Goal: Task Accomplishment & Management: Use online tool/utility

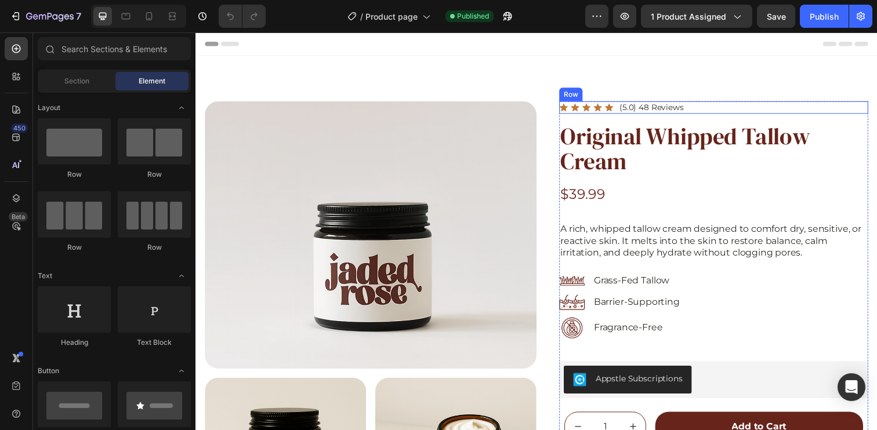
click at [749, 107] on div "Icon Icon Icon Icon Icon Icon List (5.0) 48 Reviews Text Block Row" at bounding box center [724, 109] width 315 height 13
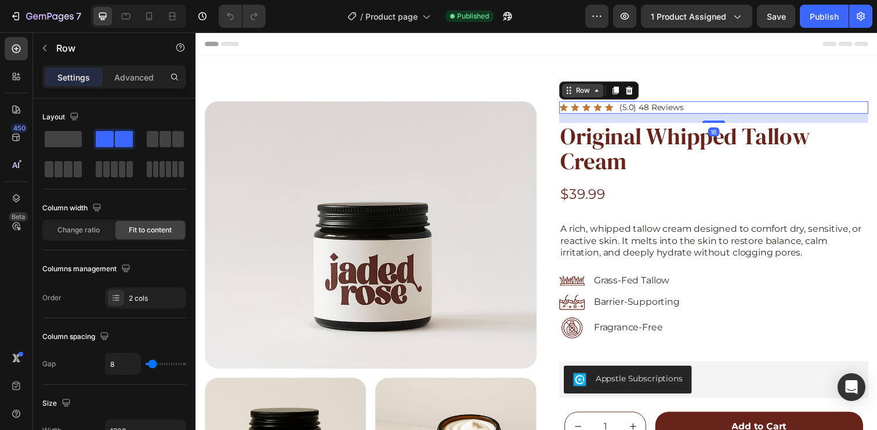
click at [578, 97] on div "Row" at bounding box center [590, 92] width 42 height 14
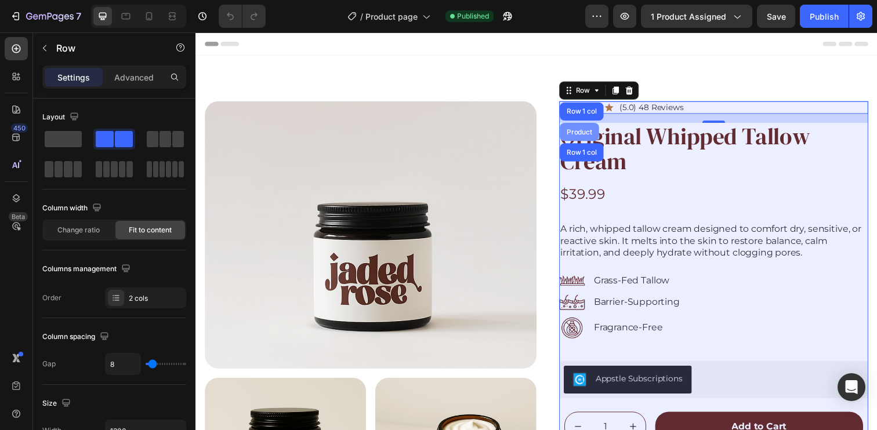
click at [580, 134] on div "Product" at bounding box center [587, 133] width 31 height 7
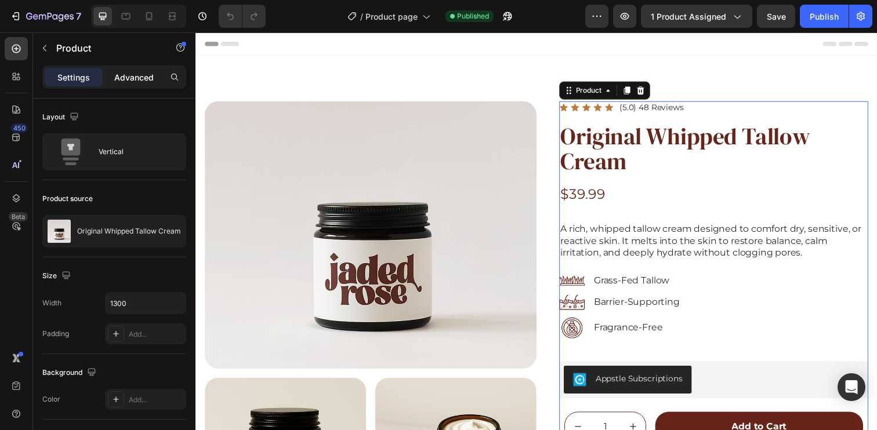
click at [122, 77] on p "Advanced" at bounding box center [133, 77] width 39 height 12
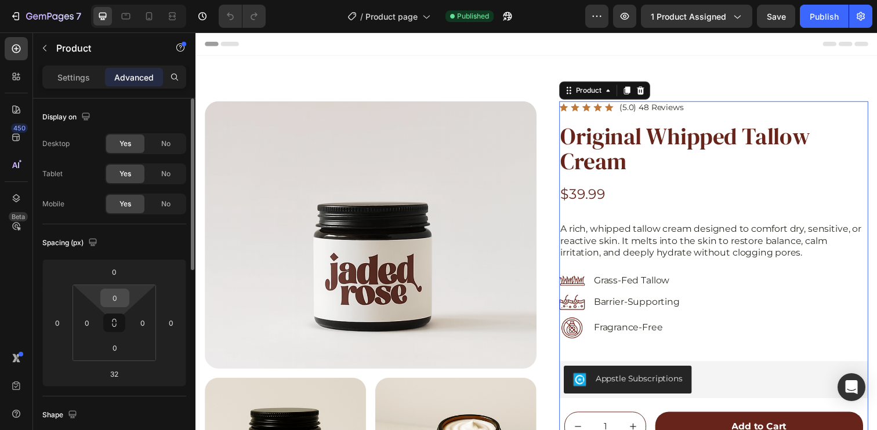
click at [117, 296] on input "0" at bounding box center [114, 297] width 23 height 17
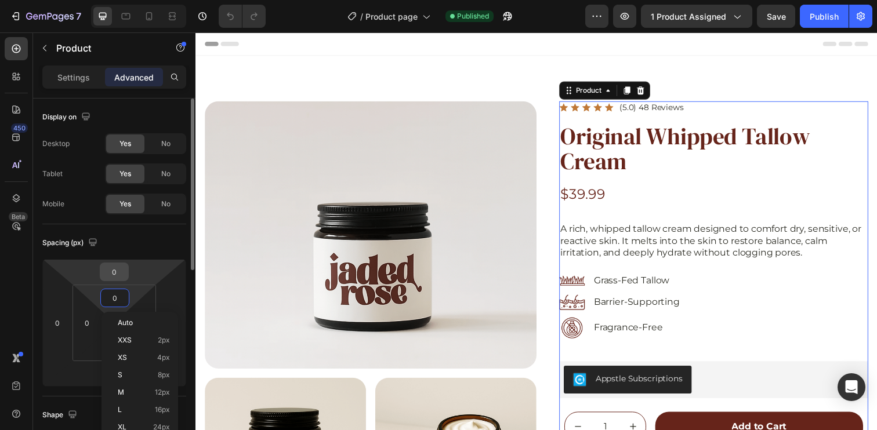
click at [116, 275] on input "0" at bounding box center [114, 271] width 23 height 17
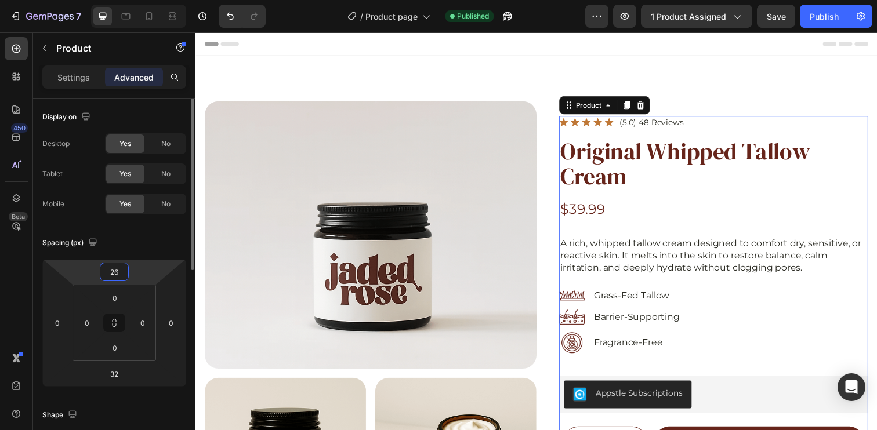
type input "26"
click at [151, 246] on div "Spacing (px)" at bounding box center [114, 243] width 144 height 19
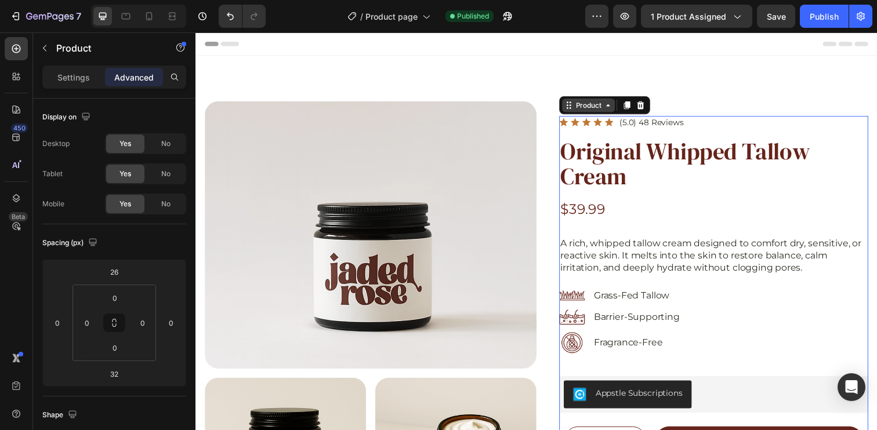
click at [586, 106] on div "Product" at bounding box center [596, 106] width 31 height 10
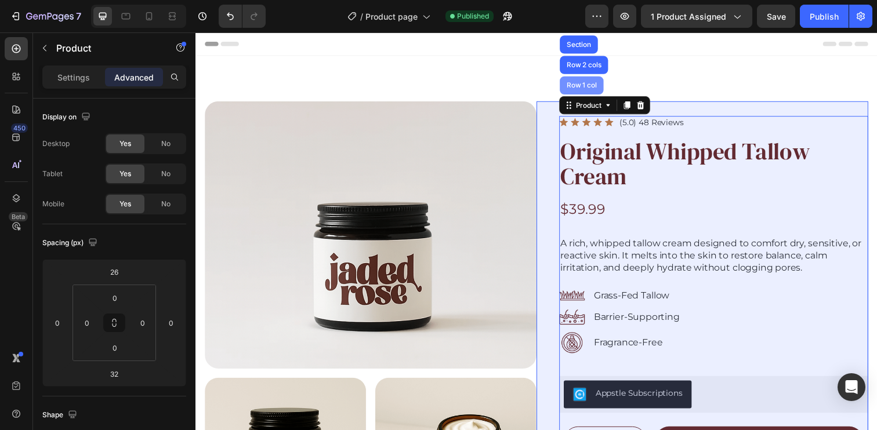
click at [585, 82] on div "Row 1 col" at bounding box center [589, 86] width 45 height 19
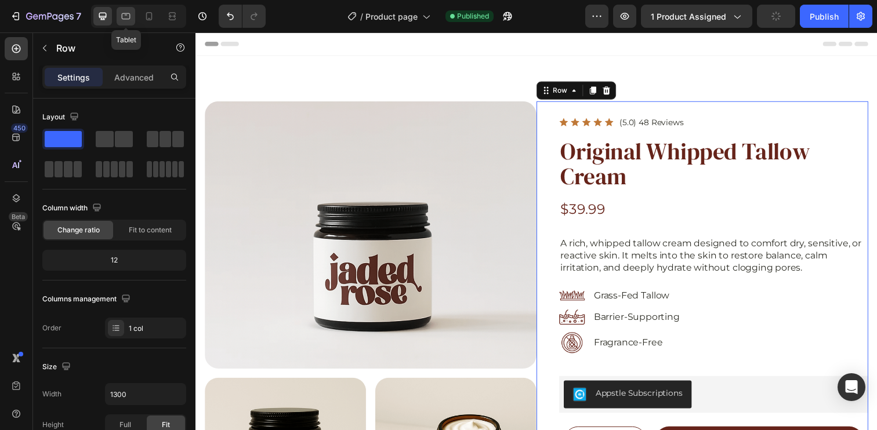
click at [128, 17] on icon at bounding box center [126, 16] width 12 height 12
type input "100%"
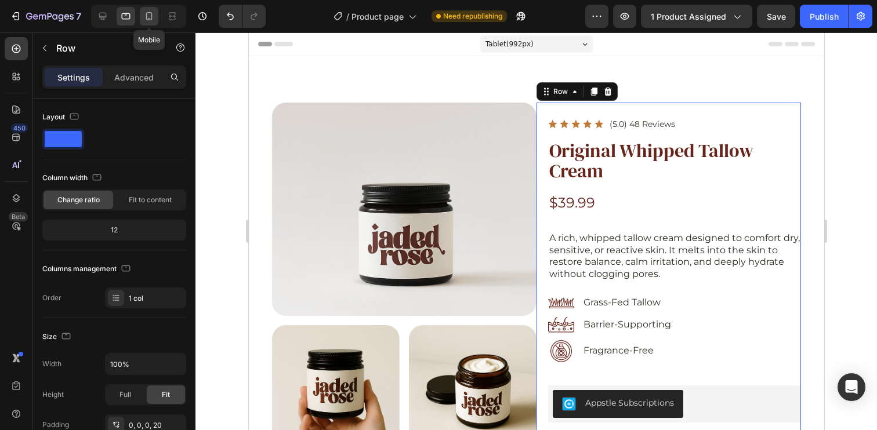
click at [148, 13] on icon at bounding box center [149, 16] width 12 height 12
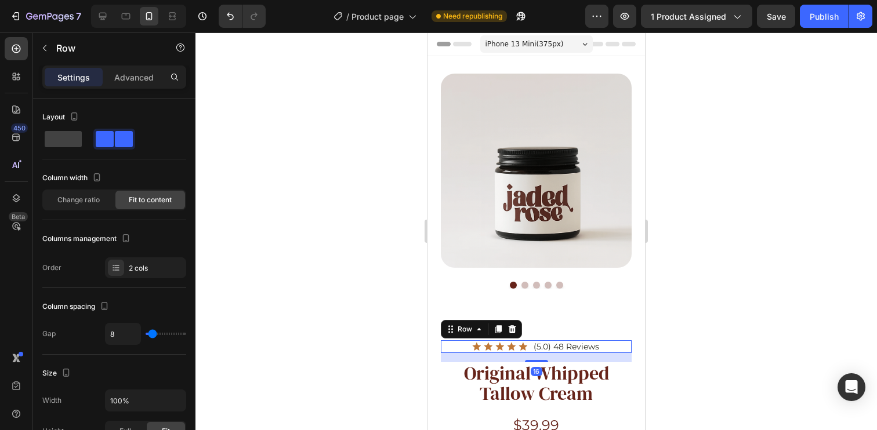
click at [457, 340] on div "Icon Icon Icon Icon Icon Icon List (5.0) 48 Reviews Text Block Row 16" at bounding box center [536, 346] width 191 height 13
click at [457, 324] on div "Row" at bounding box center [464, 329] width 19 height 10
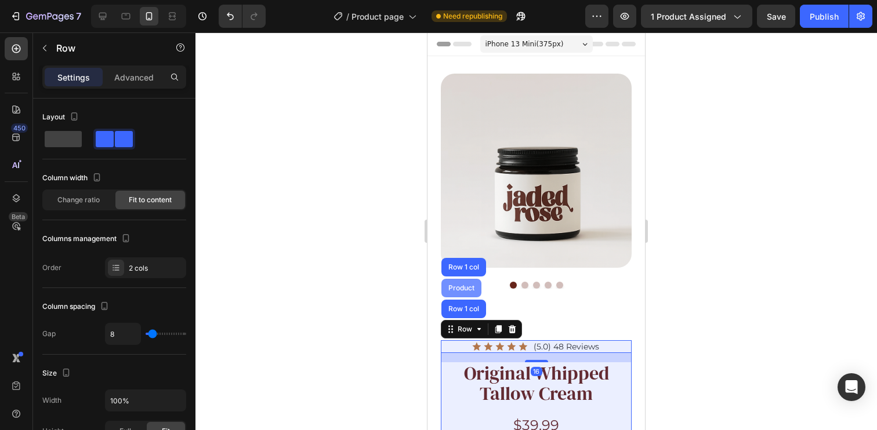
drag, startPoint x: 460, startPoint y: 282, endPoint x: 854, endPoint y: 313, distance: 394.9
click at [460, 282] on div "Product" at bounding box center [461, 288] width 40 height 19
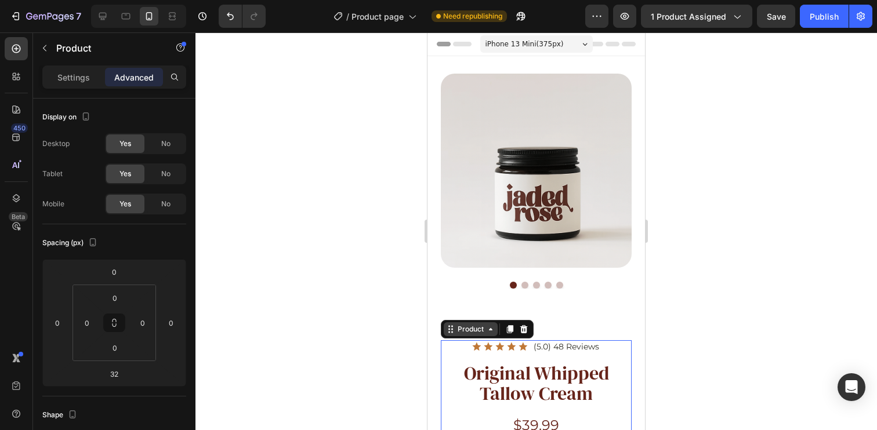
click at [468, 324] on div "Product" at bounding box center [470, 329] width 31 height 10
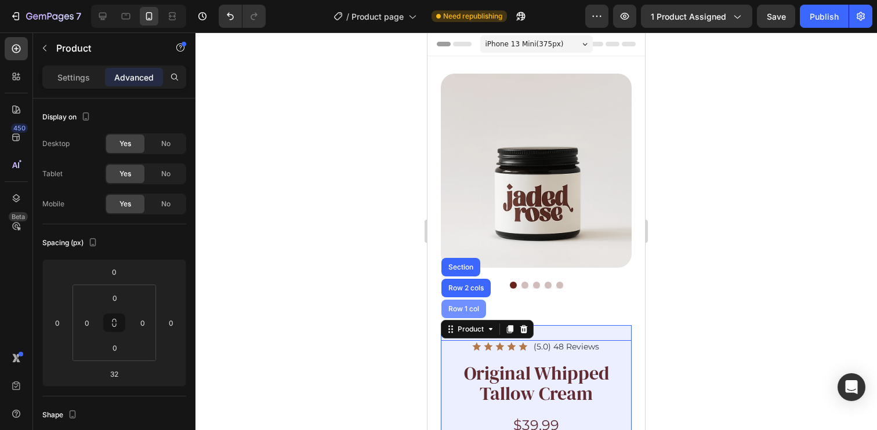
click at [467, 306] on div "Row 1 col" at bounding box center [463, 309] width 35 height 7
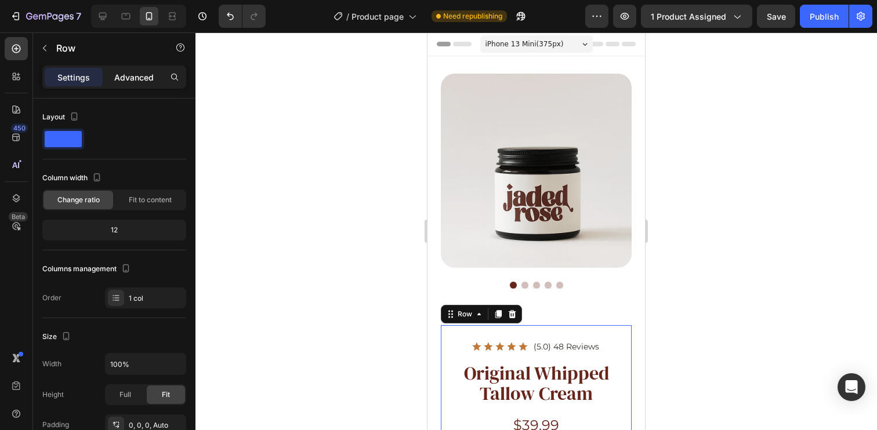
click at [147, 75] on p "Advanced" at bounding box center [133, 77] width 39 height 12
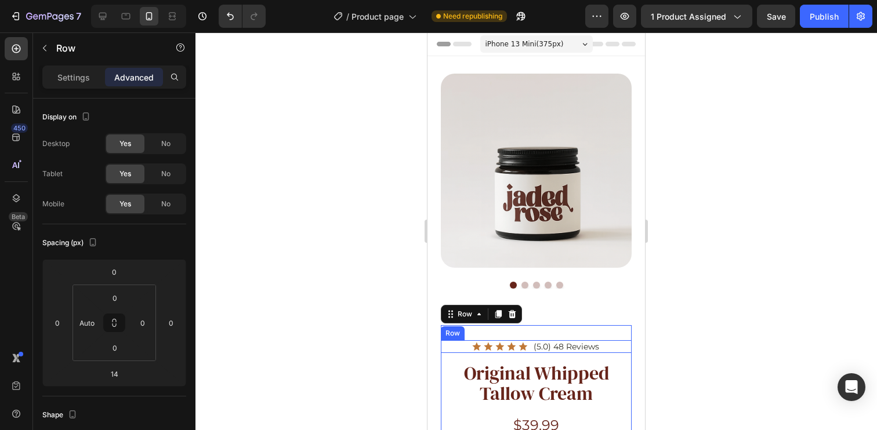
click at [458, 340] on div "Icon Icon Icon Icon Icon Icon List (5.0) 48 Reviews Text Block Row" at bounding box center [536, 346] width 191 height 13
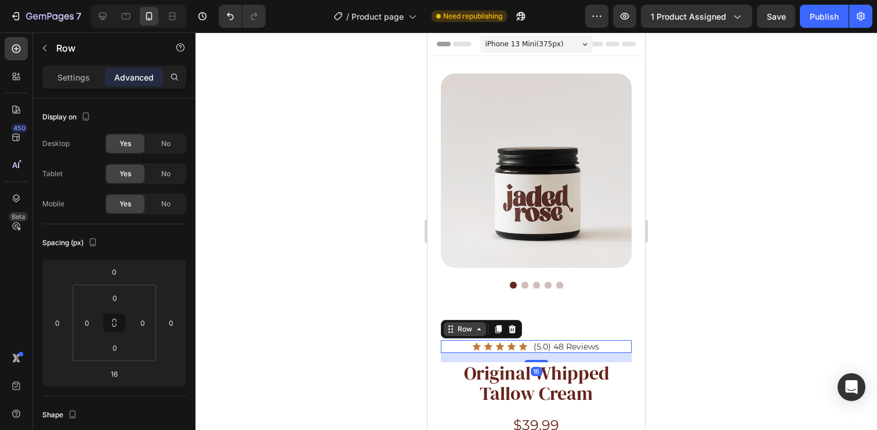
click at [463, 324] on div "Row" at bounding box center [464, 329] width 19 height 10
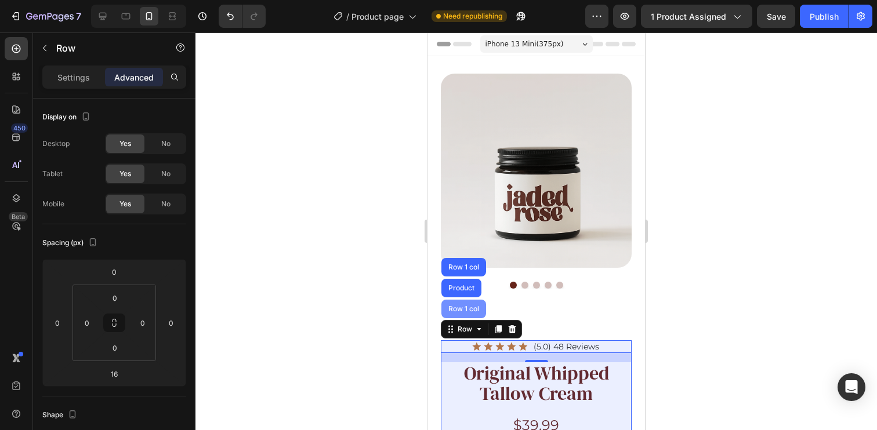
click at [463, 304] on div "Row 1 col" at bounding box center [463, 309] width 45 height 19
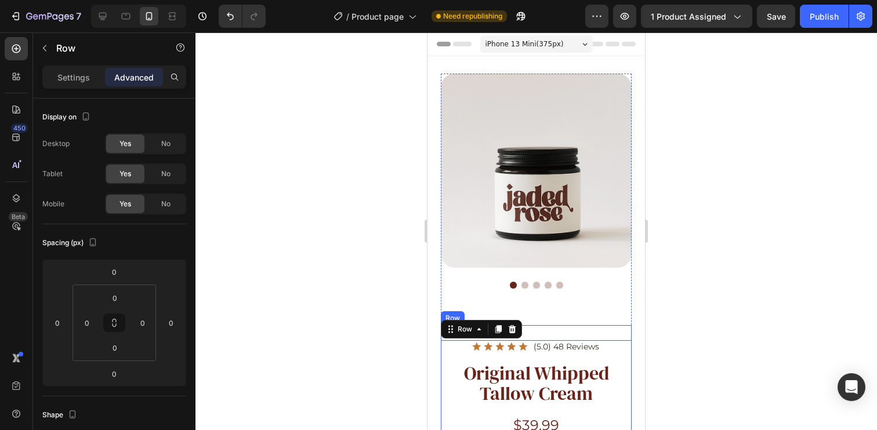
click at [119, 20] on div at bounding box center [126, 16] width 19 height 19
type input "0"
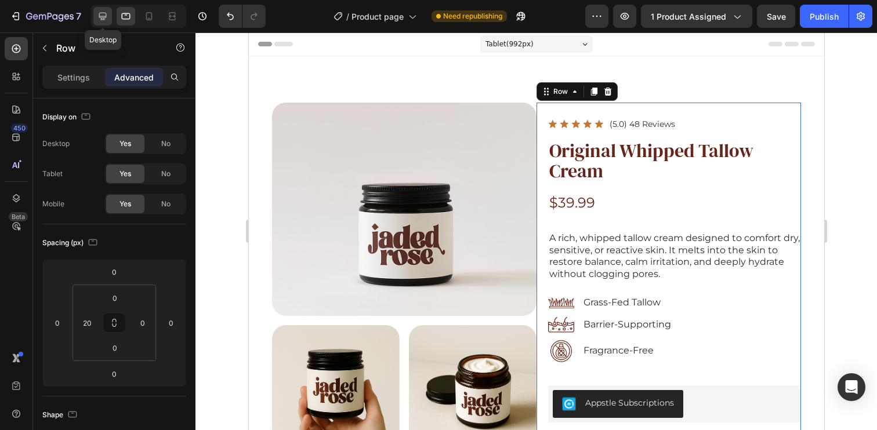
scroll to position [30, 0]
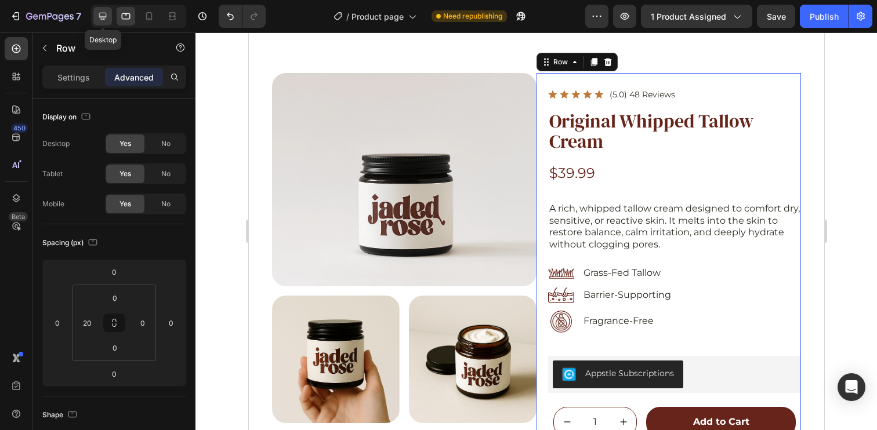
click at [101, 22] on div at bounding box center [102, 16] width 19 height 19
type input "40"
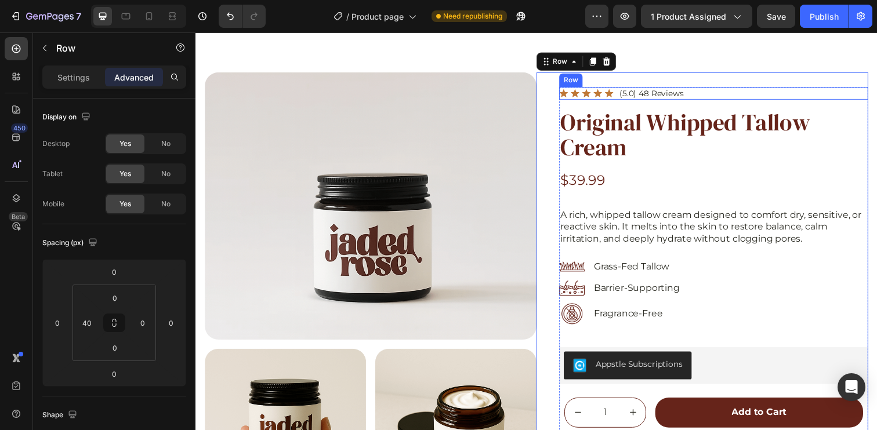
click at [725, 95] on div "Icon Icon Icon Icon Icon Icon List (5.0) 48 Reviews Text Block Row" at bounding box center [724, 94] width 315 height 13
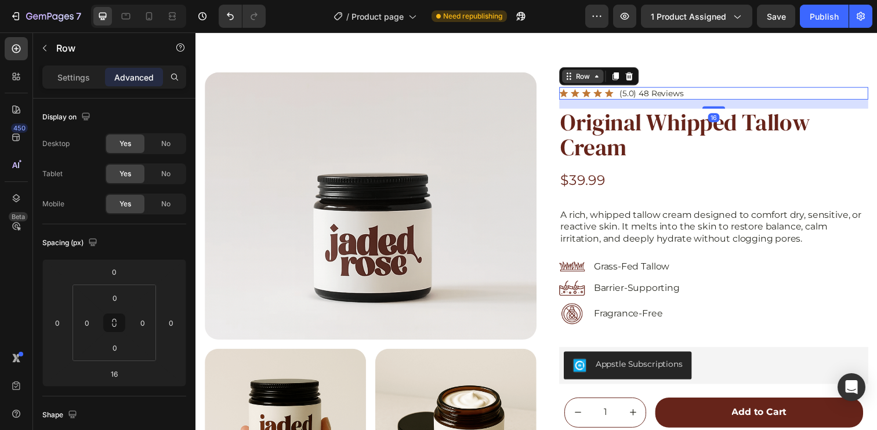
click at [589, 78] on div "Row" at bounding box center [590, 77] width 19 height 10
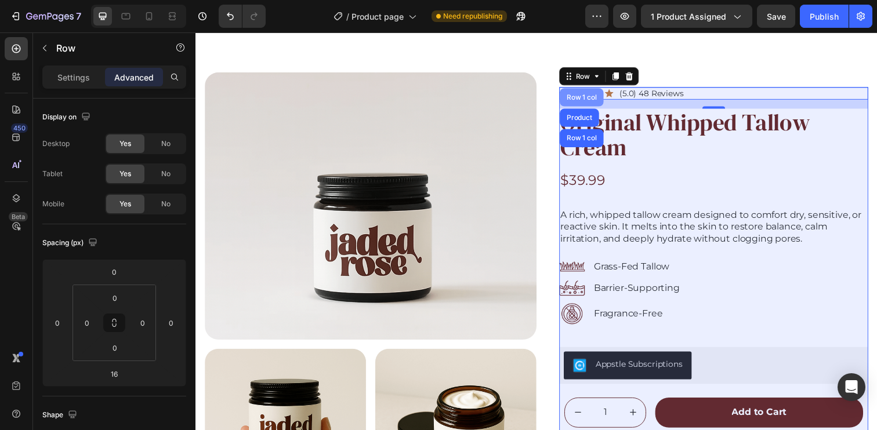
click at [583, 98] on div "Row 1 col" at bounding box center [589, 98] width 35 height 7
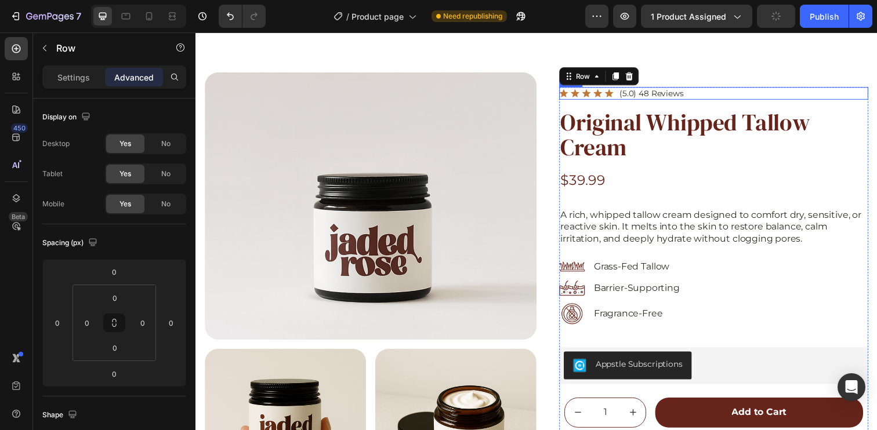
click at [745, 96] on div "Icon Icon Icon Icon Icon Icon List (5.0) 48 Reviews Text Block Row" at bounding box center [724, 94] width 315 height 13
click at [591, 77] on div "Row" at bounding box center [590, 77] width 19 height 10
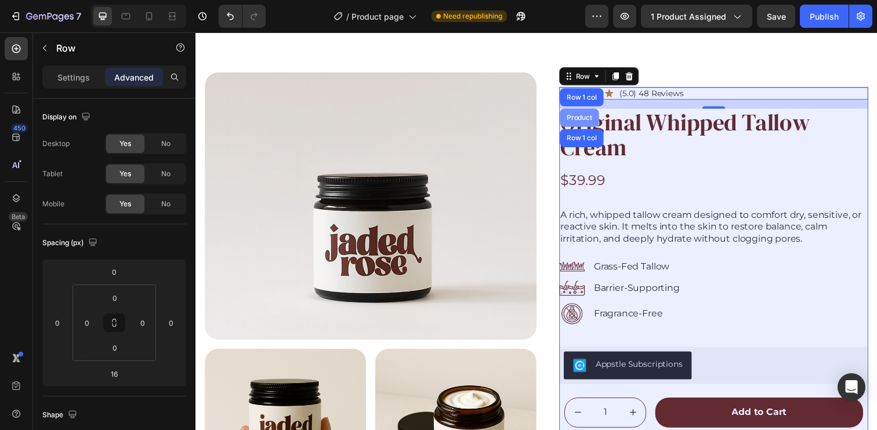
click at [578, 111] on div "Product" at bounding box center [587, 119] width 40 height 19
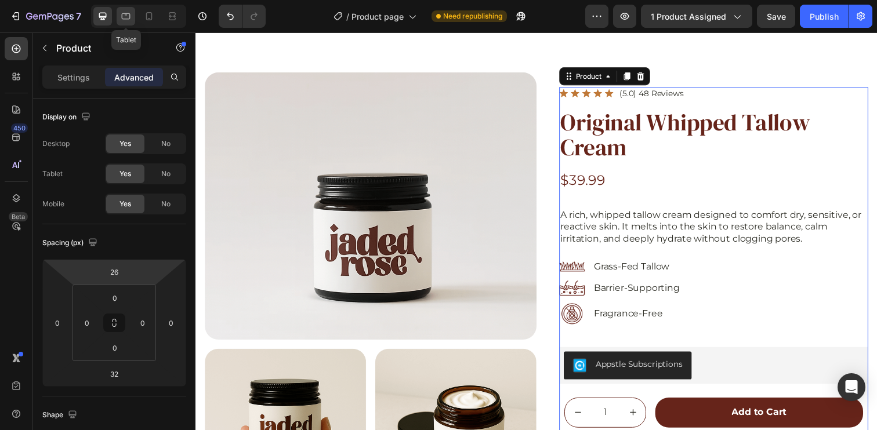
click at [127, 21] on icon at bounding box center [126, 16] width 12 height 12
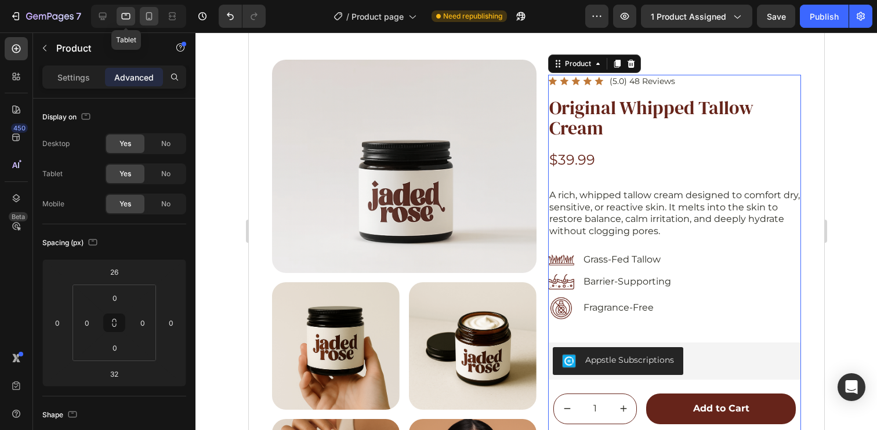
scroll to position [45, 0]
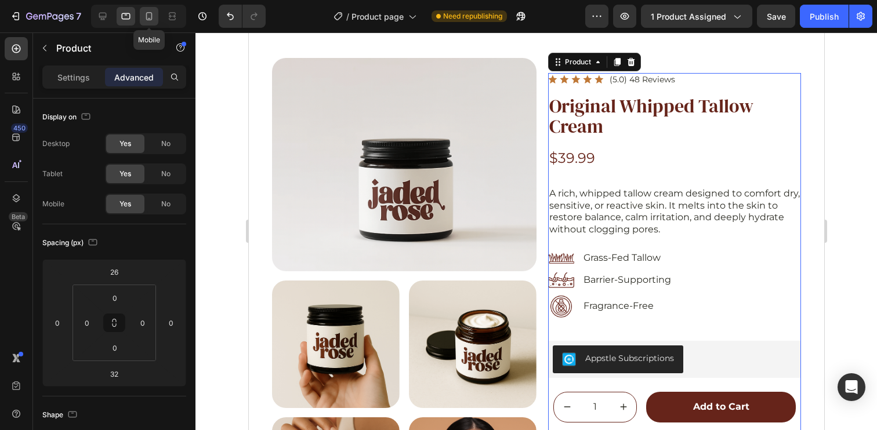
click at [151, 13] on icon at bounding box center [149, 16] width 12 height 12
type input "0"
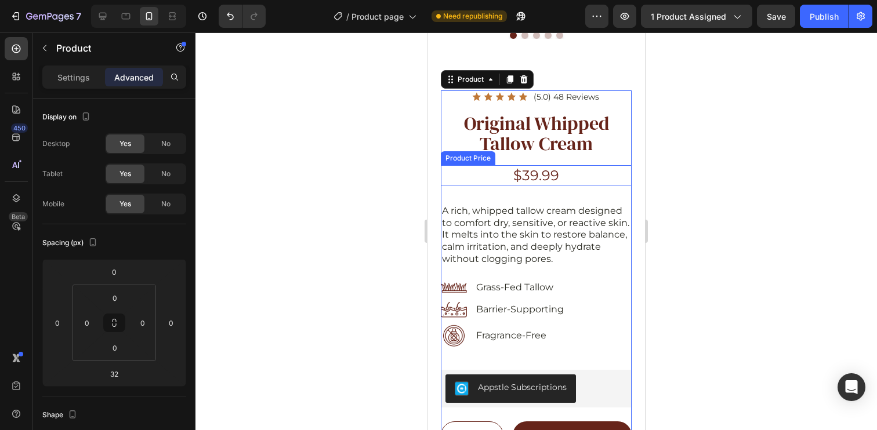
scroll to position [150, 0]
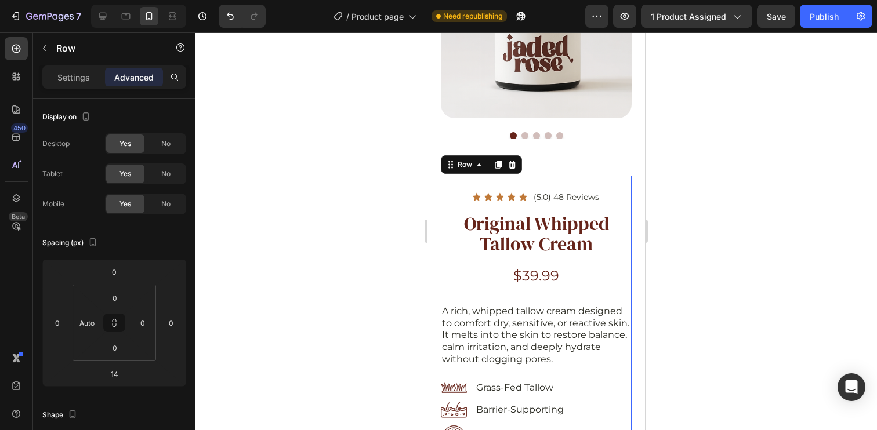
click at [602, 191] on div "Icon Icon Icon Icon Icon Icon List (5.0) 48 Reviews Text Block Row" at bounding box center [536, 197] width 191 height 13
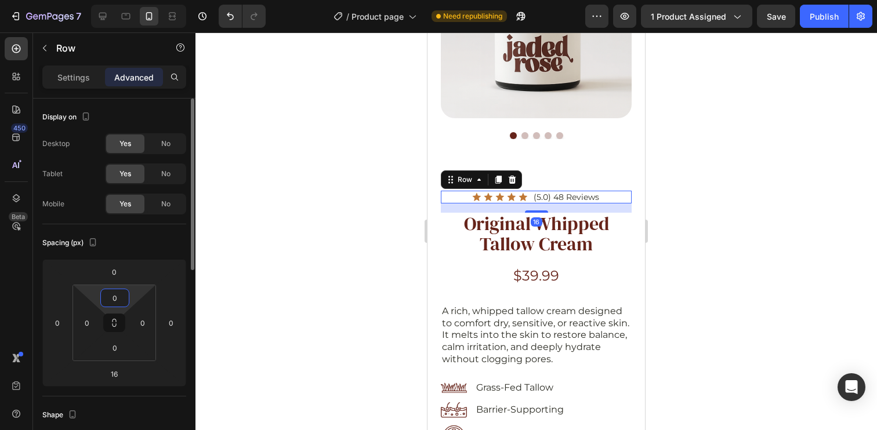
click at [117, 299] on input "0" at bounding box center [114, 297] width 23 height 17
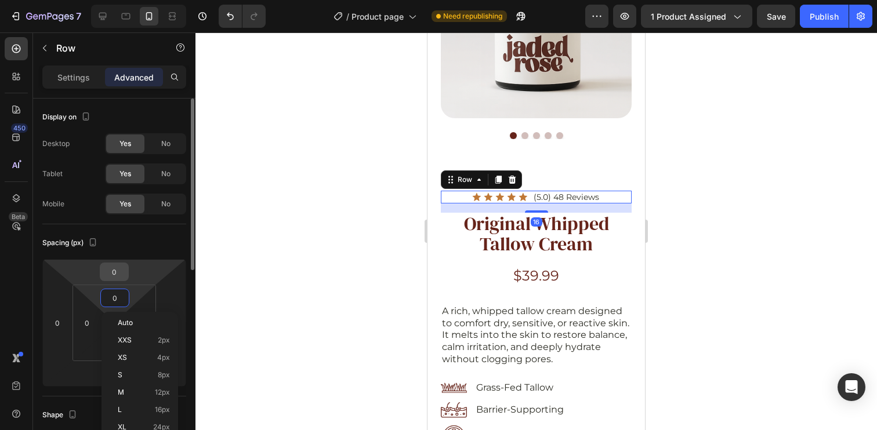
click at [119, 275] on input "0" at bounding box center [114, 271] width 23 height 17
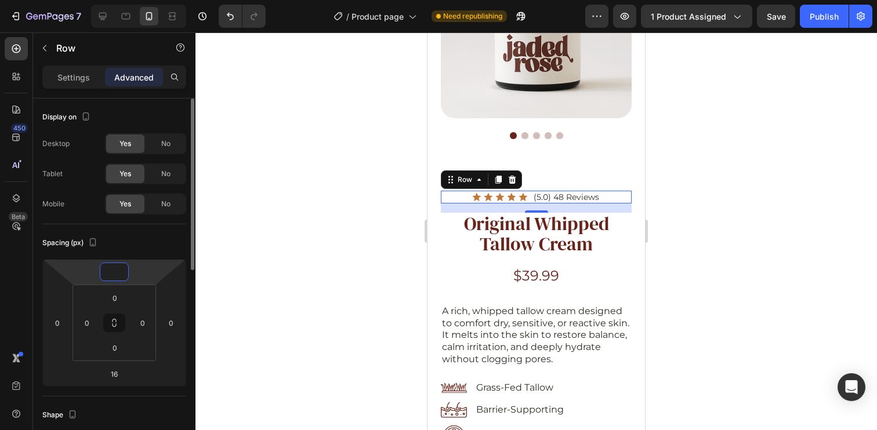
type input "0"
click at [0, 0] on div "Spacing (px) 0 0 16 0 0 0 0 0" at bounding box center [0, 0] width 0 height 0
click at [122, 274] on input "0" at bounding box center [114, 271] width 23 height 17
click at [124, 272] on input "1" at bounding box center [114, 271] width 23 height 17
drag, startPoint x: 124, startPoint y: 272, endPoint x: 105, endPoint y: 273, distance: 19.1
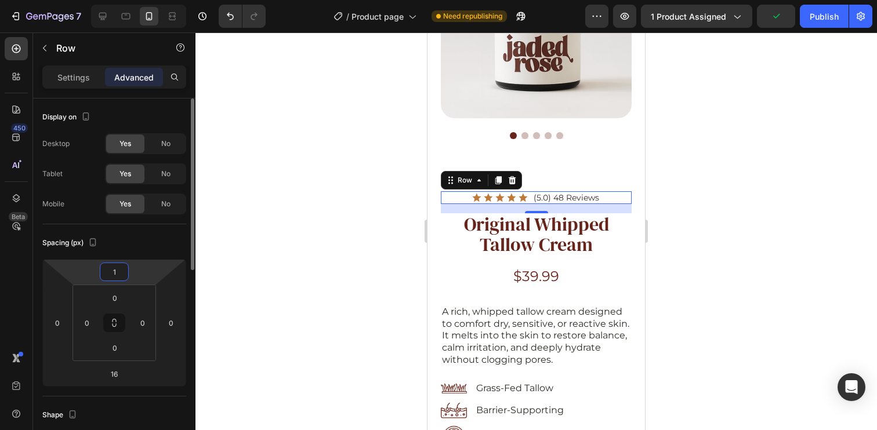
click at [105, 273] on input "1" at bounding box center [114, 271] width 23 height 17
type input "0"
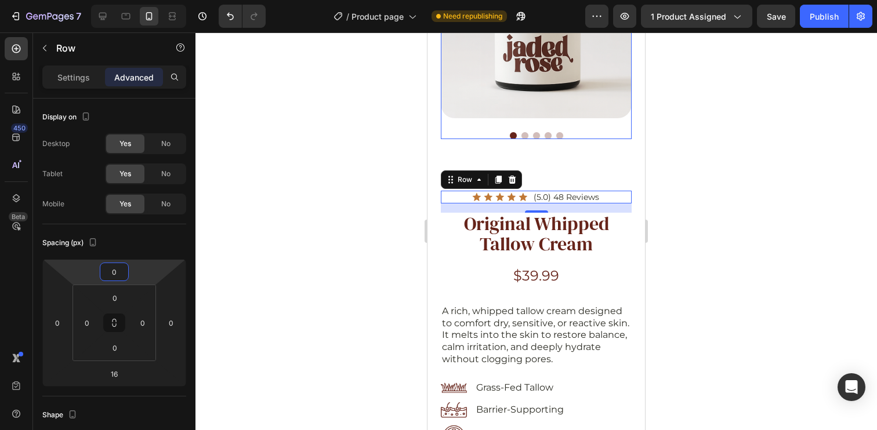
click at [574, 132] on div at bounding box center [536, 135] width 191 height 7
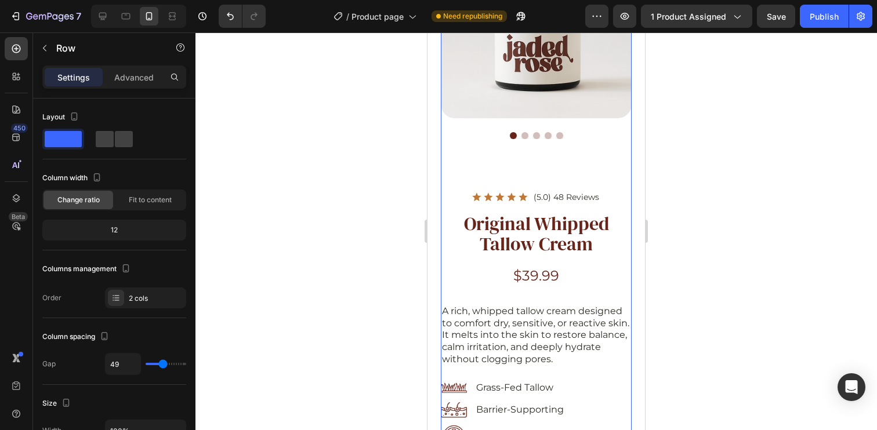
click at [480, 141] on div "Product Images Product Icon Icon Icon Icon Icon Icon List (5.0) 48 Reviews Text…" at bounding box center [536, 417] width 191 height 986
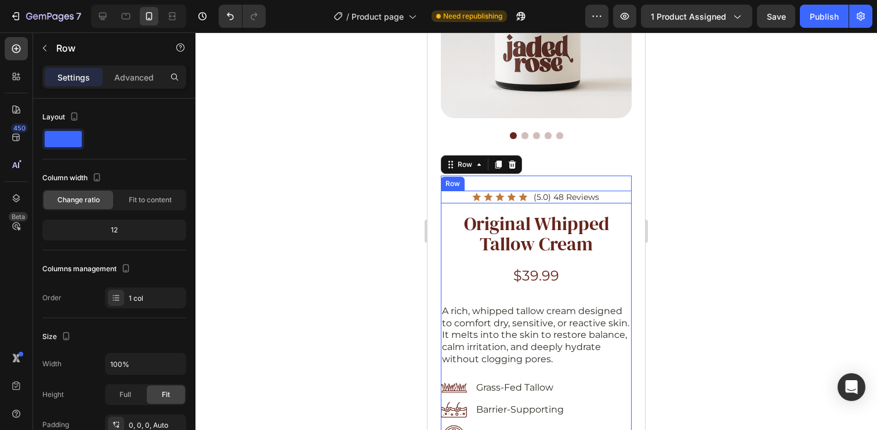
click at [603, 191] on div "Icon Icon Icon Icon Icon Icon List (5.0) 48 Reviews Text Block Row" at bounding box center [536, 197] width 191 height 13
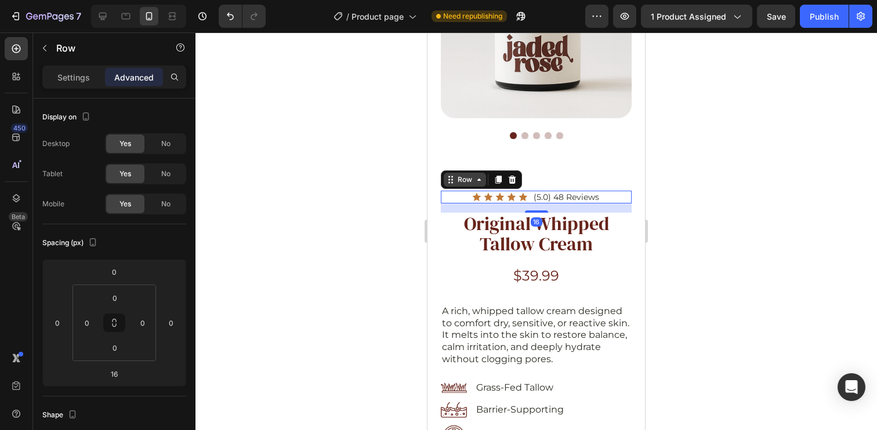
click at [451, 175] on icon at bounding box center [450, 179] width 9 height 9
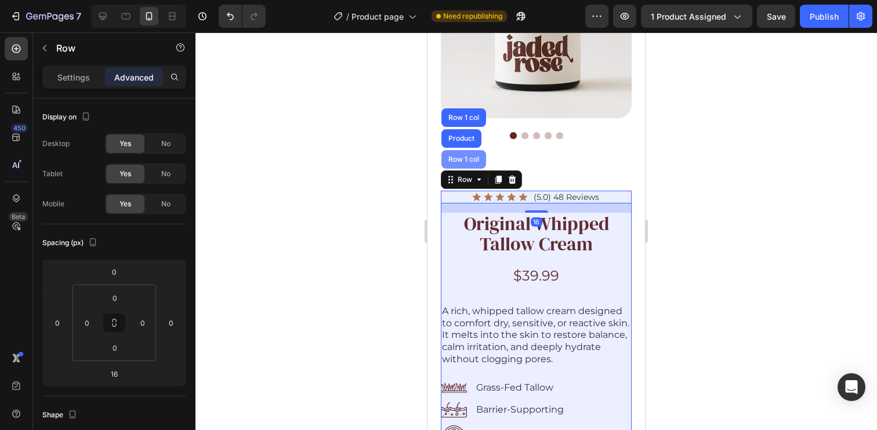
click at [463, 156] on div "Row 1 col" at bounding box center [463, 159] width 35 height 7
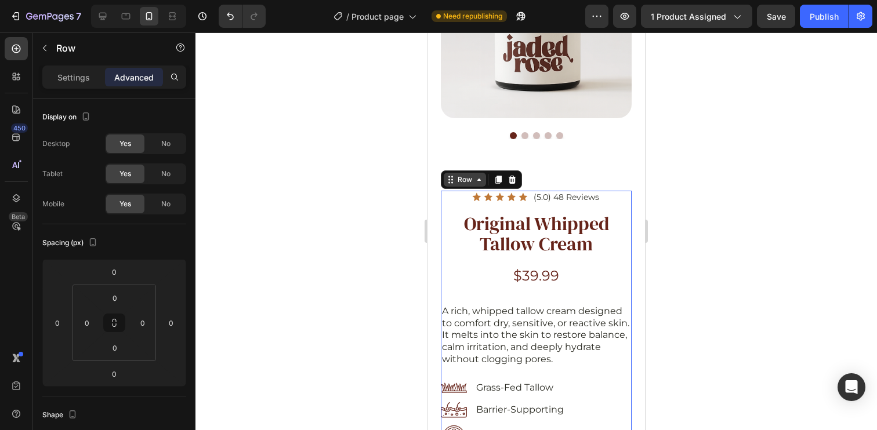
click at [453, 175] on icon at bounding box center [450, 179] width 9 height 9
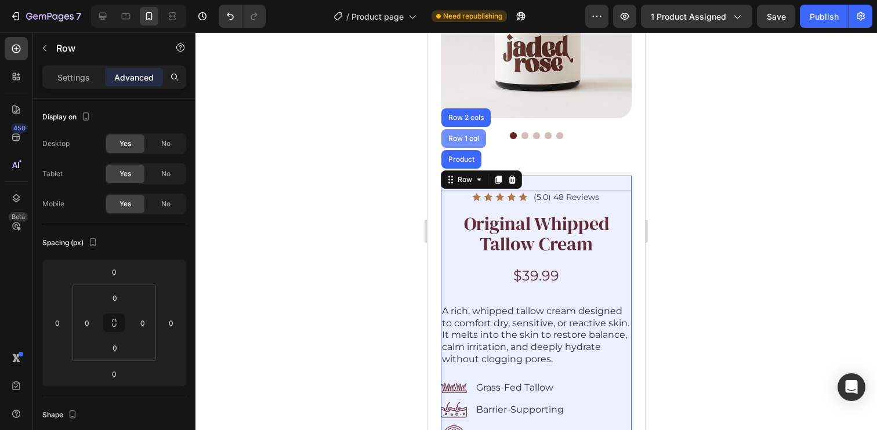
click at [466, 135] on div "Row 1 col" at bounding box center [463, 138] width 35 height 7
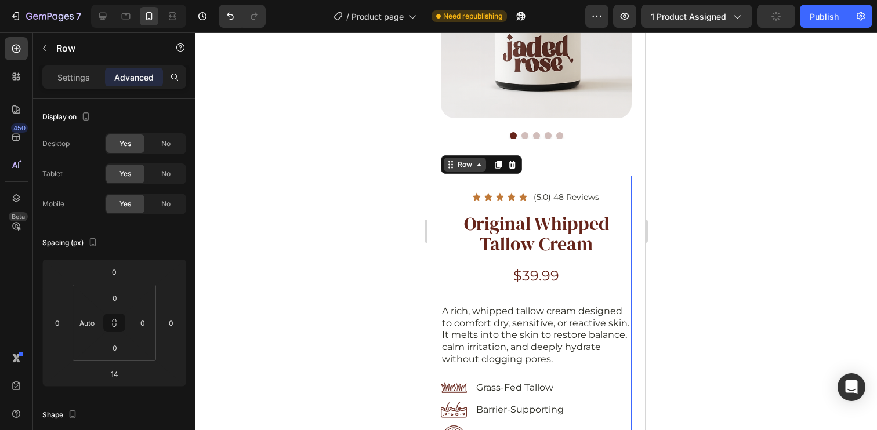
click at [474, 160] on icon at bounding box center [478, 164] width 9 height 9
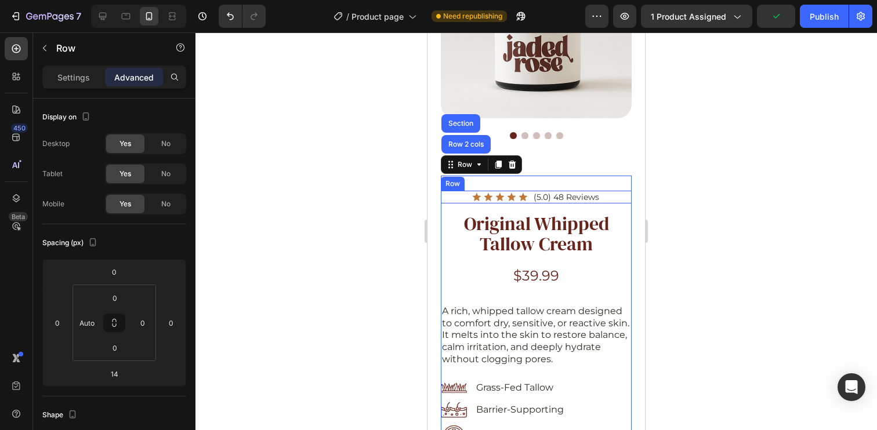
click at [610, 191] on div "Icon Icon Icon Icon Icon Icon List (5.0) 48 Reviews Text Block Row" at bounding box center [536, 197] width 191 height 13
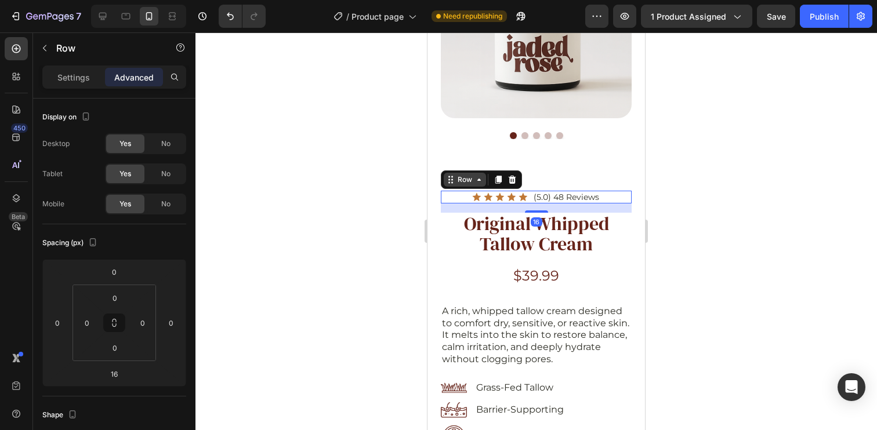
click at [466, 175] on div "Row" at bounding box center [464, 180] width 19 height 10
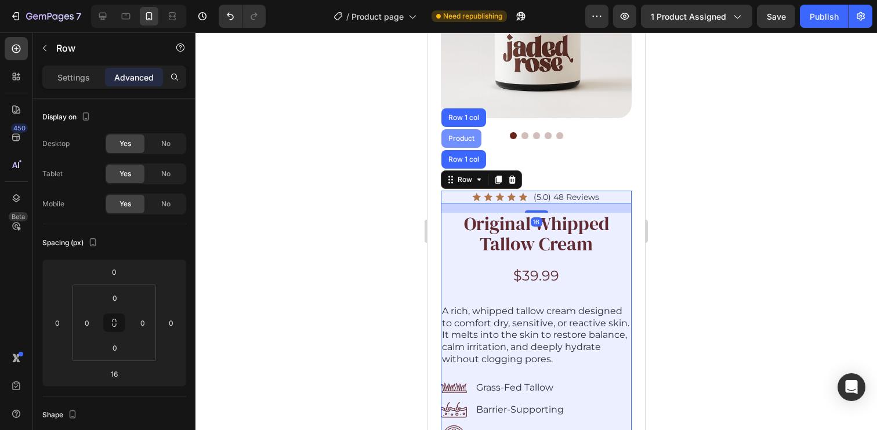
click at [468, 135] on div "Product" at bounding box center [461, 138] width 31 height 7
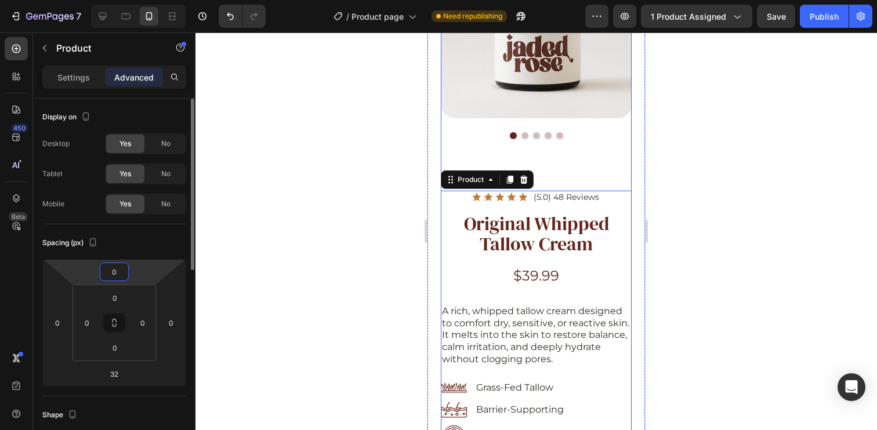
click at [118, 273] on input "0" at bounding box center [114, 271] width 23 height 17
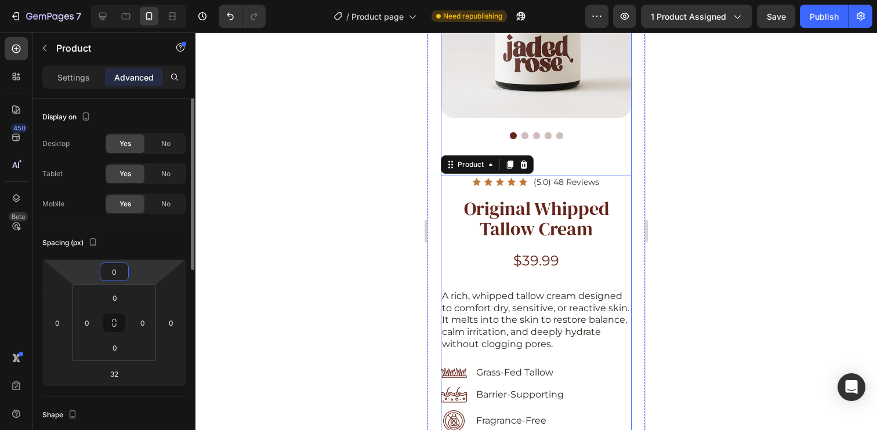
click at [153, 250] on div "Spacing (px)" at bounding box center [114, 243] width 144 height 19
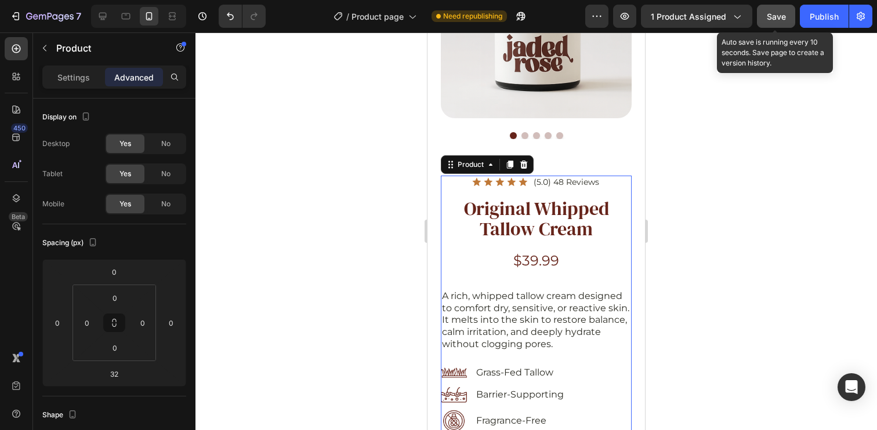
click at [776, 13] on span "Save" at bounding box center [776, 17] width 19 height 10
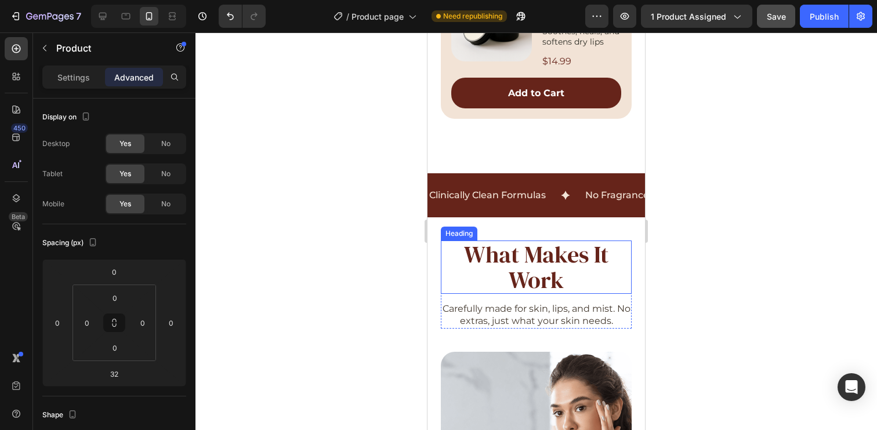
scroll to position [968, 0]
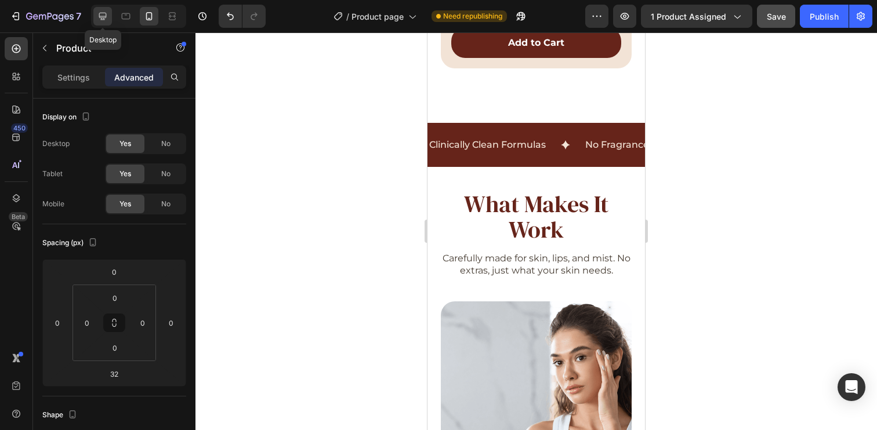
click at [99, 18] on icon at bounding box center [103, 16] width 12 height 12
type input "26"
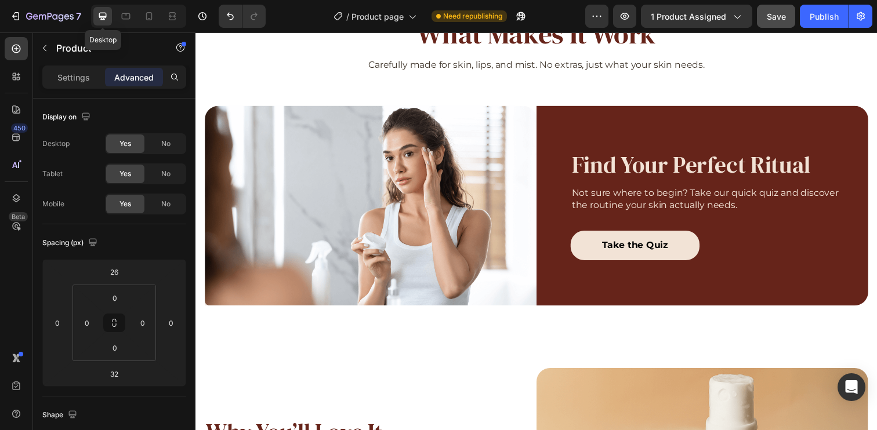
scroll to position [952, 0]
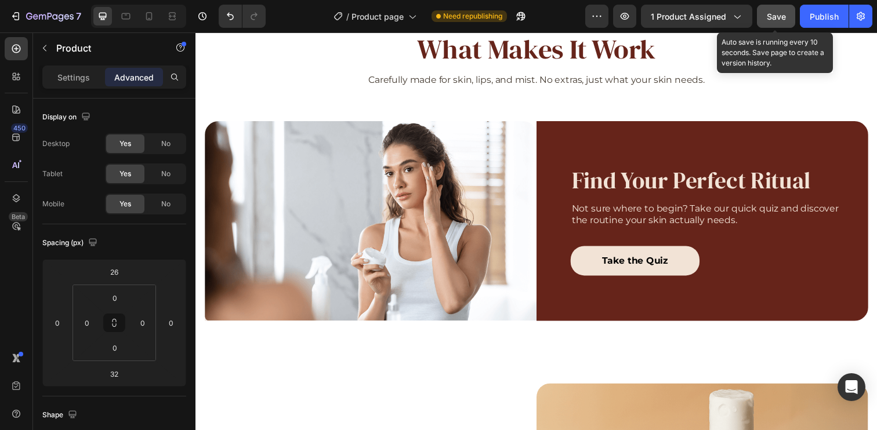
click at [775, 23] on button "Save" at bounding box center [776, 16] width 38 height 23
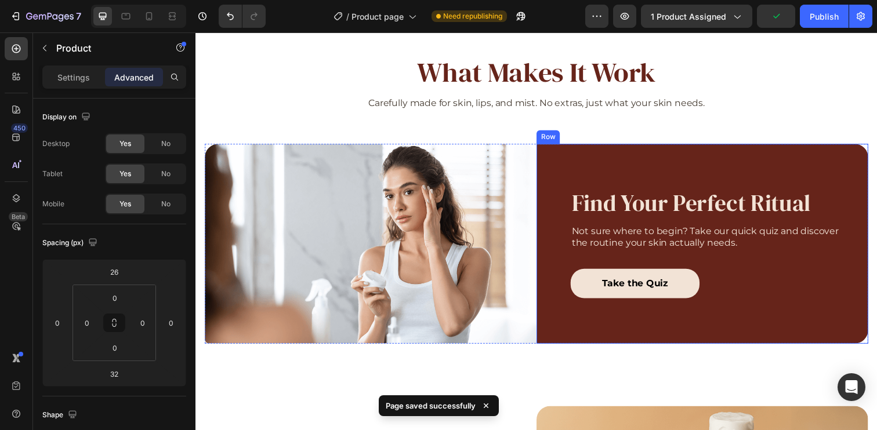
scroll to position [797, 0]
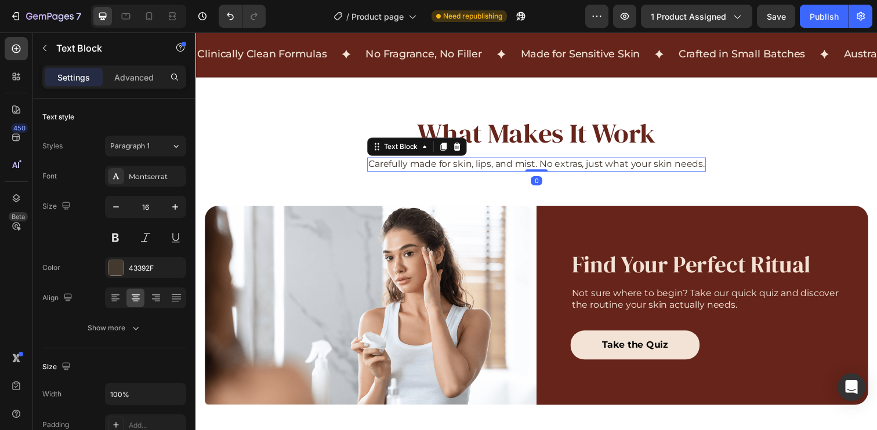
click at [402, 165] on p "Carefully made for skin, lips, and mist. No extras, just what your skin needs." at bounding box center [543, 167] width 343 height 12
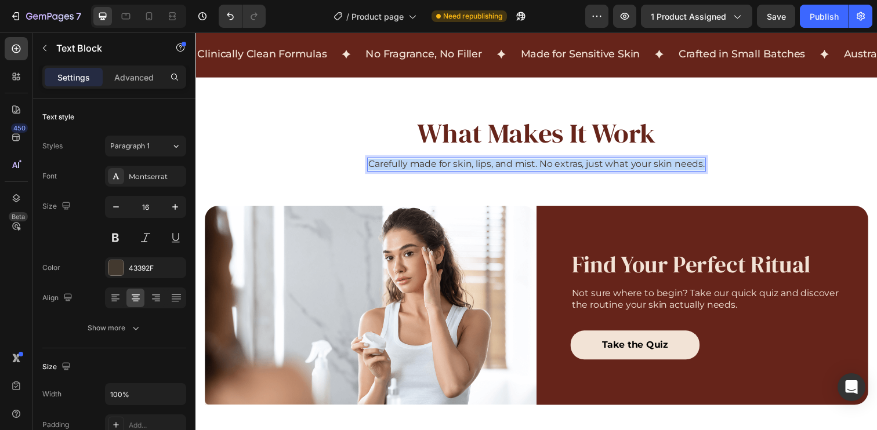
click at [402, 165] on p "Carefully made for skin, lips, and mist. No extras, just what your skin needs." at bounding box center [543, 167] width 343 height 12
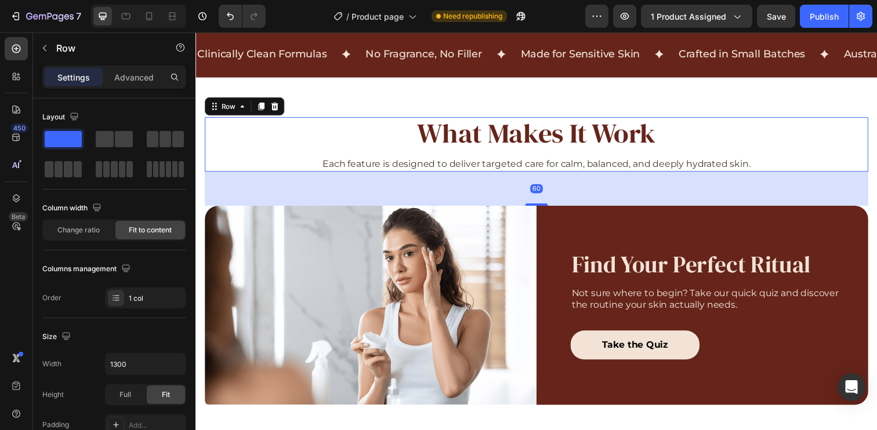
click at [834, 153] on div "What Makes It Work Heading Each feature is designed to deliver targeted care fo…" at bounding box center [543, 147] width 677 height 56
click at [464, 132] on h2 "What Makes It Work" at bounding box center [543, 135] width 439 height 33
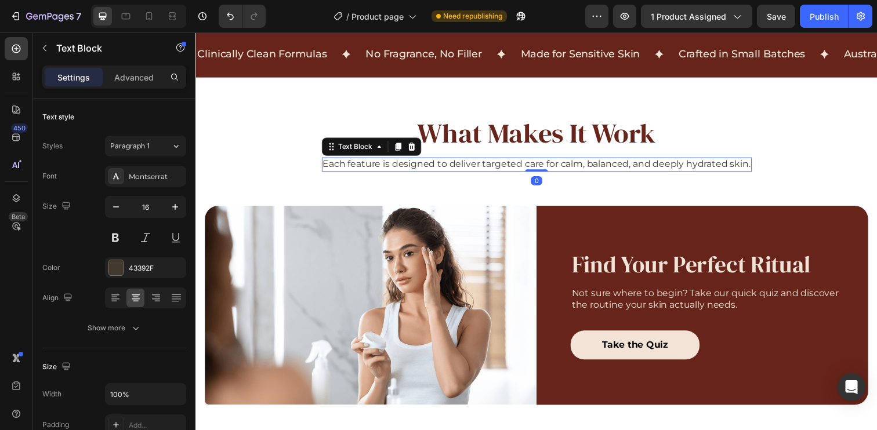
click at [561, 170] on p "Each feature is designed to deliver targeted care for calm, balanced, and deepl…" at bounding box center [543, 167] width 437 height 12
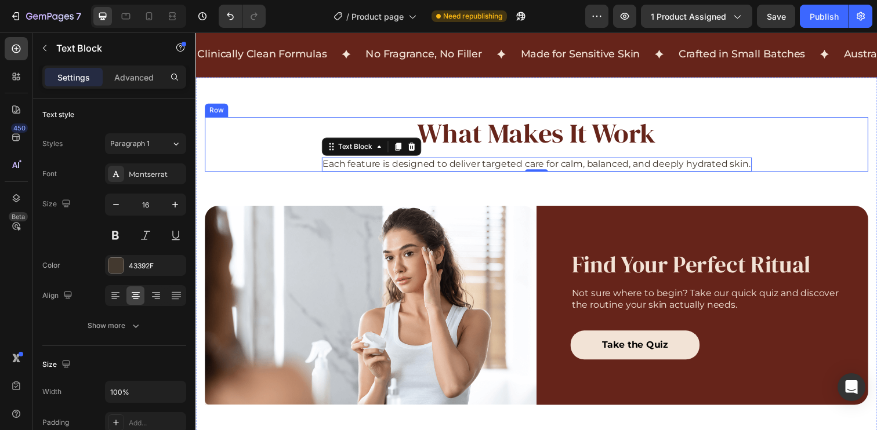
click at [795, 144] on div "What Makes It Work Heading Each feature is designed to deliver targeted care fo…" at bounding box center [543, 147] width 677 height 56
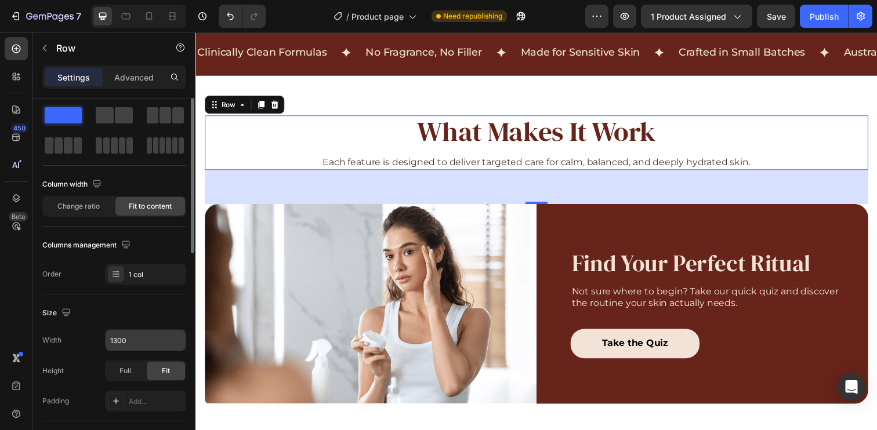
scroll to position [72, 0]
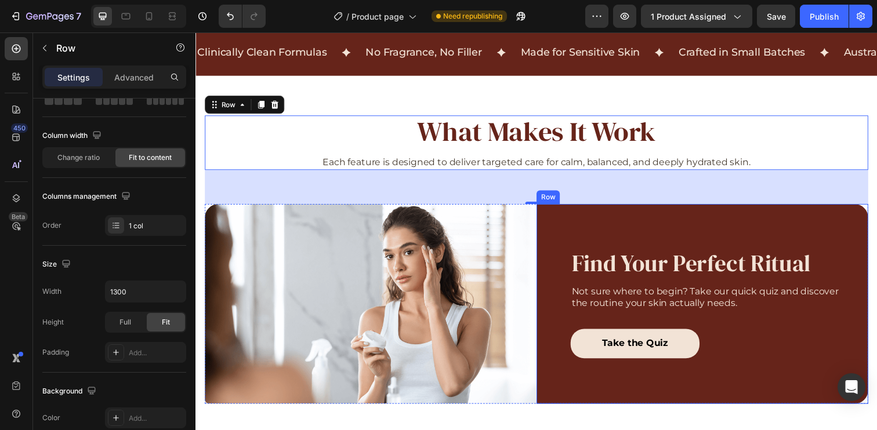
click at [596, 245] on div "Find Your Perfect Ritual Heading Not sure where to begin? Take our quick quiz a…" at bounding box center [718, 309] width 281 height 181
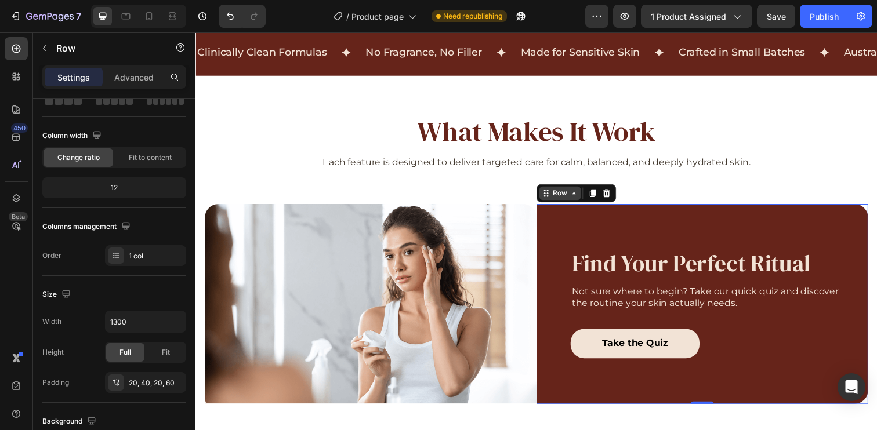
click at [564, 201] on div "Row" at bounding box center [567, 196] width 19 height 10
click at [565, 196] on div "Row" at bounding box center [567, 196] width 19 height 10
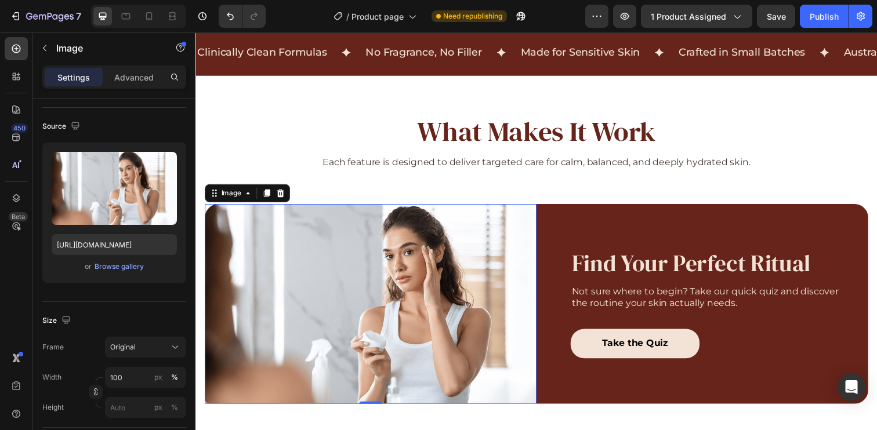
click at [380, 262] on img at bounding box center [374, 310] width 339 height 204
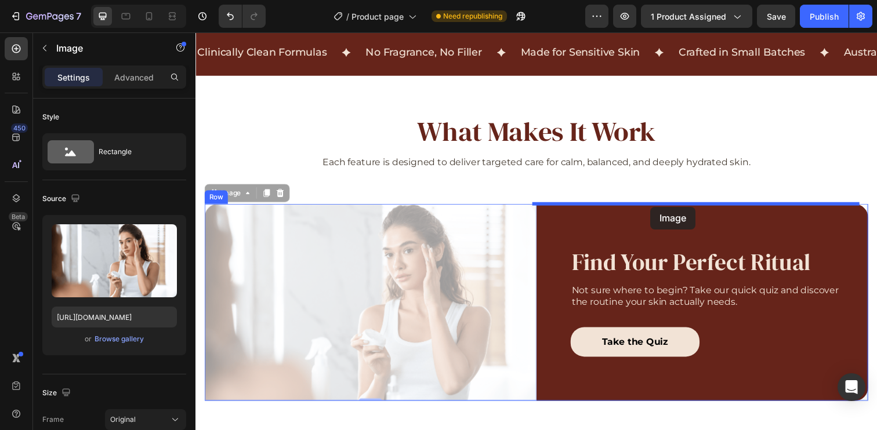
drag, startPoint x: 322, startPoint y: 263, endPoint x: 660, endPoint y: 211, distance: 342.1
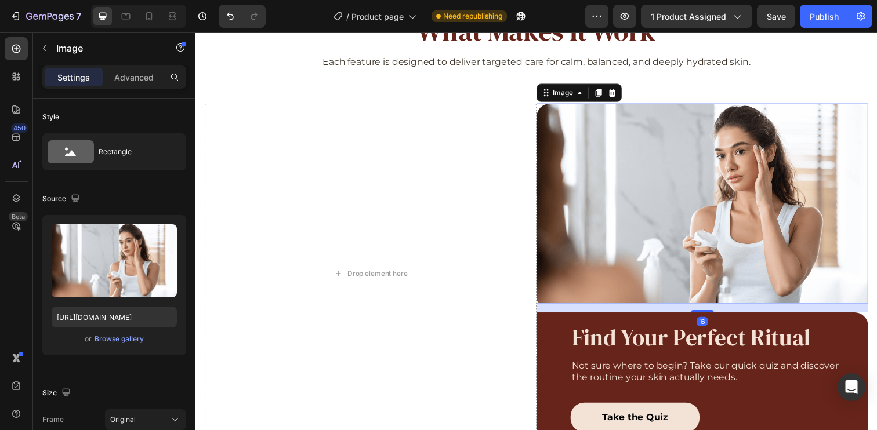
scroll to position [916, 0]
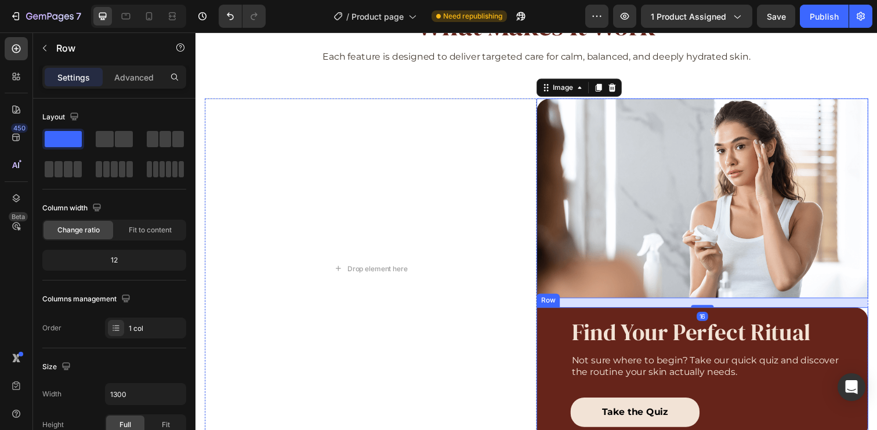
click at [570, 321] on div "Find Your Perfect Ritual Heading Not sure where to begin? Take our quick quiz a…" at bounding box center [712, 380] width 339 height 134
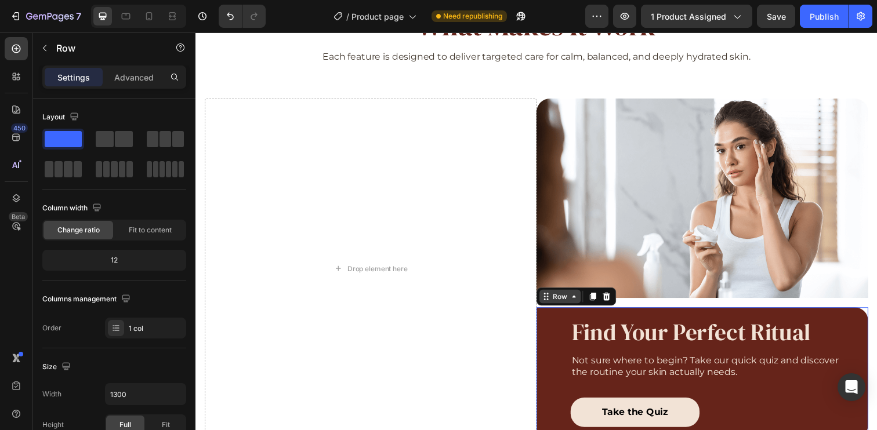
click at [560, 303] on div "Row" at bounding box center [567, 302] width 19 height 10
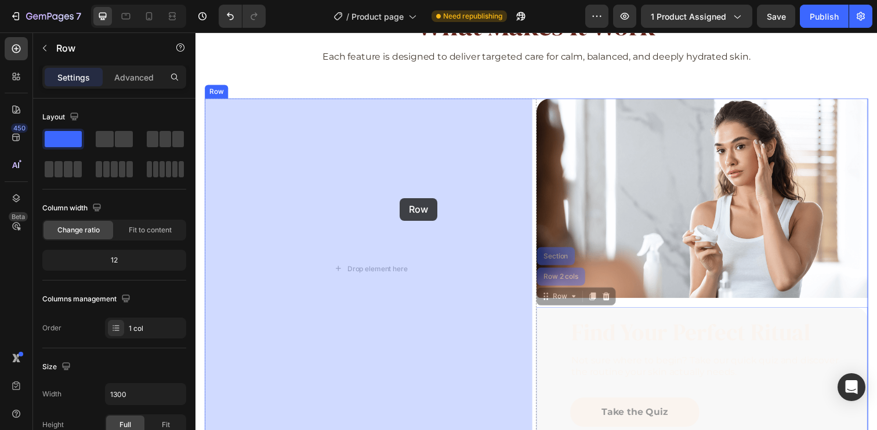
drag, startPoint x: 559, startPoint y: 301, endPoint x: 404, endPoint y: 202, distance: 184.4
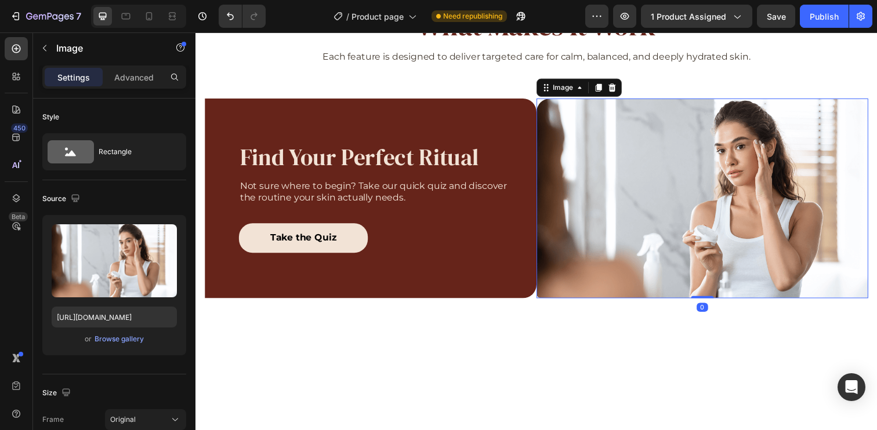
click at [716, 171] on img at bounding box center [712, 202] width 339 height 204
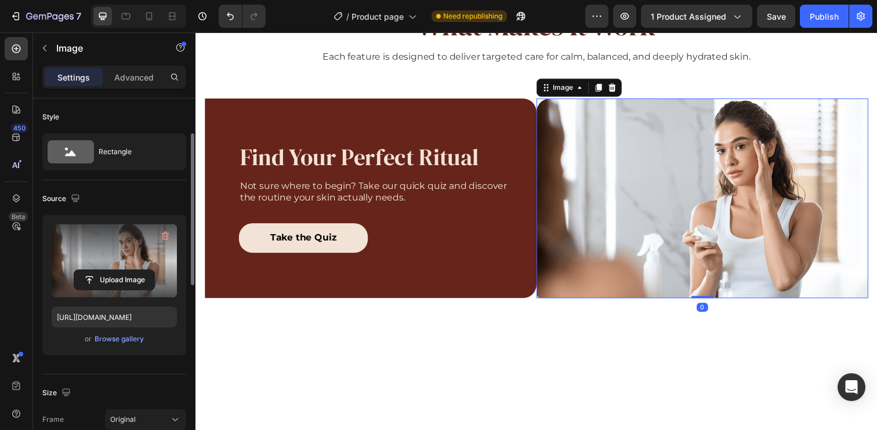
scroll to position [107, 0]
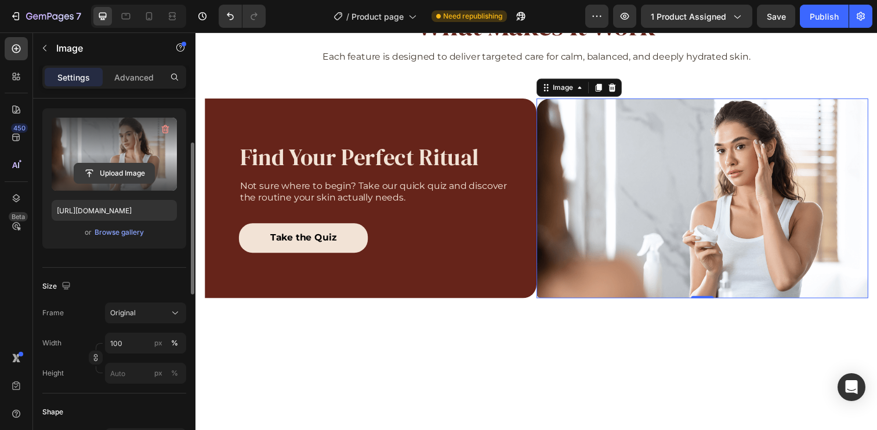
click at [128, 174] on input "file" at bounding box center [114, 174] width 80 height 20
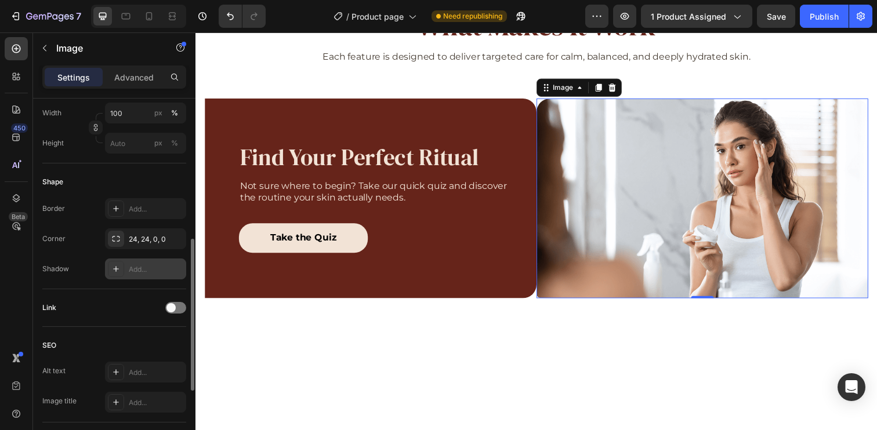
scroll to position [240, 0]
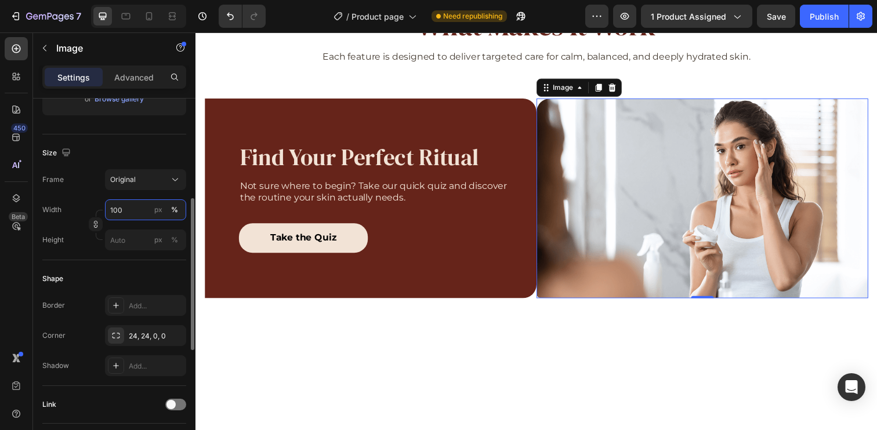
click at [126, 216] on input "100" at bounding box center [145, 209] width 81 height 21
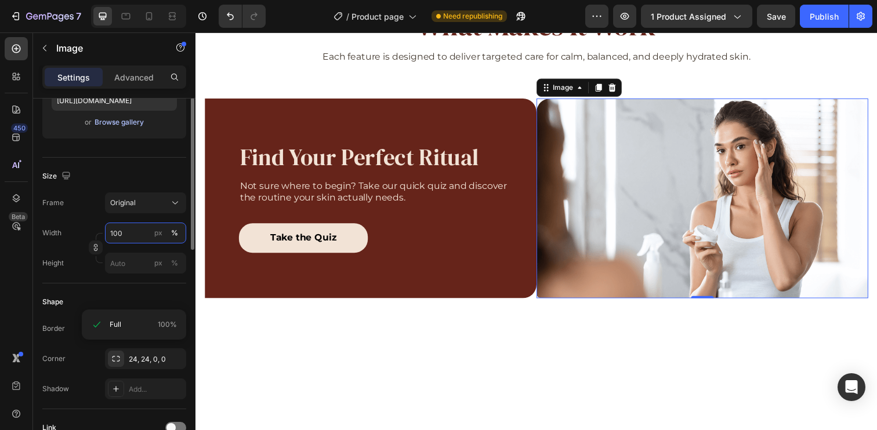
scroll to position [153, 0]
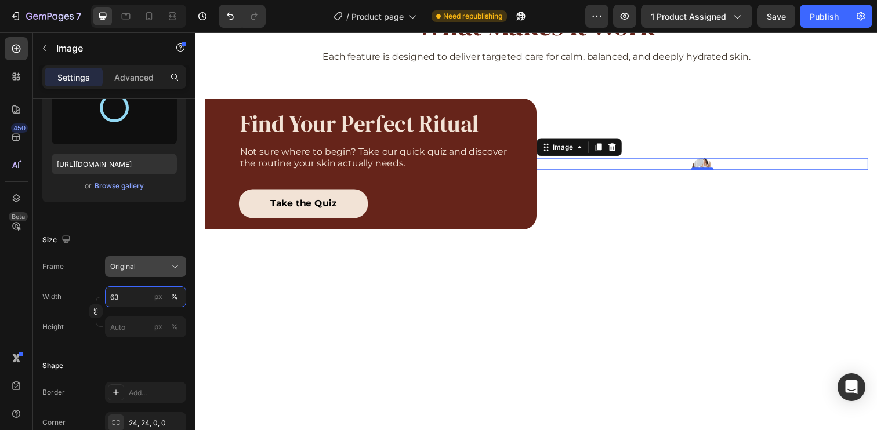
type input "100"
type input "[URL][DOMAIN_NAME]"
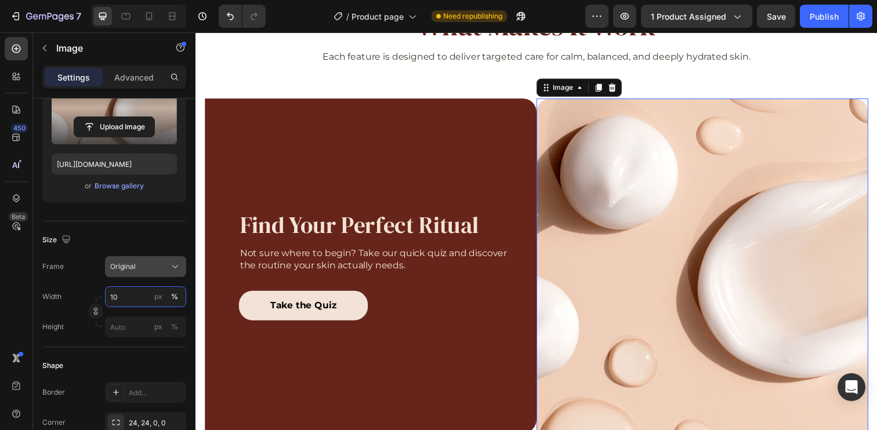
type input "1"
type input "633"
click at [139, 325] on input "px %" at bounding box center [145, 327] width 81 height 21
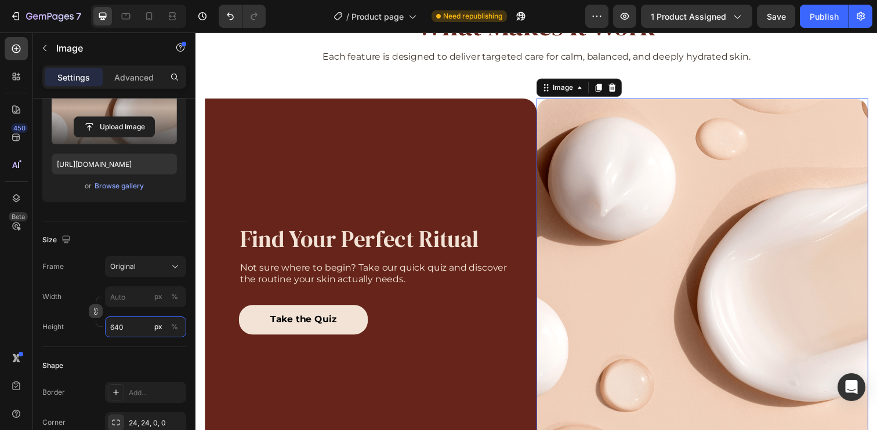
type input "640"
click at [100, 312] on button "button" at bounding box center [96, 311] width 14 height 14
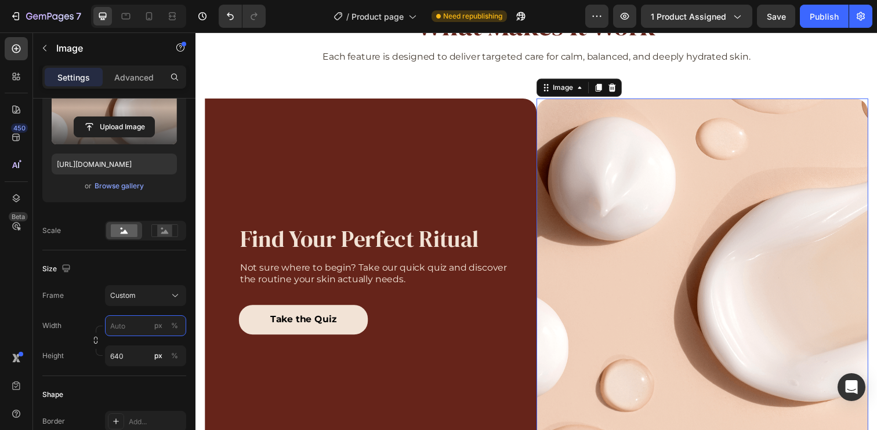
click at [129, 329] on input "px %" at bounding box center [145, 325] width 81 height 21
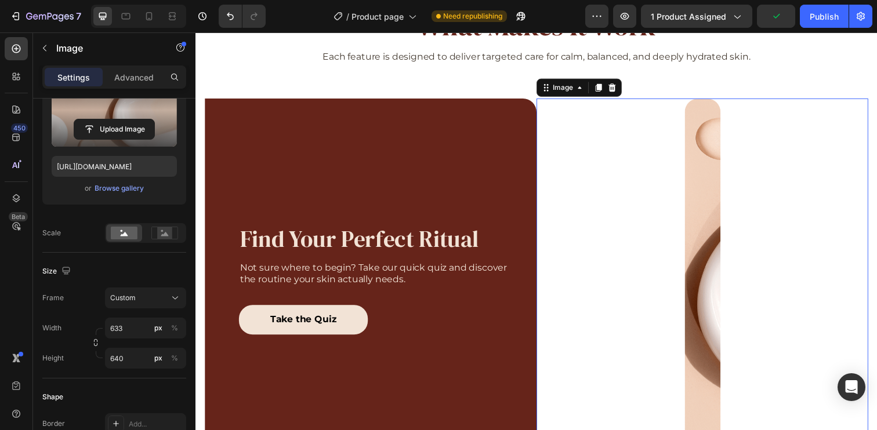
click at [83, 306] on div "Frame Custom" at bounding box center [114, 298] width 144 height 21
click at [97, 342] on icon "button" at bounding box center [96, 343] width 8 height 8
click at [153, 297] on span "Custom 63:640" at bounding box center [135, 298] width 50 height 10
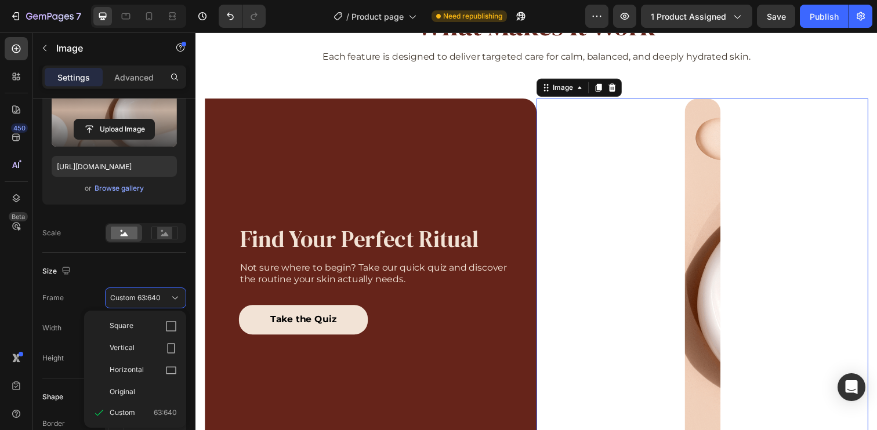
click at [95, 291] on div "Frame Custom 63:640 Square Vertical Horizontal Original Custom 63:640" at bounding box center [114, 298] width 144 height 21
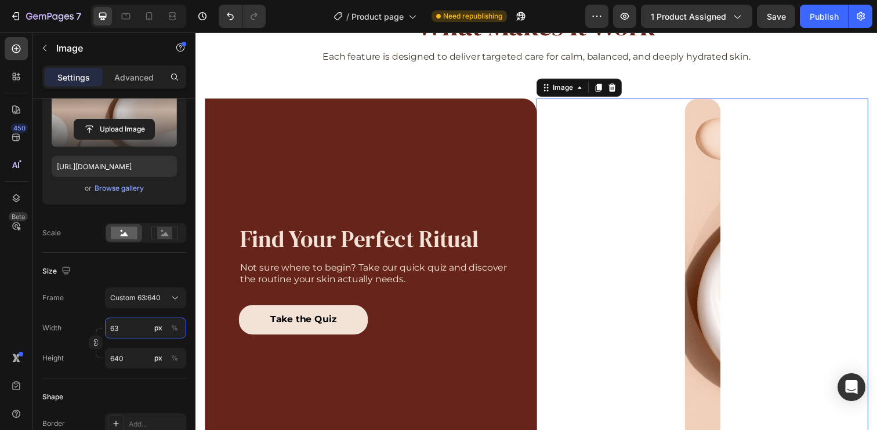
click at [126, 332] on input "63" at bounding box center [145, 328] width 81 height 21
click at [153, 371] on div "Full 100%" at bounding box center [134, 356] width 104 height 30
click at [150, 362] on div "Full 100%" at bounding box center [133, 356] width 95 height 21
type input "100"
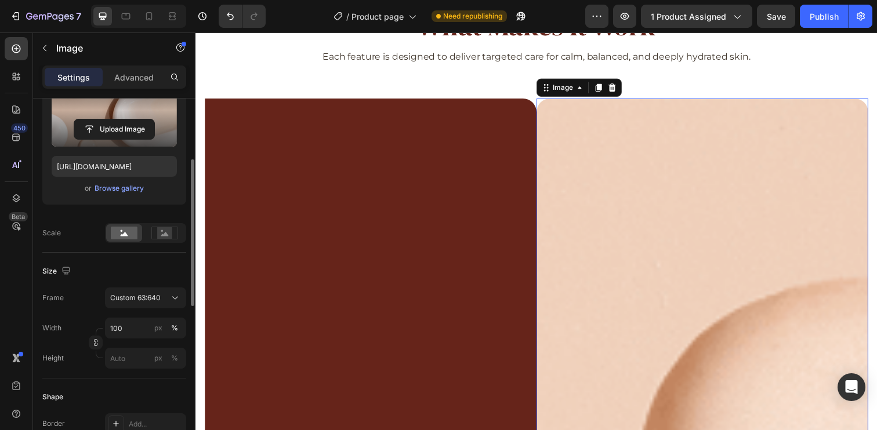
click at [128, 274] on div "Size" at bounding box center [114, 271] width 144 height 19
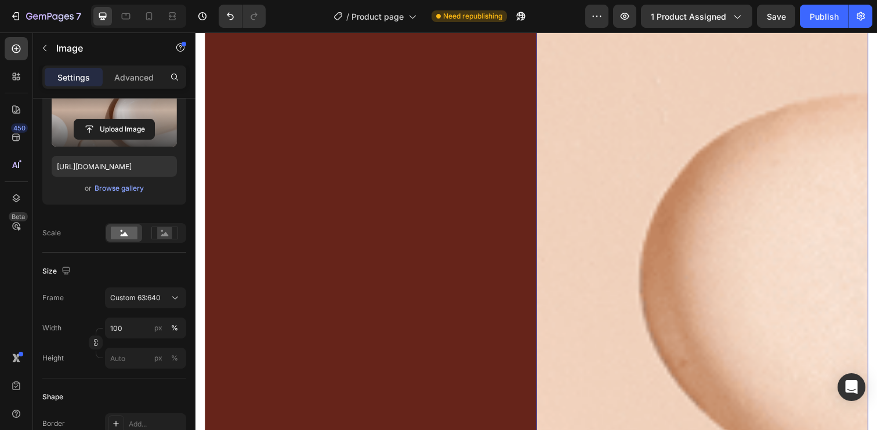
scroll to position [712, 0]
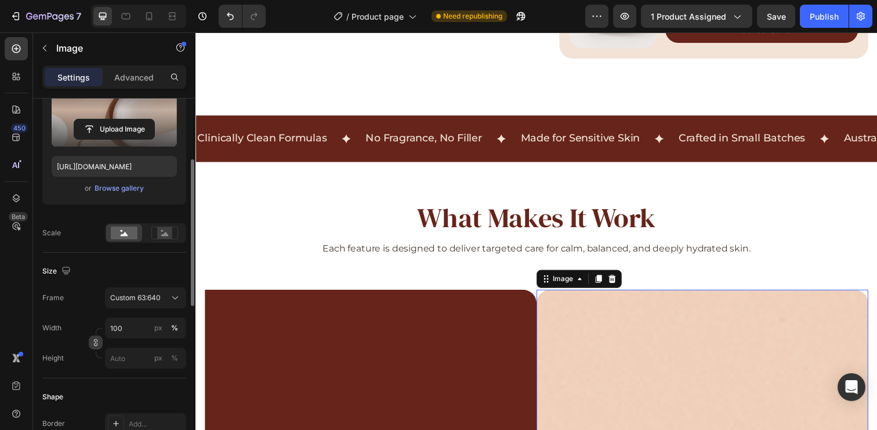
click at [98, 341] on icon "button" at bounding box center [96, 343] width 8 height 8
click at [141, 330] on input "100" at bounding box center [145, 328] width 81 height 21
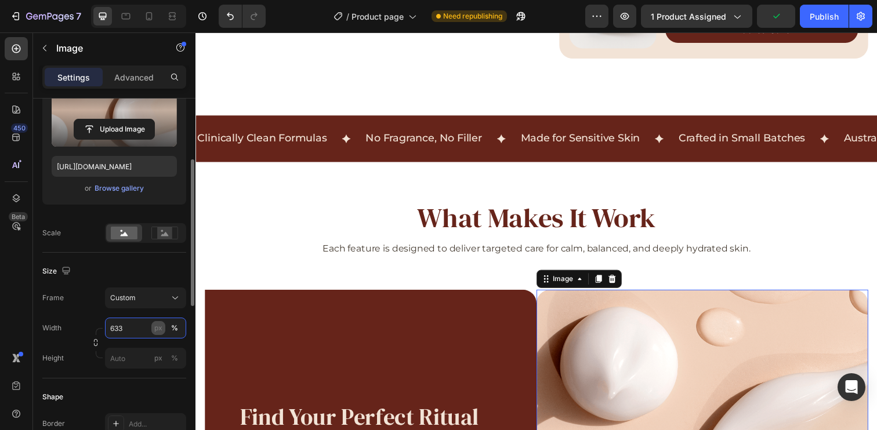
type input "633"
click at [161, 330] on div "px" at bounding box center [158, 328] width 8 height 10
click at [131, 353] on input "px %" at bounding box center [145, 358] width 81 height 21
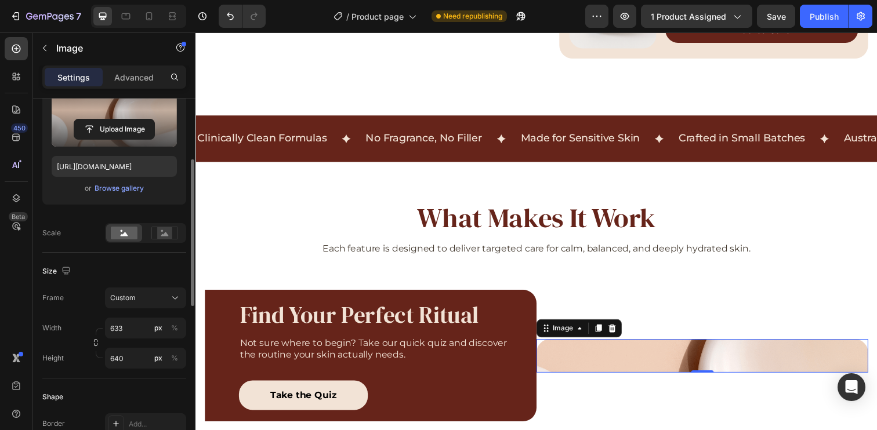
click at [89, 330] on div at bounding box center [96, 343] width 14 height 30
click at [99, 344] on icon "button" at bounding box center [96, 343] width 8 height 8
type input "64"
click at [176, 295] on icon at bounding box center [175, 298] width 12 height 12
click at [149, 277] on div "Size" at bounding box center [114, 271] width 144 height 19
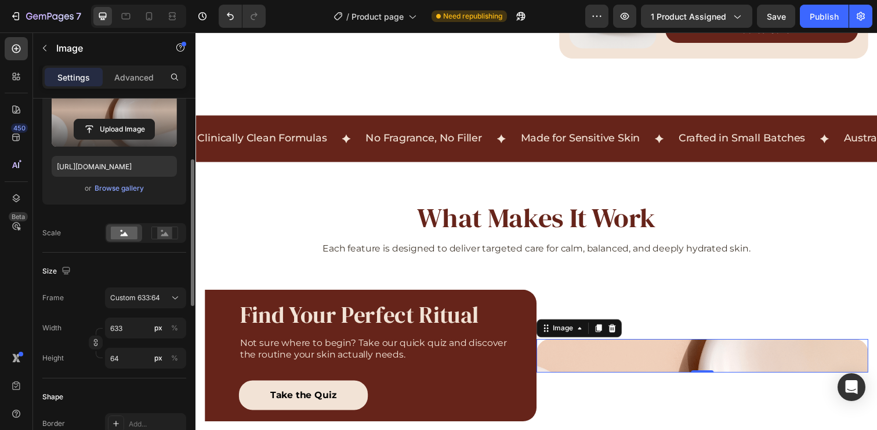
click at [140, 317] on div "Frame Custom 633:64 Width 633 px % Height 64 px %" at bounding box center [114, 328] width 144 height 81
click at [142, 327] on input "633" at bounding box center [145, 328] width 81 height 21
click at [143, 358] on p "Full 100%" at bounding box center [143, 356] width 67 height 10
type input "100"
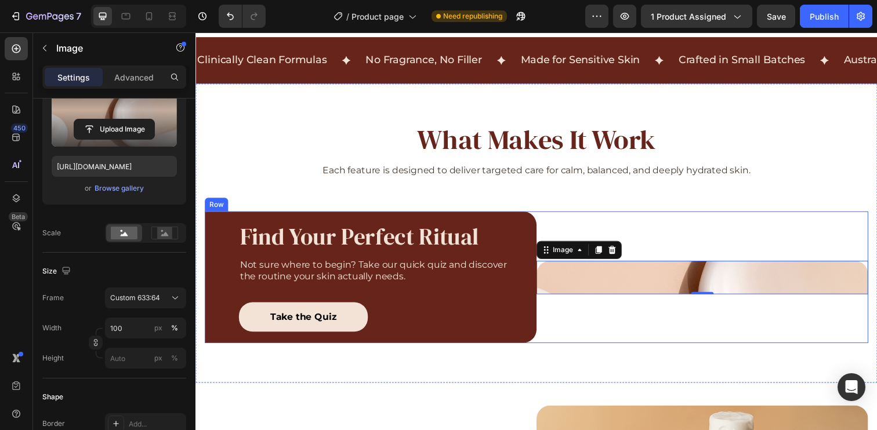
scroll to position [808, 0]
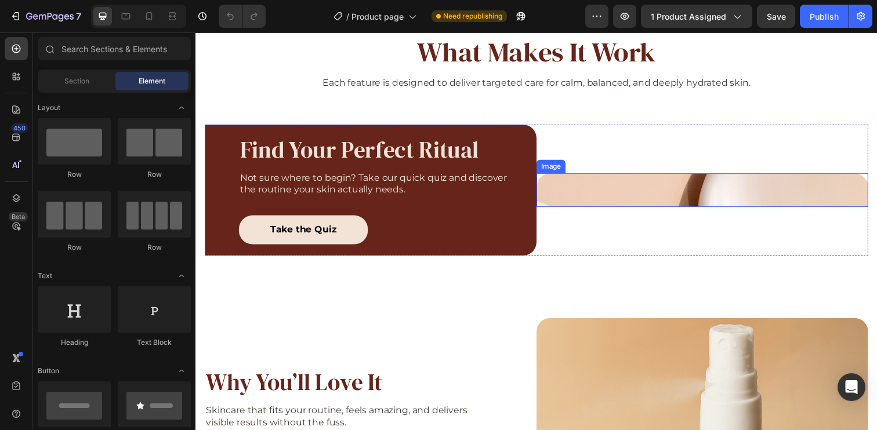
scroll to position [916, 0]
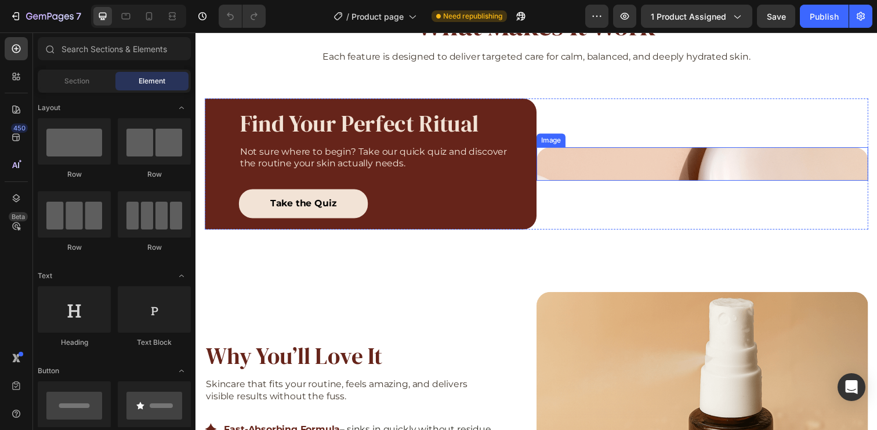
click at [666, 166] on img at bounding box center [712, 167] width 339 height 34
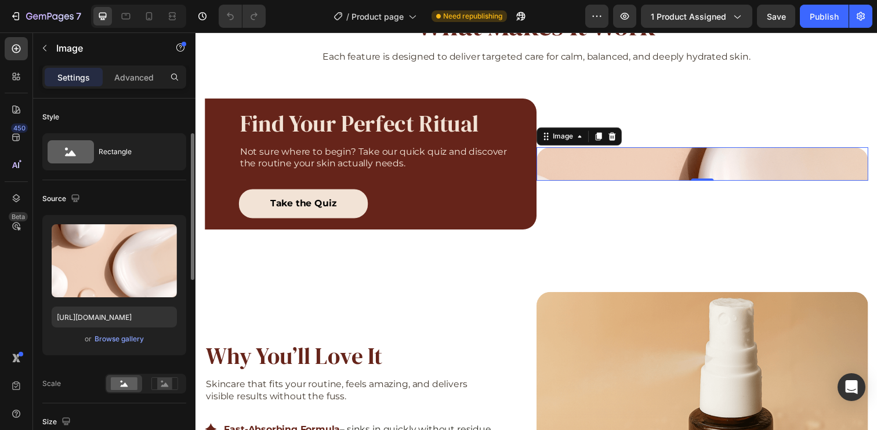
scroll to position [115, 0]
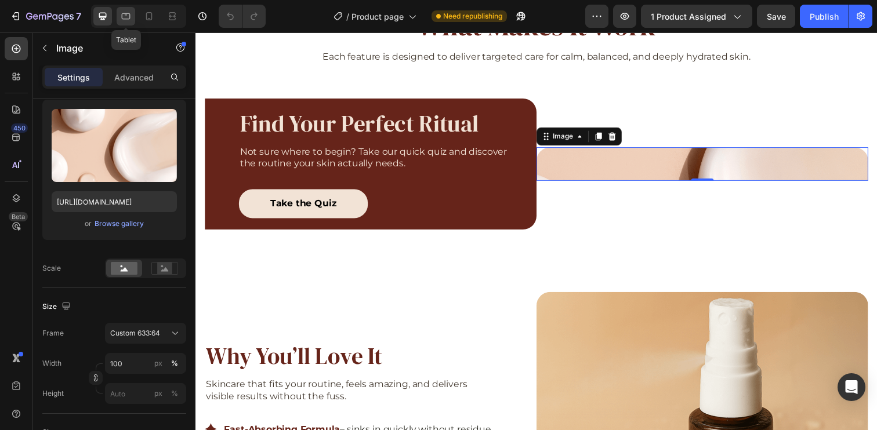
click at [129, 14] on icon at bounding box center [126, 16] width 12 height 12
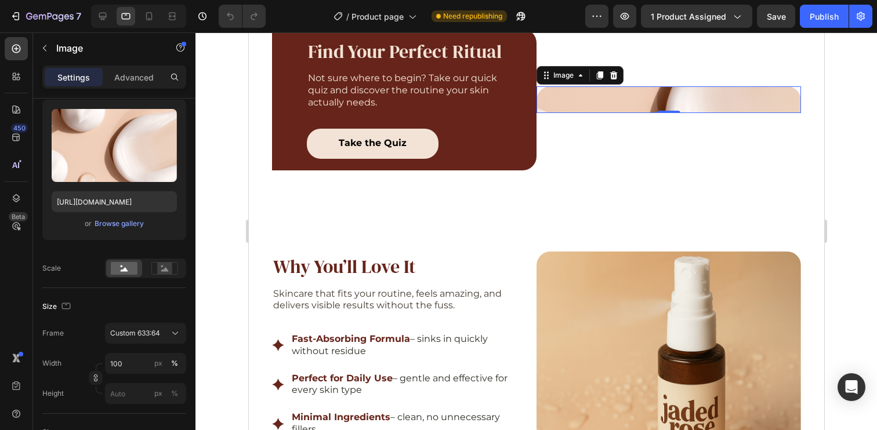
scroll to position [984, 0]
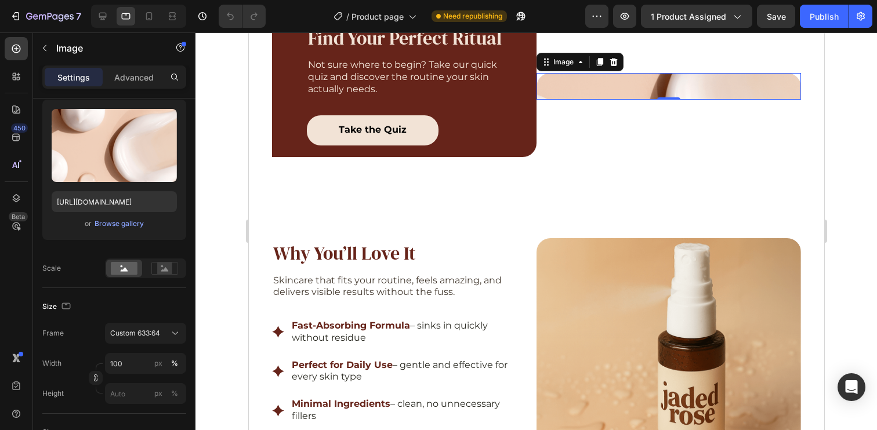
click at [114, 13] on div at bounding box center [138, 16] width 95 height 23
click at [101, 19] on icon at bounding box center [103, 16] width 12 height 12
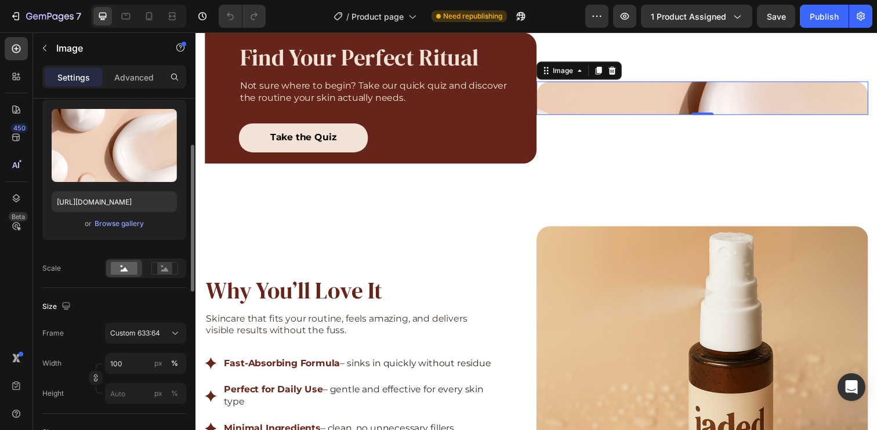
scroll to position [993, 0]
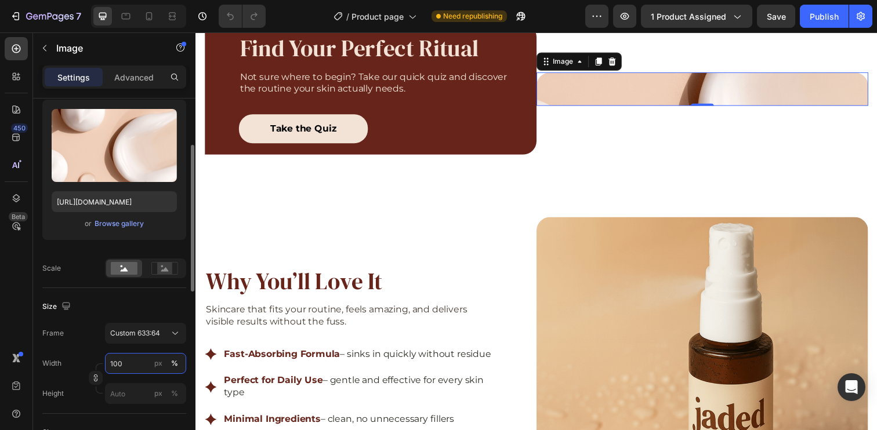
click at [137, 366] on input "100" at bounding box center [145, 363] width 81 height 21
click at [79, 350] on div "Frame Custom 633:64 Width 100 px % Height px %" at bounding box center [114, 363] width 144 height 81
click at [95, 375] on icon "button" at bounding box center [96, 378] width 8 height 8
click at [131, 360] on input "100" at bounding box center [145, 363] width 81 height 21
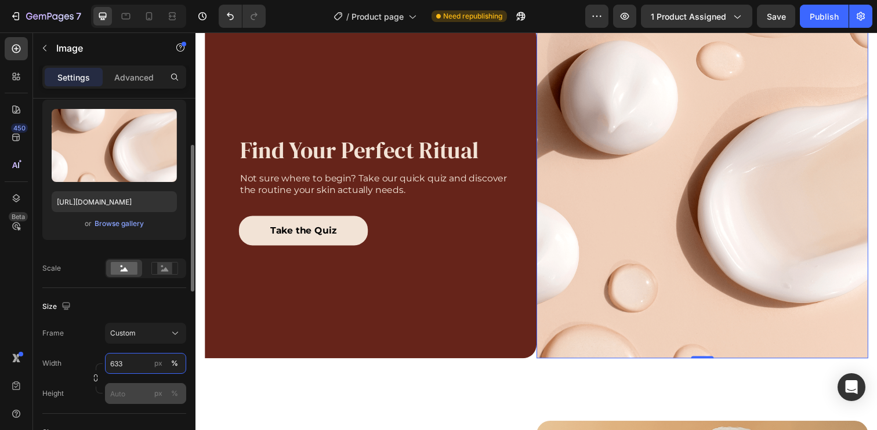
type input "633"
click at [128, 383] on input "px %" at bounding box center [145, 393] width 81 height 21
click at [127, 392] on input "px %" at bounding box center [145, 393] width 81 height 21
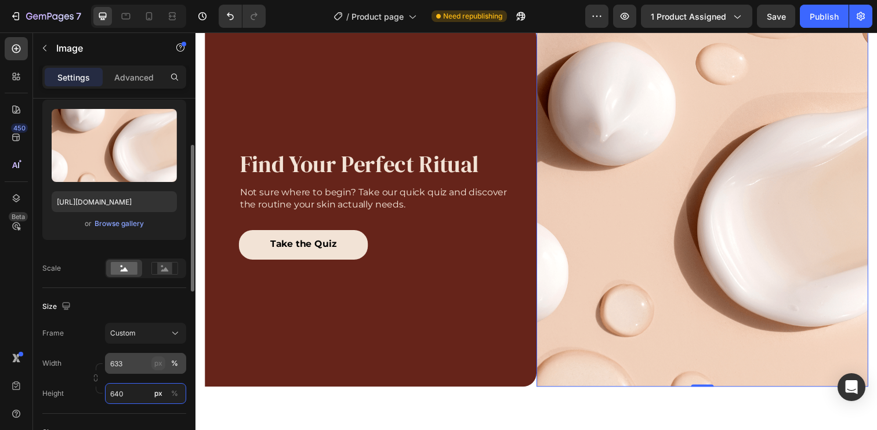
type input "640"
click at [158, 364] on div "px" at bounding box center [158, 363] width 8 height 10
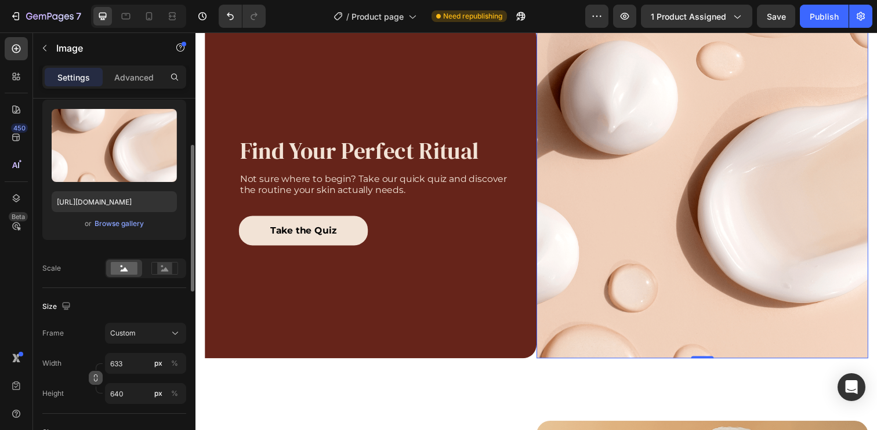
click at [97, 376] on icon "button" at bounding box center [96, 378] width 8 height 8
click at [96, 349] on div "Frame Custom 633:640 Width 633 px % Height 640 px %" at bounding box center [114, 363] width 144 height 81
click at [142, 336] on span "Custom 633:640" at bounding box center [137, 333] width 55 height 10
click at [99, 353] on div "Frame Custom 633:640 Width 633 px % Height 640 px %" at bounding box center [114, 363] width 144 height 81
click at [125, 364] on input "633" at bounding box center [145, 363] width 81 height 21
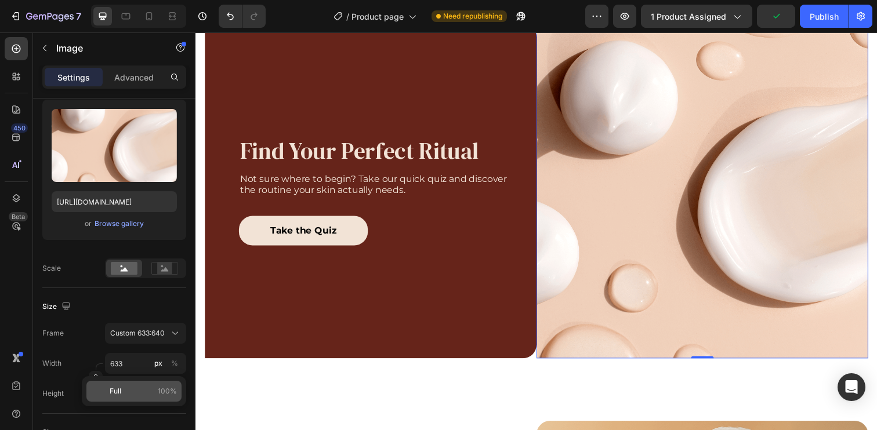
click at [137, 395] on p "Full 100%" at bounding box center [143, 391] width 67 height 10
type input "100"
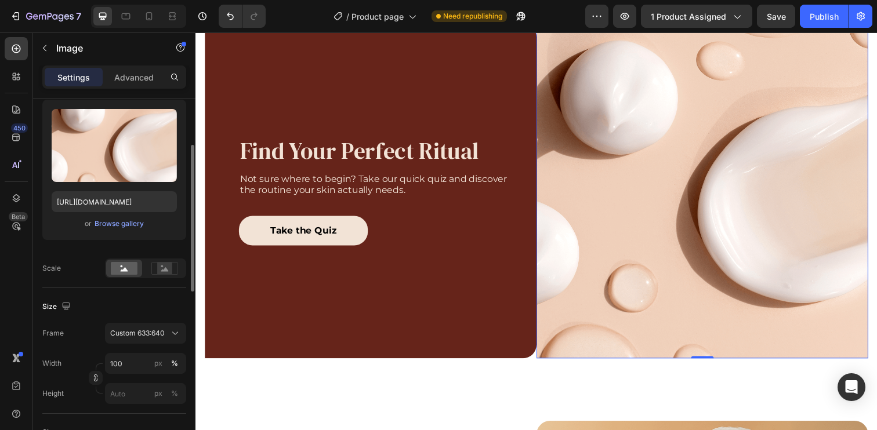
click at [83, 340] on div "Frame Custom 633:640" at bounding box center [114, 333] width 144 height 21
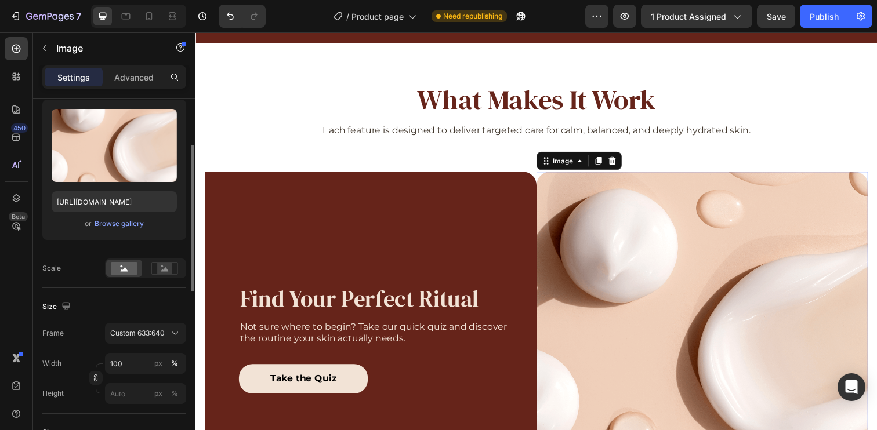
scroll to position [225, 0]
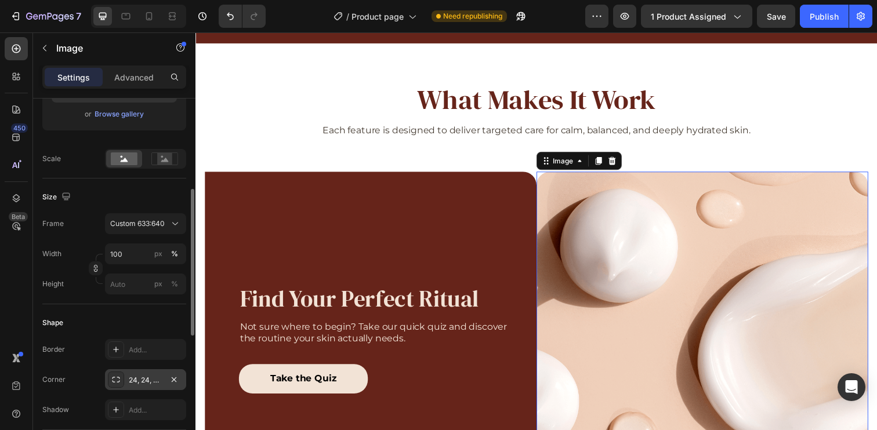
click at [136, 379] on div "24, 24, 0, 0" at bounding box center [146, 380] width 34 height 10
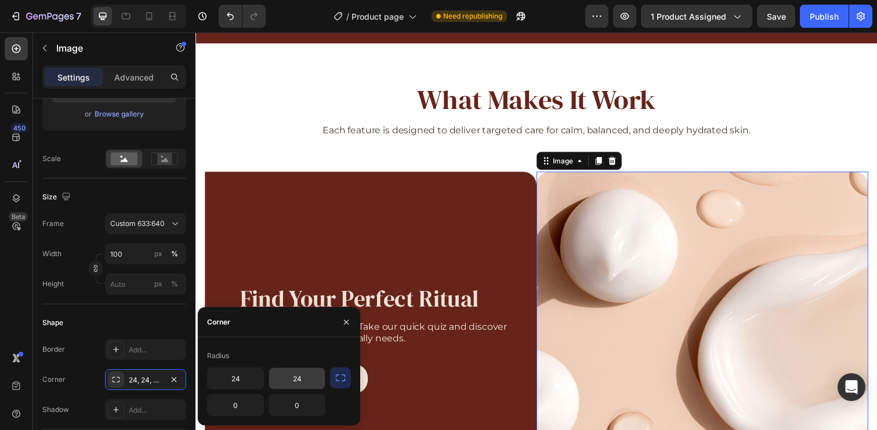
click at [305, 382] on input "24" at bounding box center [297, 378] width 56 height 21
click at [291, 378] on input "34" at bounding box center [297, 378] width 56 height 21
type input "24"
click at [309, 405] on input "0" at bounding box center [297, 405] width 56 height 21
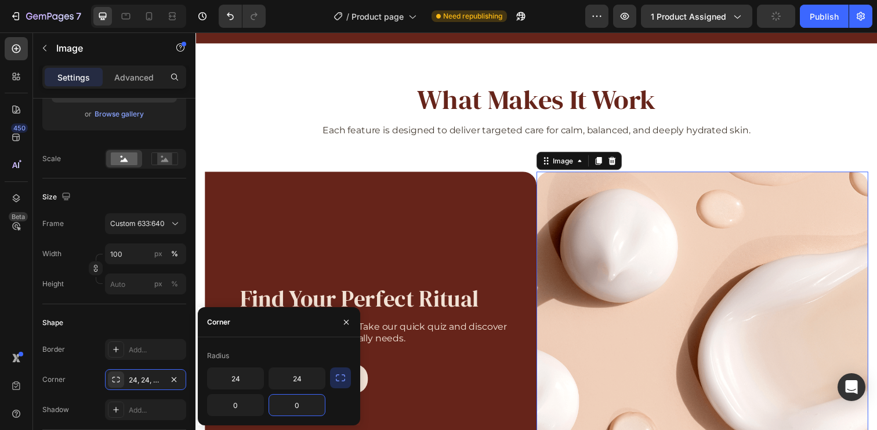
click at [338, 382] on icon "button" at bounding box center [341, 378] width 12 height 12
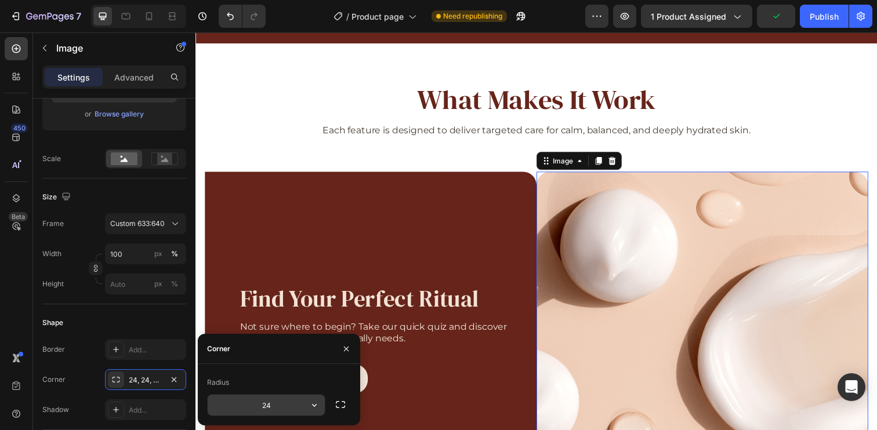
click at [293, 411] on input "24" at bounding box center [266, 405] width 117 height 21
click at [335, 404] on icon "button" at bounding box center [341, 405] width 12 height 12
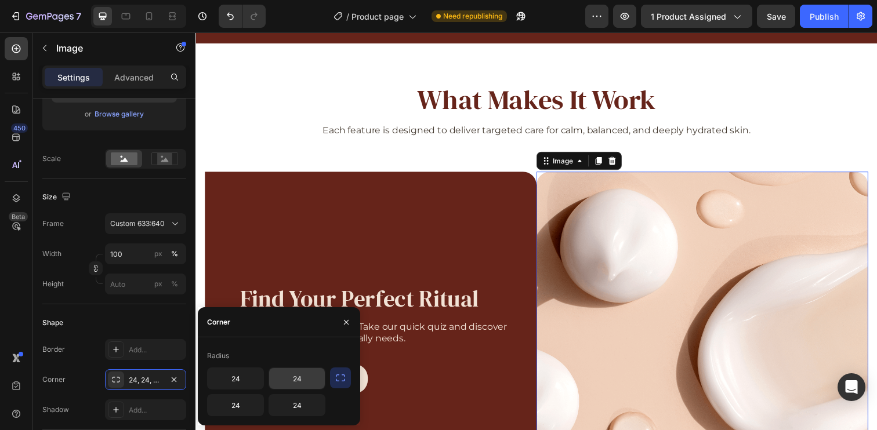
click at [305, 380] on input "24" at bounding box center [297, 378] width 56 height 21
type input "24"
click at [304, 405] on input "24" at bounding box center [297, 405] width 56 height 21
type input "24"
click at [237, 380] on input "24" at bounding box center [236, 378] width 56 height 21
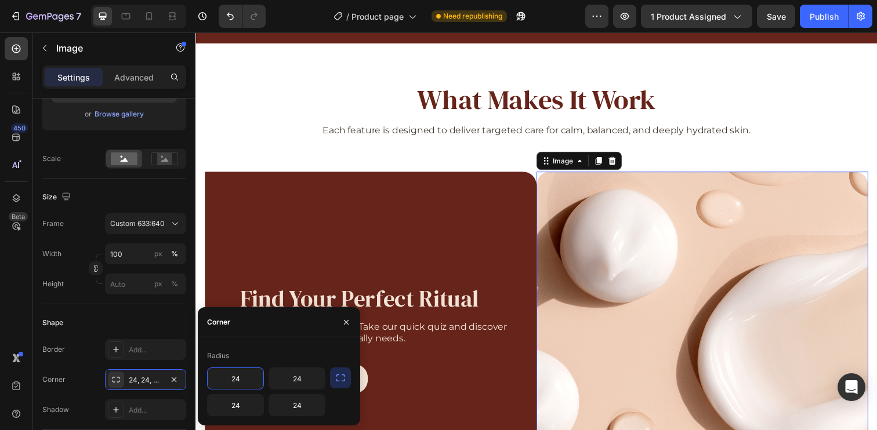
click at [237, 380] on input "24" at bounding box center [236, 378] width 56 height 21
click at [246, 383] on input "24" at bounding box center [236, 378] width 56 height 21
type input "0"
click at [235, 407] on input "24" at bounding box center [236, 405] width 56 height 21
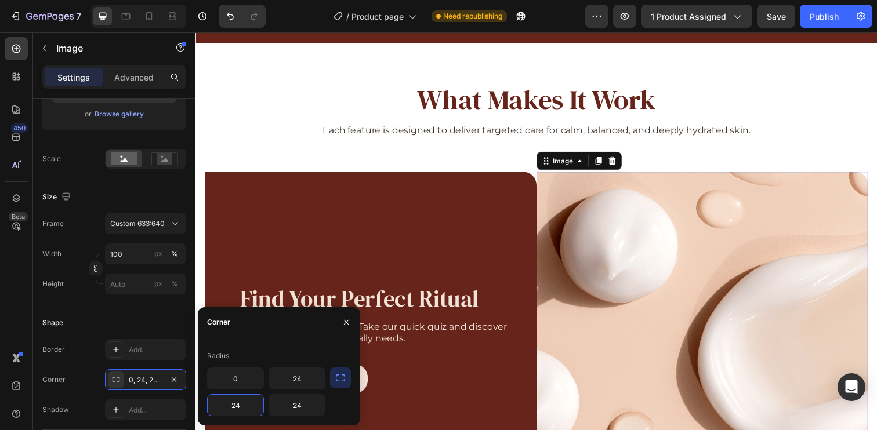
click at [235, 407] on input "24" at bounding box center [236, 405] width 56 height 21
type input "0"
click at [262, 353] on div "Radius" at bounding box center [279, 356] width 144 height 19
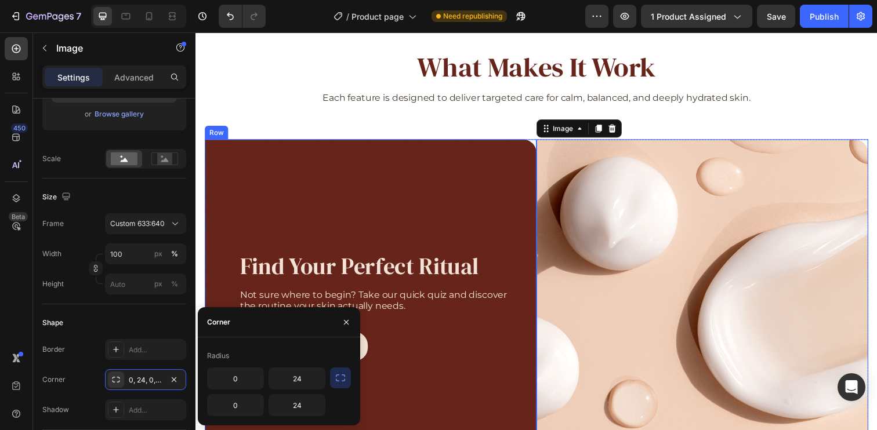
scroll to position [944, 0]
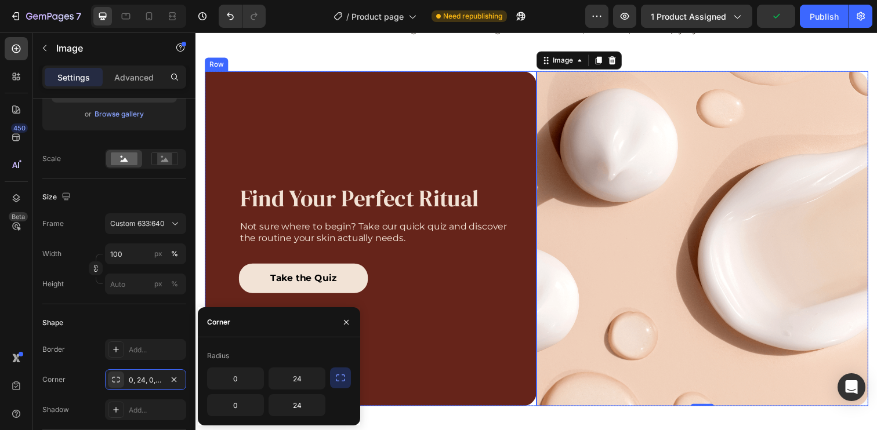
click at [328, 116] on div "Find Your Perfect Ritual Heading Not sure where to begin? Take our quick quiz a…" at bounding box center [380, 243] width 281 height 319
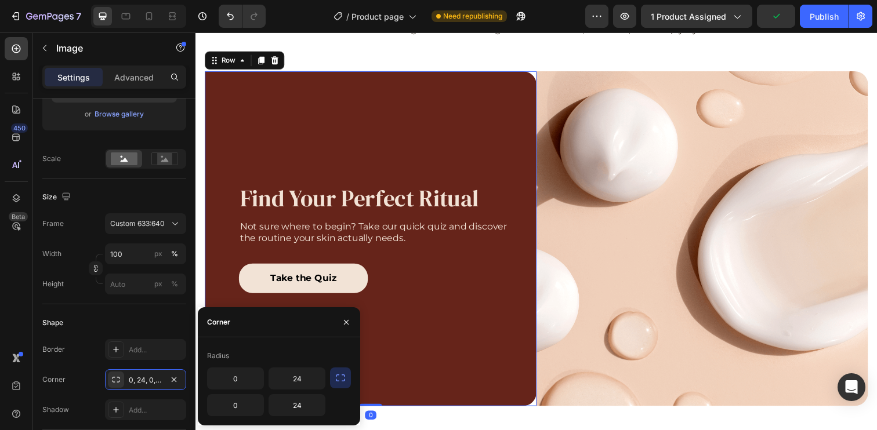
scroll to position [0, 0]
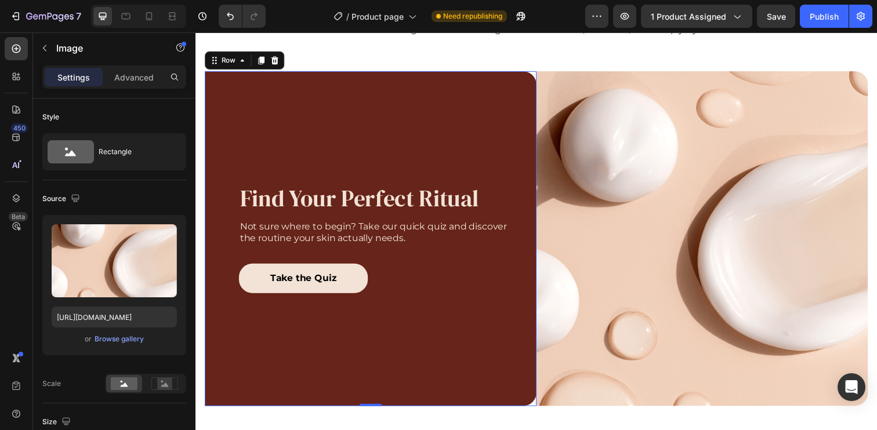
click at [575, 114] on img at bounding box center [712, 243] width 339 height 342
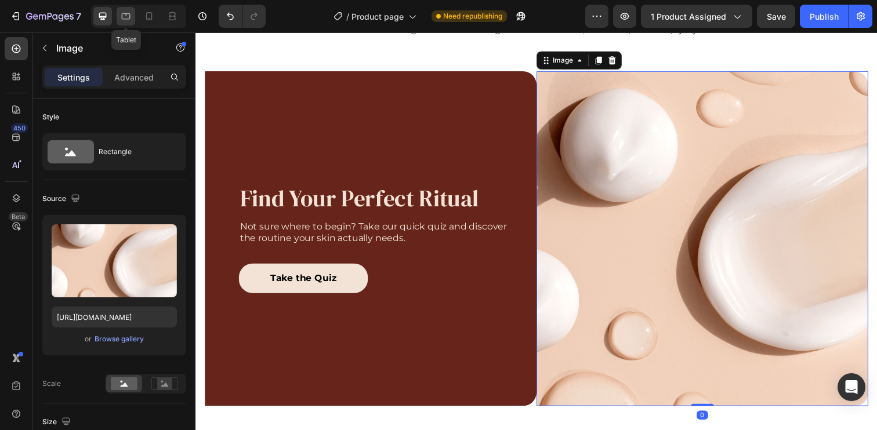
click at [130, 14] on icon at bounding box center [126, 16] width 9 height 6
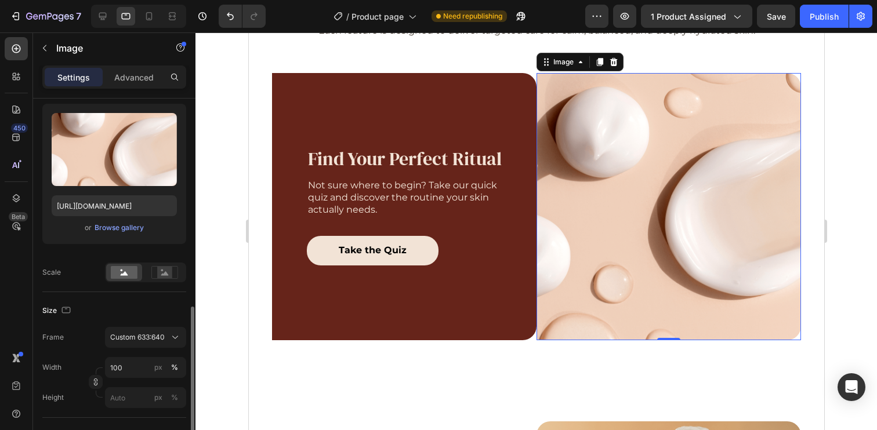
scroll to position [228, 0]
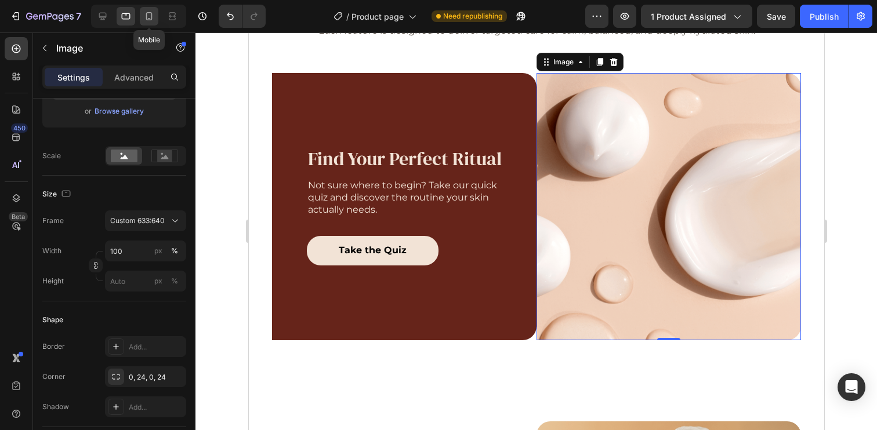
click at [149, 15] on icon at bounding box center [149, 16] width 12 height 12
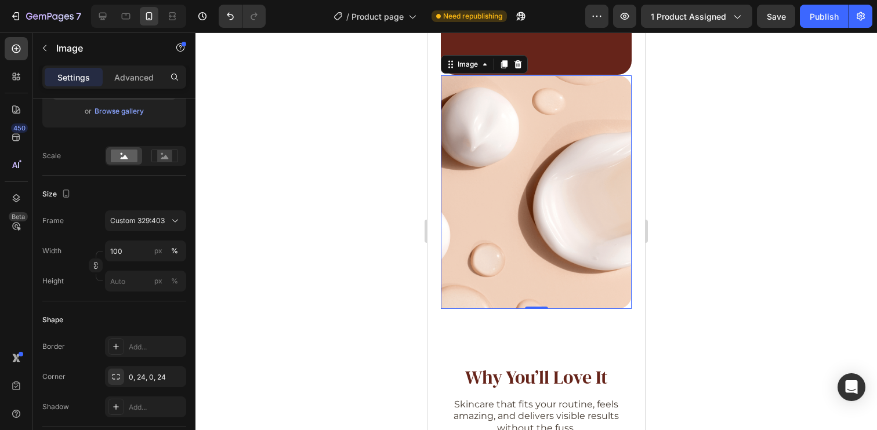
scroll to position [1152, 0]
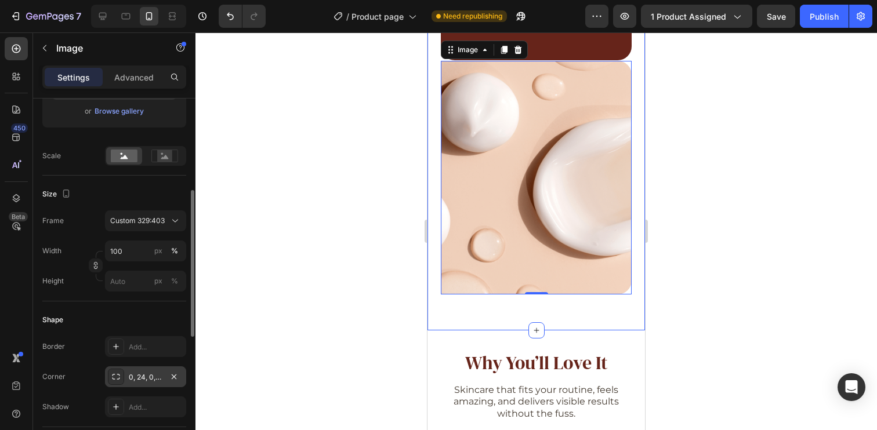
click at [144, 378] on div "0, 24, 0, 24" at bounding box center [146, 377] width 34 height 10
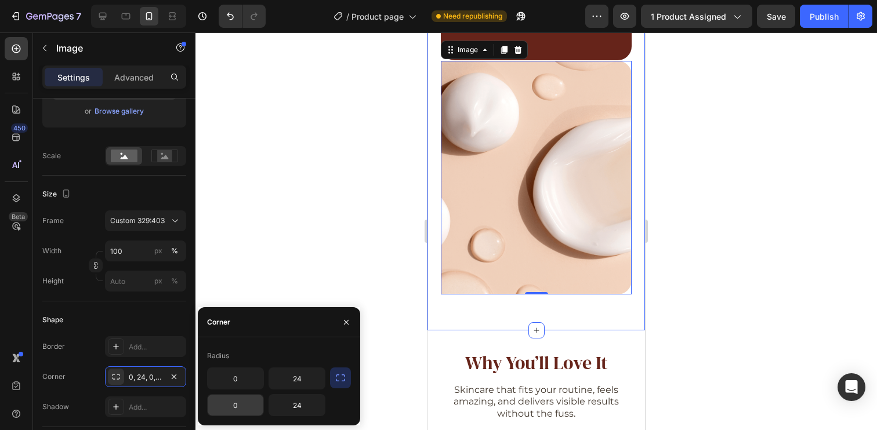
click at [247, 405] on input "0" at bounding box center [236, 405] width 56 height 21
type input "24"
click at [301, 380] on input "24" at bounding box center [297, 378] width 56 height 21
click at [167, 321] on div "Shape" at bounding box center [114, 320] width 144 height 19
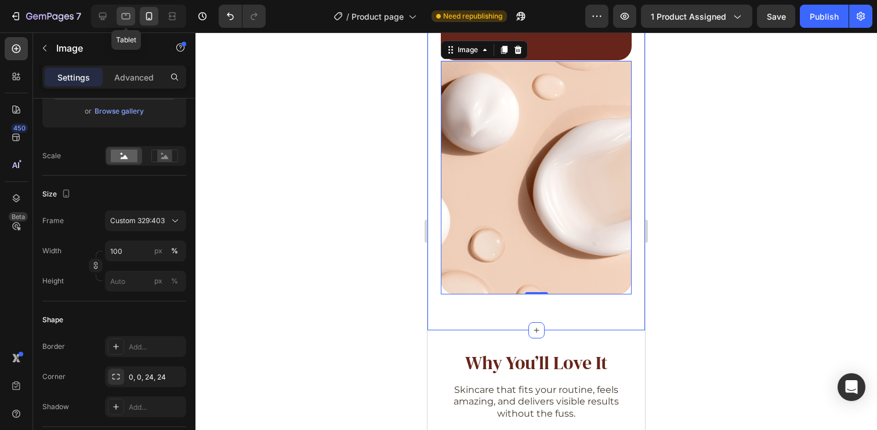
click at [122, 14] on icon at bounding box center [126, 16] width 9 height 6
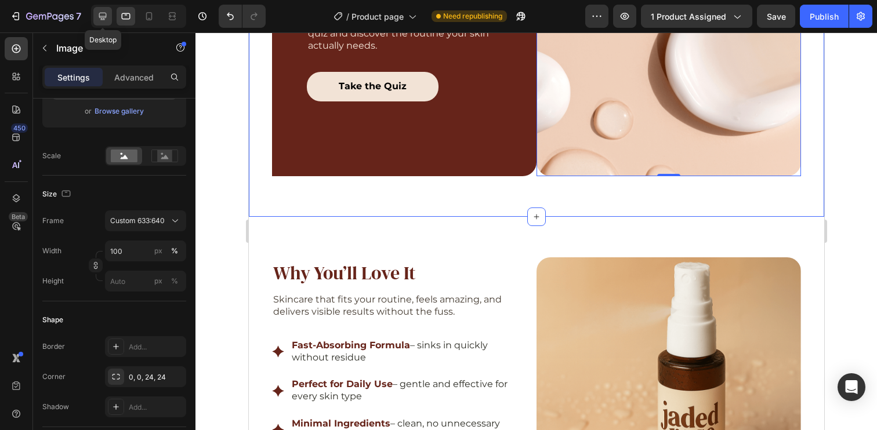
click at [101, 16] on icon at bounding box center [103, 16] width 12 height 12
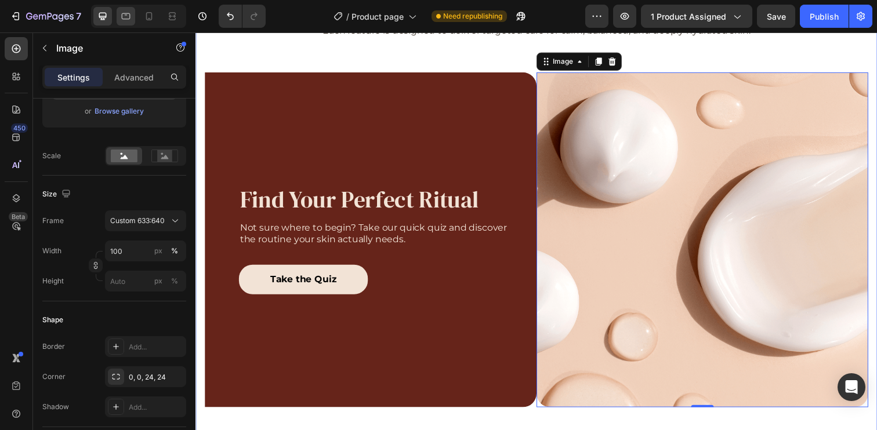
click at [133, 14] on div at bounding box center [126, 16] width 19 height 19
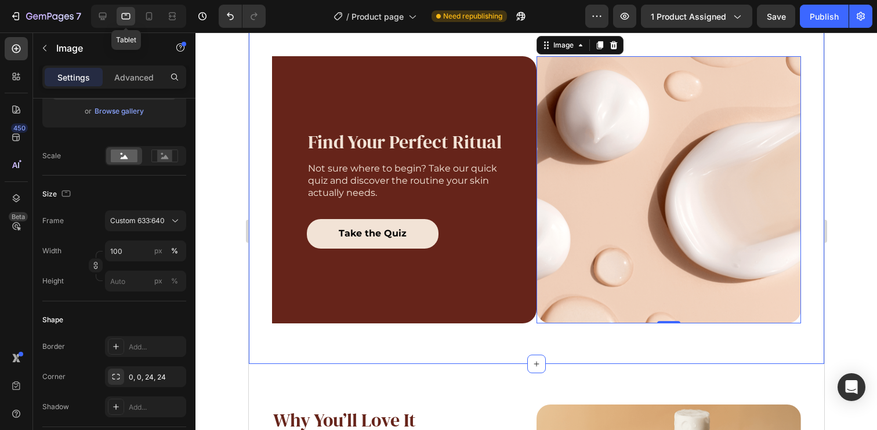
scroll to position [926, 0]
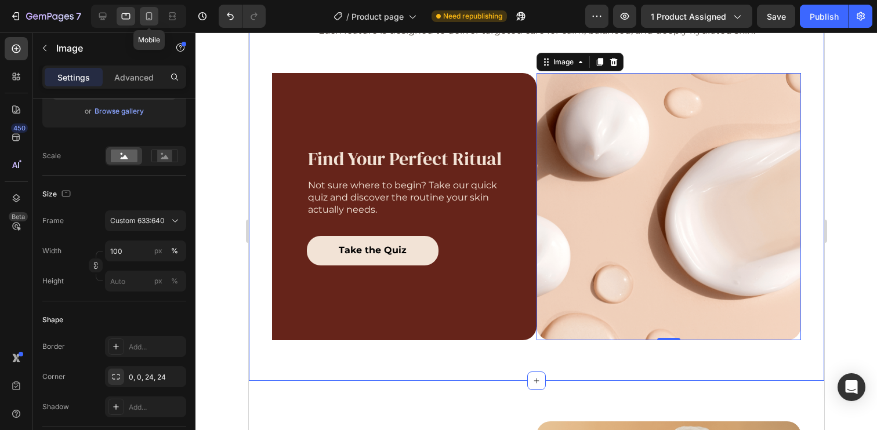
click at [154, 13] on icon at bounding box center [149, 16] width 12 height 12
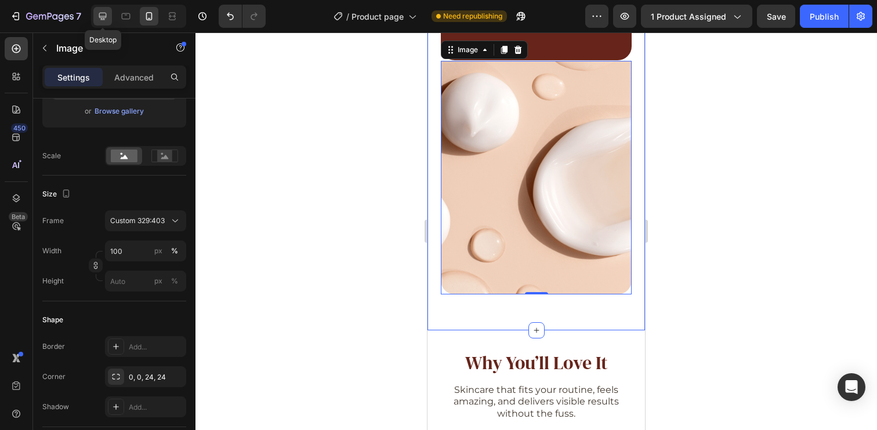
click at [99, 22] on div at bounding box center [102, 16] width 19 height 19
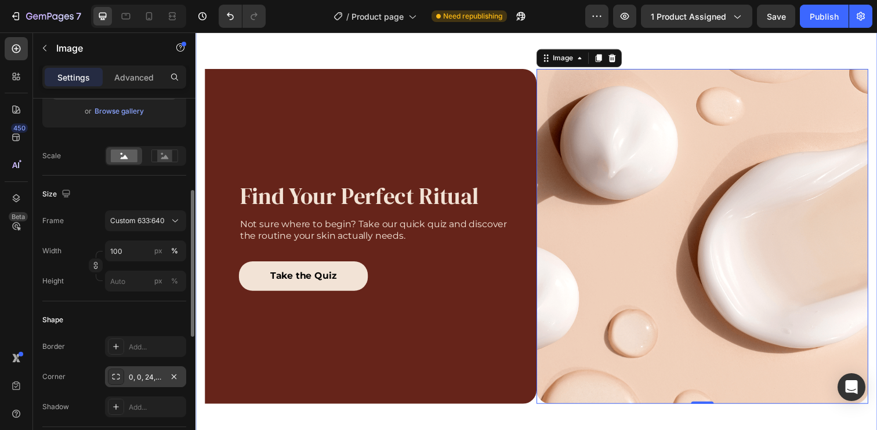
scroll to position [943, 0]
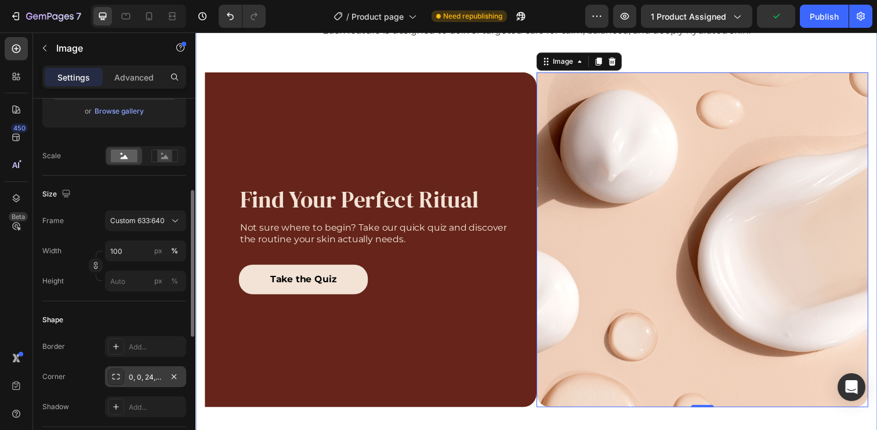
click at [145, 377] on div "0, 0, 24, 24" at bounding box center [146, 377] width 34 height 10
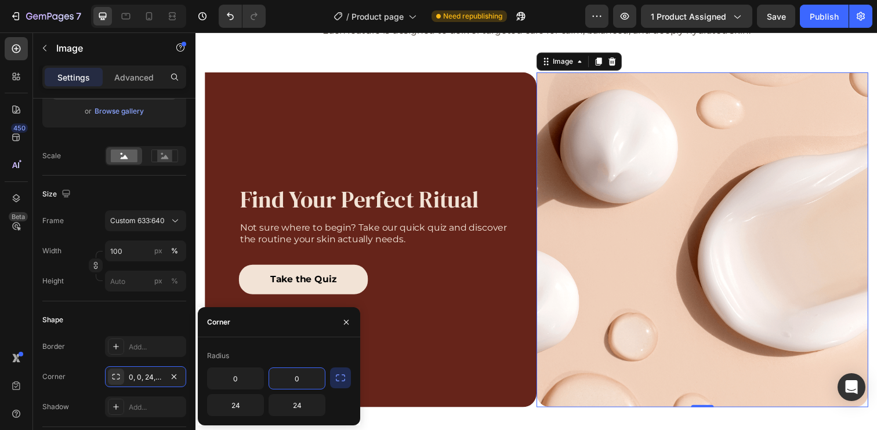
click at [296, 382] on input "0" at bounding box center [297, 378] width 56 height 21
type input "24"
click at [246, 407] on input "24" at bounding box center [236, 405] width 56 height 21
type input "0"
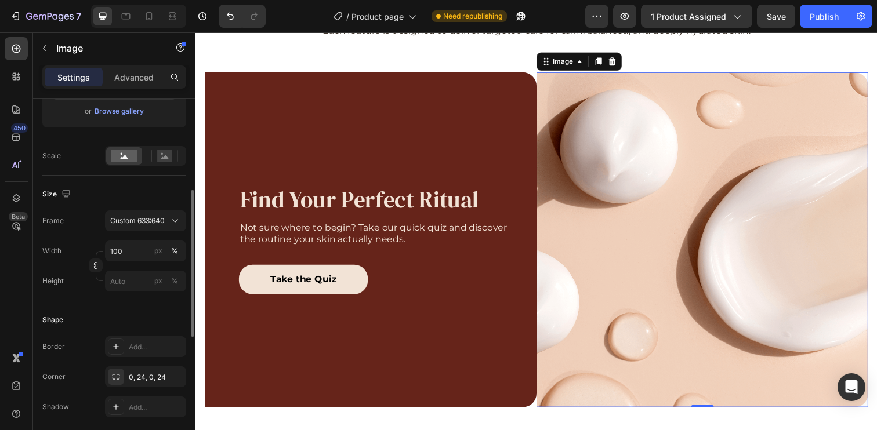
click at [170, 312] on div "Shape" at bounding box center [114, 320] width 144 height 19
click at [128, 7] on div at bounding box center [126, 16] width 19 height 19
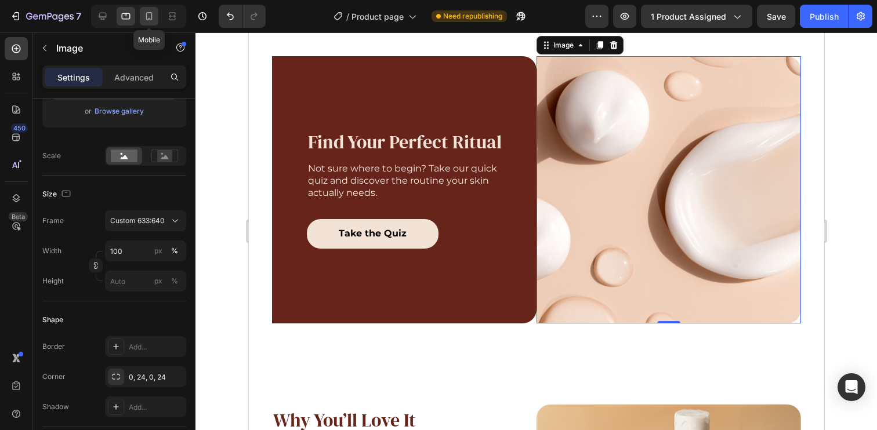
click at [146, 15] on icon at bounding box center [149, 16] width 12 height 12
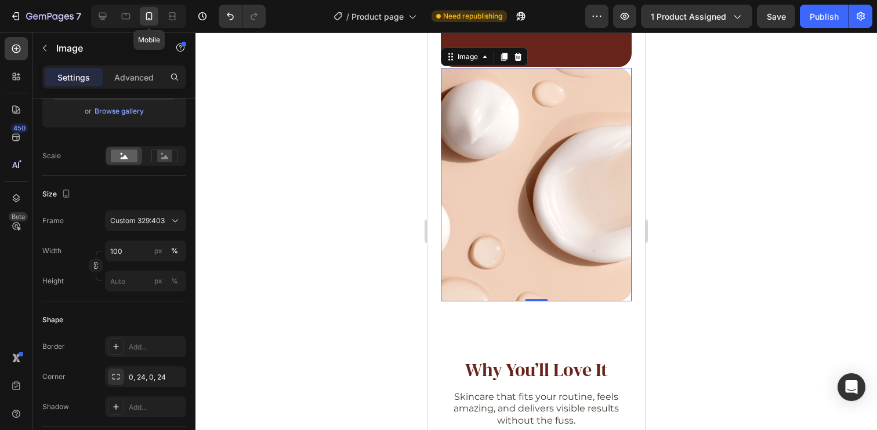
scroll to position [1152, 0]
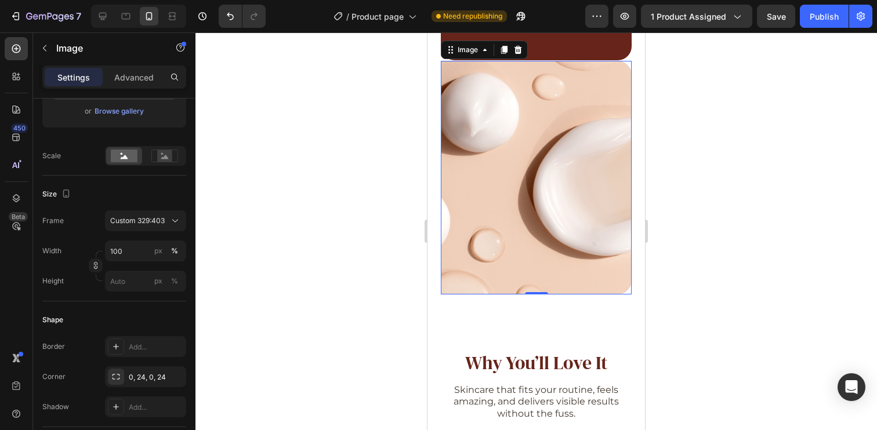
click at [303, 125] on div at bounding box center [535, 231] width 681 height 398
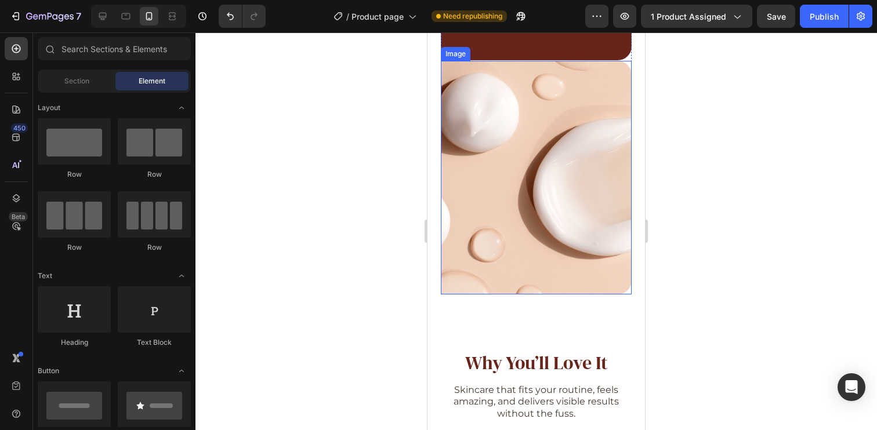
click at [528, 204] on img at bounding box center [536, 178] width 191 height 234
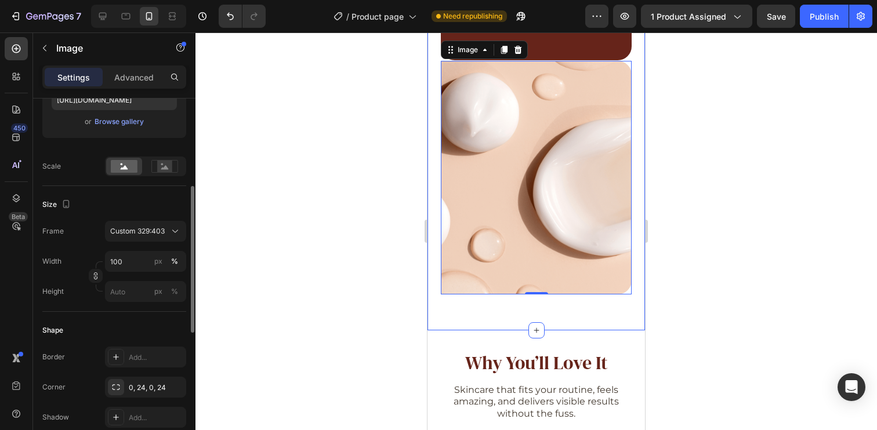
scroll to position [317, 0]
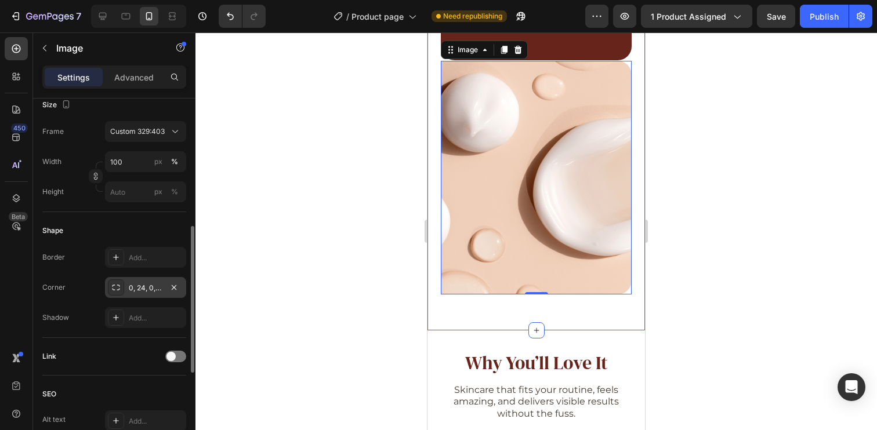
click at [147, 288] on div "0, 24, 0, 24" at bounding box center [146, 288] width 34 height 10
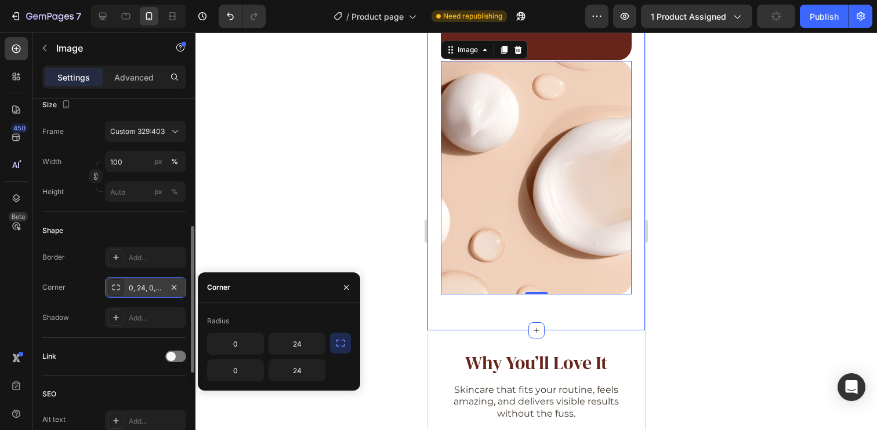
click at [147, 288] on div "0, 24, 0, 24" at bounding box center [146, 288] width 34 height 10
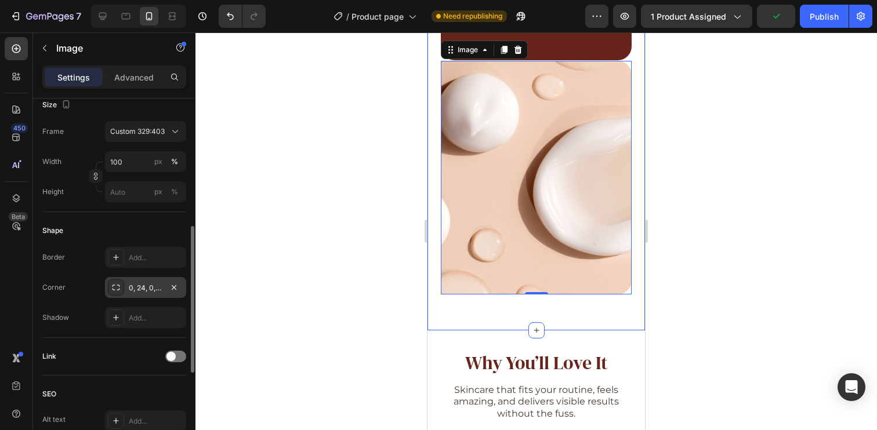
click at [146, 287] on div "0, 24, 0, 24" at bounding box center [146, 288] width 34 height 10
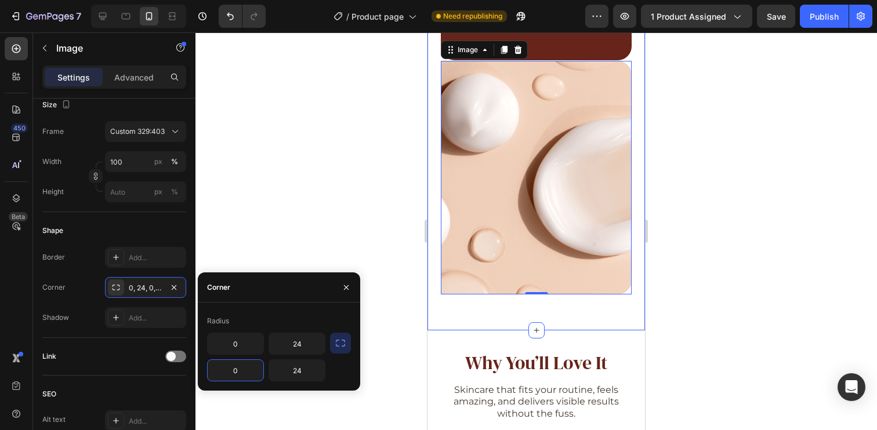
click at [240, 370] on input "0" at bounding box center [236, 370] width 56 height 21
type input "24"
click at [311, 344] on input "24" at bounding box center [297, 343] width 56 height 21
type input "0"
click at [64, 286] on div "Corner" at bounding box center [53, 287] width 23 height 10
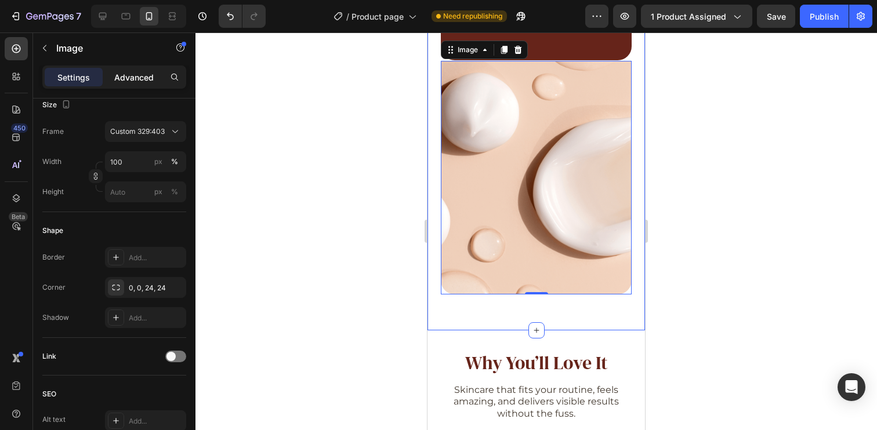
click at [134, 81] on p "Advanced" at bounding box center [133, 77] width 39 height 12
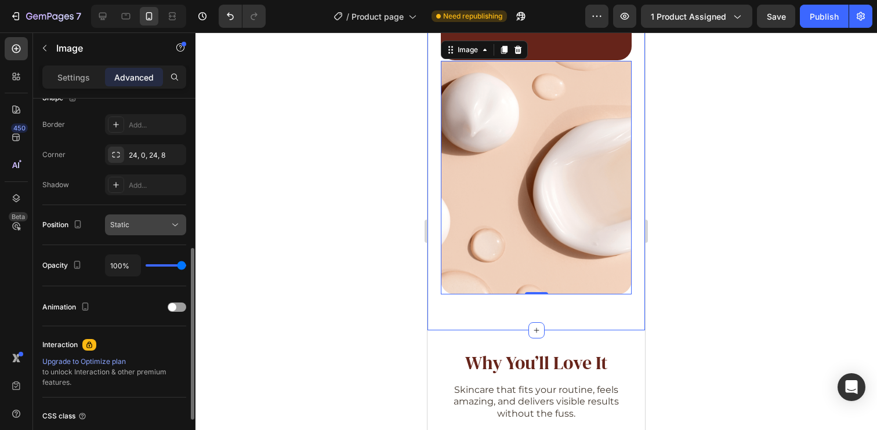
scroll to position [303, 0]
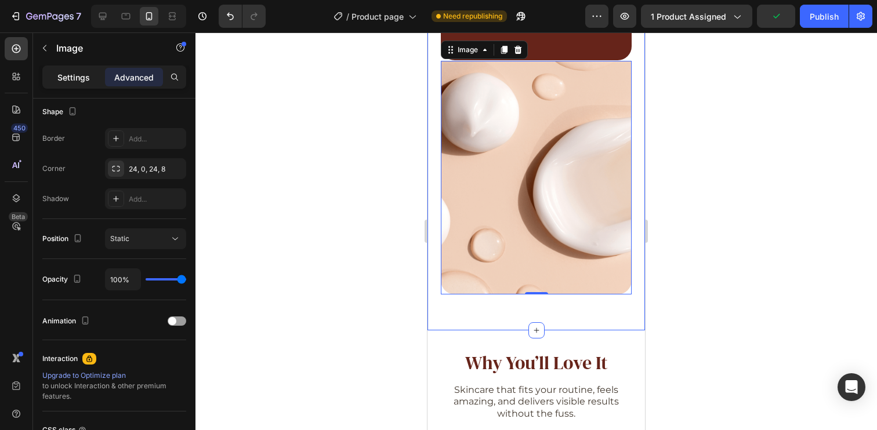
click at [75, 74] on p "Settings" at bounding box center [73, 77] width 32 height 12
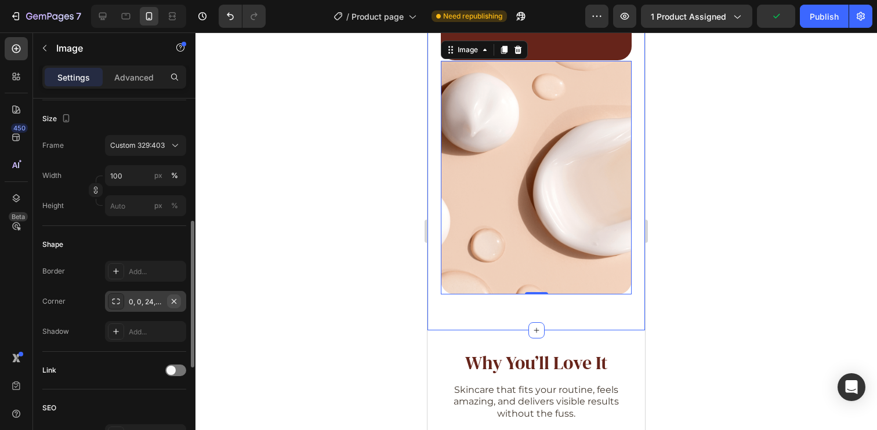
click at [177, 302] on icon "button" at bounding box center [173, 301] width 9 height 9
drag, startPoint x: 130, startPoint y: 20, endPoint x: 124, endPoint y: 18, distance: 6.6
click at [130, 19] on icon at bounding box center [126, 16] width 12 height 12
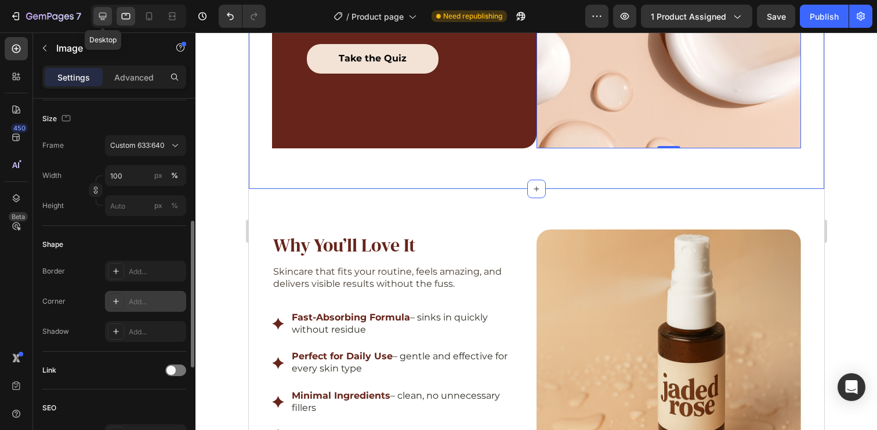
click at [102, 17] on icon at bounding box center [103, 17] width 8 height 8
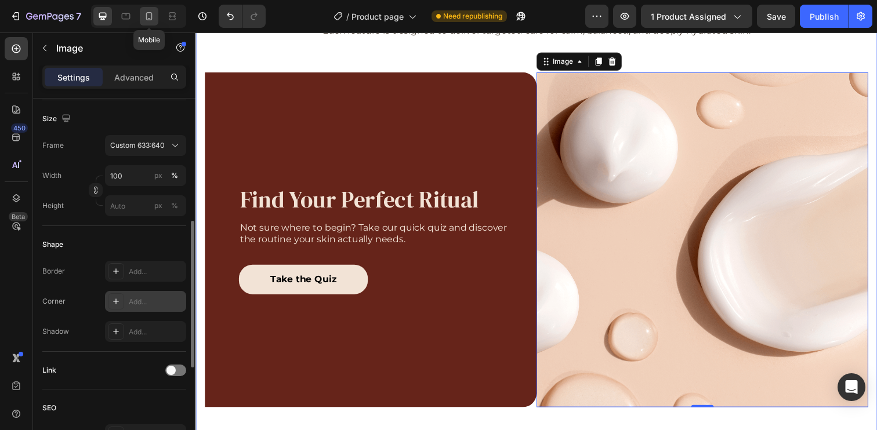
click at [147, 16] on icon at bounding box center [149, 16] width 12 height 12
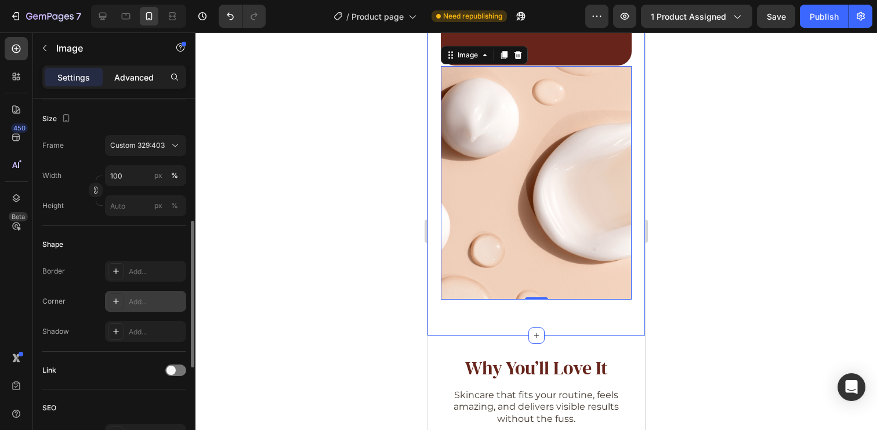
scroll to position [1152, 0]
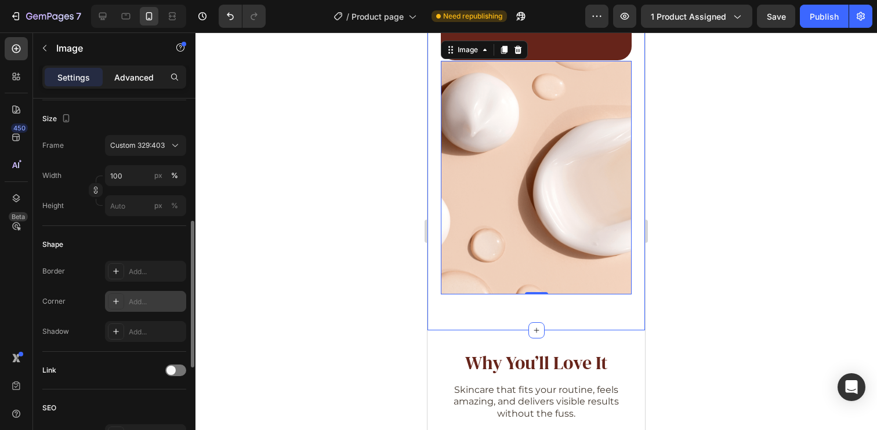
click at [148, 74] on p "Advanced" at bounding box center [133, 77] width 39 height 12
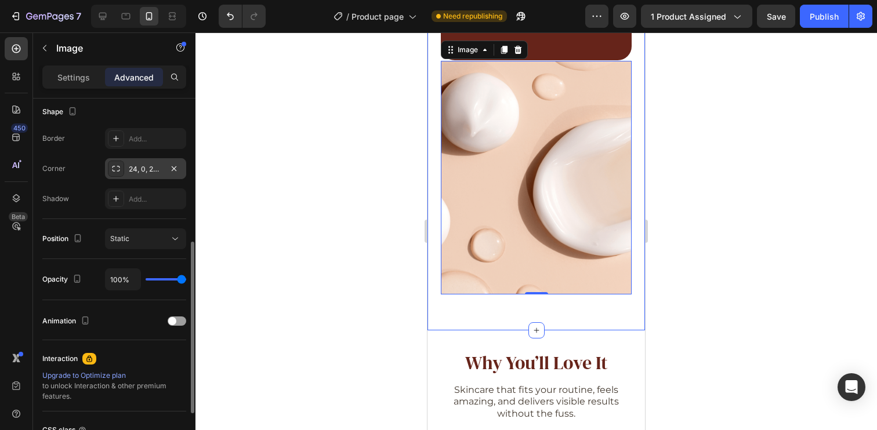
click at [144, 170] on div "24, 0, 24, 8" at bounding box center [146, 169] width 34 height 10
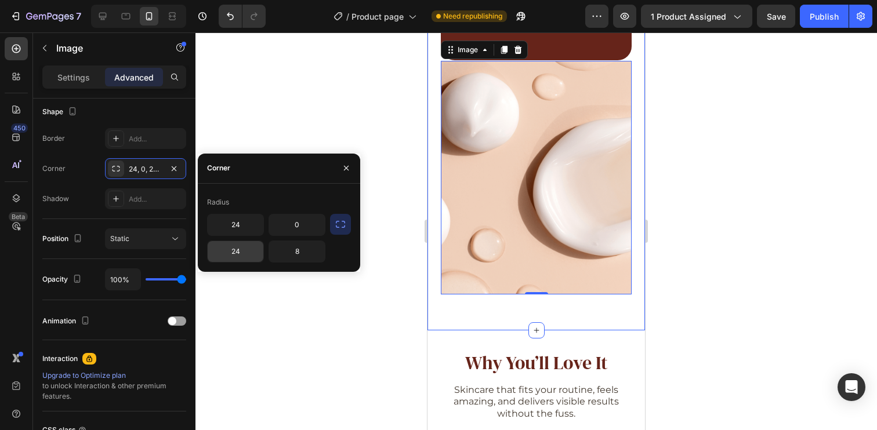
click at [241, 255] on input "24" at bounding box center [236, 251] width 56 height 21
click at [307, 257] on input "8" at bounding box center [297, 251] width 56 height 21
type input "24"
click at [244, 257] on input "24" at bounding box center [236, 251] width 56 height 21
type input "24"
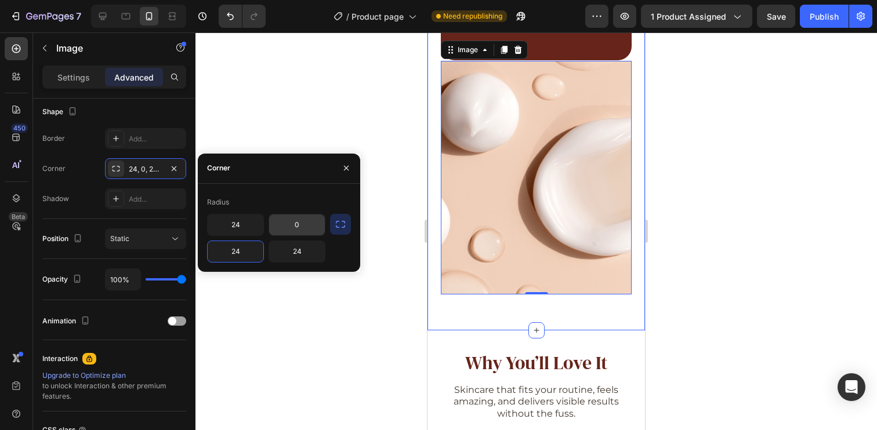
click at [296, 229] on input "0" at bounding box center [297, 225] width 56 height 21
click at [245, 220] on input "24" at bounding box center [236, 225] width 56 height 21
click at [257, 193] on div "Radius" at bounding box center [279, 202] width 144 height 19
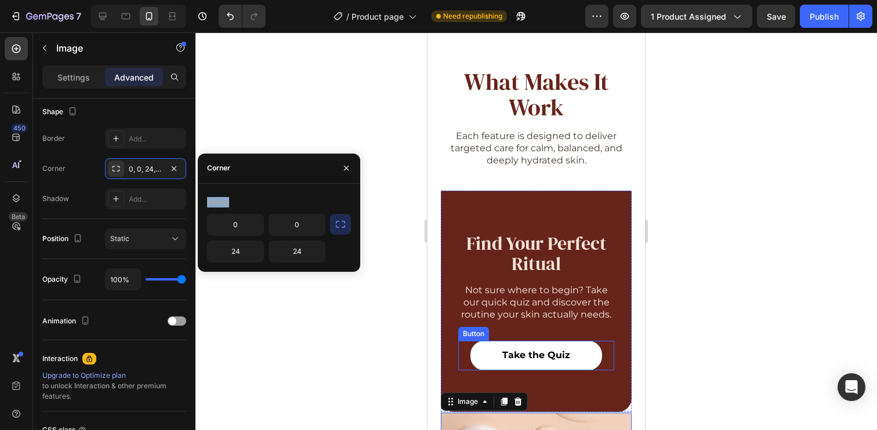
scroll to position [752, 0]
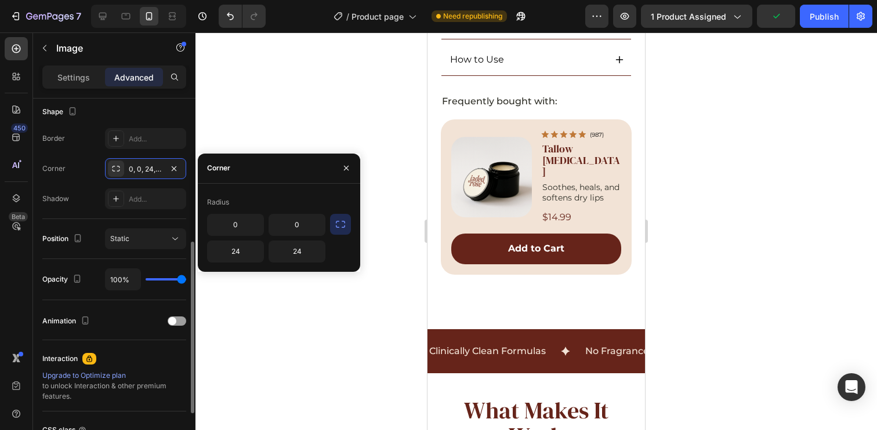
click at [164, 103] on div "Shape" at bounding box center [114, 112] width 144 height 19
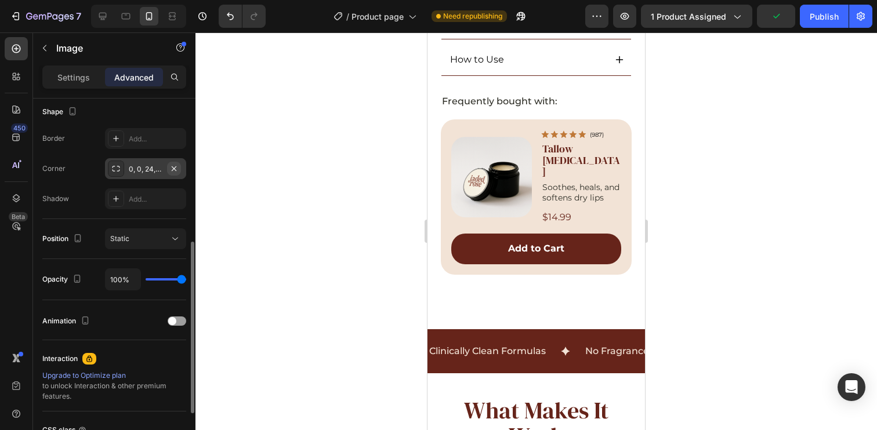
click at [175, 167] on icon "button" at bounding box center [173, 168] width 9 height 9
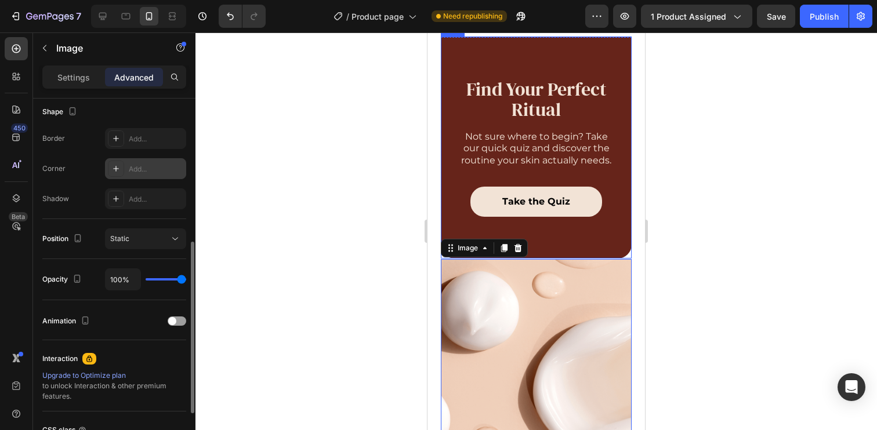
scroll to position [1402, 0]
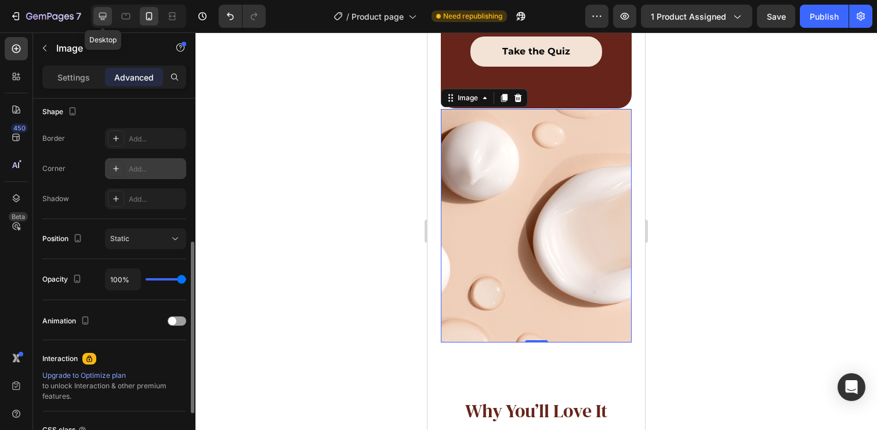
click at [102, 21] on icon at bounding box center [103, 16] width 12 height 12
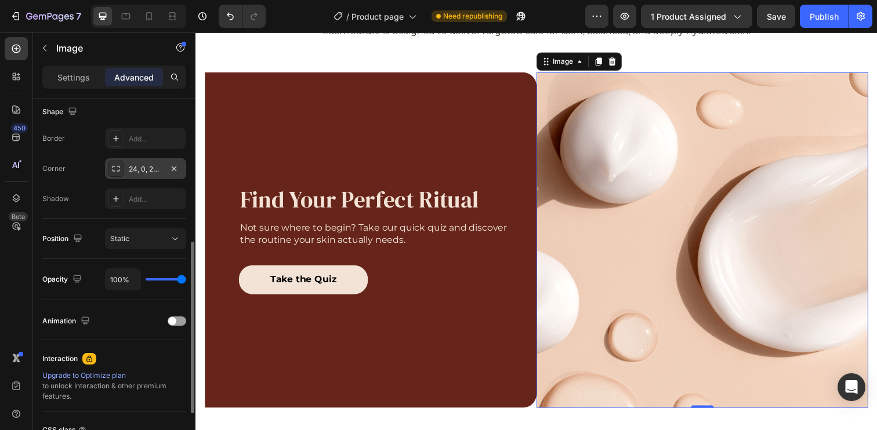
scroll to position [202, 0]
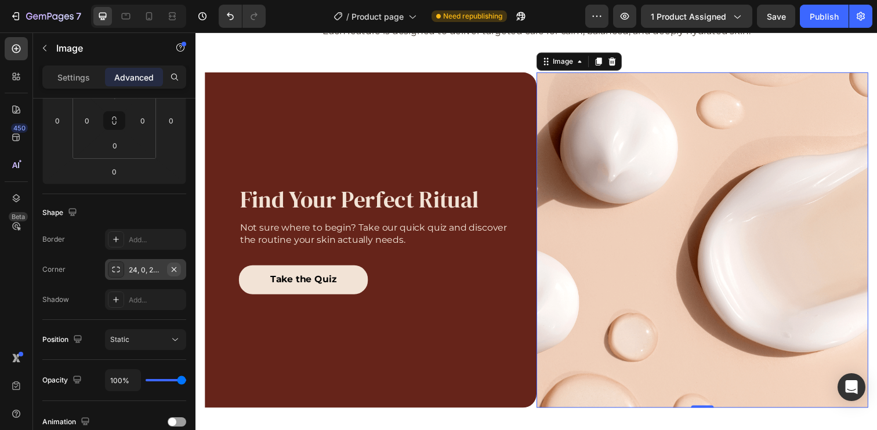
click at [167, 268] on button "button" at bounding box center [174, 270] width 14 height 14
click at [144, 272] on div "Add..." at bounding box center [156, 270] width 55 height 10
type input "8"
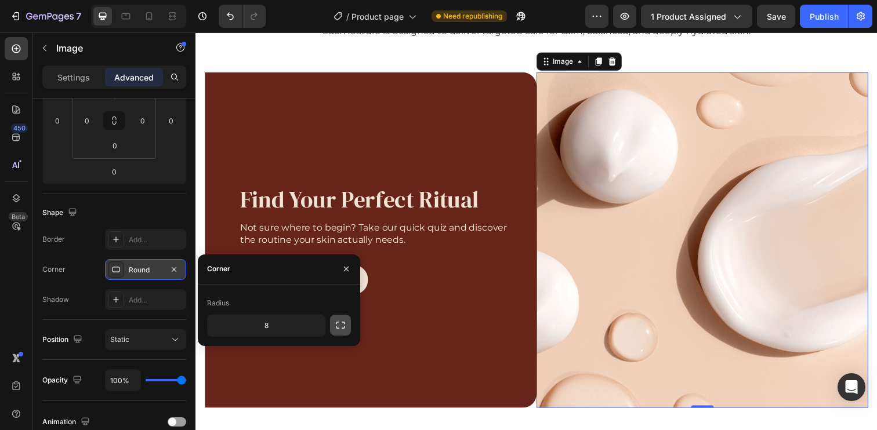
click at [344, 324] on icon "button" at bounding box center [341, 326] width 12 height 12
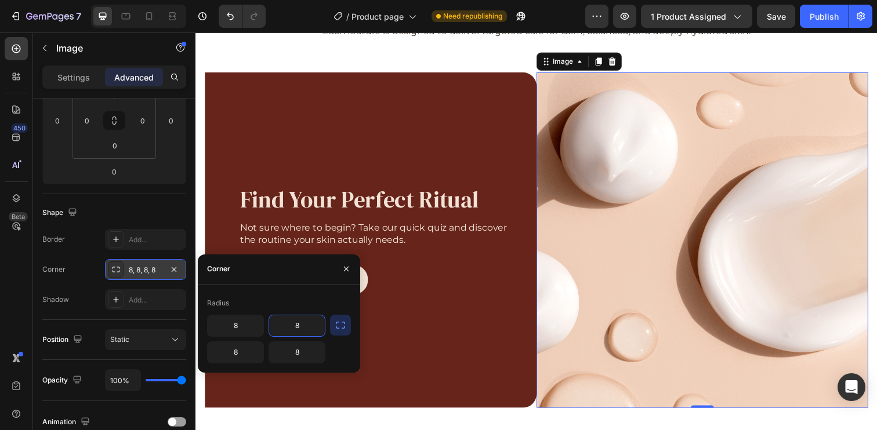
click at [305, 328] on input "8" at bounding box center [297, 325] width 56 height 21
type input "24"
click at [288, 350] on input "8" at bounding box center [297, 352] width 56 height 21
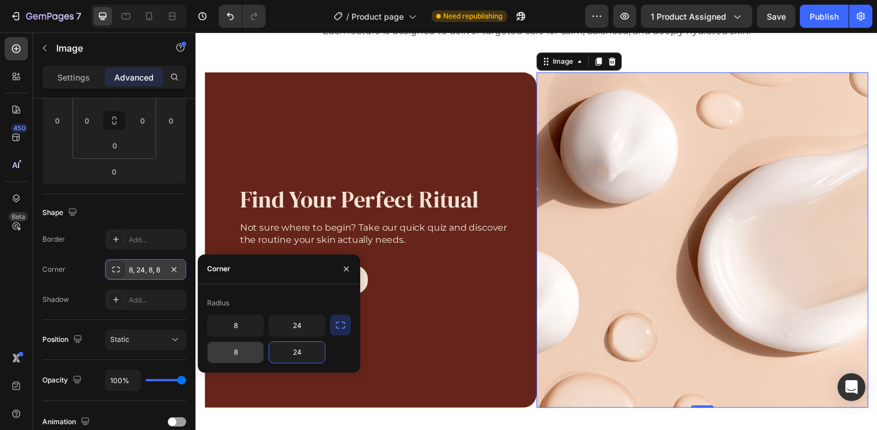
type input "24"
click at [252, 354] on input "8" at bounding box center [236, 352] width 56 height 21
type input "0"
click at [241, 321] on input "8" at bounding box center [236, 325] width 56 height 21
type input "0"
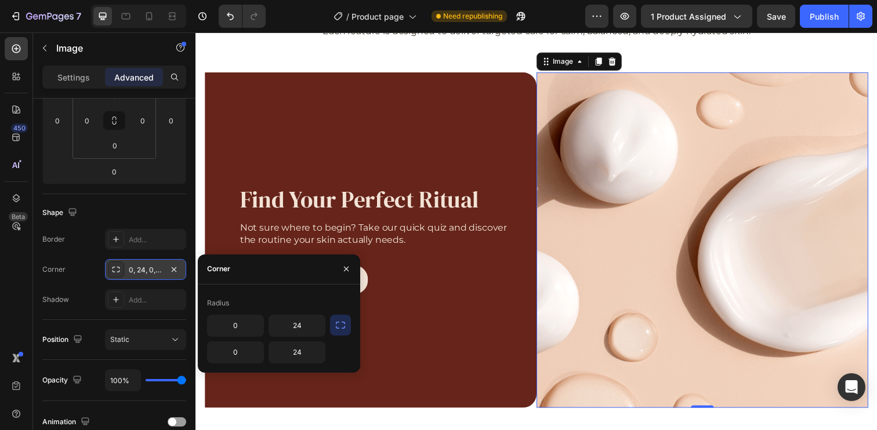
click at [274, 285] on div "Radius 0 24 0 24" at bounding box center [279, 329] width 162 height 88
click at [128, 204] on div "Shape" at bounding box center [114, 213] width 144 height 19
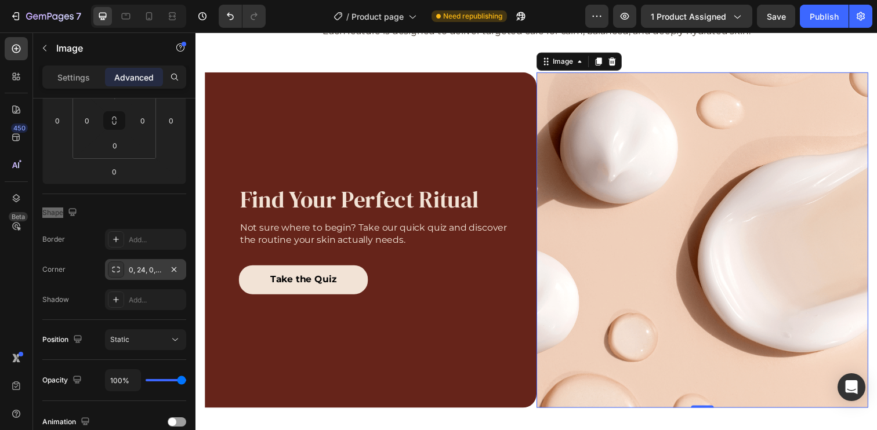
click at [702, 191] on img at bounding box center [712, 244] width 339 height 342
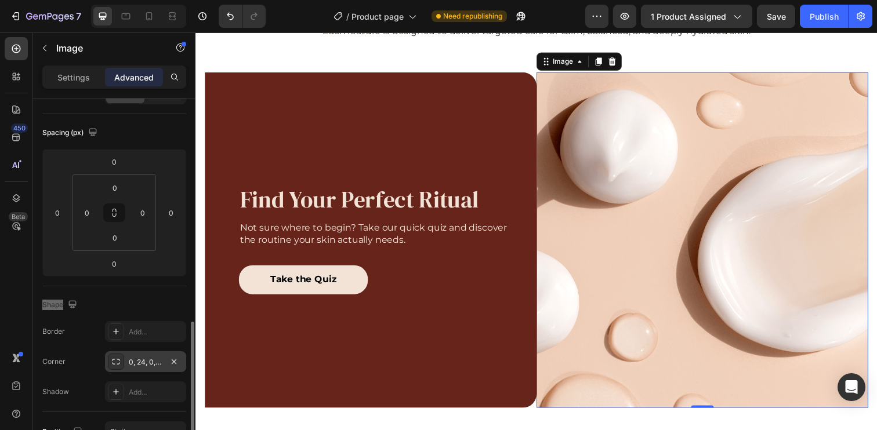
scroll to position [350, 0]
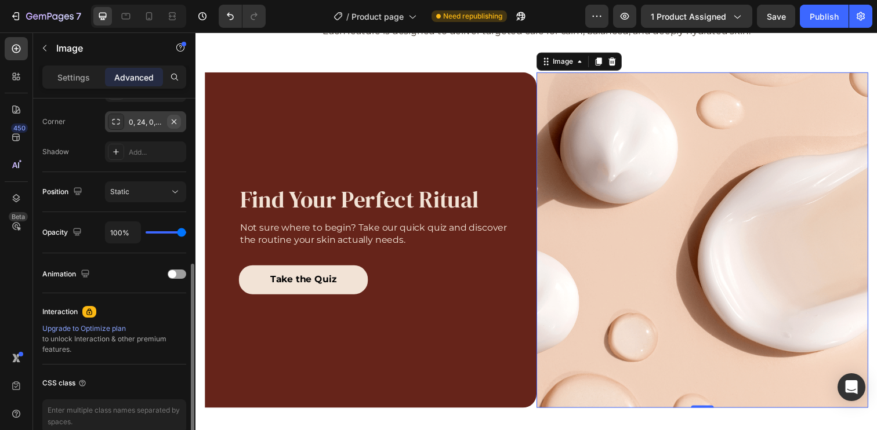
click at [177, 118] on icon "button" at bounding box center [173, 121] width 9 height 9
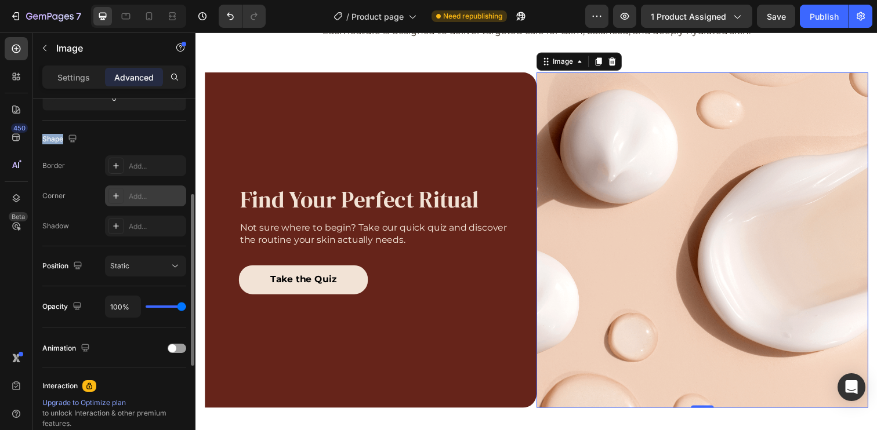
scroll to position [180, 0]
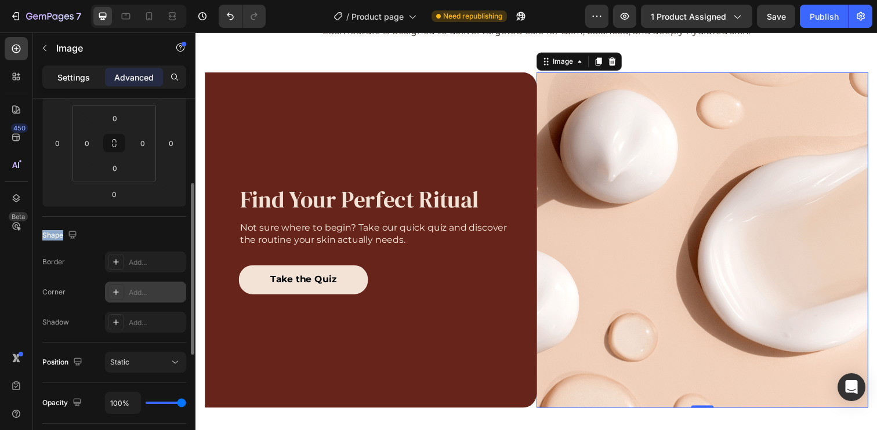
click at [56, 77] on div "Settings" at bounding box center [74, 77] width 58 height 19
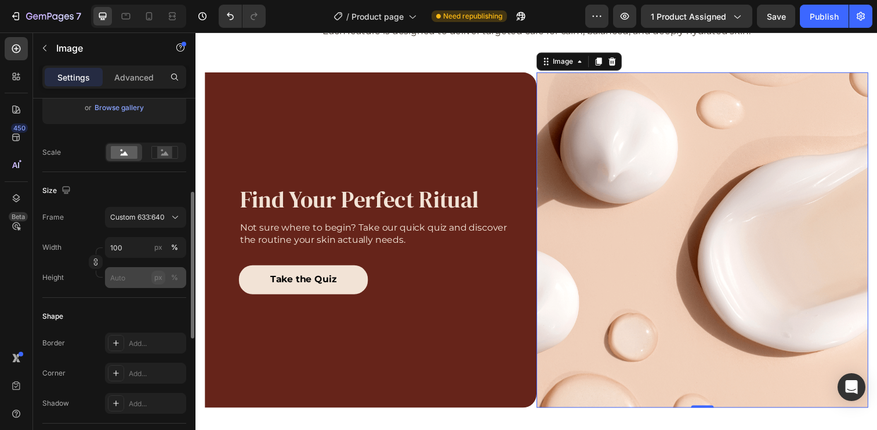
scroll to position [251, 0]
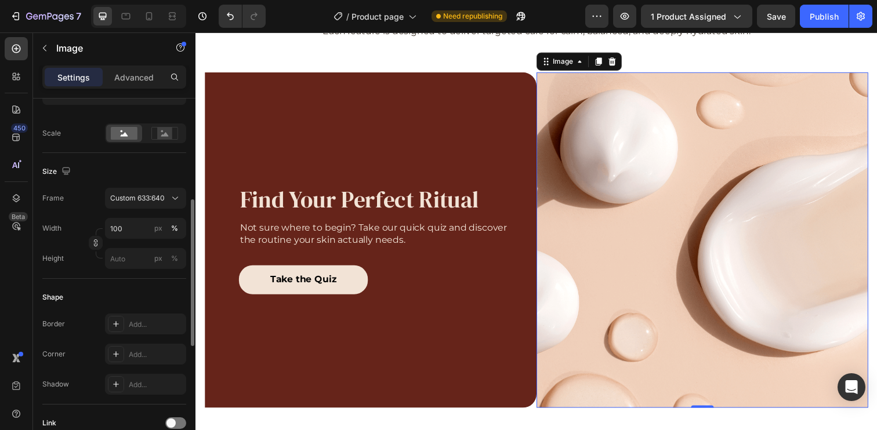
click at [141, 291] on div "Shape" at bounding box center [114, 297] width 144 height 19
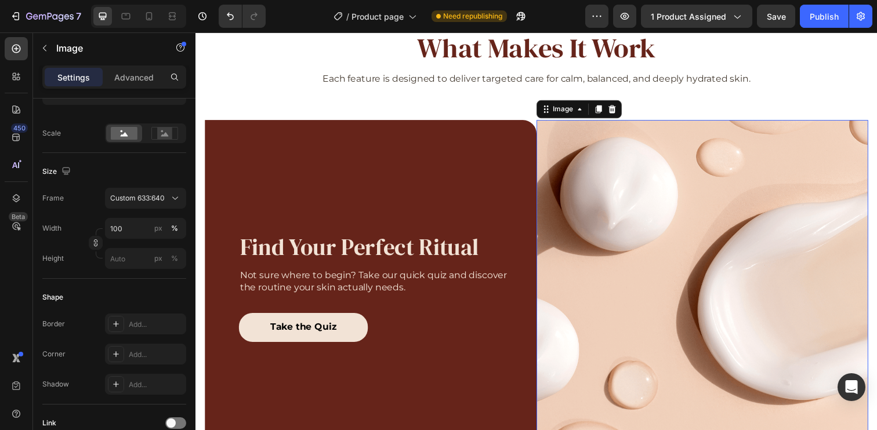
scroll to position [1186, 0]
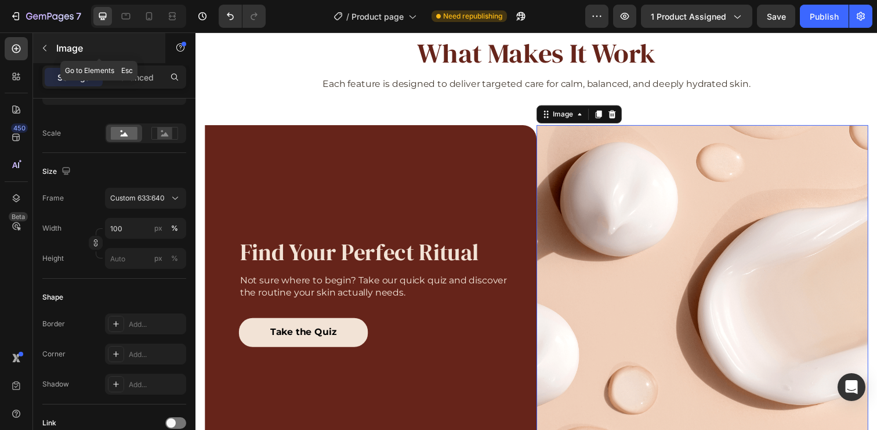
click at [55, 46] on div "Image" at bounding box center [99, 48] width 132 height 30
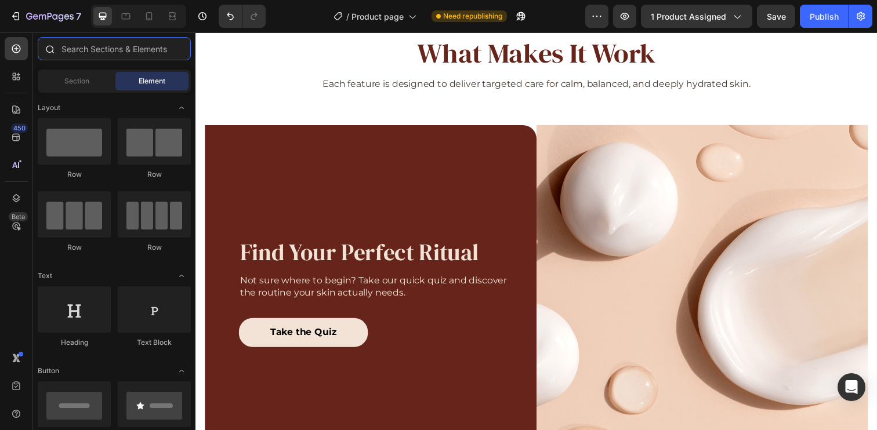
click at [95, 52] on input "text" at bounding box center [114, 48] width 153 height 23
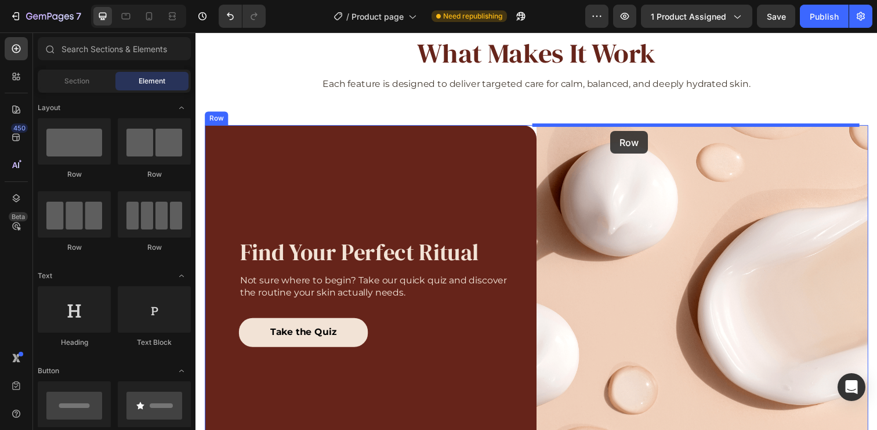
drag, startPoint x: 278, startPoint y: 175, endPoint x: 619, endPoint y: 133, distance: 343.0
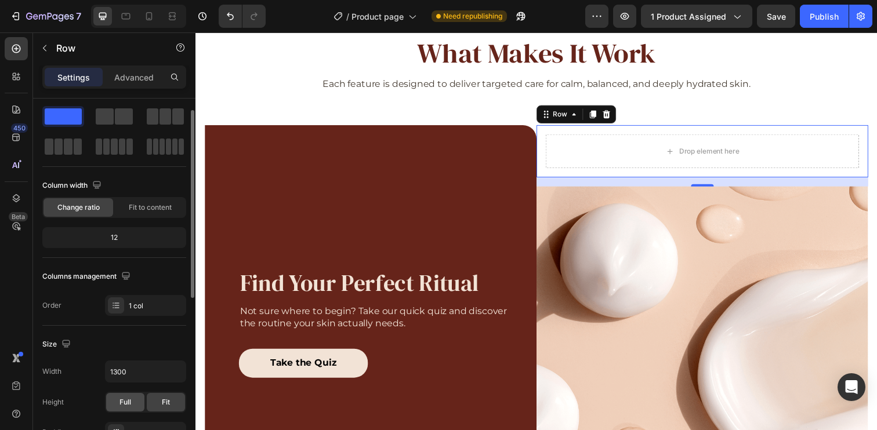
scroll to position [132, 0]
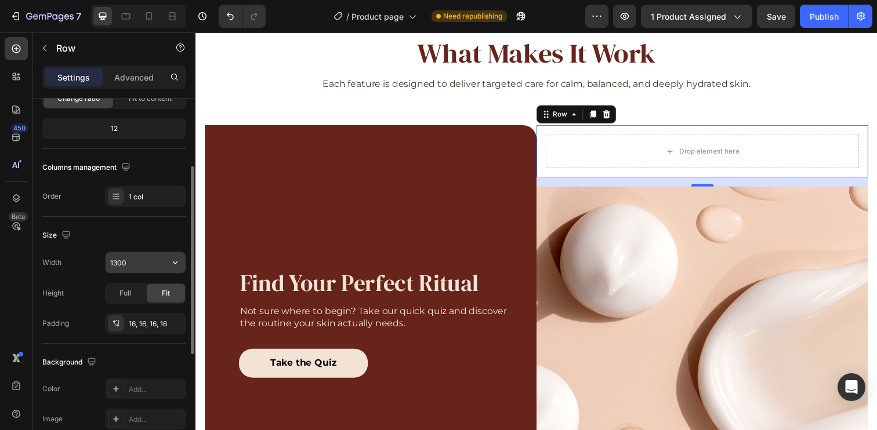
click at [137, 265] on input "1300" at bounding box center [146, 262] width 80 height 21
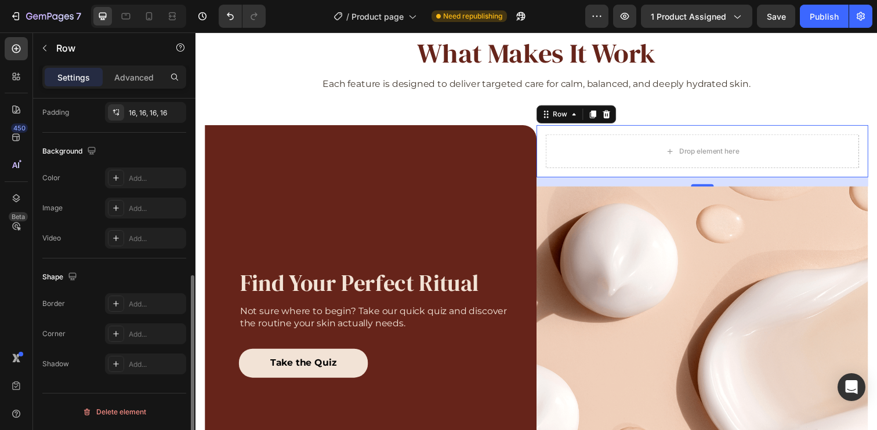
scroll to position [0, 0]
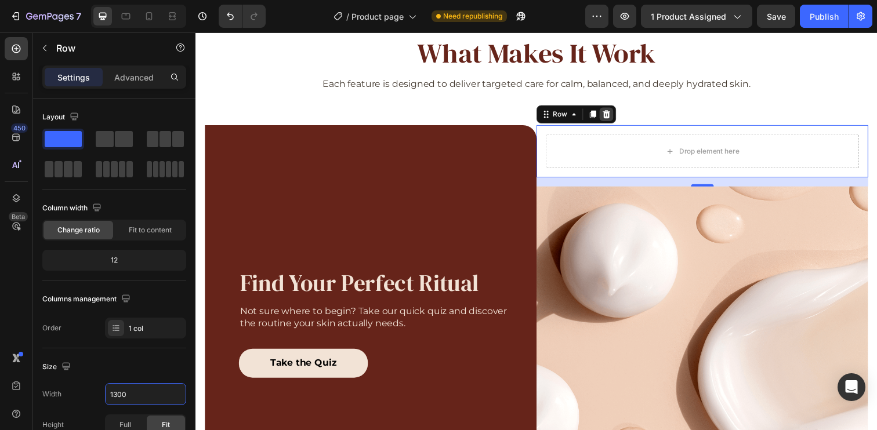
click at [611, 117] on icon at bounding box center [615, 116] width 8 height 8
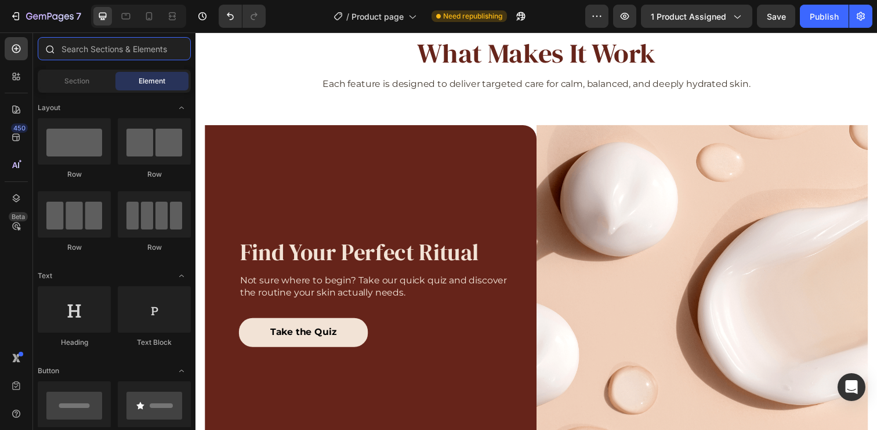
click at [109, 52] on input "text" at bounding box center [114, 48] width 153 height 23
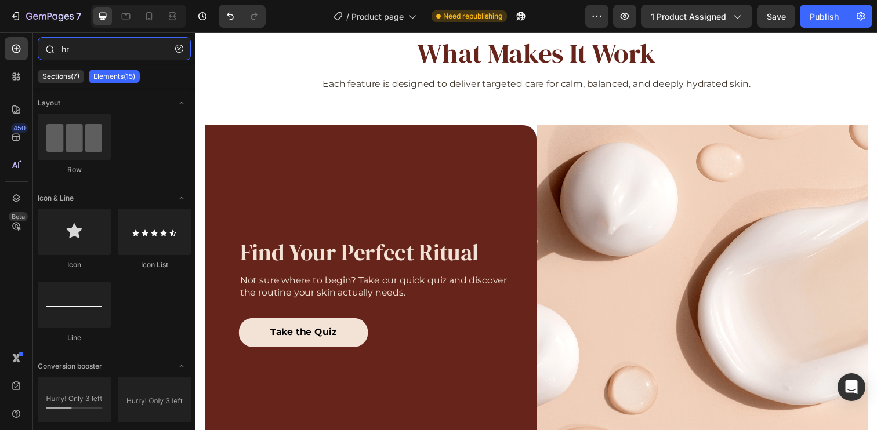
drag, startPoint x: 76, startPoint y: 48, endPoint x: 43, endPoint y: 49, distance: 33.1
click at [43, 49] on div "hr" at bounding box center [114, 51] width 162 height 28
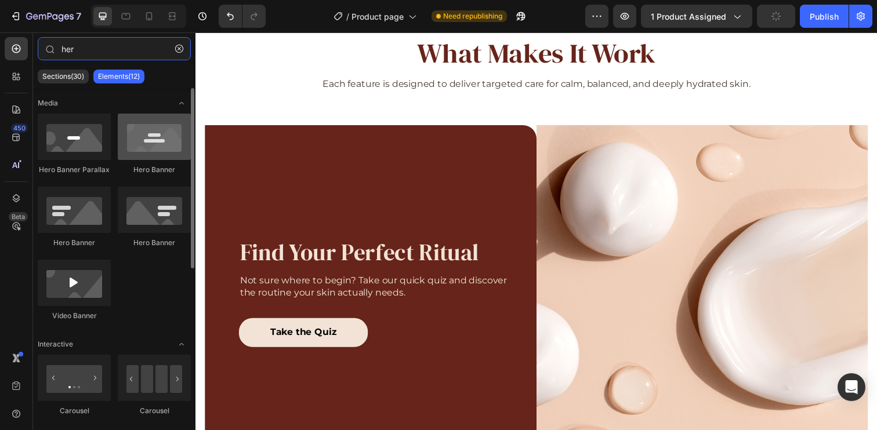
type input "her"
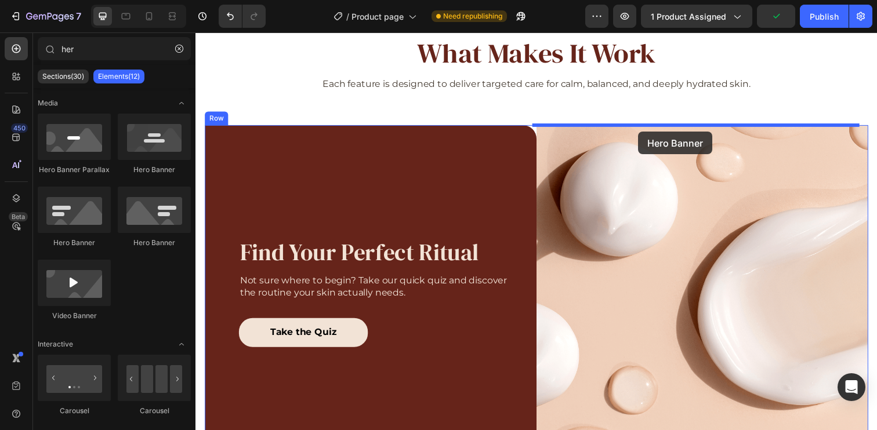
drag, startPoint x: 378, startPoint y: 170, endPoint x: 647, endPoint y: 134, distance: 272.0
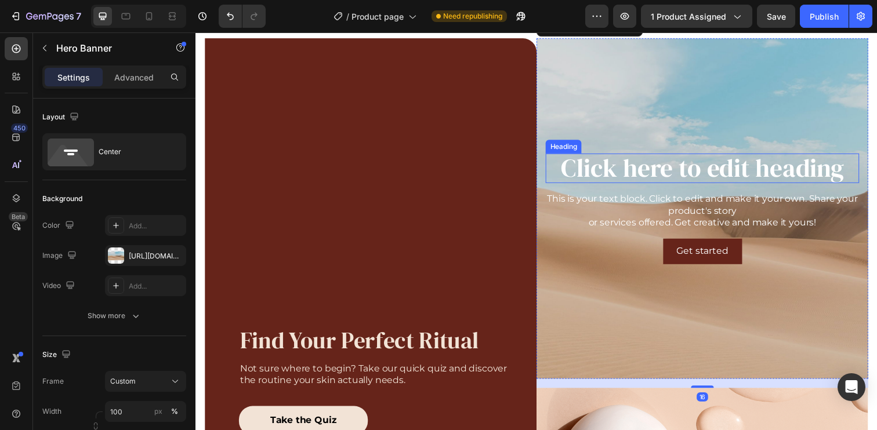
scroll to position [1274, 0]
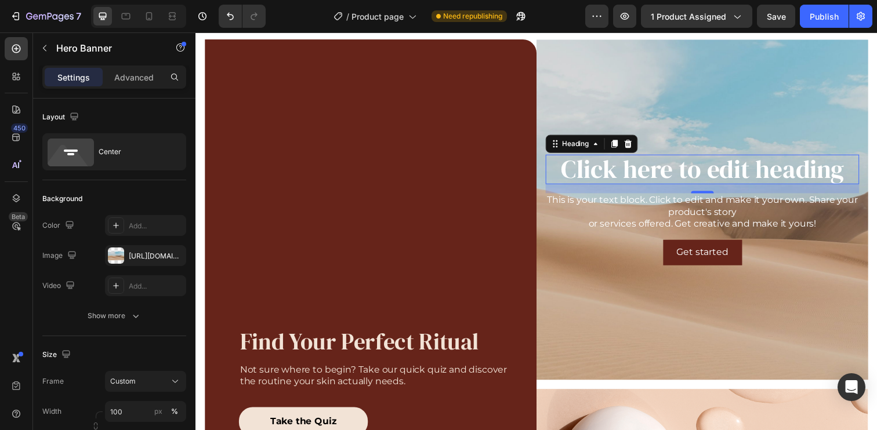
click at [690, 165] on h2 "Click here to edit heading" at bounding box center [713, 172] width 320 height 30
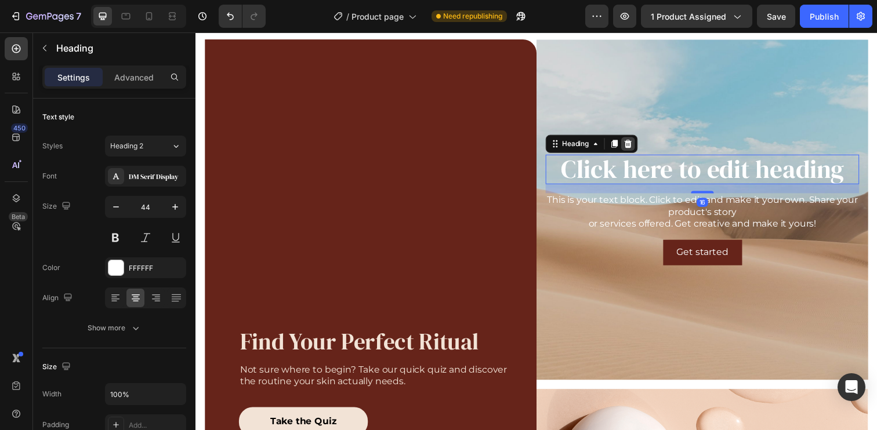
click at [638, 146] on div at bounding box center [637, 146] width 14 height 14
click at [638, 146] on div "Background Image" at bounding box center [712, 213] width 339 height 348
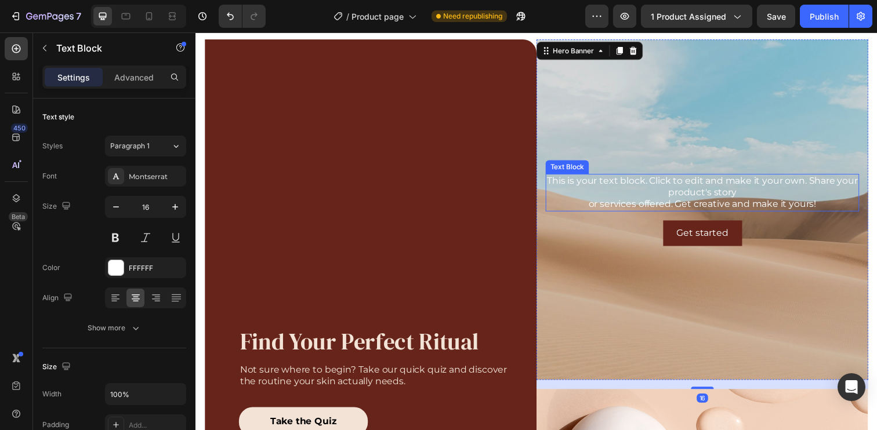
click at [627, 186] on div "This is your text block. Click to edit and make it your own. Share your product…" at bounding box center [713, 196] width 320 height 38
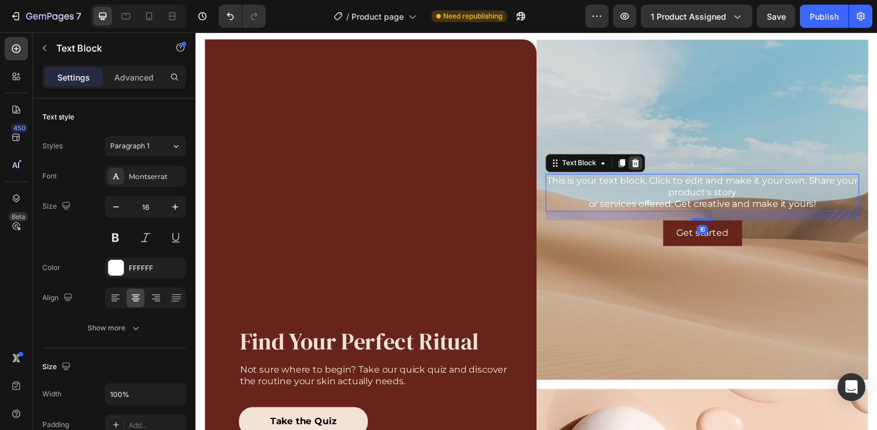
click at [640, 166] on icon at bounding box center [644, 165] width 9 height 9
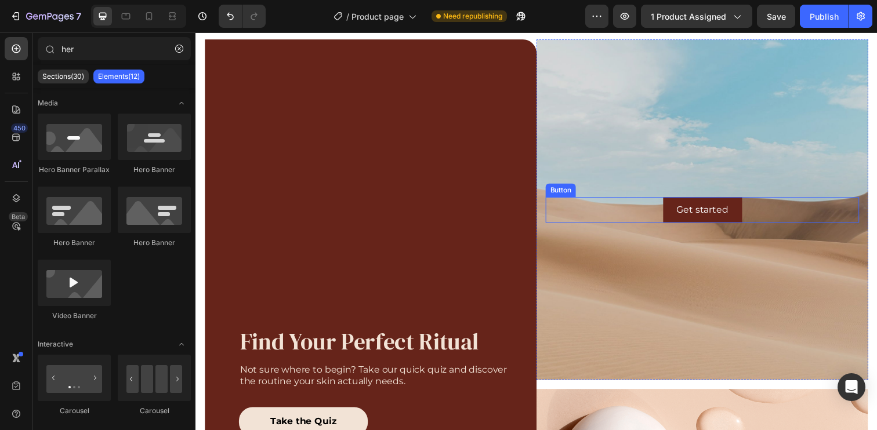
click at [789, 215] on div "Get started Button" at bounding box center [713, 214] width 320 height 26
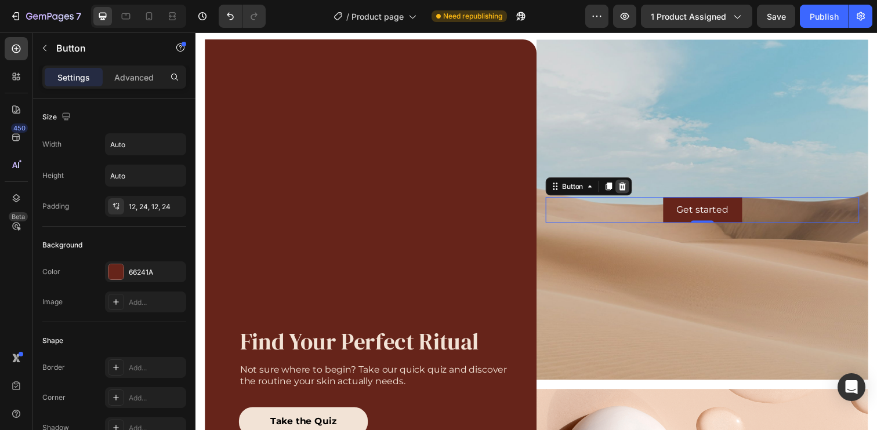
click at [627, 187] on icon at bounding box center [631, 190] width 8 height 8
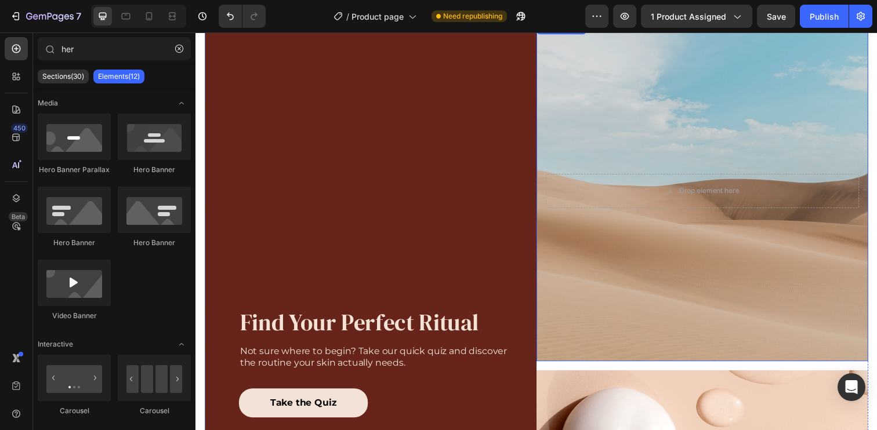
scroll to position [1294, 0]
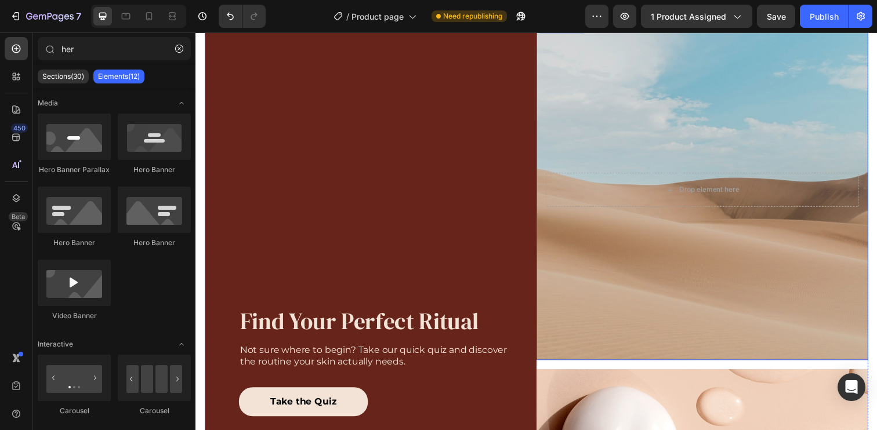
click at [734, 198] on div "Drop element here" at bounding box center [713, 193] width 94 height 19
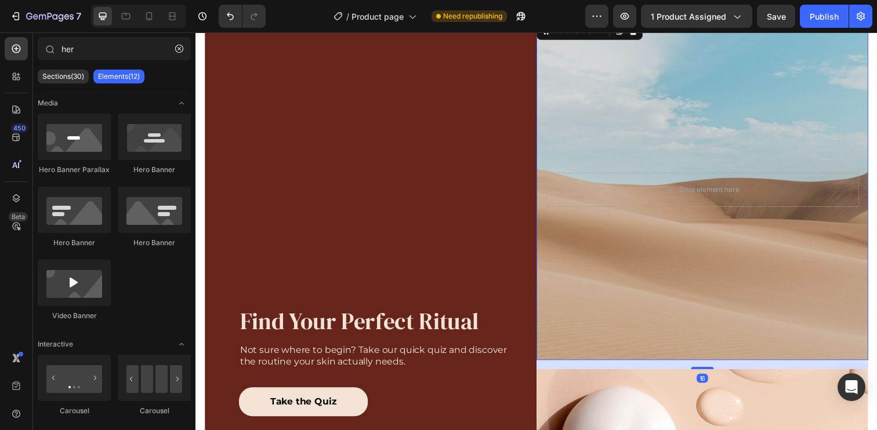
click at [648, 112] on div "Background Image" at bounding box center [712, 193] width 339 height 348
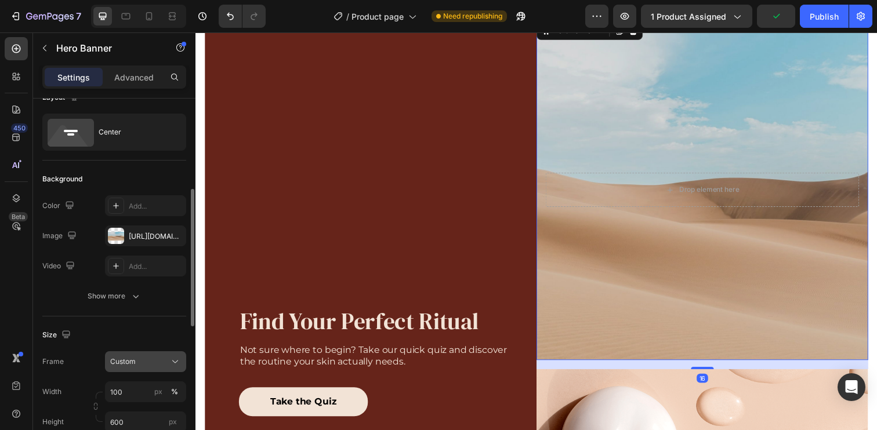
scroll to position [80, 0]
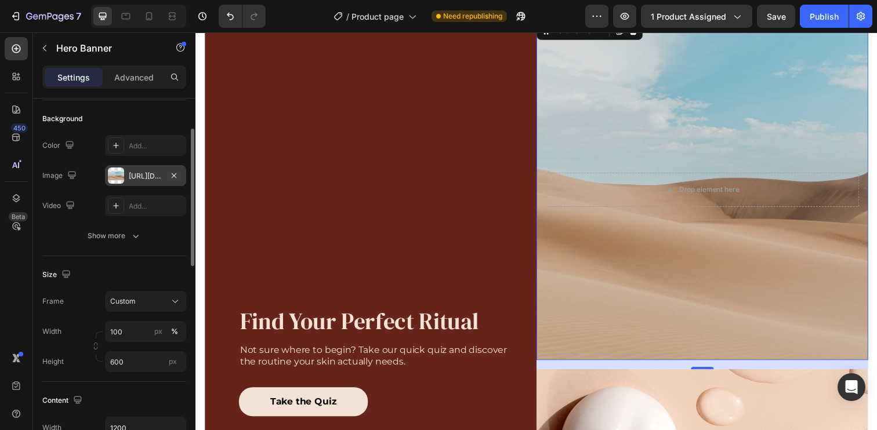
click at [134, 172] on div "https://cdn.shopify.com/s/files/1/2005/9307/files/background_settings.jpg" at bounding box center [146, 176] width 34 height 10
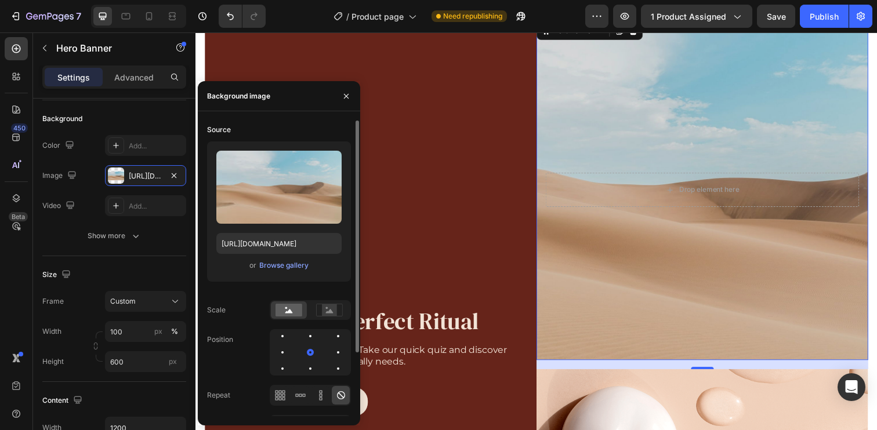
click at [291, 275] on div "Upload Image https://cdn.shopify.com/s/files/1/2005/9307/files/background_setti…" at bounding box center [279, 211] width 144 height 140
click at [289, 270] on div "Browse gallery" at bounding box center [283, 265] width 49 height 10
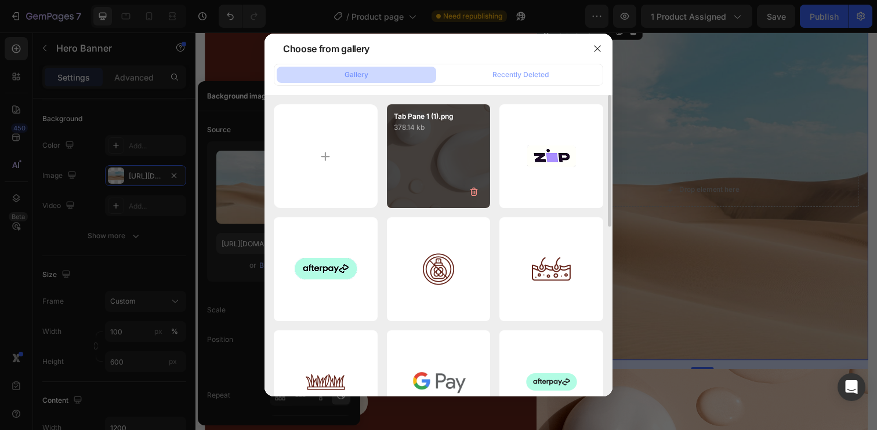
click at [440, 169] on div "Tab Pane 1 (1).png 378.14 kb" at bounding box center [439, 156] width 104 height 104
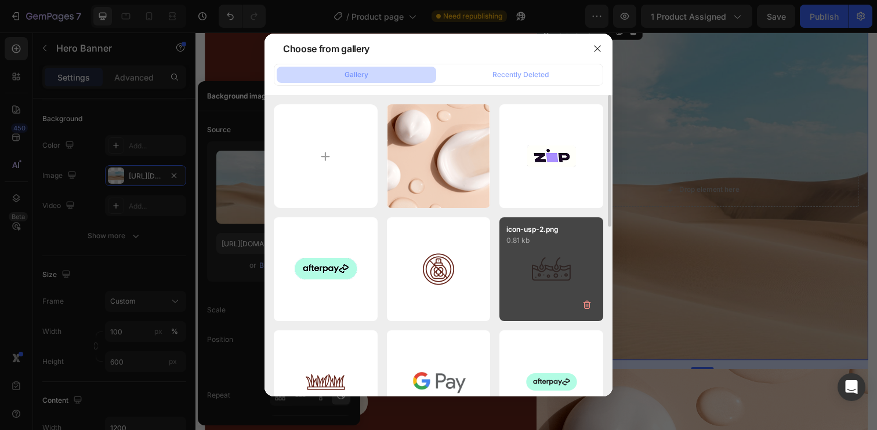
type input "[URL][DOMAIN_NAME]"
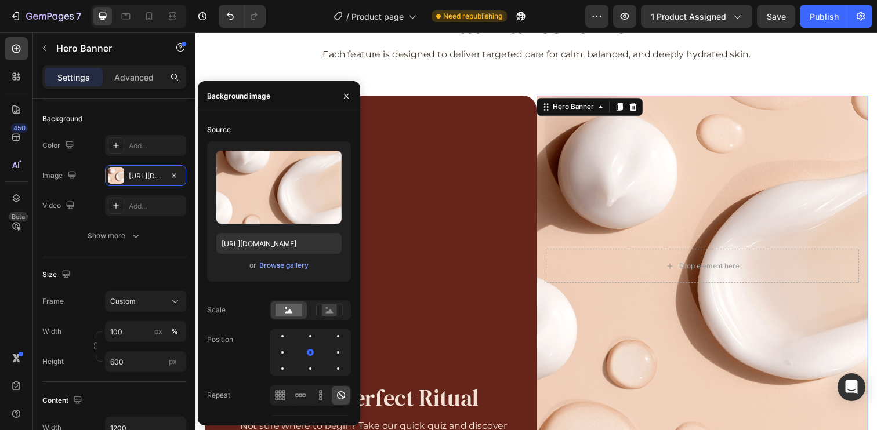
scroll to position [1209, 0]
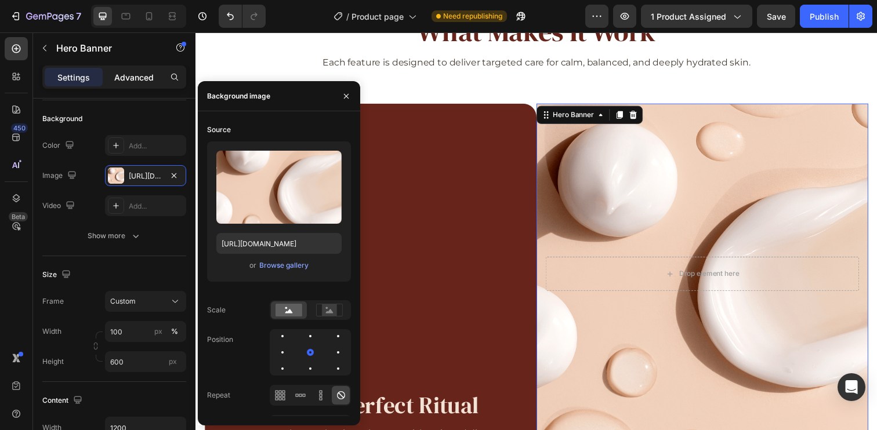
click at [129, 77] on p "Advanced" at bounding box center [133, 77] width 39 height 12
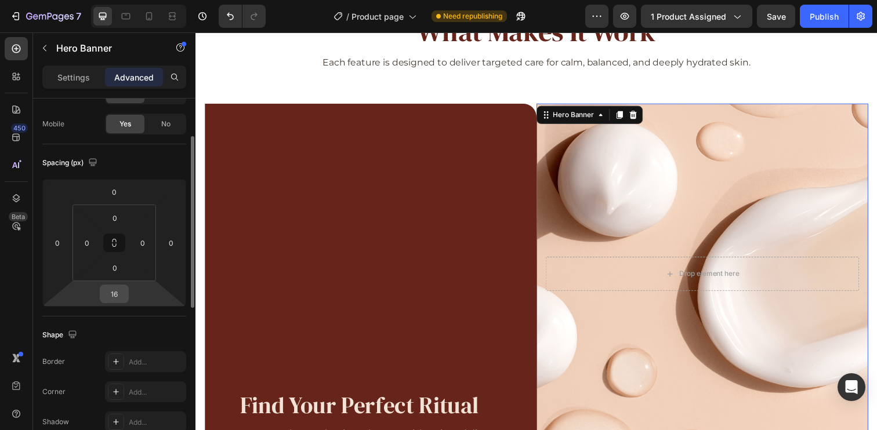
click at [114, 297] on input "16" at bounding box center [114, 293] width 23 height 17
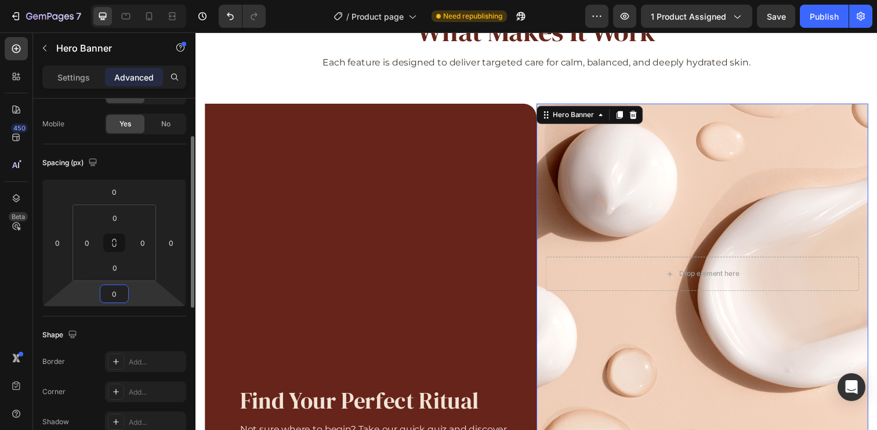
type input "0"
click at [0, 0] on div "Spacing (px) 0 0 0 0 0 0 0 0" at bounding box center [0, 0] width 0 height 0
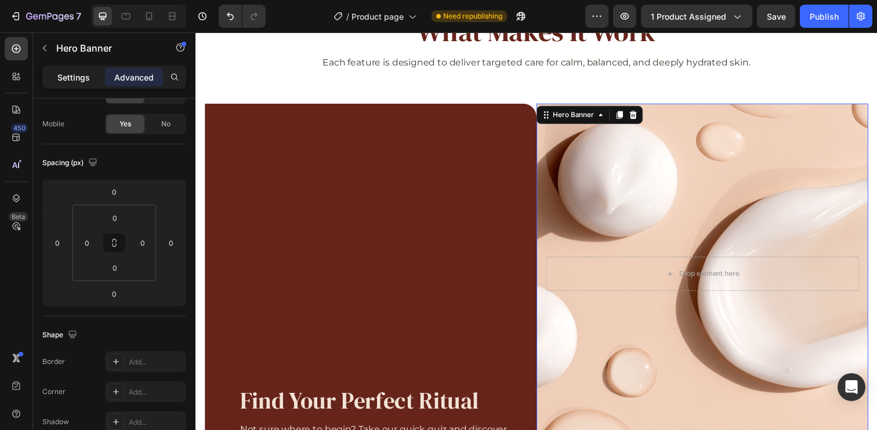
click at [87, 82] on p "Settings" at bounding box center [73, 77] width 32 height 12
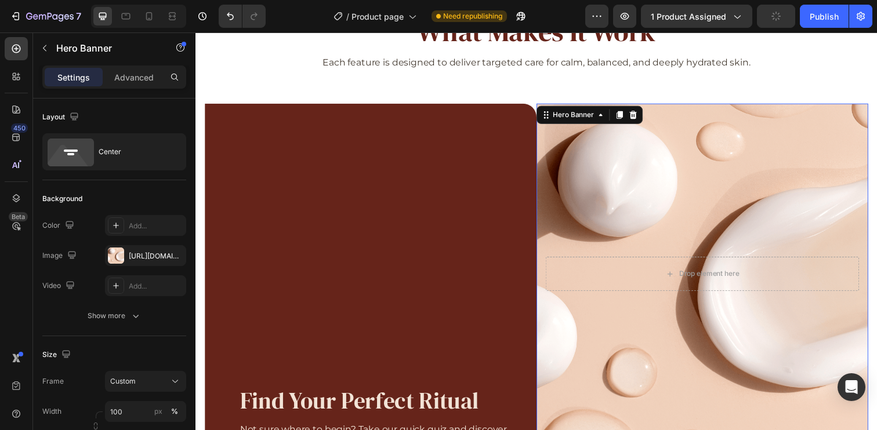
scroll to position [246, 0]
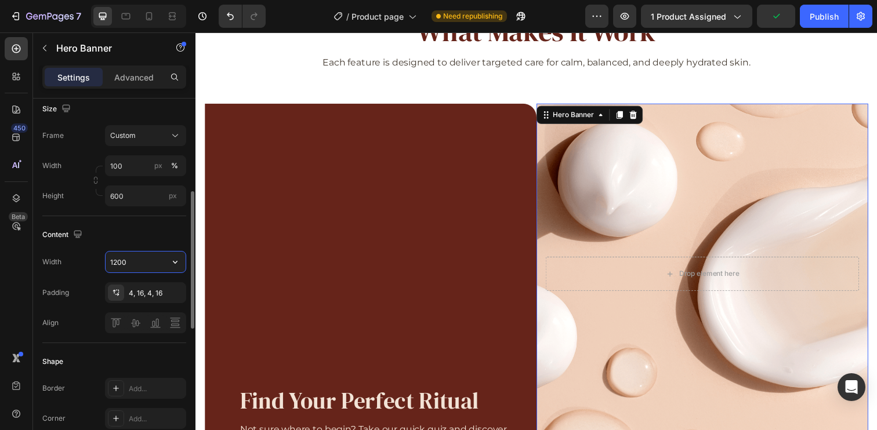
click at [135, 263] on input "1200" at bounding box center [146, 262] width 80 height 21
click at [126, 234] on div "Content" at bounding box center [114, 235] width 144 height 19
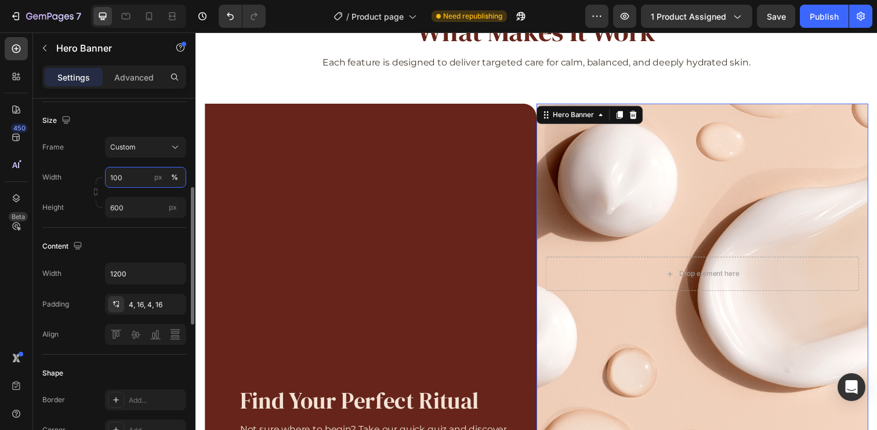
click at [133, 179] on input "100" at bounding box center [145, 177] width 81 height 21
type input "633"
click at [132, 206] on input "600" at bounding box center [145, 207] width 81 height 21
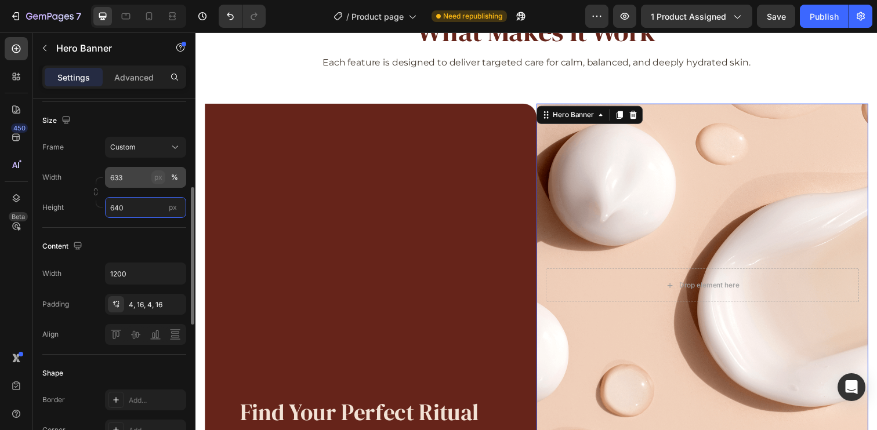
type input "640"
click at [157, 178] on div "px" at bounding box center [158, 177] width 8 height 10
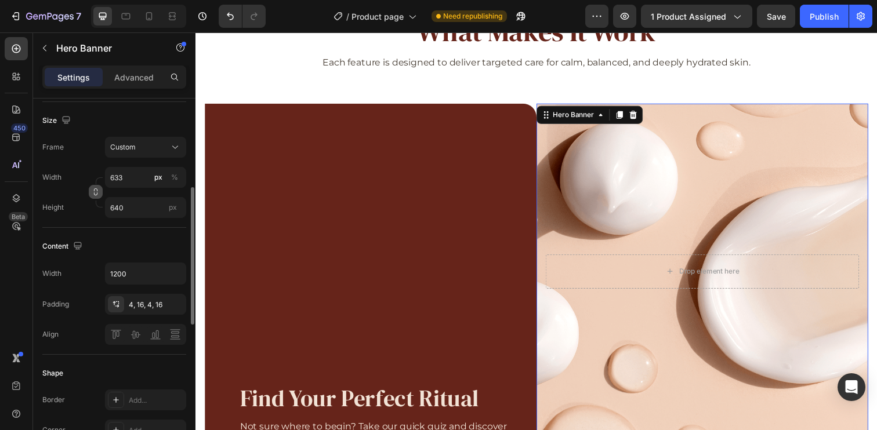
click at [96, 195] on icon "button" at bounding box center [95, 194] width 3 height 3
click at [151, 153] on button "Custom 633:640" at bounding box center [145, 147] width 81 height 21
click at [135, 179] on input "633" at bounding box center [145, 177] width 81 height 21
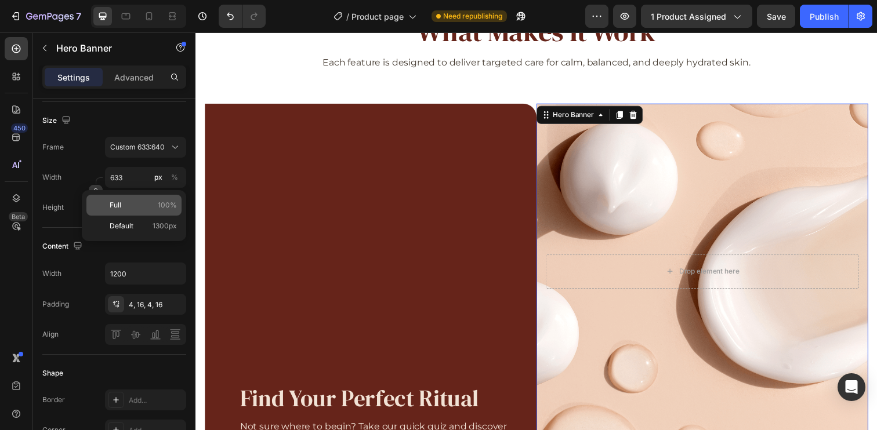
click at [143, 205] on p "Full 100%" at bounding box center [143, 205] width 67 height 10
type input "100"
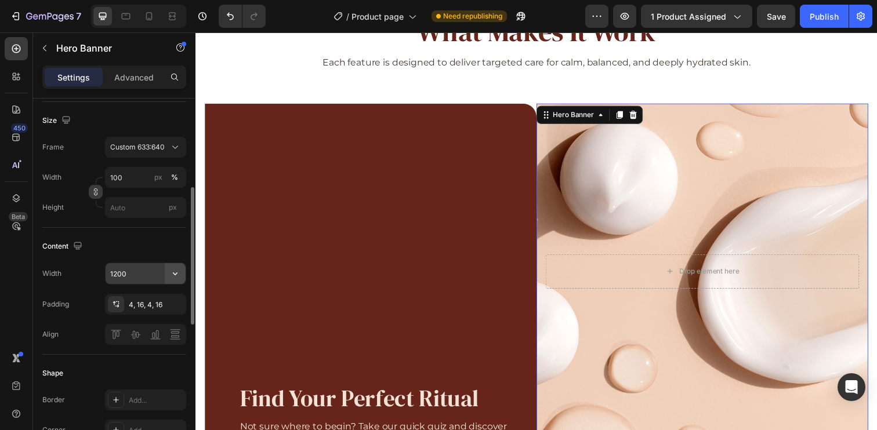
click at [173, 274] on icon "button" at bounding box center [175, 274] width 12 height 12
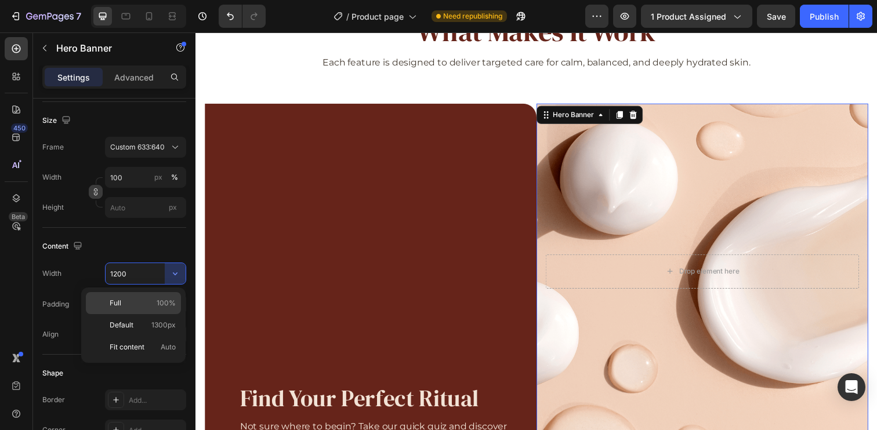
click at [155, 304] on p "Full 100%" at bounding box center [143, 303] width 66 height 10
type input "100%"
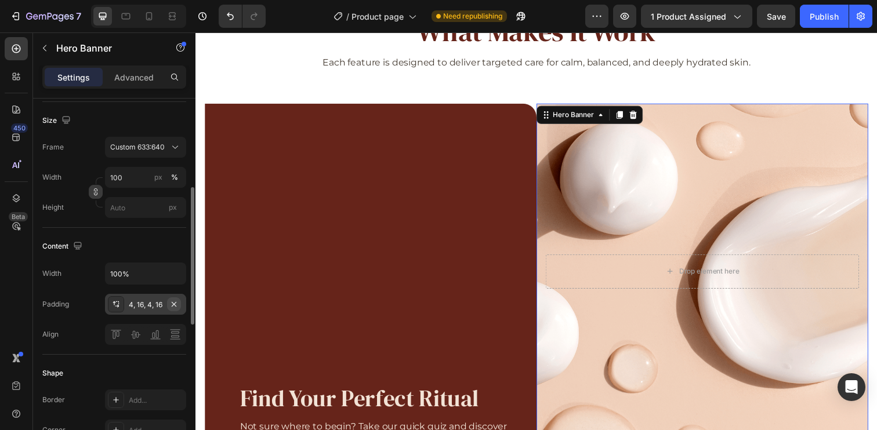
click at [174, 304] on icon "button" at bounding box center [173, 304] width 9 height 9
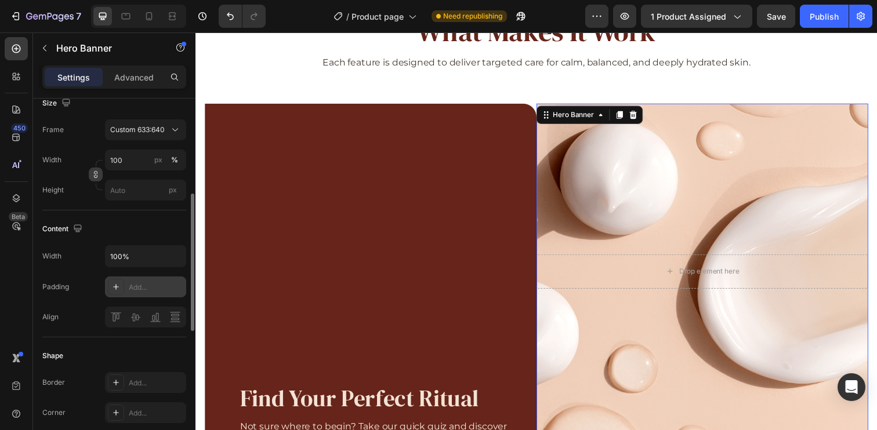
scroll to position [354, 0]
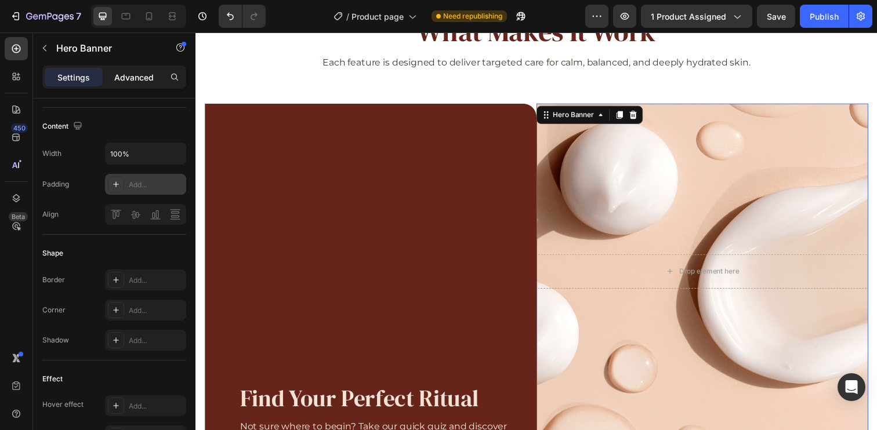
click at [128, 82] on p "Advanced" at bounding box center [133, 77] width 39 height 12
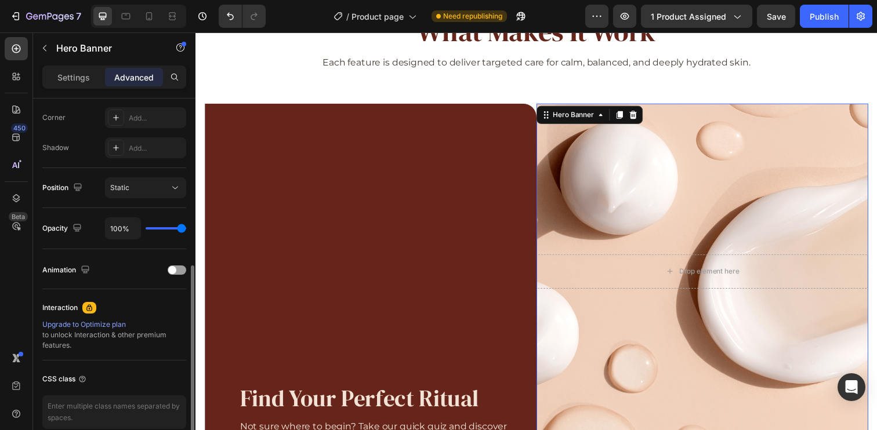
scroll to position [250, 0]
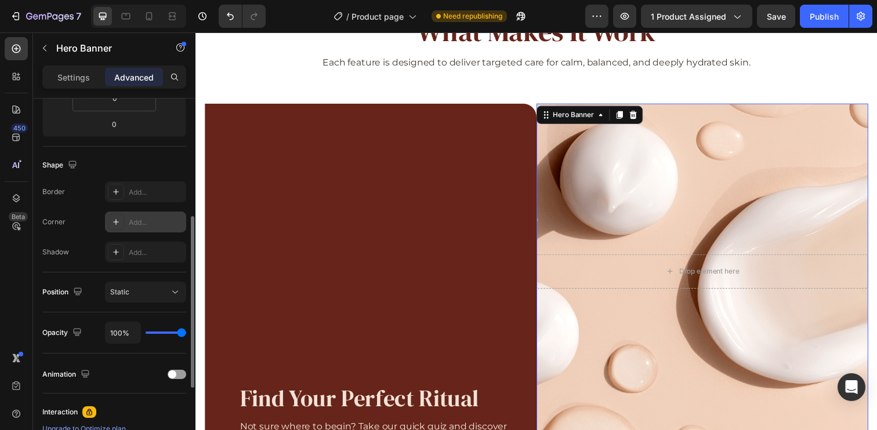
click at [140, 217] on div "Add..." at bounding box center [156, 222] width 55 height 10
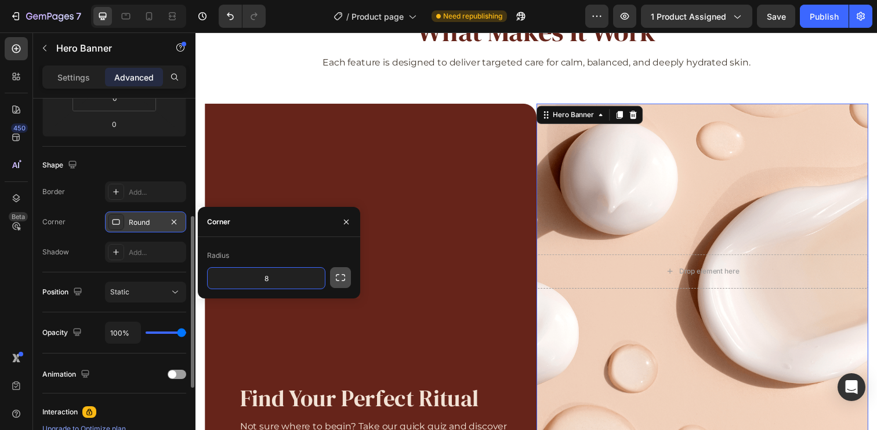
click at [340, 279] on icon "button" at bounding box center [341, 278] width 12 height 12
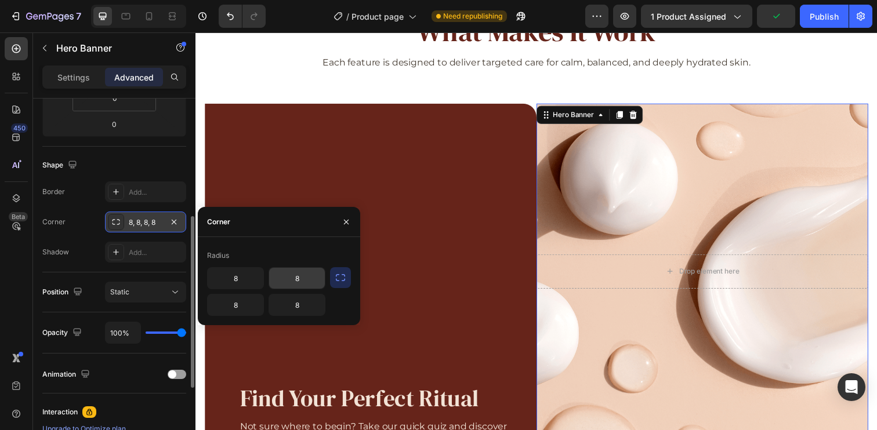
click at [301, 278] on input "8" at bounding box center [297, 278] width 56 height 21
type input "24"
click at [135, 168] on div "Shape" at bounding box center [114, 165] width 144 height 19
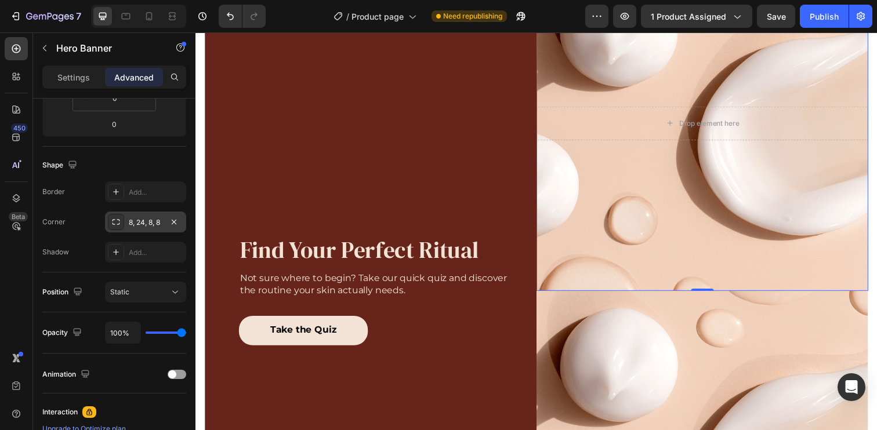
scroll to position [1353, 0]
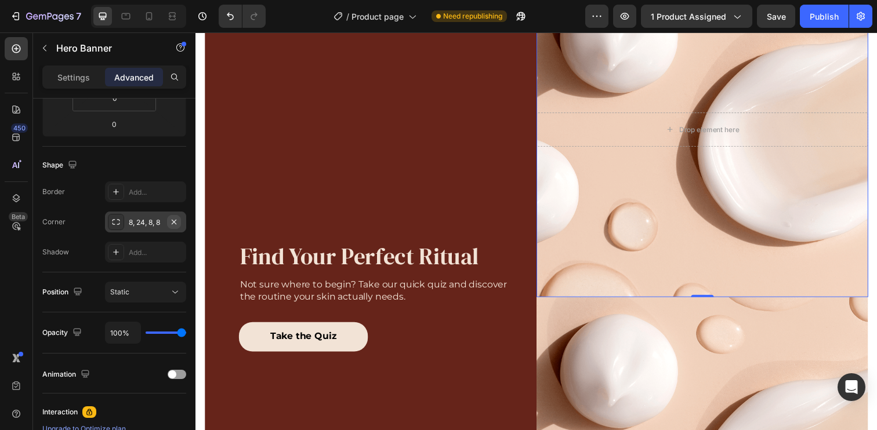
click at [177, 219] on icon "button" at bounding box center [173, 221] width 9 height 9
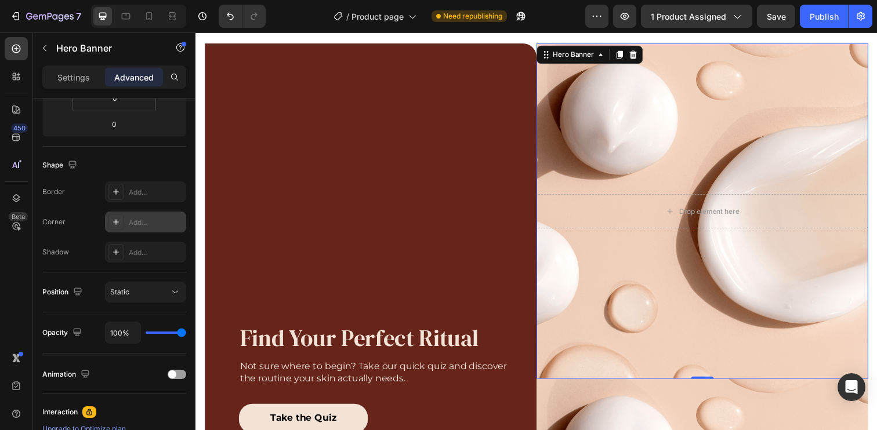
scroll to position [1255, 0]
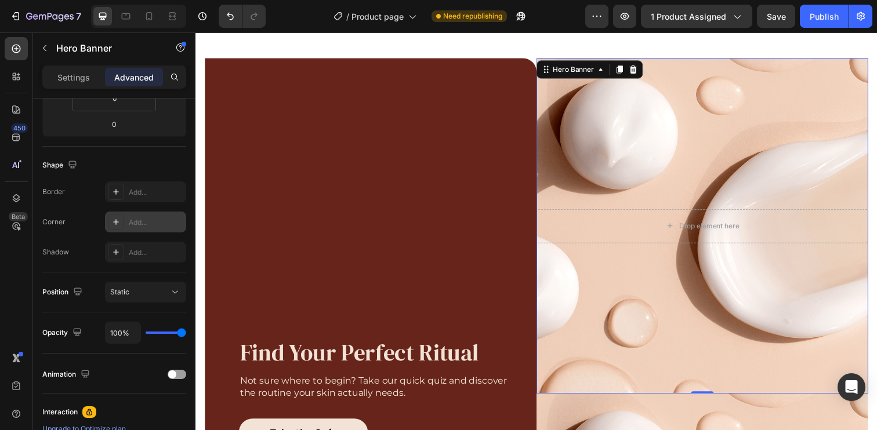
click at [720, 117] on div "Background Image" at bounding box center [712, 230] width 339 height 342
click at [637, 74] on icon at bounding box center [641, 70] width 9 height 9
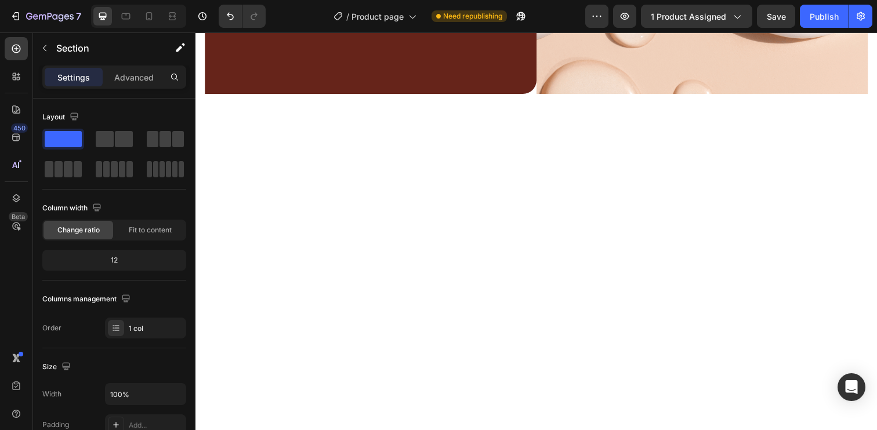
scroll to position [789, 0]
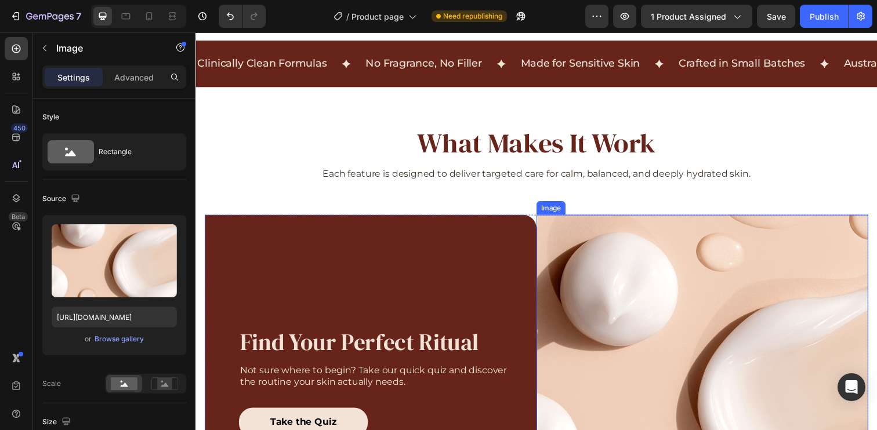
click at [644, 249] on img at bounding box center [712, 390] width 339 height 342
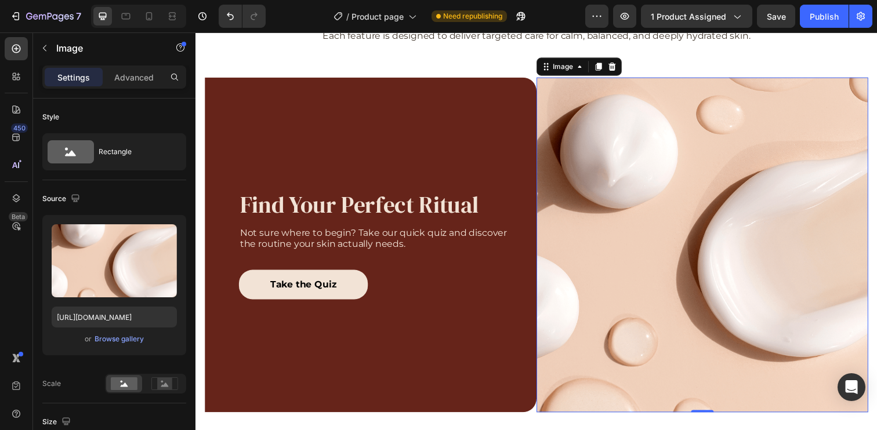
scroll to position [925, 0]
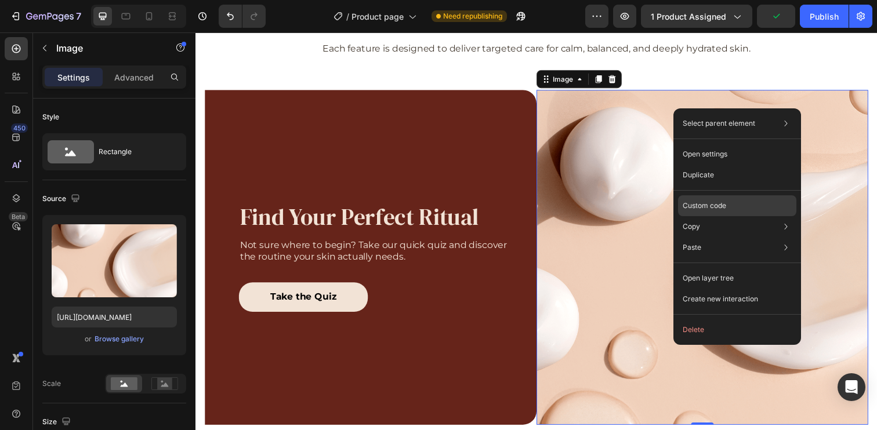
click at [730, 237] on div "Custom code" at bounding box center [737, 247] width 118 height 21
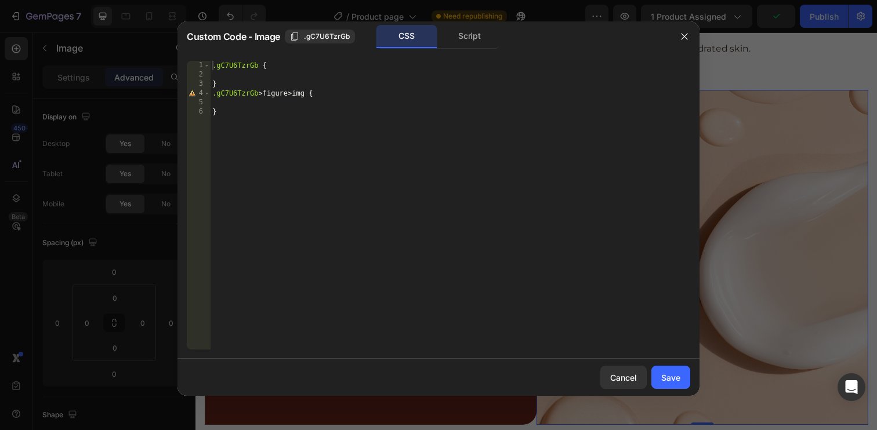
type textarea ".gC7U6TzrGb {"
click at [321, 70] on div ".gC7U6TzrGb { } .gC7U6TzrGb > figure > img { }" at bounding box center [450, 214] width 480 height 307
click at [328, 72] on div ".gC7U6TzrGb { } .gC7U6TzrGb > figure > img { }" at bounding box center [450, 214] width 480 height 307
type textarea "overflow: hidden;"
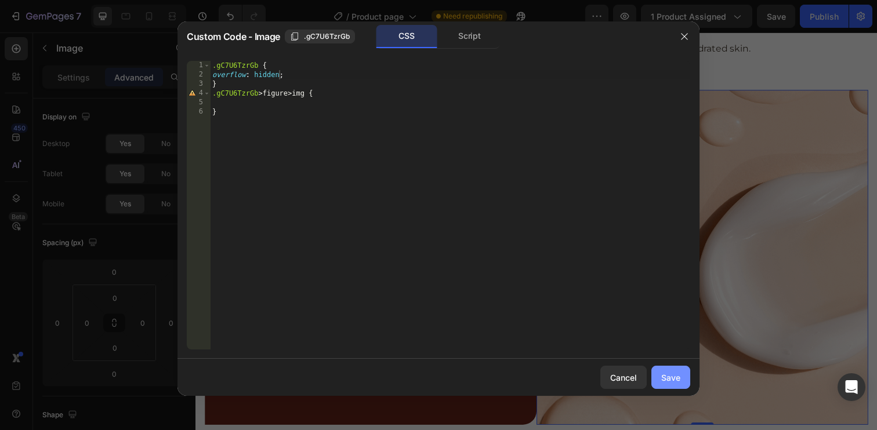
drag, startPoint x: 677, startPoint y: 376, endPoint x: 495, endPoint y: 333, distance: 187.6
click at [677, 376] on div "Save" at bounding box center [670, 378] width 19 height 12
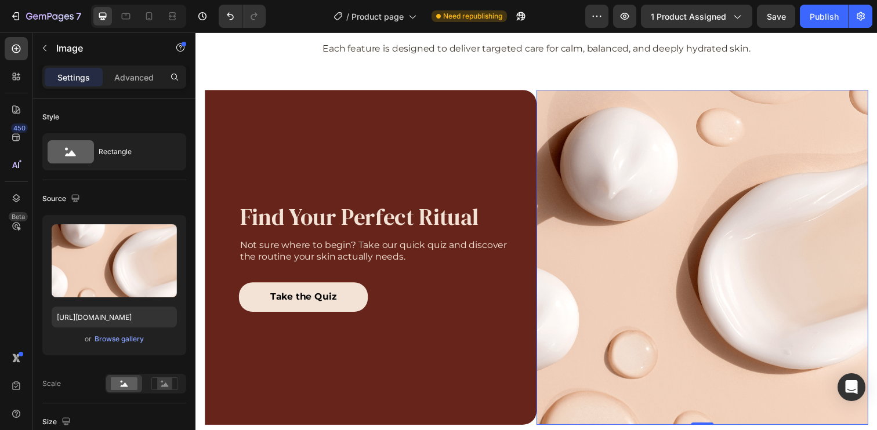
click at [713, 168] on img at bounding box center [712, 262] width 339 height 342
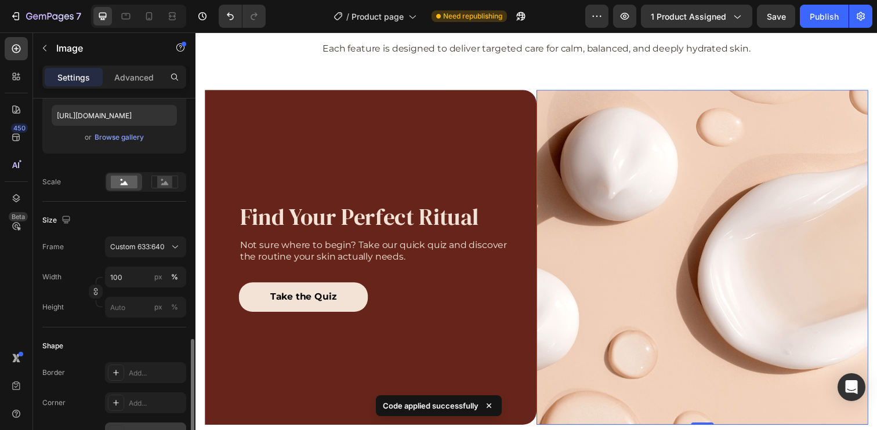
scroll to position [315, 0]
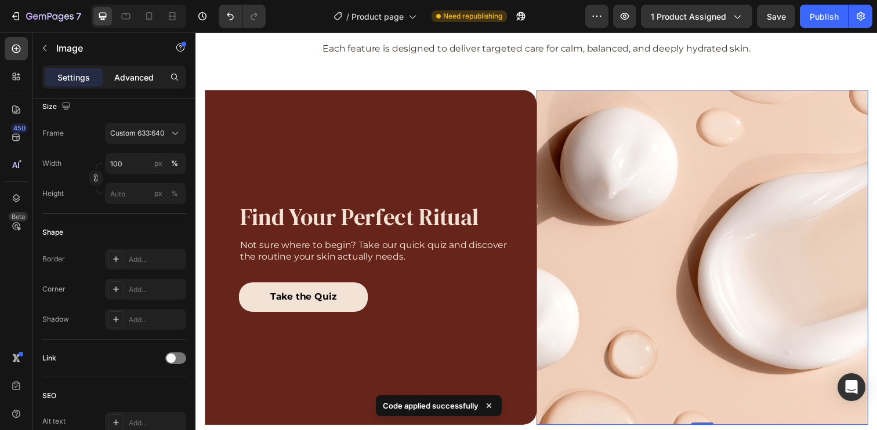
click at [130, 70] on div "Advanced" at bounding box center [134, 77] width 58 height 19
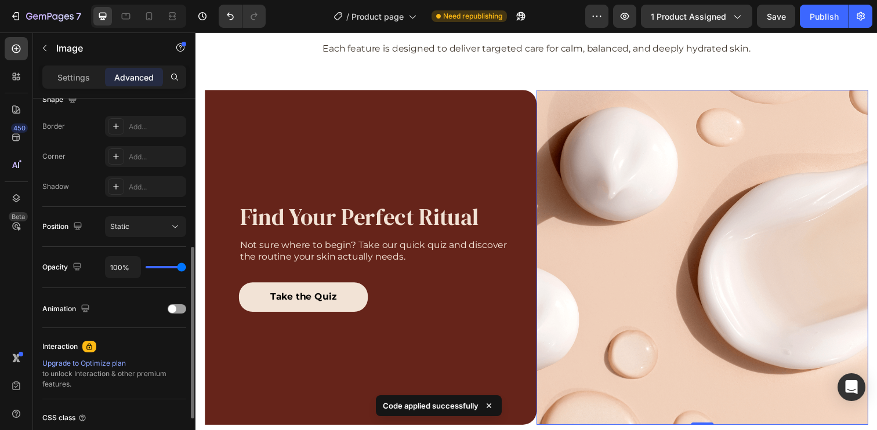
scroll to position [220, 0]
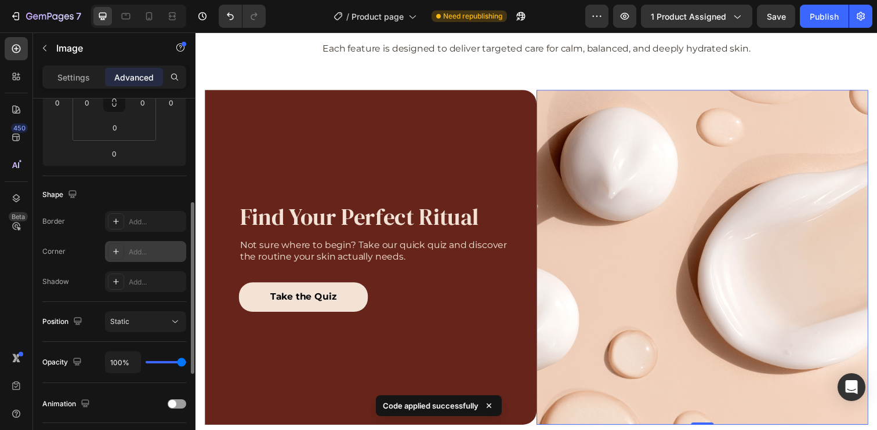
click at [152, 255] on div "Add..." at bounding box center [156, 252] width 55 height 10
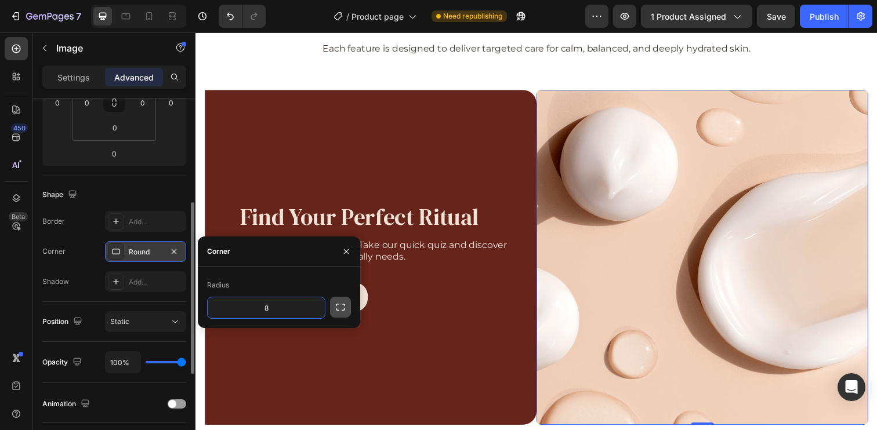
click at [343, 308] on icon "button" at bounding box center [341, 308] width 12 height 12
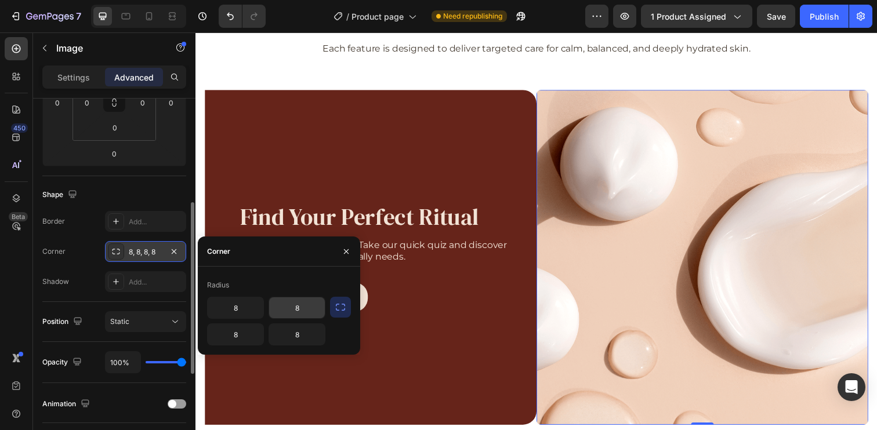
click at [297, 311] on input "8" at bounding box center [297, 307] width 56 height 21
type input "24"
click at [312, 331] on input "8" at bounding box center [297, 334] width 56 height 21
type input "24"
click at [235, 331] on input "8" at bounding box center [236, 334] width 56 height 21
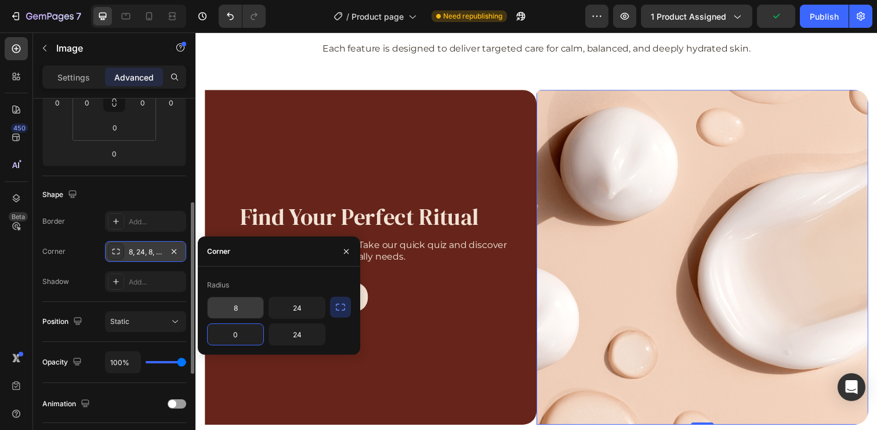
type input "0"
click at [240, 306] on input "8" at bounding box center [236, 307] width 56 height 21
type input "0"
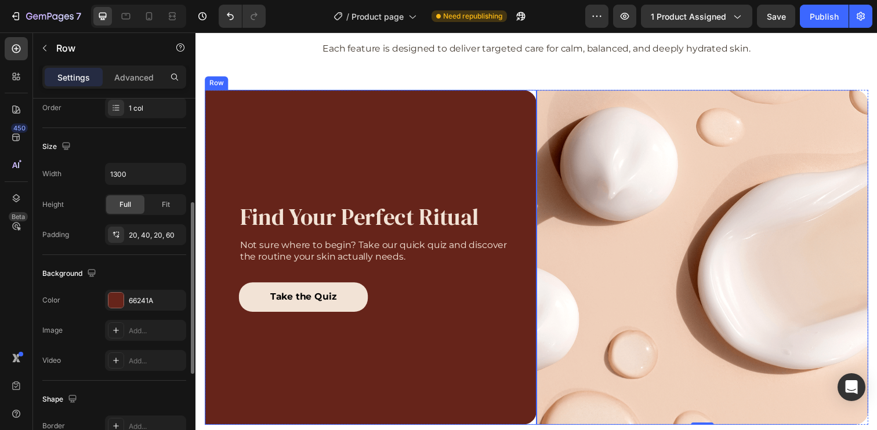
click at [456, 124] on div "Find Your Perfect Ritual Heading Not sure where to begin? Take our quick quiz a…" at bounding box center [380, 262] width 281 height 319
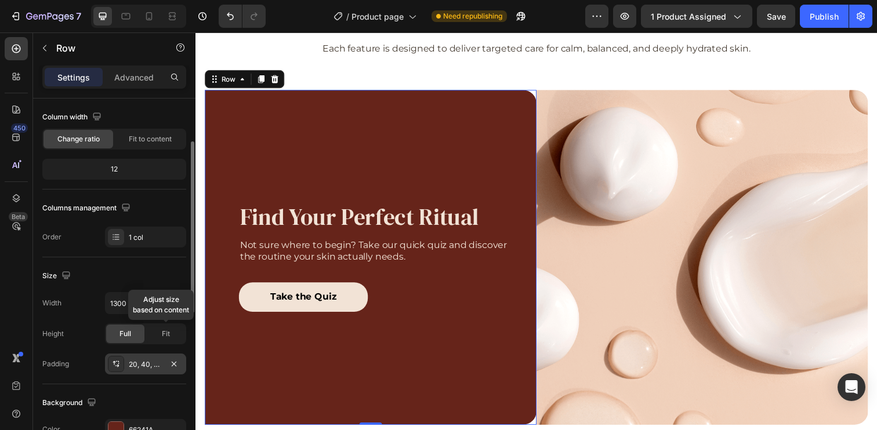
scroll to position [114, 0]
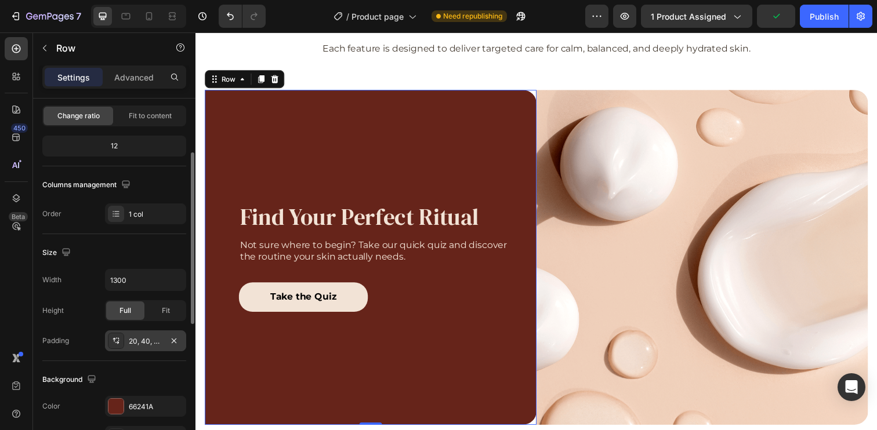
click at [147, 346] on div "20, 40, 20, 60" at bounding box center [146, 341] width 34 height 10
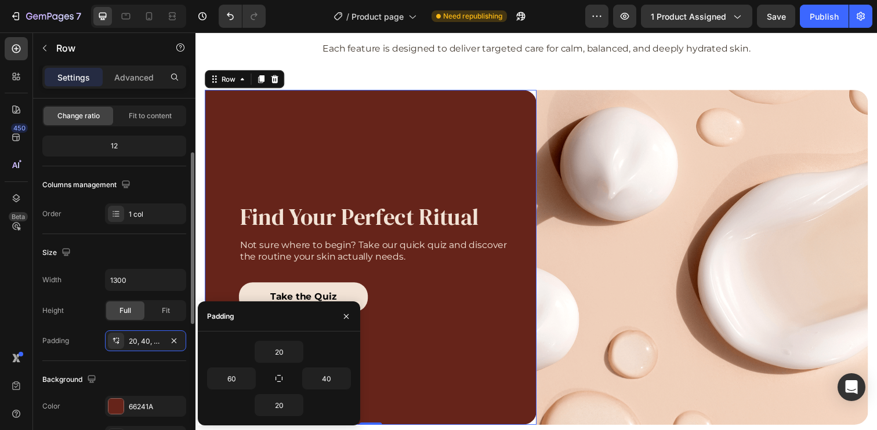
click at [64, 321] on div "Height Full Fit" at bounding box center [114, 310] width 144 height 21
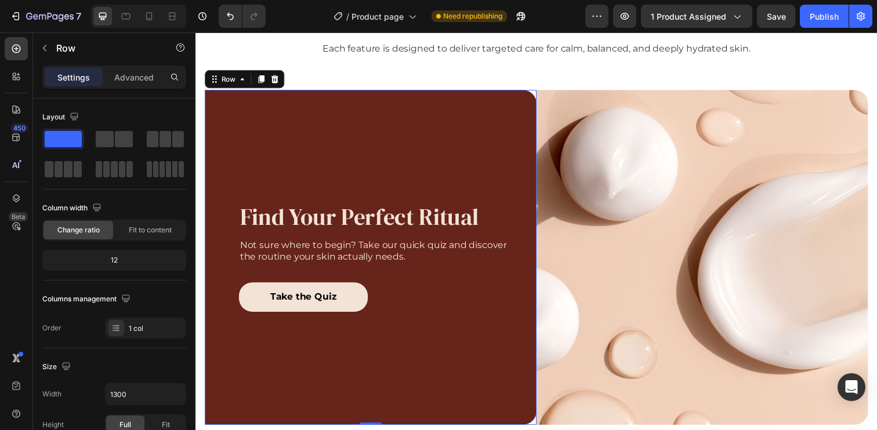
scroll to position [408, 0]
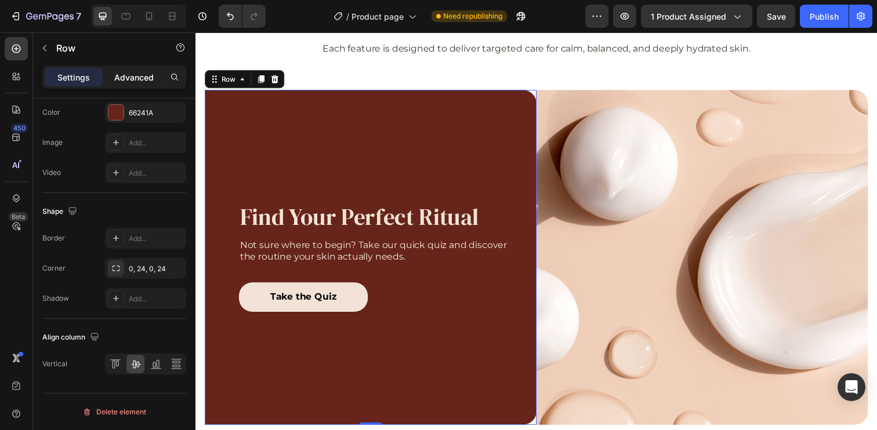
click at [124, 78] on p "Advanced" at bounding box center [133, 77] width 39 height 12
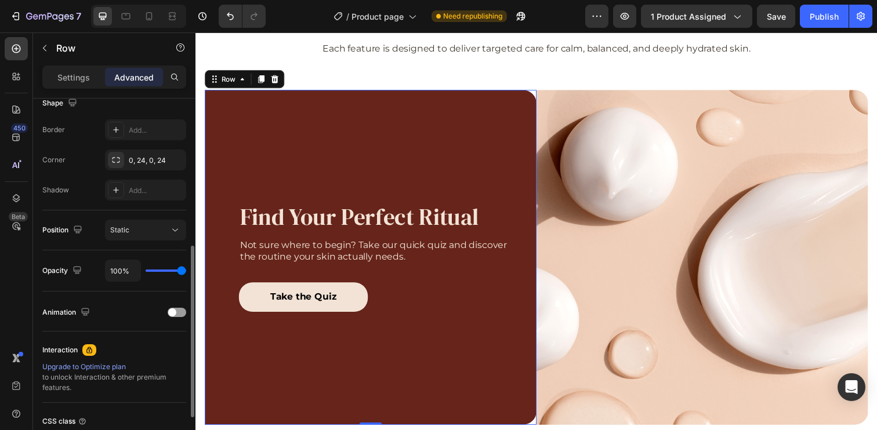
scroll to position [291, 0]
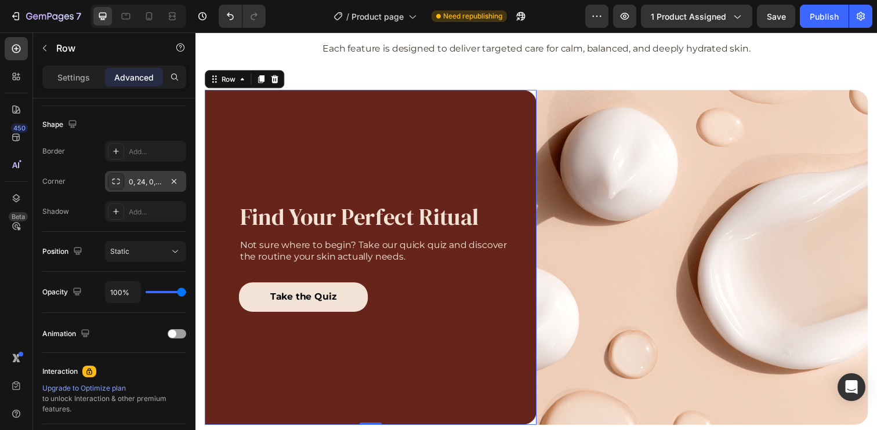
click at [144, 179] on div "0, 24, 0, 24" at bounding box center [146, 182] width 34 height 10
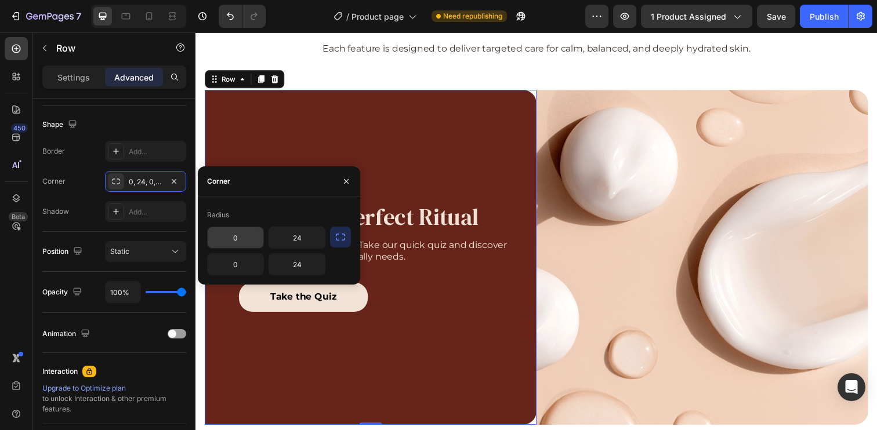
click at [245, 242] on input "0" at bounding box center [236, 237] width 56 height 21
type input "24"
click at [237, 272] on input "0" at bounding box center [236, 264] width 56 height 21
type input "24"
click at [299, 240] on input "24" at bounding box center [297, 237] width 56 height 21
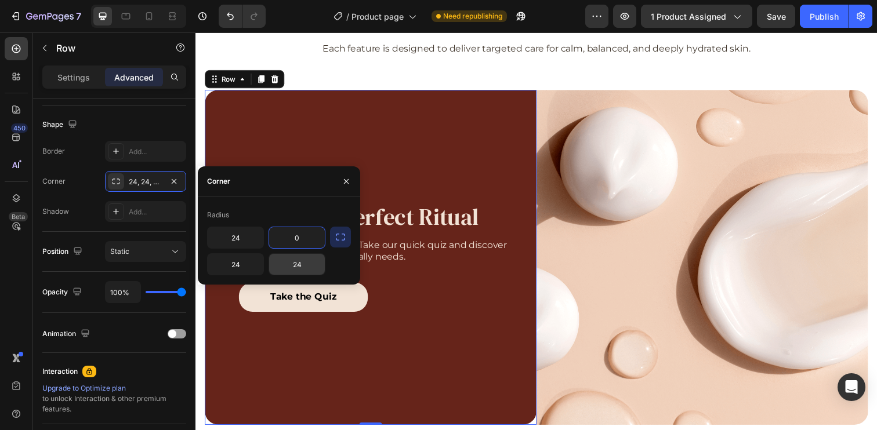
type input "0"
click at [297, 273] on input "24" at bounding box center [297, 264] width 56 height 21
type input "0"
click at [148, 115] on div "Shape" at bounding box center [114, 124] width 144 height 19
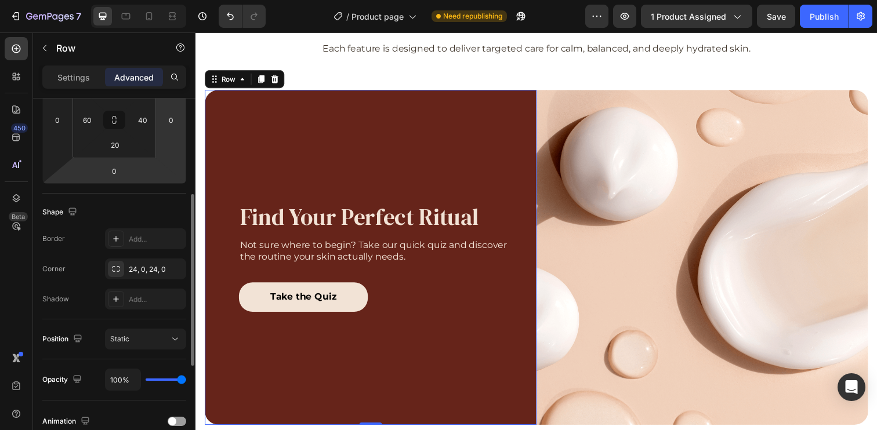
scroll to position [97, 0]
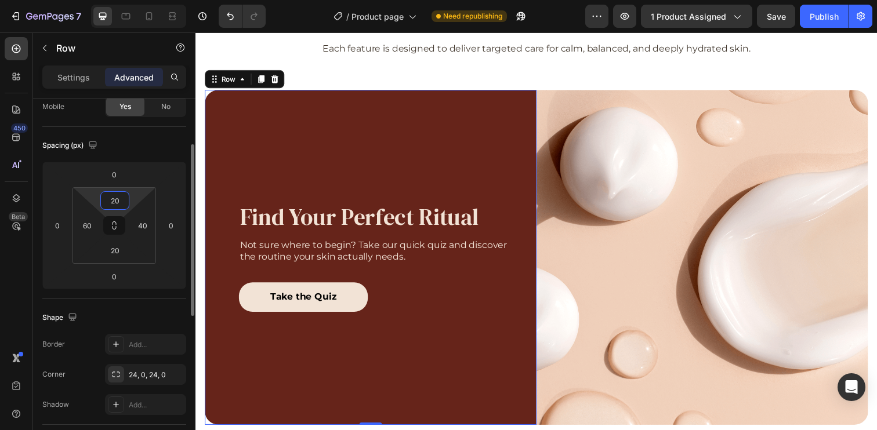
click at [122, 199] on input "20" at bounding box center [114, 200] width 23 height 17
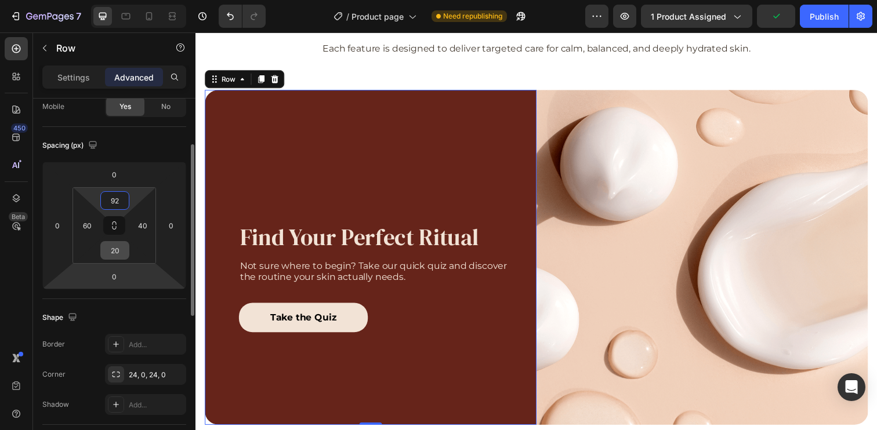
type input "92"
click at [112, 255] on input "20" at bounding box center [114, 250] width 23 height 17
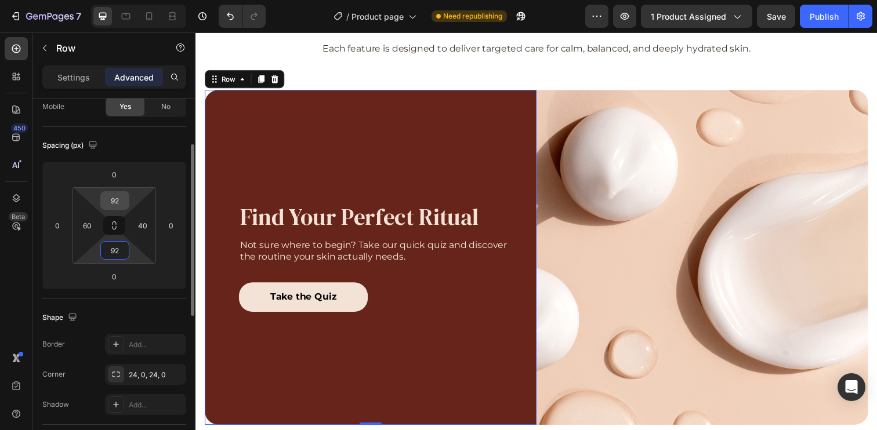
type input "92"
click at [117, 200] on input "92" at bounding box center [114, 200] width 23 height 17
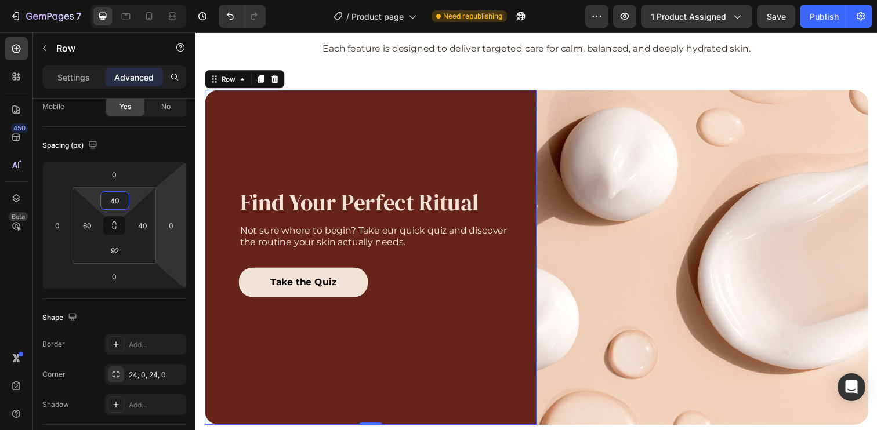
type input "40"
click at [426, 115] on div "Find Your Perfect Ritual Heading Not sure where to begin? Take our quick quiz a…" at bounding box center [380, 247] width 281 height 266
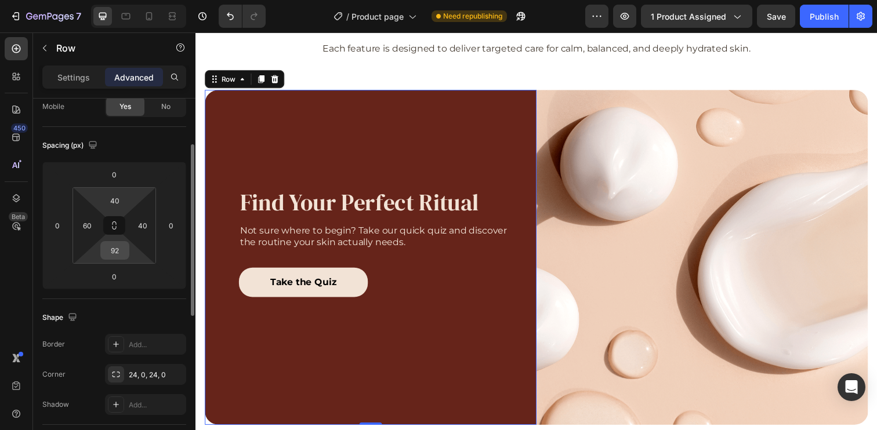
click at [117, 251] on input "92" at bounding box center [114, 250] width 23 height 17
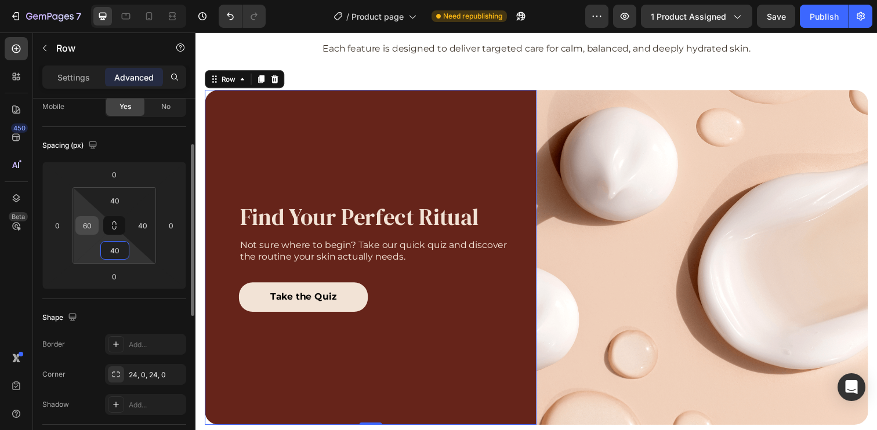
type input "40"
click at [91, 231] on input "60" at bounding box center [86, 225] width 17 height 17
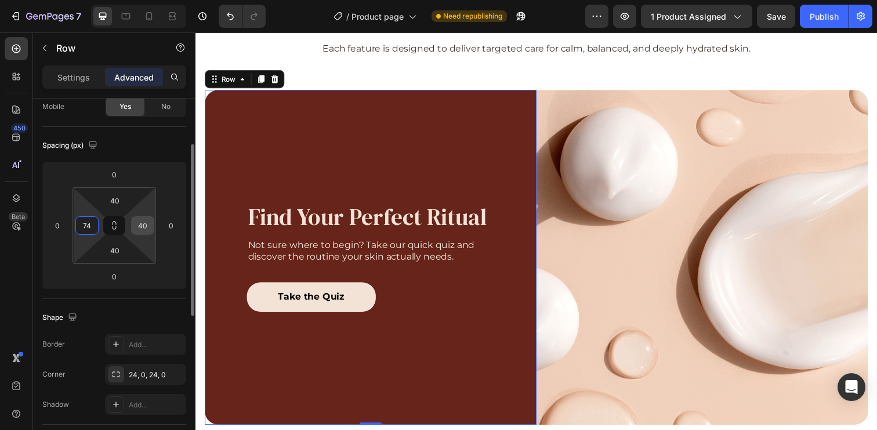
type input "74"
click at [146, 232] on input "40" at bounding box center [142, 225] width 17 height 17
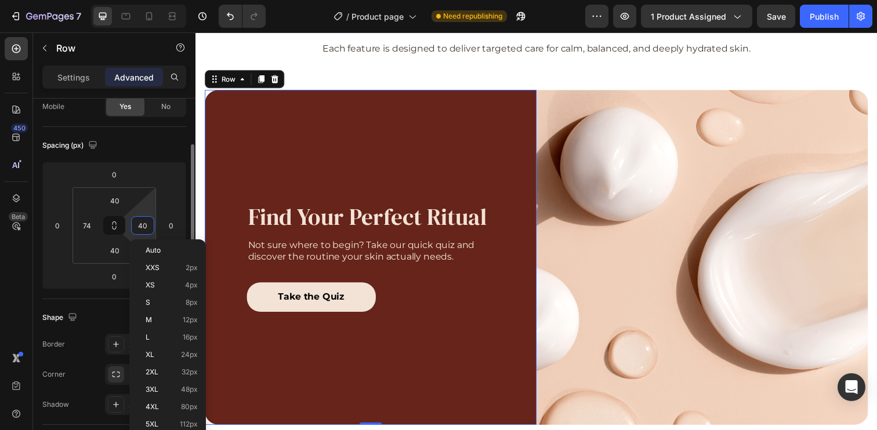
type input "4"
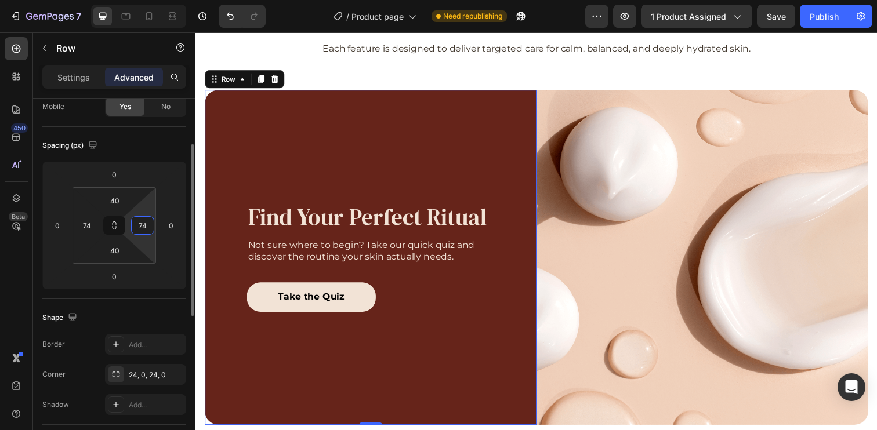
click at [141, 228] on input "74" at bounding box center [142, 225] width 17 height 17
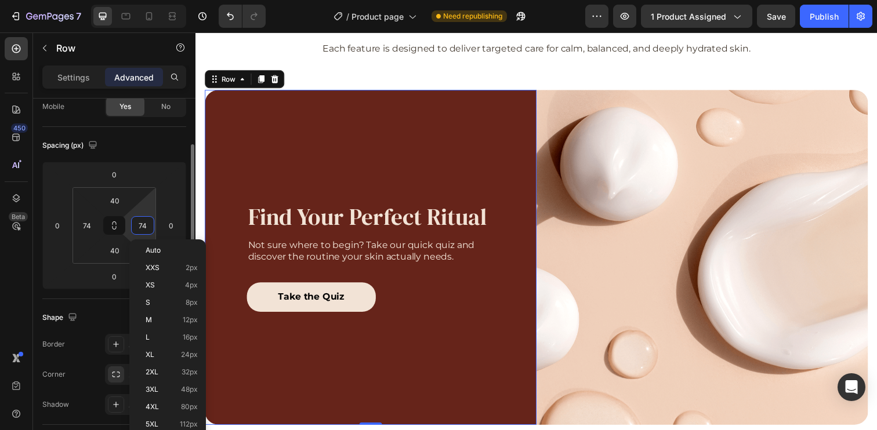
click at [141, 228] on input "74" at bounding box center [142, 225] width 17 height 17
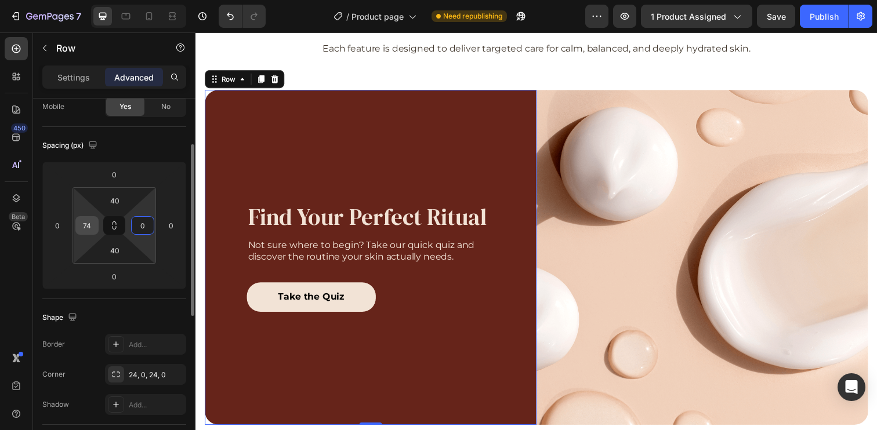
type input "0"
click at [90, 230] on input "74" at bounding box center [86, 225] width 17 height 17
type input "0"
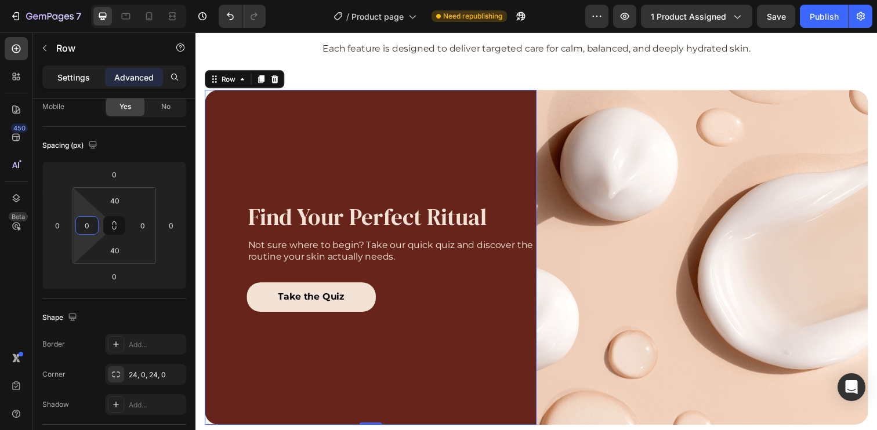
click at [78, 74] on p "Settings" at bounding box center [73, 77] width 32 height 12
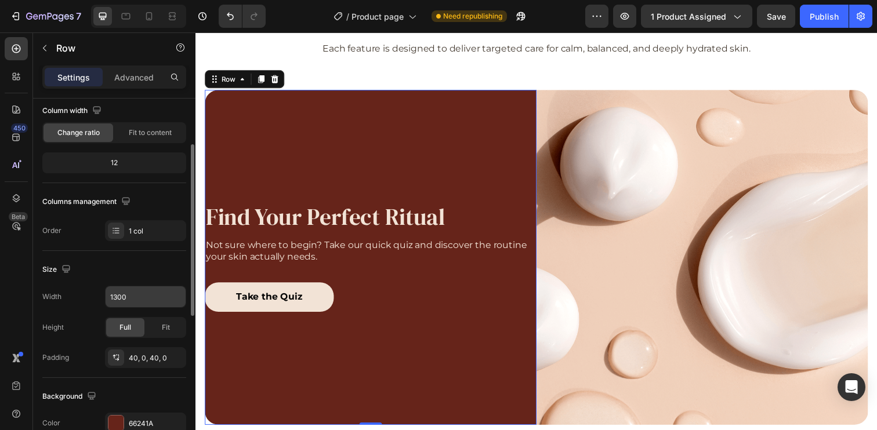
scroll to position [121, 0]
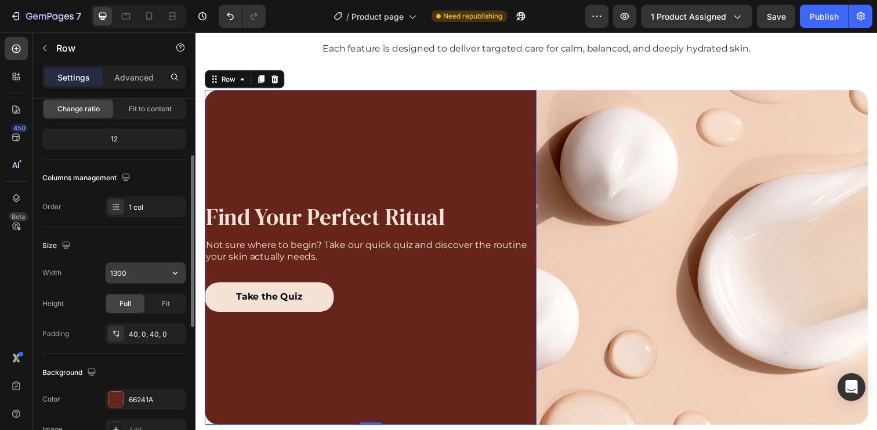
click at [130, 275] on input "1300" at bounding box center [146, 273] width 80 height 21
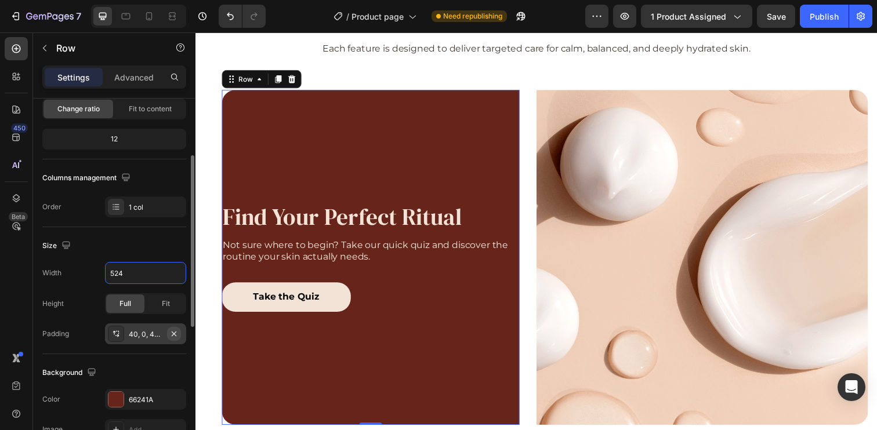
click at [175, 332] on icon "button" at bounding box center [174, 333] width 5 height 5
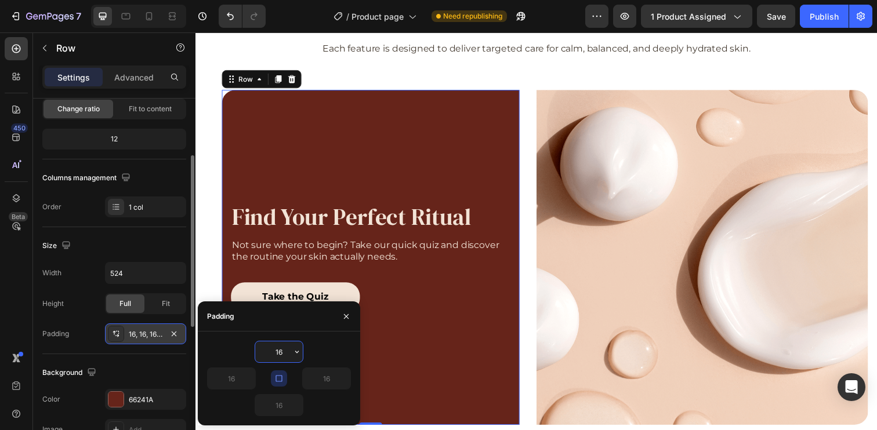
click at [171, 241] on div "Size" at bounding box center [114, 246] width 144 height 19
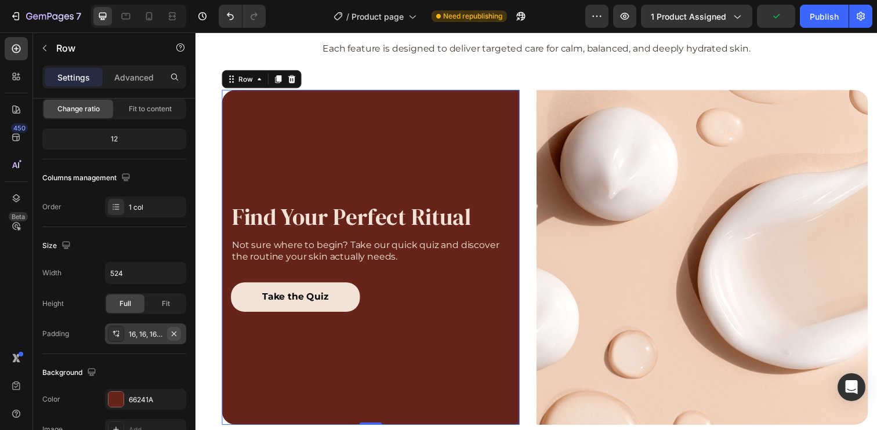
click at [175, 332] on icon "button" at bounding box center [174, 333] width 5 height 5
click at [176, 275] on icon "button" at bounding box center [175, 273] width 12 height 12
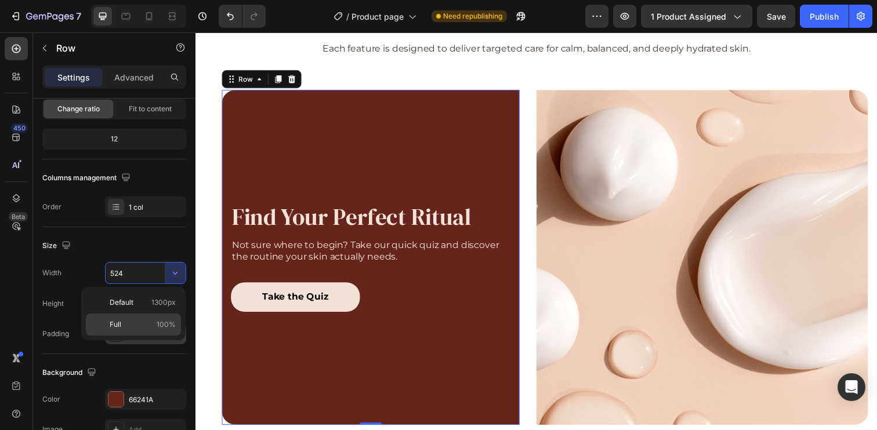
click at [151, 321] on p "Full 100%" at bounding box center [143, 325] width 66 height 10
click at [151, 321] on div "Width 524 Height Full Fit Padding 16, 16, 16, 16" at bounding box center [114, 303] width 144 height 82
type input "100%"
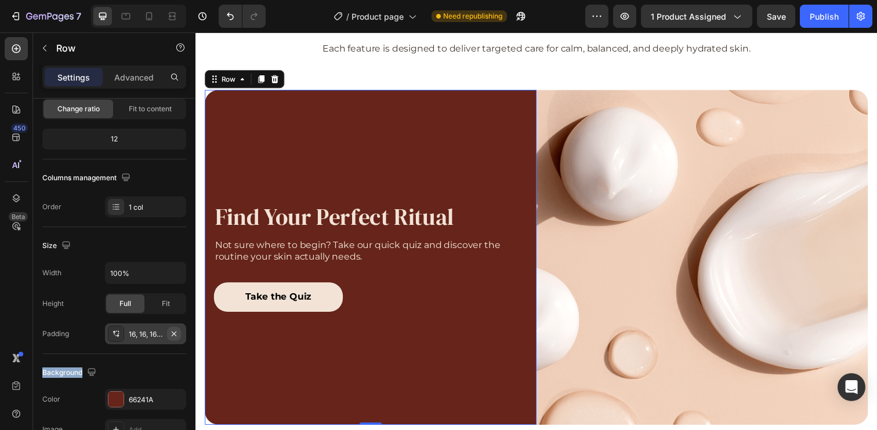
click at [176, 331] on icon "button" at bounding box center [174, 333] width 5 height 5
type input "0"
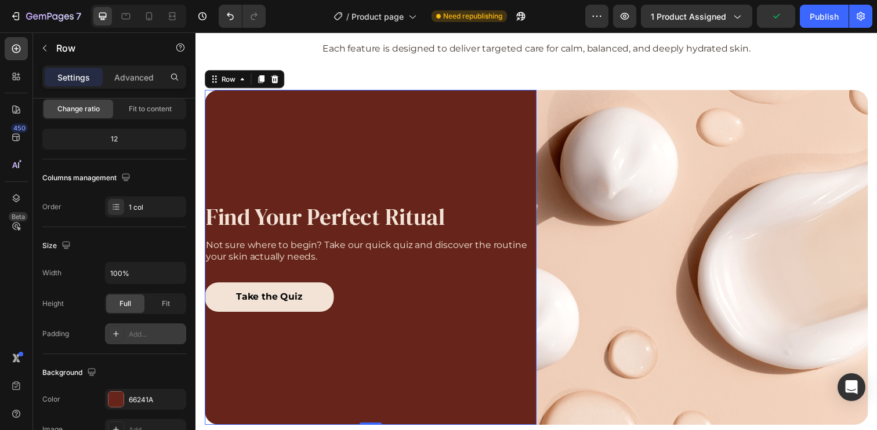
click at [140, 335] on div "Add..." at bounding box center [156, 334] width 55 height 10
type input "16"
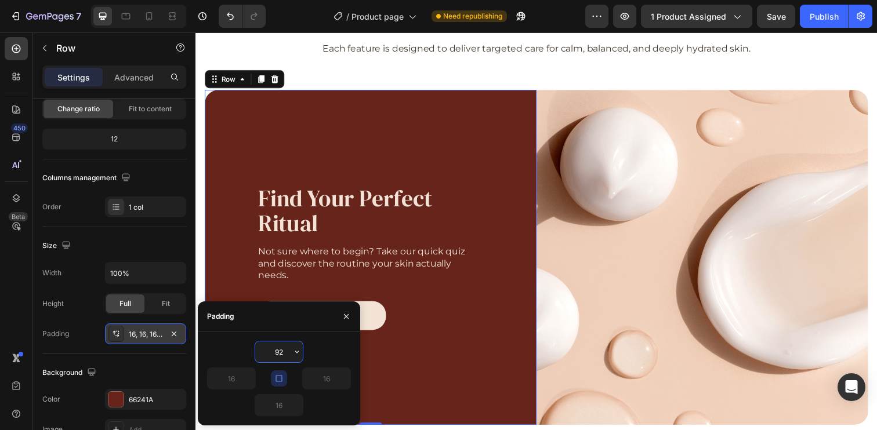
click at [284, 347] on input "92" at bounding box center [279, 352] width 48 height 21
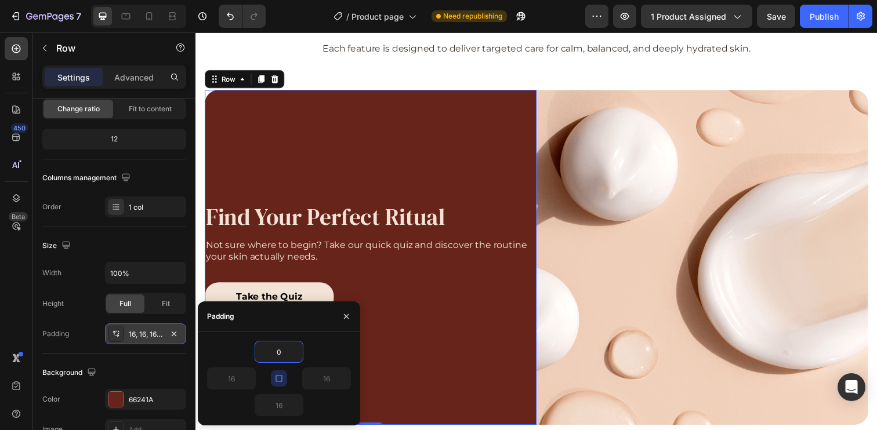
type input "0"
click at [333, 361] on div "0" at bounding box center [279, 352] width 144 height 22
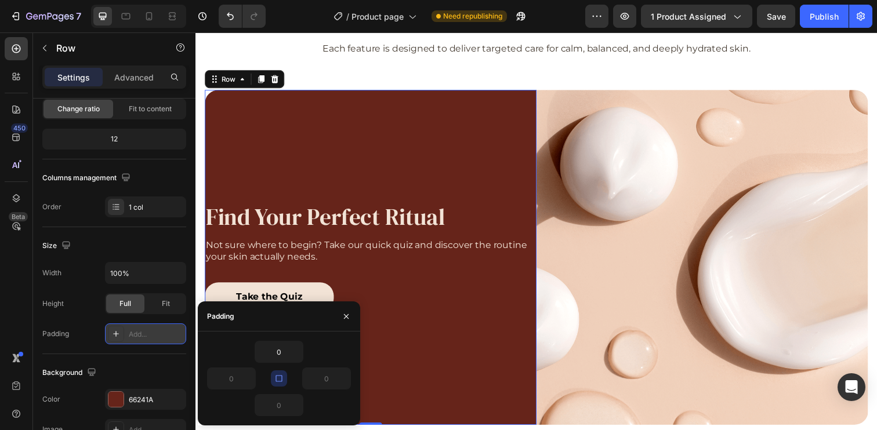
click at [280, 379] on icon "button" at bounding box center [278, 378] width 9 height 9
click at [231, 376] on input "0" at bounding box center [232, 378] width 48 height 21
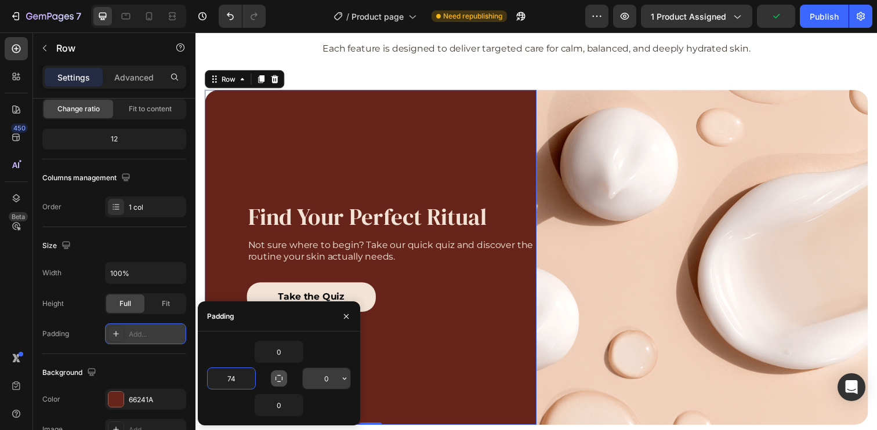
type input "74"
click at [320, 383] on input "0" at bounding box center [327, 378] width 48 height 21
type input "74"
click at [331, 357] on div "0" at bounding box center [279, 352] width 144 height 22
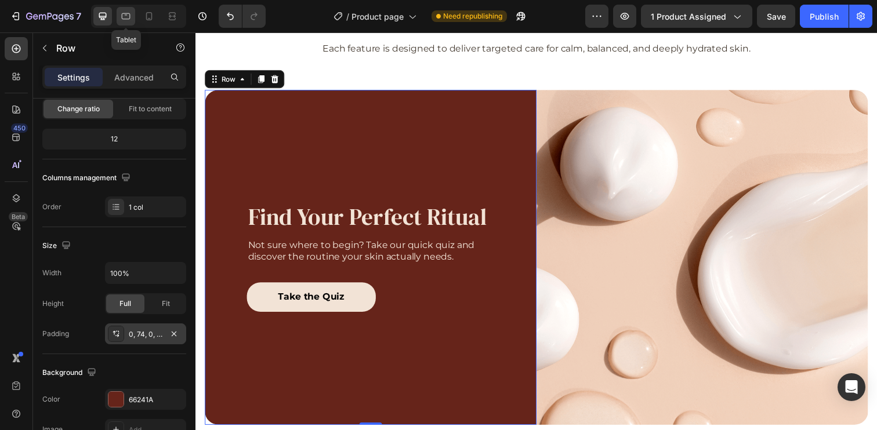
click at [124, 17] on icon at bounding box center [126, 16] width 12 height 12
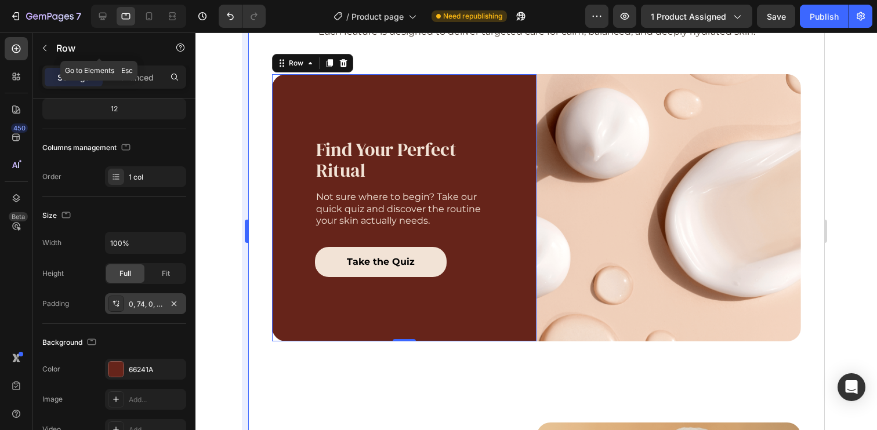
scroll to position [926, 0]
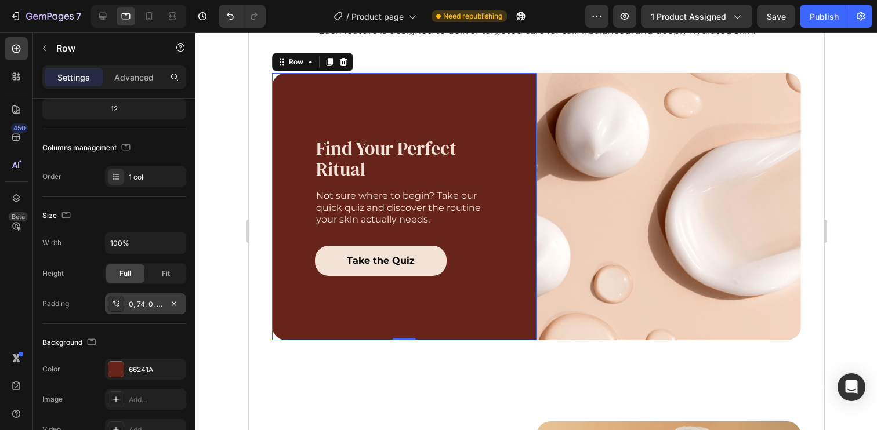
click at [147, 302] on div "0, 74, 0, 74" at bounding box center [146, 304] width 34 height 10
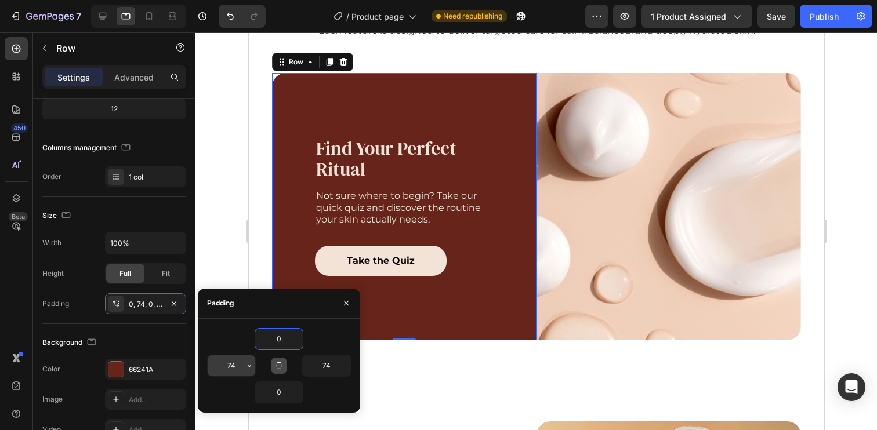
click at [230, 361] on input "74" at bounding box center [232, 365] width 48 height 21
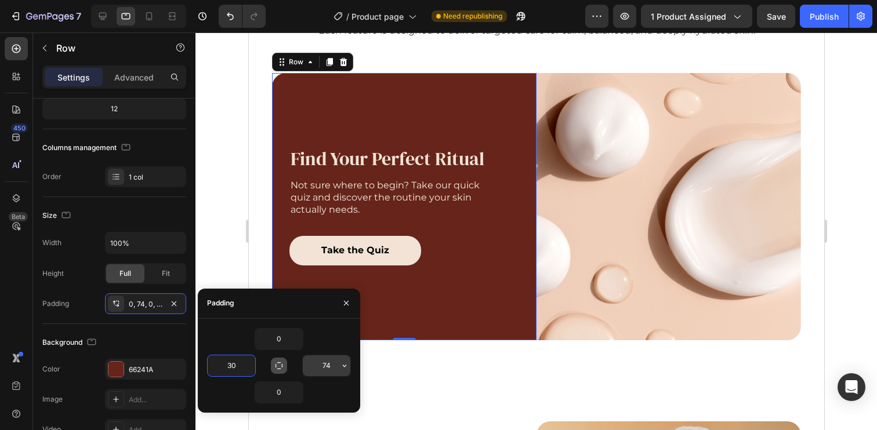
type input "30"
click at [332, 365] on input "74" at bounding box center [327, 365] width 48 height 21
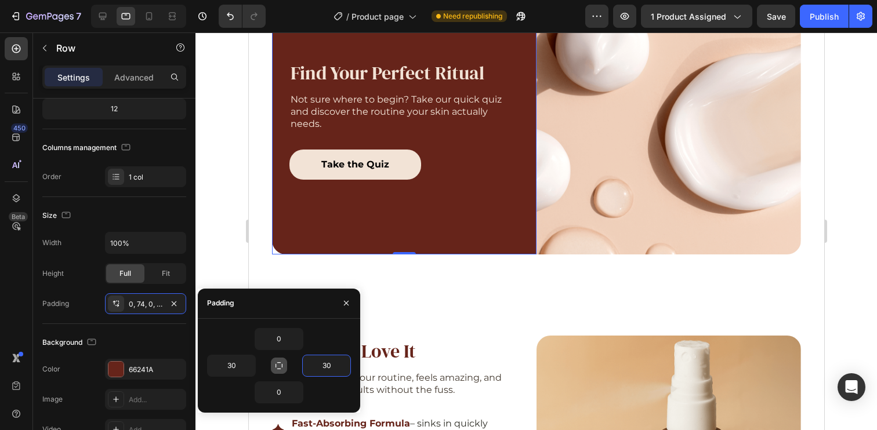
scroll to position [982, 0]
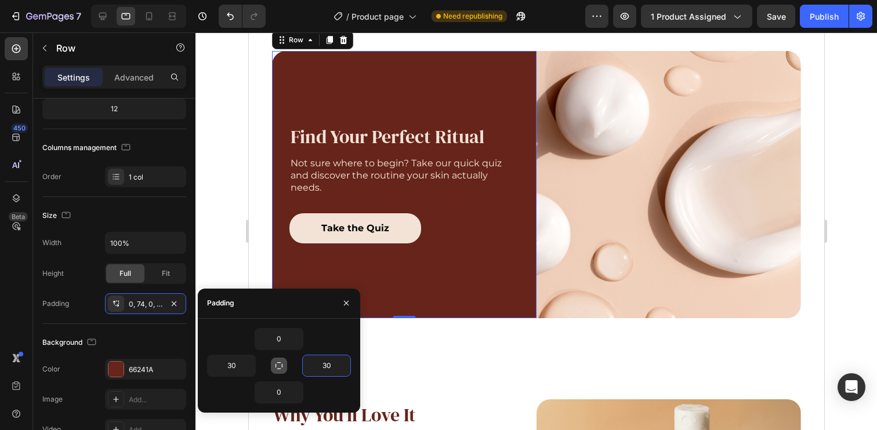
type input "30"
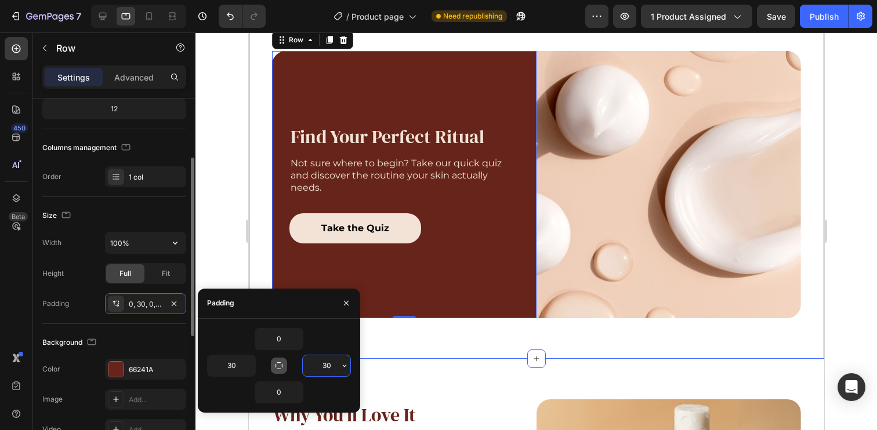
click at [140, 222] on div "Size" at bounding box center [114, 215] width 144 height 19
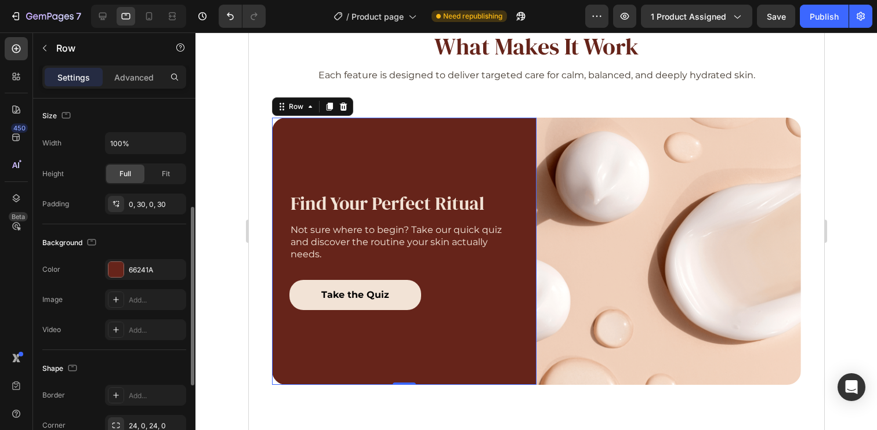
scroll to position [868, 0]
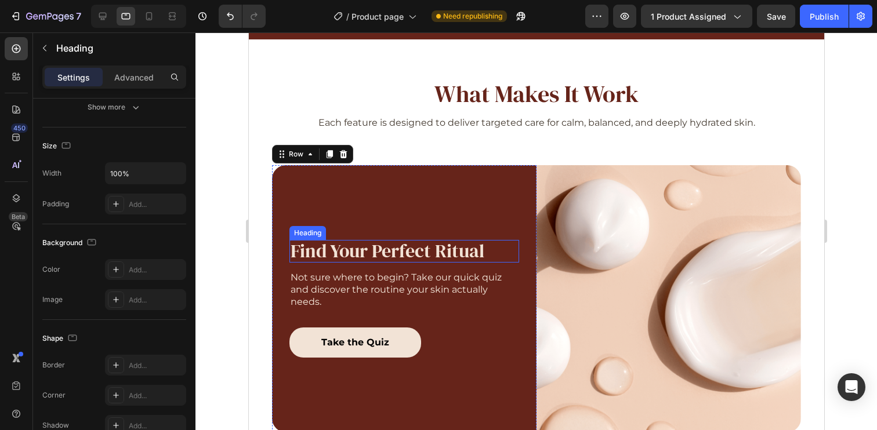
click at [387, 251] on h2 "Find Your Perfect Ritual" at bounding box center [404, 251] width 230 height 23
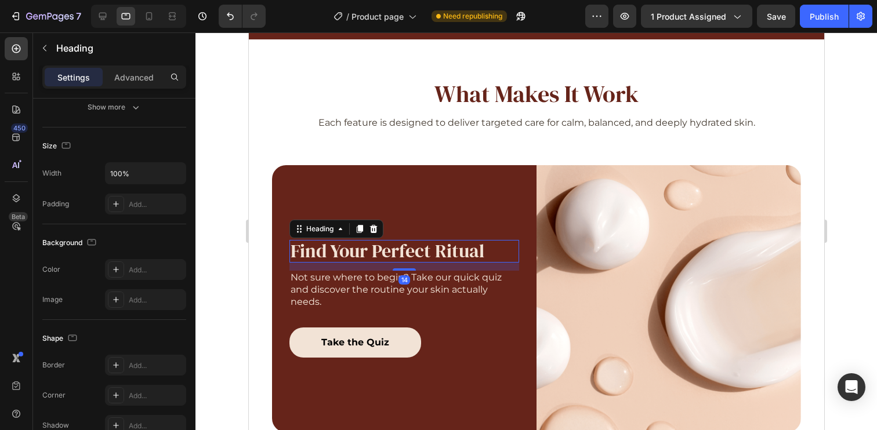
scroll to position [0, 0]
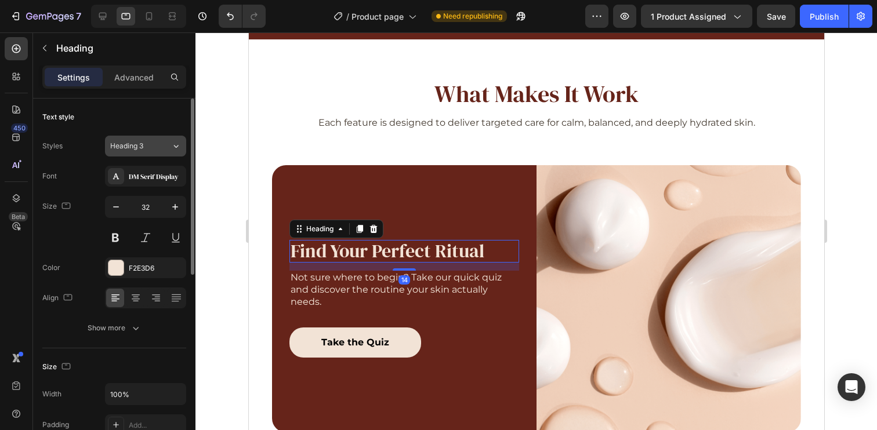
click at [144, 146] on div "Heading 3" at bounding box center [133, 146] width 47 height 10
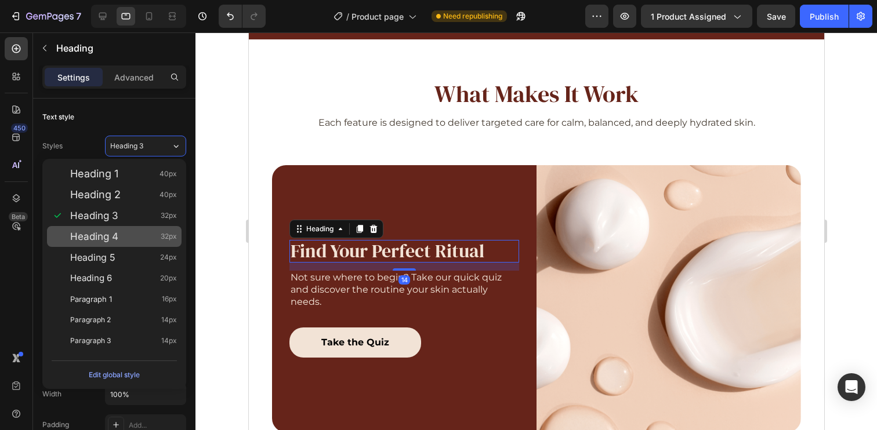
click at [144, 235] on div "Heading 4 32px" at bounding box center [123, 237] width 107 height 12
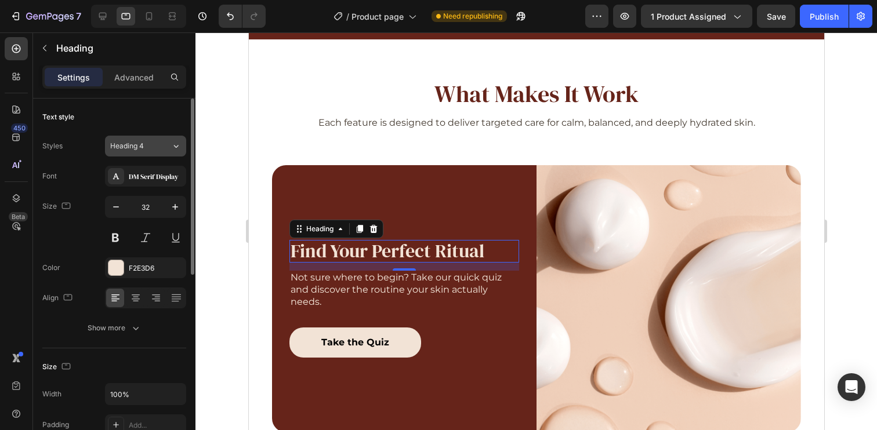
click at [150, 145] on div "Heading 4" at bounding box center [133, 146] width 47 height 10
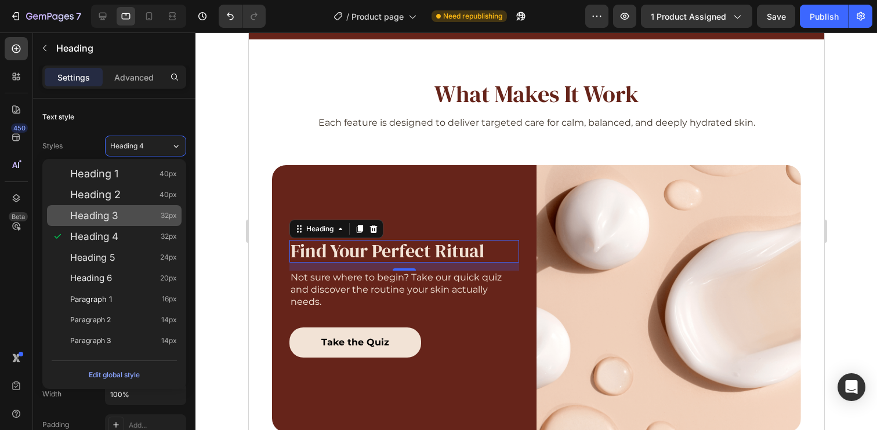
click at [127, 216] on div "Heading 3 32px" at bounding box center [123, 216] width 107 height 12
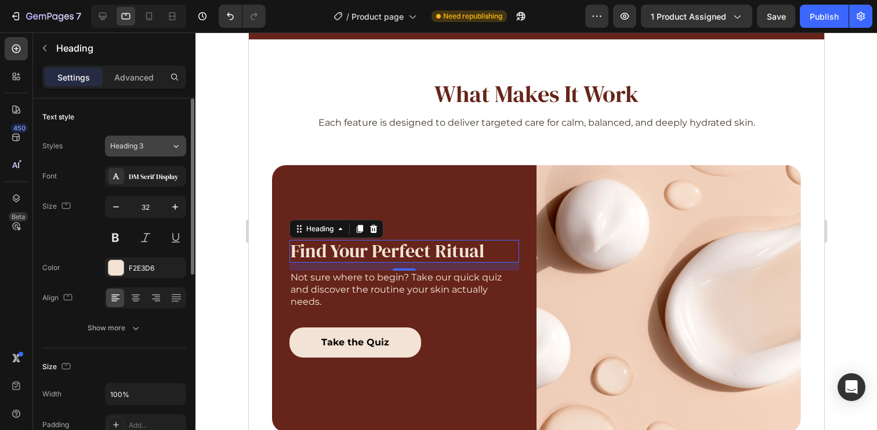
click at [152, 140] on button "Heading 3" at bounding box center [145, 146] width 81 height 21
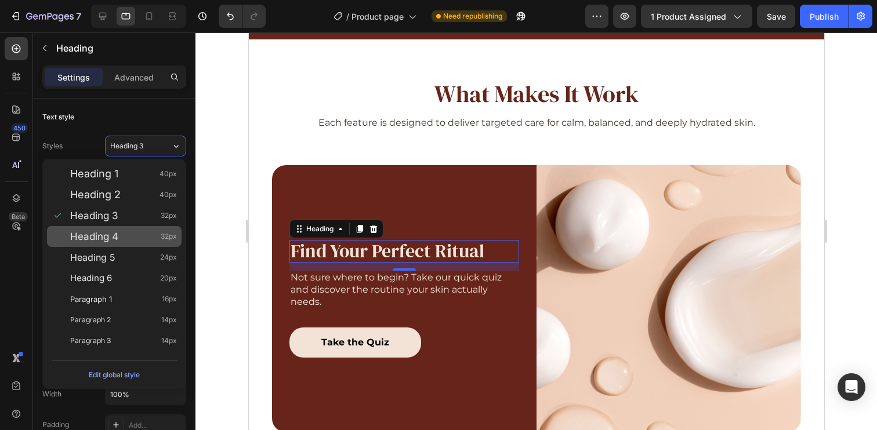
click at [147, 231] on div "Heading 4 32px" at bounding box center [123, 237] width 107 height 12
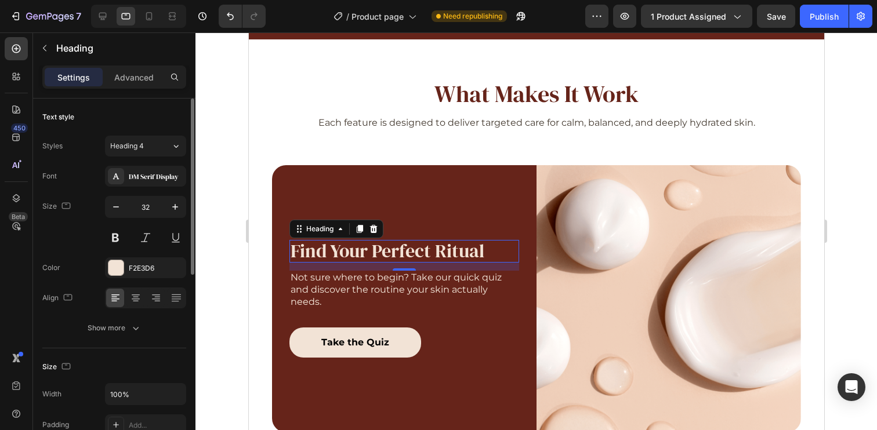
click at [157, 135] on div "Styles Heading 4 Font DM Serif Display Size 32 Color F2E3D6 Align Show more" at bounding box center [114, 235] width 144 height 205
click at [158, 146] on div "Heading 4" at bounding box center [140, 146] width 61 height 10
click at [101, 10] on icon at bounding box center [103, 16] width 12 height 12
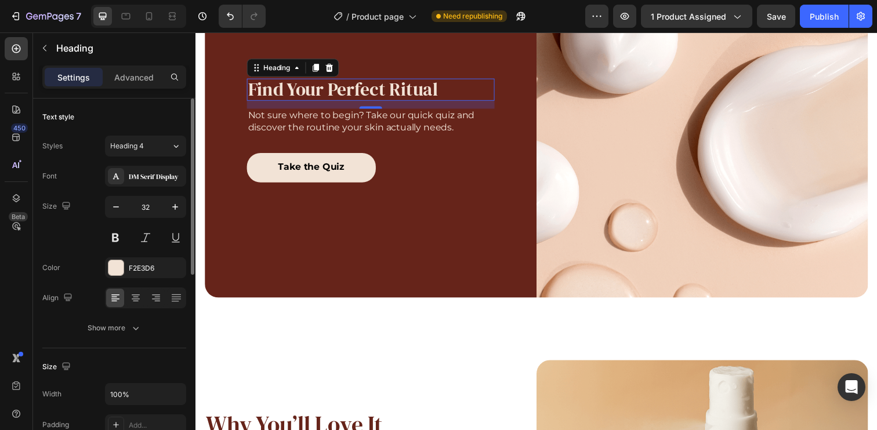
scroll to position [1091, 0]
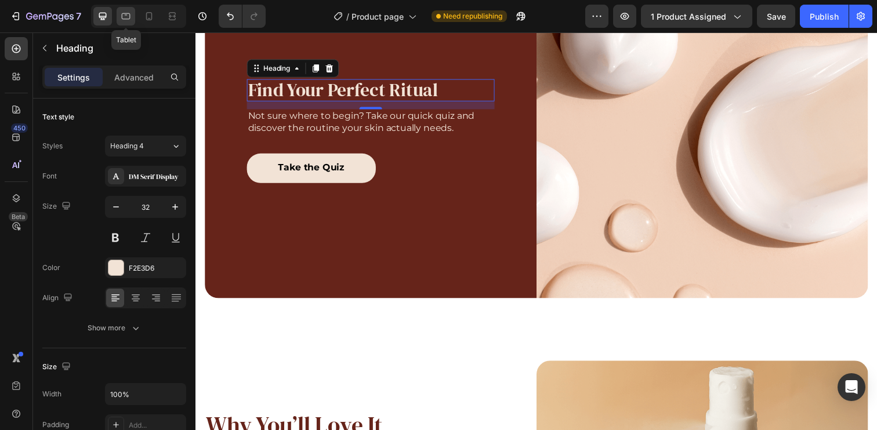
click at [130, 14] on icon at bounding box center [126, 16] width 9 height 6
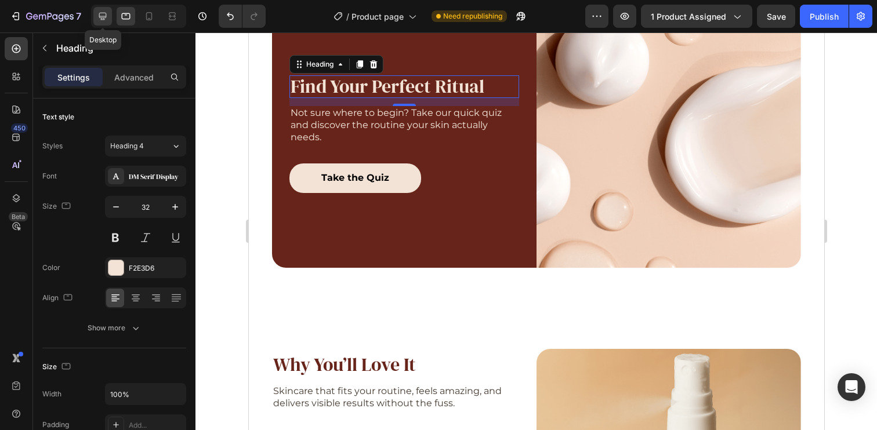
click at [106, 14] on icon at bounding box center [103, 17] width 8 height 8
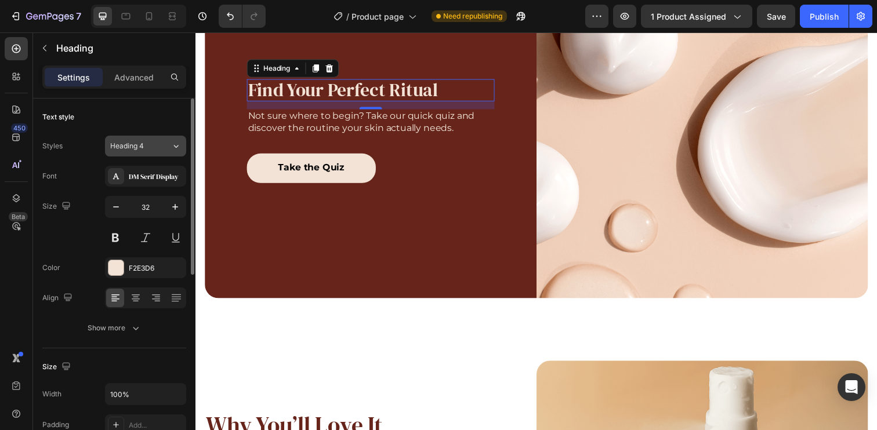
scroll to position [1096, 0]
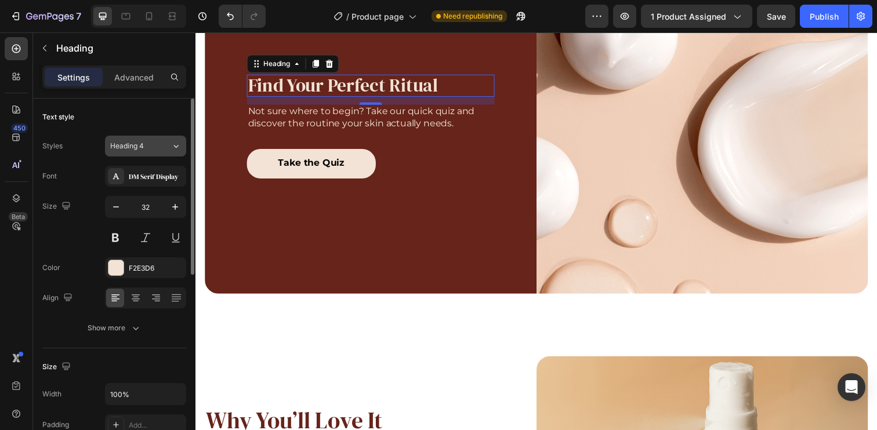
click at [148, 144] on div "Heading 4" at bounding box center [133, 146] width 47 height 10
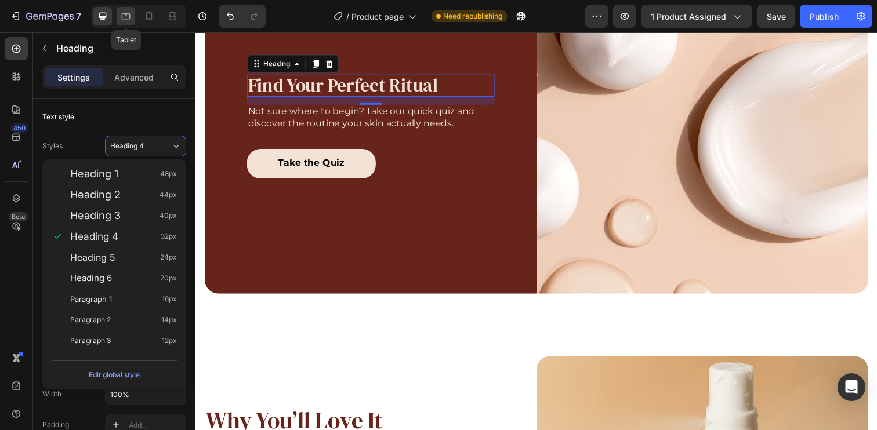
click at [125, 12] on icon at bounding box center [126, 16] width 12 height 12
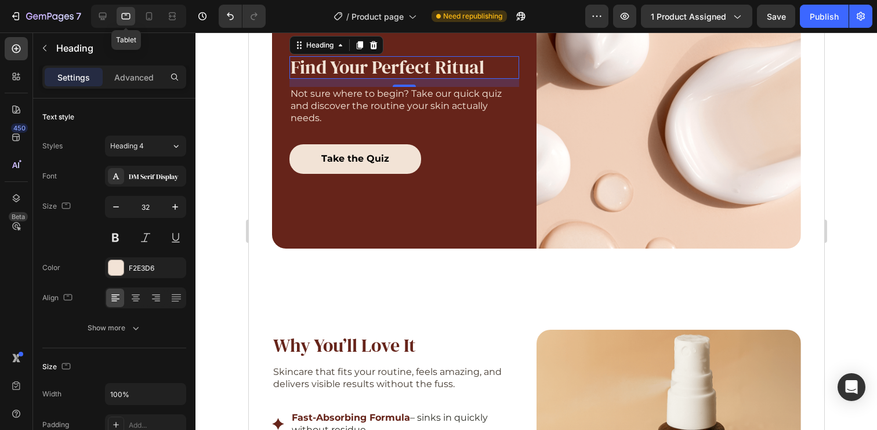
scroll to position [1036, 0]
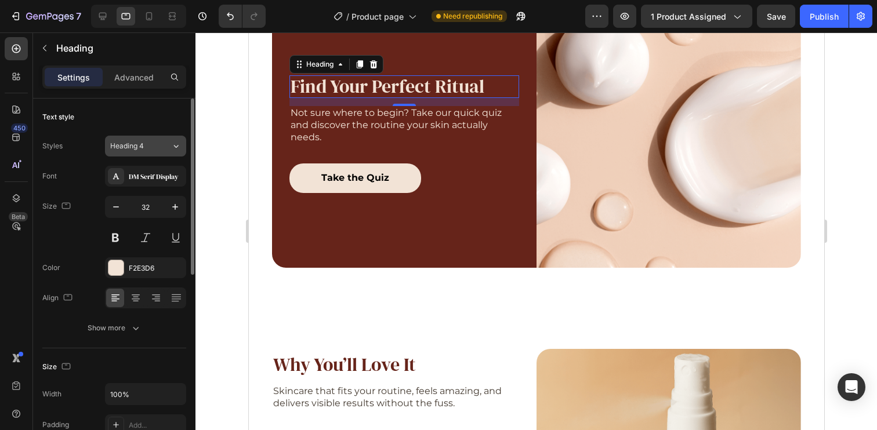
click at [146, 142] on div "Heading 4" at bounding box center [133, 146] width 47 height 10
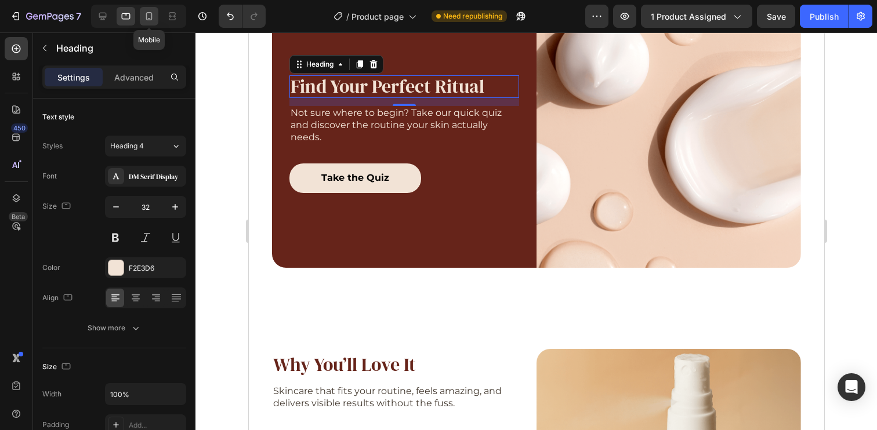
click at [147, 13] on icon at bounding box center [149, 16] width 12 height 12
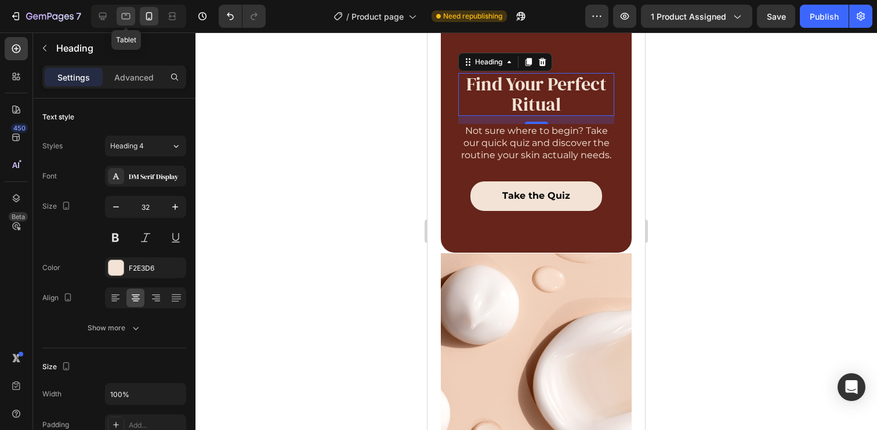
click at [128, 18] on icon at bounding box center [126, 16] width 12 height 12
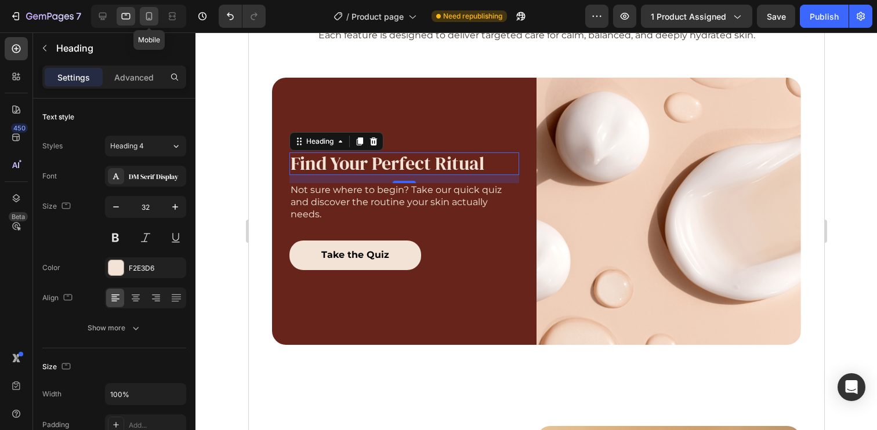
click at [147, 12] on icon at bounding box center [149, 16] width 12 height 12
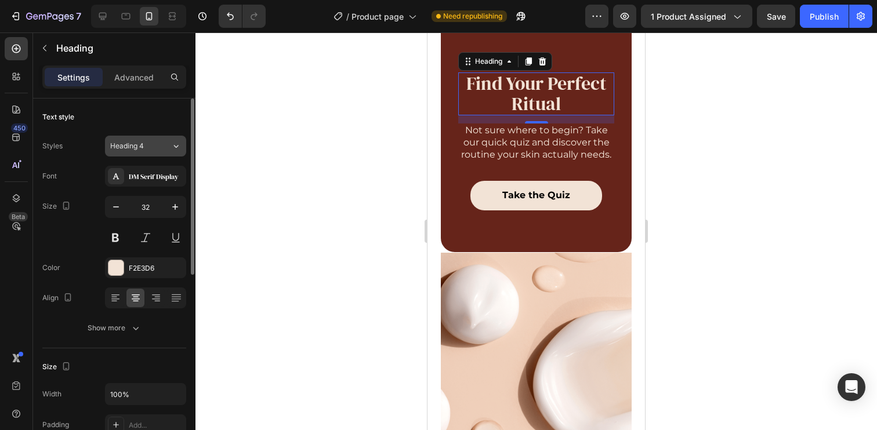
scroll to position [996, 0]
click at [164, 138] on button "Heading 4" at bounding box center [145, 146] width 81 height 21
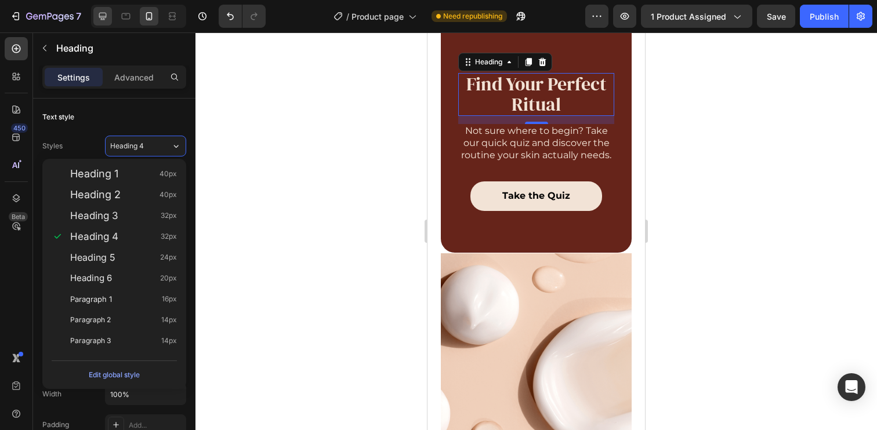
click at [95, 13] on div at bounding box center [102, 16] width 19 height 19
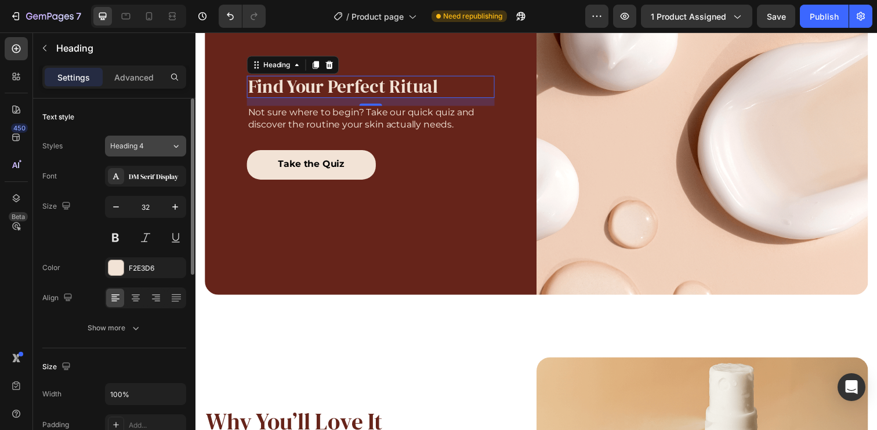
scroll to position [1096, 0]
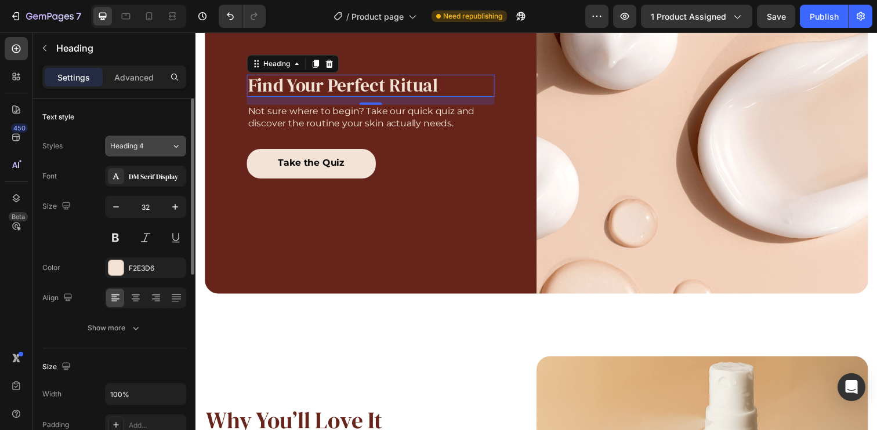
click at [150, 145] on div "Heading 4" at bounding box center [133, 146] width 47 height 10
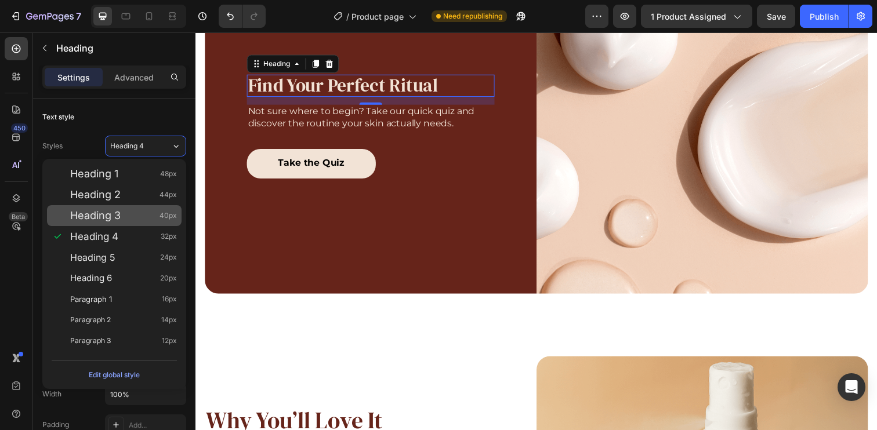
click at [140, 215] on div "Heading 3 40px" at bounding box center [123, 216] width 107 height 12
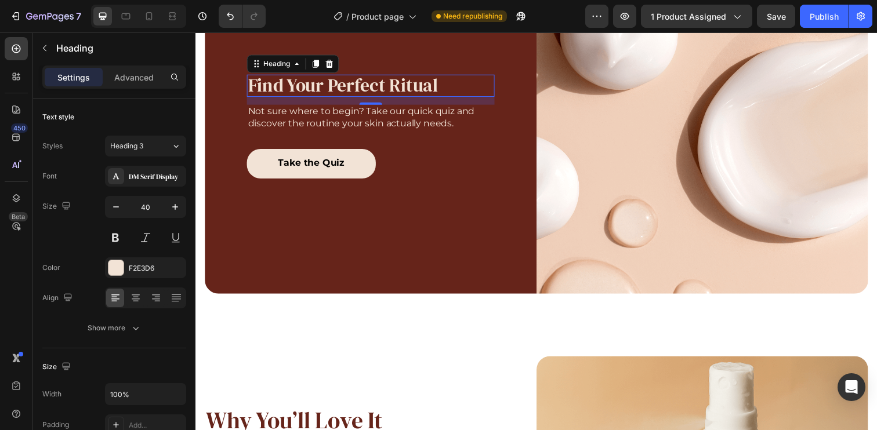
scroll to position [1094, 0]
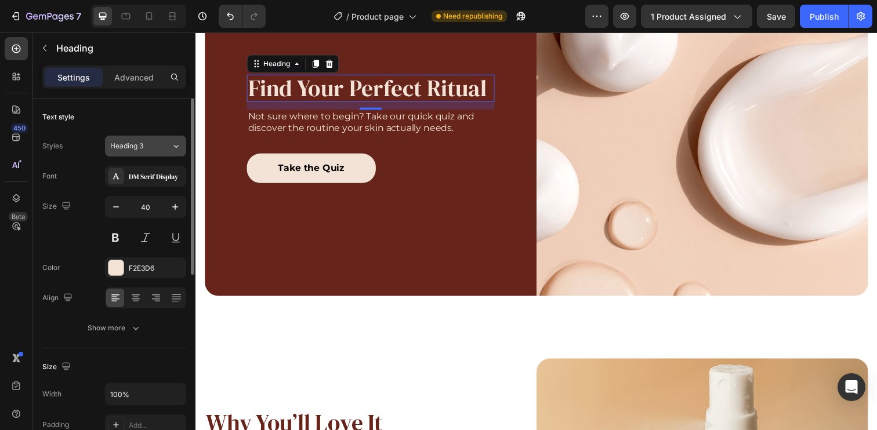
click at [128, 148] on span "Heading 3" at bounding box center [126, 146] width 33 height 10
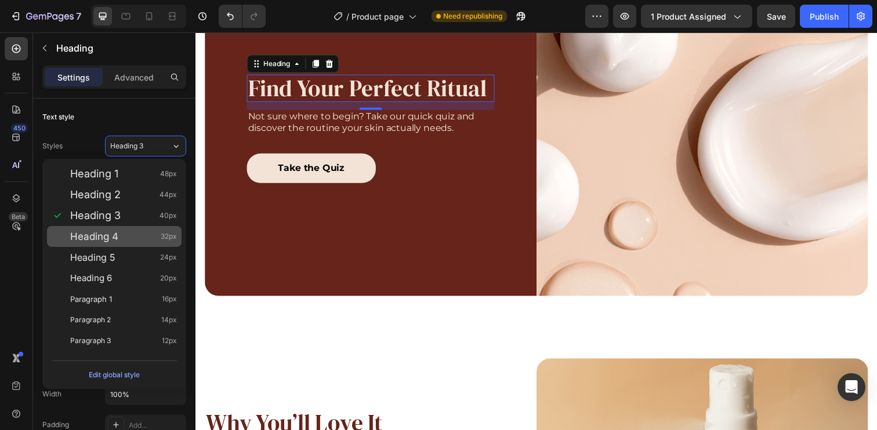
click at [155, 230] on div "Heading 4 32px" at bounding box center [114, 236] width 135 height 21
type input "32"
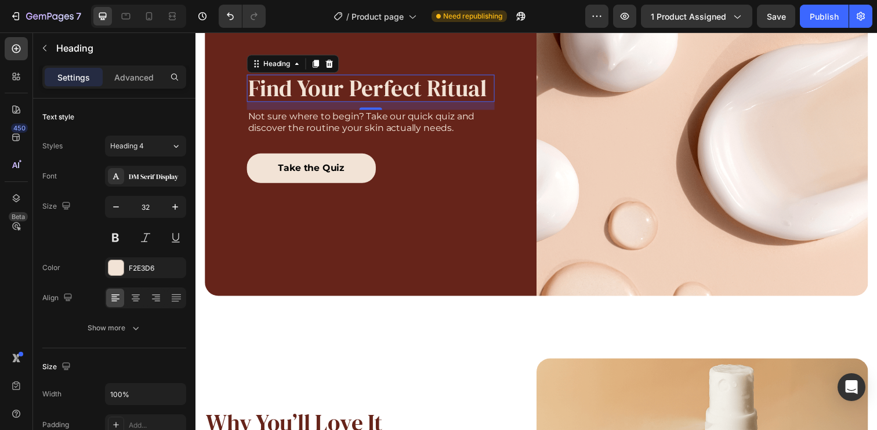
scroll to position [1096, 0]
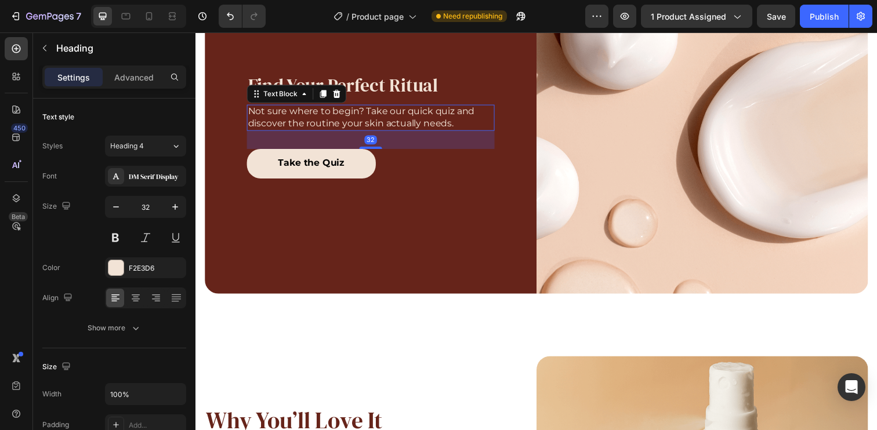
click at [391, 115] on p "Not sure where to begin? Take our quick quiz and discover the routine your skin…" at bounding box center [374, 119] width 251 height 24
click at [398, 86] on h2 "Find Your Perfect Ritual" at bounding box center [374, 86] width 253 height 23
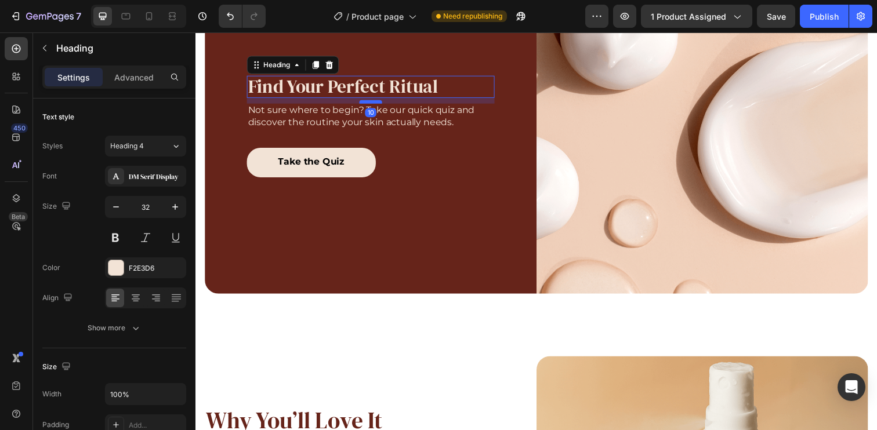
click at [376, 101] on div at bounding box center [373, 102] width 23 height 3
click at [369, 117] on p "Not sure where to begin? Take our quick quiz and discover the routine your skin…" at bounding box center [374, 118] width 251 height 24
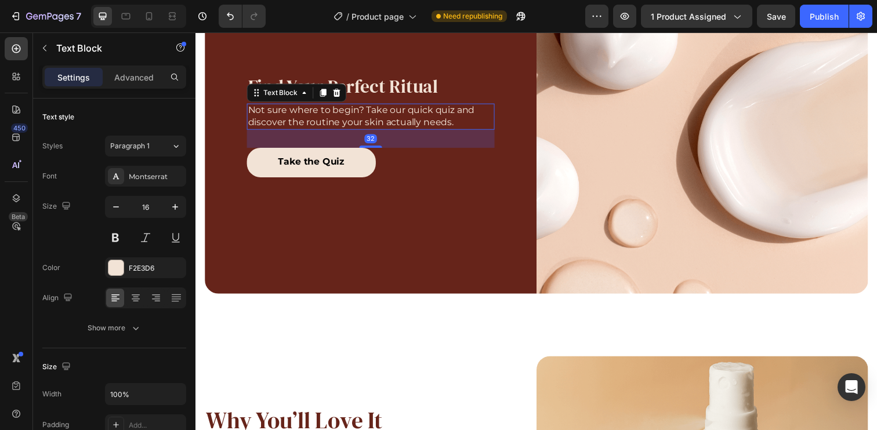
click at [369, 117] on p "Not sure where to begin? Take our quick quiz and discover the routine your skin…" at bounding box center [374, 118] width 251 height 24
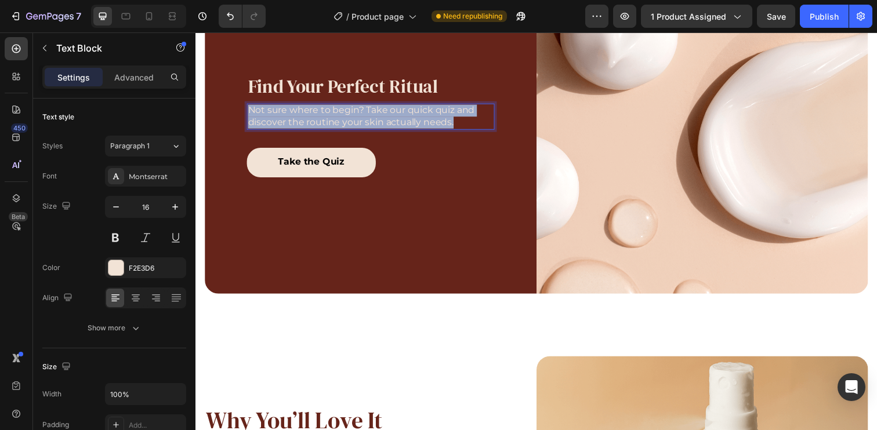
click at [369, 117] on p "Not sure where to begin? Take our quick quiz and discover the routine your skin…" at bounding box center [374, 118] width 251 height 24
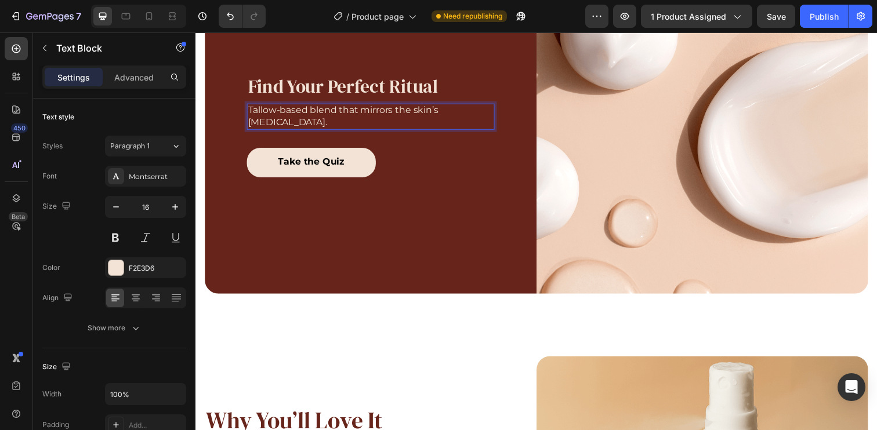
click at [390, 126] on p "Tallow-based blend that mirrors the skin’s [MEDICAL_DATA]." at bounding box center [374, 118] width 251 height 24
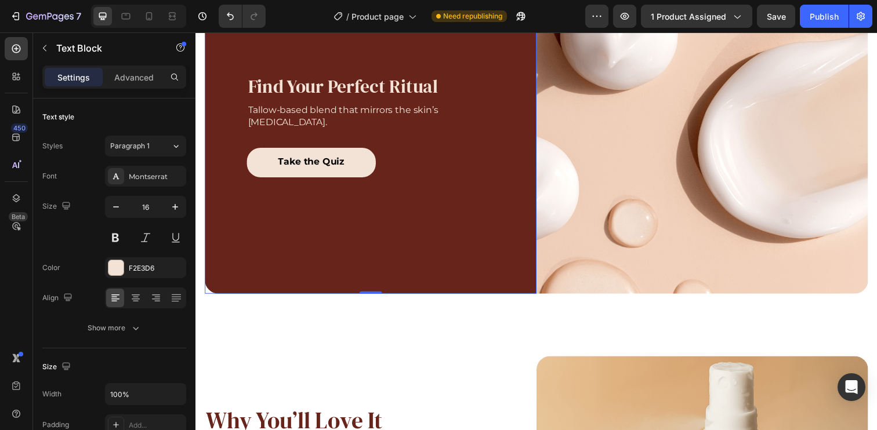
drag, startPoint x: 491, startPoint y: 139, endPoint x: 465, endPoint y: 122, distance: 31.0
click at [489, 139] on div "Find Your Perfect Ritual Heading Tallow-based blend that mirrors the skin’s lip…" at bounding box center [374, 128] width 253 height 342
click at [465, 122] on p "Tallow-based blend that mirrors the skin’s [MEDICAL_DATA]." at bounding box center [374, 118] width 251 height 24
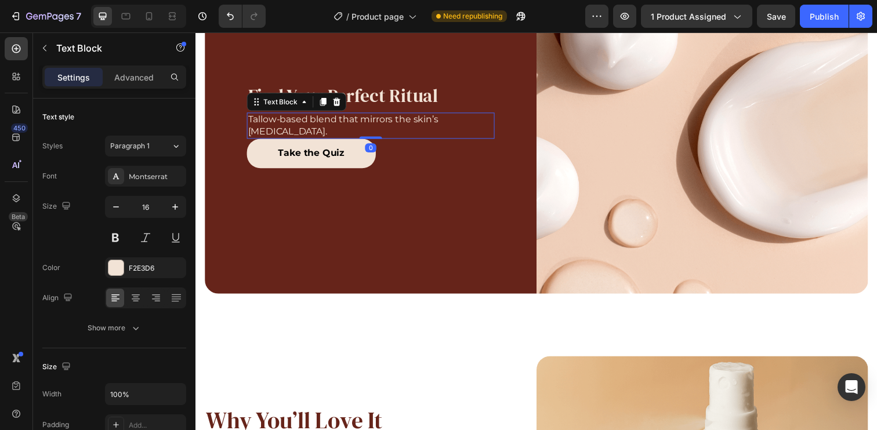
scroll to position [1105, 0]
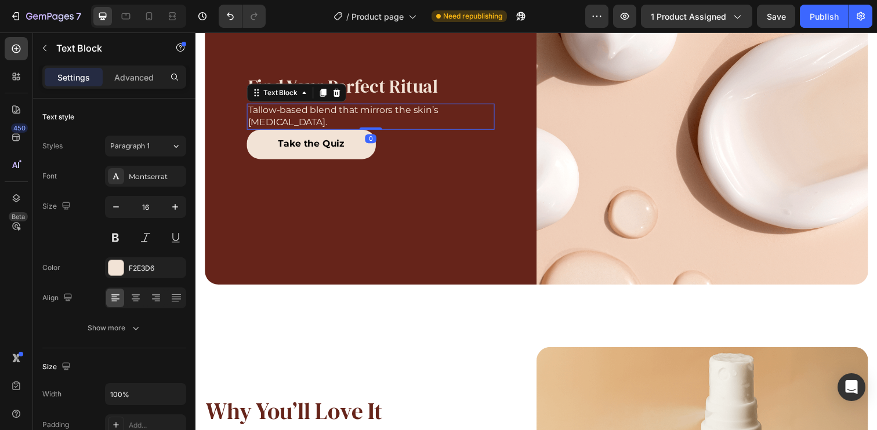
drag, startPoint x: 376, startPoint y: 145, endPoint x: 368, endPoint y: 109, distance: 37.0
click at [368, 109] on div "Tallow-based blend that mirrors the skin’s lipid profile. Text Block 0" at bounding box center [374, 118] width 253 height 27
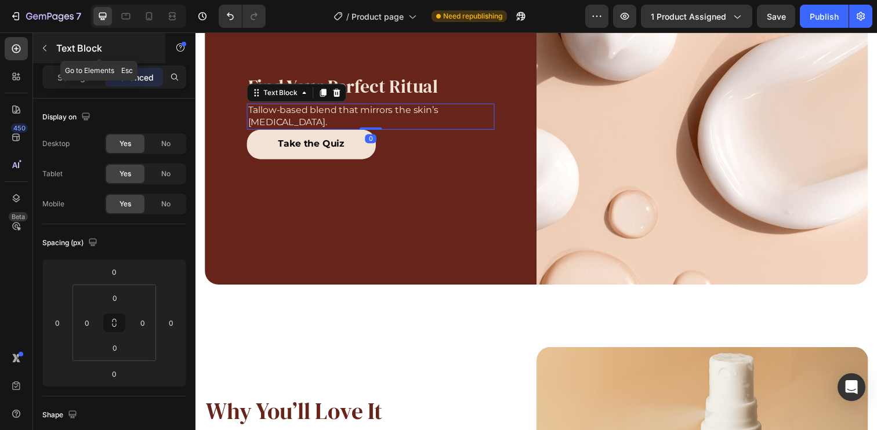
click at [61, 43] on p "Text Block" at bounding box center [105, 48] width 99 height 14
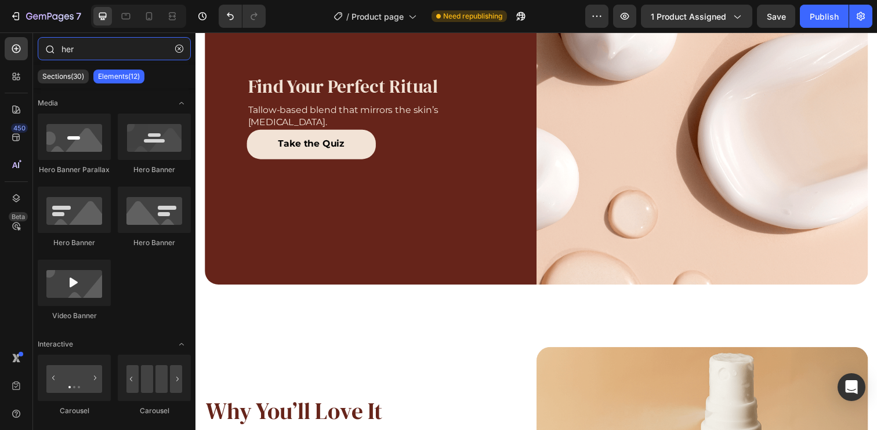
click at [131, 52] on input "her" at bounding box center [114, 48] width 153 height 23
click at [180, 53] on button "button" at bounding box center [179, 48] width 19 height 19
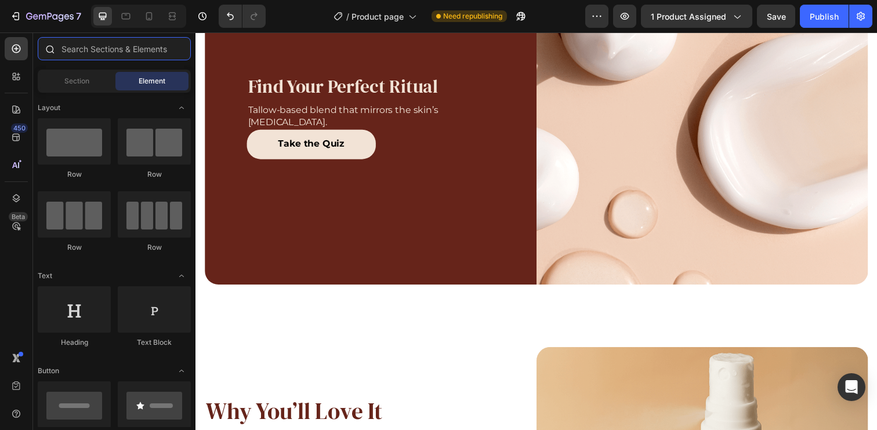
click at [165, 50] on input "text" at bounding box center [114, 48] width 153 height 23
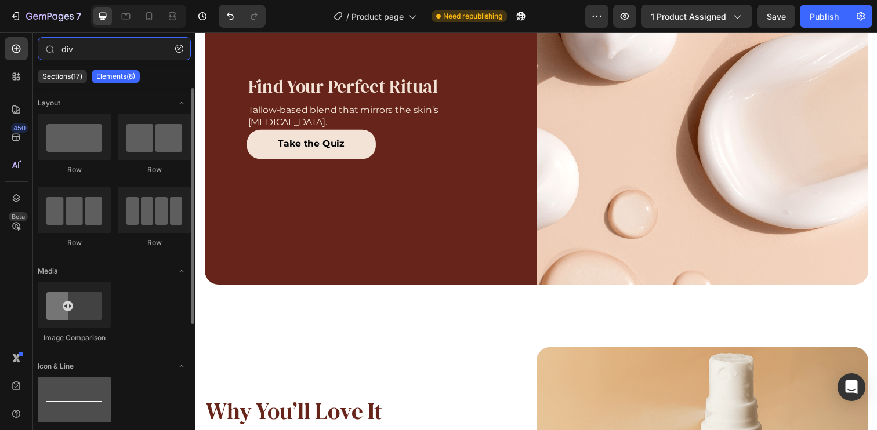
type input "div"
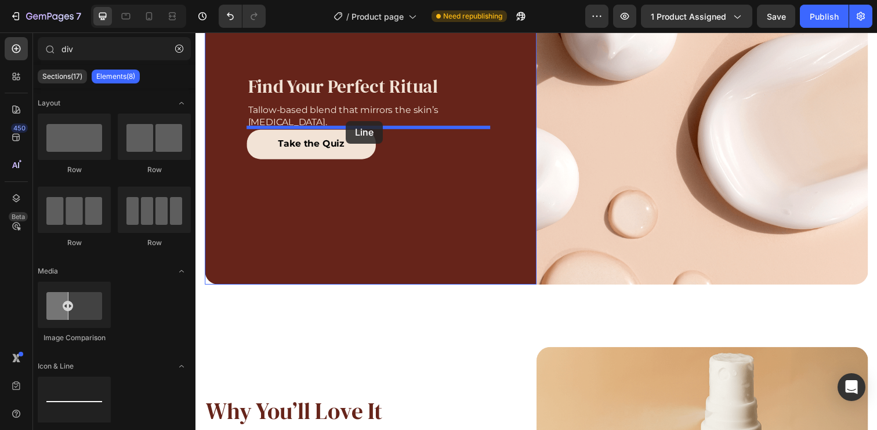
drag, startPoint x: 285, startPoint y: 425, endPoint x: 349, endPoint y: 123, distance: 308.8
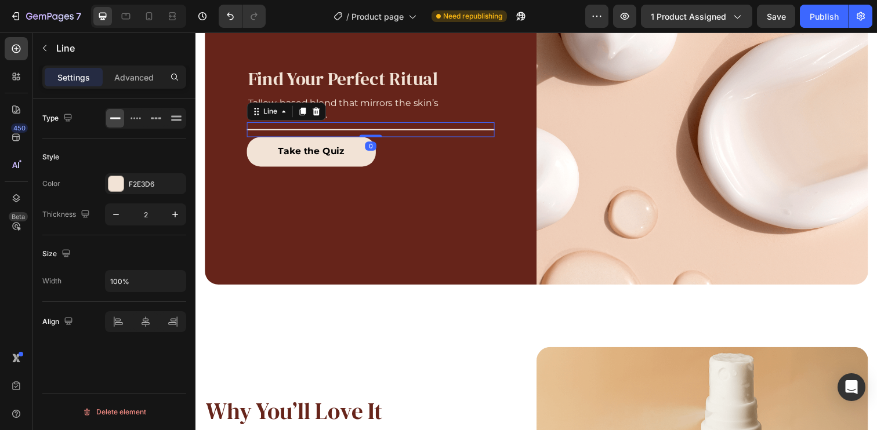
scroll to position [1098, 0]
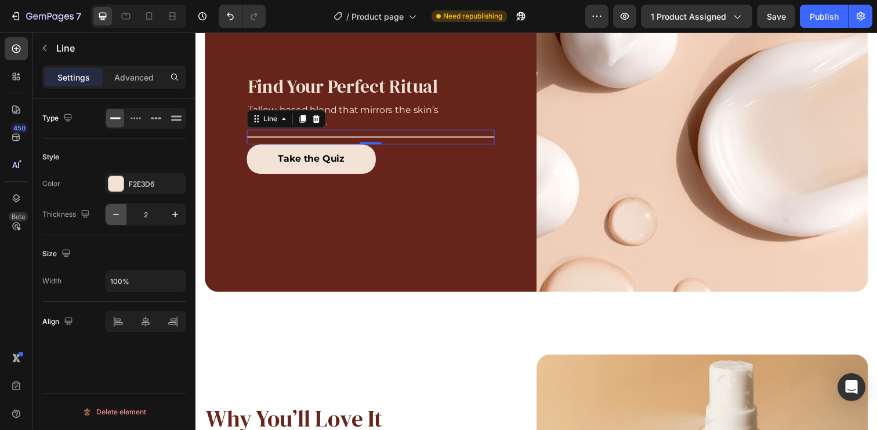
click at [120, 216] on icon "button" at bounding box center [116, 215] width 12 height 12
type input "1"
click at [146, 183] on div "F2E3D6" at bounding box center [146, 184] width 34 height 10
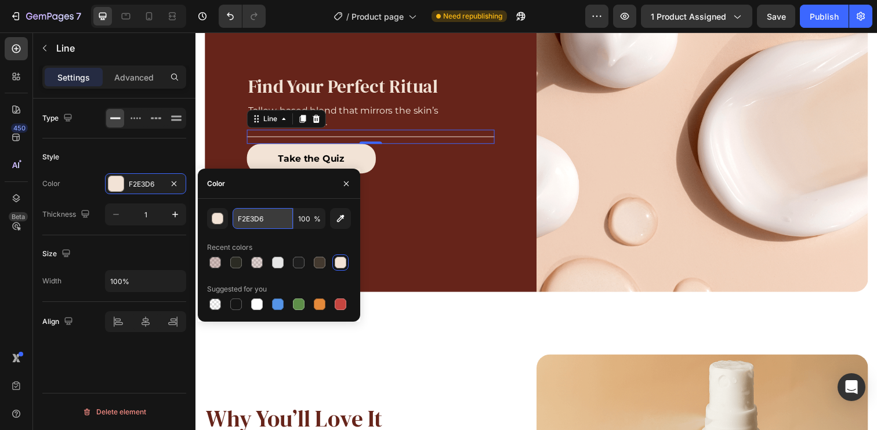
click at [260, 216] on input "F2E3D6" at bounding box center [263, 218] width 60 height 21
click at [259, 216] on input "F2E3D6" at bounding box center [263, 218] width 60 height 21
paste input "#"
type input "#F2E3D6"
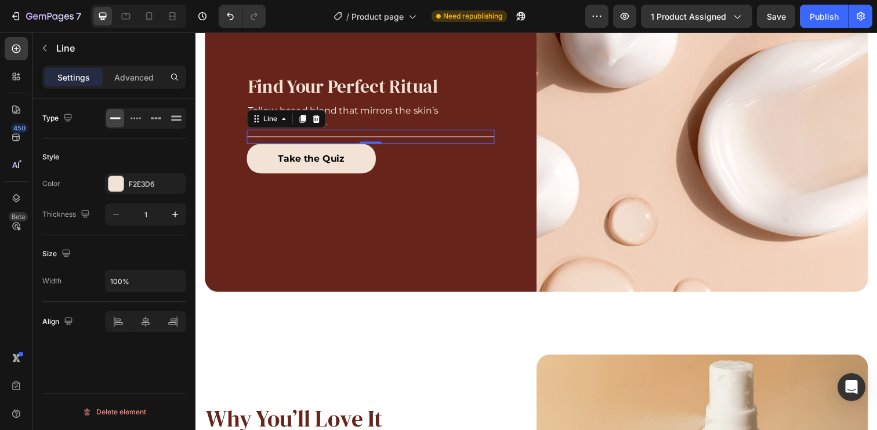
click at [136, 154] on div "Style" at bounding box center [114, 157] width 144 height 19
click at [146, 150] on div "Style" at bounding box center [114, 157] width 144 height 19
click at [126, 84] on div "Advanced" at bounding box center [134, 77] width 58 height 19
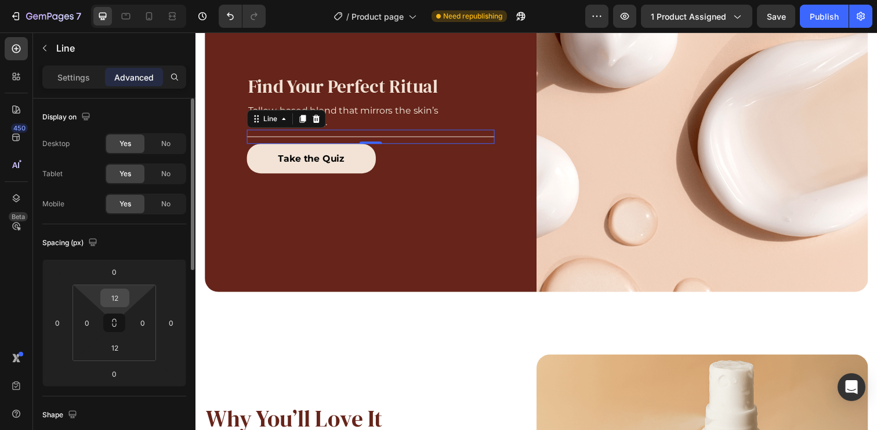
click at [119, 295] on input "12" at bounding box center [114, 297] width 23 height 17
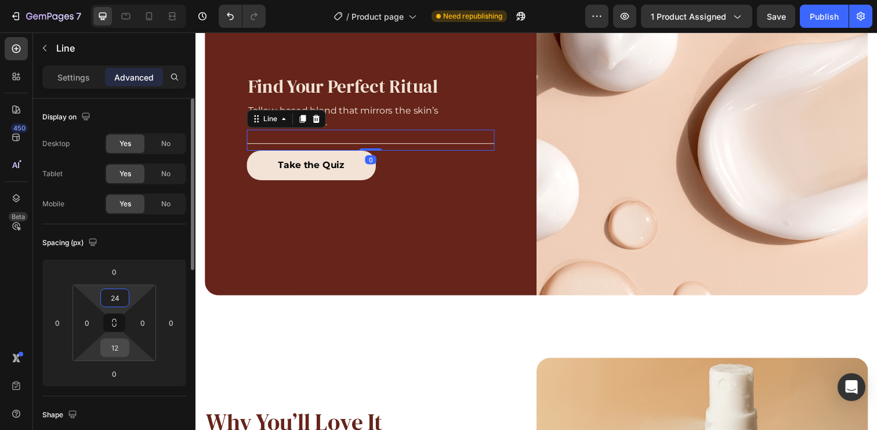
type input "24"
click at [118, 345] on input "12" at bounding box center [114, 347] width 23 height 17
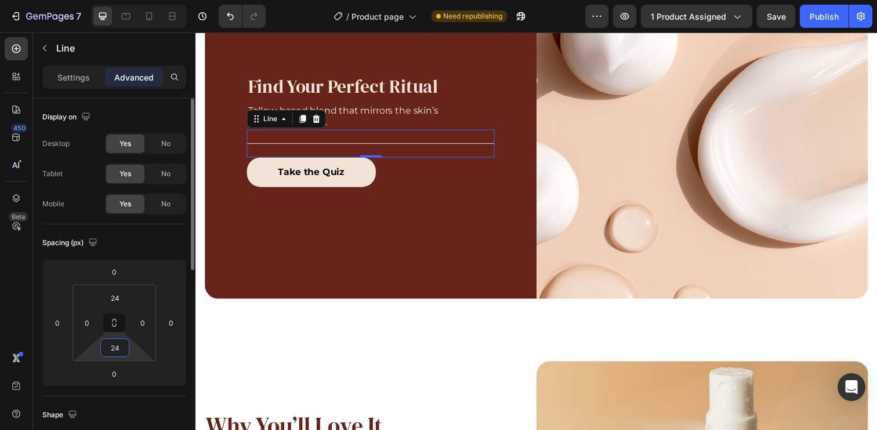
type input "24"
click at [0, 0] on div "Spacing (px) 0 0 0 0 24 0 24 0" at bounding box center [0, 0] width 0 height 0
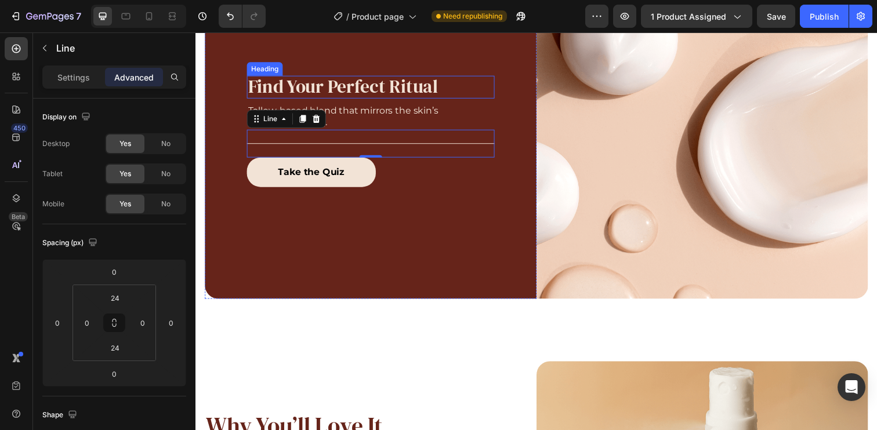
click at [441, 79] on h2 "Find Your Perfect Ritual" at bounding box center [374, 88] width 253 height 23
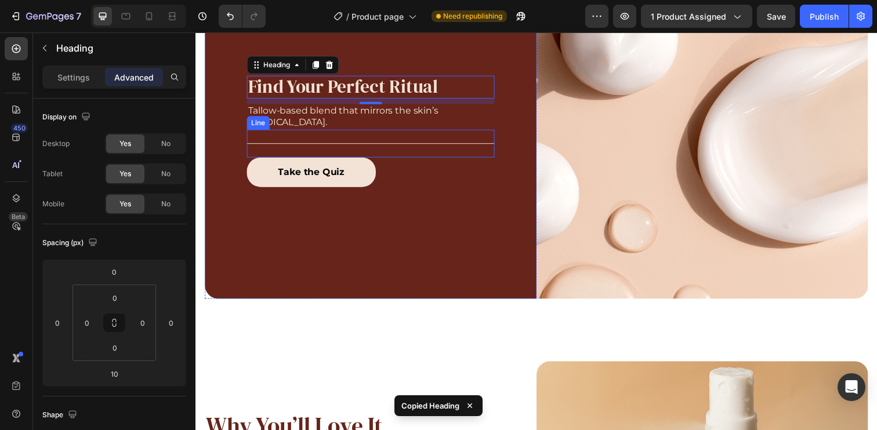
click at [452, 151] on div "Title Line" at bounding box center [374, 146] width 253 height 28
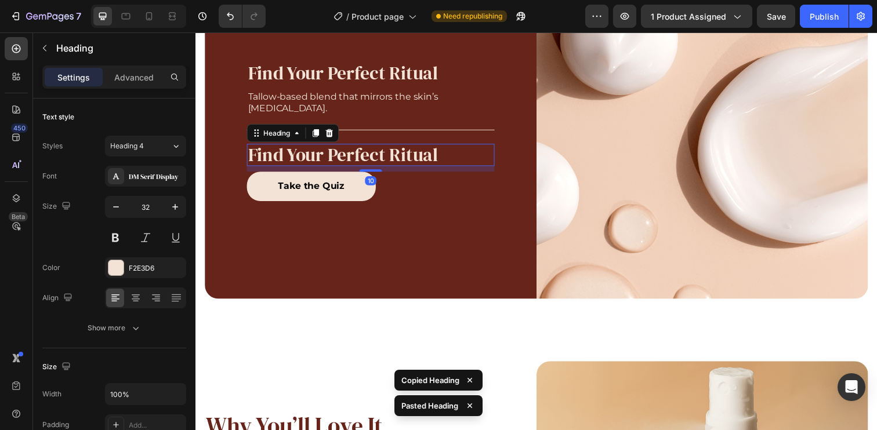
scroll to position [1077, 0]
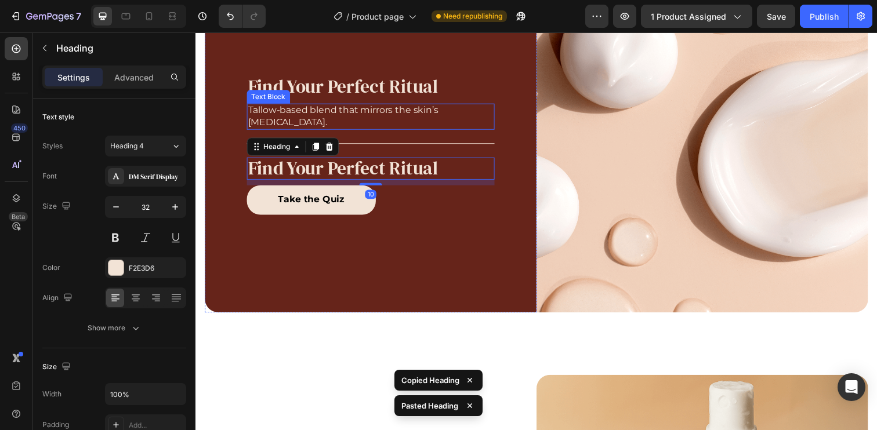
click at [419, 116] on p "Tallow-based blend that mirrors the skin’s [MEDICAL_DATA]." at bounding box center [374, 118] width 251 height 24
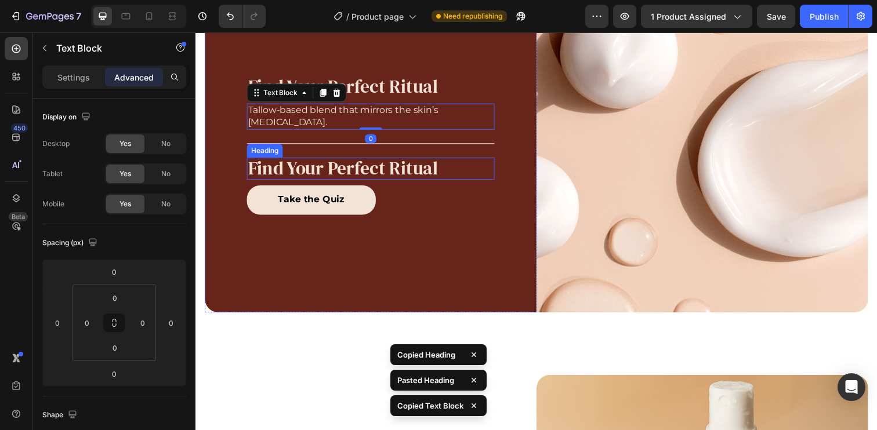
click at [449, 172] on h2 "Find Your Perfect Ritual" at bounding box center [374, 171] width 253 height 23
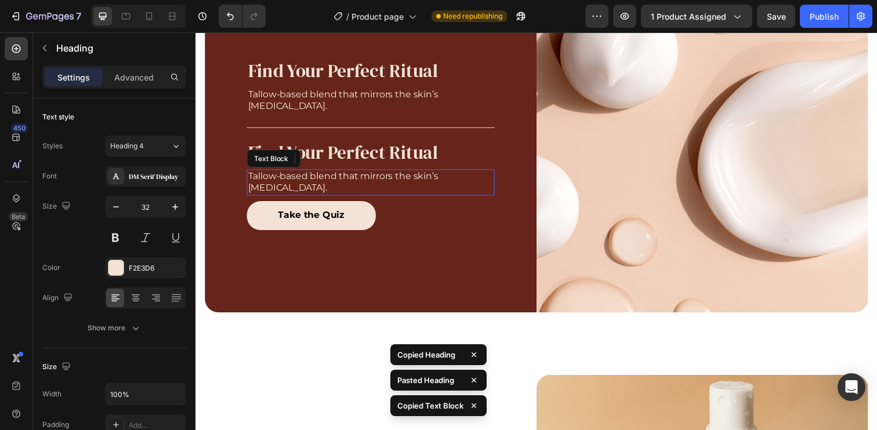
scroll to position [1061, 0]
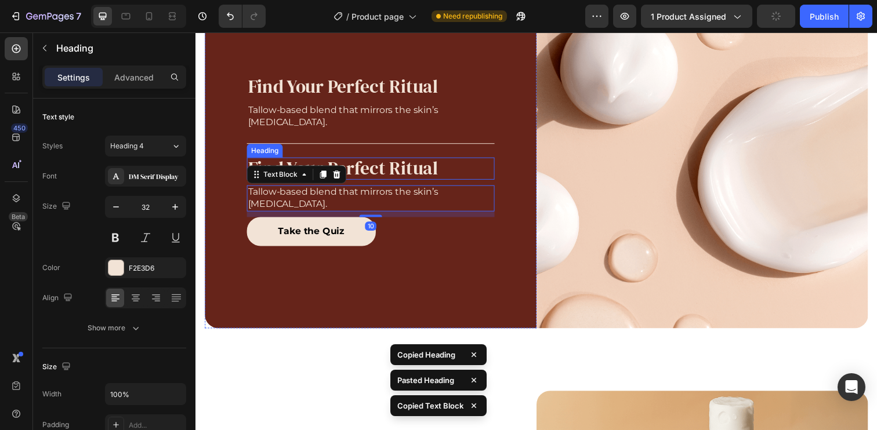
click at [433, 174] on h2 "Find Your Perfect Ritual" at bounding box center [374, 171] width 253 height 23
click at [430, 194] on p "Tallow-based blend that mirrors the skin’s [MEDICAL_DATA]." at bounding box center [374, 202] width 251 height 24
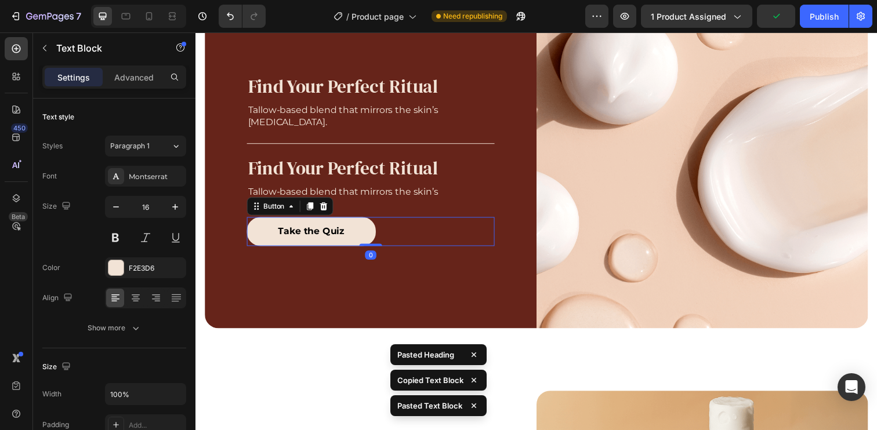
click at [425, 232] on div "Take the Quiz Button 0" at bounding box center [374, 236] width 253 height 30
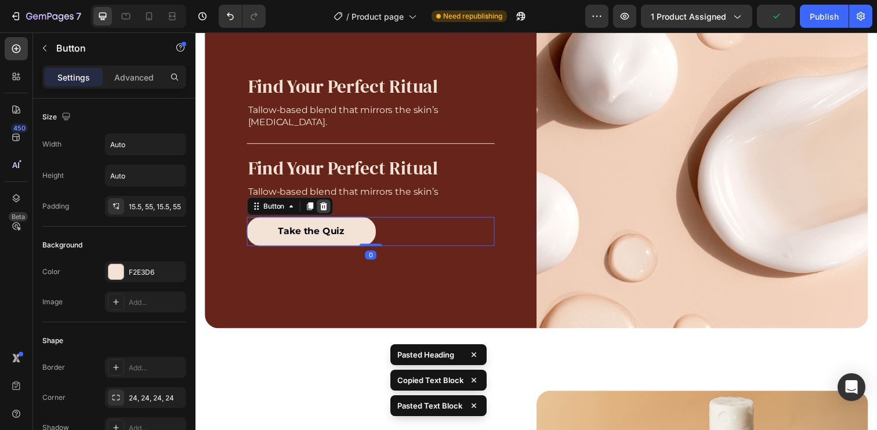
click at [328, 207] on icon at bounding box center [326, 210] width 8 height 8
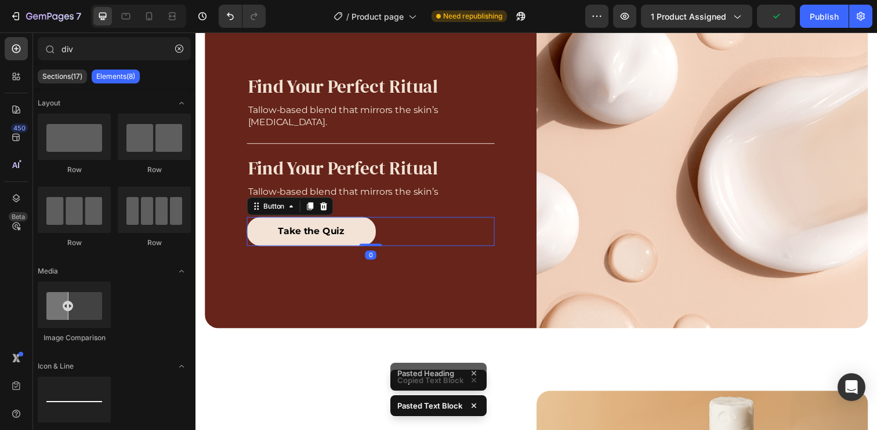
scroll to position [1076, 0]
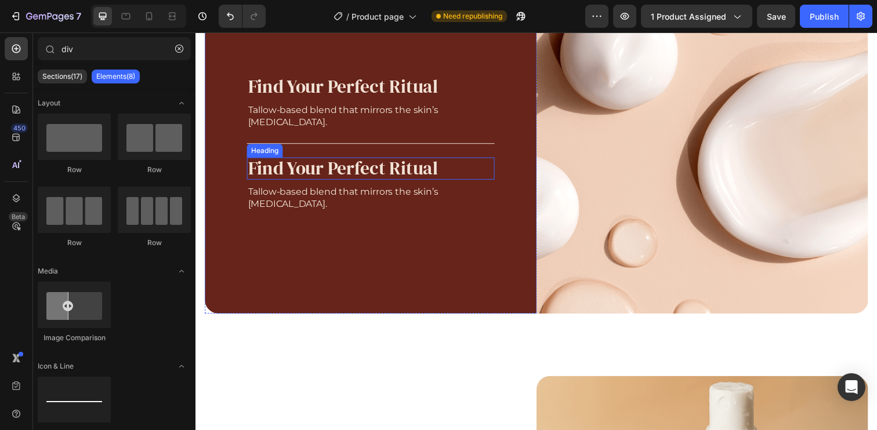
click at [324, 175] on h2 "Find Your Perfect Ritual" at bounding box center [374, 171] width 253 height 23
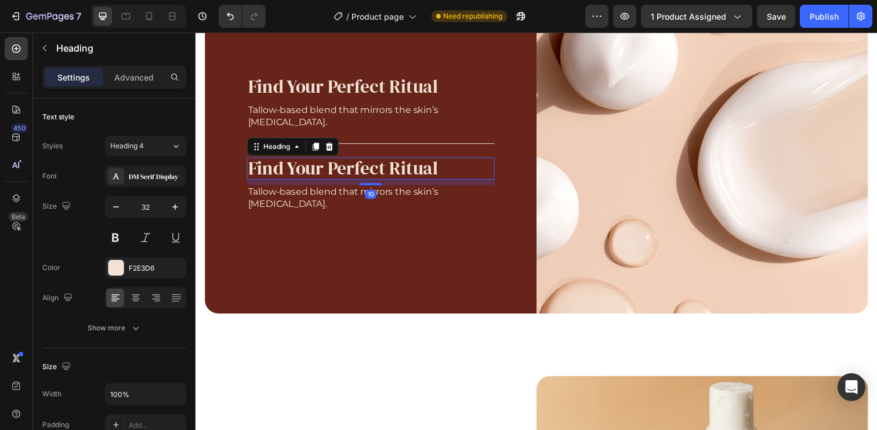
click at [324, 175] on h2 "Find Your Perfect Ritual" at bounding box center [374, 171] width 253 height 23
click at [324, 175] on p "Find Your Perfect Ritual" at bounding box center [374, 171] width 251 height 20
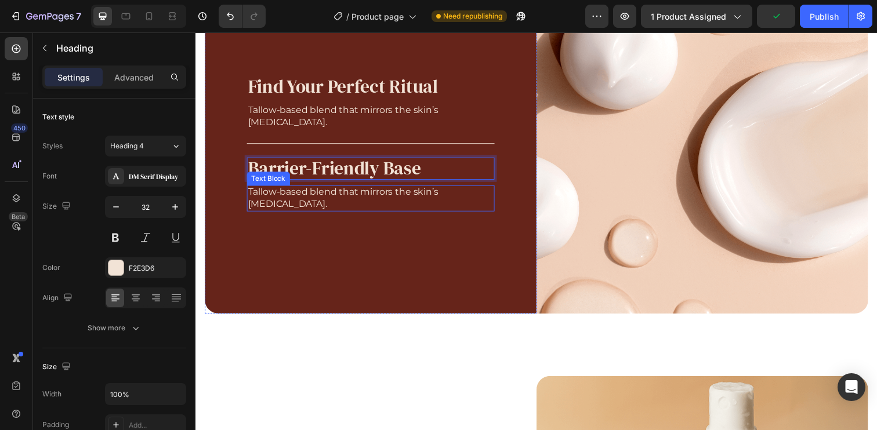
click at [307, 204] on p "Tallow-based blend that mirrors the skin’s [MEDICAL_DATA]." at bounding box center [374, 202] width 251 height 24
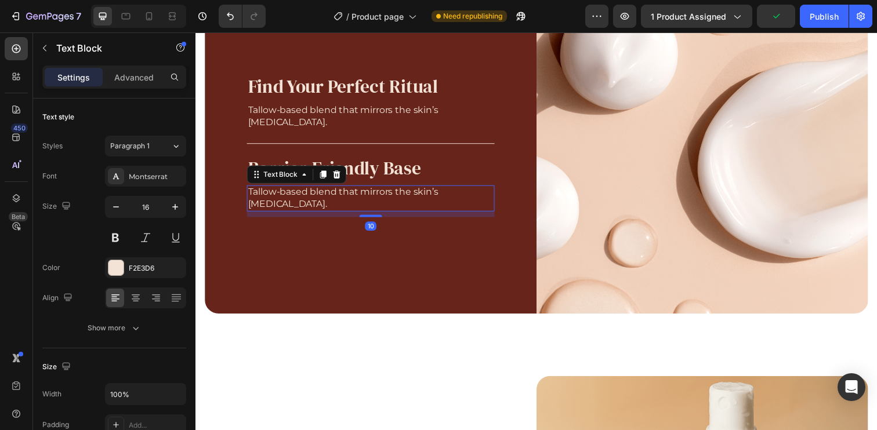
click at [307, 204] on p "Tallow-based blend that mirrors the skin’s [MEDICAL_DATA]." at bounding box center [374, 202] width 251 height 24
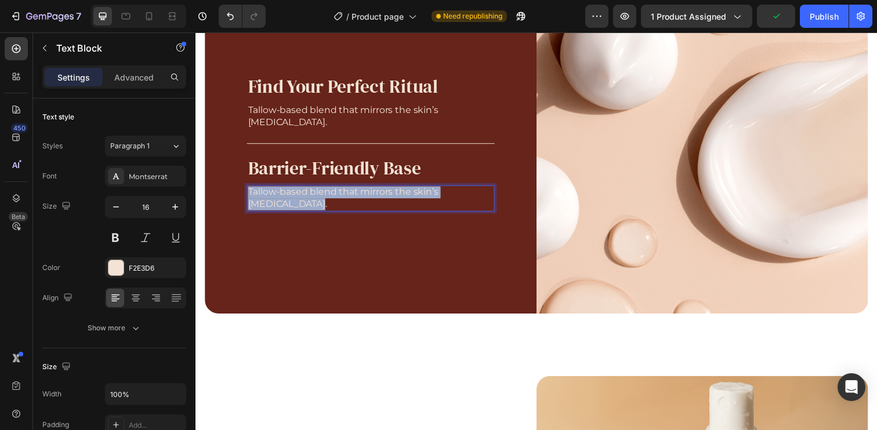
click at [307, 204] on p "Tallow-based blend that mirrors the skin’s [MEDICAL_DATA]." at bounding box center [374, 202] width 251 height 24
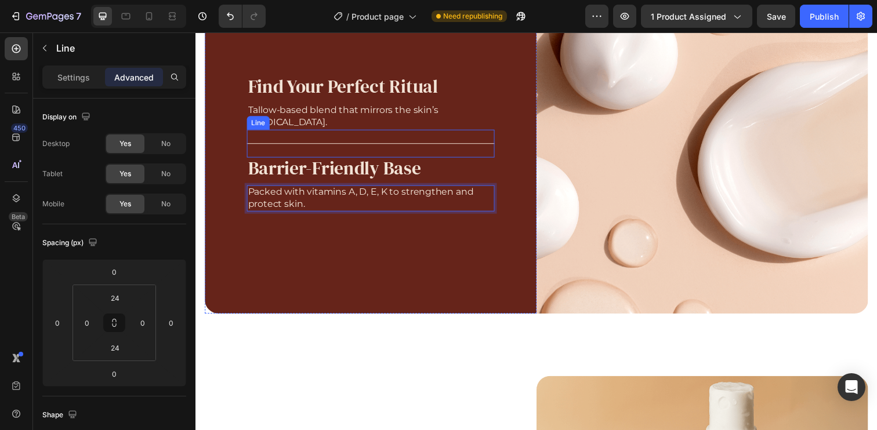
click at [407, 146] on div at bounding box center [374, 146] width 253 height 1
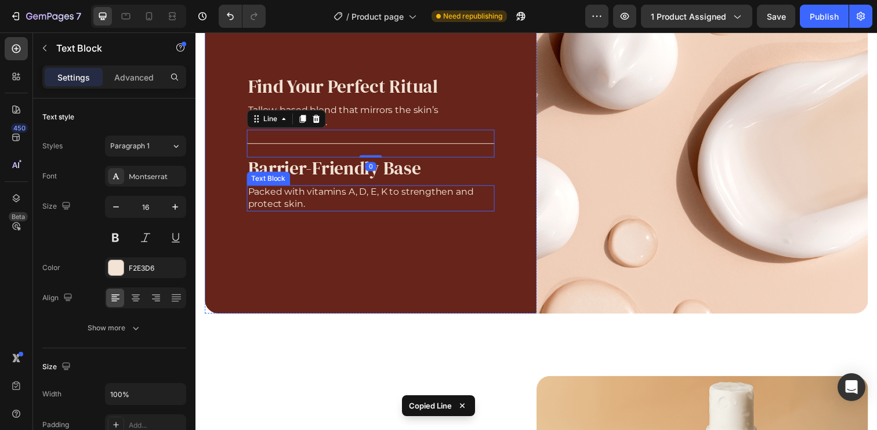
click at [406, 198] on p "Packed with vitamins A, D, E, K to strengthen and protect skin." at bounding box center [374, 202] width 251 height 24
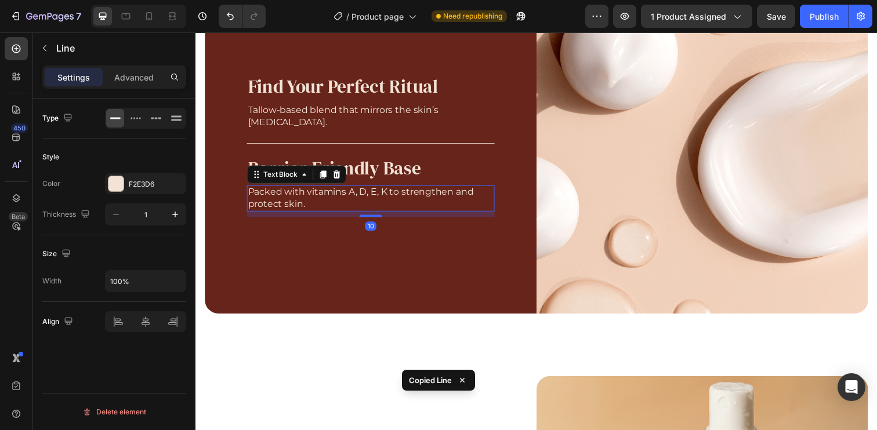
scroll to position [1061, 0]
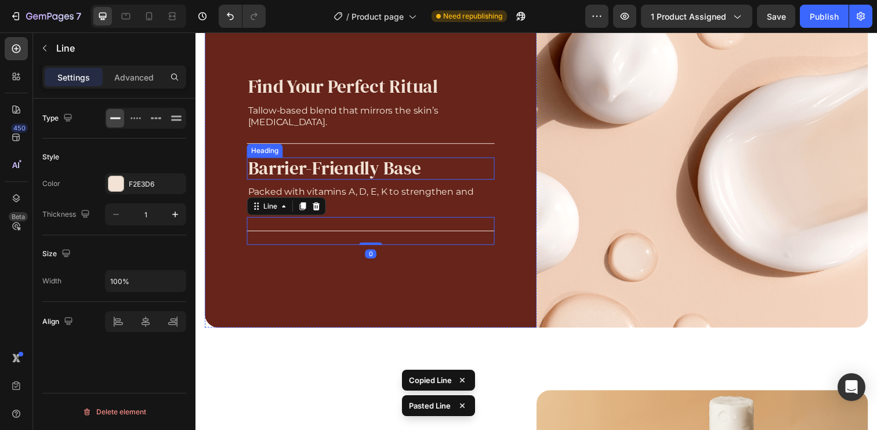
click at [358, 165] on p "Barrier-Friendly Base" at bounding box center [374, 171] width 251 height 20
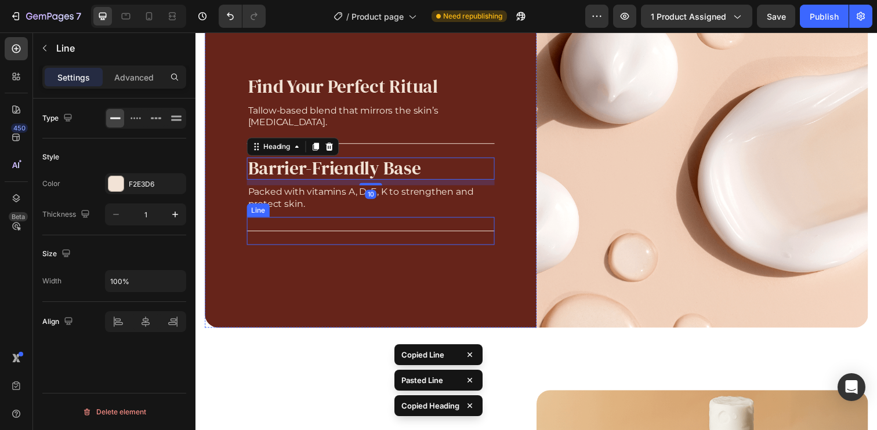
click at [396, 231] on div "Title Line" at bounding box center [374, 235] width 253 height 28
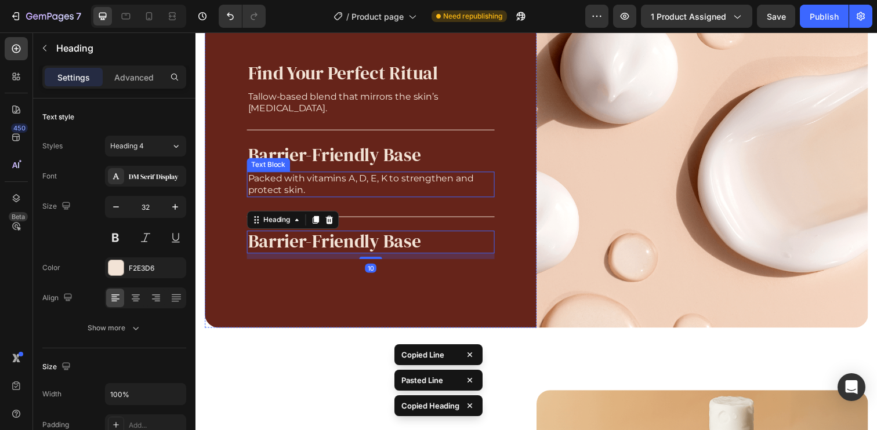
scroll to position [1047, 0]
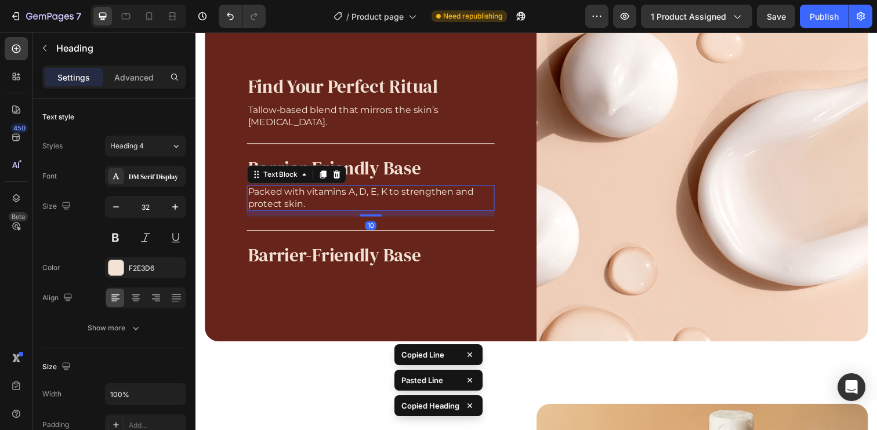
click at [423, 198] on p "Packed with vitamins A, D, E, K to strengthen and protect skin." at bounding box center [374, 202] width 251 height 24
click at [422, 263] on h2 "Barrier-Friendly Base" at bounding box center [374, 260] width 253 height 23
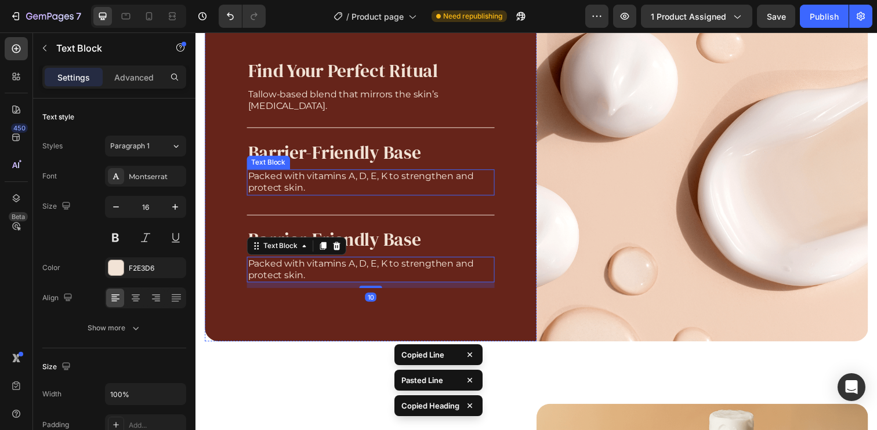
scroll to position [1031, 0]
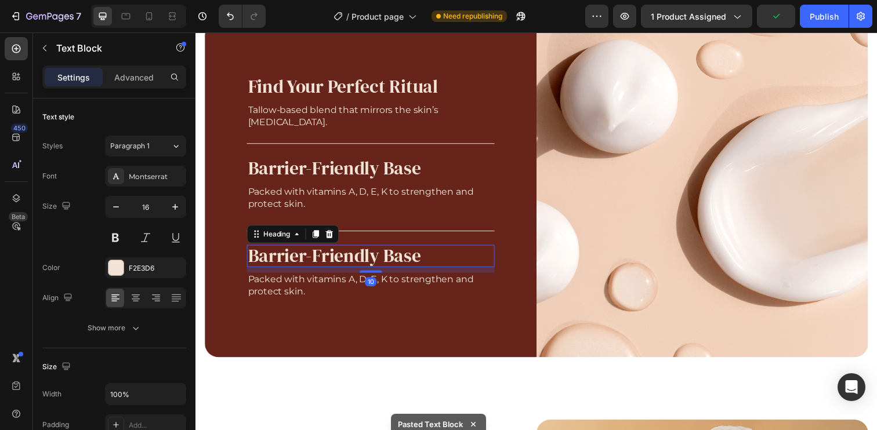
click at [353, 258] on h2 "Barrier-Friendly Base" at bounding box center [374, 260] width 253 height 23
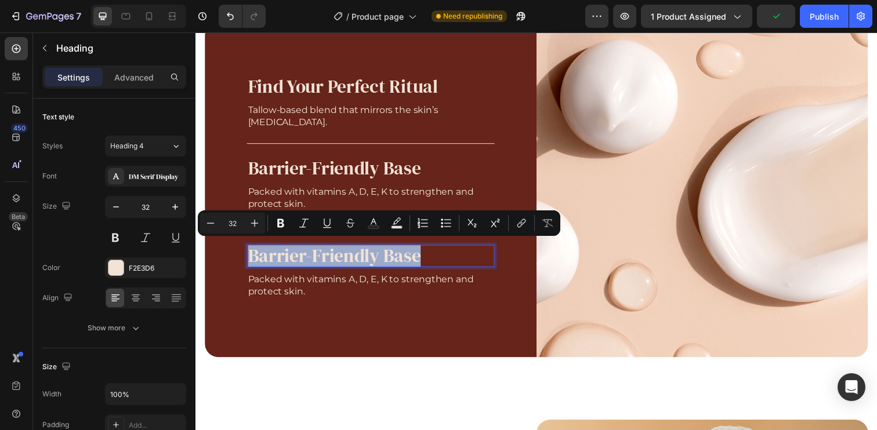
click at [353, 258] on p "Barrier-Friendly Base" at bounding box center [374, 261] width 251 height 20
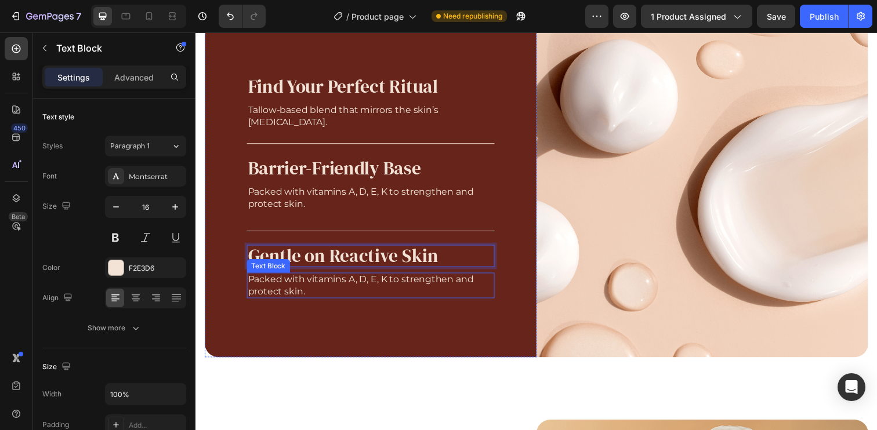
click at [364, 282] on p "Packed with vitamins A, D, E, K to strengthen and protect skin." at bounding box center [374, 291] width 251 height 24
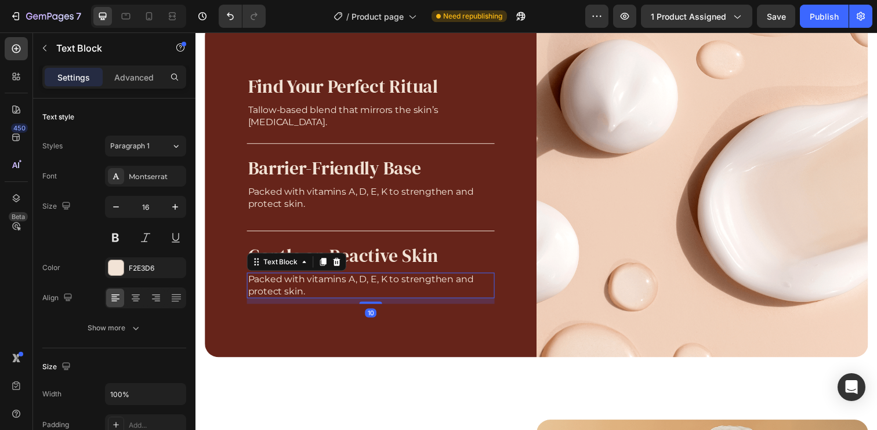
click at [364, 282] on p "Packed with vitamins A, D, E, K to strengthen and protect skin." at bounding box center [374, 291] width 251 height 24
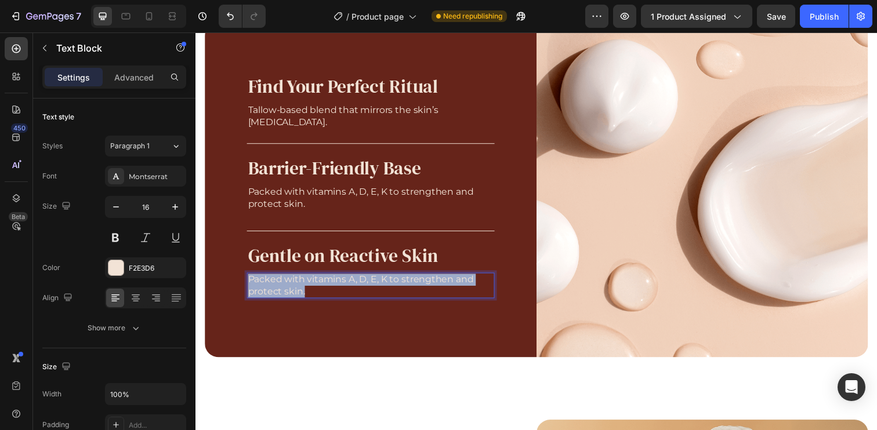
click at [364, 282] on p "Packed with vitamins A, D, E, K to strengthen and protect skin." at bounding box center [374, 291] width 251 height 24
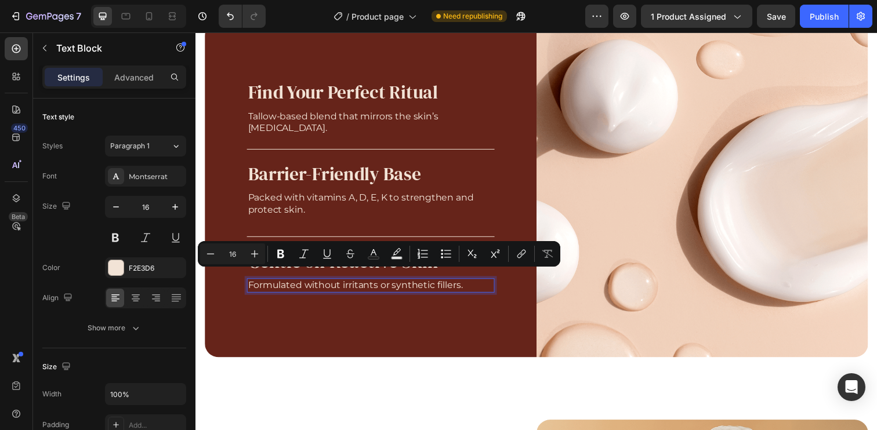
scroll to position [1037, 0]
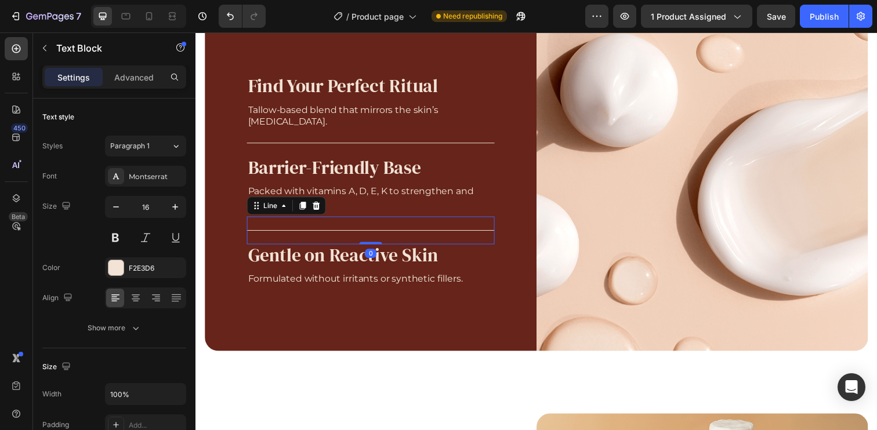
click at [408, 233] on div "Title Line 0" at bounding box center [374, 234] width 253 height 28
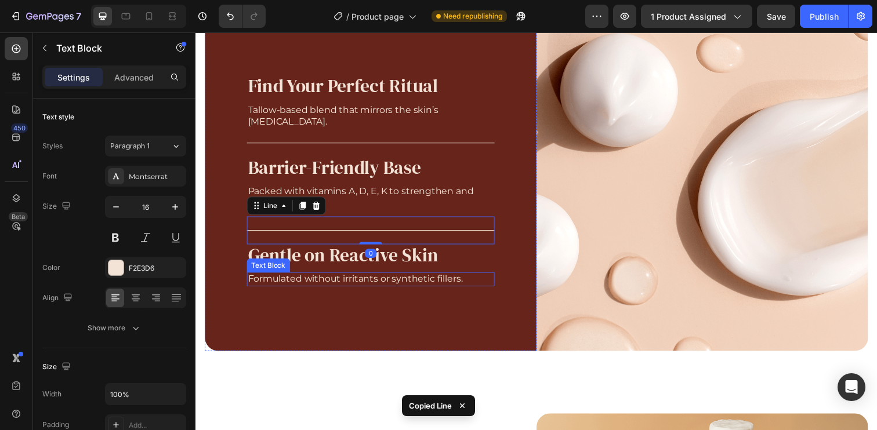
click at [432, 287] on p "Formulated without irritants or synthetic fillers." at bounding box center [374, 284] width 251 height 12
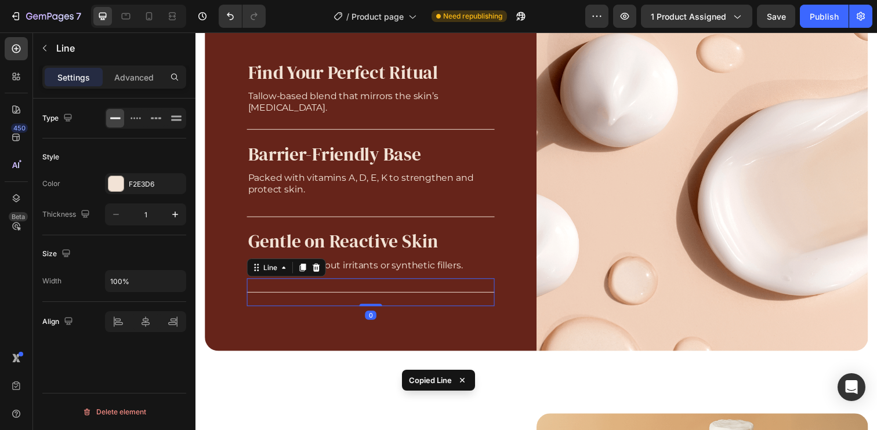
scroll to position [1023, 0]
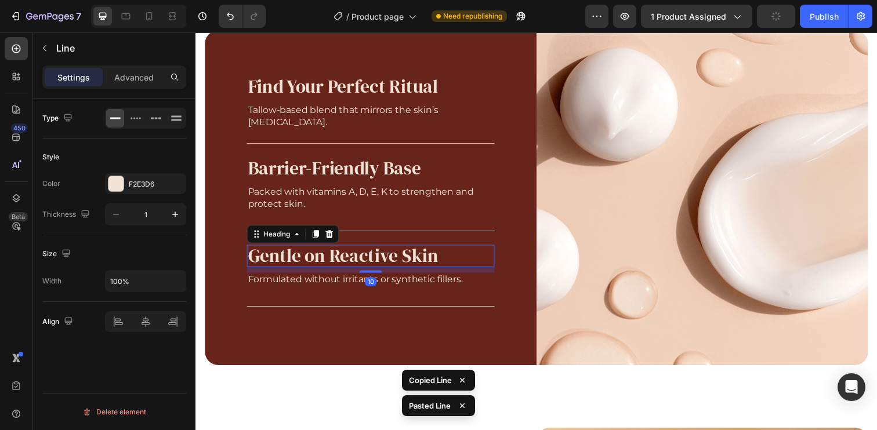
click at [374, 253] on p "Gentle on Reactive Skin" at bounding box center [374, 261] width 251 height 20
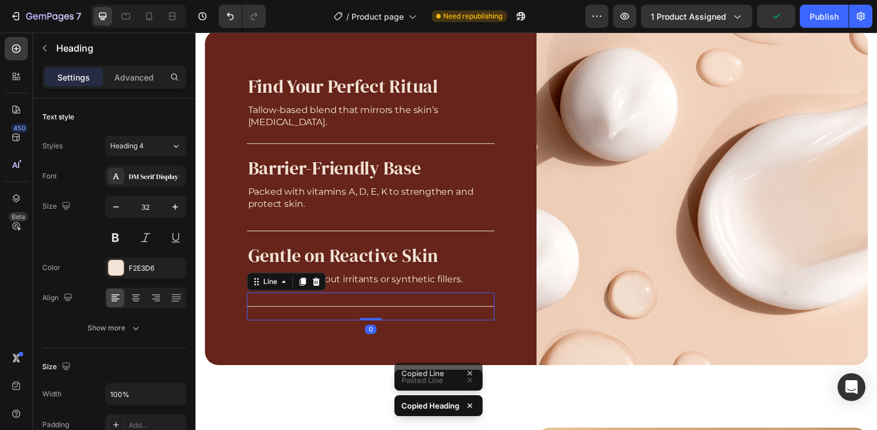
click at [351, 312] on div "Title Line 0" at bounding box center [374, 312] width 253 height 28
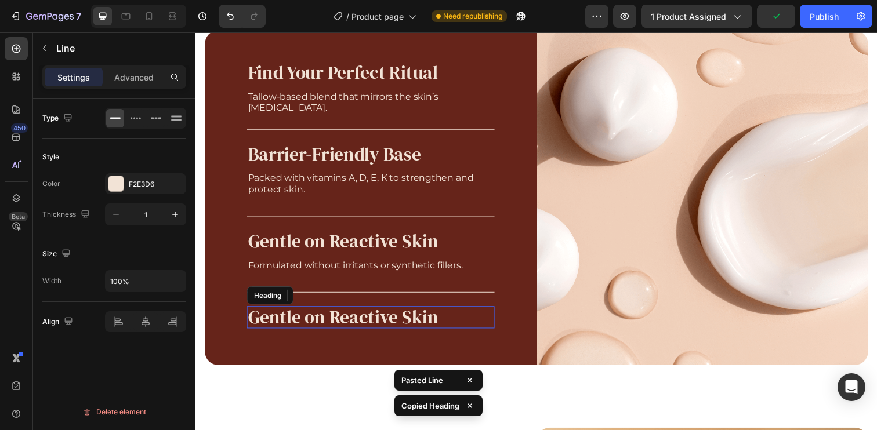
scroll to position [1009, 0]
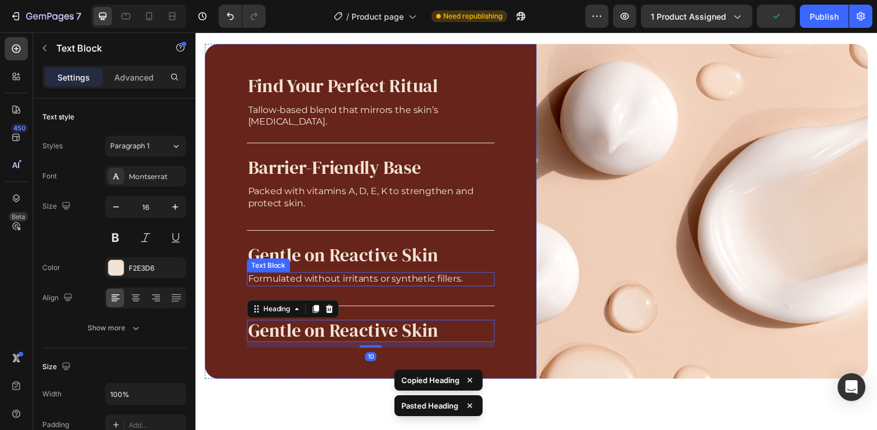
click at [408, 286] on p "Formulated without irritants or synthetic fillers." at bounding box center [374, 284] width 251 height 12
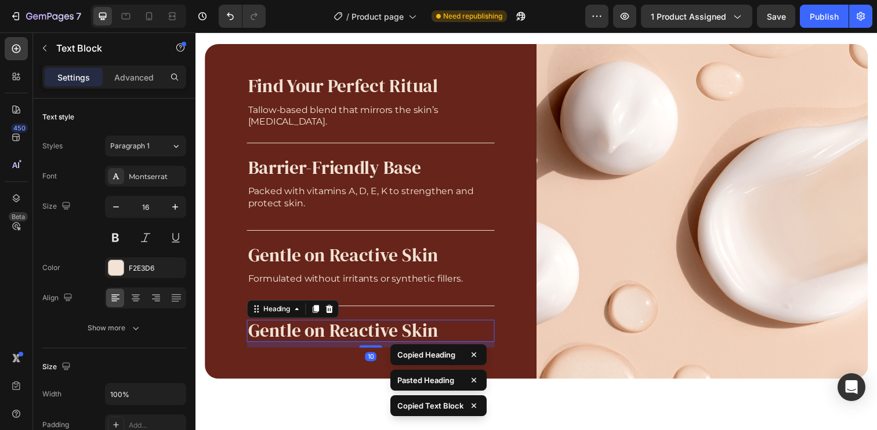
click at [382, 338] on h2 "Gentle on Reactive Skin" at bounding box center [374, 337] width 253 height 23
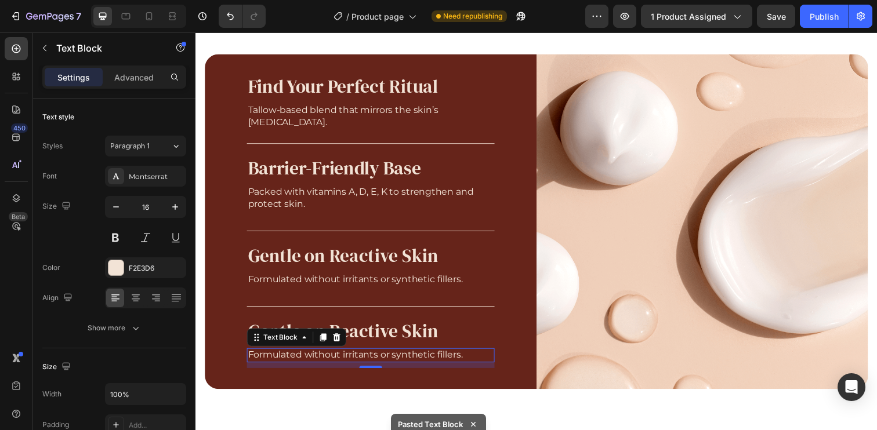
click at [402, 330] on h2 "Gentle on Reactive Skin" at bounding box center [374, 337] width 253 height 23
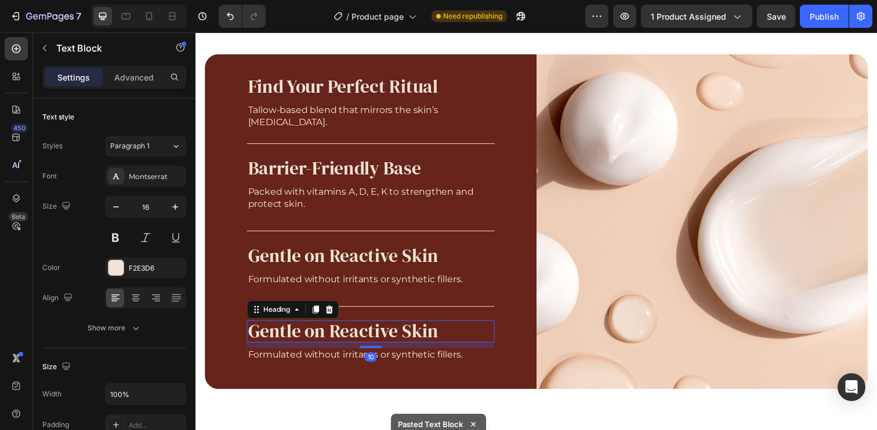
click at [402, 330] on h2 "Gentle on Reactive Skin" at bounding box center [374, 337] width 253 height 23
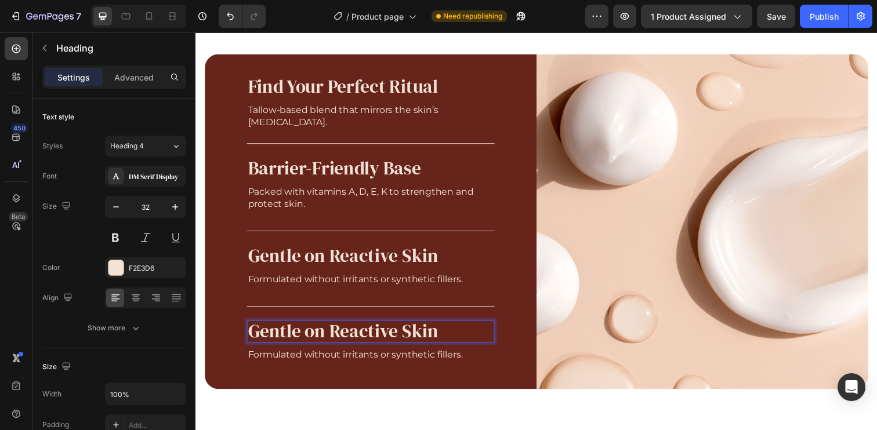
click at [402, 330] on p "Gentle on Reactive Skin" at bounding box center [374, 338] width 251 height 20
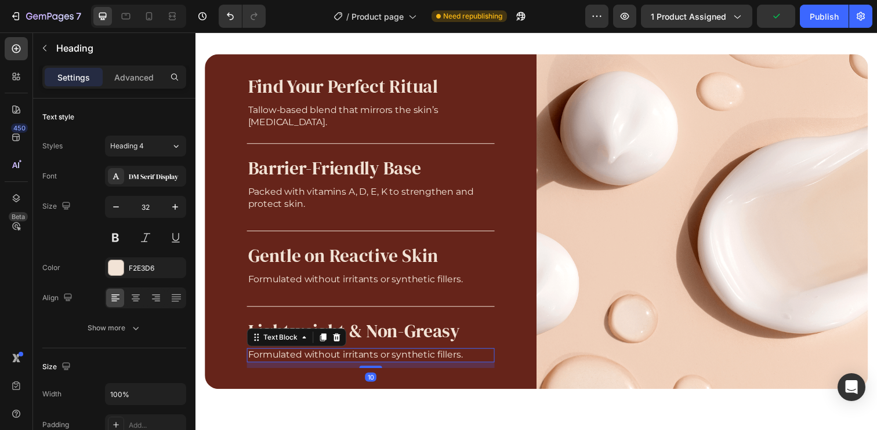
click at [410, 357] on p "Formulated without irritants or synthetic fillers." at bounding box center [374, 362] width 251 height 12
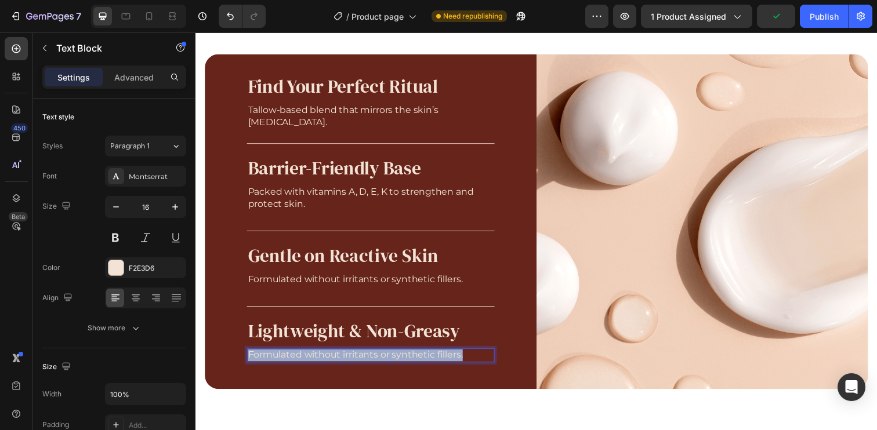
click at [410, 357] on p "Formulated without irritants or synthetic fillers." at bounding box center [374, 362] width 251 height 12
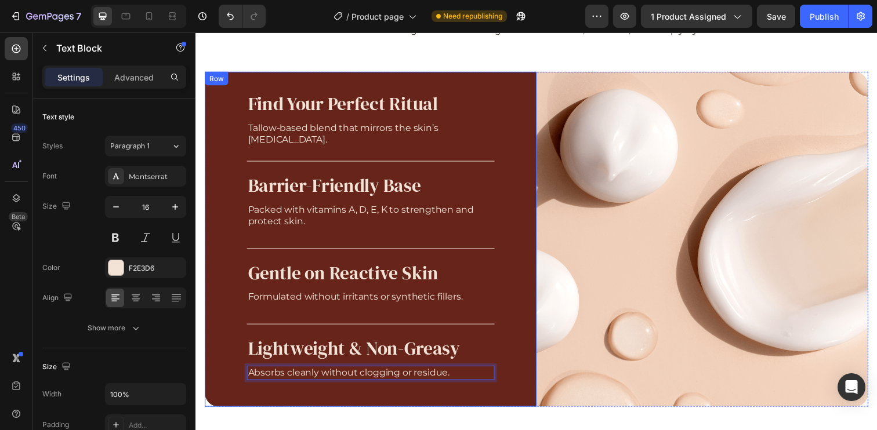
scroll to position [979, 0]
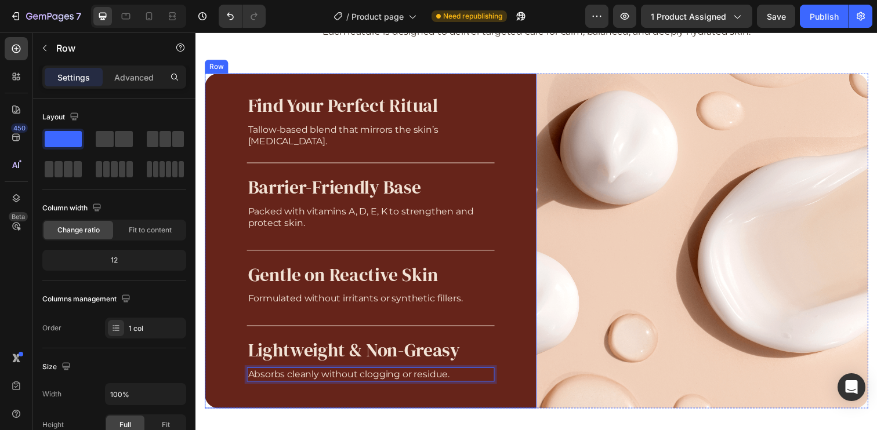
click at [476, 87] on div "Find Your Perfect Ritual Heading Tallow-based blend that mirrors the skin’s lip…" at bounding box center [374, 245] width 253 height 342
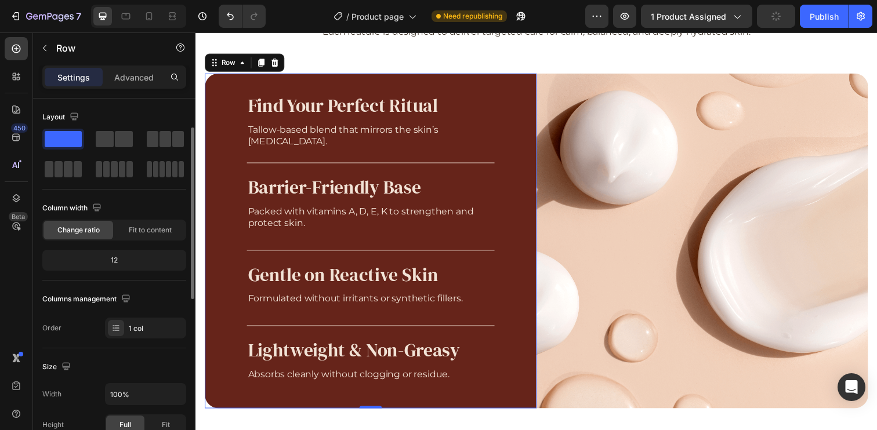
scroll to position [84, 0]
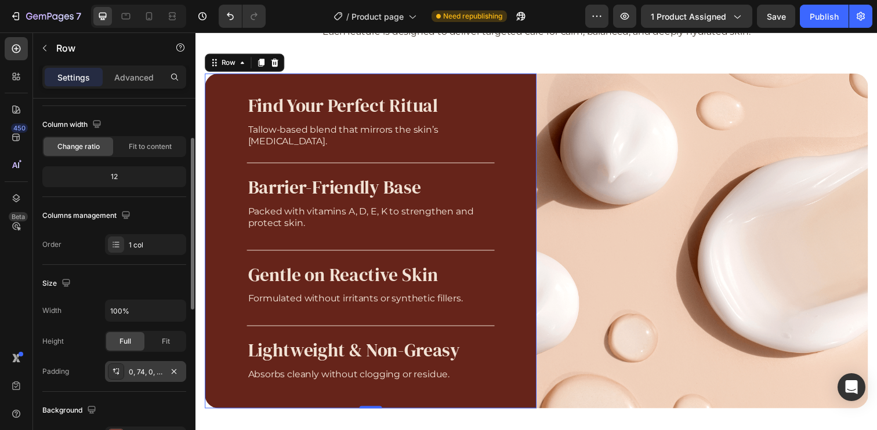
click at [150, 371] on div "0, 74, 0, 74" at bounding box center [146, 372] width 34 height 10
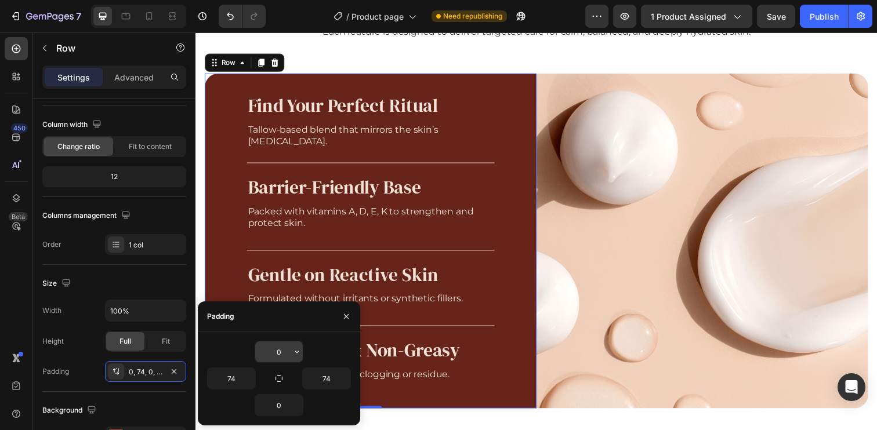
click at [281, 347] on input "0" at bounding box center [279, 352] width 48 height 21
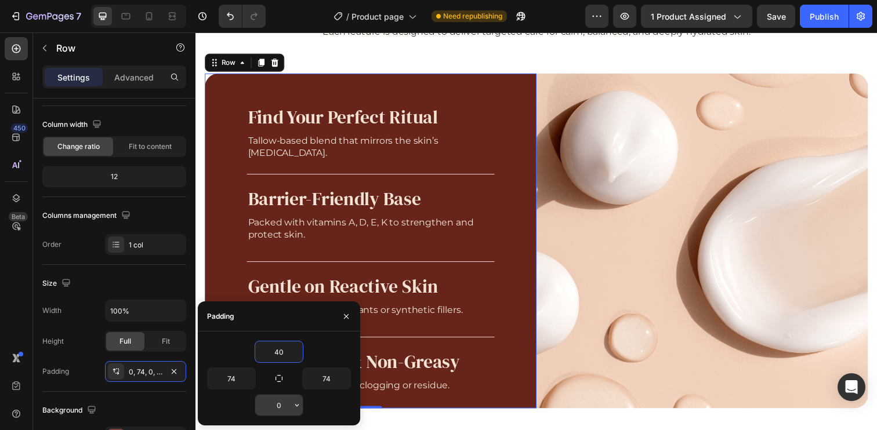
type input "40"
click at [281, 413] on input "0" at bounding box center [279, 405] width 48 height 21
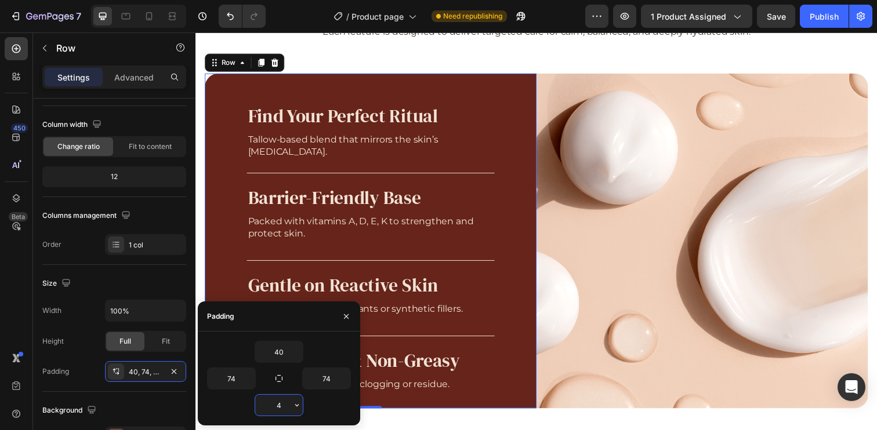
type input "40"
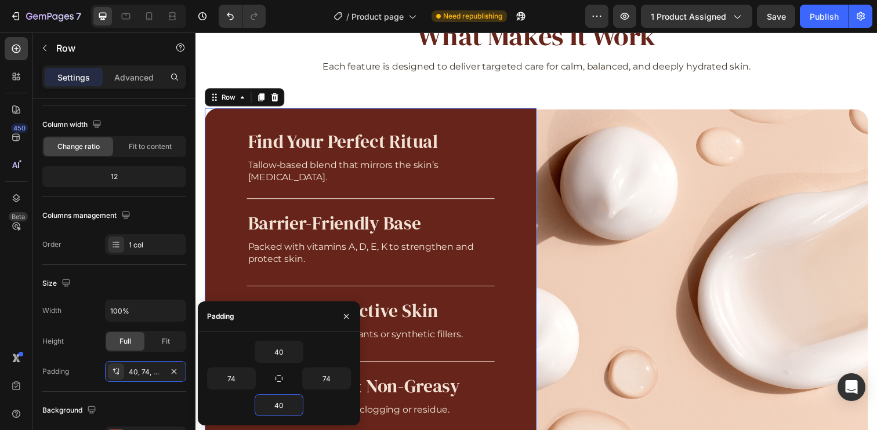
scroll to position [768, 0]
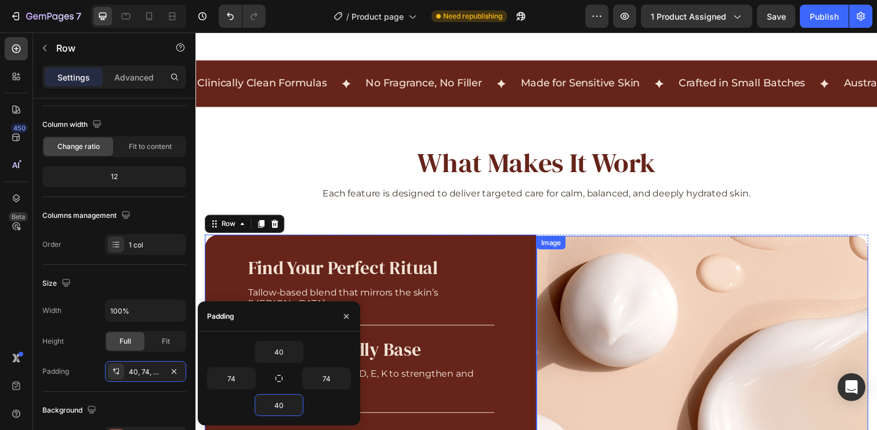
click at [580, 280] on img at bounding box center [712, 411] width 339 height 342
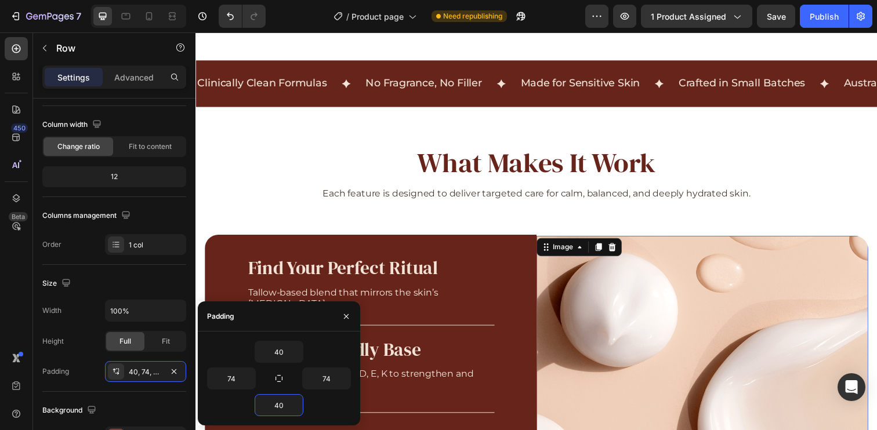
scroll to position [0, 0]
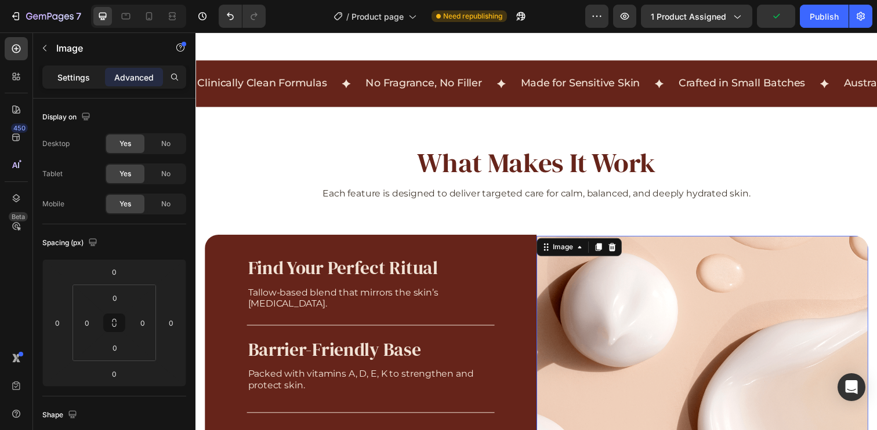
click at [78, 80] on p "Settings" at bounding box center [73, 77] width 32 height 12
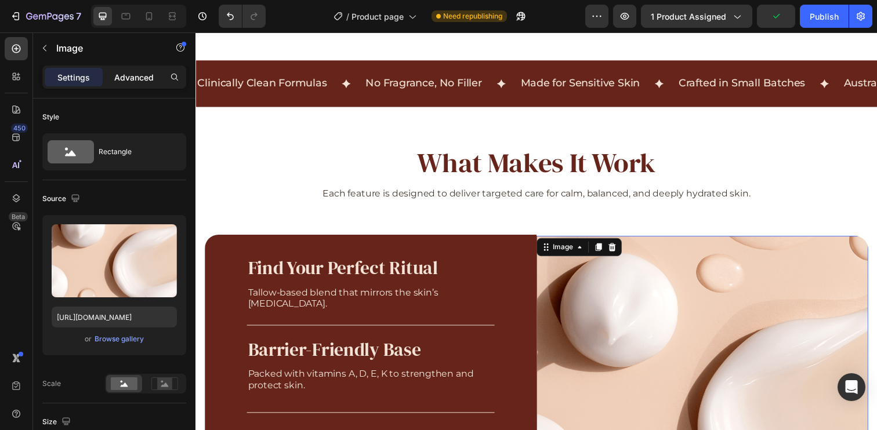
click at [133, 74] on p "Advanced" at bounding box center [133, 77] width 39 height 12
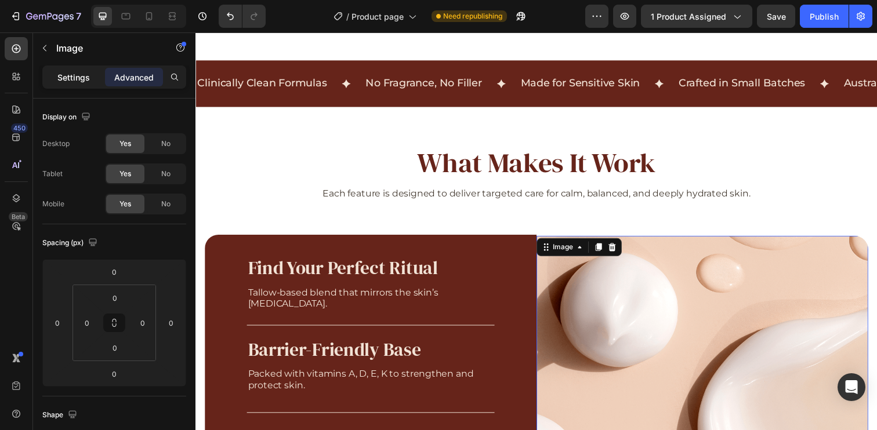
click at [93, 78] on div "Settings" at bounding box center [74, 77] width 58 height 19
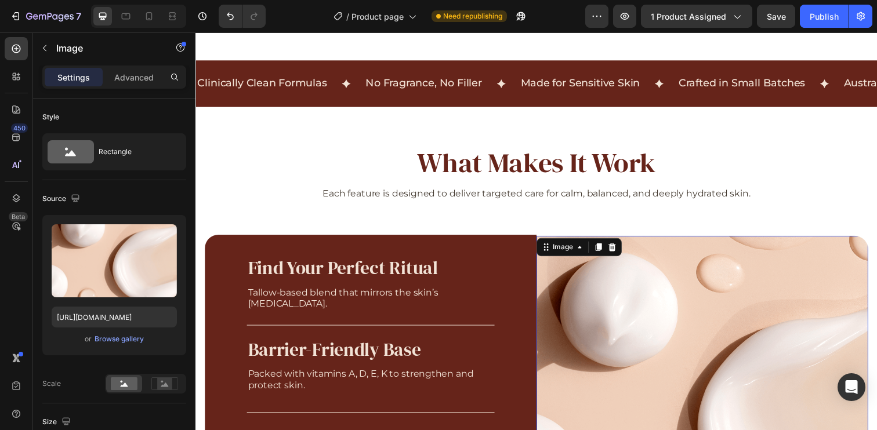
click at [563, 297] on img at bounding box center [712, 411] width 339 height 342
click at [563, 257] on div "Image" at bounding box center [570, 251] width 25 height 10
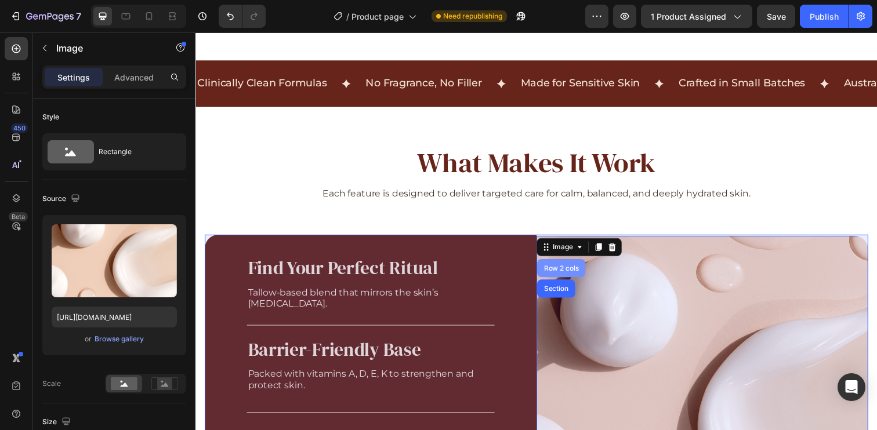
click at [562, 277] on div "Row 2 cols" at bounding box center [569, 273] width 40 height 7
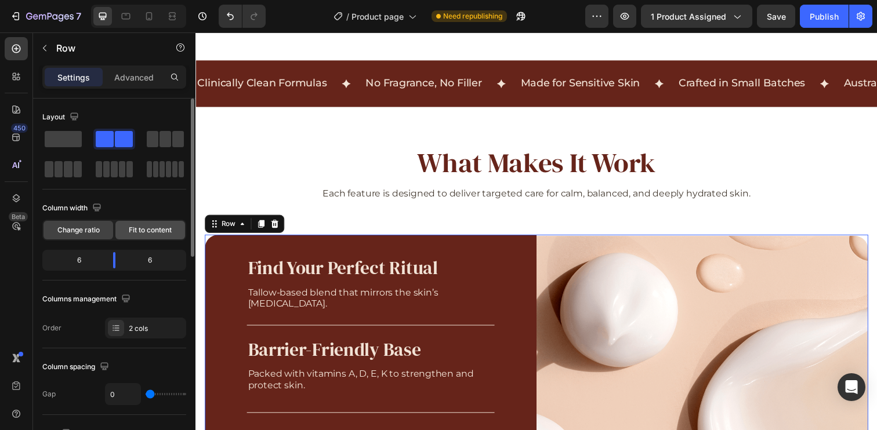
click at [149, 225] on span "Fit to content" at bounding box center [150, 230] width 43 height 10
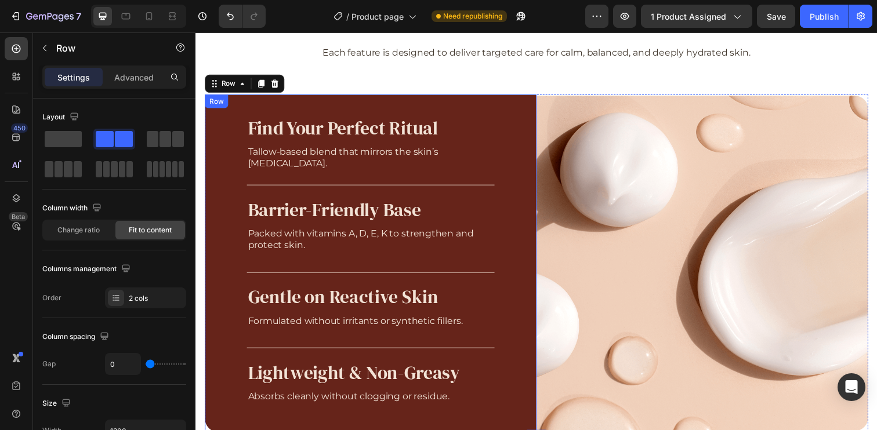
scroll to position [836, 0]
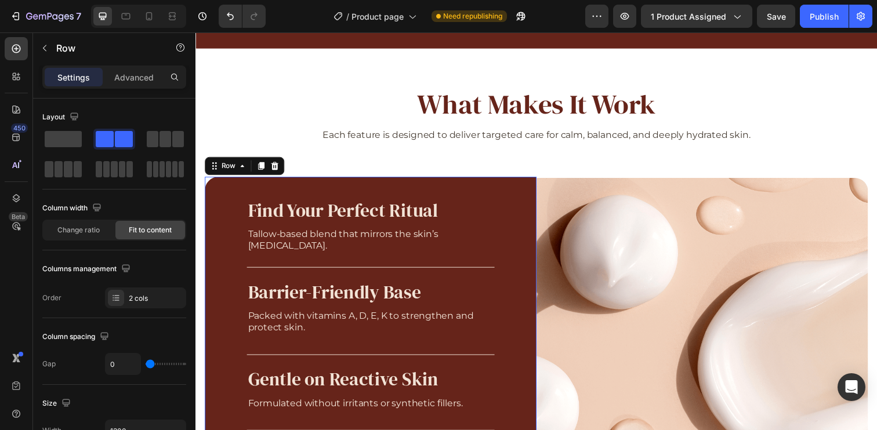
click at [454, 197] on div "Find Your Perfect Ritual Heading Tallow-based blend that mirrors the skin’s lip…" at bounding box center [374, 352] width 339 height 345
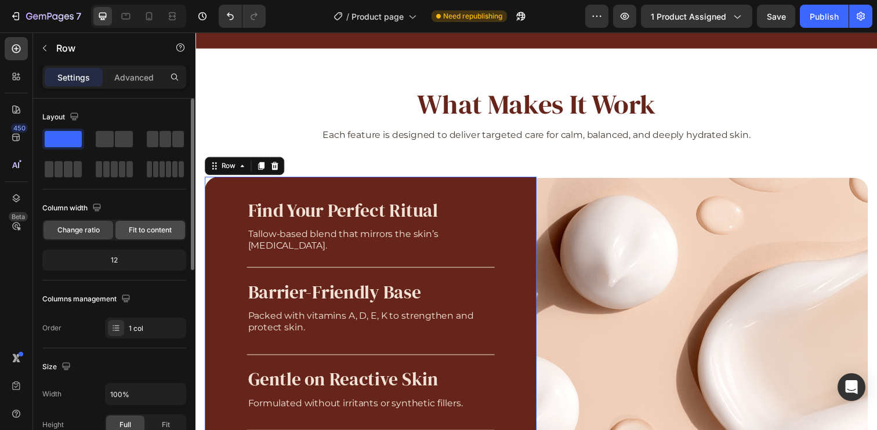
click at [137, 236] on div "Fit to content" at bounding box center [150, 230] width 70 height 19
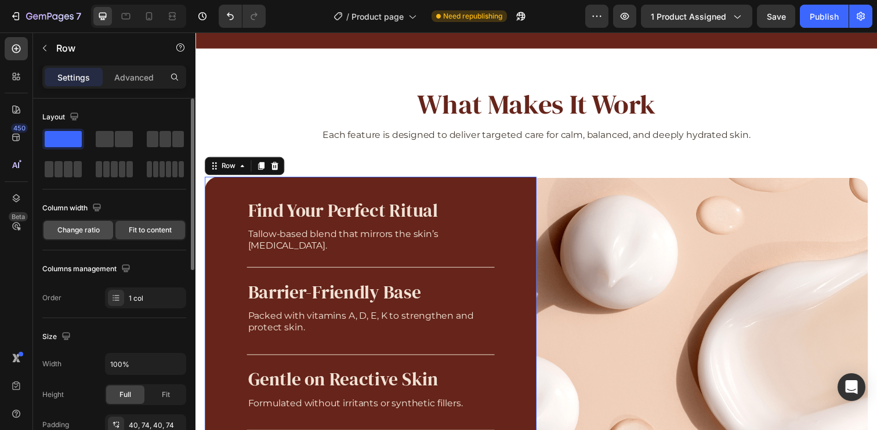
click at [92, 233] on span "Change ratio" at bounding box center [78, 230] width 42 height 10
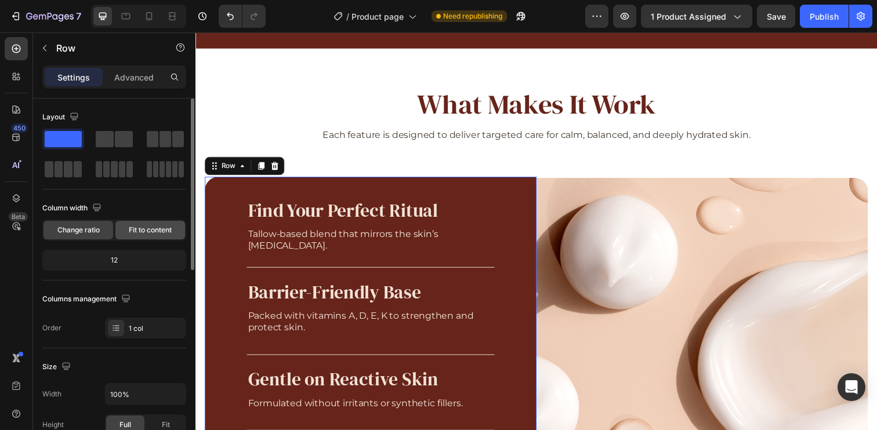
click at [150, 228] on span "Fit to content" at bounding box center [150, 230] width 43 height 10
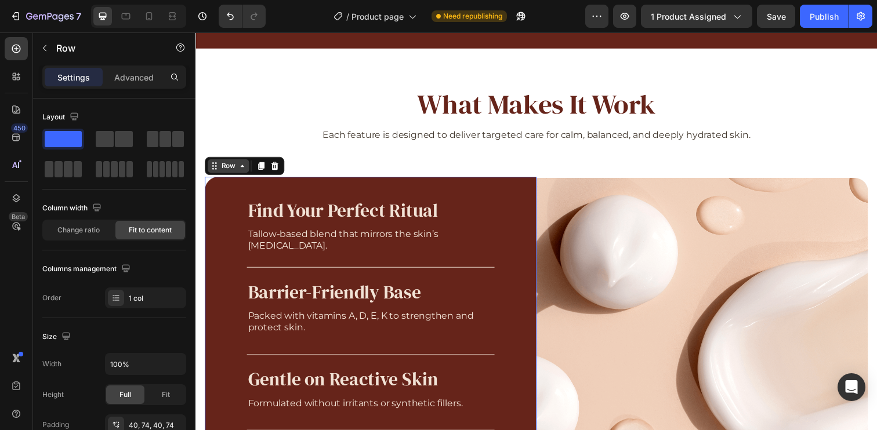
click at [235, 167] on div "Row" at bounding box center [228, 169] width 19 height 10
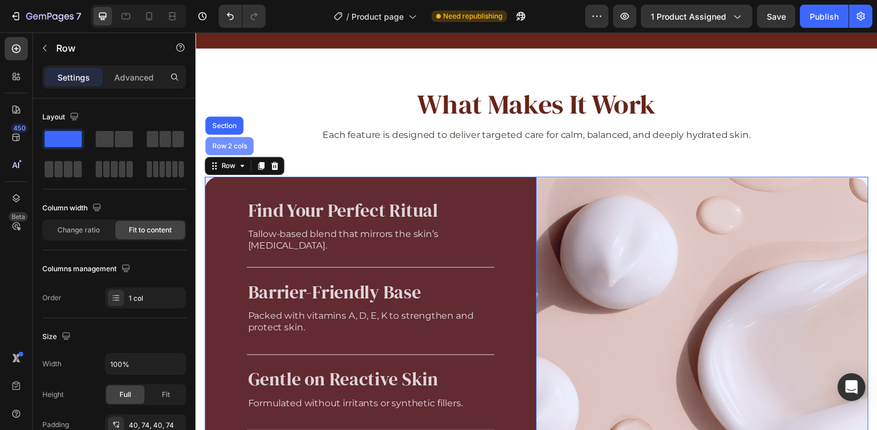
click at [231, 151] on div "Row 2 cols" at bounding box center [230, 148] width 40 height 7
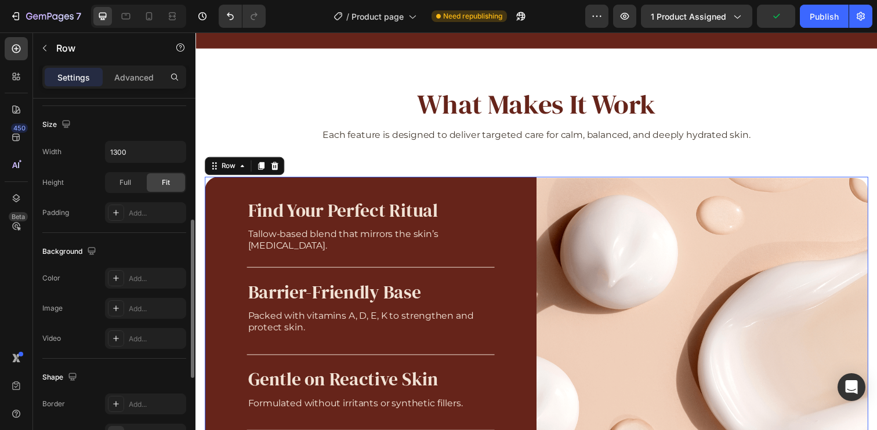
scroll to position [475, 0]
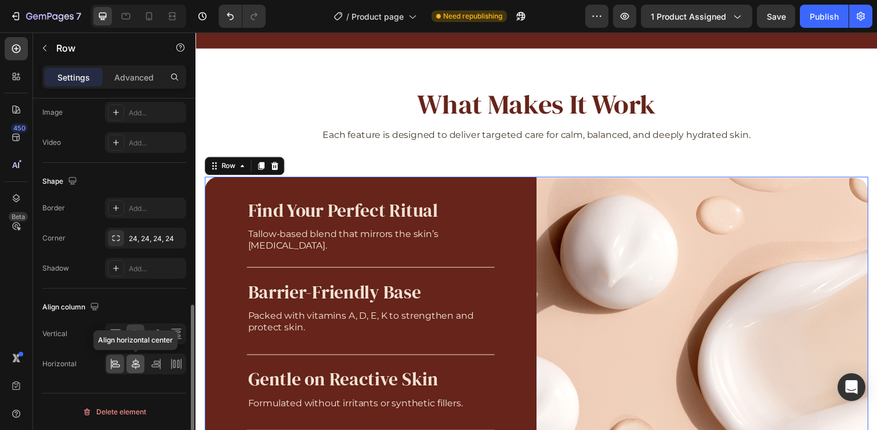
click at [130, 365] on icon at bounding box center [136, 364] width 12 height 12
click at [118, 366] on icon at bounding box center [116, 364] width 12 height 12
click at [114, 331] on icon at bounding box center [113, 335] width 3 height 8
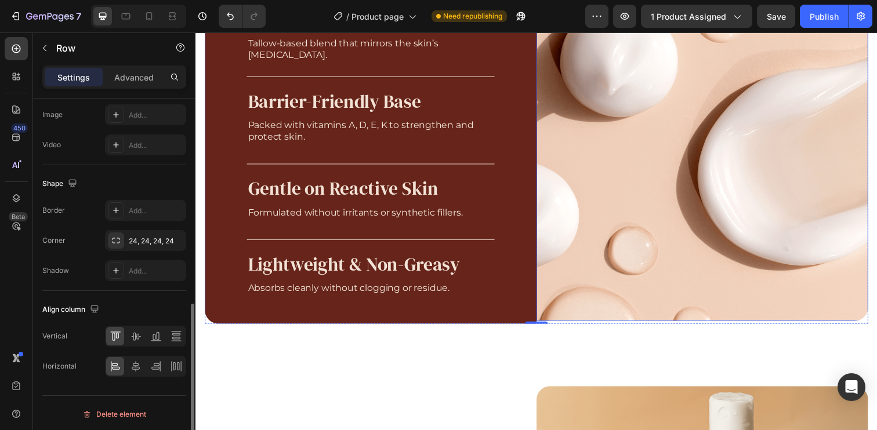
scroll to position [964, 0]
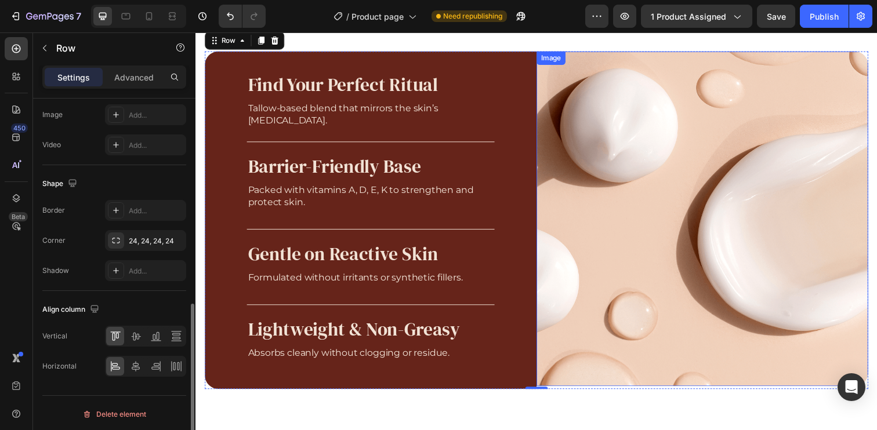
click at [652, 227] on img at bounding box center [712, 223] width 339 height 342
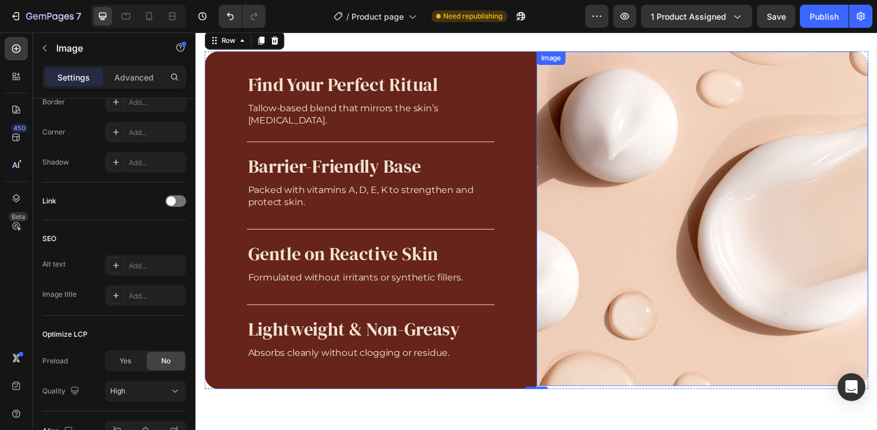
scroll to position [0, 0]
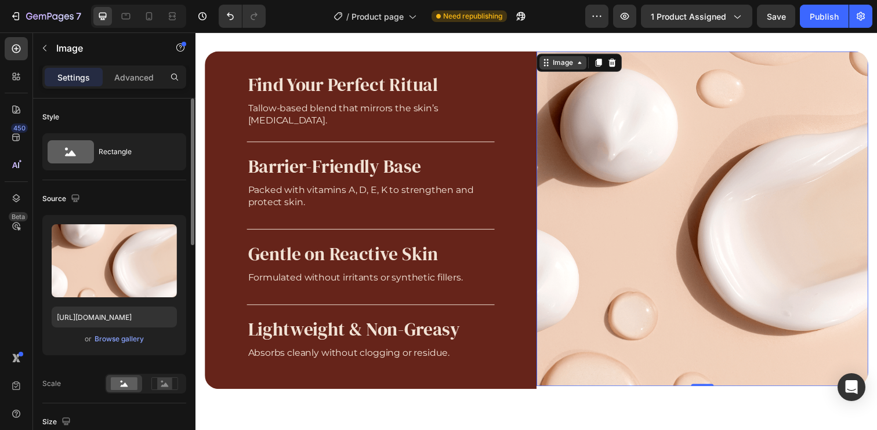
click at [569, 56] on div "Image" at bounding box center [570, 63] width 48 height 14
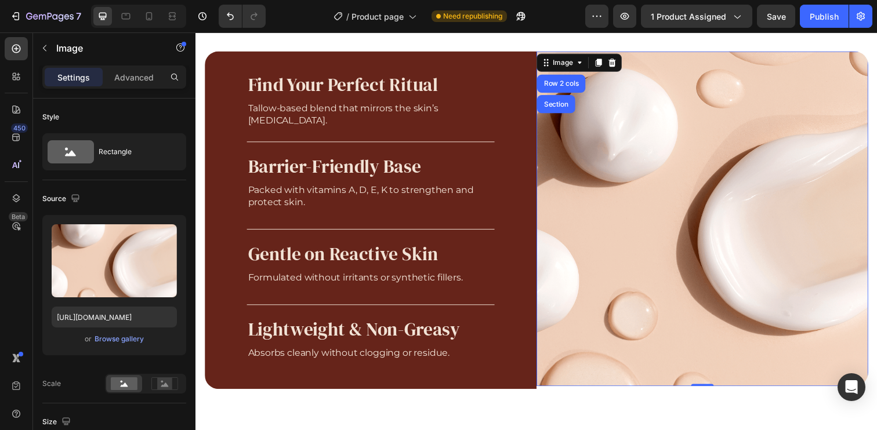
click at [685, 230] on img at bounding box center [712, 223] width 339 height 342
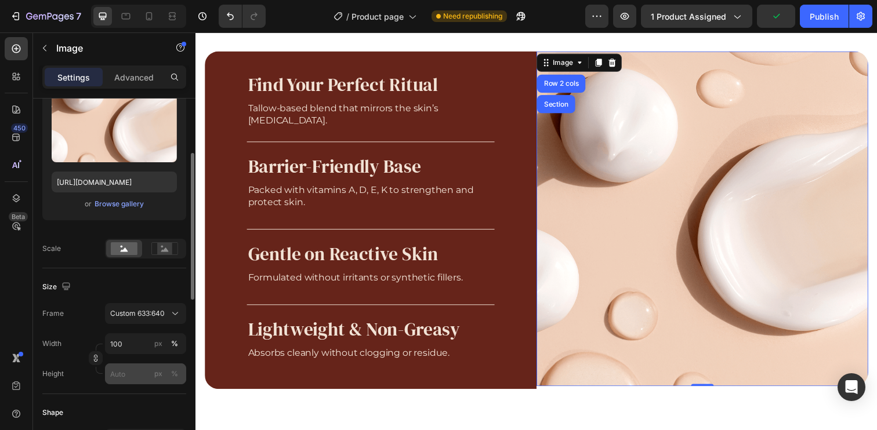
scroll to position [158, 0]
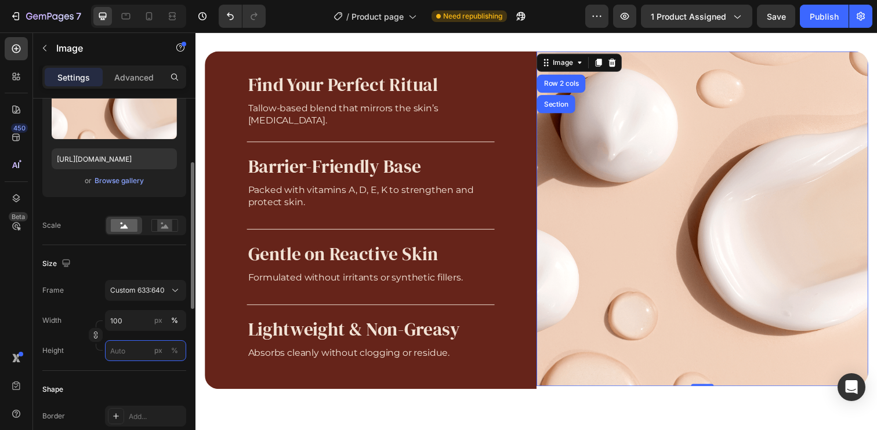
click at [129, 351] on input "px %" at bounding box center [145, 350] width 81 height 21
click at [72, 295] on div "Frame Custom 633:640" at bounding box center [114, 290] width 144 height 21
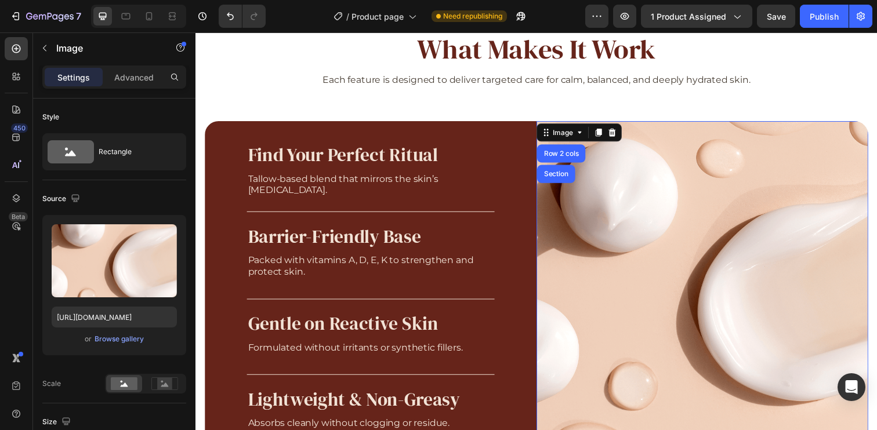
scroll to position [1020, 0]
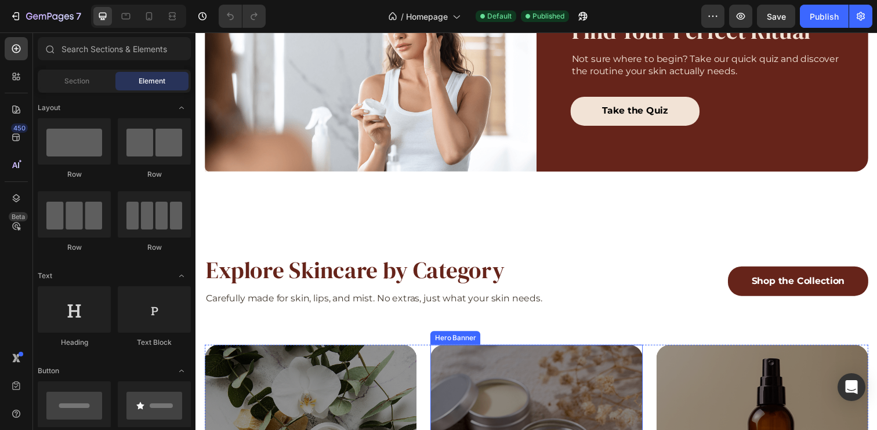
scroll to position [1434, 0]
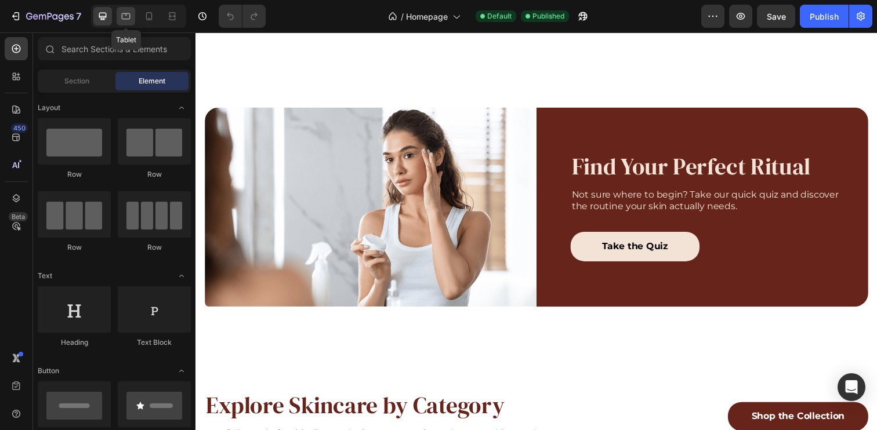
click at [127, 20] on icon at bounding box center [126, 16] width 12 height 12
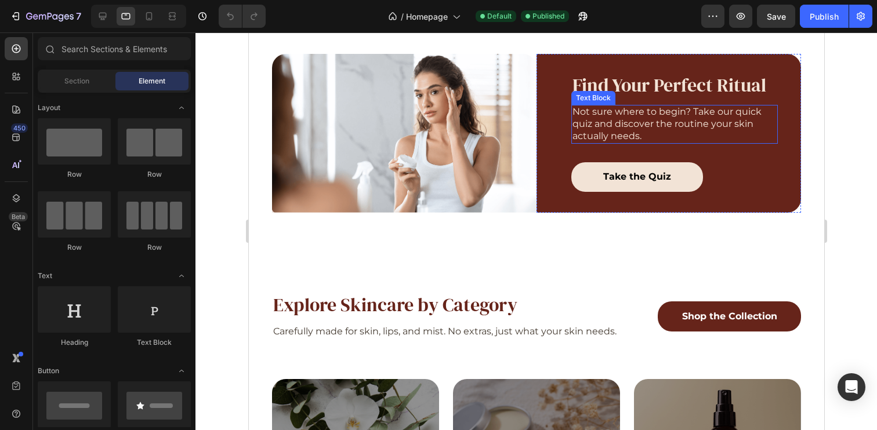
scroll to position [1341, 0]
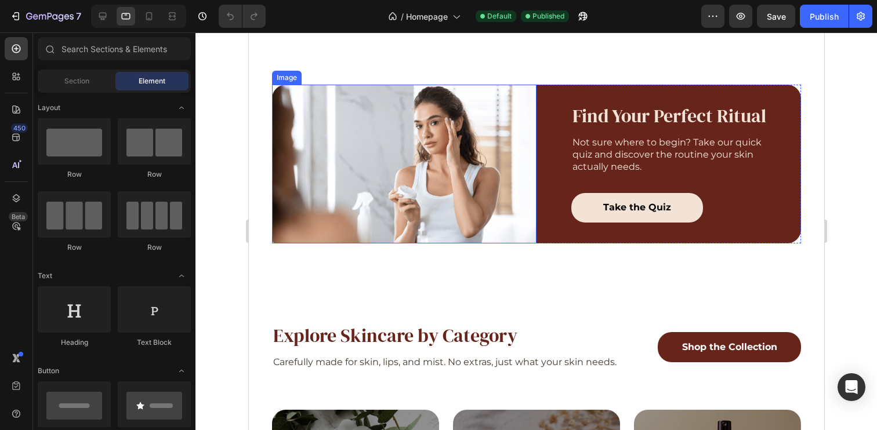
click at [489, 107] on img at bounding box center [403, 164] width 264 height 159
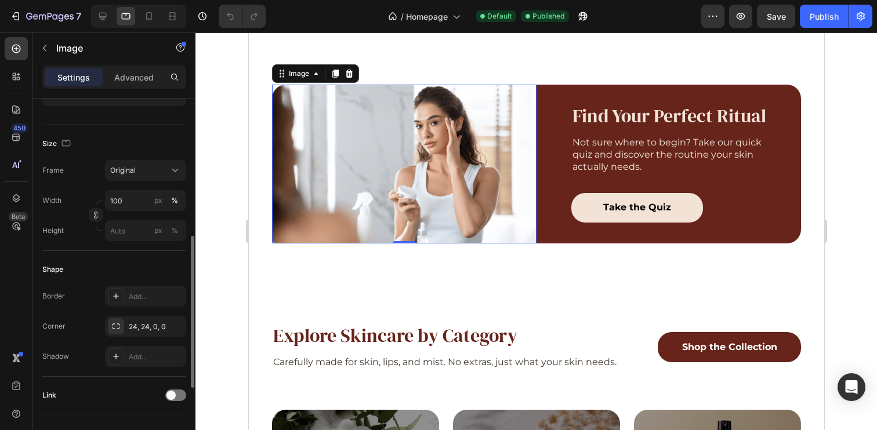
scroll to position [273, 0]
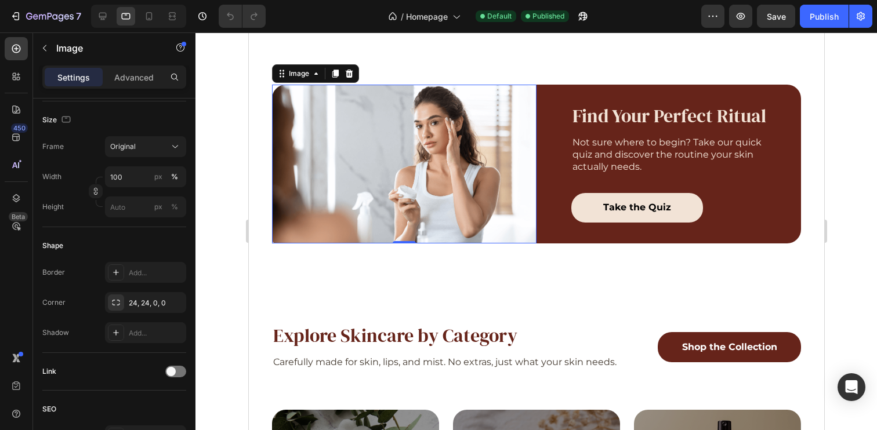
click at [158, 12] on div at bounding box center [138, 16] width 95 height 23
click at [151, 13] on icon at bounding box center [149, 16] width 6 height 8
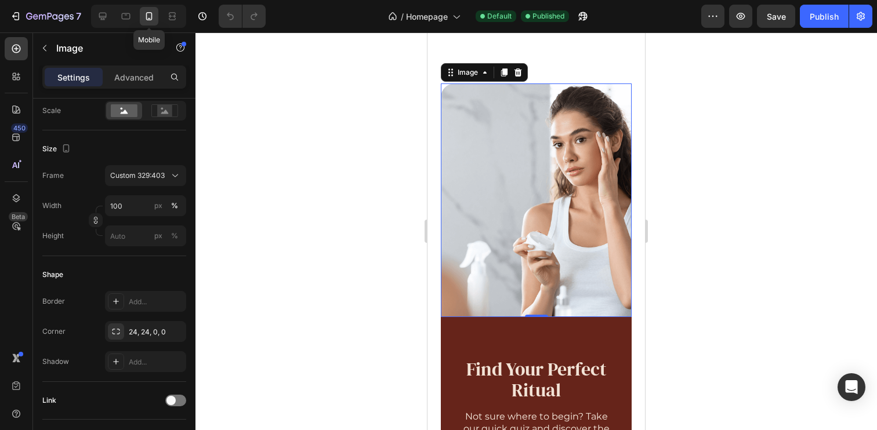
scroll to position [1537, 0]
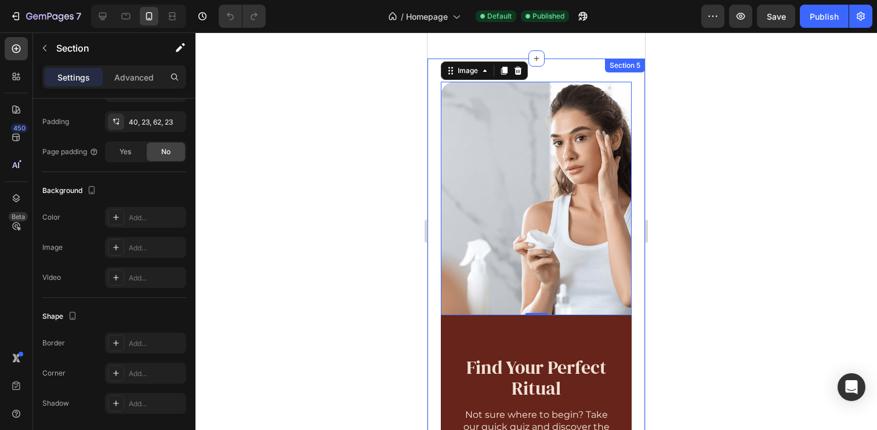
click at [433, 317] on div "Image 0 Find Your Perfect Ritual Heading Not sure where to begin? Take our quic…" at bounding box center [535, 316] width 217 height 515
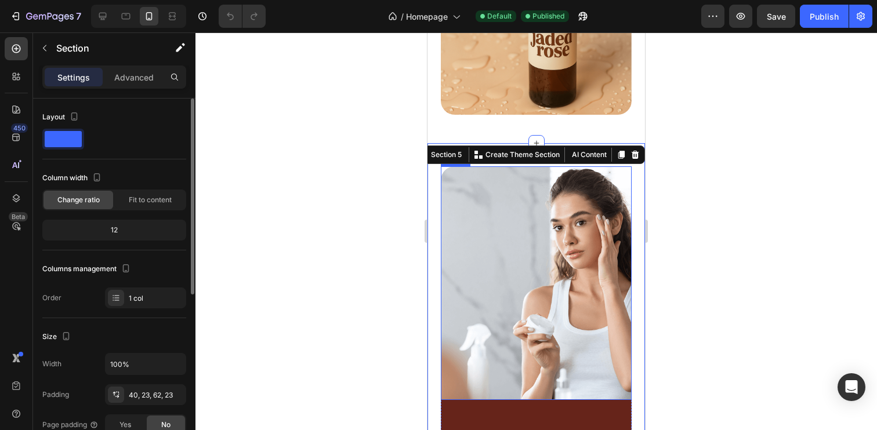
scroll to position [1437, 0]
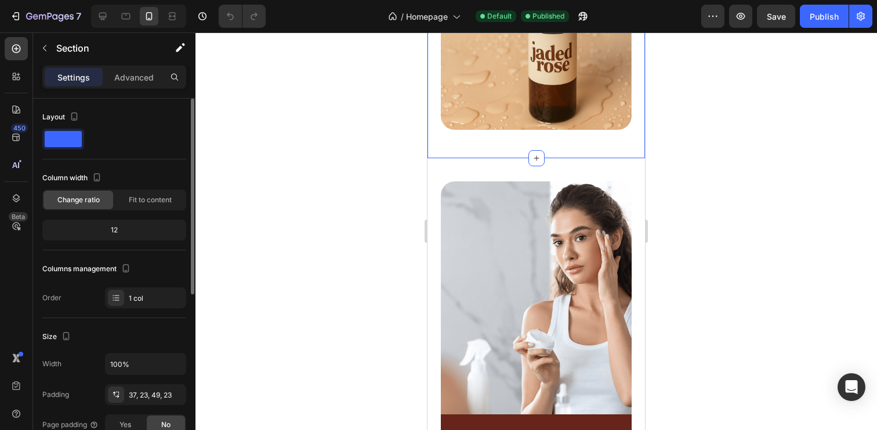
scroll to position [2, 0]
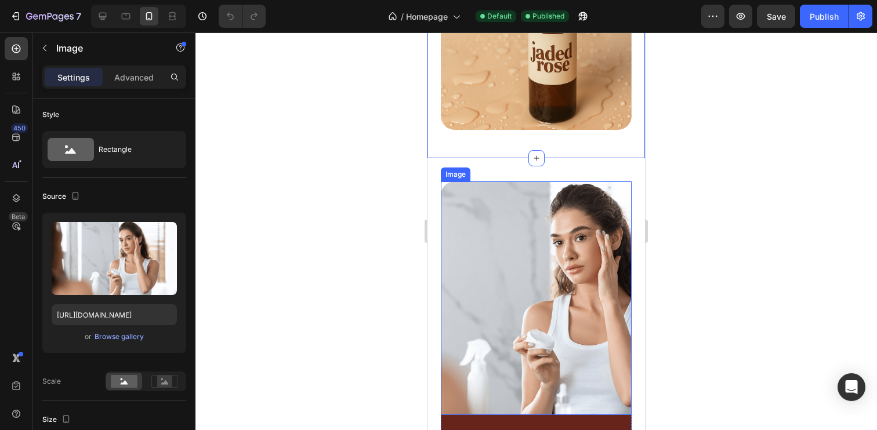
click at [531, 271] on img at bounding box center [536, 299] width 191 height 234
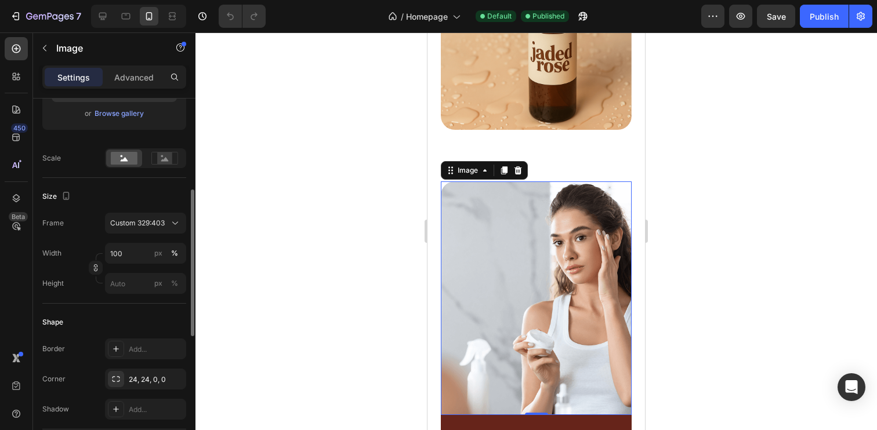
scroll to position [228, 0]
click at [129, 21] on icon at bounding box center [126, 16] width 12 height 12
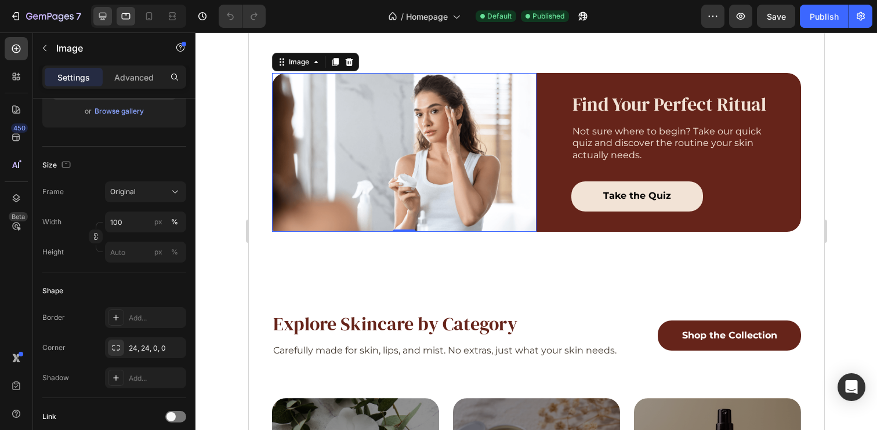
click at [110, 19] on div at bounding box center [102, 16] width 19 height 19
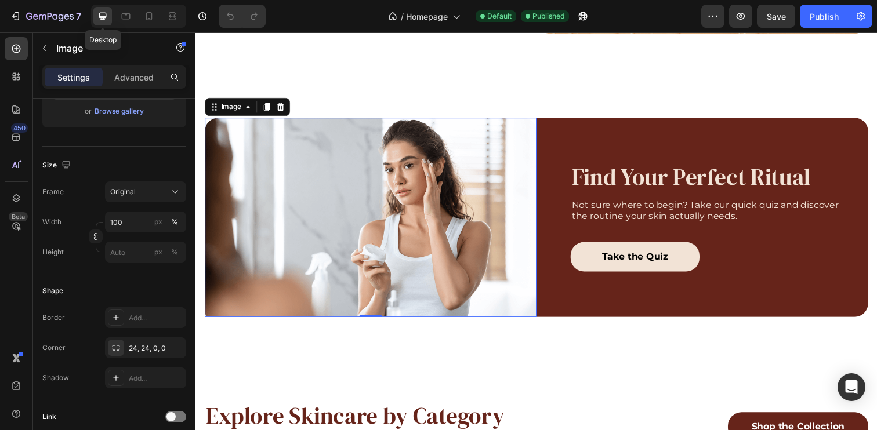
scroll to position [1465, 0]
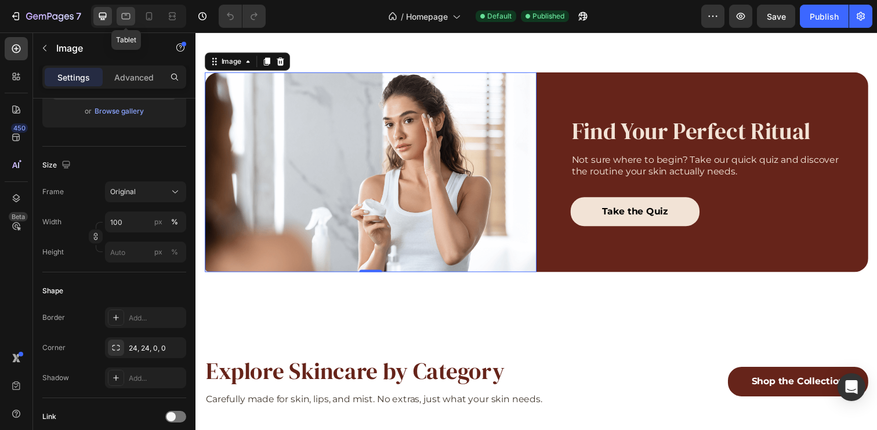
click at [129, 20] on icon at bounding box center [126, 16] width 12 height 12
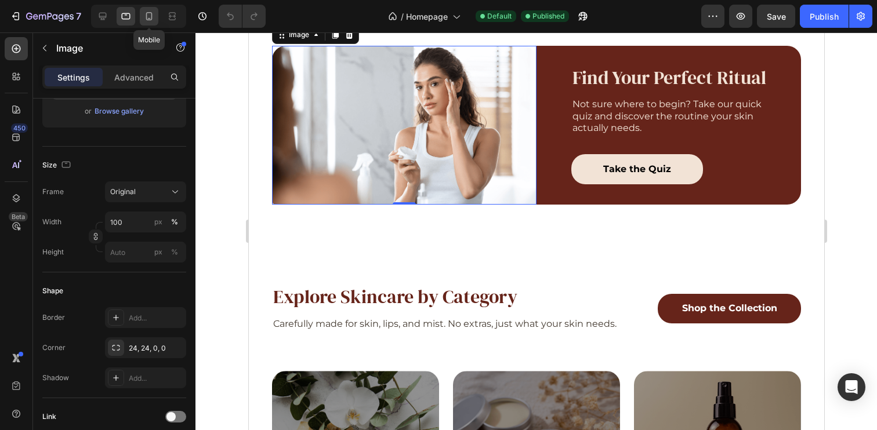
click at [146, 16] on icon at bounding box center [149, 16] width 12 height 12
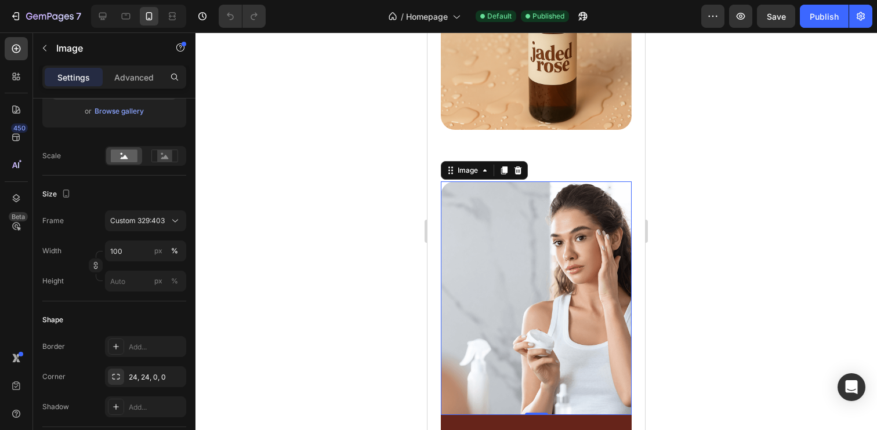
scroll to position [1494, 0]
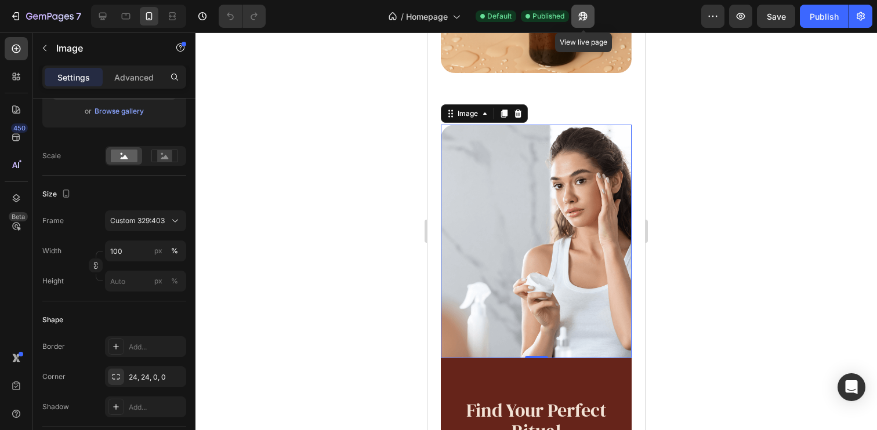
click at [580, 17] on icon "button" at bounding box center [579, 18] width 3 height 3
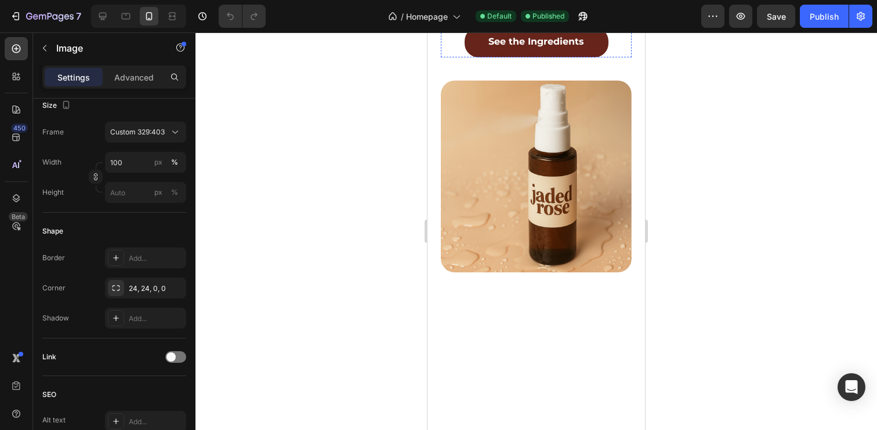
scroll to position [1429, 0]
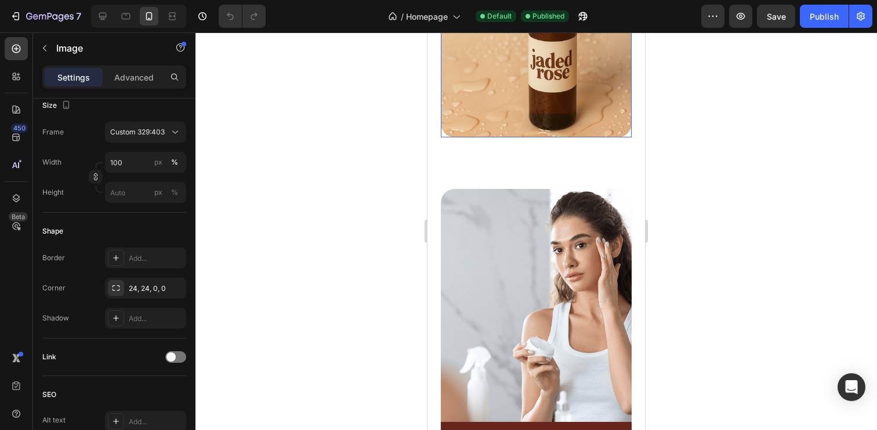
click at [538, 81] on img at bounding box center [536, 41] width 191 height 193
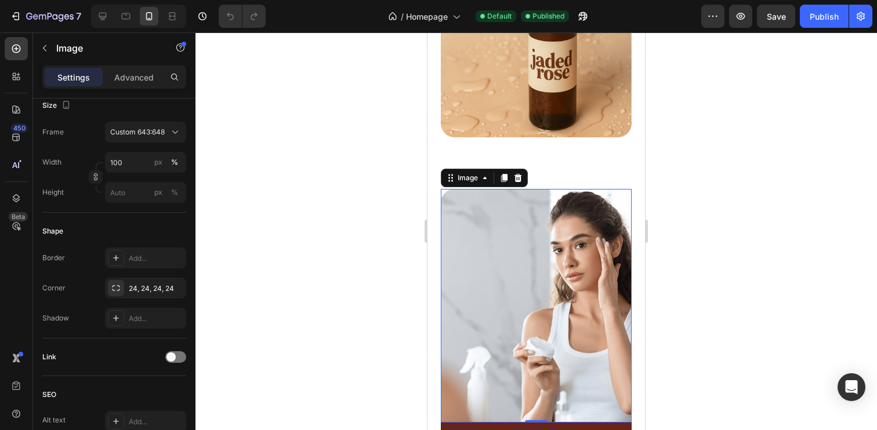
click at [545, 281] on img at bounding box center [536, 306] width 191 height 234
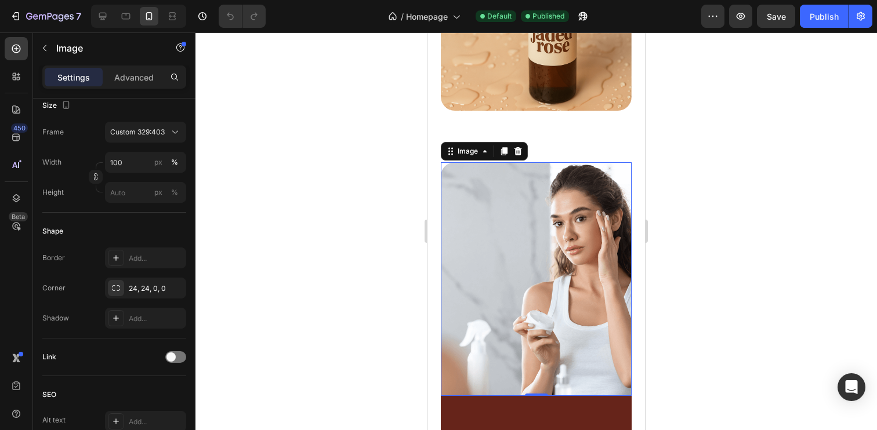
scroll to position [1469, 0]
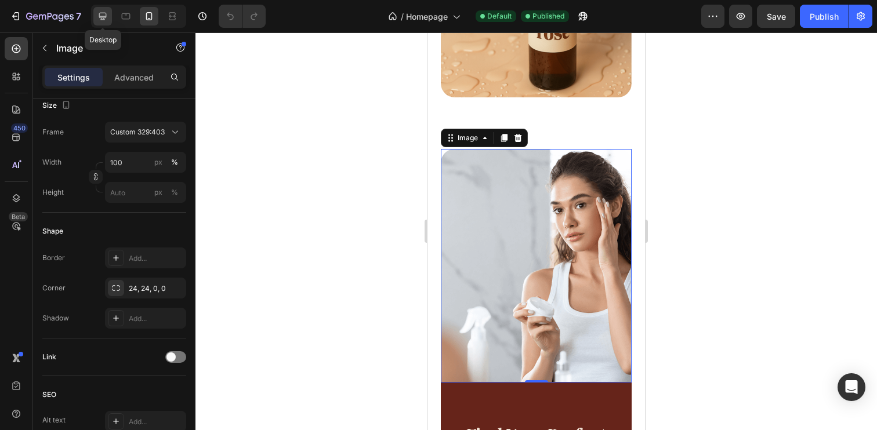
click at [104, 17] on icon at bounding box center [103, 16] width 12 height 12
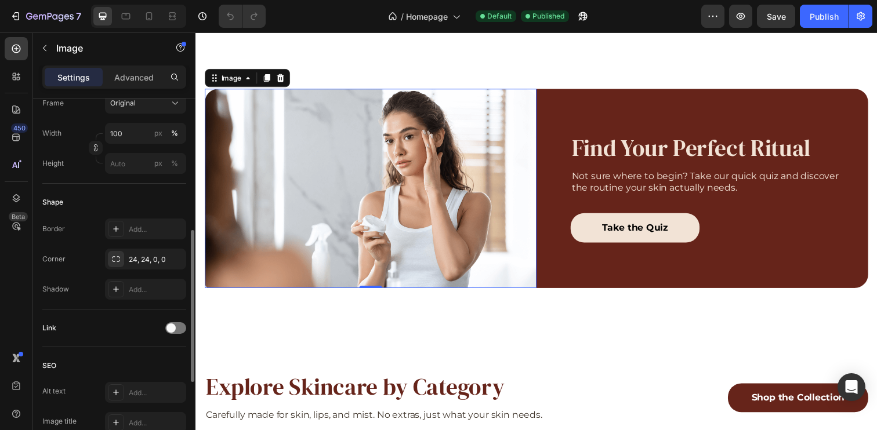
scroll to position [1465, 0]
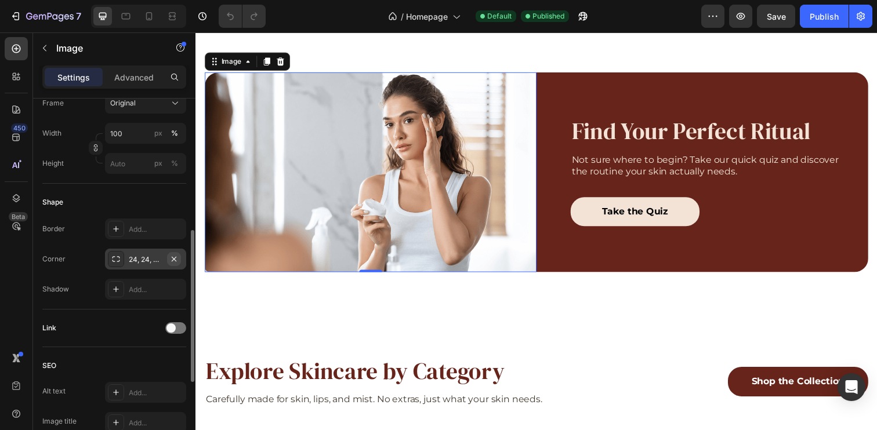
click at [173, 261] on icon "button" at bounding box center [173, 259] width 9 height 9
click at [135, 75] on p "Advanced" at bounding box center [133, 77] width 39 height 12
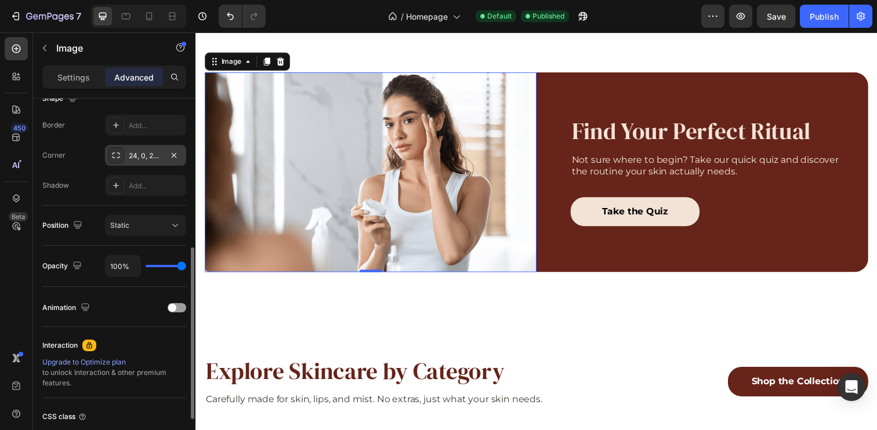
click at [151, 157] on div "24, 0, 24, 8" at bounding box center [146, 156] width 34 height 10
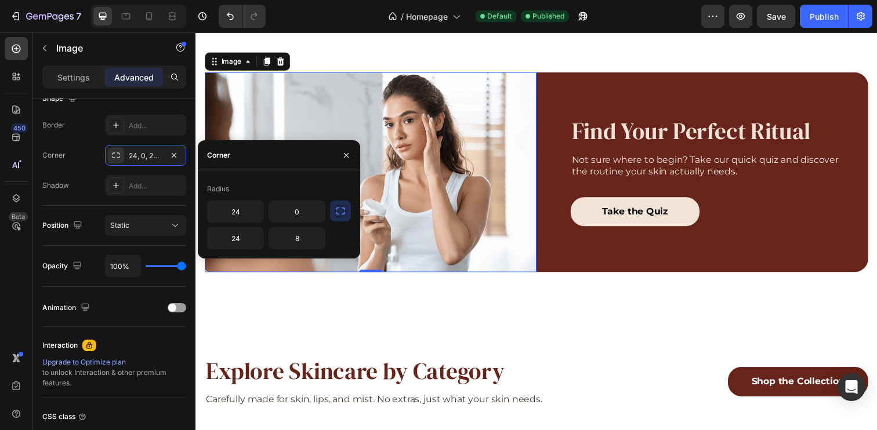
click at [339, 214] on icon "button" at bounding box center [340, 211] width 9 height 7
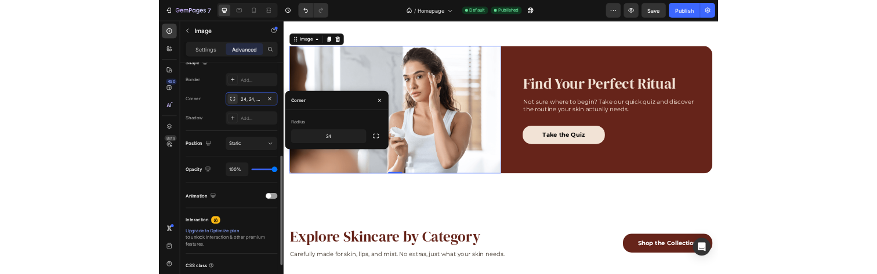
scroll to position [296, 0]
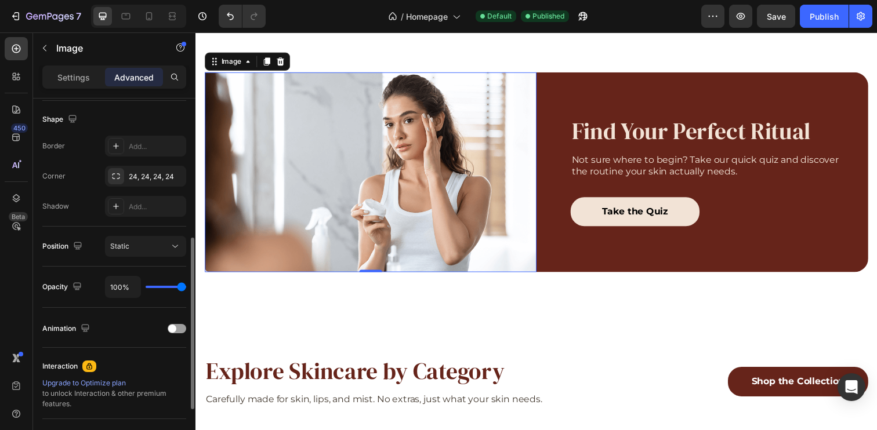
click at [81, 193] on div "Border Add... Corner 24, 24, 24, 24 Shadow Add..." at bounding box center [114, 176] width 144 height 81
click at [153, 180] on div "24, 24, 24, 24" at bounding box center [146, 177] width 34 height 10
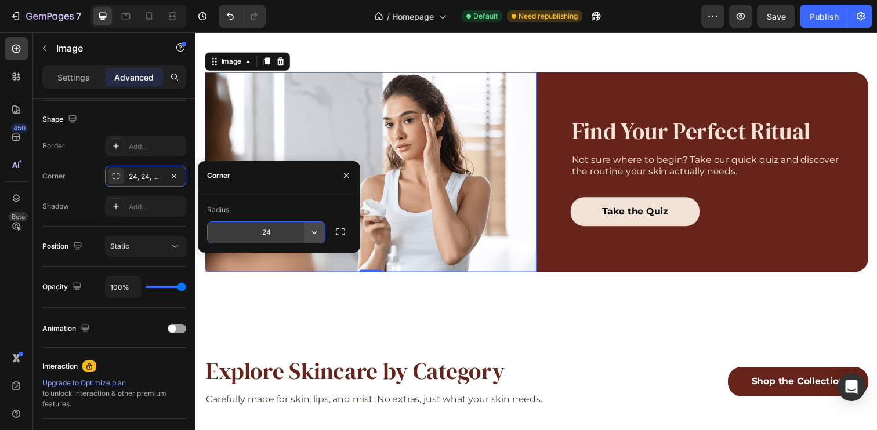
click at [315, 231] on icon "button" at bounding box center [315, 233] width 12 height 12
click at [292, 197] on div "Radius 24" at bounding box center [279, 221] width 162 height 61
click at [343, 135] on img at bounding box center [374, 175] width 339 height 204
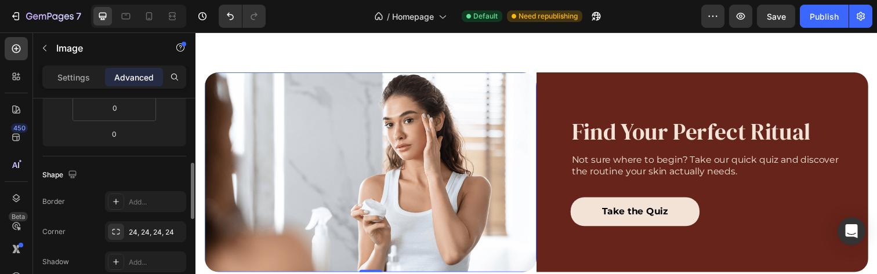
scroll to position [324, 0]
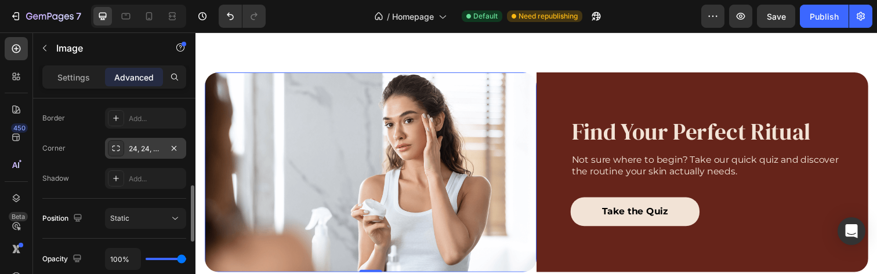
click at [139, 147] on div "24, 24, 24, 24" at bounding box center [146, 149] width 34 height 10
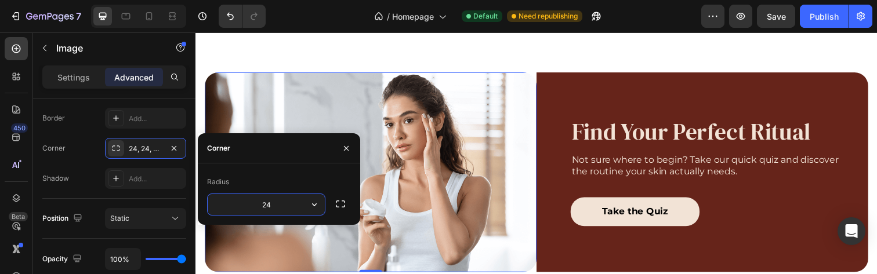
click at [284, 207] on input "24" at bounding box center [266, 204] width 117 height 21
click at [340, 210] on button "button" at bounding box center [340, 204] width 21 height 21
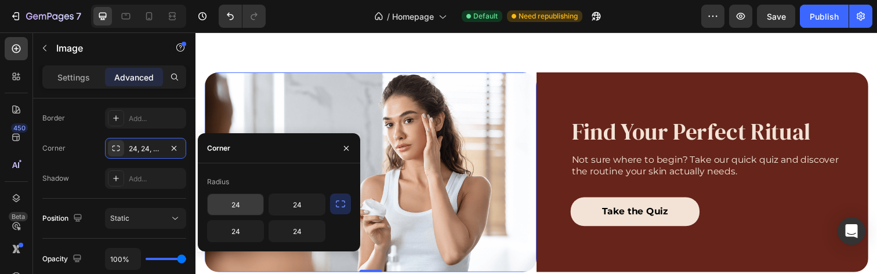
click at [247, 204] on input "24" at bounding box center [236, 204] width 56 height 21
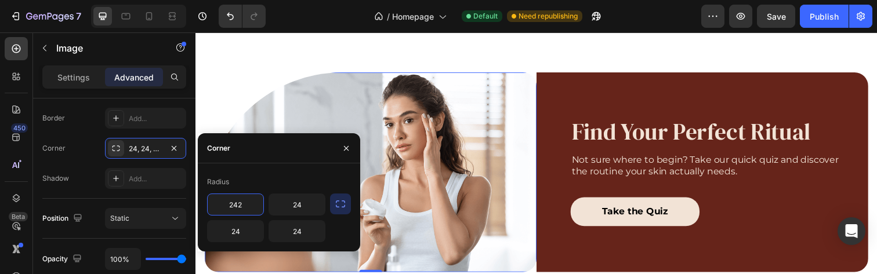
click at [246, 206] on input "242" at bounding box center [236, 204] width 56 height 21
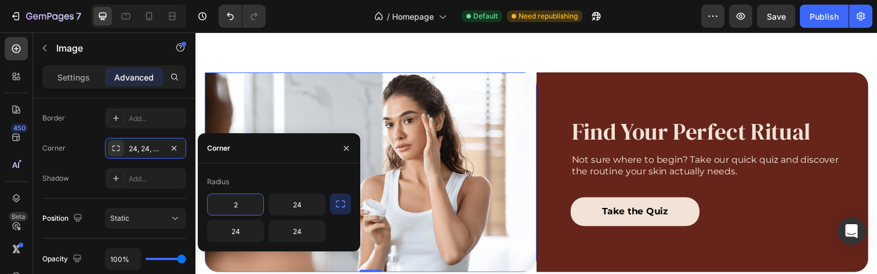
type input "24"
click at [240, 234] on input "24" at bounding box center [236, 231] width 56 height 21
type input "24"
click at [296, 206] on input "24" at bounding box center [297, 204] width 56 height 21
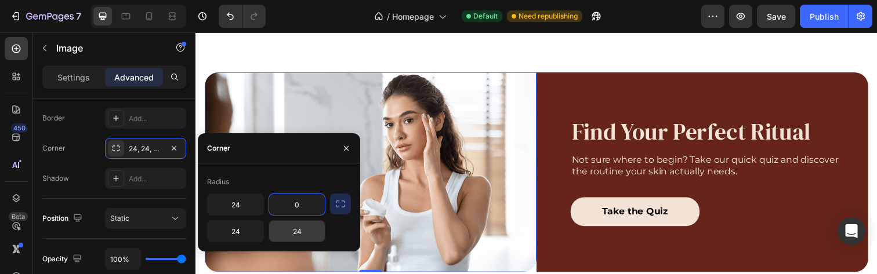
type input "0"
click at [308, 232] on input "24" at bounding box center [297, 231] width 56 height 21
type input "0"
click at [478, 116] on img at bounding box center [374, 175] width 339 height 204
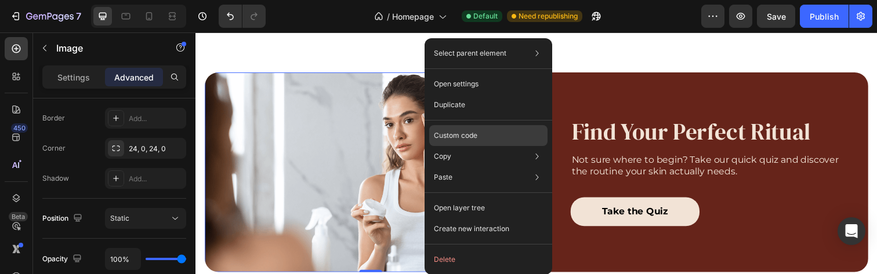
click at [474, 137] on p "Custom code" at bounding box center [455, 135] width 43 height 10
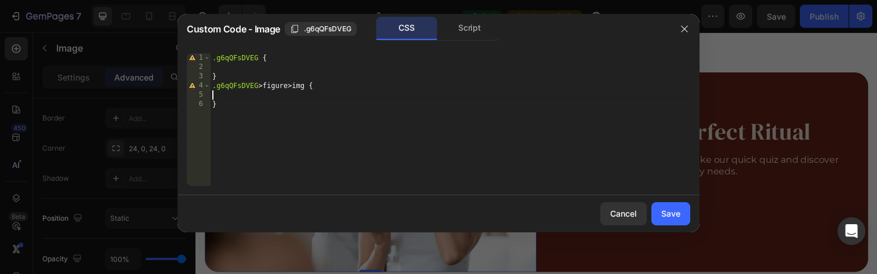
click at [355, 98] on div ".g6qQFsDVEG { } .g6qQFsDVEG > figure > img { }" at bounding box center [450, 128] width 480 height 151
click at [307, 68] on div ".g6qQFsDVEG { } .g6qQFsDVEG > figure > img { }" at bounding box center [450, 128] width 480 height 151
type textarea "overflow: hidden;"
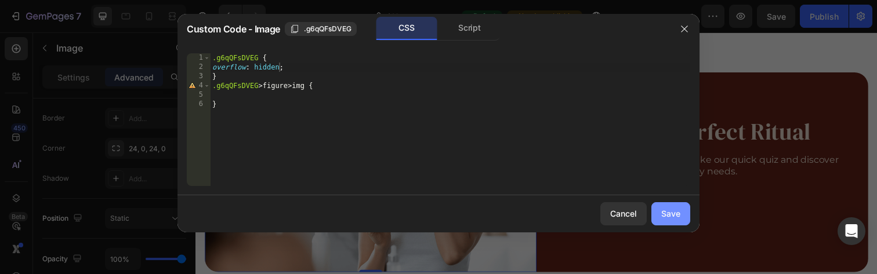
drag, startPoint x: 665, startPoint y: 216, endPoint x: 304, endPoint y: 172, distance: 363.4
click at [665, 216] on div "Save" at bounding box center [670, 214] width 19 height 12
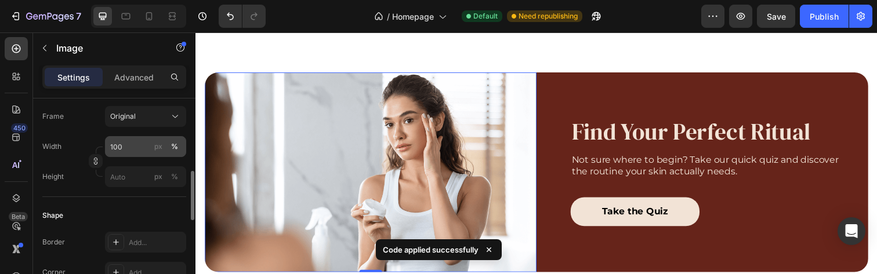
scroll to position [287, 0]
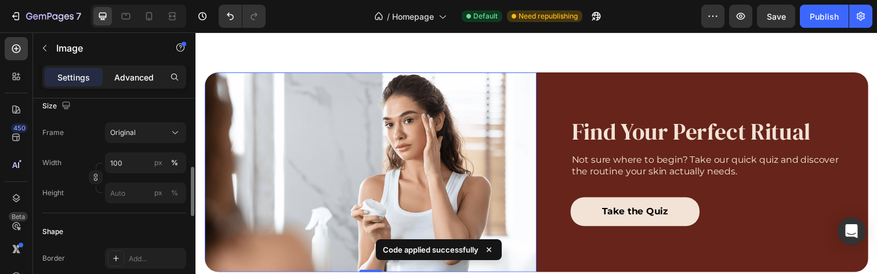
click at [134, 85] on div "Advanced" at bounding box center [134, 77] width 58 height 19
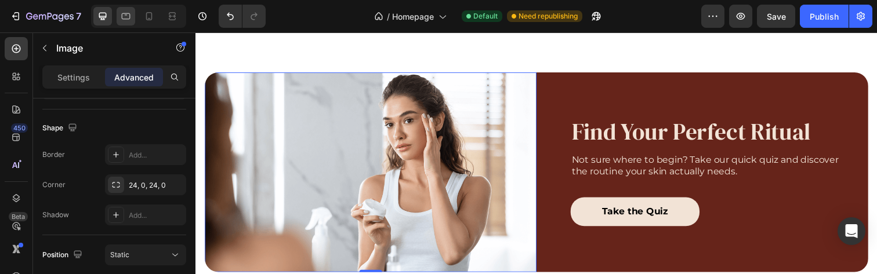
click at [134, 9] on div at bounding box center [126, 16] width 19 height 19
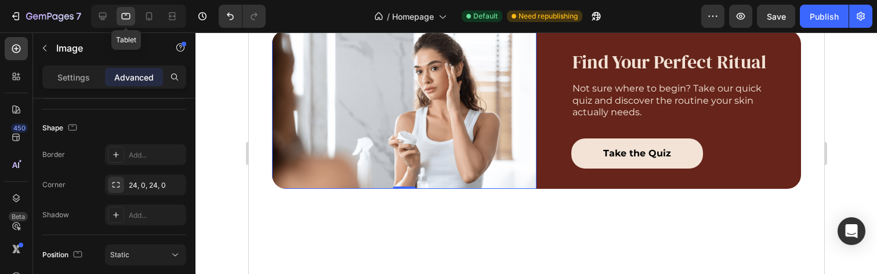
scroll to position [1423, 0]
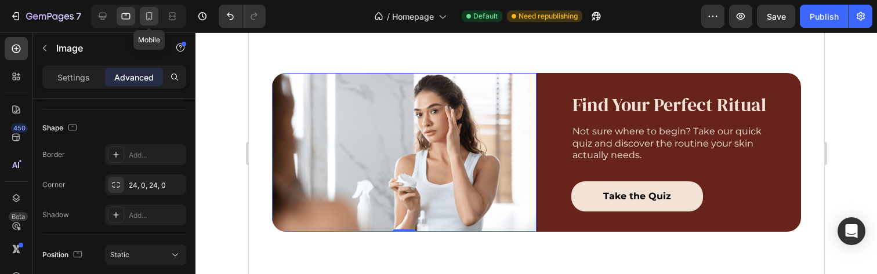
click at [154, 12] on icon at bounding box center [149, 16] width 12 height 12
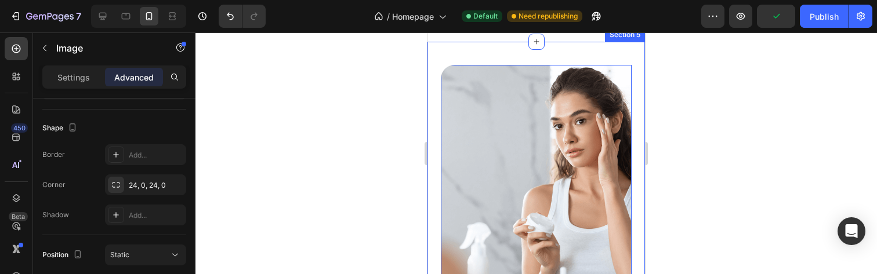
scroll to position [1613, 0]
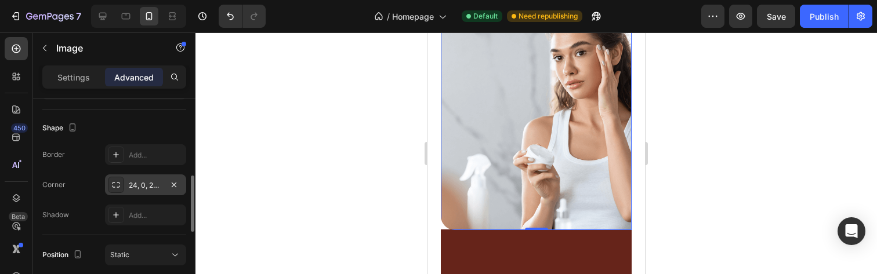
click at [144, 188] on div "24, 0, 24, 0" at bounding box center [146, 185] width 34 height 10
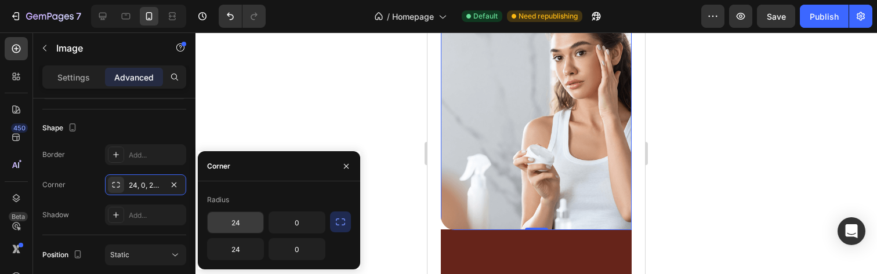
click at [240, 230] on input "24" at bounding box center [236, 222] width 56 height 21
click at [306, 229] on input "0" at bounding box center [297, 222] width 56 height 21
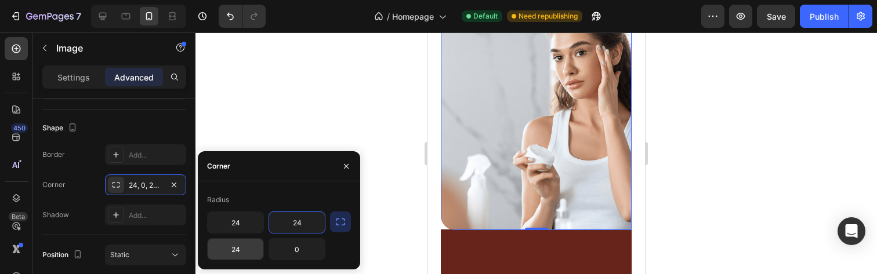
type input "24"
click at [248, 252] on input "24" at bounding box center [236, 249] width 56 height 21
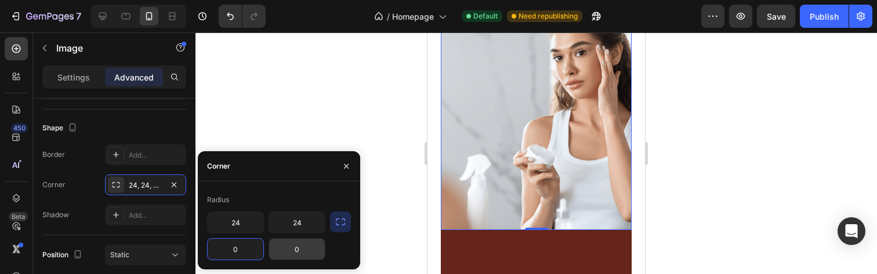
type input "0"
click at [293, 256] on input "0" at bounding box center [297, 249] width 56 height 21
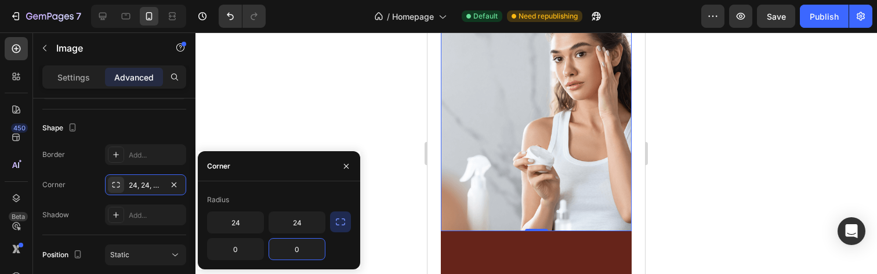
scroll to position [1509, 0]
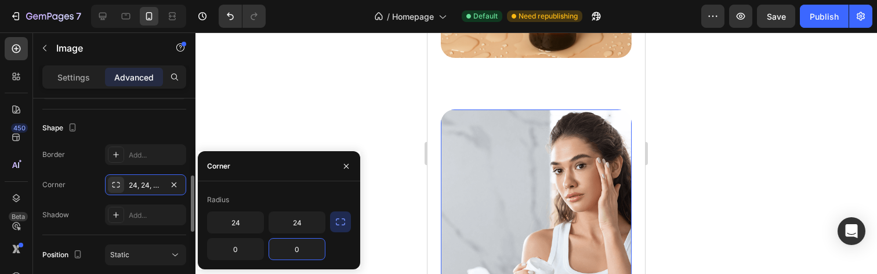
click at [164, 130] on div "Shape" at bounding box center [114, 128] width 144 height 19
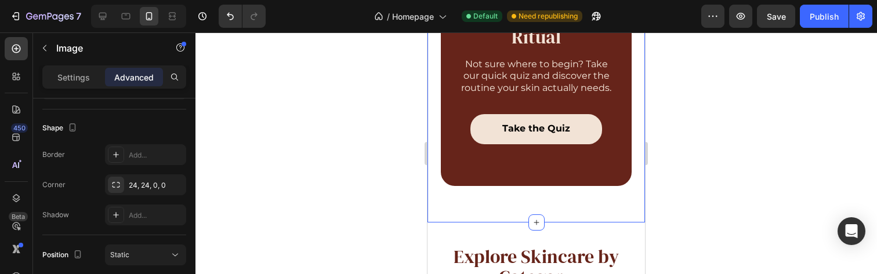
scroll to position [1809, 0]
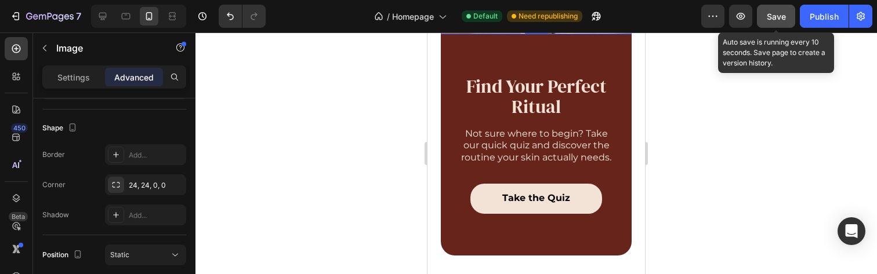
click at [783, 14] on span "Save" at bounding box center [776, 17] width 19 height 10
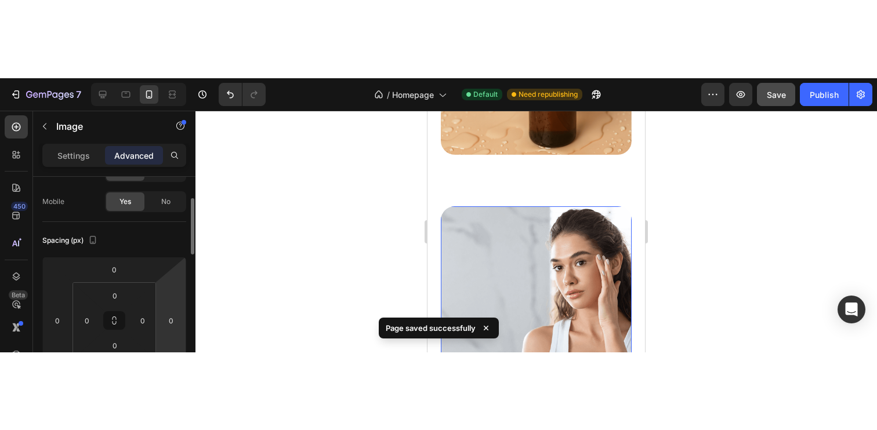
scroll to position [1492, 0]
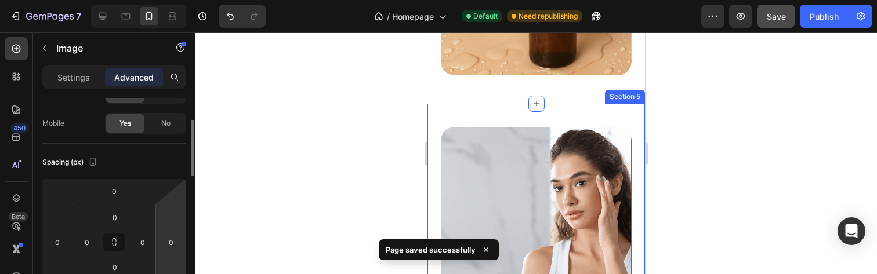
click at [146, 163] on div "Spacing (px)" at bounding box center [114, 162] width 144 height 19
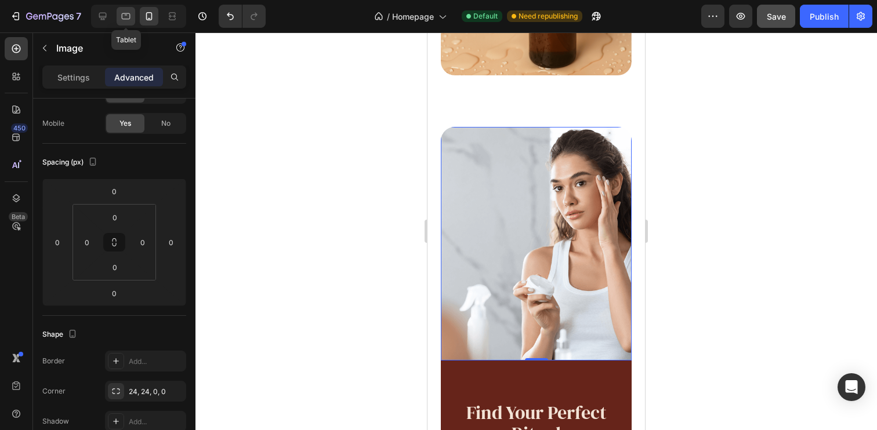
click at [126, 18] on icon at bounding box center [126, 16] width 12 height 12
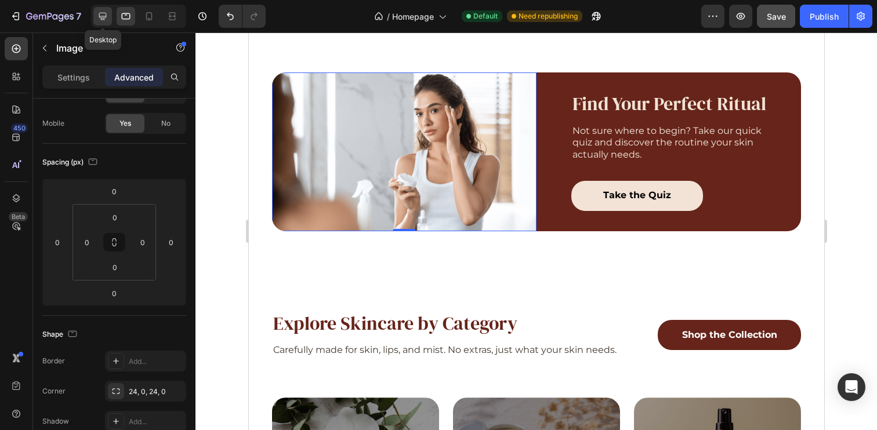
scroll to position [1367, 0]
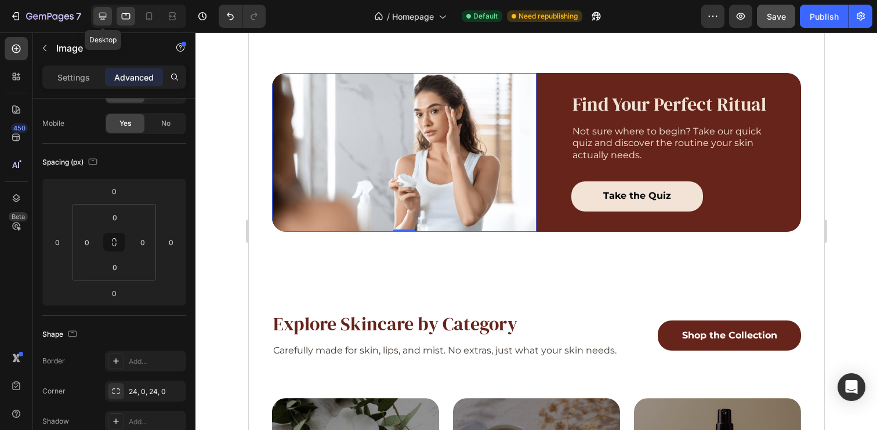
click at [105, 18] on icon at bounding box center [103, 16] width 12 height 12
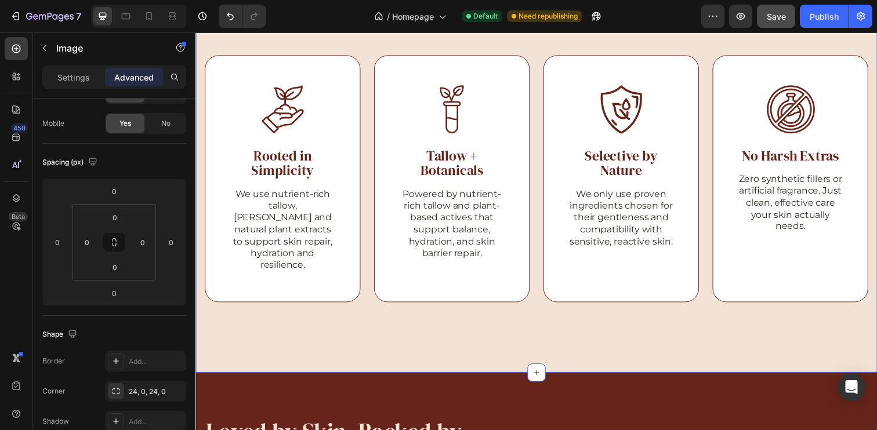
scroll to position [2163, 0]
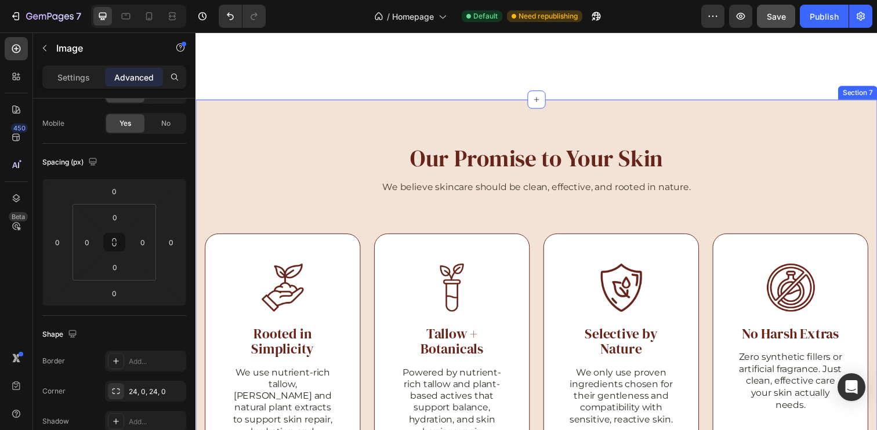
click at [361, 115] on div "Our Promise to Your Skin Heading We believe skincare should be clean, effective…" at bounding box center [543, 331] width 696 height 461
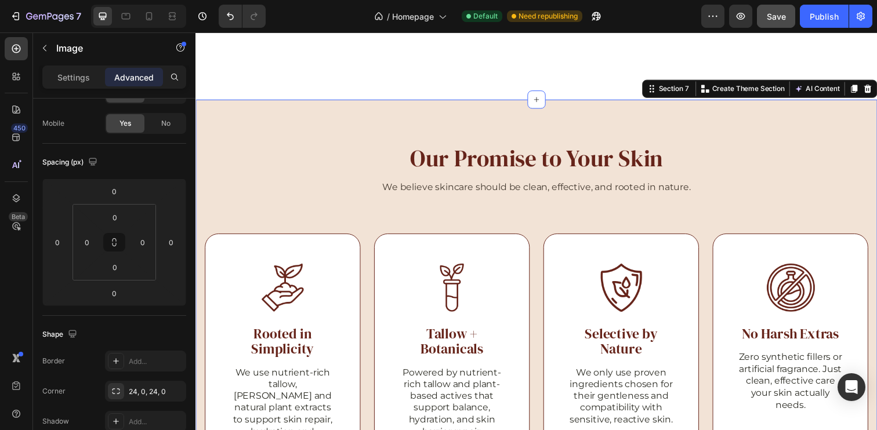
scroll to position [0, 0]
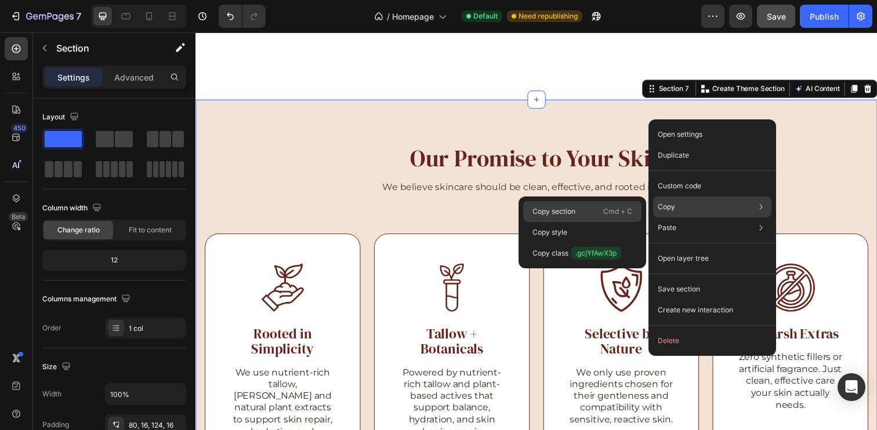
click at [598, 222] on div "Copy section Cmd + C" at bounding box center [582, 232] width 118 height 21
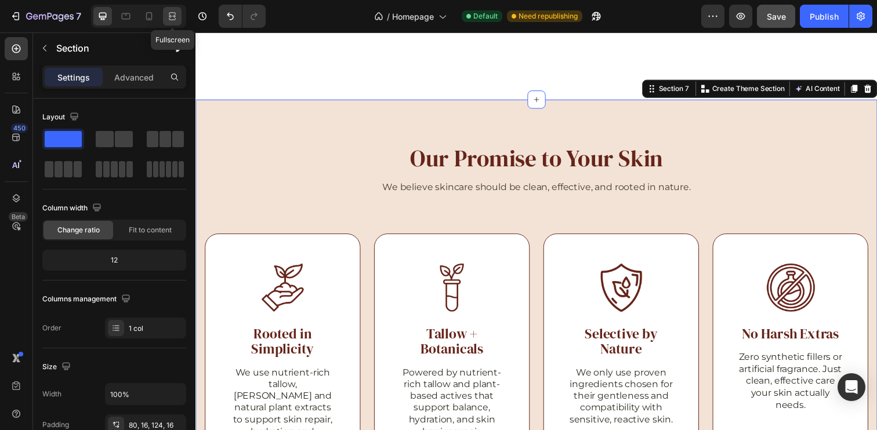
click at [176, 16] on icon at bounding box center [172, 16] width 12 height 12
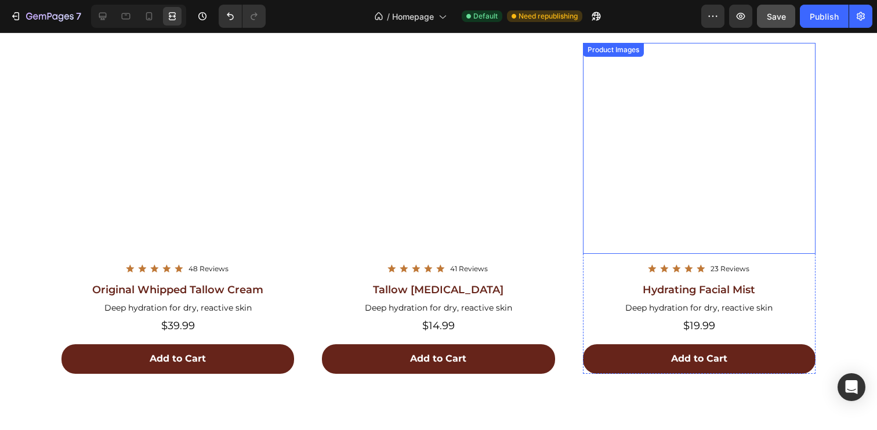
scroll to position [275, 0]
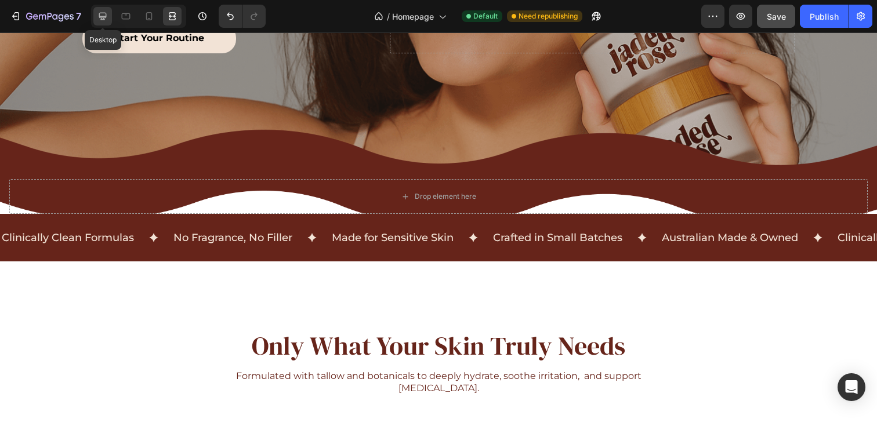
click at [99, 13] on icon at bounding box center [103, 17] width 8 height 8
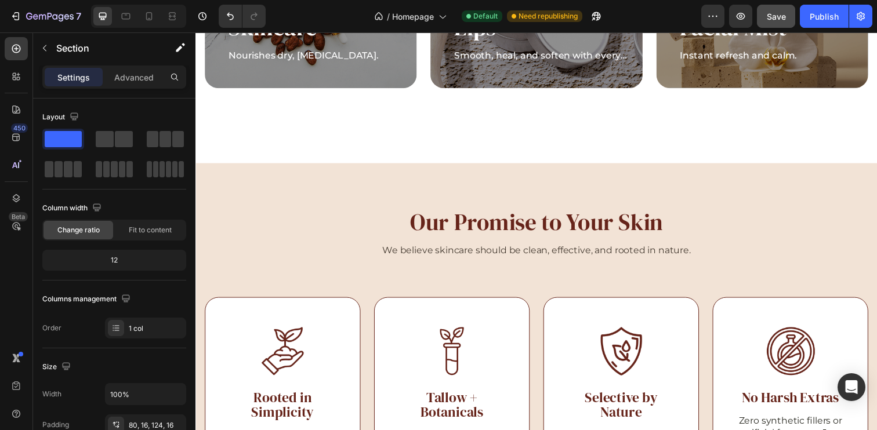
click at [623, 181] on div "Our Promise to Your Skin Heading We believe skincare should be clean, effective…" at bounding box center [543, 396] width 696 height 461
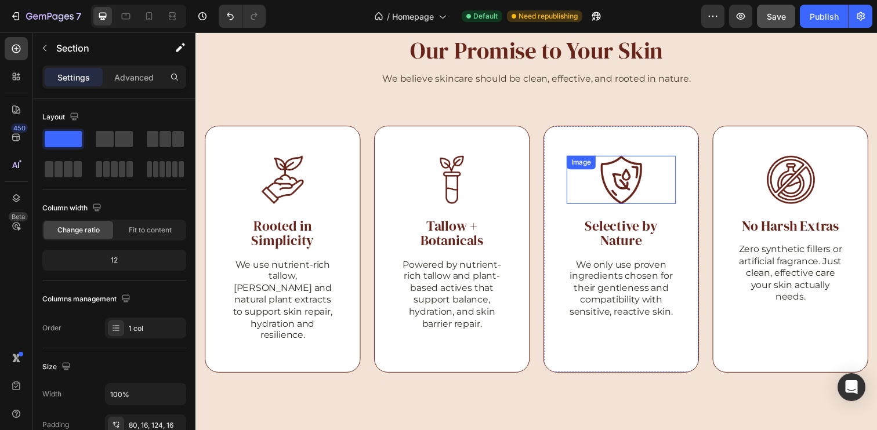
scroll to position [2344, 0]
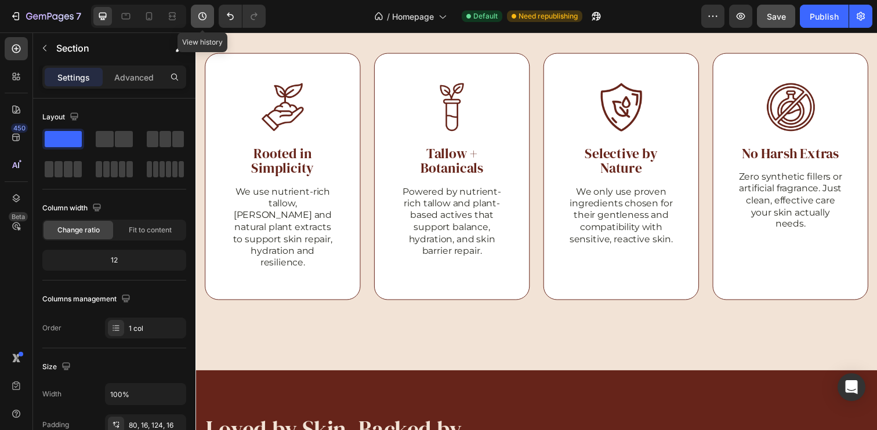
click at [204, 15] on icon "button" at bounding box center [203, 16] width 12 height 12
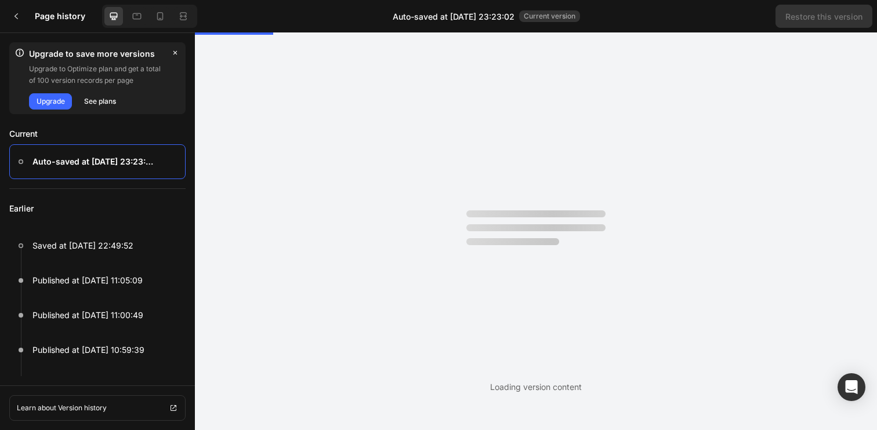
scroll to position [0, 0]
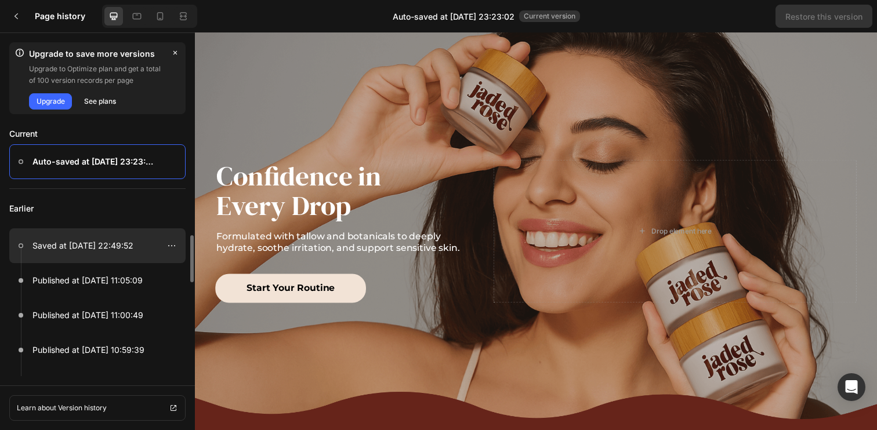
click at [92, 241] on p "Saved at Aug 26, 22:49:52" at bounding box center [82, 246] width 101 height 14
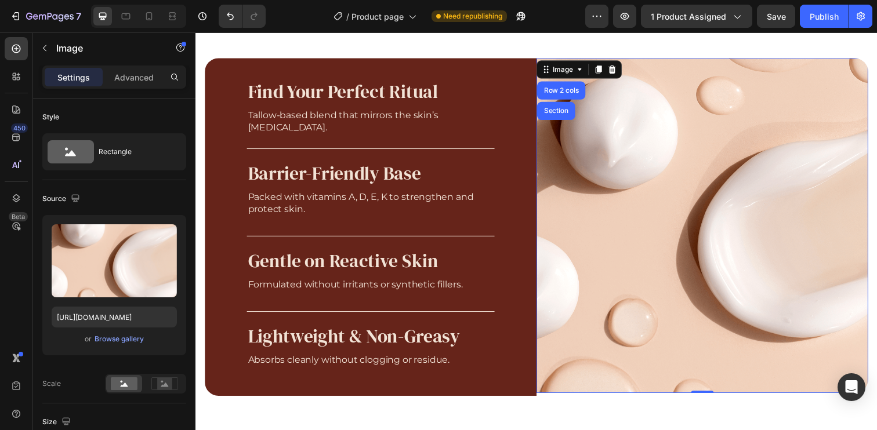
scroll to position [909, 0]
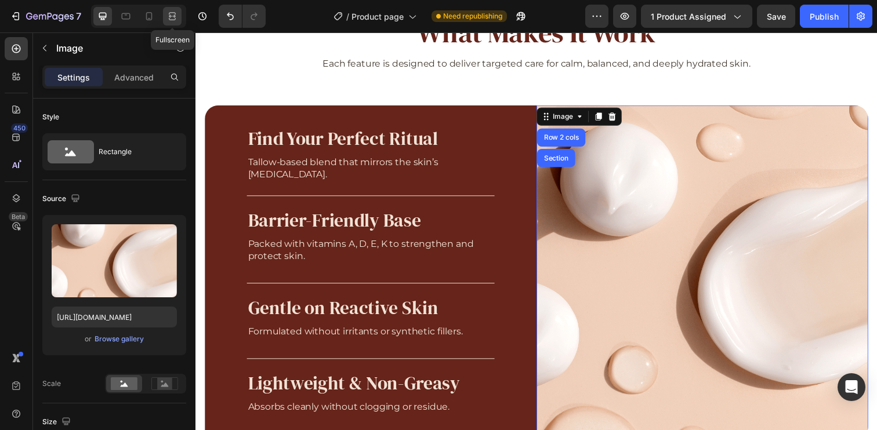
click at [173, 12] on icon at bounding box center [172, 16] width 12 height 12
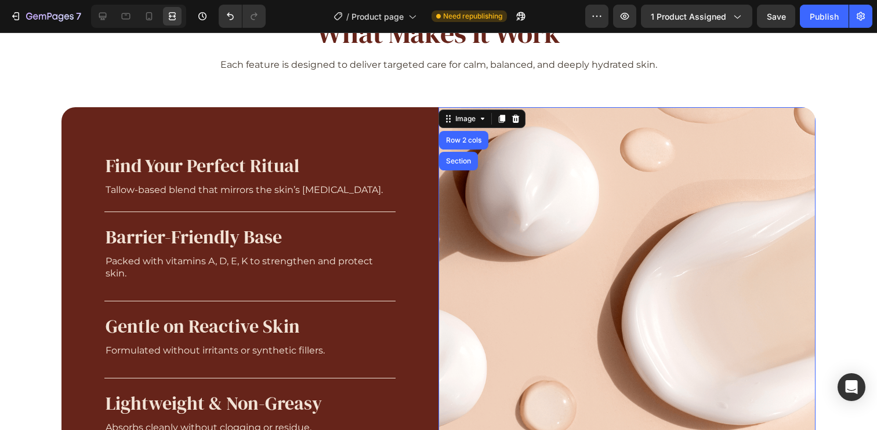
scroll to position [910, 0]
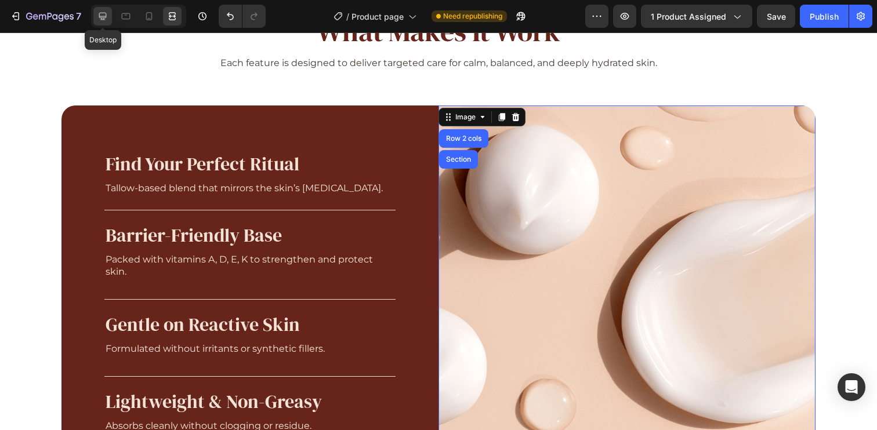
click at [106, 18] on icon at bounding box center [103, 16] width 12 height 12
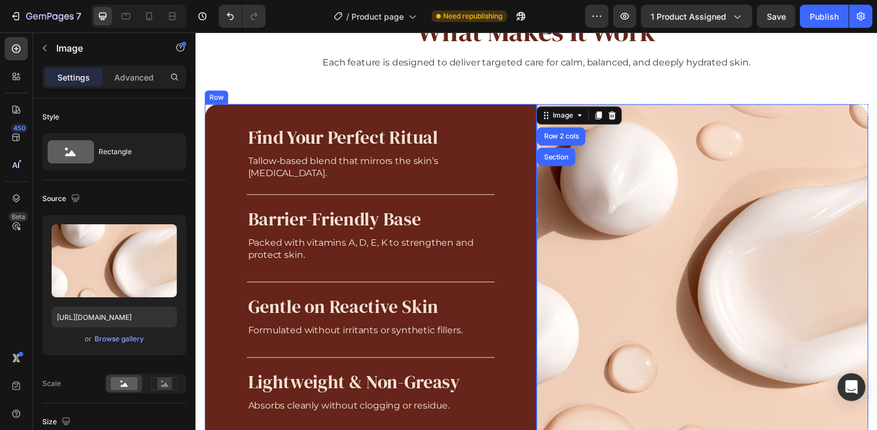
click at [407, 120] on div "Find Your Perfect Ritual Heading Tallow-based blend that mirrors the skin’s lip…" at bounding box center [374, 278] width 339 height 345
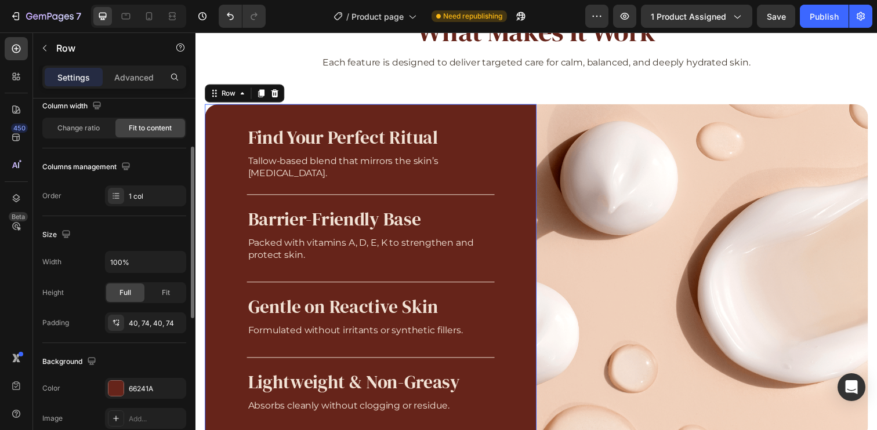
scroll to position [211, 0]
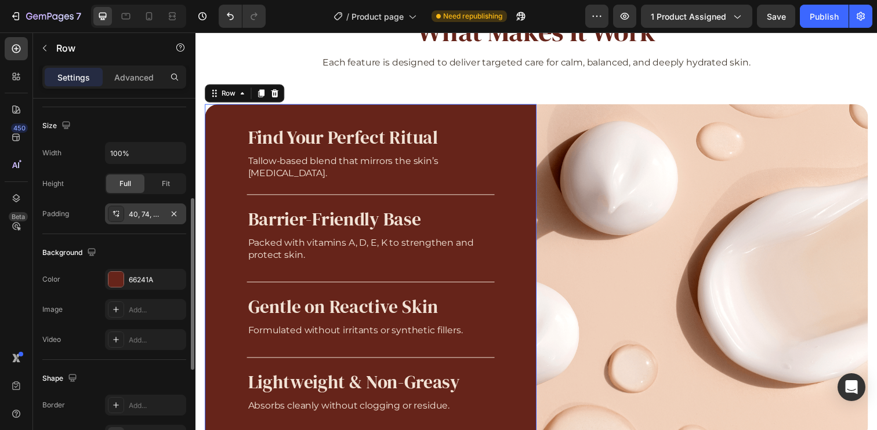
click at [143, 214] on div "40, 74, 40, 74" at bounding box center [146, 214] width 34 height 10
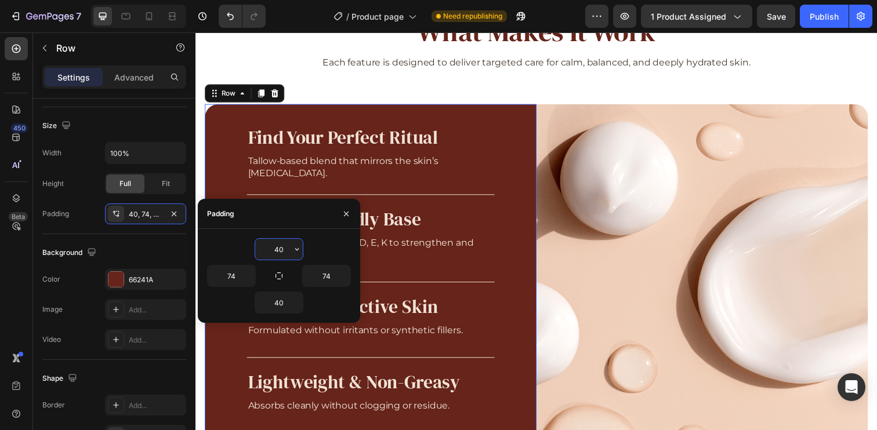
click at [282, 249] on input "40" at bounding box center [279, 249] width 48 height 21
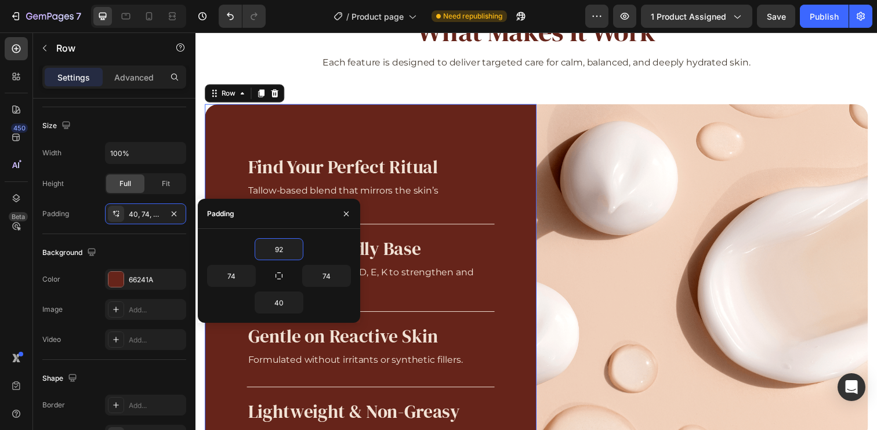
type input "92"
click at [357, 141] on div "Find Your Perfect Ritual Heading Tallow-based blend that mirrors the skin’s [ME…" at bounding box center [374, 293] width 339 height 375
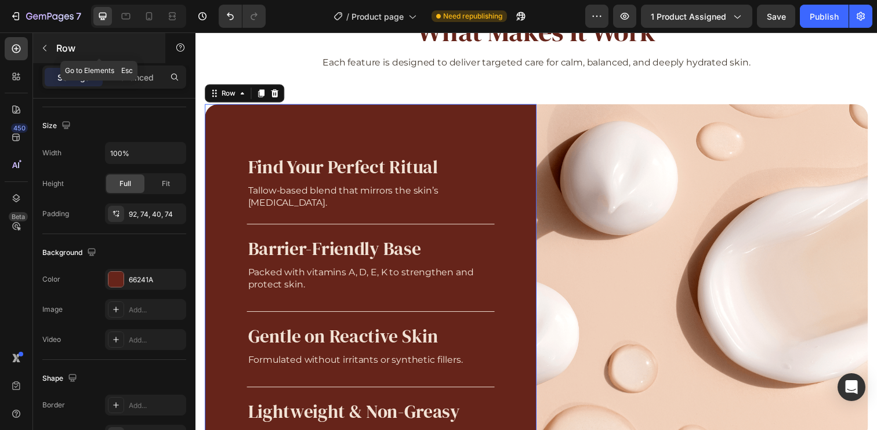
click at [60, 46] on p "Row" at bounding box center [105, 48] width 99 height 14
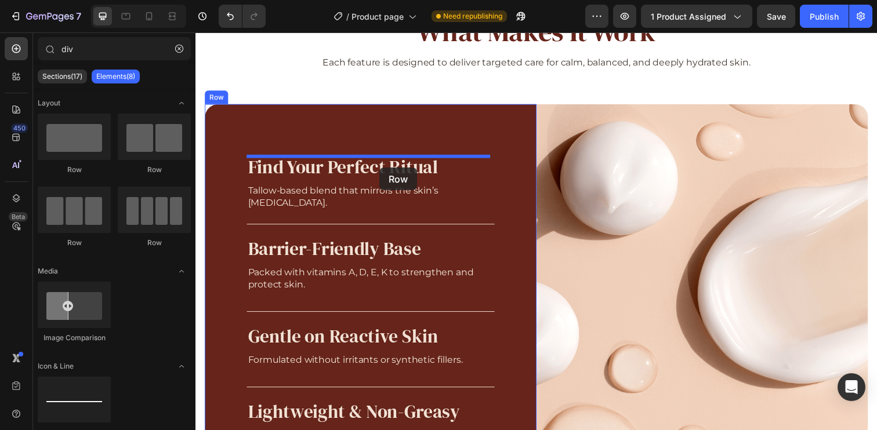
drag, startPoint x: 266, startPoint y: 170, endPoint x: 383, endPoint y: 170, distance: 117.1
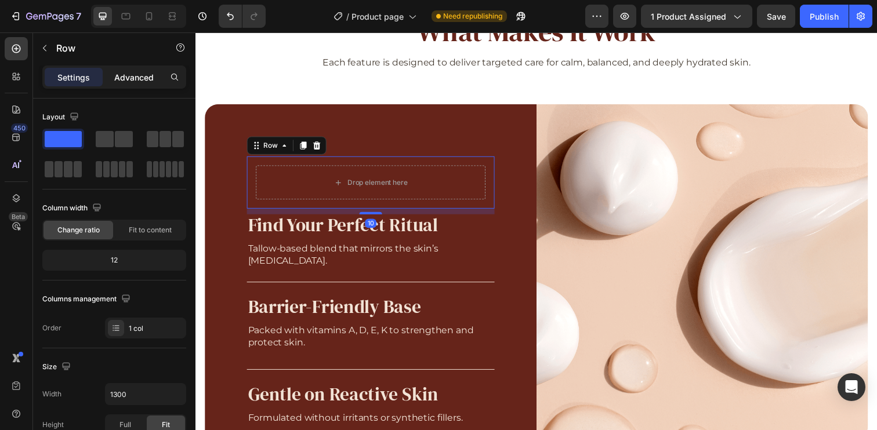
click at [128, 78] on p "Advanced" at bounding box center [133, 77] width 39 height 12
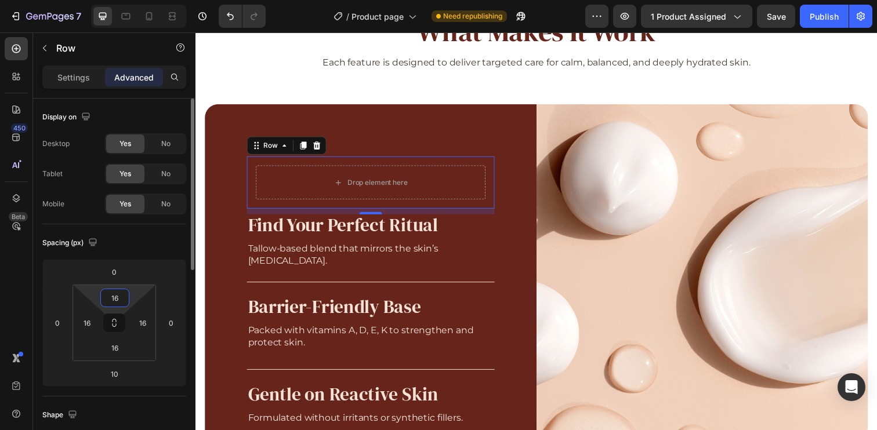
click at [113, 302] on input "16" at bounding box center [114, 297] width 23 height 17
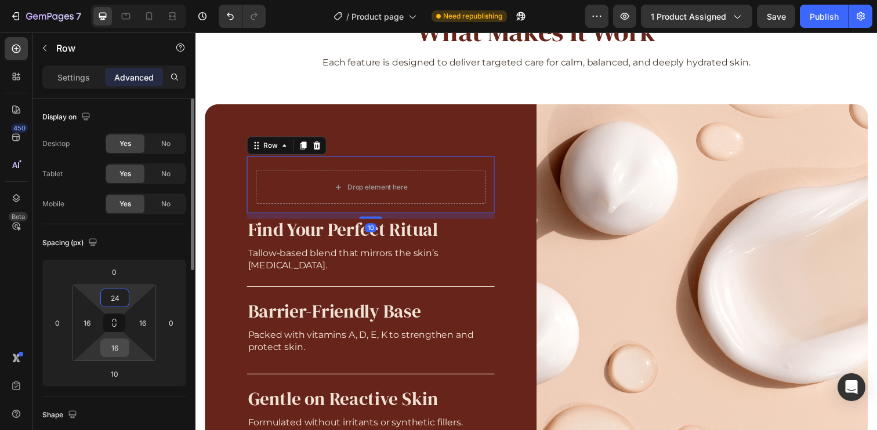
type input "24"
click at [117, 343] on input "16" at bounding box center [114, 347] width 23 height 17
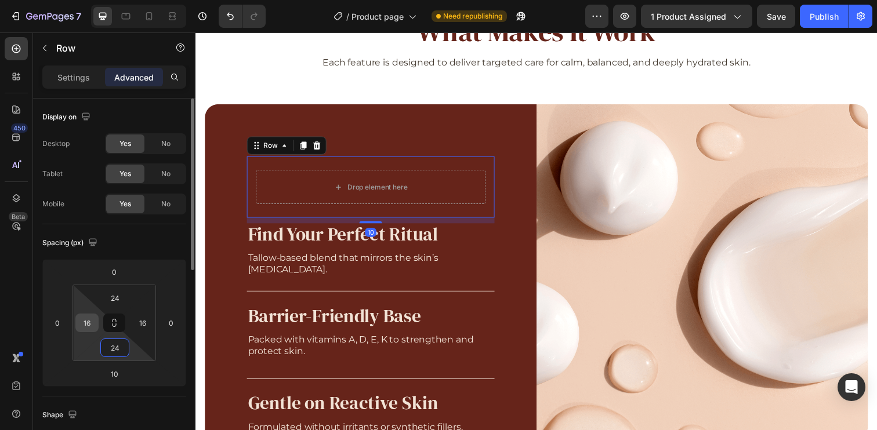
type input "24"
click at [88, 329] on input "16" at bounding box center [86, 322] width 17 height 17
type input "0"
click at [140, 322] on input "16" at bounding box center [142, 322] width 17 height 17
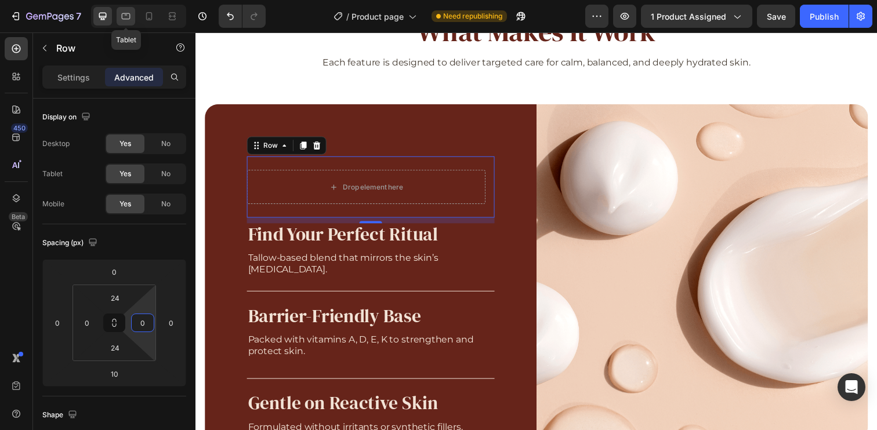
type input "0"
click at [133, 20] on div at bounding box center [126, 16] width 19 height 19
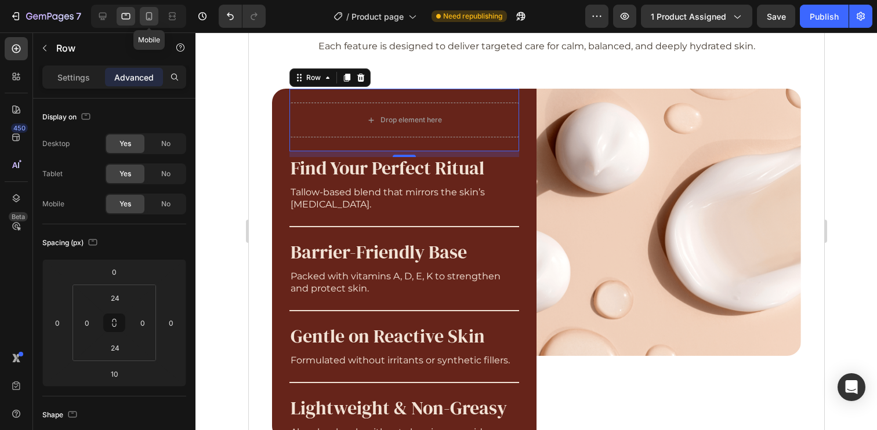
click at [149, 19] on icon at bounding box center [149, 16] width 6 height 8
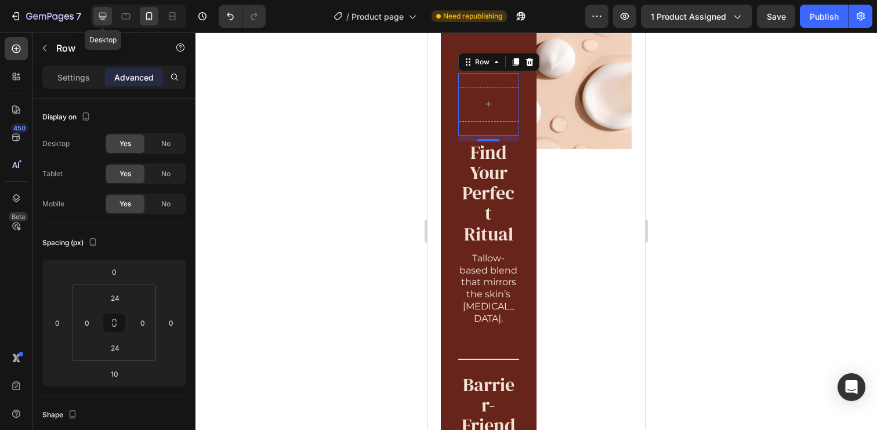
click at [101, 21] on icon at bounding box center [103, 16] width 12 height 12
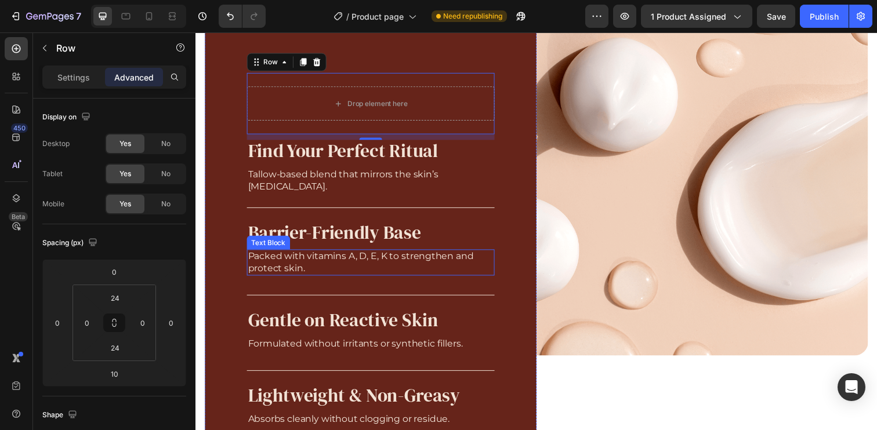
scroll to position [996, 0]
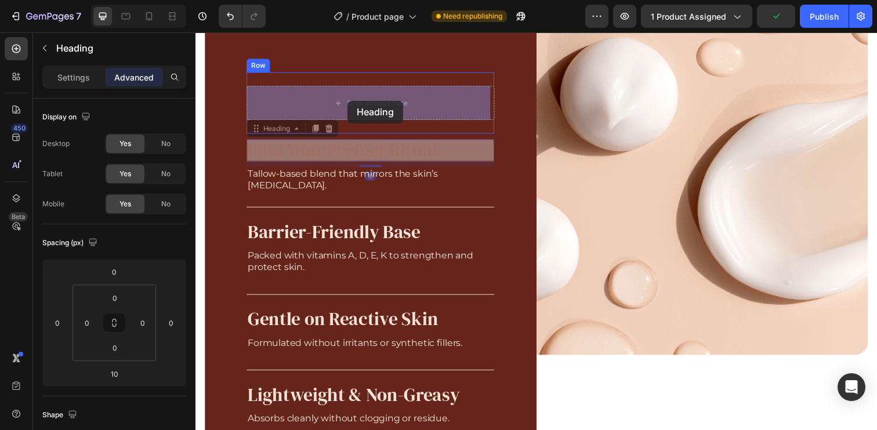
drag, startPoint x: 343, startPoint y: 155, endPoint x: 351, endPoint y: 106, distance: 50.5
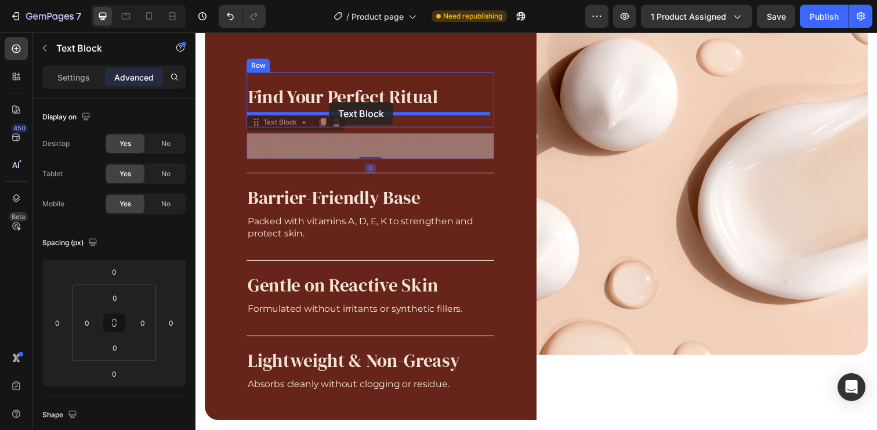
drag, startPoint x: 324, startPoint y: 148, endPoint x: 332, endPoint y: 104, distance: 45.3
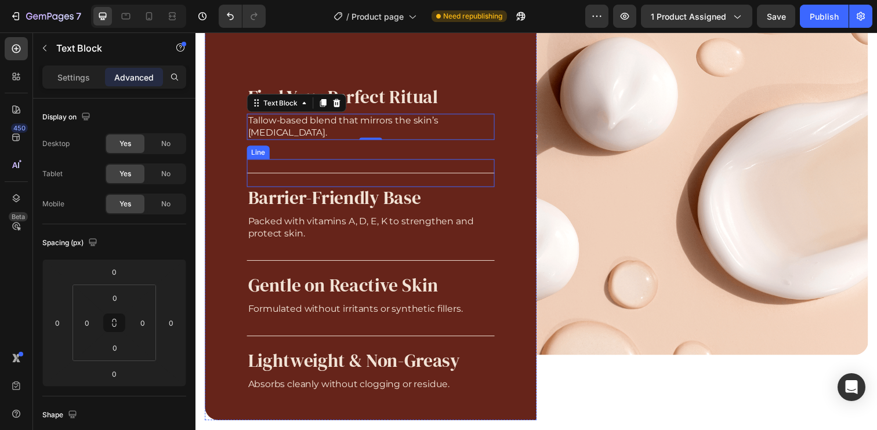
click at [309, 178] on div "Title Line" at bounding box center [374, 176] width 253 height 28
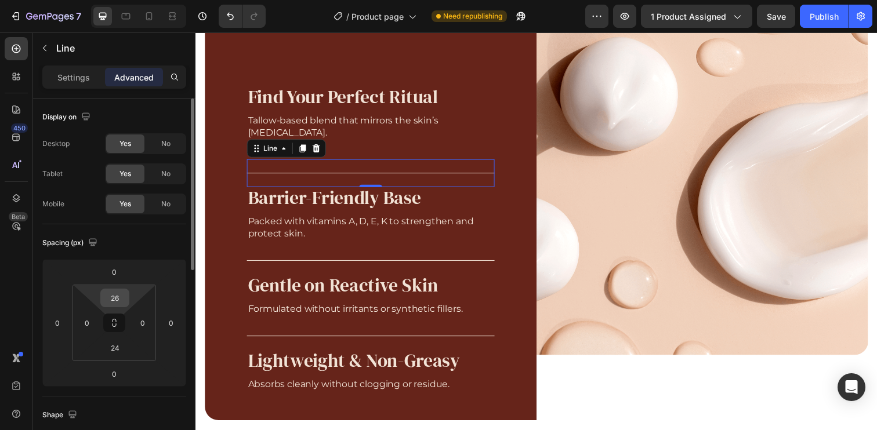
click at [108, 0] on html "7 Version history / Product page Need republishing Preview 1 product assigned S…" at bounding box center [438, 0] width 877 height 0
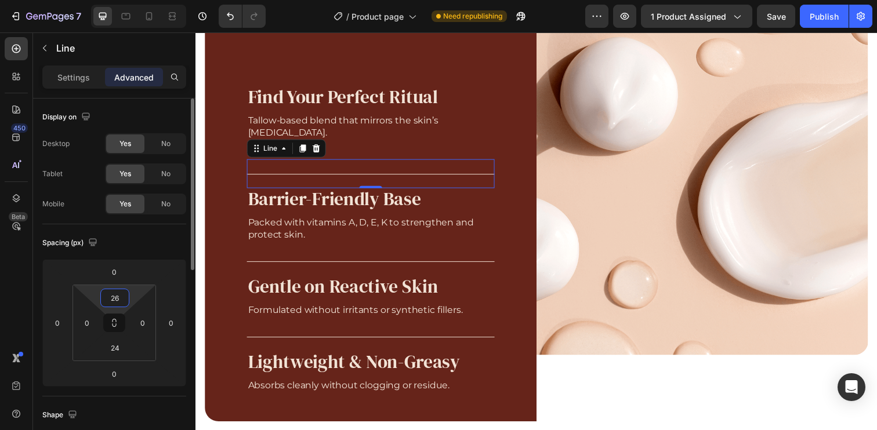
click at [118, 301] on input "26" at bounding box center [114, 297] width 23 height 17
click at [114, 300] on input "26" at bounding box center [114, 297] width 23 height 17
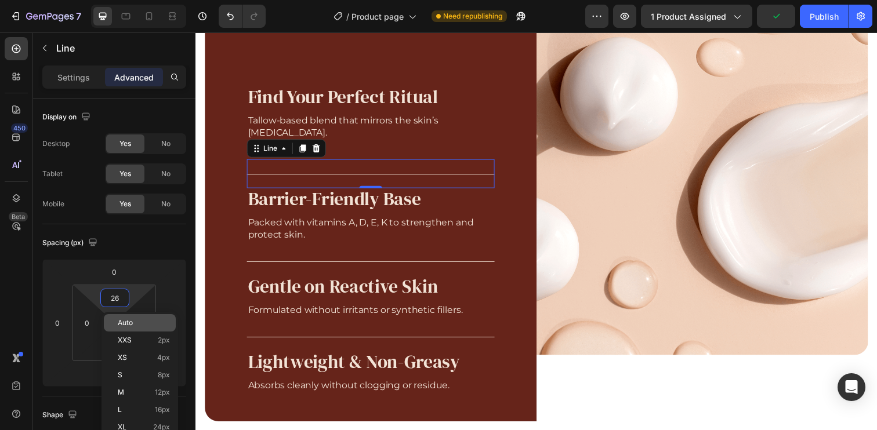
click at [128, 324] on span "Auto" at bounding box center [125, 323] width 15 height 8
type input "Auto"
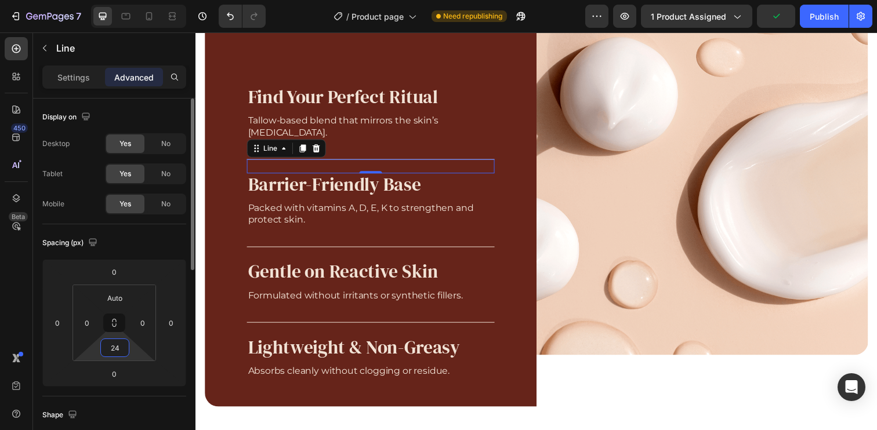
click at [115, 340] on input "24" at bounding box center [114, 347] width 23 height 17
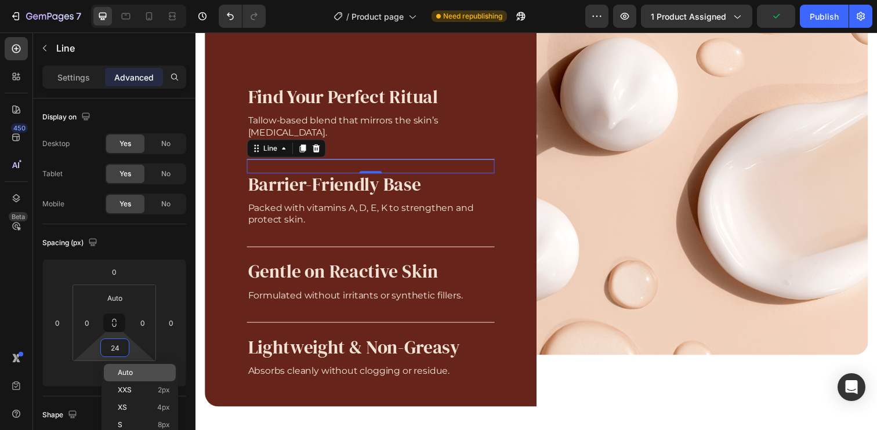
click at [130, 371] on span "Auto" at bounding box center [125, 373] width 15 height 8
type input "Auto"
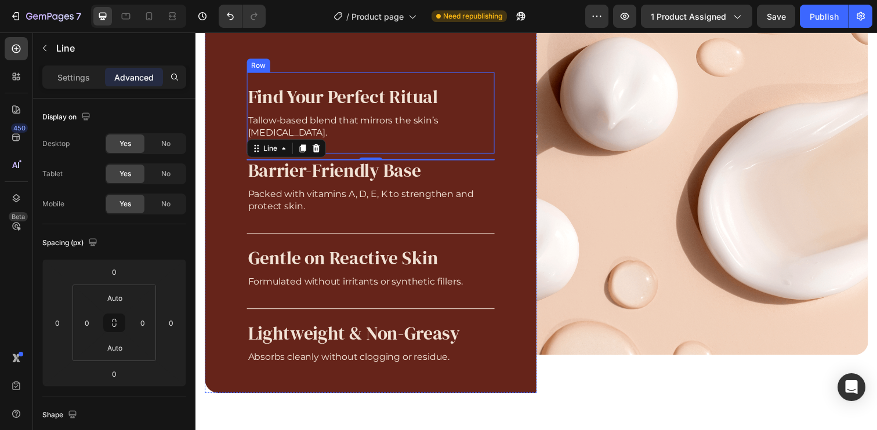
click at [489, 85] on div "Find Your Perfect Ritual Heading Tallow-based blend that mirrors the skin’s lip…" at bounding box center [374, 114] width 253 height 83
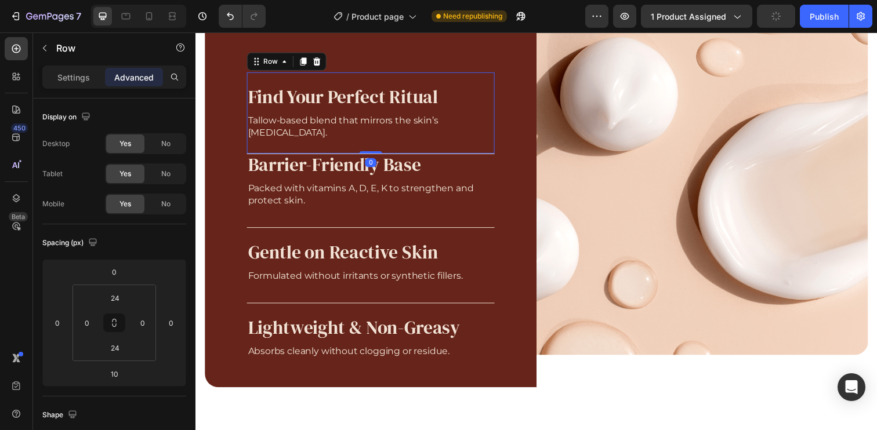
drag, startPoint x: 379, startPoint y: 159, endPoint x: 380, endPoint y: 140, distance: 19.2
click at [380, 140] on div "Find Your Perfect Ritual Heading Tallow-based blend that mirrors the skin’s lip…" at bounding box center [374, 114] width 253 height 83
type input "0"
click at [305, 59] on icon at bounding box center [305, 62] width 6 height 8
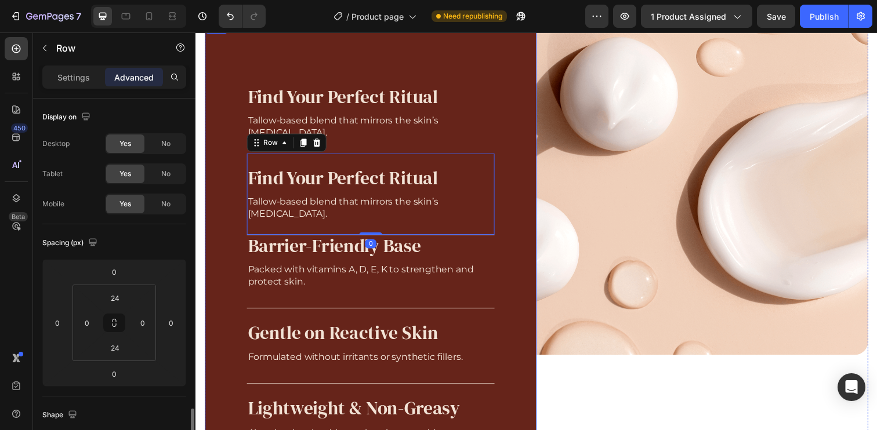
scroll to position [211, 0]
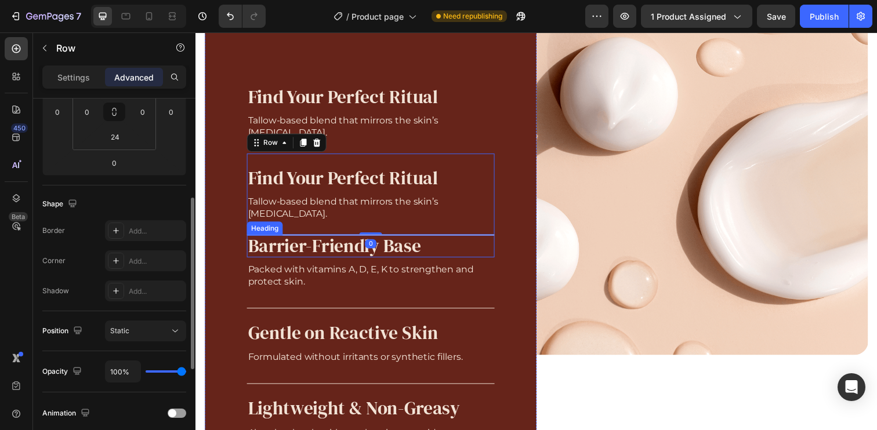
click at [300, 251] on p "Barrier-Friendly Base" at bounding box center [374, 251] width 251 height 20
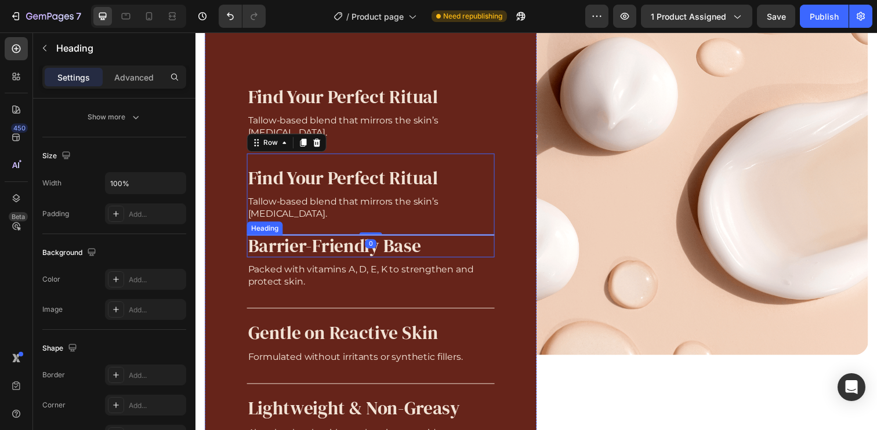
scroll to position [0, 0]
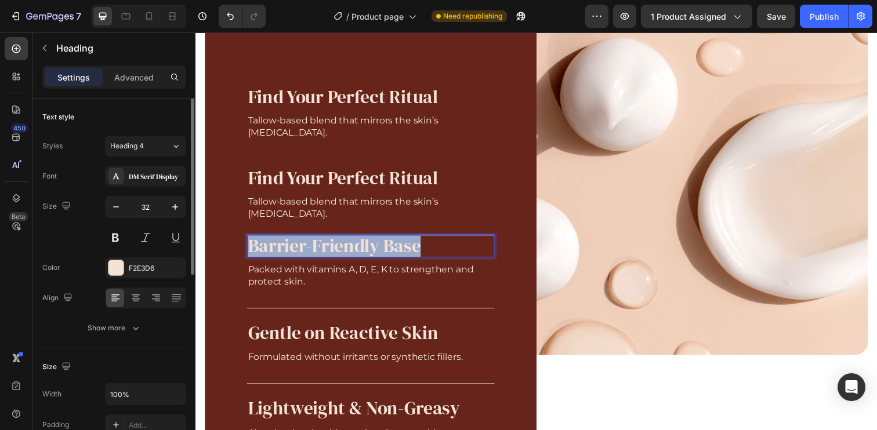
click at [300, 251] on p "Barrier-Friendly Base" at bounding box center [374, 251] width 251 height 20
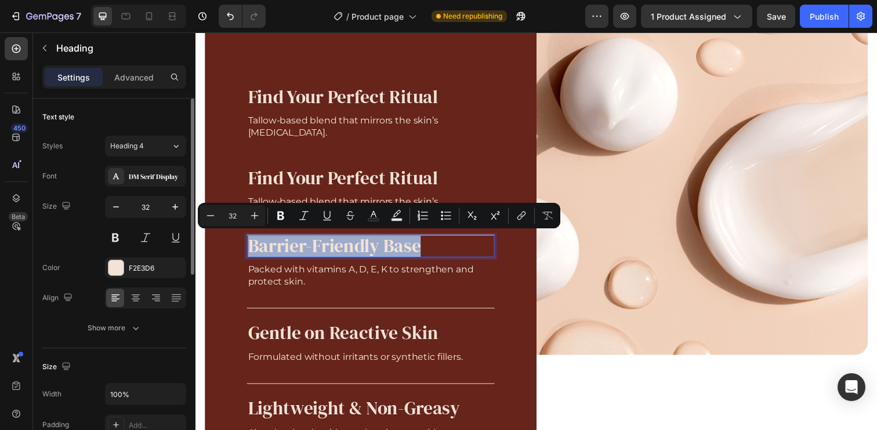
copy p "Barrier-Friendly Base"
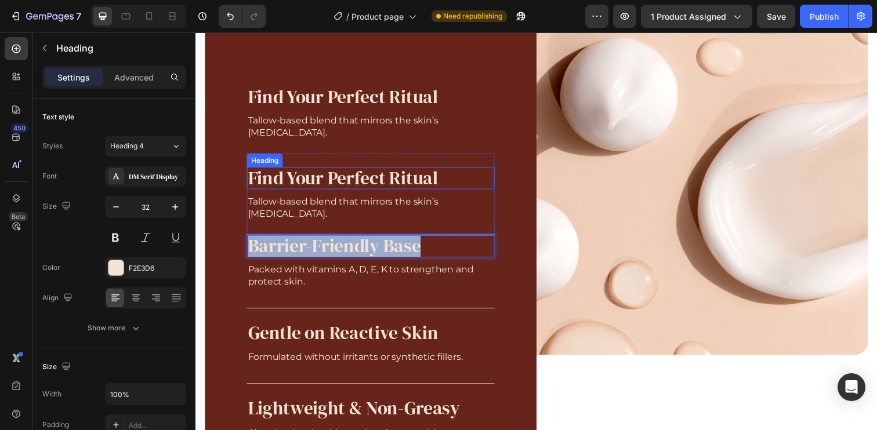
click at [422, 182] on h2 "Find Your Perfect Ritual" at bounding box center [374, 181] width 253 height 23
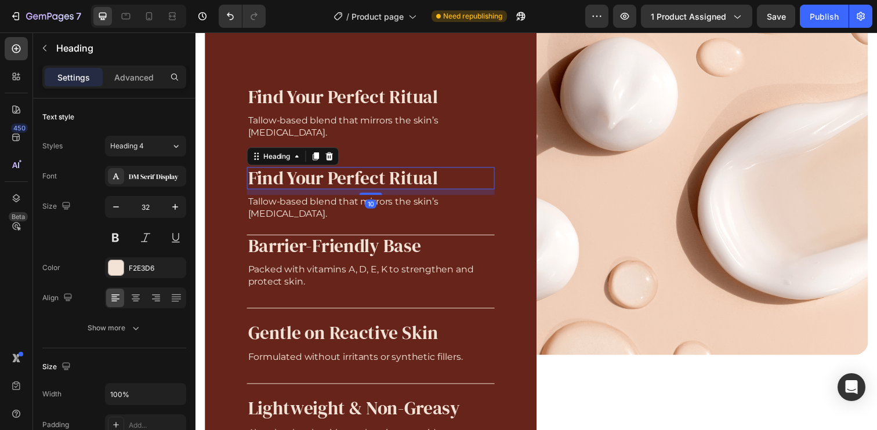
click at [422, 182] on h2 "Find Your Perfect Ritual" at bounding box center [374, 181] width 253 height 23
click at [422, 182] on p "Find Your Perfect Ritual" at bounding box center [374, 181] width 251 height 20
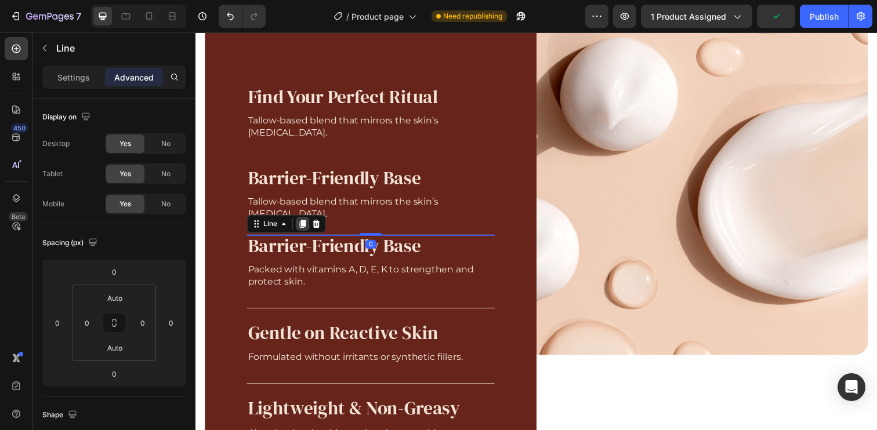
click at [303, 229] on icon at bounding box center [305, 228] width 6 height 8
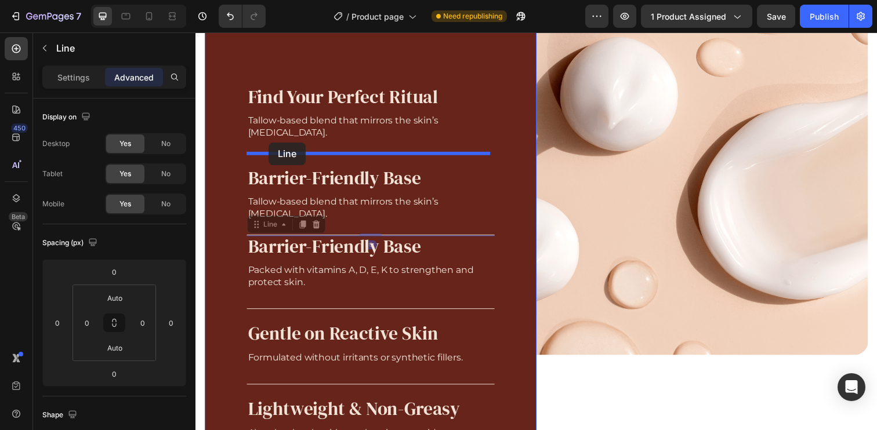
drag, startPoint x: 266, startPoint y: 228, endPoint x: 270, endPoint y: 145, distance: 83.1
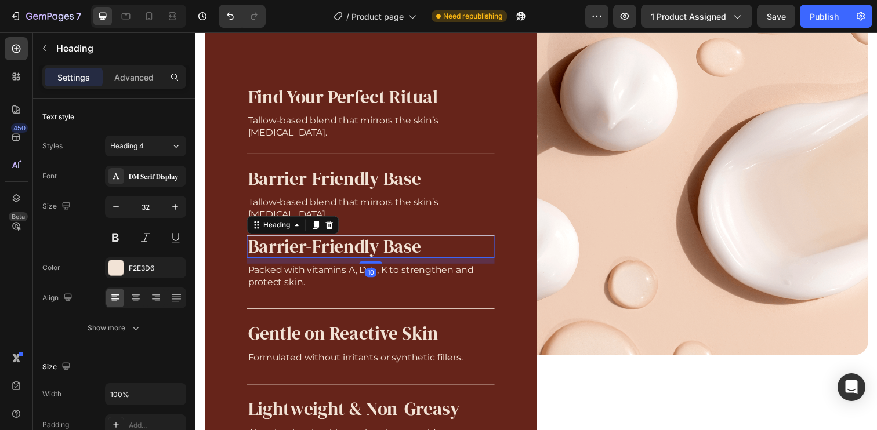
click at [480, 251] on p "Barrier-Friendly Base" at bounding box center [374, 251] width 251 height 20
click at [331, 228] on icon at bounding box center [331, 228] width 9 height 9
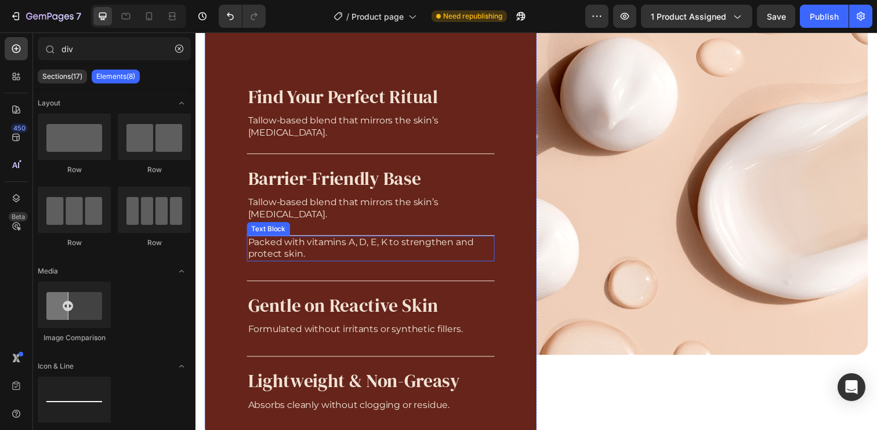
click at [337, 254] on p "Packed with vitamins A, D, E, K to strengthen and protect skin." at bounding box center [374, 253] width 251 height 24
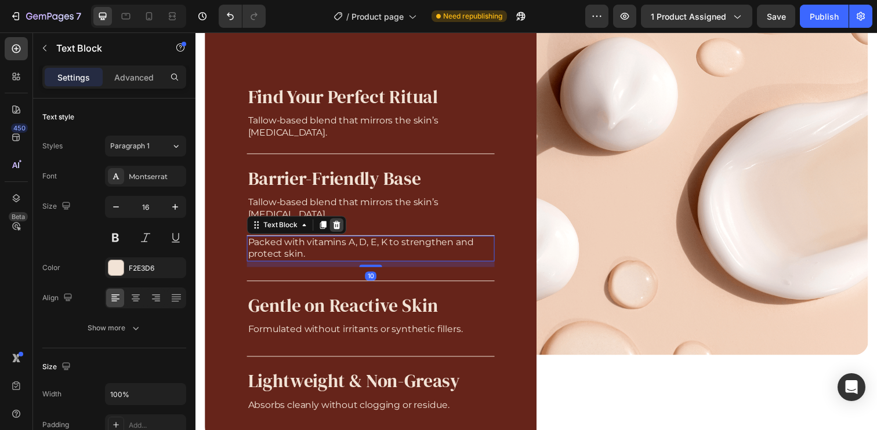
click at [342, 227] on icon at bounding box center [340, 229] width 8 height 8
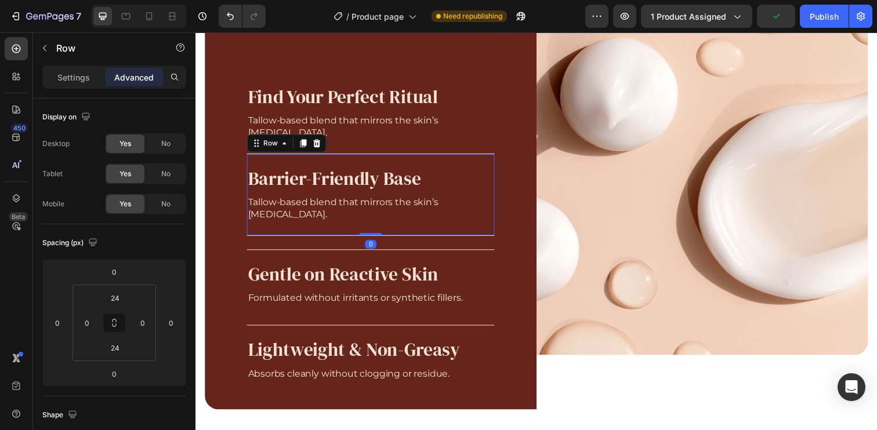
click at [488, 166] on div "Barrier-Friendly Base Heading Tallow-based blend that mirrors the skin’s lipid …" at bounding box center [374, 198] width 253 height 83
click at [306, 147] on icon at bounding box center [305, 145] width 6 height 8
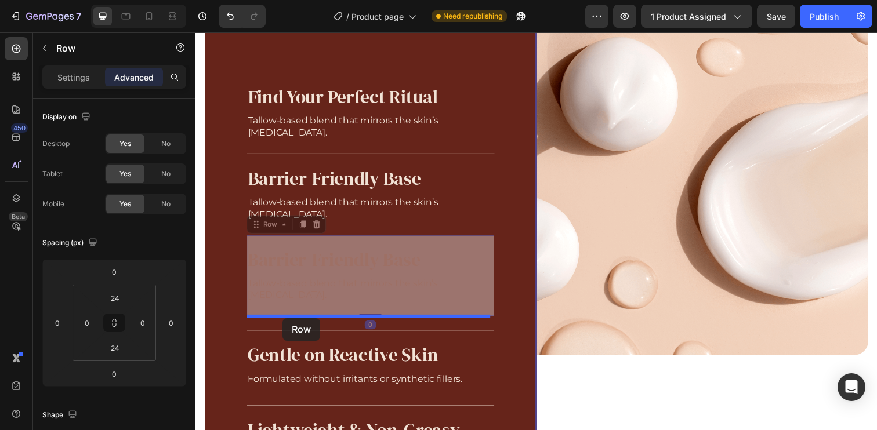
drag, startPoint x: 270, startPoint y: 231, endPoint x: 284, endPoint y: 324, distance: 94.5
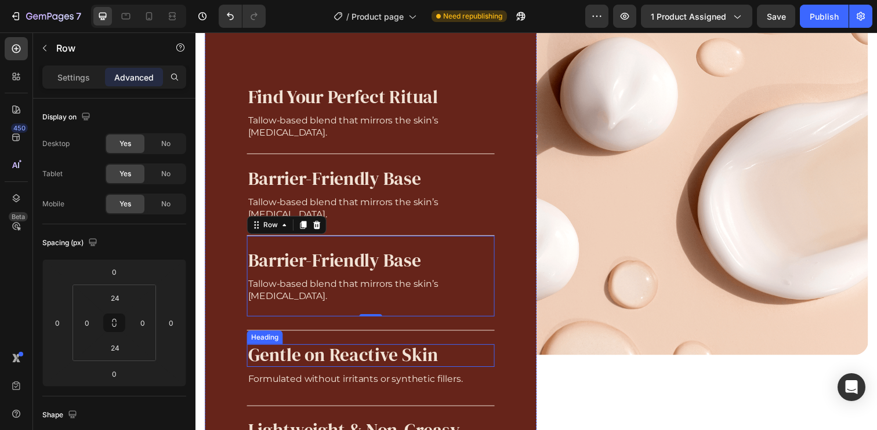
click at [376, 360] on p "Gentle on Reactive Skin" at bounding box center [374, 362] width 251 height 20
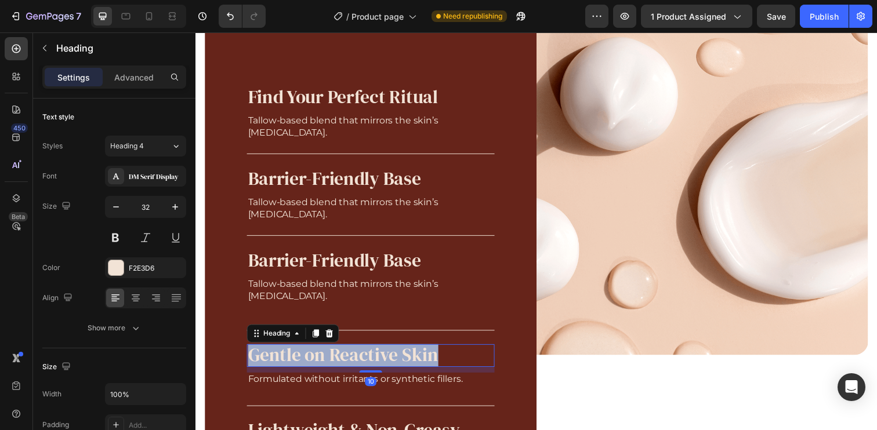
click at [376, 360] on p "Gentle on Reactive Skin" at bounding box center [374, 362] width 251 height 20
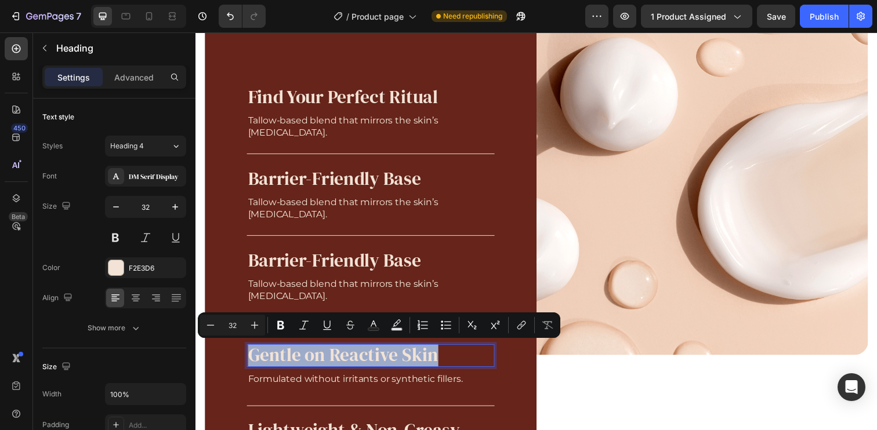
copy p "Gentle on Reactive Skin"
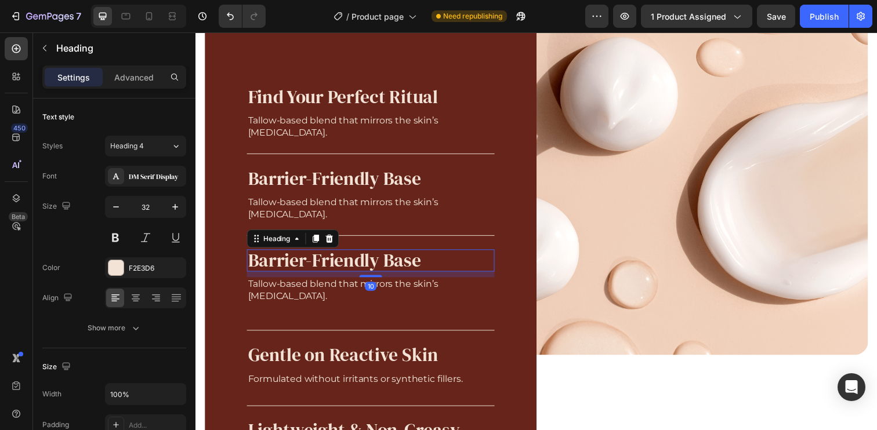
click at [412, 269] on h2 "Barrier-Friendly Base" at bounding box center [374, 265] width 253 height 23
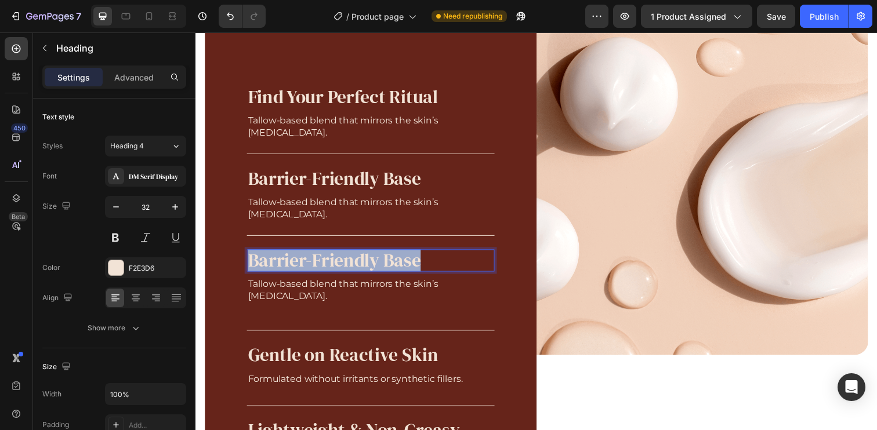
click at [412, 269] on p "Barrier-Friendly Base" at bounding box center [374, 265] width 251 height 20
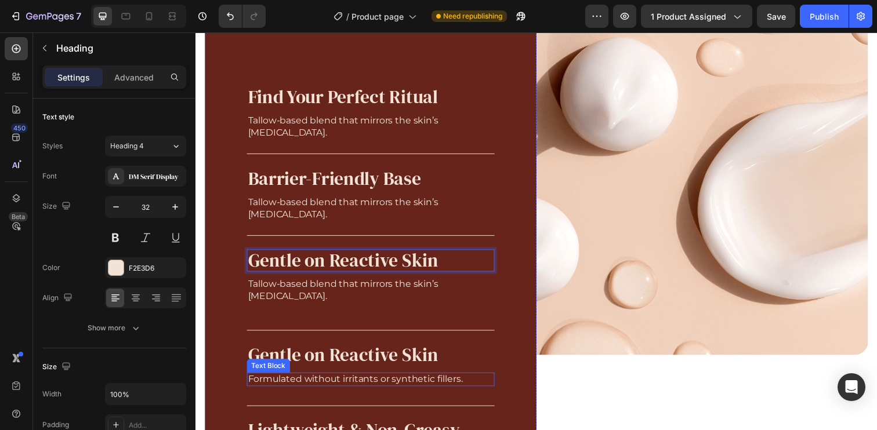
click at [373, 389] on p "Formulated without irritants or synthetic fillers." at bounding box center [374, 387] width 251 height 12
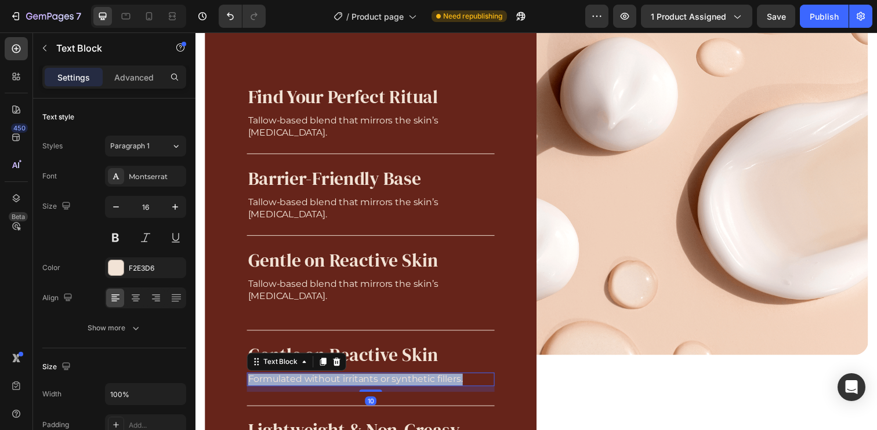
click at [373, 389] on p "Formulated without irritants or synthetic fillers." at bounding box center [374, 387] width 251 height 12
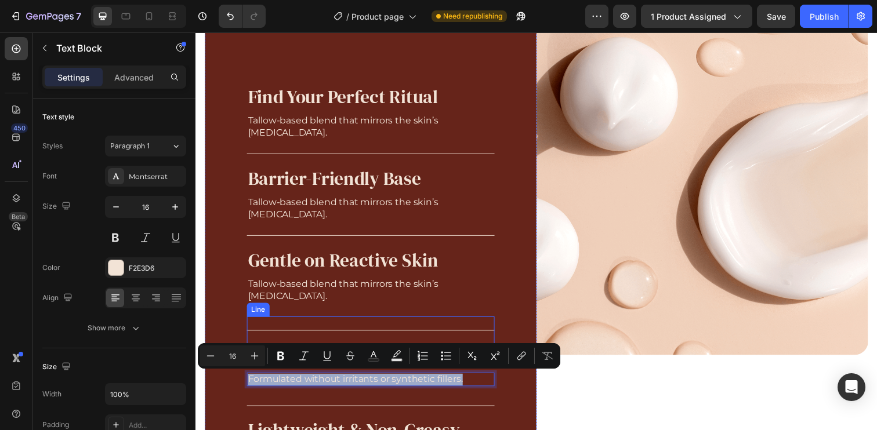
copy p "Formulated without irritants or synthetic fillers."
click at [358, 292] on p "Tallow-based blend that mirrors the skin’s [MEDICAL_DATA]." at bounding box center [374, 296] width 251 height 24
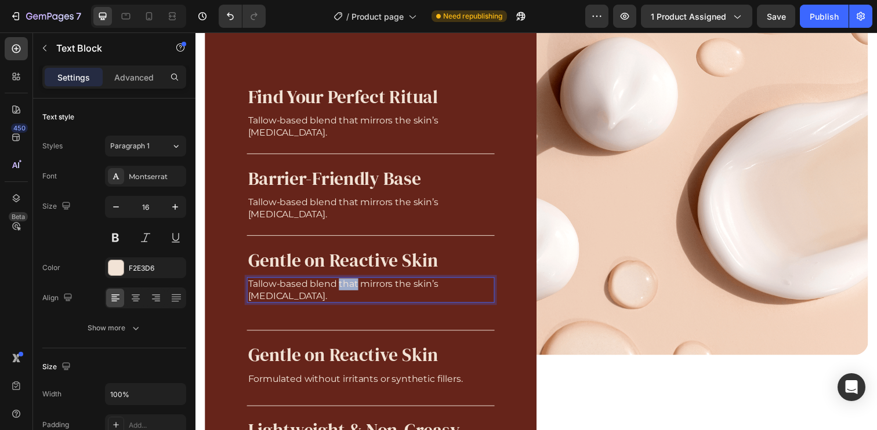
click at [358, 292] on p "Tallow-based blend that mirrors the skin’s [MEDICAL_DATA]." at bounding box center [374, 296] width 251 height 24
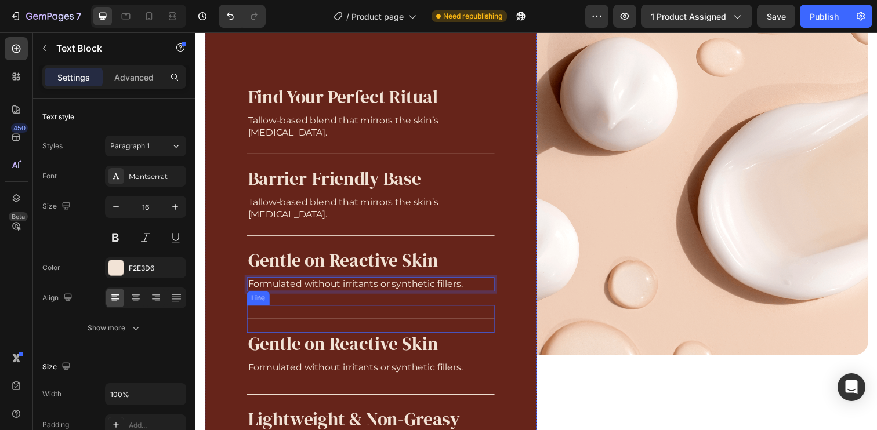
click at [470, 331] on div "Title Line" at bounding box center [374, 325] width 253 height 28
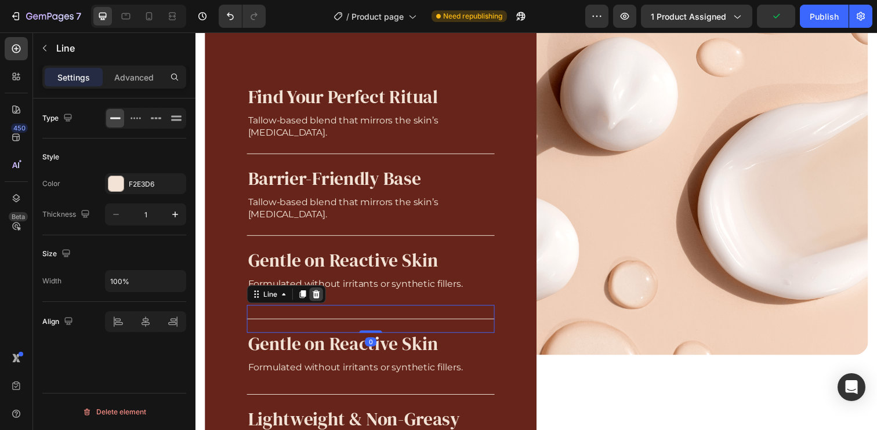
click at [321, 302] on icon at bounding box center [318, 299] width 9 height 9
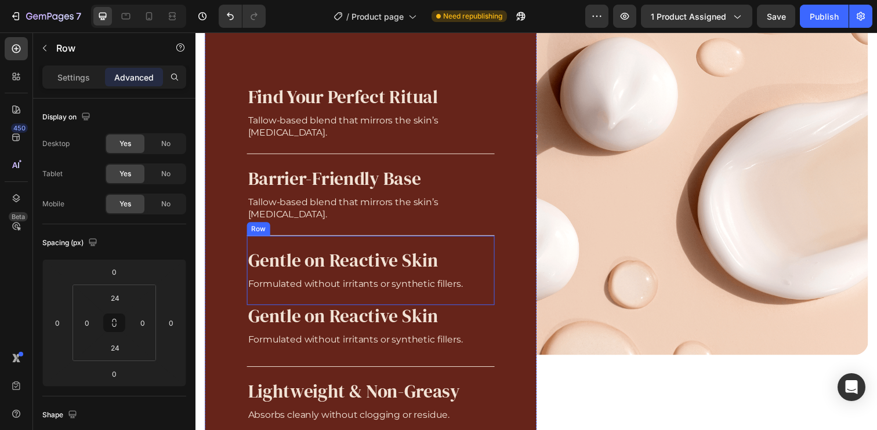
click at [308, 240] on div "Gentle on Reactive Skin Heading Formulated without irritants or synthetic fille…" at bounding box center [374, 275] width 253 height 71
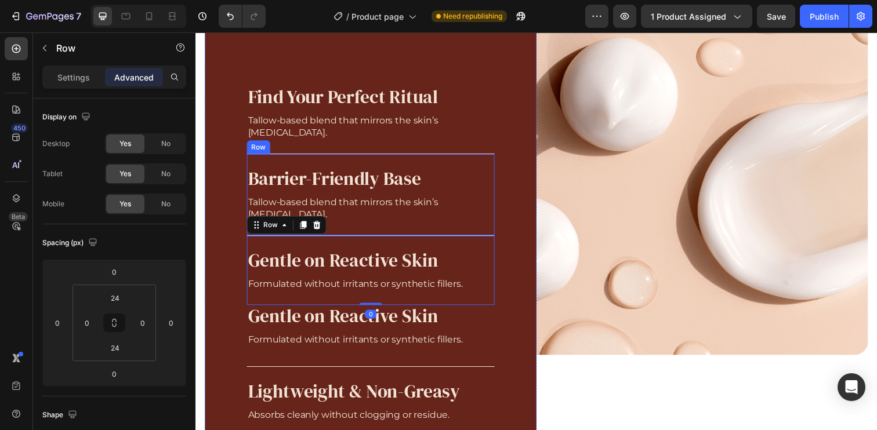
click at [386, 228] on div "Barrier-Friendly Base Heading Tallow-based blend that mirrors the skin’s lipid …" at bounding box center [374, 198] width 253 height 83
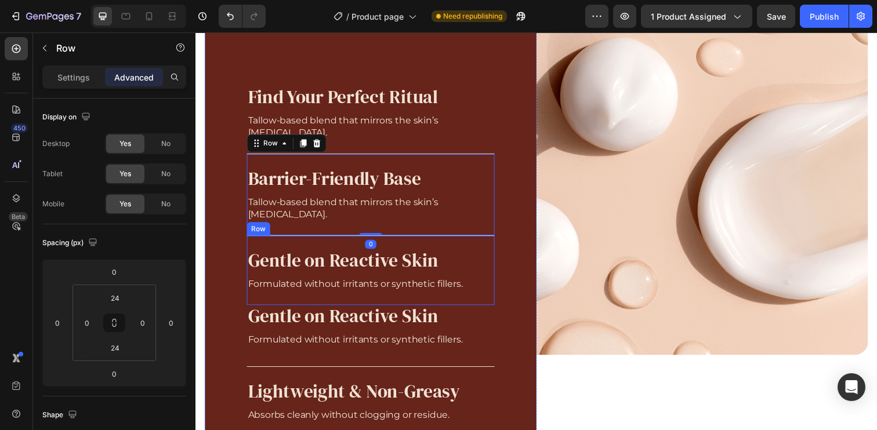
click at [376, 240] on div "Gentle on Reactive Skin Heading Formulated without irritants or synthetic fille…" at bounding box center [374, 275] width 253 height 71
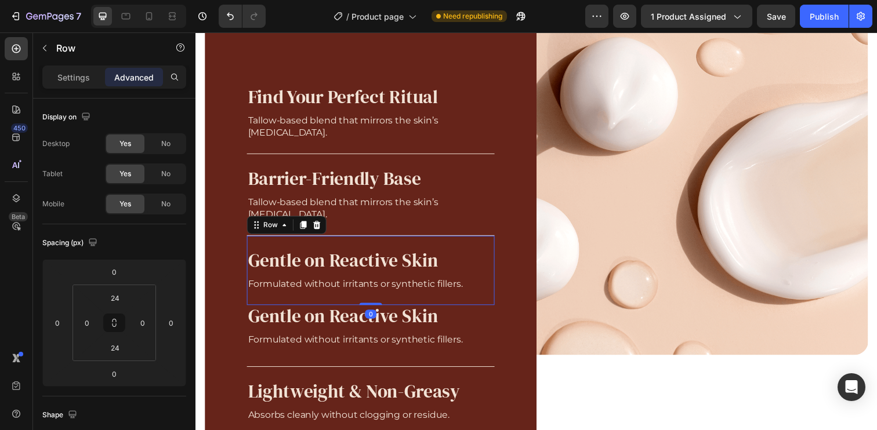
click at [389, 240] on div "Gentle on Reactive Skin Heading Formulated without irritants or synthetic fille…" at bounding box center [374, 275] width 253 height 71
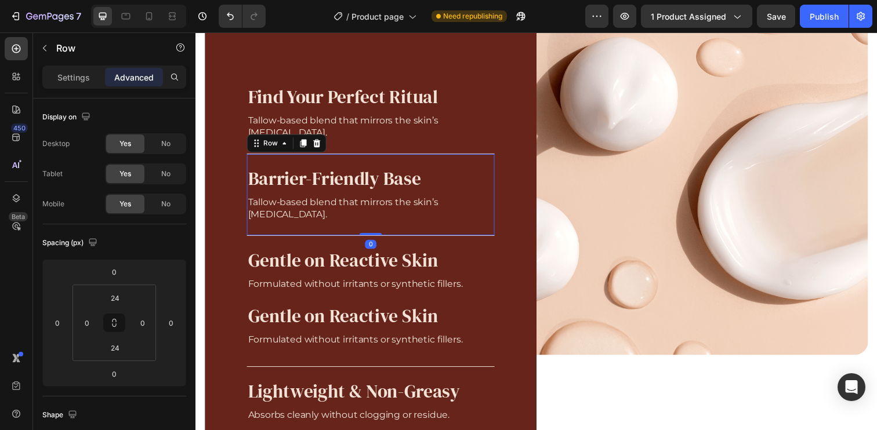
click at [393, 238] on div "Barrier-Friendly Base Heading Tallow-based blend that mirrors the skin’s lipid …" at bounding box center [374, 198] width 253 height 83
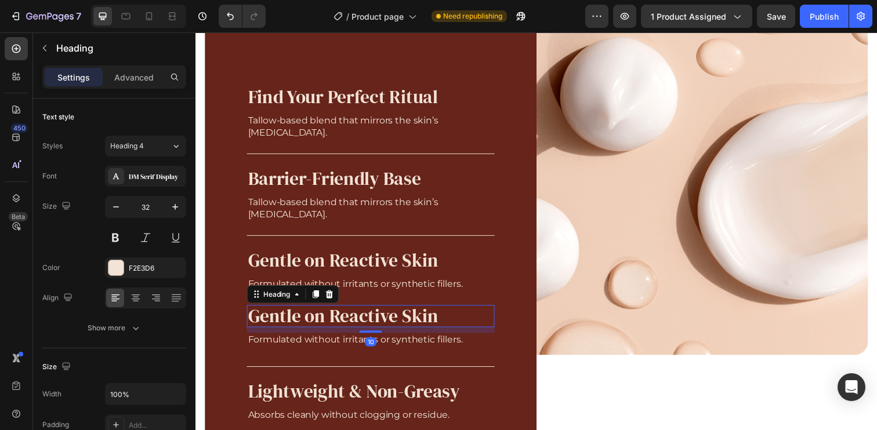
click at [415, 325] on p "Gentle on Reactive Skin" at bounding box center [374, 322] width 251 height 20
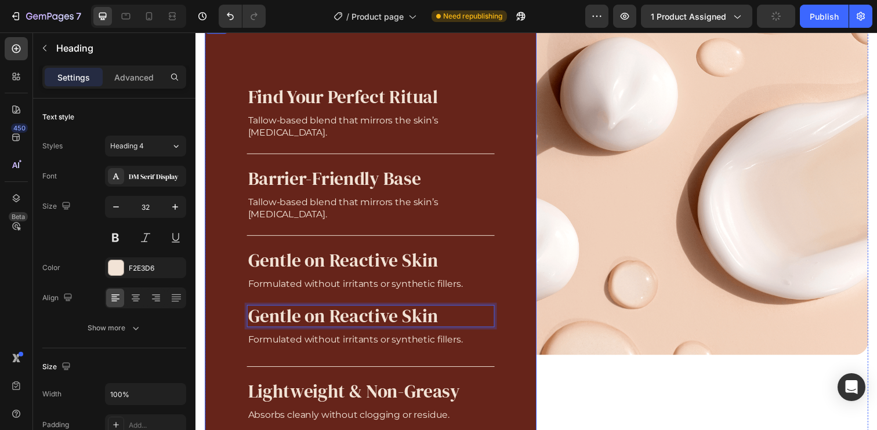
click at [492, 354] on div "Find Your Perfect Ritual Heading Tallow-based blend that mirrors the skin’s lip…" at bounding box center [374, 255] width 253 height 364
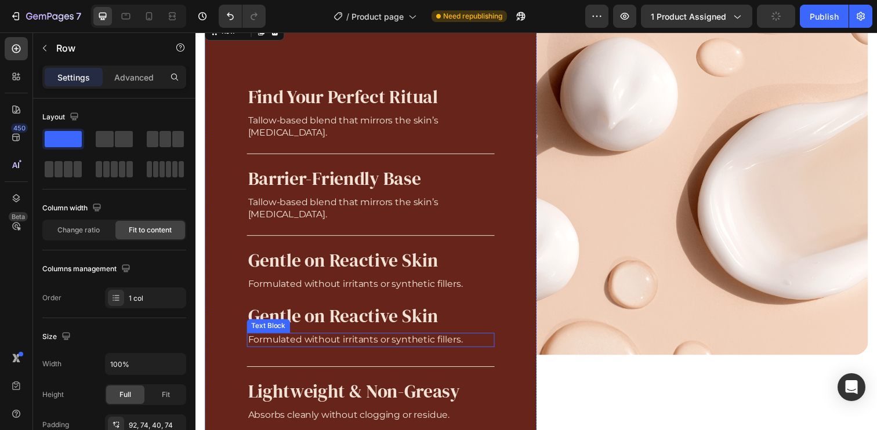
click at [482, 345] on p "Formulated without irritants or synthetic fillers." at bounding box center [374, 346] width 251 height 12
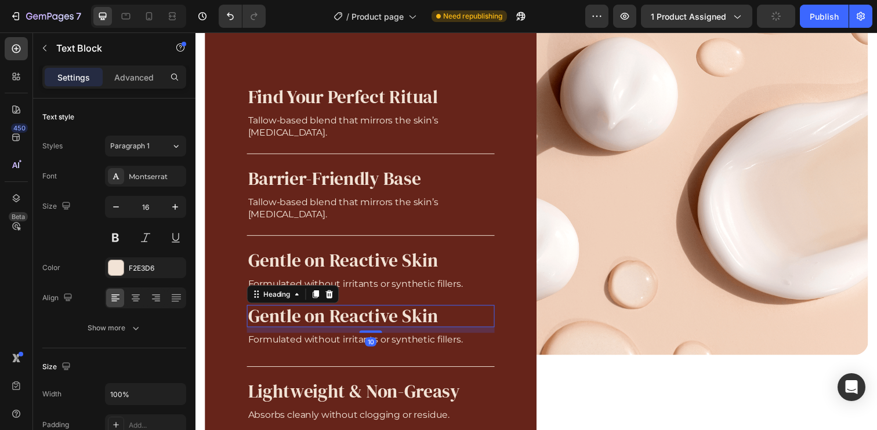
click at [492, 322] on p "Gentle on Reactive Skin" at bounding box center [374, 322] width 251 height 20
click at [333, 296] on icon at bounding box center [331, 299] width 9 height 9
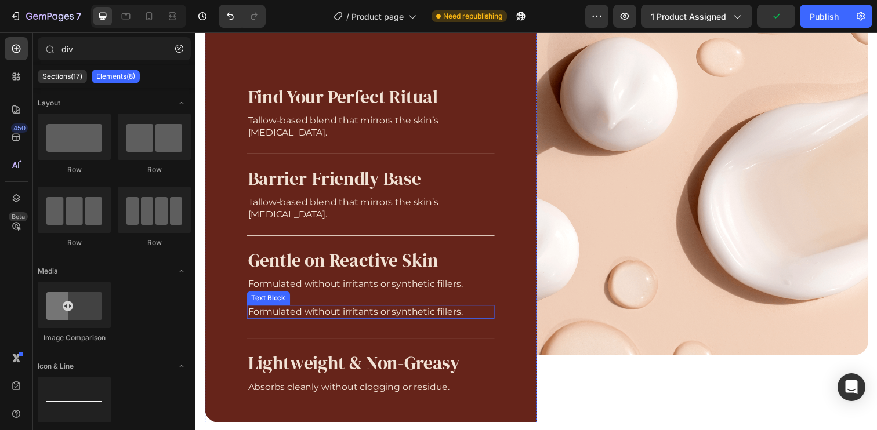
click at [342, 314] on p "Formulated without irritants or synthetic fillers." at bounding box center [374, 318] width 251 height 12
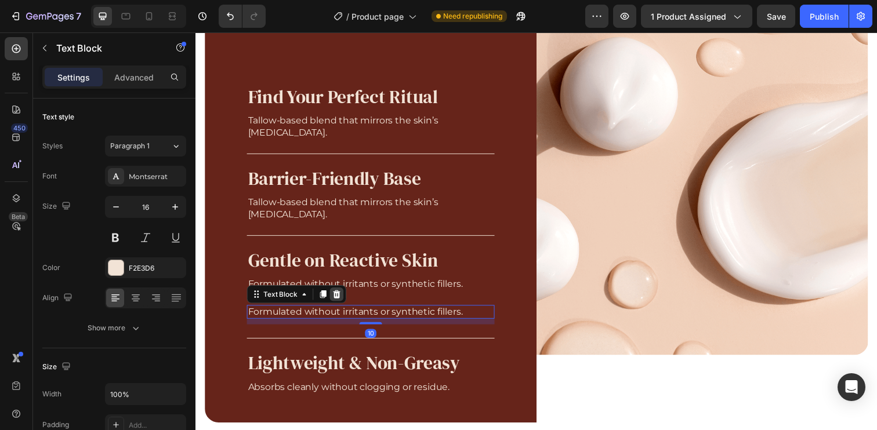
click at [338, 298] on icon at bounding box center [340, 300] width 8 height 8
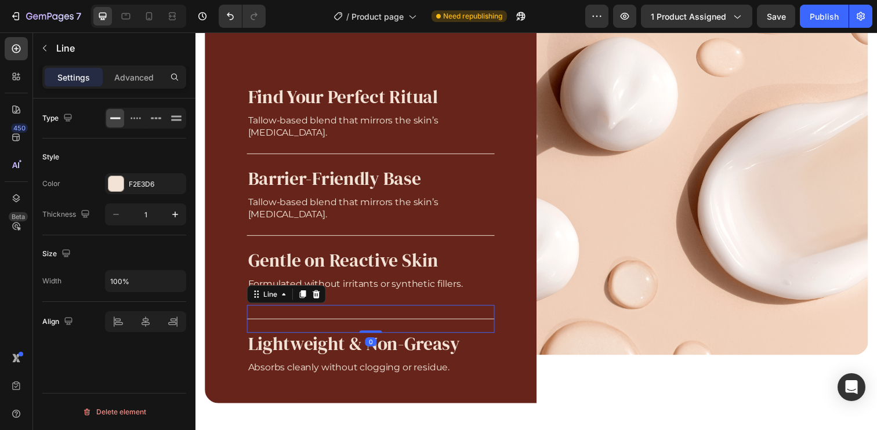
click at [322, 326] on div "Title Line 0" at bounding box center [374, 325] width 253 height 28
click at [320, 297] on icon at bounding box center [319, 300] width 8 height 8
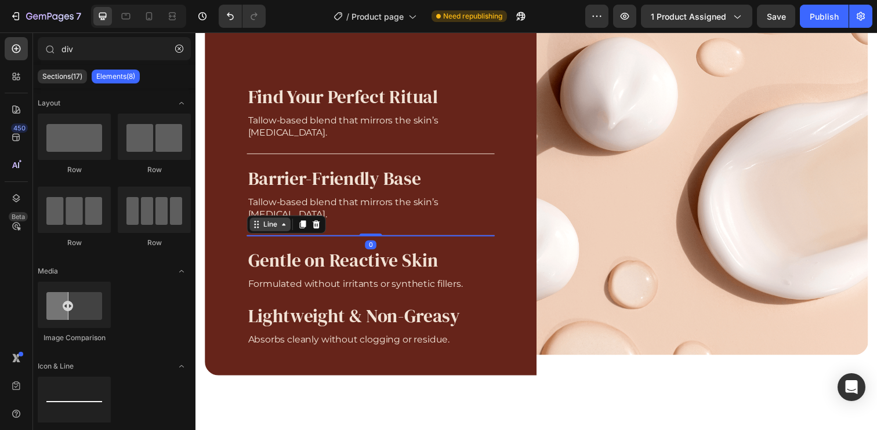
click at [264, 234] on div "Line" at bounding box center [272, 229] width 42 height 14
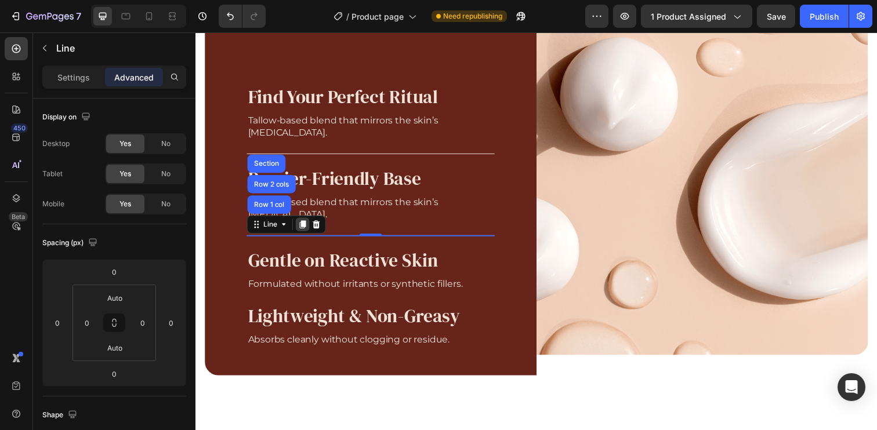
click at [306, 227] on icon at bounding box center [305, 228] width 6 height 8
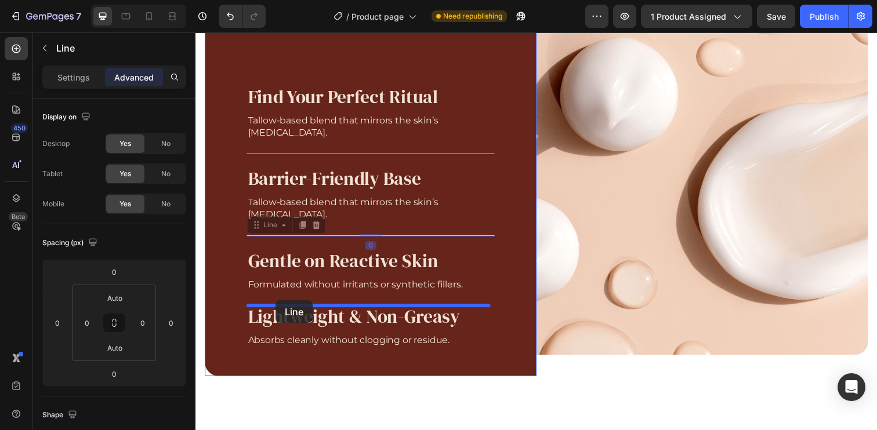
drag, startPoint x: 269, startPoint y: 231, endPoint x: 277, endPoint y: 306, distance: 75.8
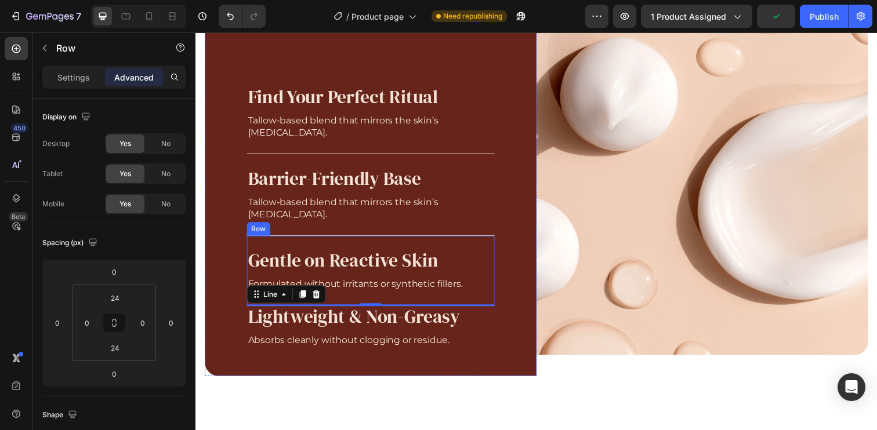
click at [261, 244] on div "Gentle on Reactive Skin Heading Formulated without irritants or synthetic fille…" at bounding box center [374, 275] width 253 height 71
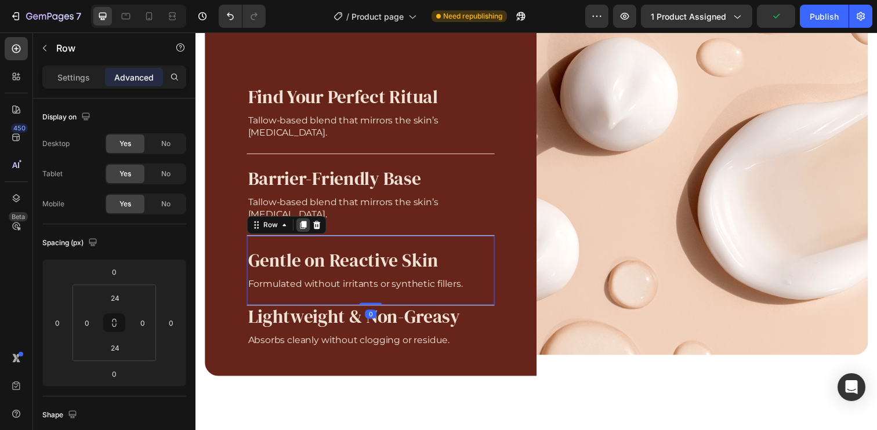
click at [304, 232] on icon at bounding box center [304, 228] width 9 height 9
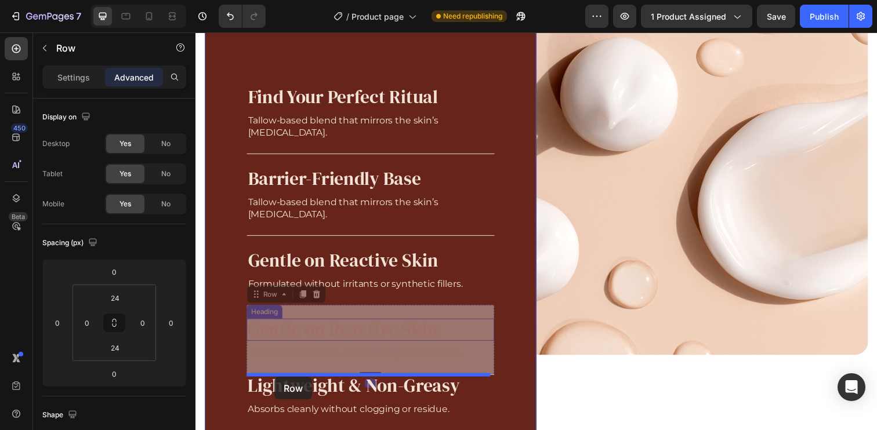
drag, startPoint x: 265, startPoint y: 298, endPoint x: 276, endPoint y: 384, distance: 87.1
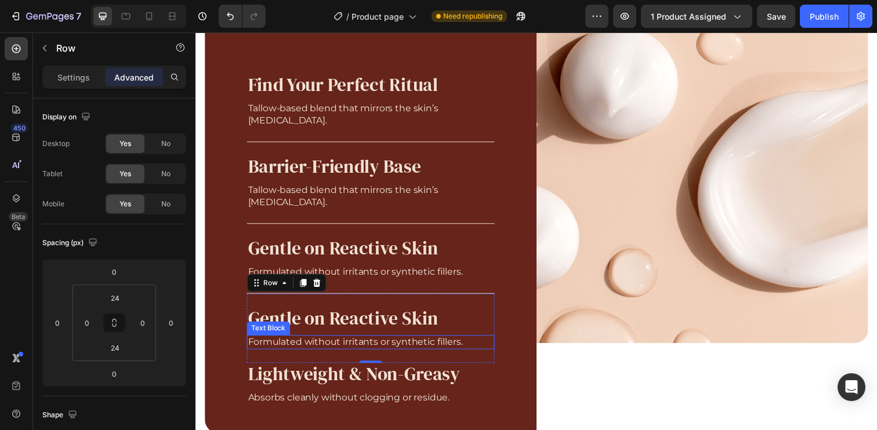
scroll to position [1016, 0]
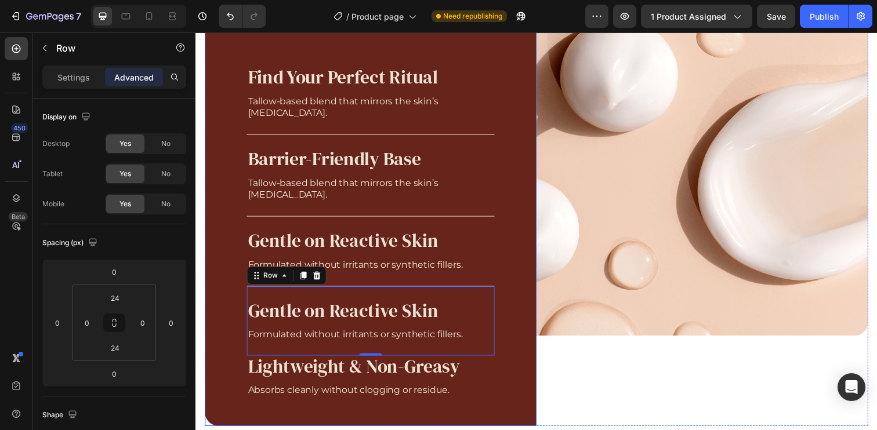
click at [504, 275] on div "Find Your Perfect Ritual Heading Tallow-based blend that mirrors the skin’s lip…" at bounding box center [374, 217] width 339 height 434
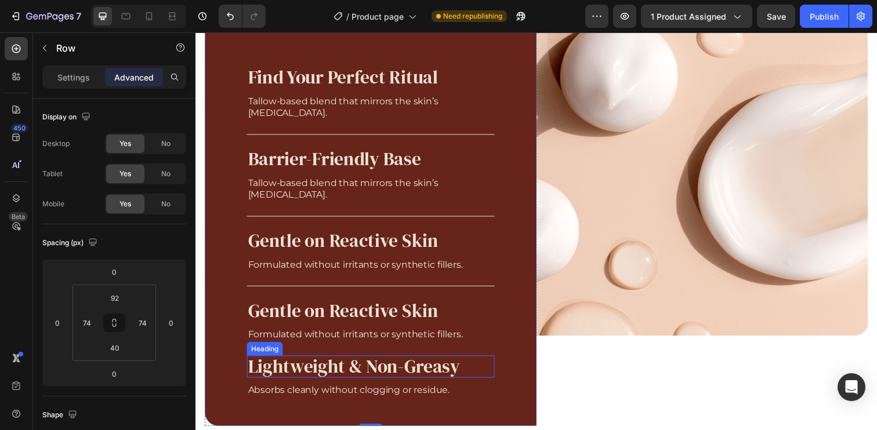
click at [361, 376] on p "Lightweight & Non-Greasy" at bounding box center [374, 374] width 251 height 20
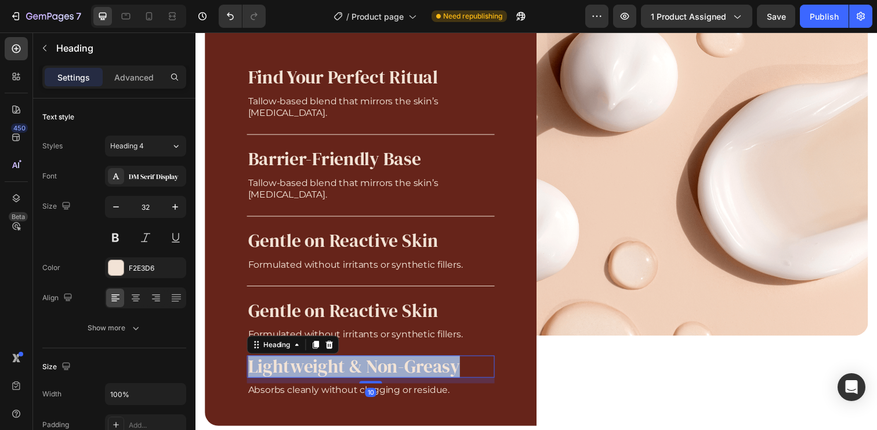
click at [361, 376] on p "Lightweight & Non-Greasy" at bounding box center [374, 374] width 251 height 20
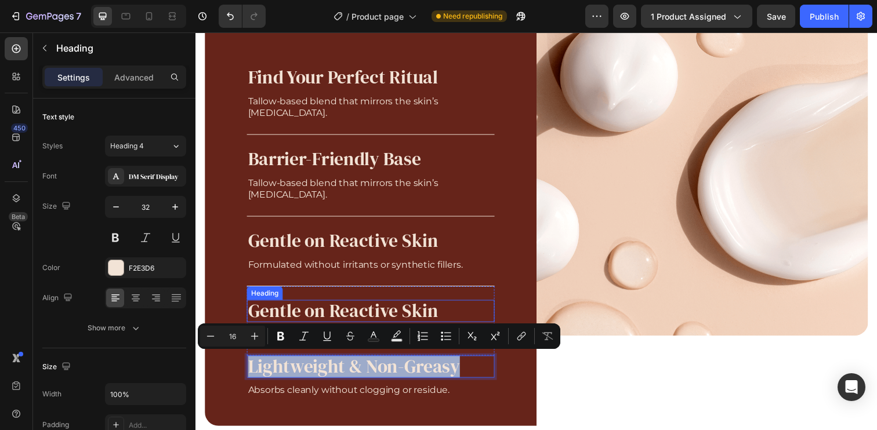
click at [422, 309] on h2 "Gentle on Reactive Skin" at bounding box center [374, 317] width 253 height 23
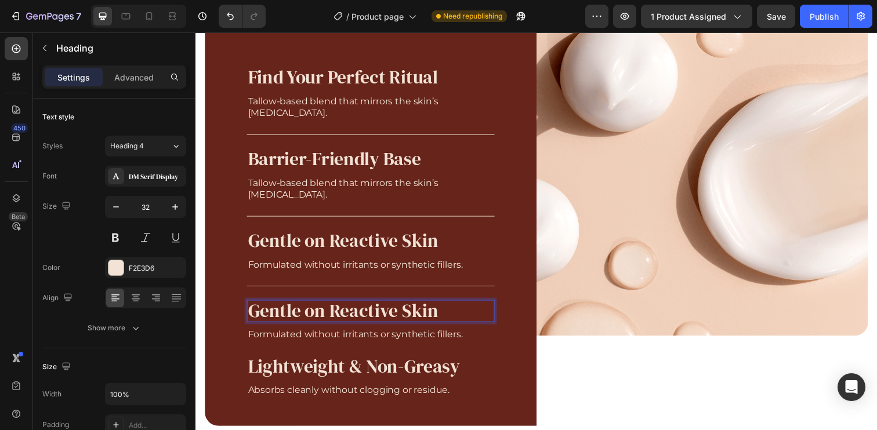
click at [422, 309] on h2 "Gentle on Reactive Skin" at bounding box center [374, 317] width 253 height 23
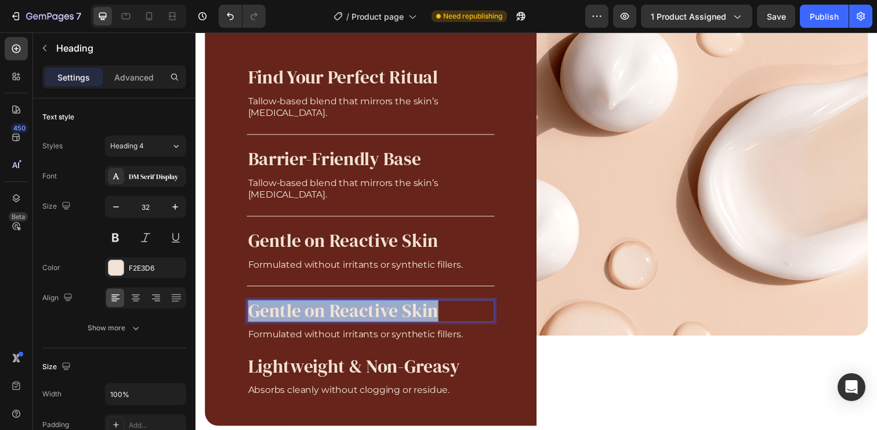
click at [422, 309] on p "Gentle on Reactive Skin" at bounding box center [374, 317] width 251 height 20
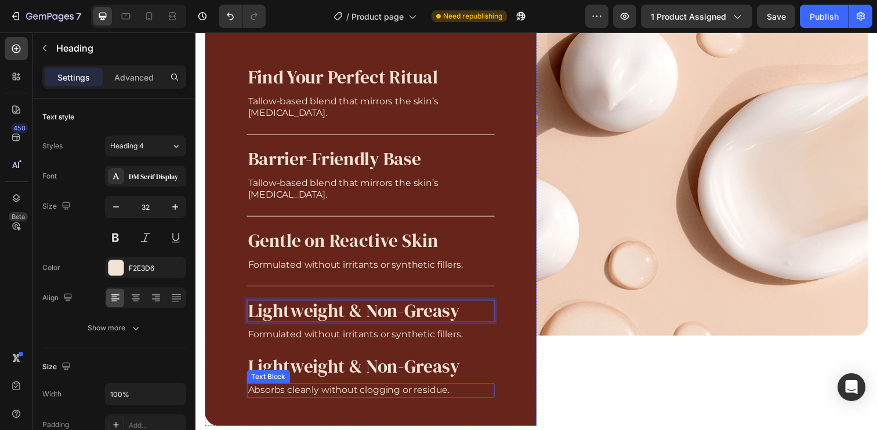
click at [410, 404] on p "Absorbs cleanly without clogging or residue." at bounding box center [374, 398] width 251 height 12
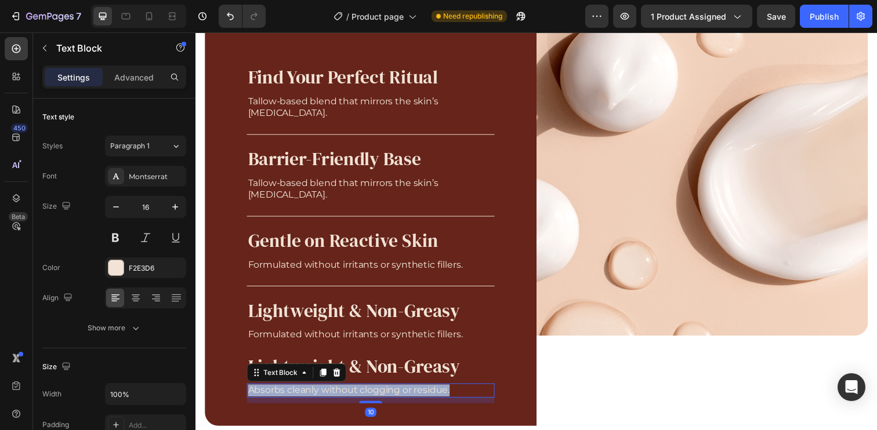
click at [410, 403] on p "Absorbs cleanly without clogging or residue." at bounding box center [374, 398] width 251 height 12
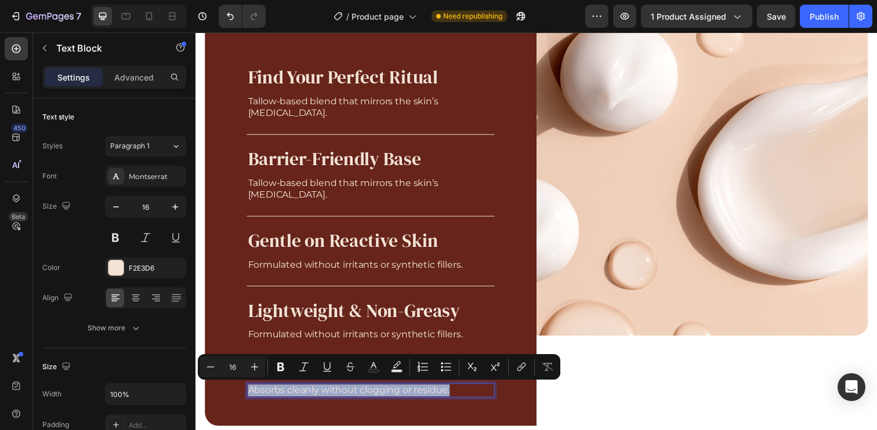
copy p "Absorbs cleanly without clogging or residue."
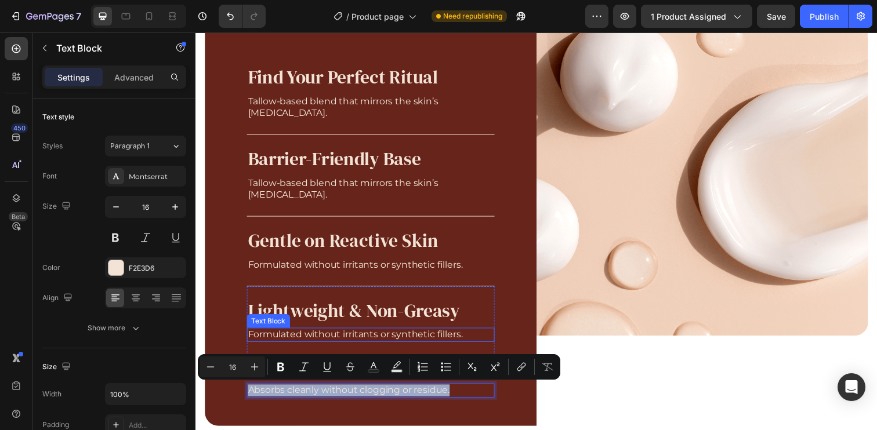
click at [414, 343] on p "Formulated without irritants or synthetic fillers." at bounding box center [374, 341] width 251 height 12
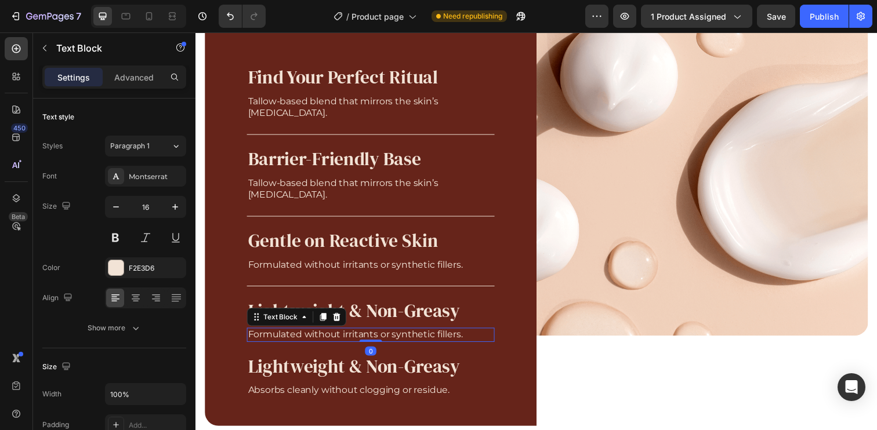
click at [414, 343] on p "Formulated without irritants or synthetic fillers." at bounding box center [374, 341] width 251 height 12
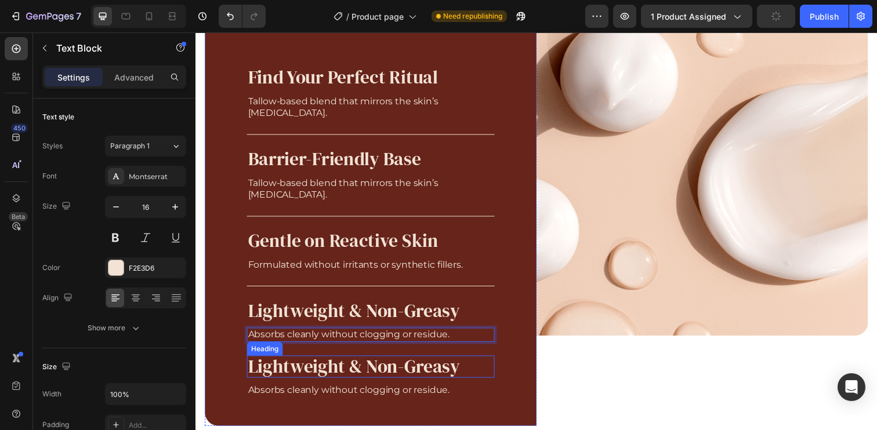
click at [482, 372] on p "Lightweight & Non-Greasy" at bounding box center [374, 374] width 251 height 20
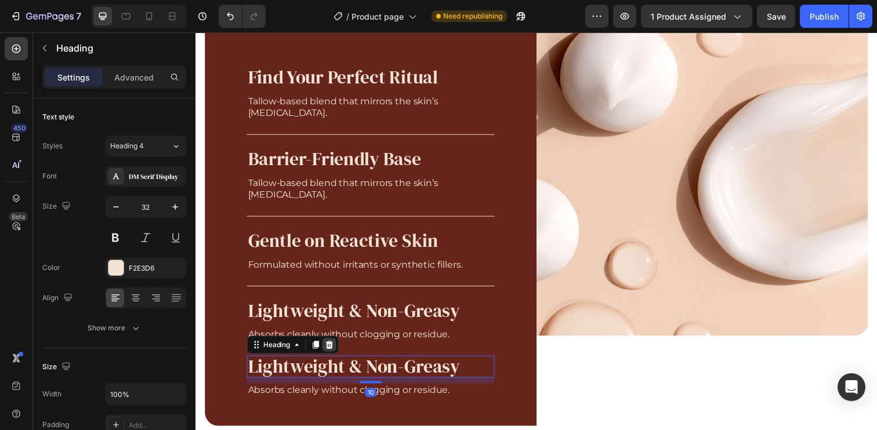
click at [338, 353] on div at bounding box center [332, 351] width 14 height 14
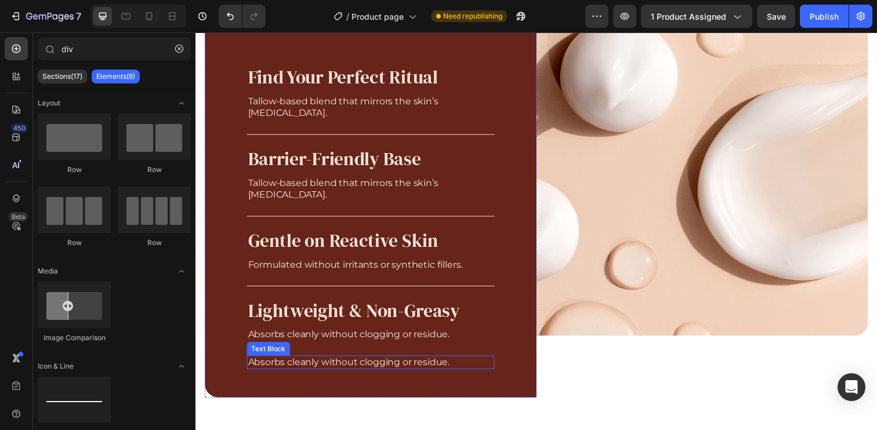
click at [486, 370] on p "Absorbs cleanly without clogging or residue." at bounding box center [374, 370] width 251 height 12
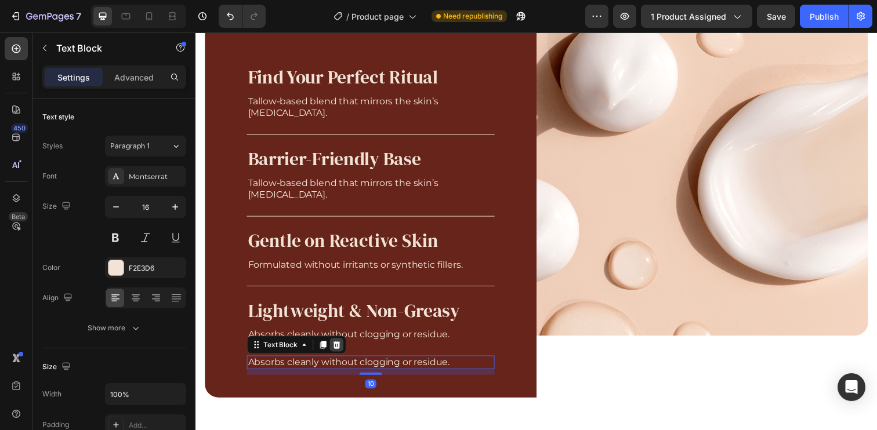
click at [340, 353] on icon at bounding box center [339, 351] width 9 height 9
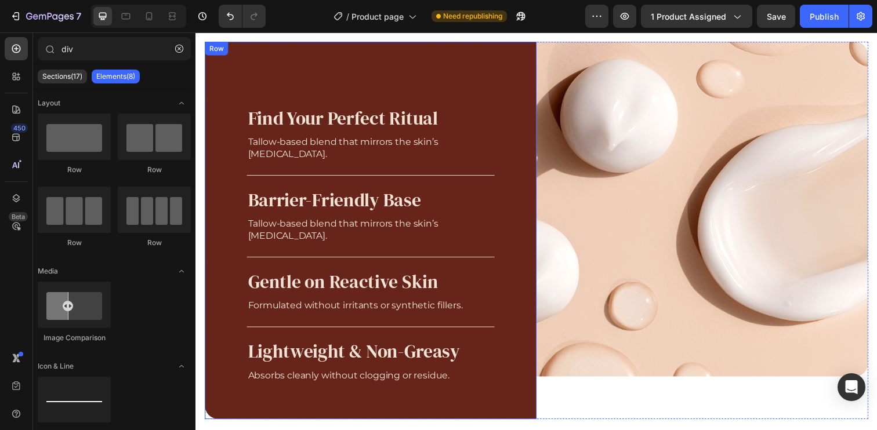
scroll to position [974, 0]
click at [310, 64] on div "Find Your Perfect Ritual Heading Tallow-based blend that mirrors the skin’s lip…" at bounding box center [374, 235] width 339 height 386
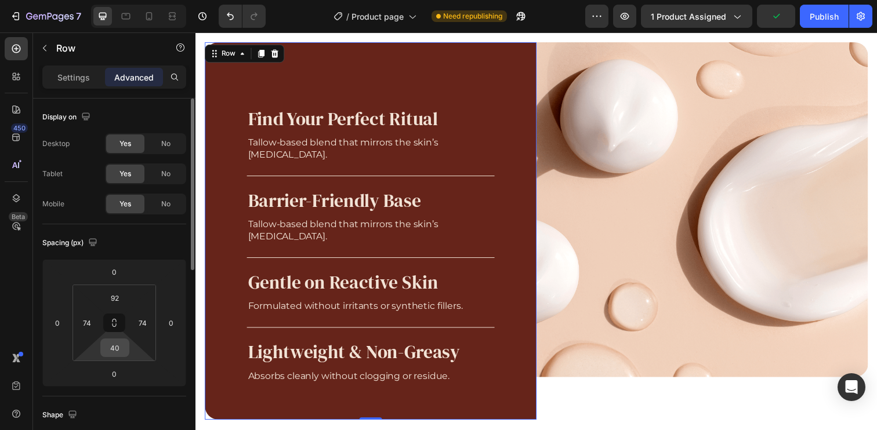
click at [113, 350] on input "40" at bounding box center [114, 347] width 23 height 17
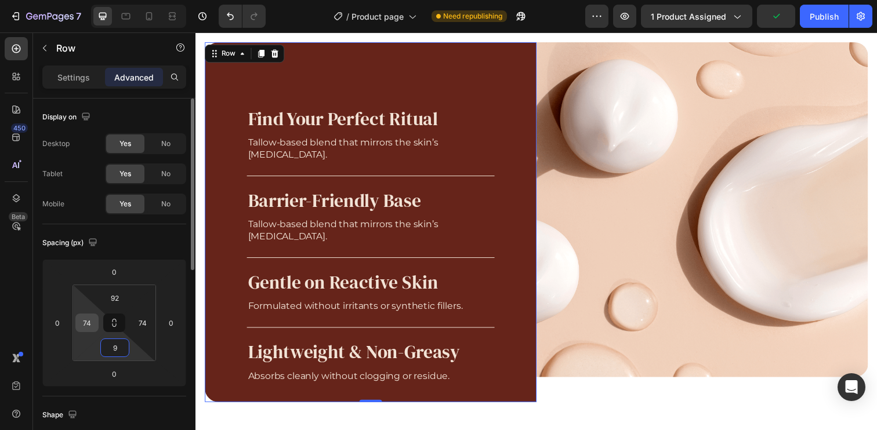
type input "92"
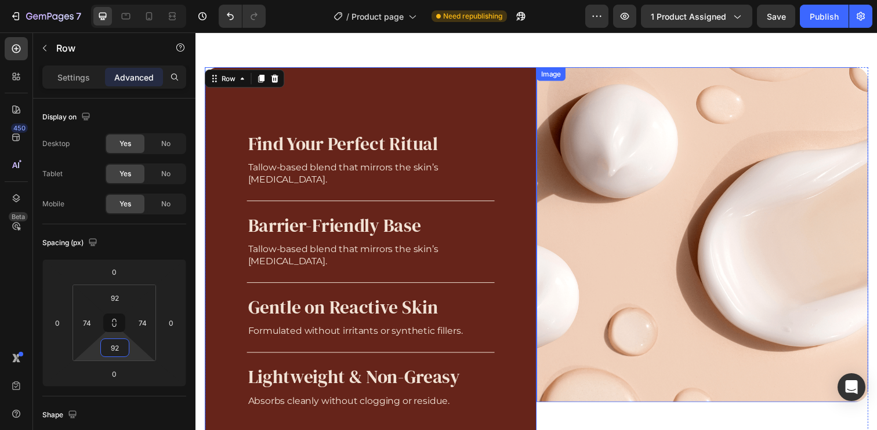
scroll to position [877, 0]
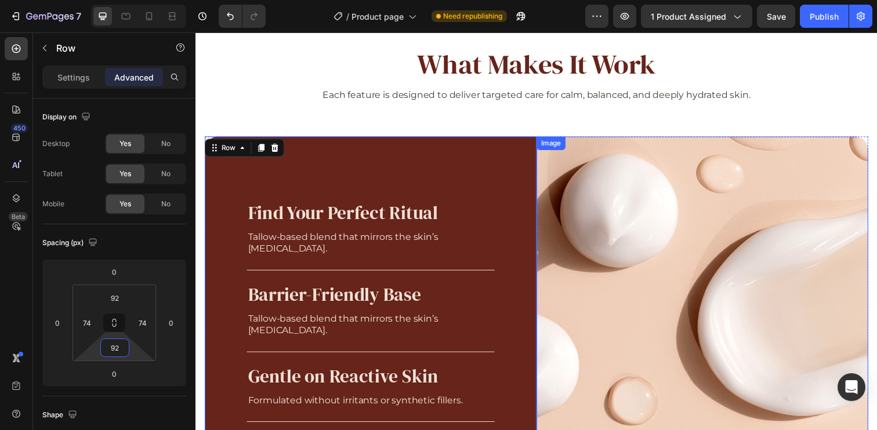
click at [571, 177] on img at bounding box center [712, 310] width 339 height 342
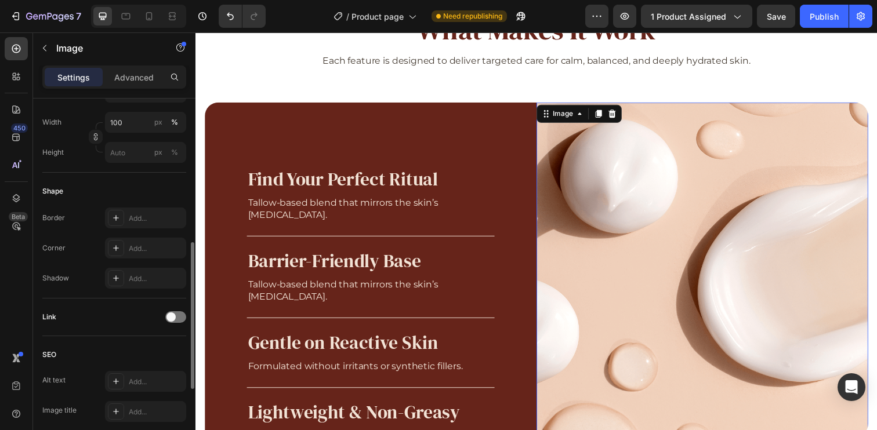
scroll to position [326, 0]
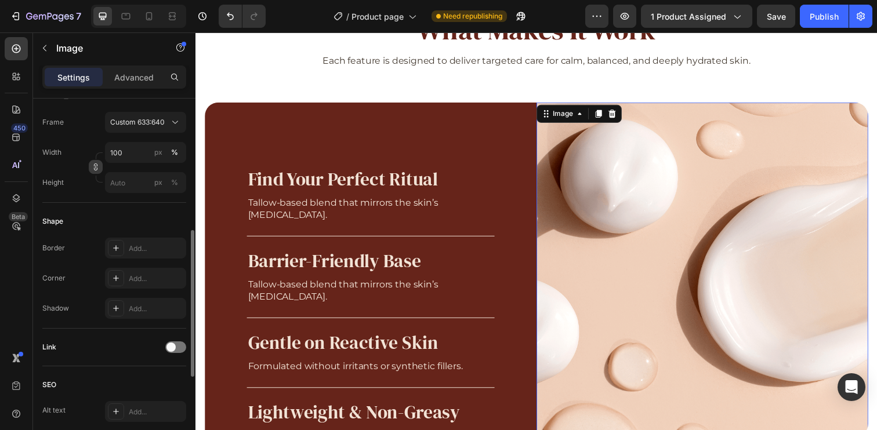
click at [92, 166] on icon "button" at bounding box center [96, 167] width 8 height 8
click at [124, 184] on input "px %" at bounding box center [145, 182] width 81 height 21
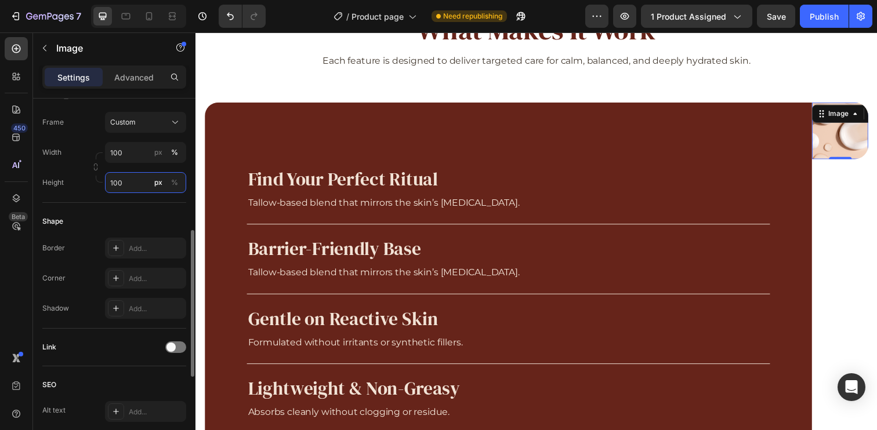
type input "100"
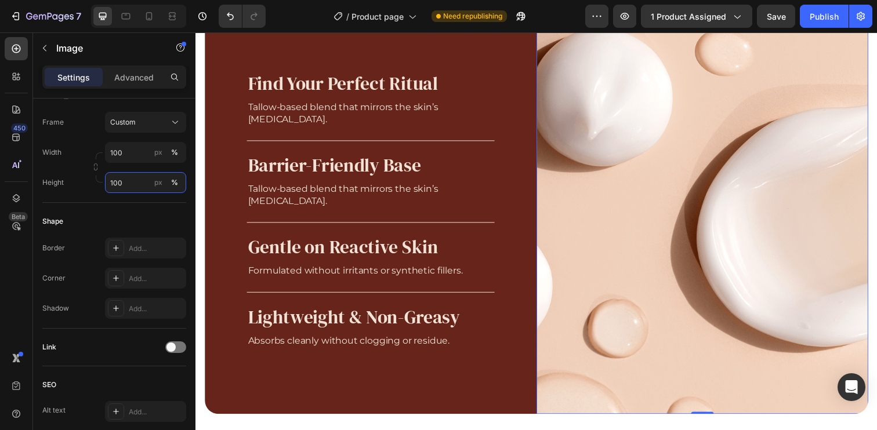
scroll to position [1087, 0]
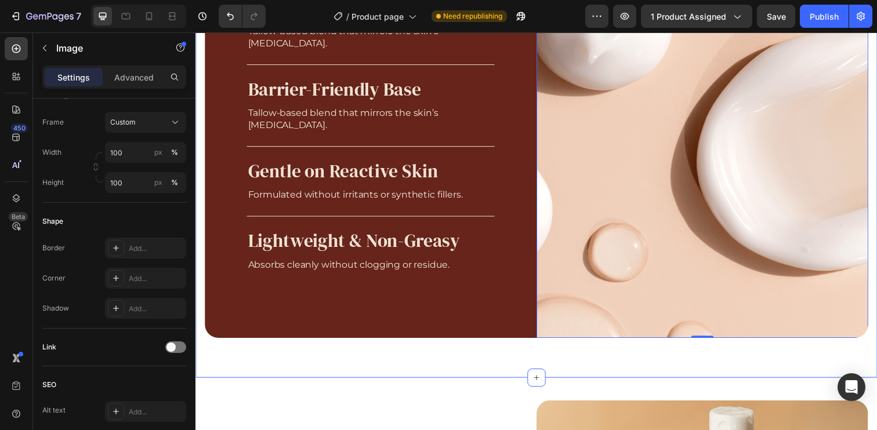
click at [651, 358] on div "What Makes It Work Heading Each feature is designed to deliver targeted care fo…" at bounding box center [543, 91] width 696 height 587
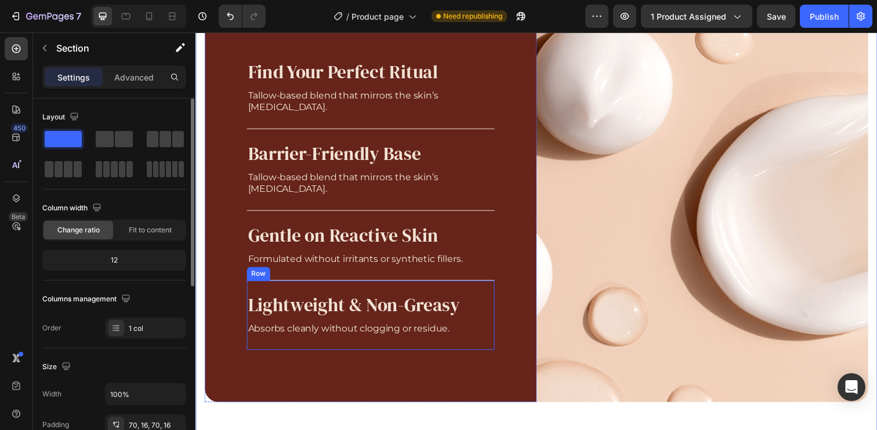
scroll to position [870, 0]
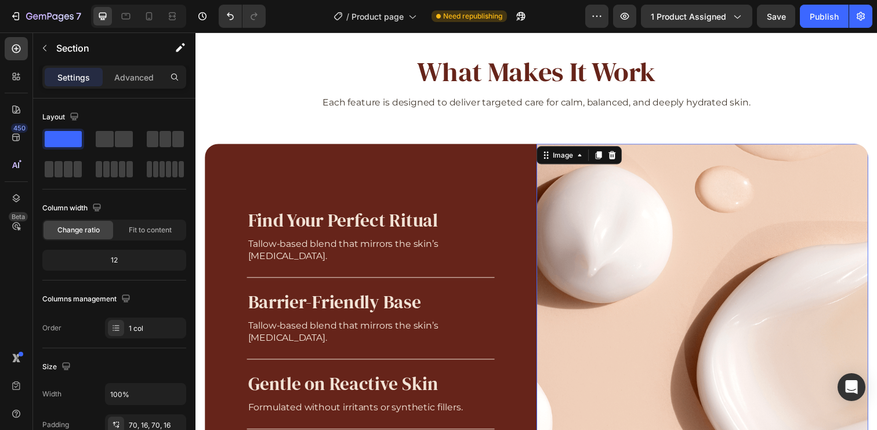
click at [556, 172] on img at bounding box center [712, 354] width 339 height 416
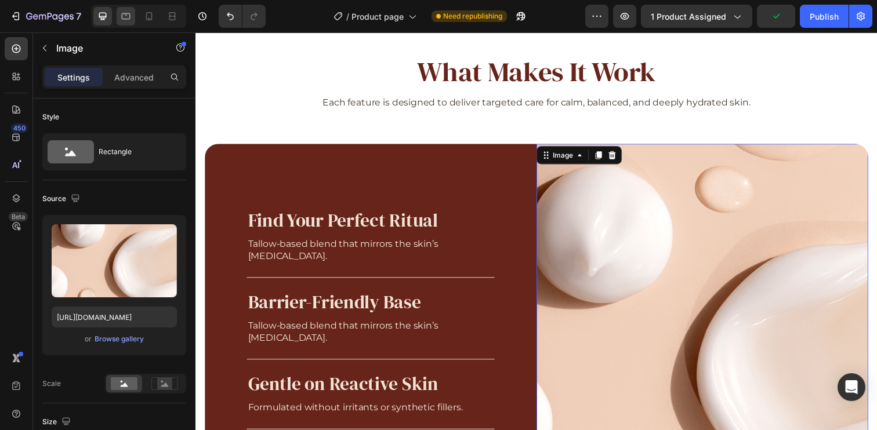
click at [125, 20] on icon at bounding box center [126, 16] width 12 height 12
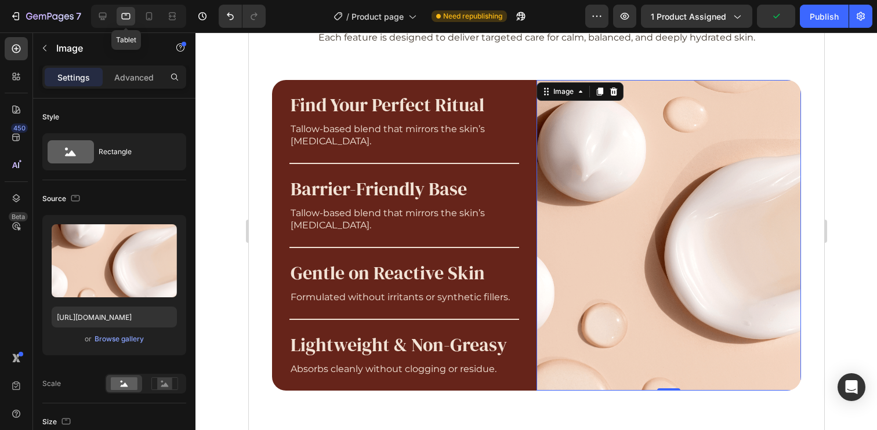
scroll to position [926, 0]
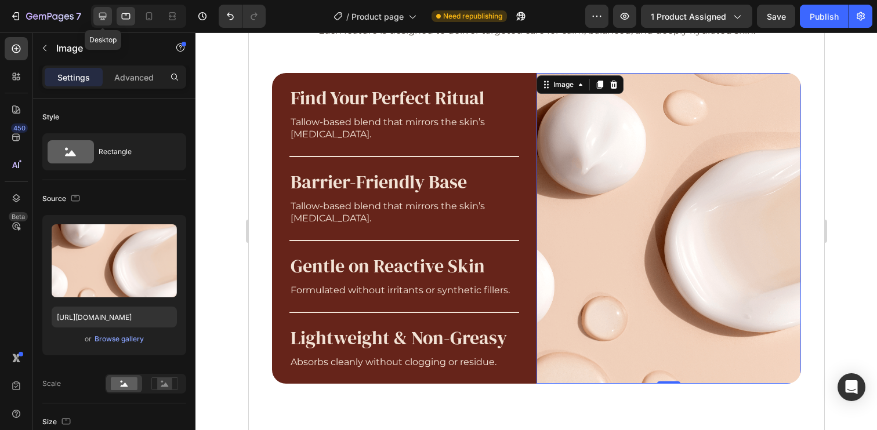
click at [98, 16] on icon at bounding box center [103, 16] width 12 height 12
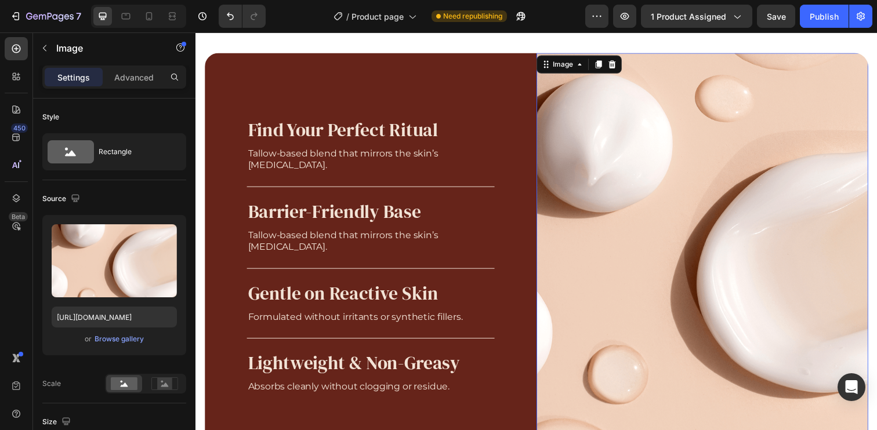
scroll to position [957, 0]
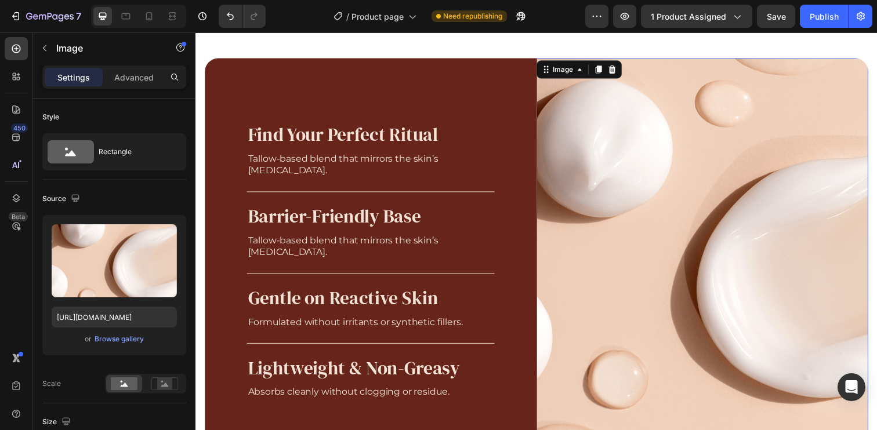
click at [648, 261] on img at bounding box center [712, 267] width 339 height 416
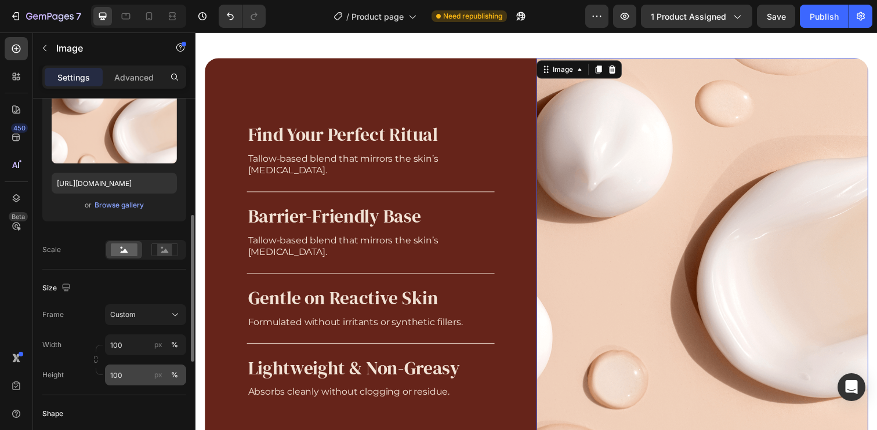
scroll to position [179, 0]
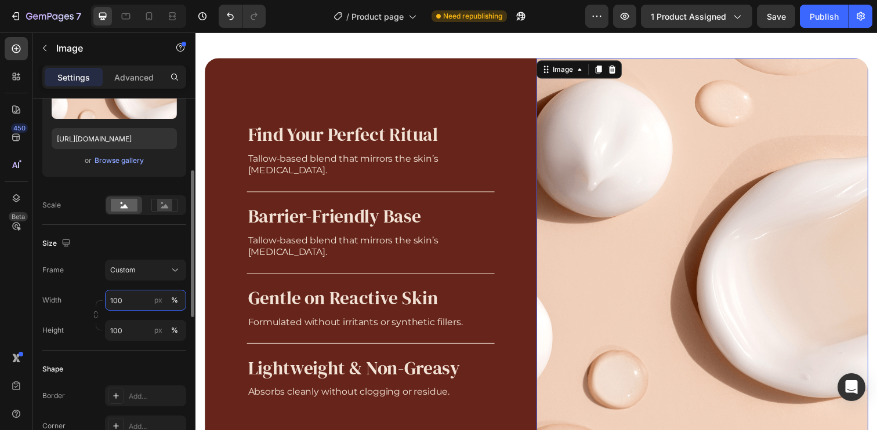
click at [133, 303] on input "100" at bounding box center [145, 300] width 81 height 21
click at [126, 237] on div "Size" at bounding box center [114, 243] width 144 height 19
click at [125, 309] on input "100" at bounding box center [145, 300] width 81 height 21
click at [161, 302] on div "px" at bounding box center [158, 300] width 8 height 10
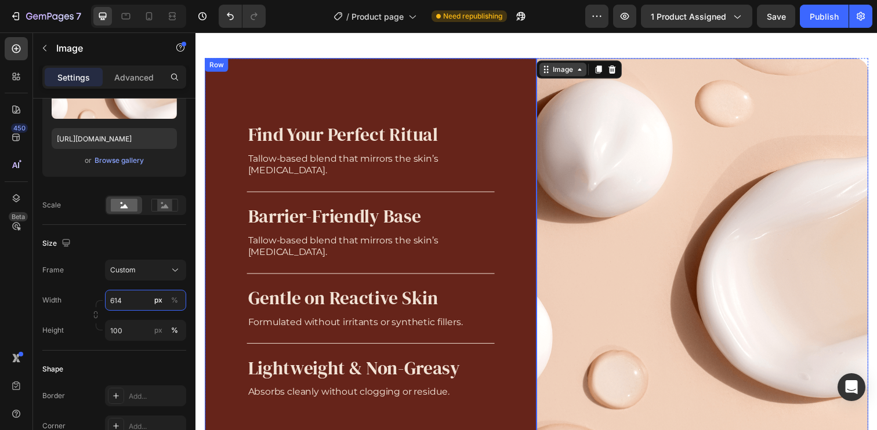
type input "613"
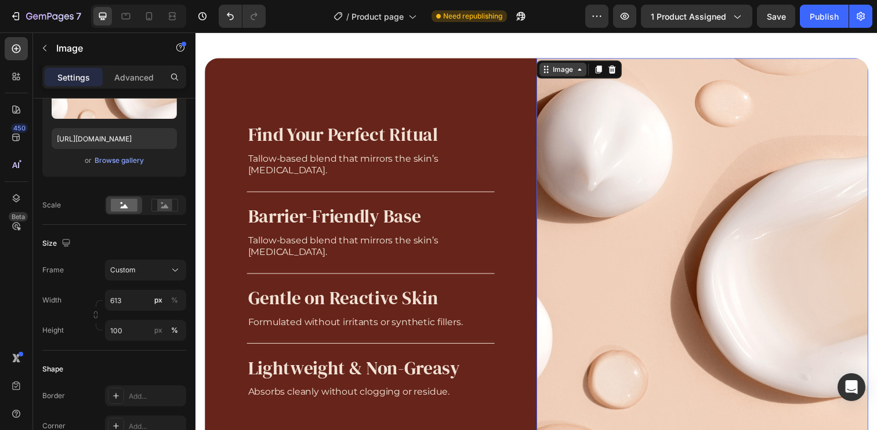
click at [562, 71] on div "Image" at bounding box center [570, 70] width 25 height 10
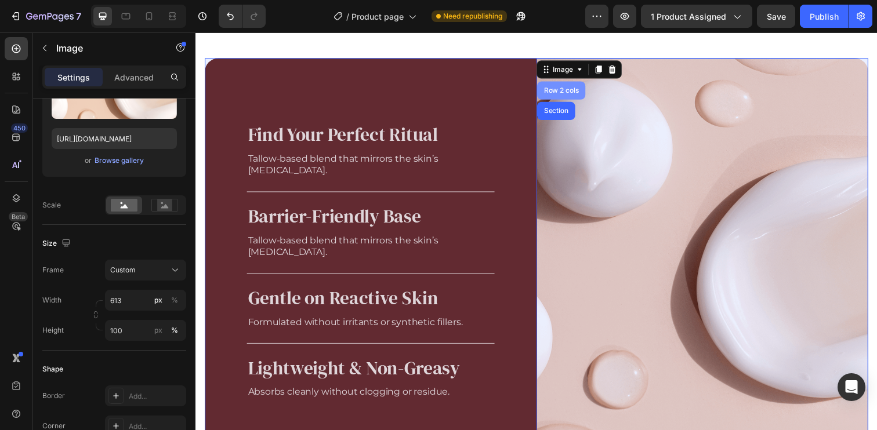
click at [564, 93] on div "Row 2 cols" at bounding box center [569, 91] width 40 height 7
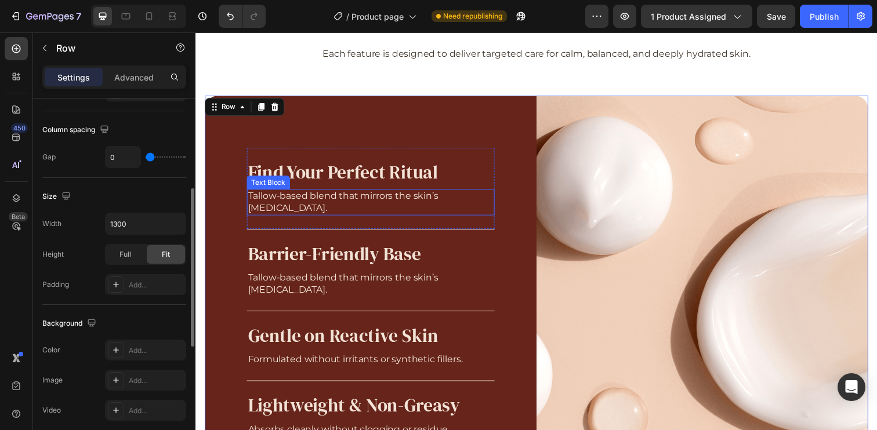
scroll to position [758, 0]
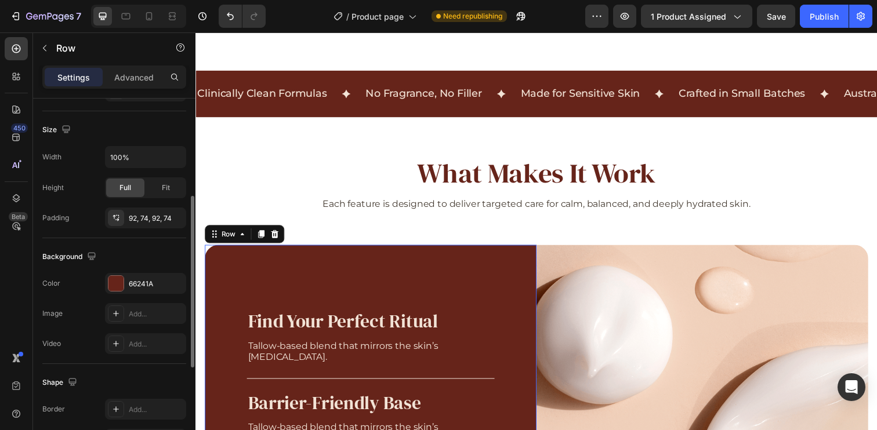
scroll to position [205, 0]
click at [220, 244] on div "Row" at bounding box center [228, 238] width 19 height 10
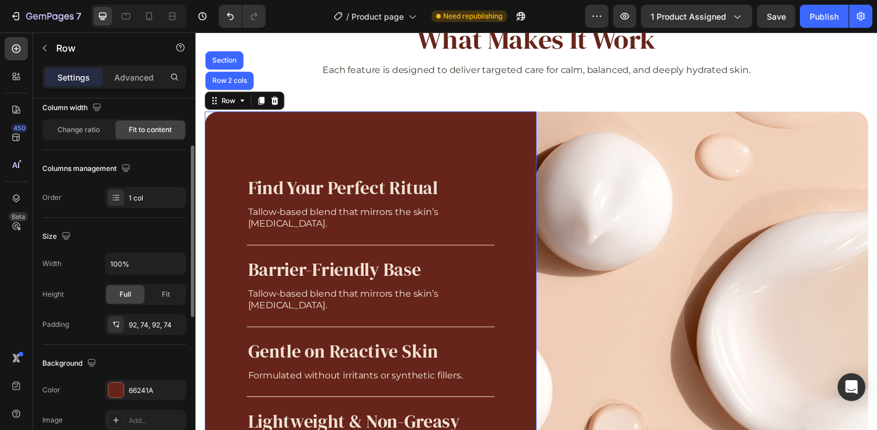
scroll to position [0, 0]
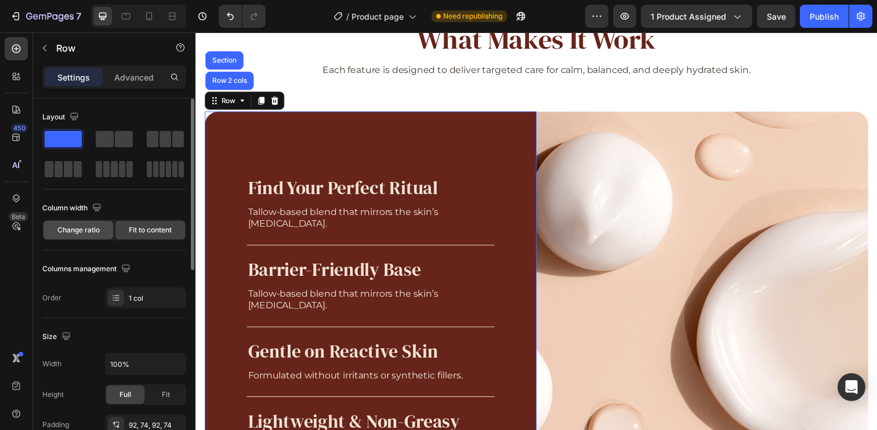
click at [96, 230] on span "Change ratio" at bounding box center [78, 230] width 42 height 10
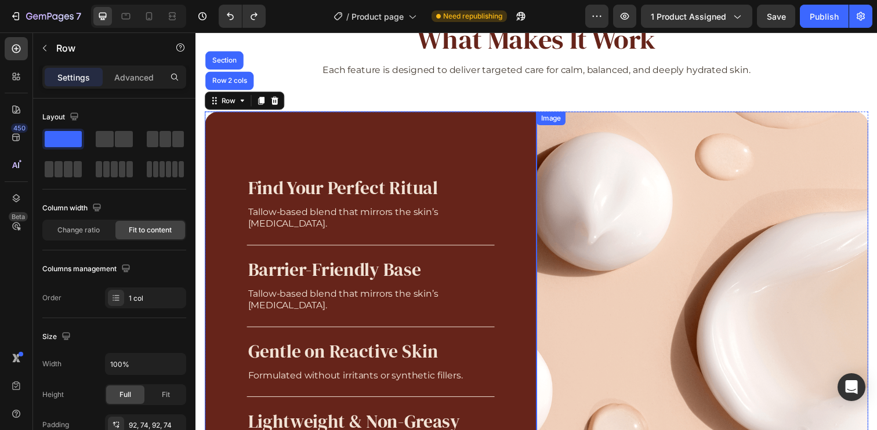
click at [718, 158] on img at bounding box center [712, 321] width 339 height 416
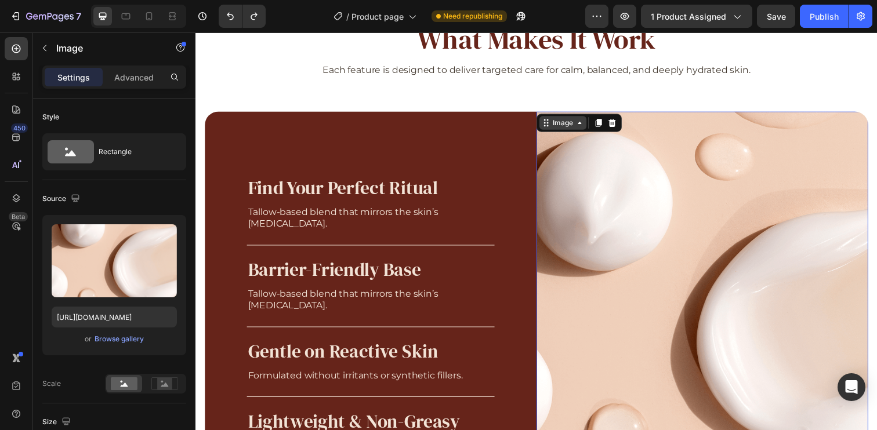
click at [555, 131] on div "Image" at bounding box center [570, 125] width 48 height 14
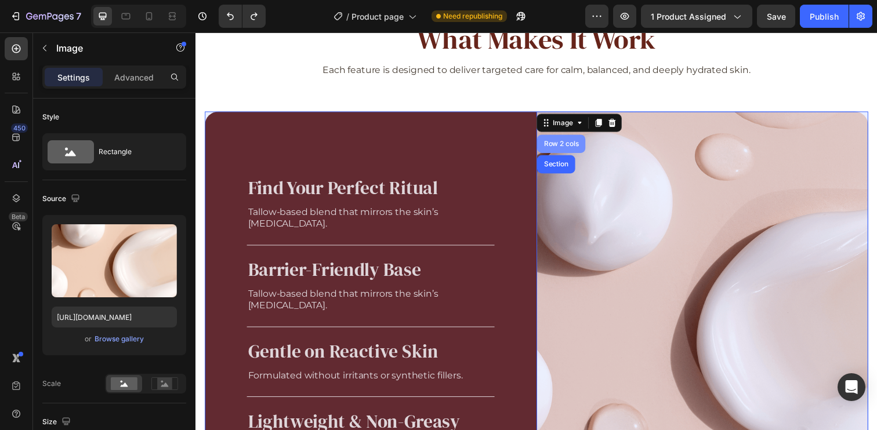
click at [568, 150] on div "Row 2 cols" at bounding box center [568, 146] width 49 height 19
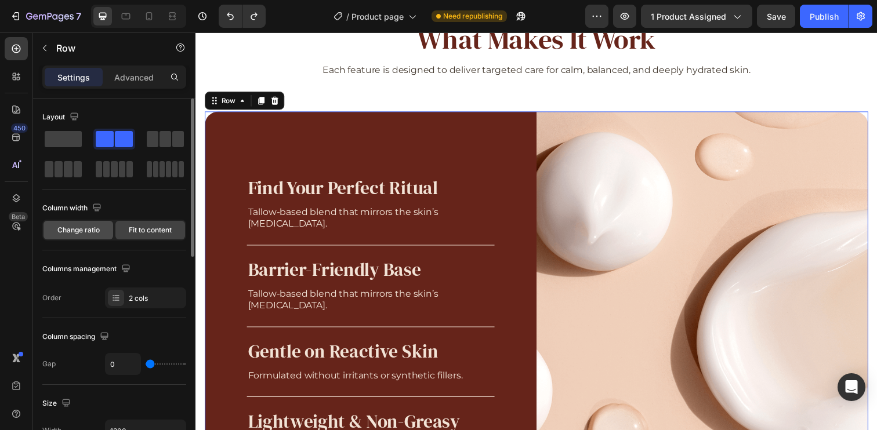
click at [95, 234] on span "Change ratio" at bounding box center [78, 230] width 42 height 10
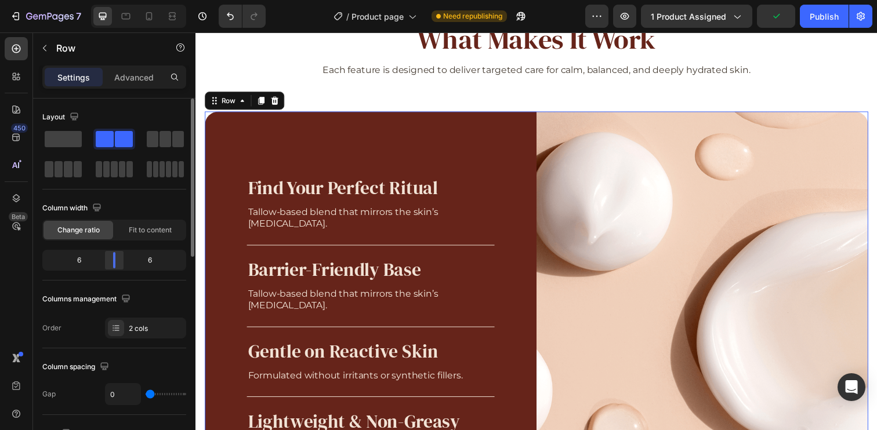
click at [119, 259] on div at bounding box center [114, 260] width 21 height 16
click at [86, 260] on div "6" at bounding box center [74, 260] width 59 height 16
click at [79, 262] on div "6" at bounding box center [74, 260] width 59 height 16
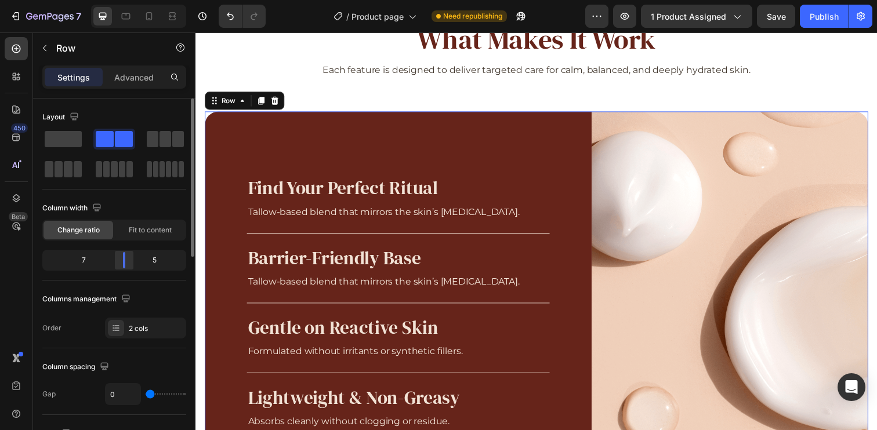
drag, startPoint x: 115, startPoint y: 262, endPoint x: 124, endPoint y: 260, distance: 9.6
click at [124, 260] on div at bounding box center [124, 260] width 2 height 16
click at [172, 16] on icon at bounding box center [173, 15] width 3 height 3
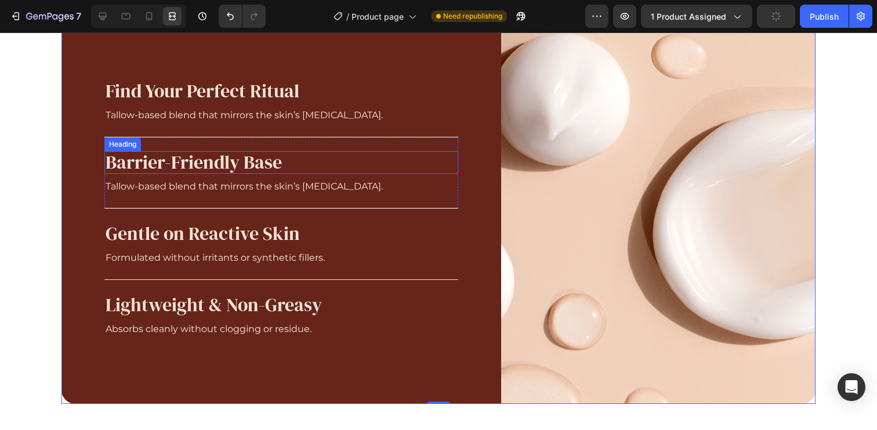
scroll to position [786, 0]
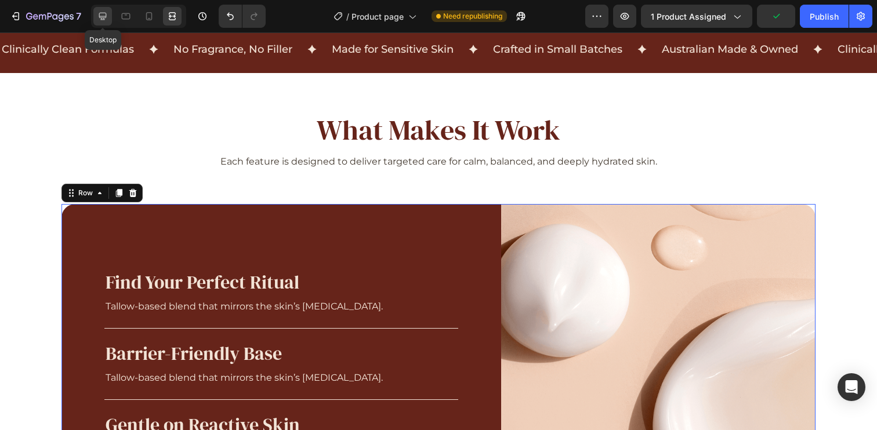
click at [104, 20] on icon at bounding box center [103, 17] width 8 height 8
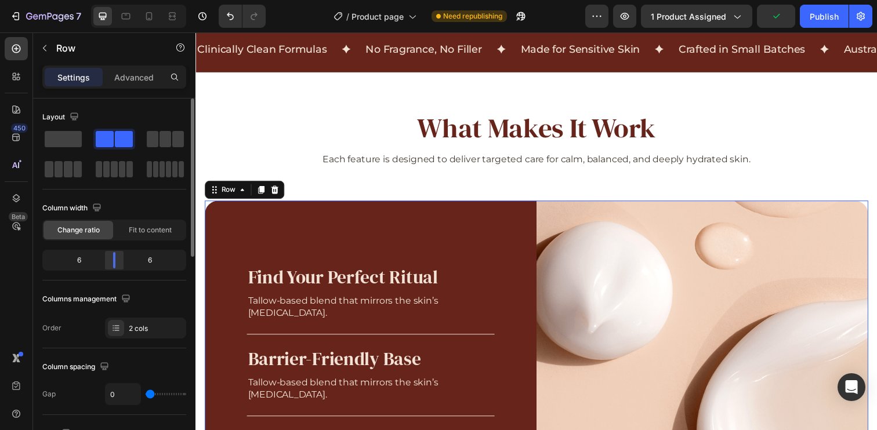
drag, startPoint x: 124, startPoint y: 266, endPoint x: 117, endPoint y: 267, distance: 6.5
click at [117, 267] on div at bounding box center [114, 260] width 21 height 16
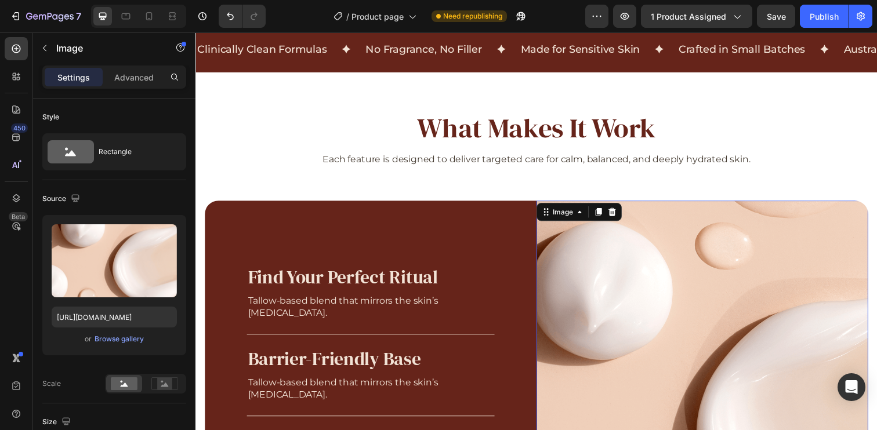
click at [597, 236] on img at bounding box center [712, 412] width 339 height 416
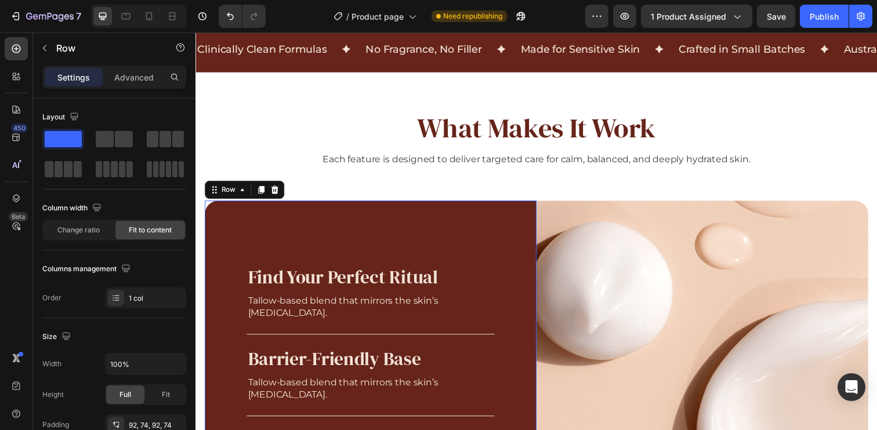
click at [513, 227] on div "Find Your Perfect Ritual Heading Tallow-based blend that mirrors the skin’s lip…" at bounding box center [374, 412] width 339 height 416
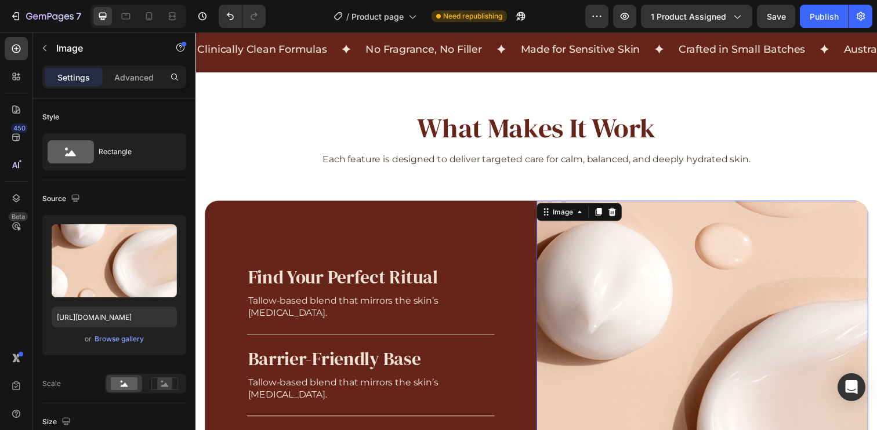
click at [563, 217] on div "Image" at bounding box center [586, 215] width 87 height 19
click at [563, 215] on div "Image" at bounding box center [570, 216] width 25 height 10
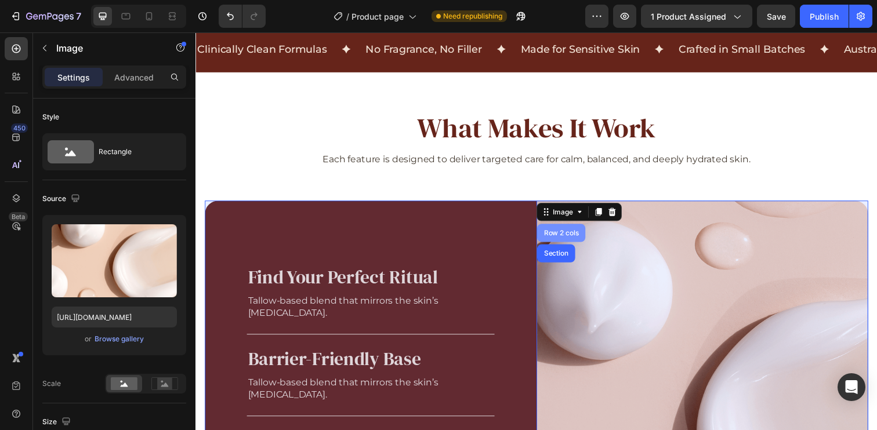
click at [564, 239] on div "Row 2 cols" at bounding box center [569, 237] width 40 height 7
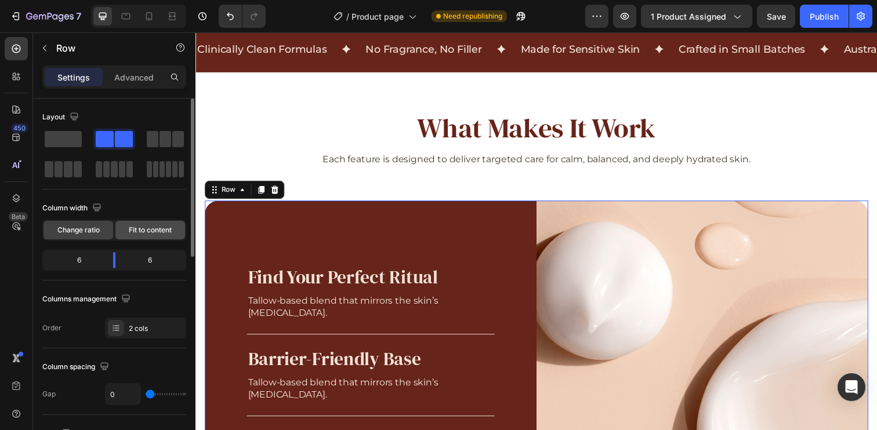
click at [144, 237] on div "Fit to content" at bounding box center [150, 230] width 70 height 19
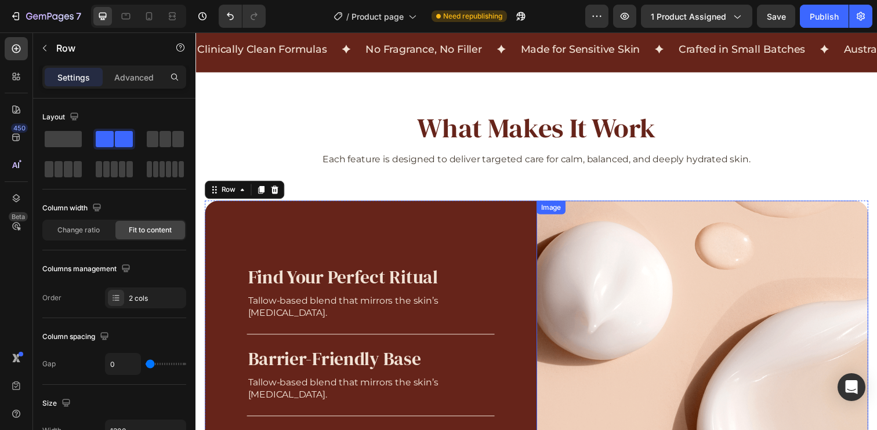
click at [711, 270] on img at bounding box center [712, 412] width 339 height 416
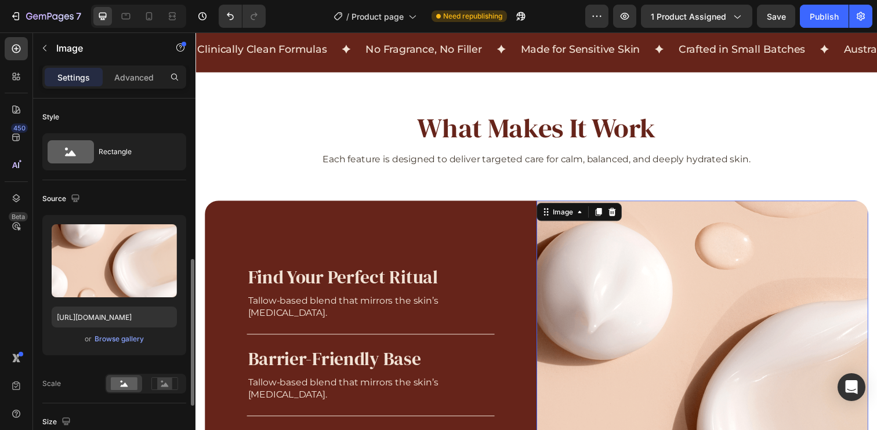
scroll to position [234, 0]
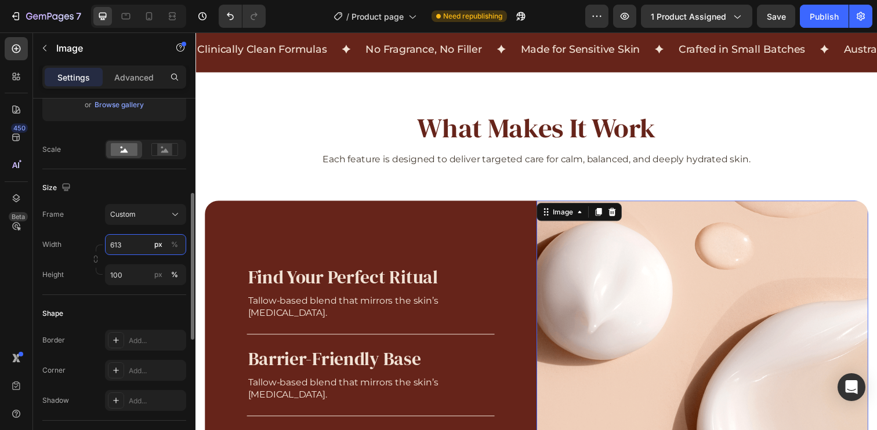
click at [124, 242] on input "613" at bounding box center [145, 244] width 81 height 21
click at [119, 302] on div "Shape Border Add... Corner Add... Shadow Add..." at bounding box center [114, 358] width 144 height 126
click at [147, 247] on input "613" at bounding box center [145, 244] width 81 height 21
type input "633"
click at [142, 276] on input "100" at bounding box center [145, 274] width 81 height 21
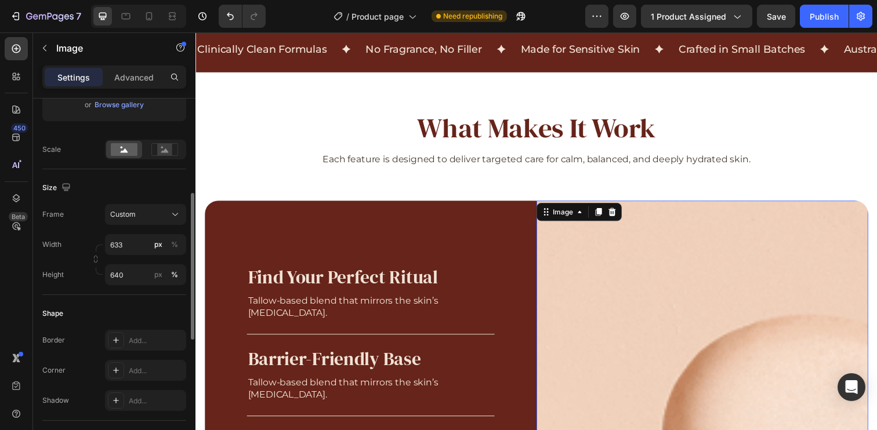
click at [124, 303] on div "Shape Border Add... Corner Add... Shadow Add..." at bounding box center [114, 358] width 144 height 126
click at [168, 252] on button "px" at bounding box center [175, 245] width 14 height 14
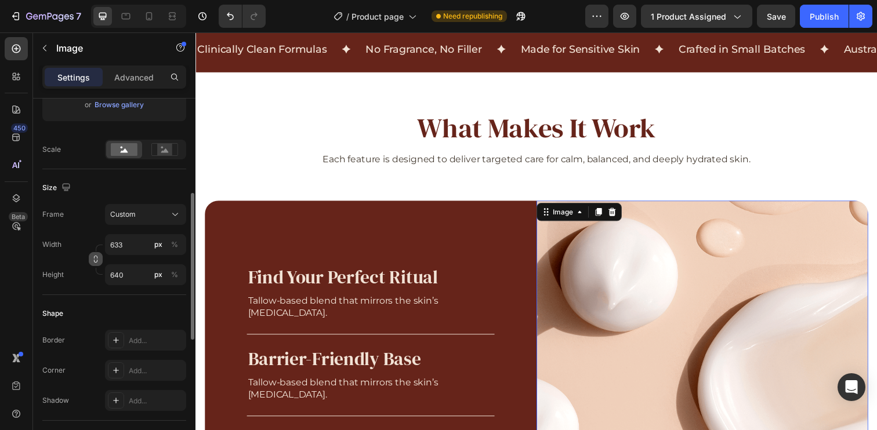
click at [95, 261] on icon "button" at bounding box center [96, 259] width 8 height 8
click at [124, 275] on input "640" at bounding box center [145, 274] width 81 height 21
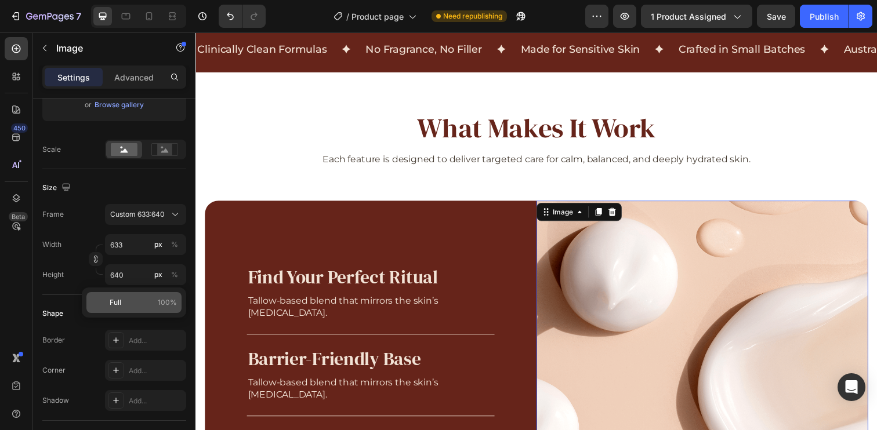
click at [133, 307] on p "Full 100%" at bounding box center [143, 302] width 67 height 10
type input "100"
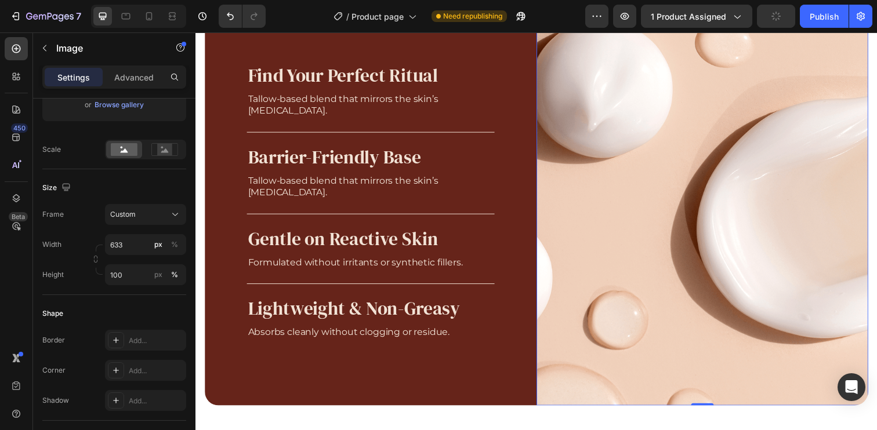
scroll to position [824, 0]
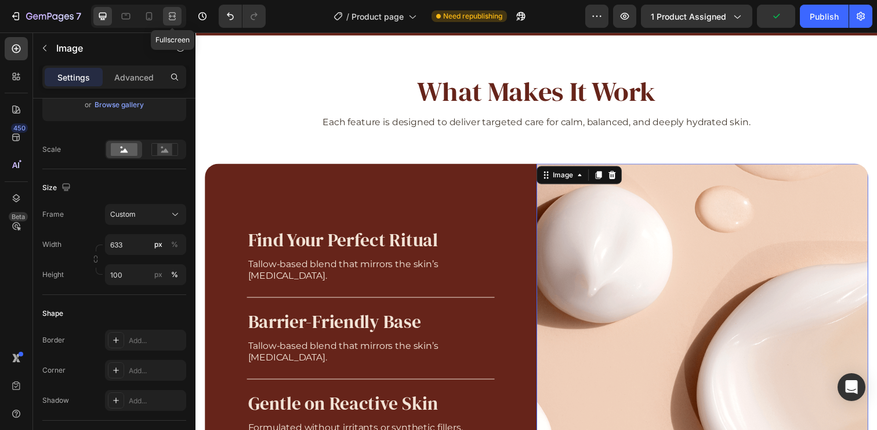
click at [172, 16] on icon at bounding box center [172, 16] width 12 height 12
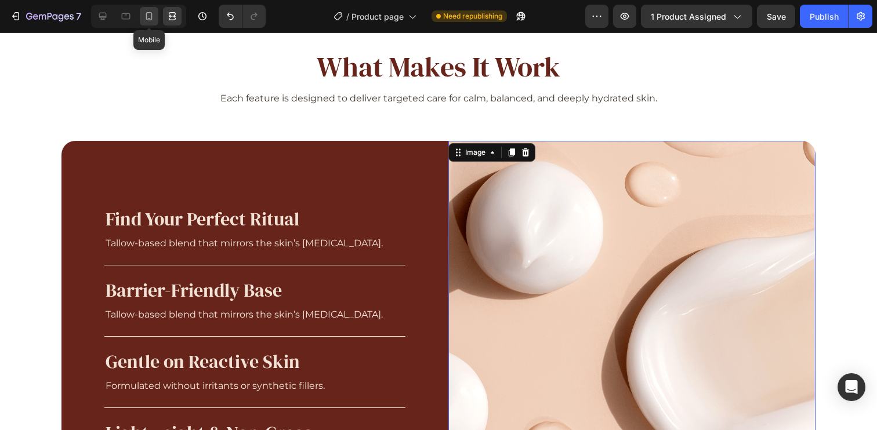
click at [148, 17] on icon at bounding box center [149, 16] width 12 height 12
type input "100"
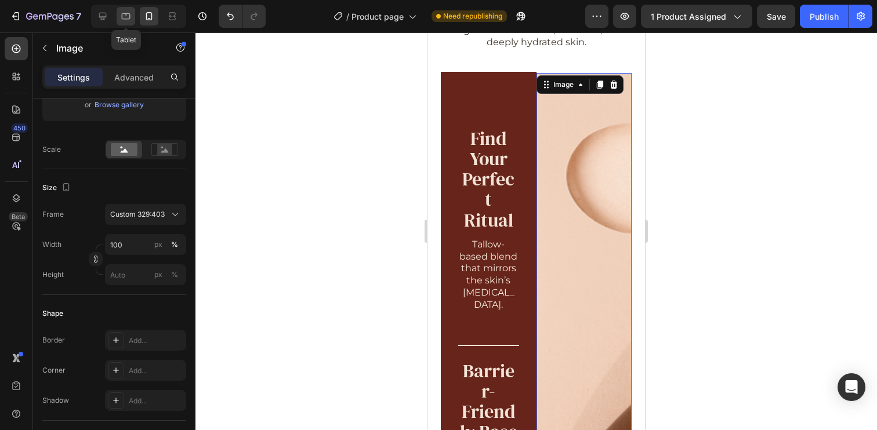
click at [132, 14] on div at bounding box center [126, 16] width 19 height 19
type input "633"
type input "100"
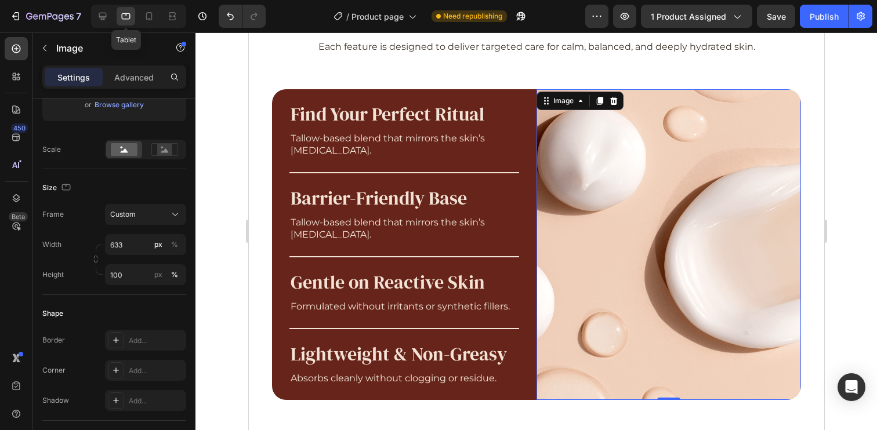
scroll to position [901, 0]
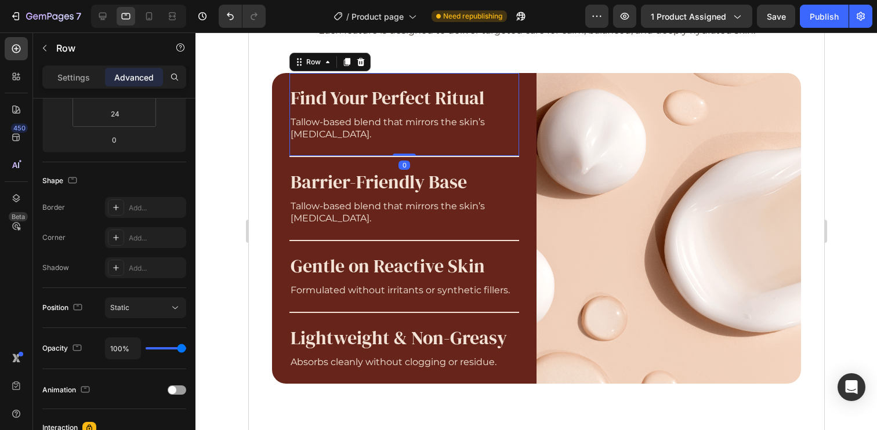
click at [442, 81] on div "Find Your Perfect Ritual Heading Tallow-based blend that mirrors the skin’s lip…" at bounding box center [404, 114] width 230 height 83
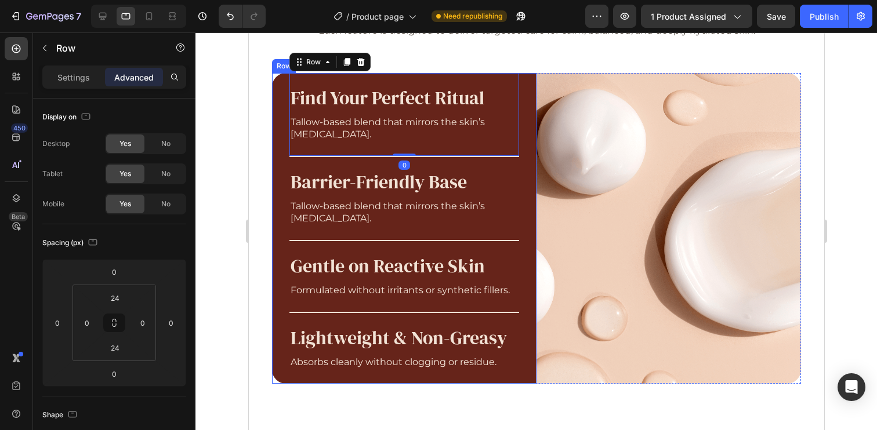
click at [281, 131] on div "Find Your Perfect Ritual Heading Tallow-based blend that mirrors the skin’s lip…" at bounding box center [403, 228] width 264 height 311
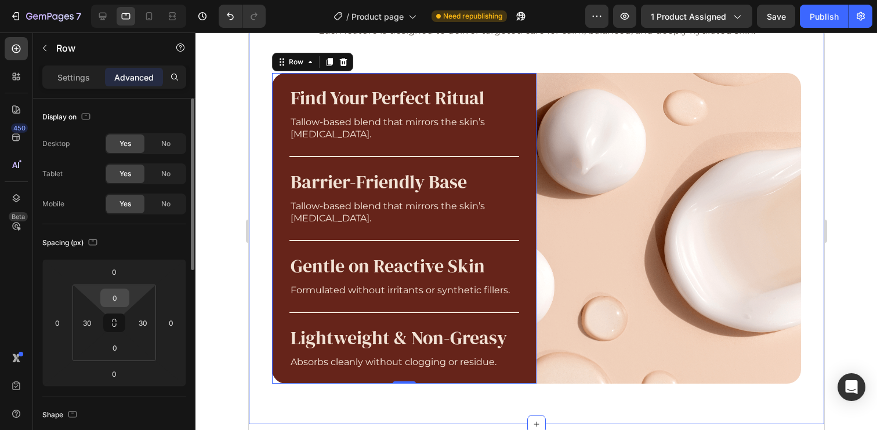
click at [127, 303] on div "0" at bounding box center [114, 298] width 29 height 19
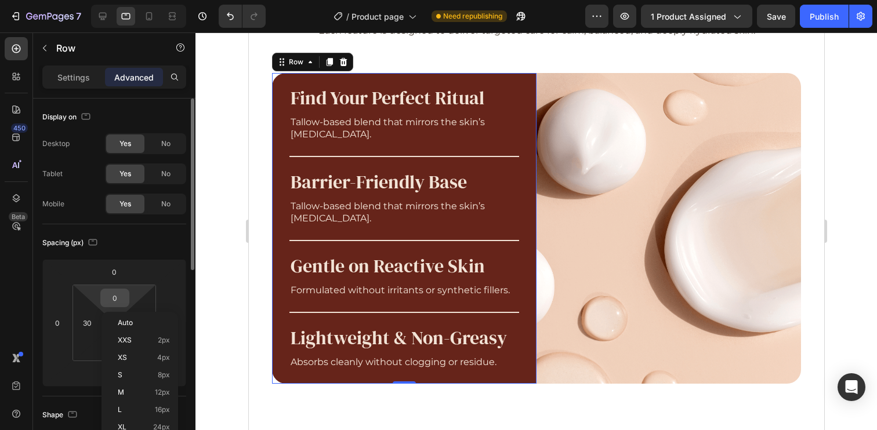
click at [119, 302] on input "0" at bounding box center [114, 297] width 23 height 17
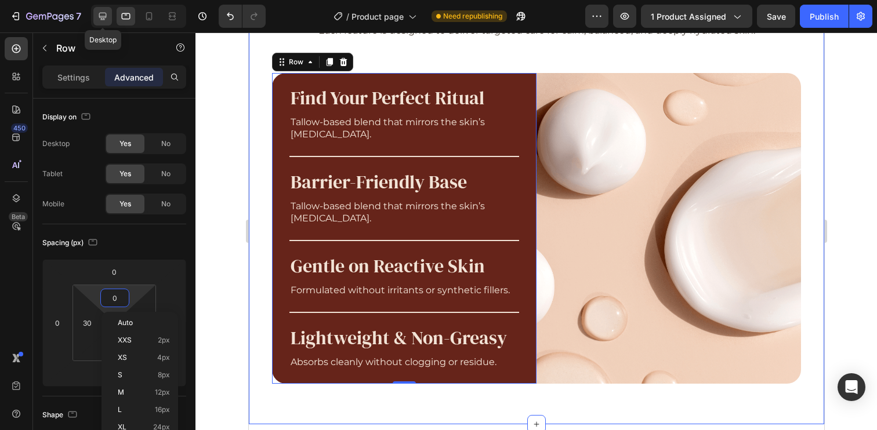
click at [107, 17] on icon at bounding box center [103, 16] width 12 height 12
type input "92"
type input "74"
type input "92"
type input "74"
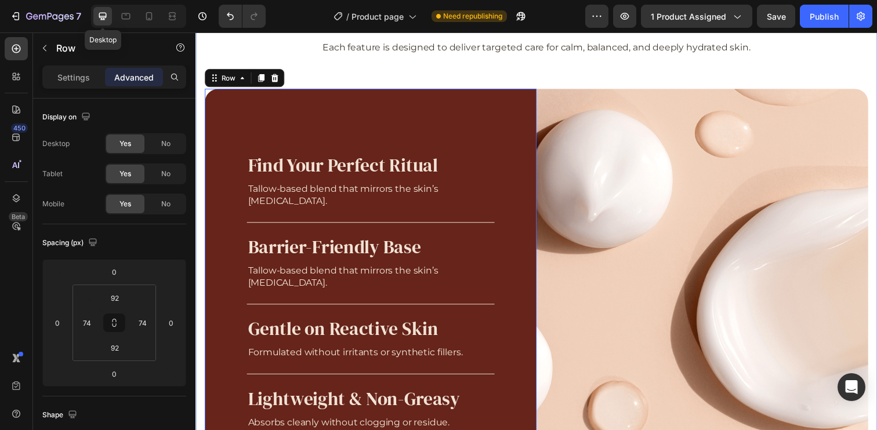
scroll to position [917, 0]
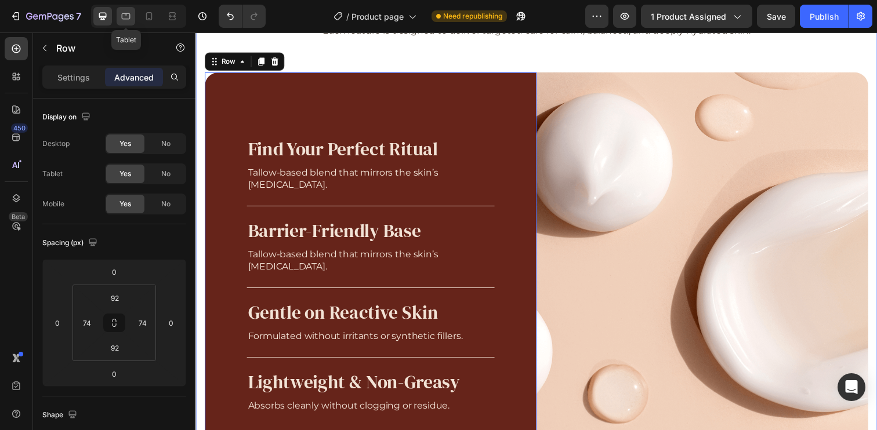
click at [126, 20] on icon at bounding box center [126, 16] width 12 height 12
type input "0"
type input "30"
type input "0"
type input "30"
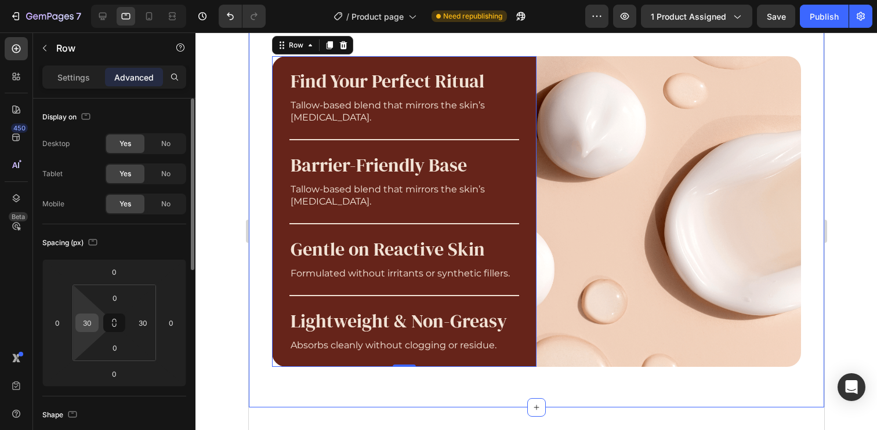
scroll to position [901, 0]
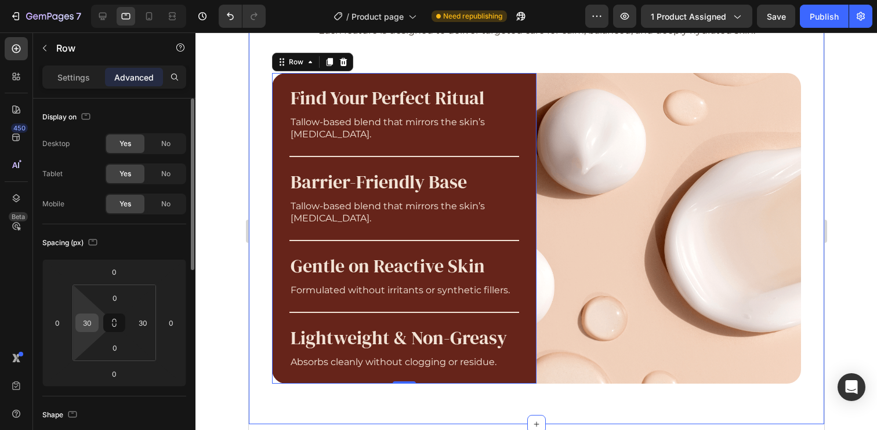
click at [89, 328] on input "30" at bounding box center [86, 322] width 17 height 17
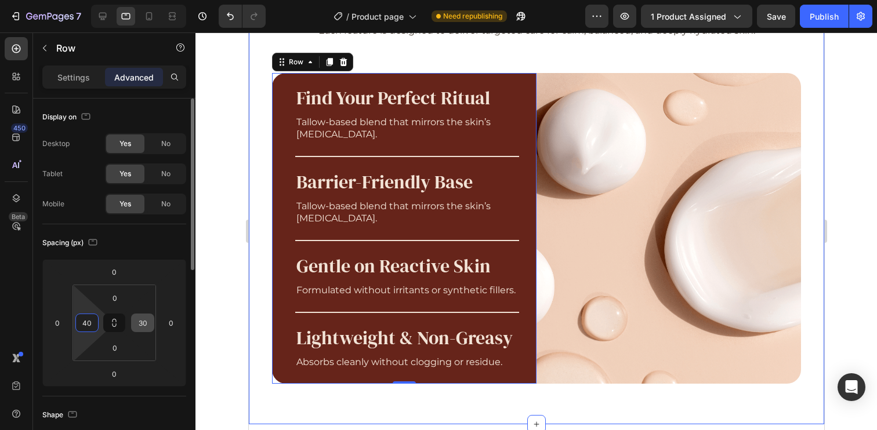
type input "40"
click at [144, 320] on input "30" at bounding box center [142, 322] width 17 height 17
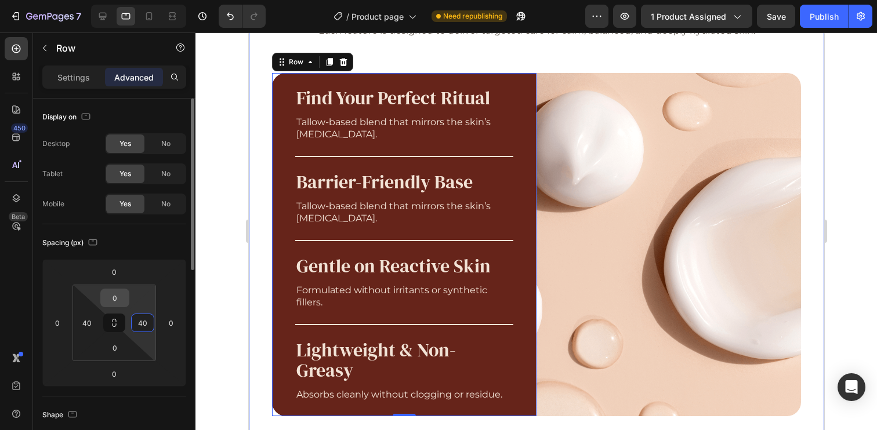
type input "40"
click at [121, 299] on input "0" at bounding box center [114, 297] width 23 height 17
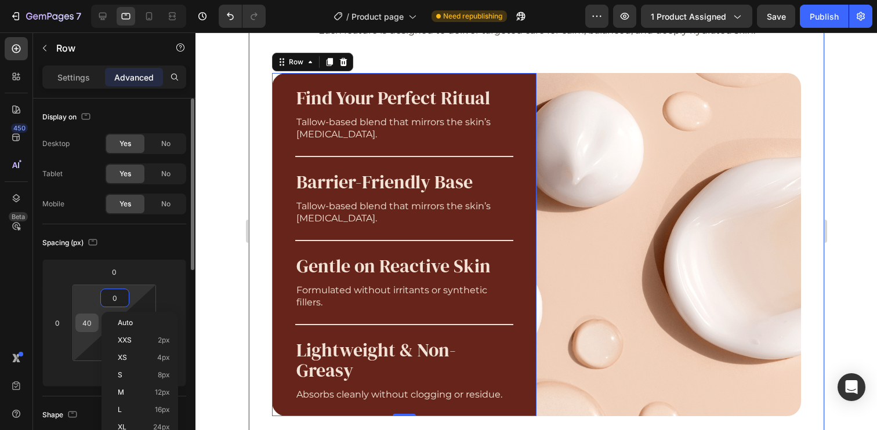
click at [88, 322] on input "40" at bounding box center [86, 322] width 17 height 17
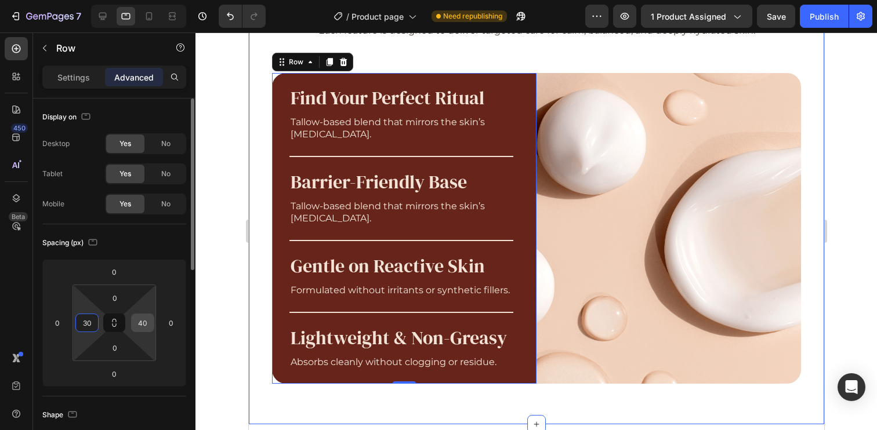
type input "30"
click at [144, 325] on input "40" at bounding box center [142, 322] width 17 height 17
type input "30"
click at [118, 292] on input "0" at bounding box center [114, 297] width 23 height 17
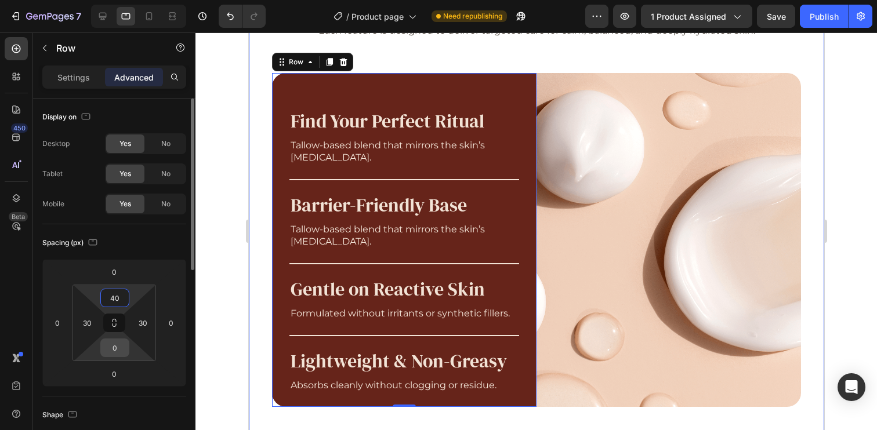
type input "40"
click at [113, 349] on input "0" at bounding box center [114, 347] width 23 height 17
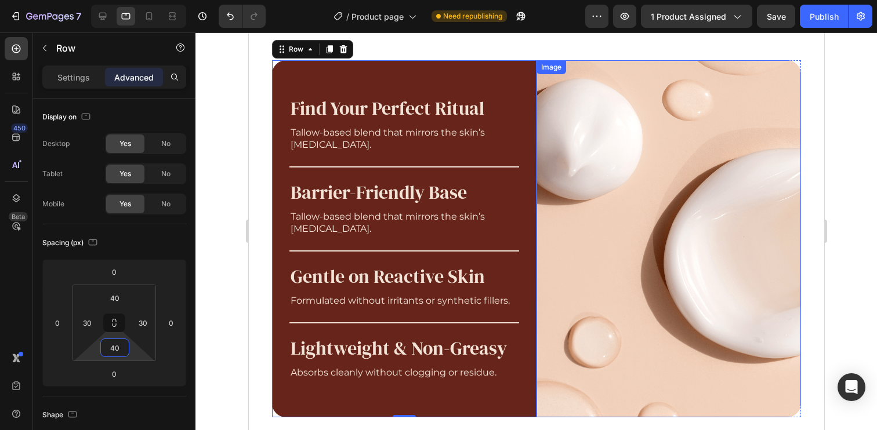
scroll to position [912, 0]
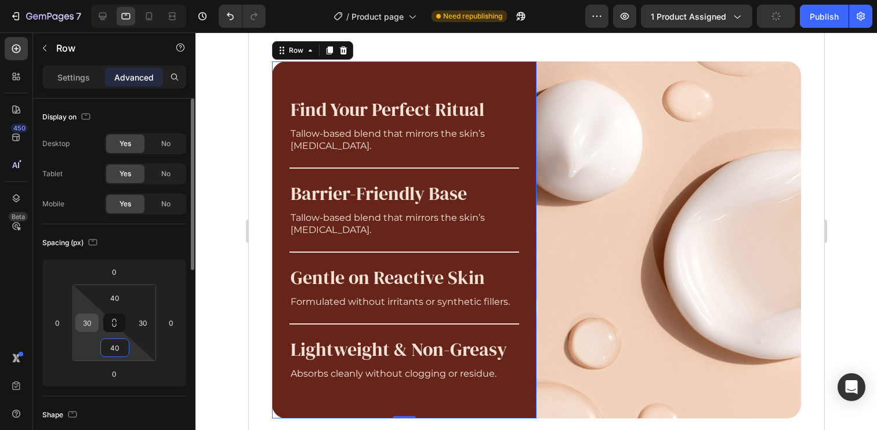
type input "40"
click at [89, 330] on input "30" at bounding box center [86, 322] width 17 height 17
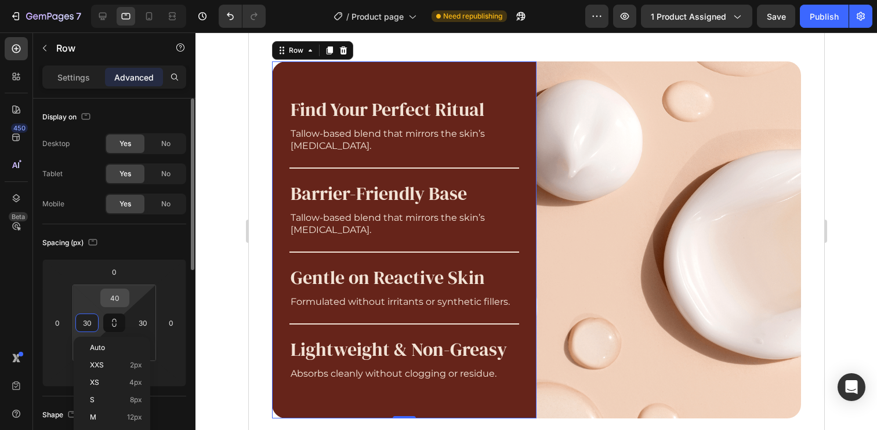
click at [116, 299] on input "40" at bounding box center [114, 297] width 23 height 17
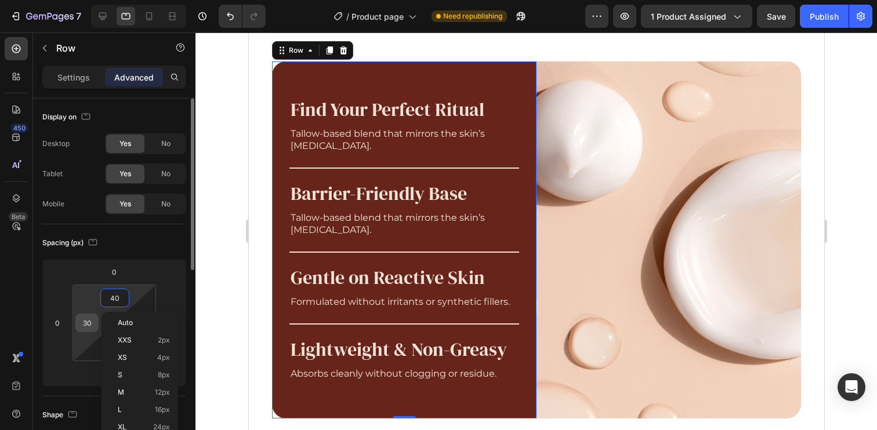
click at [86, 323] on input "30" at bounding box center [86, 322] width 17 height 17
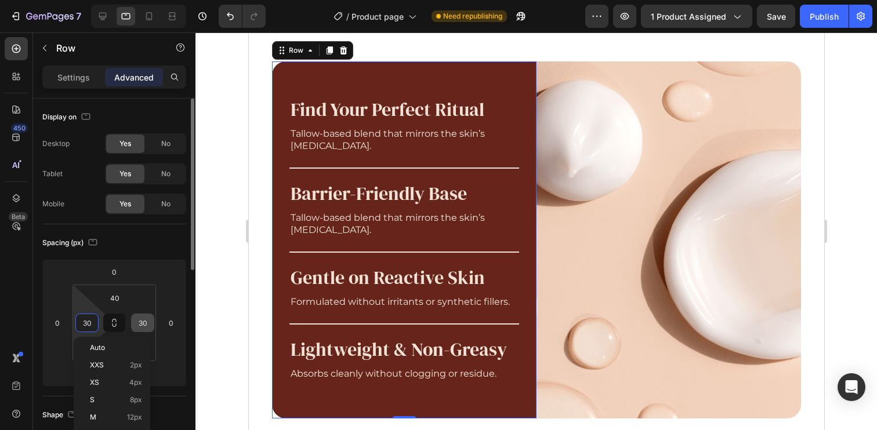
paste input "4"
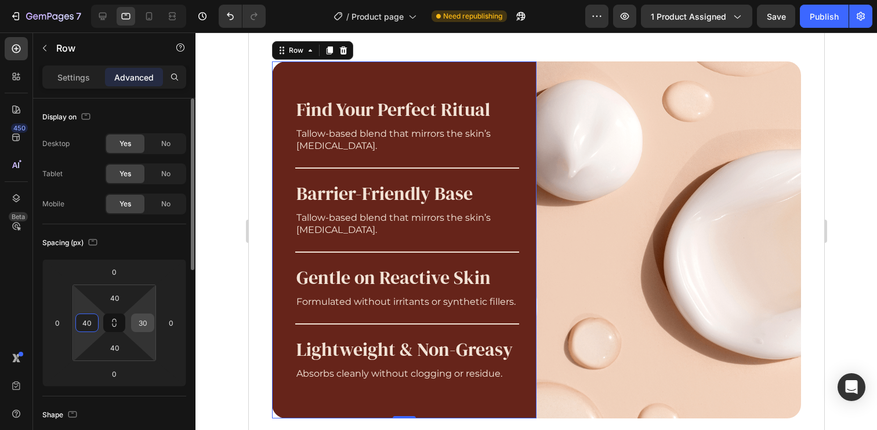
type input "40"
click at [143, 319] on input "30" at bounding box center [142, 322] width 17 height 17
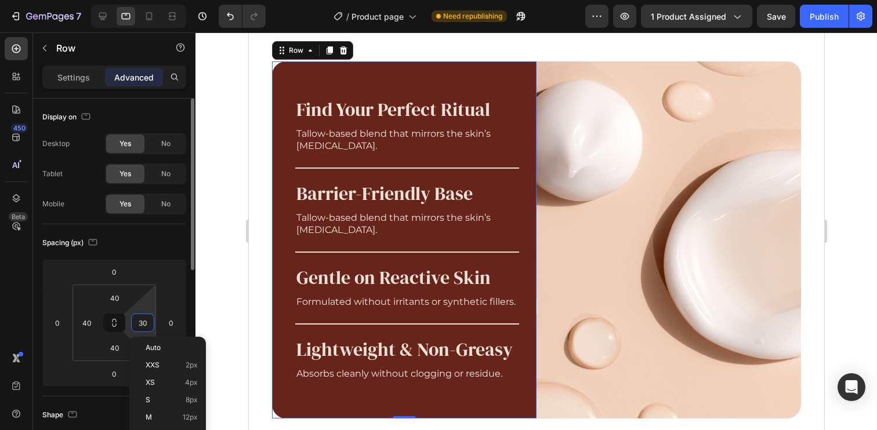
paste input "4"
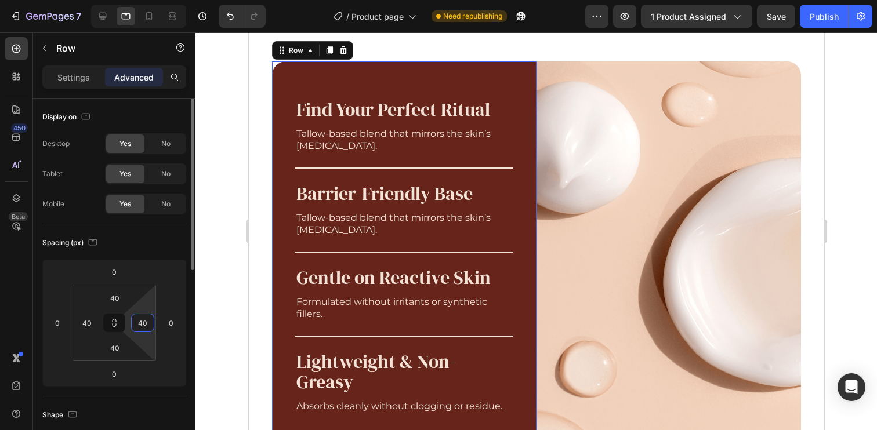
type input "40"
click at [175, 247] on div "Spacing (px)" at bounding box center [114, 243] width 144 height 19
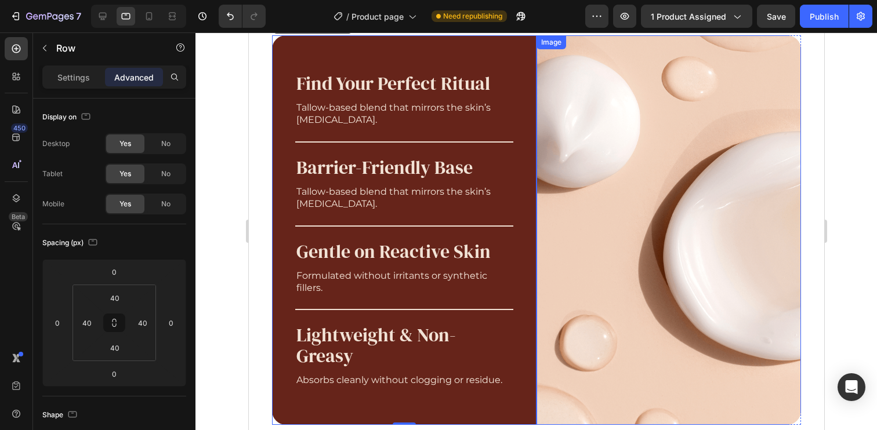
scroll to position [859, 0]
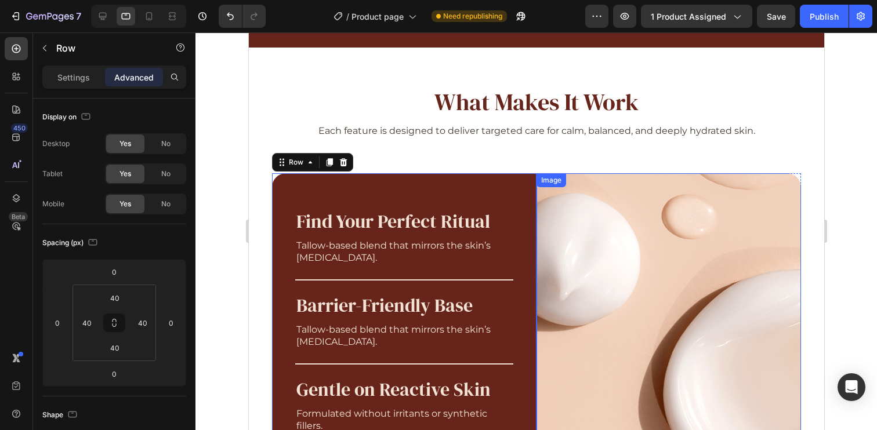
click at [556, 190] on div "Image" at bounding box center [668, 368] width 264 height 390
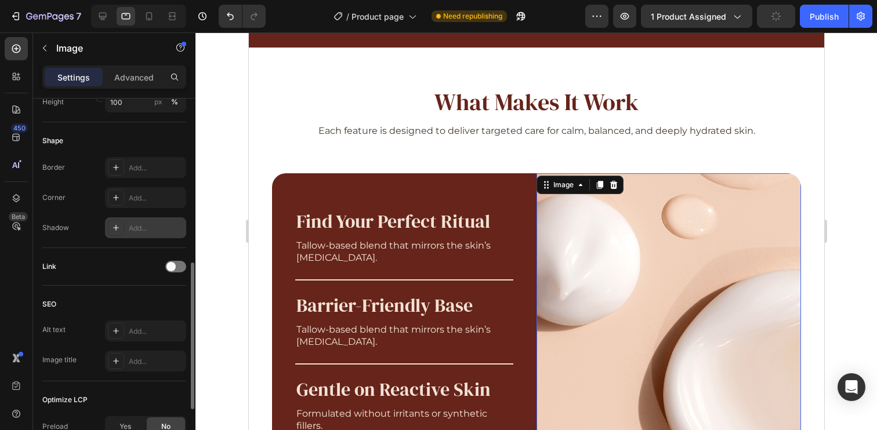
scroll to position [304, 0]
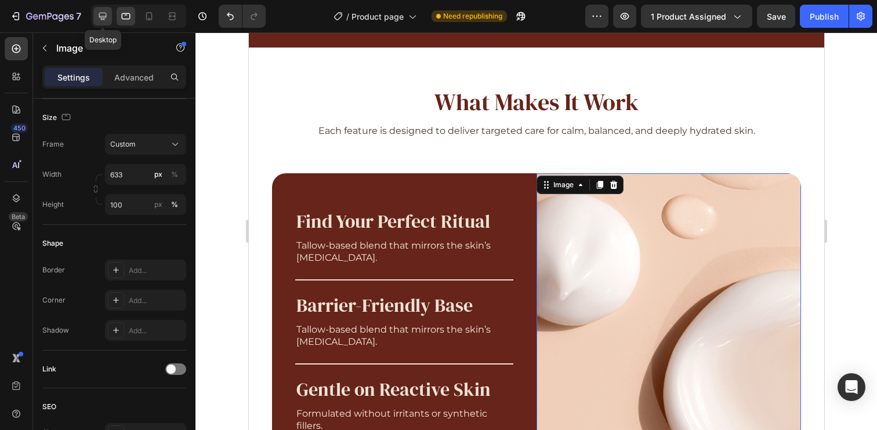
click at [106, 21] on icon at bounding box center [103, 16] width 12 height 12
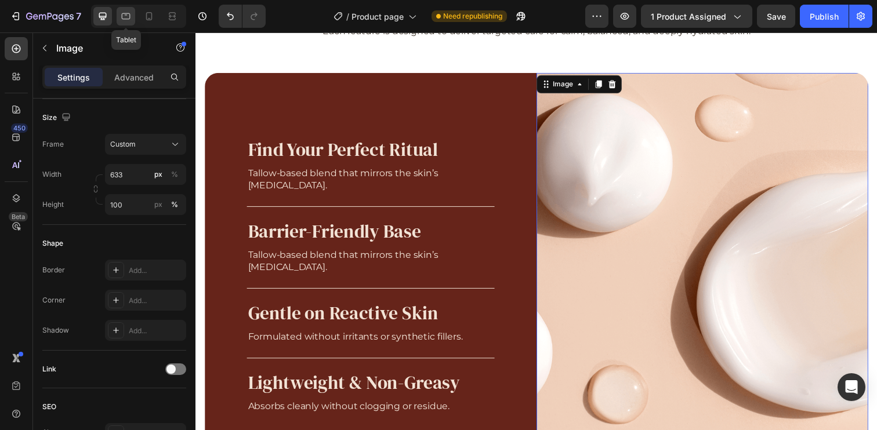
scroll to position [980, 0]
click at [122, 18] on icon at bounding box center [126, 16] width 9 height 6
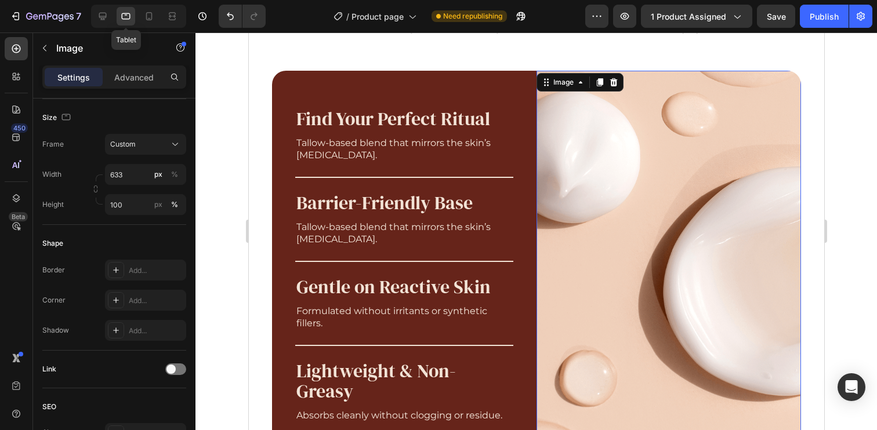
scroll to position [963, 0]
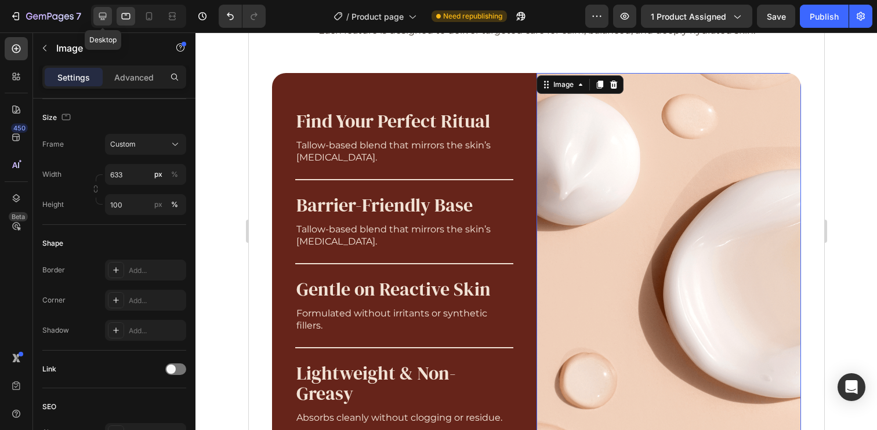
click at [103, 20] on icon at bounding box center [103, 16] width 12 height 12
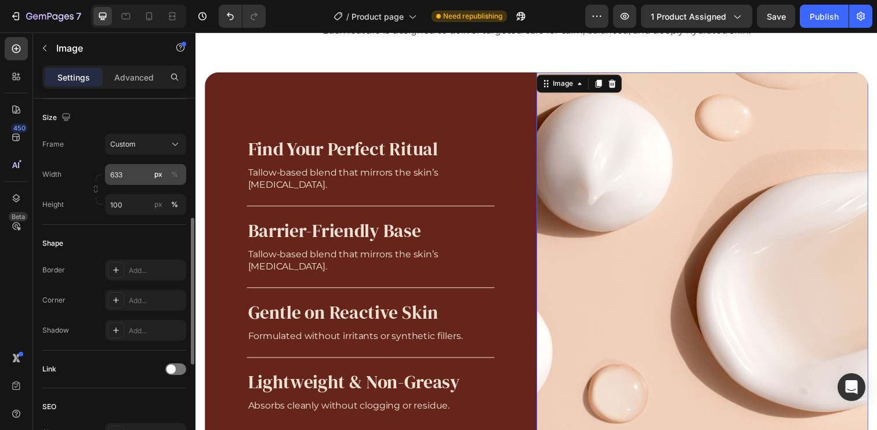
scroll to position [285, 0]
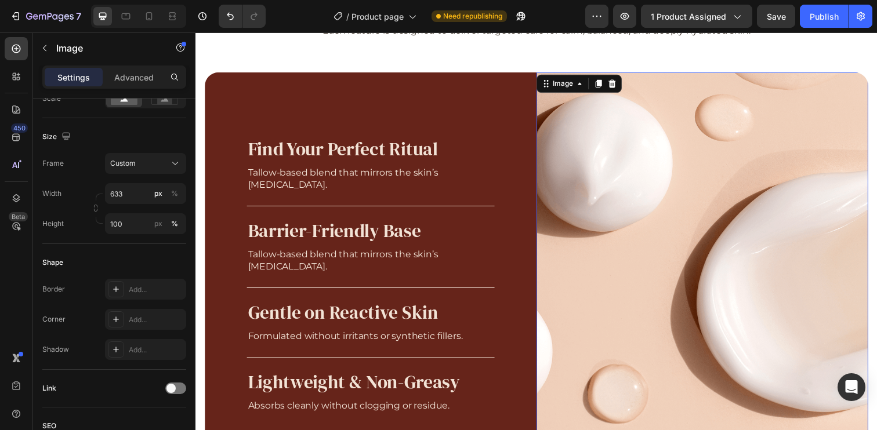
click at [643, 126] on img at bounding box center [712, 281] width 339 height 416
click at [132, 225] on input "100" at bounding box center [145, 223] width 81 height 21
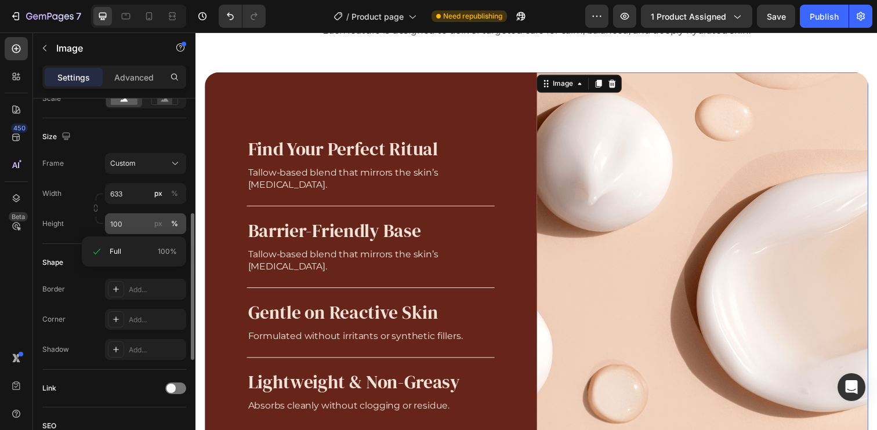
click at [161, 223] on div "px" at bounding box center [158, 224] width 8 height 10
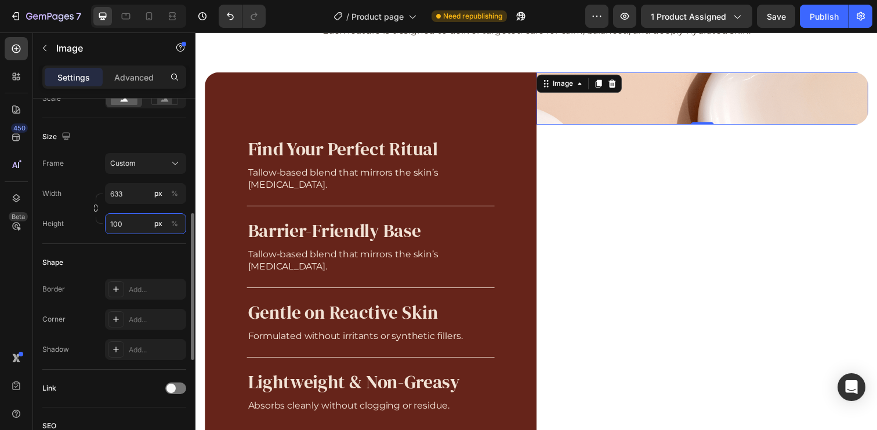
click at [135, 227] on input "100" at bounding box center [145, 223] width 81 height 21
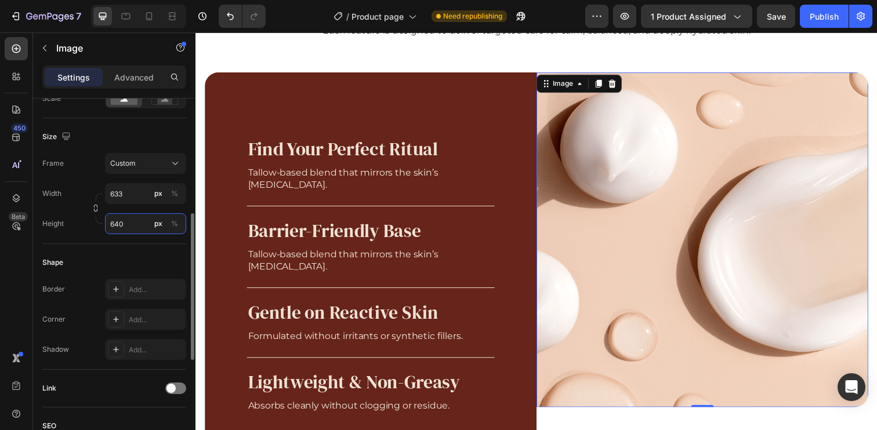
type input "640"
click at [60, 213] on div "Height" at bounding box center [52, 223] width 21 height 21
click at [99, 211] on icon "button" at bounding box center [96, 208] width 8 height 8
click at [131, 195] on input "633" at bounding box center [145, 193] width 81 height 21
type input "0"
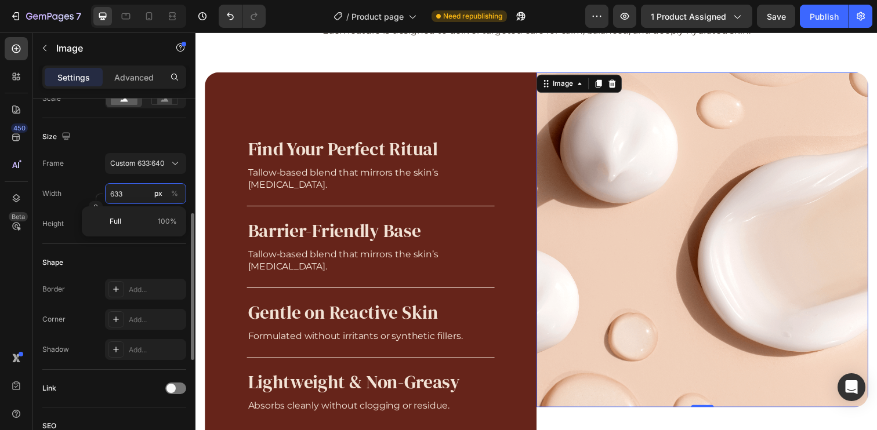
type input "0"
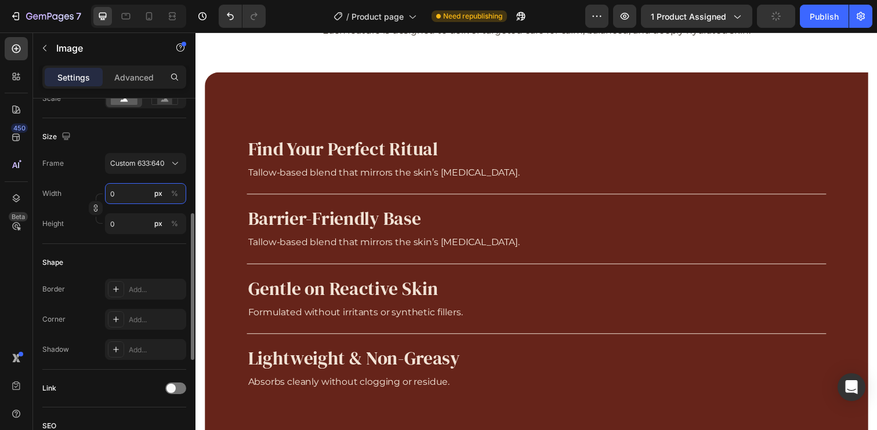
type input "0"
click at [130, 137] on div "Size" at bounding box center [114, 137] width 144 height 19
click at [132, 222] on input "0" at bounding box center [145, 223] width 81 height 21
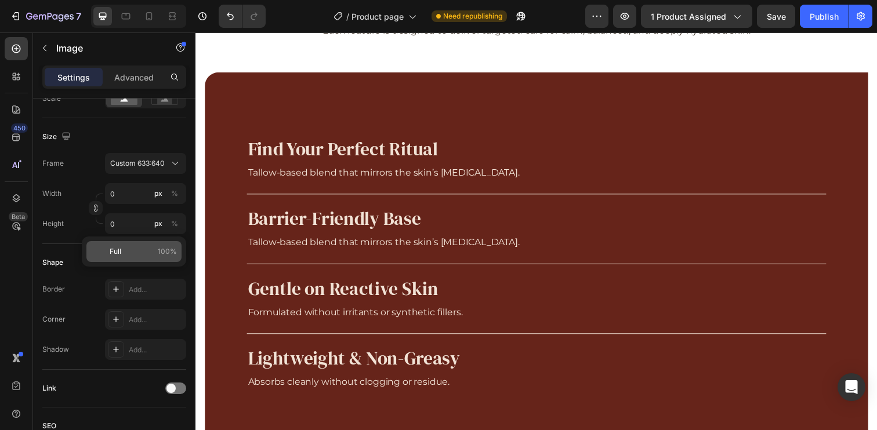
click at [151, 255] on p "Full 100%" at bounding box center [143, 251] width 67 height 10
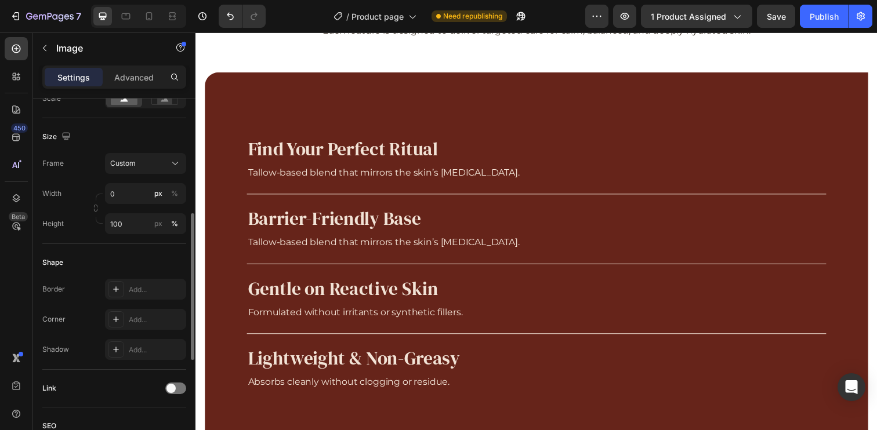
type input "0"
click at [89, 176] on div "Frame Custom 633:640 Width 633 px % Height 0 px %" at bounding box center [114, 193] width 144 height 81
click at [126, 223] on input "0" at bounding box center [145, 223] width 81 height 21
click at [128, 190] on input "633" at bounding box center [145, 193] width 81 height 21
click at [82, 154] on div "Frame Custom 633:640" at bounding box center [114, 163] width 144 height 21
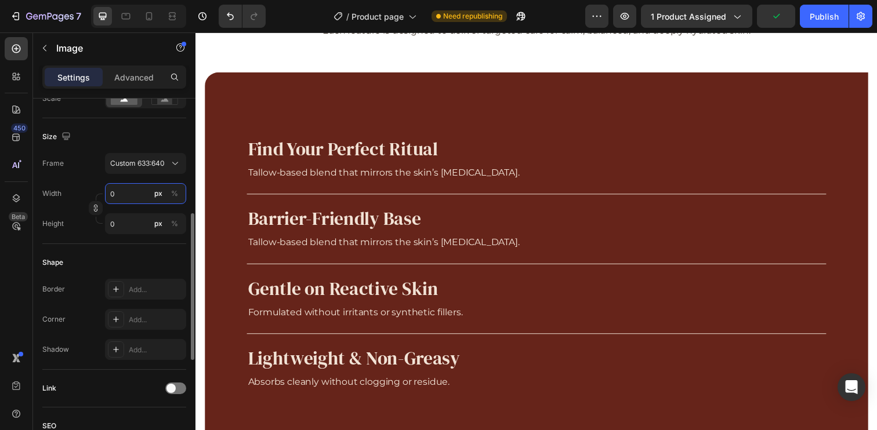
click at [132, 190] on input "0" at bounding box center [145, 193] width 81 height 21
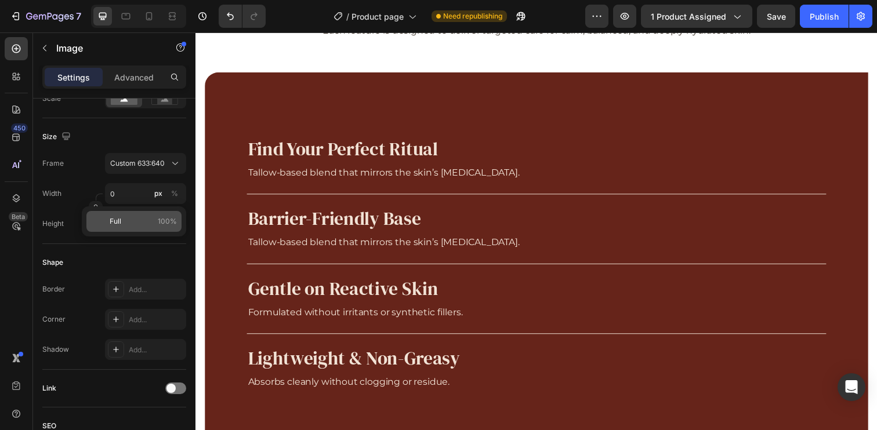
click at [135, 228] on div "Full 100%" at bounding box center [133, 221] width 95 height 21
type input "100"
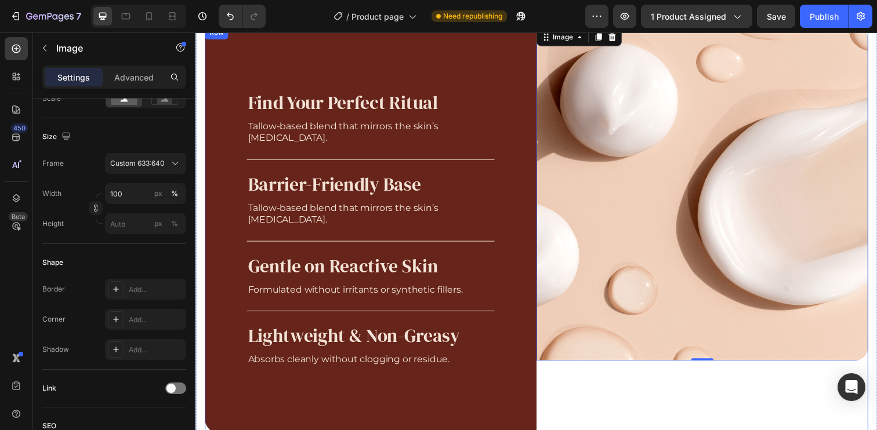
scroll to position [1006, 0]
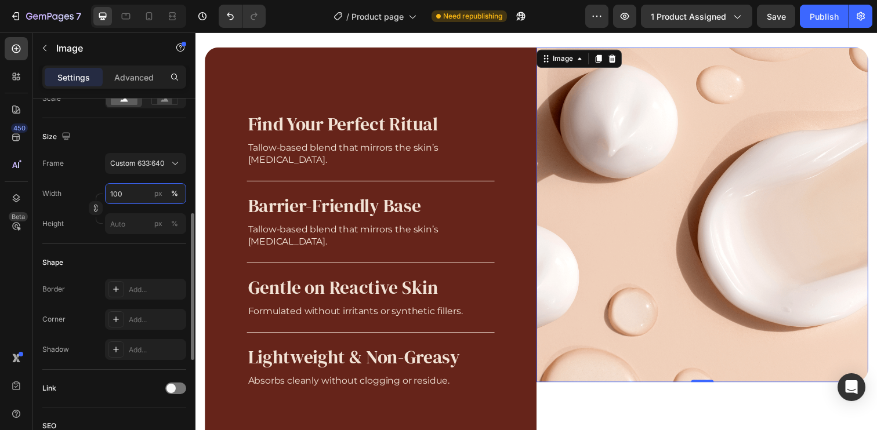
click at [136, 193] on input "100" at bounding box center [145, 193] width 81 height 21
click at [63, 179] on div "Frame Custom 633:640 Width 100 px % Height px %" at bounding box center [114, 193] width 144 height 81
click at [121, 195] on input "100" at bounding box center [145, 193] width 81 height 21
click at [70, 187] on div "Width 100 px %" at bounding box center [114, 193] width 144 height 21
click at [124, 224] on input "px %" at bounding box center [145, 223] width 81 height 21
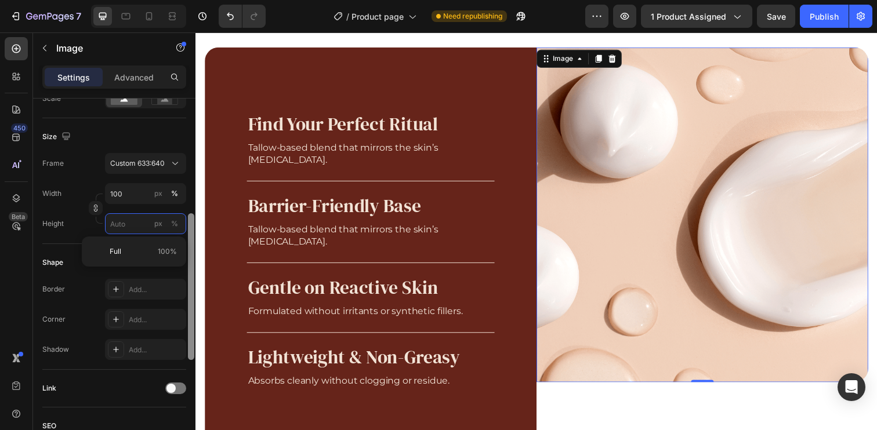
type input "1"
type input "10"
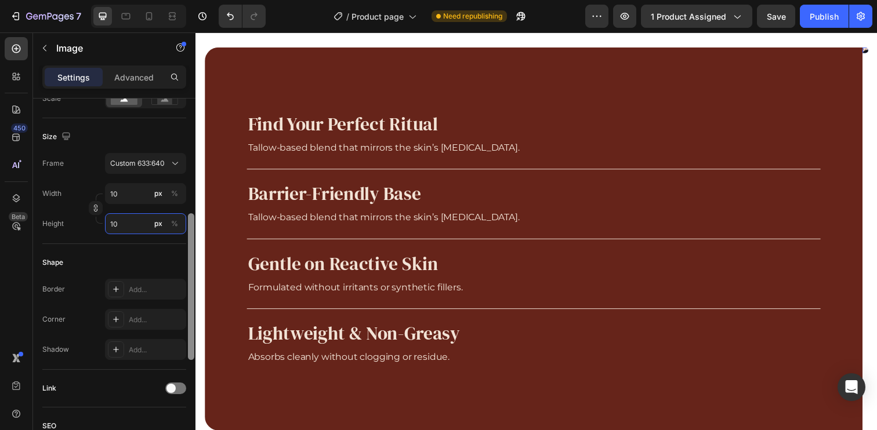
type input "99"
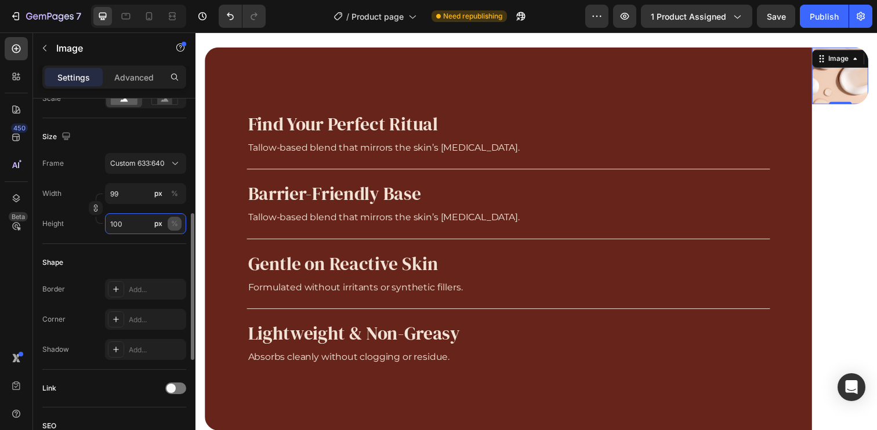
type input "100"
click at [175, 227] on div "%" at bounding box center [174, 224] width 7 height 10
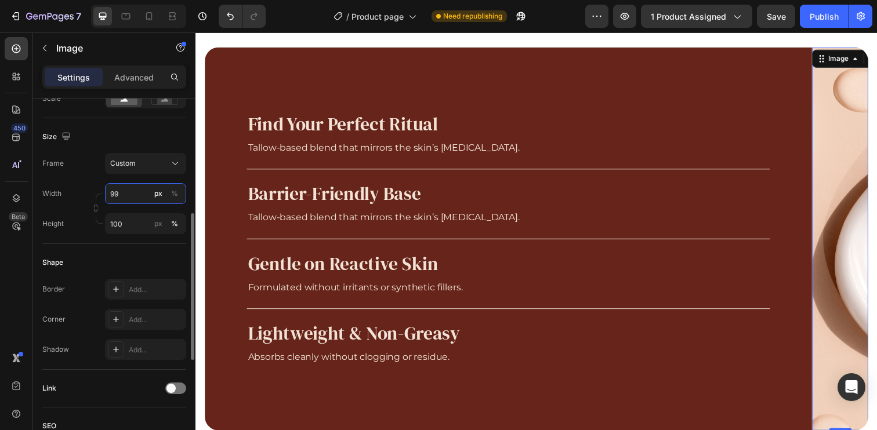
click at [138, 191] on input "99" at bounding box center [145, 193] width 81 height 21
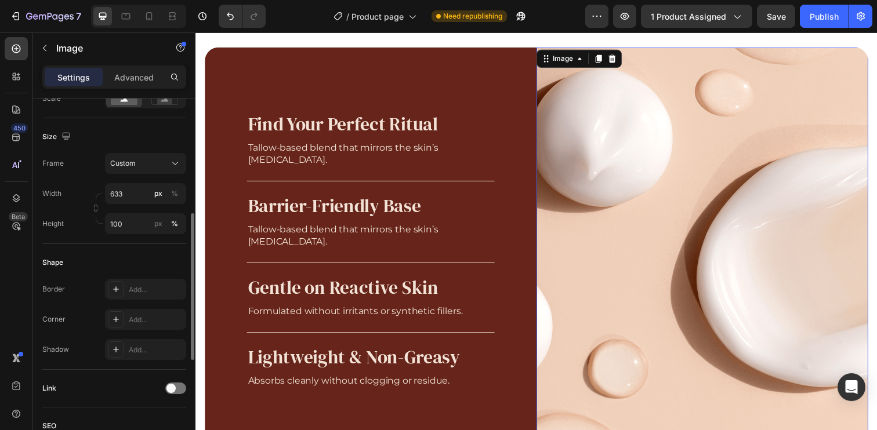
click at [133, 139] on div "Size" at bounding box center [114, 137] width 144 height 19
click at [124, 17] on icon at bounding box center [126, 16] width 12 height 12
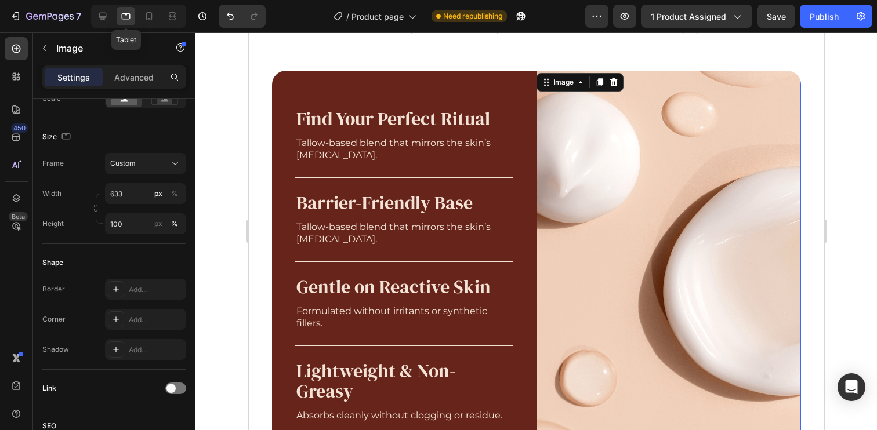
scroll to position [963, 0]
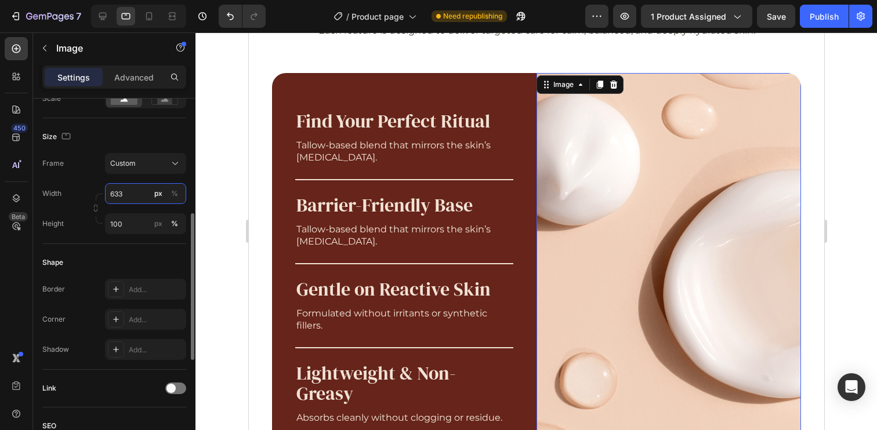
click at [125, 191] on input "633" at bounding box center [145, 193] width 81 height 21
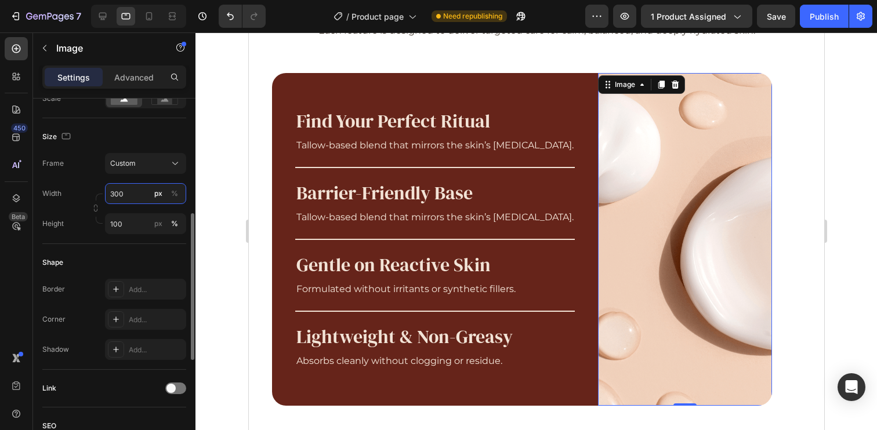
drag, startPoint x: 131, startPoint y: 195, endPoint x: 102, endPoint y: 196, distance: 29.0
click at [102, 196] on div "Width 300 px % Height 100 px %" at bounding box center [114, 208] width 144 height 51
click at [143, 16] on icon at bounding box center [149, 16] width 12 height 12
type input "100"
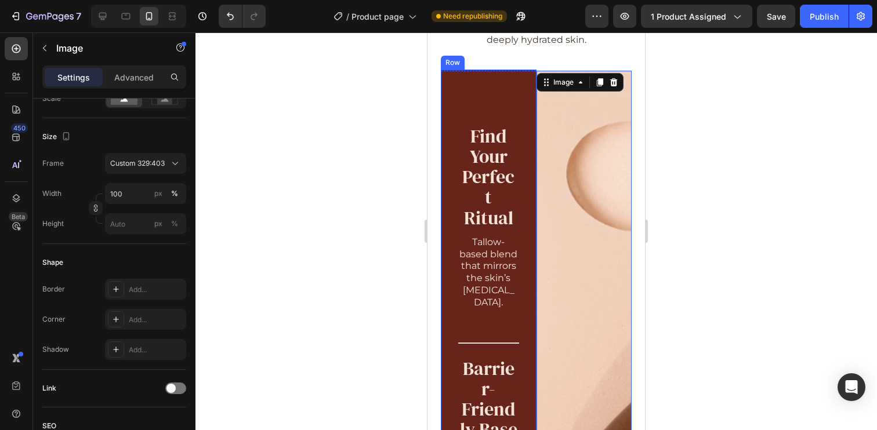
scroll to position [955, 0]
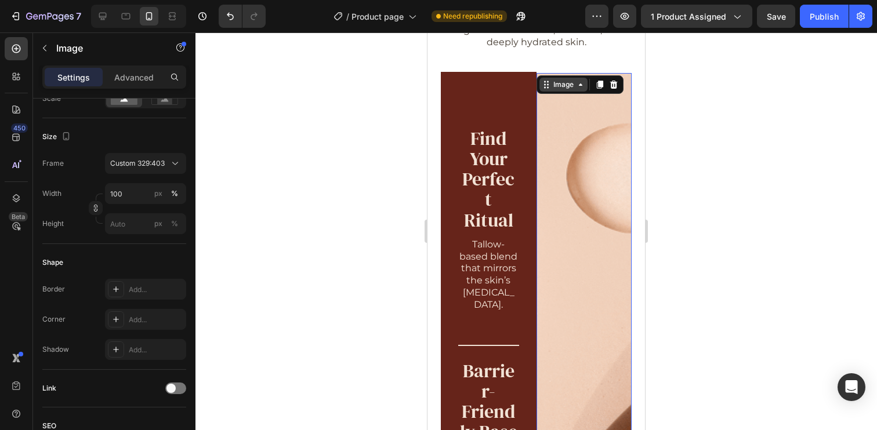
click at [545, 86] on icon at bounding box center [546, 84] width 9 height 9
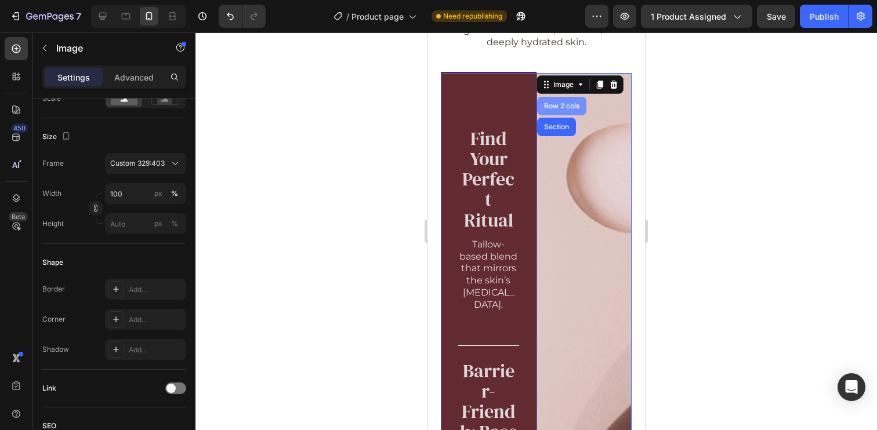
click at [549, 109] on div "Row 2 cols" at bounding box center [562, 106] width 40 height 7
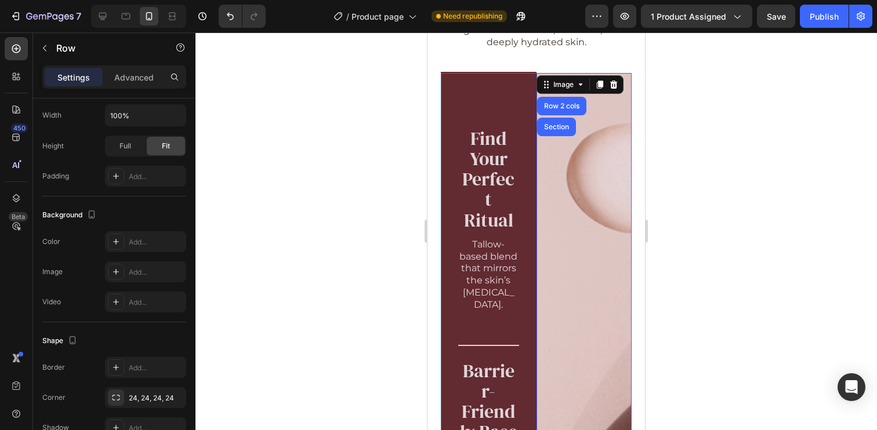
scroll to position [0, 0]
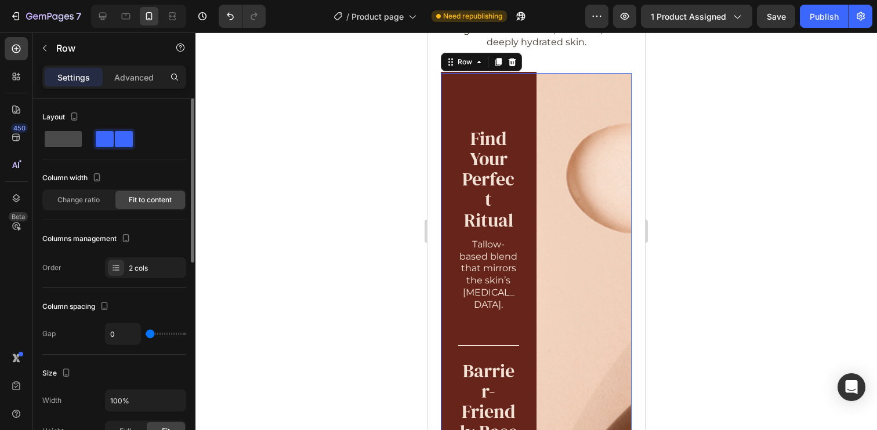
click at [63, 141] on span at bounding box center [63, 139] width 37 height 16
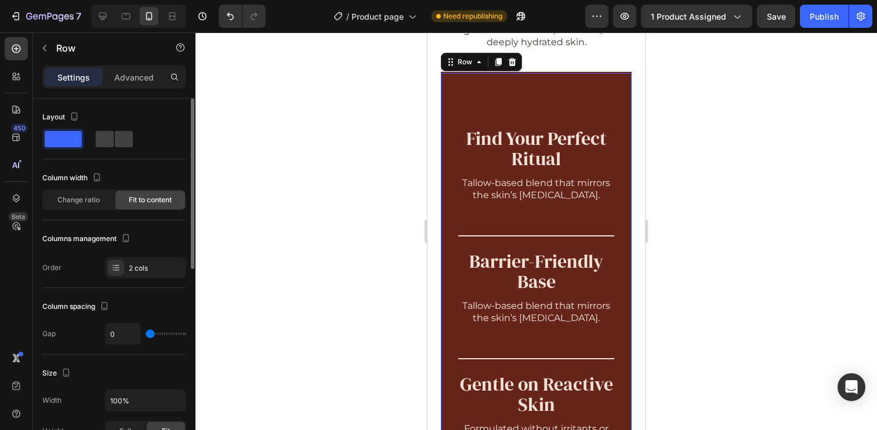
scroll to position [17, 0]
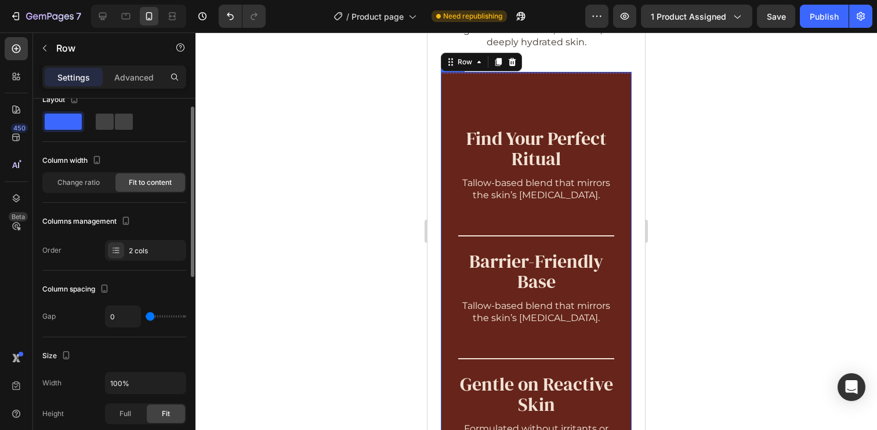
click at [485, 99] on div "Find Your Perfect Ritual Heading Tallow-based blend that mirrors the skin’s lip…" at bounding box center [536, 359] width 191 height 574
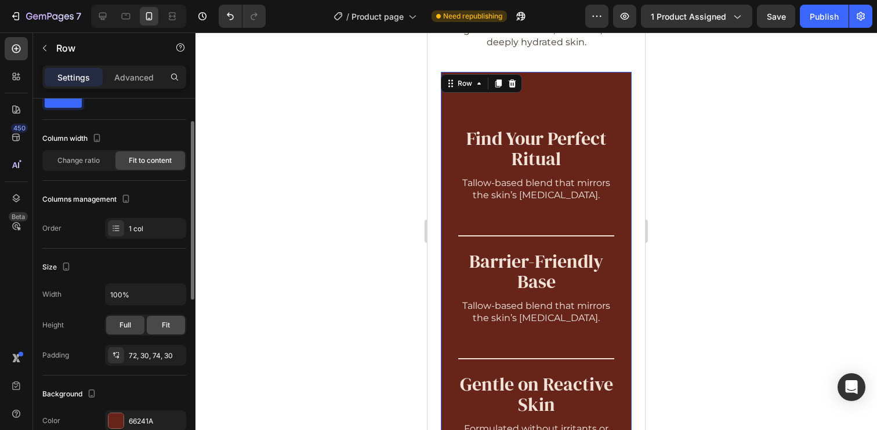
scroll to position [60, 0]
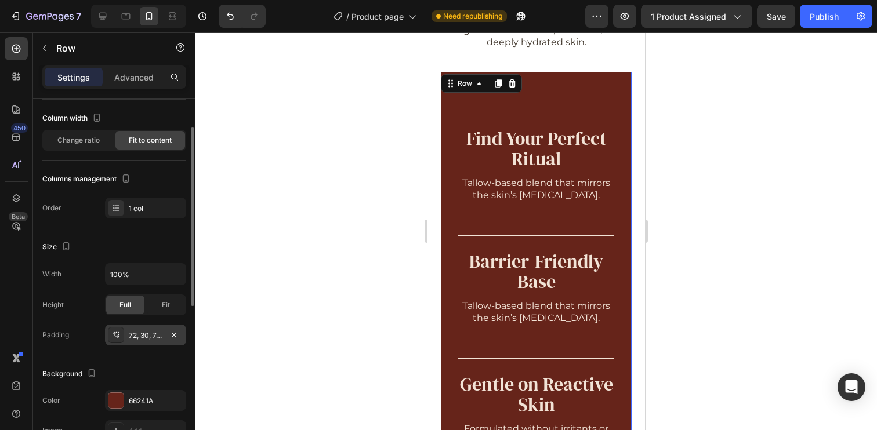
click at [146, 334] on div "72, 30, 74, 30" at bounding box center [146, 336] width 34 height 10
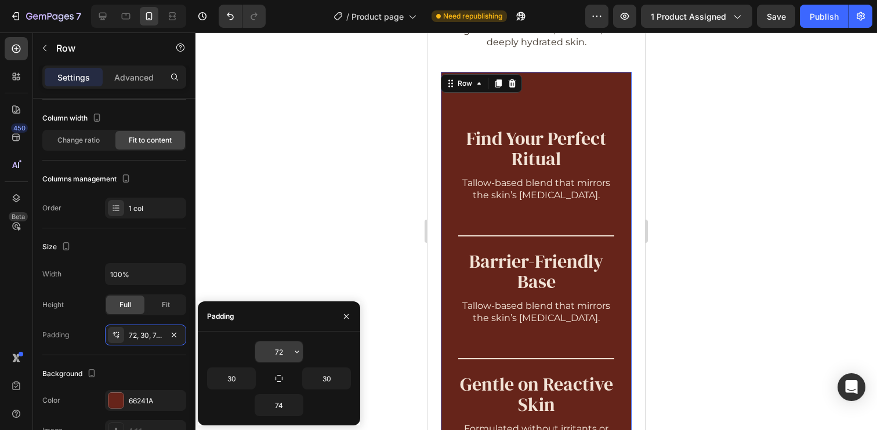
click at [283, 349] on input "72" at bounding box center [279, 352] width 48 height 21
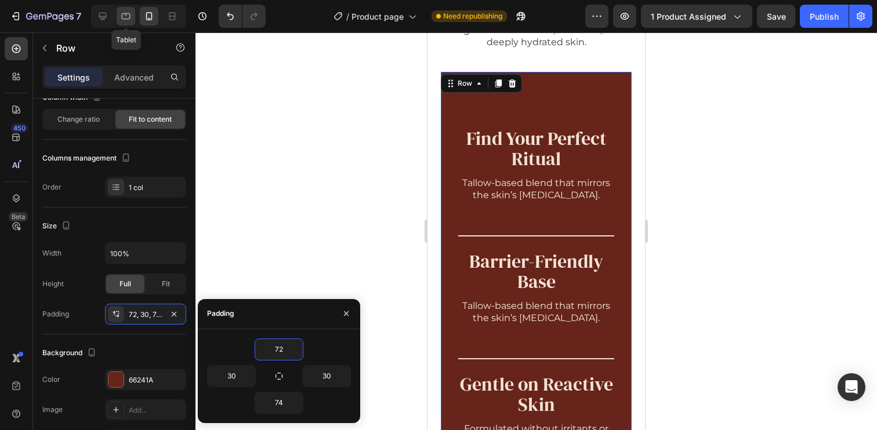
click at [124, 21] on icon at bounding box center [126, 16] width 12 height 12
type input "40"
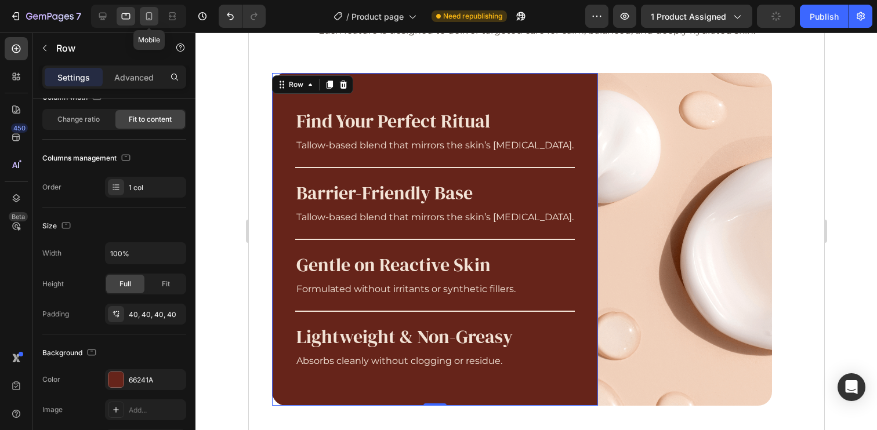
click at [146, 19] on icon at bounding box center [149, 16] width 12 height 12
type input "72"
type input "30"
type input "74"
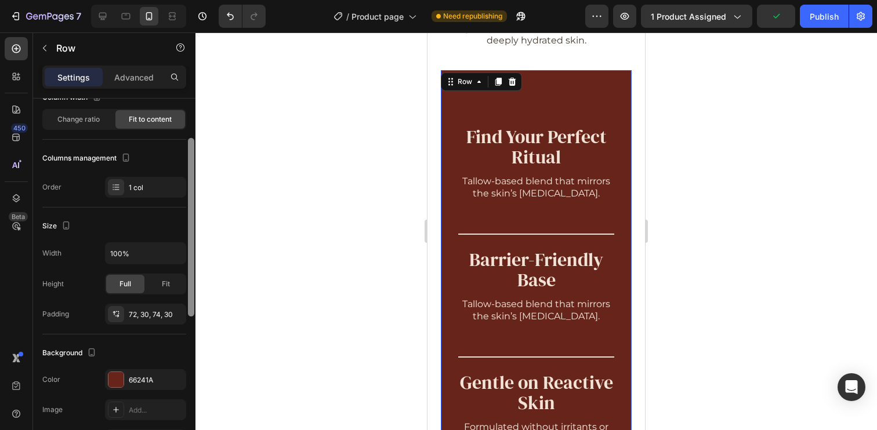
scroll to position [954, 0]
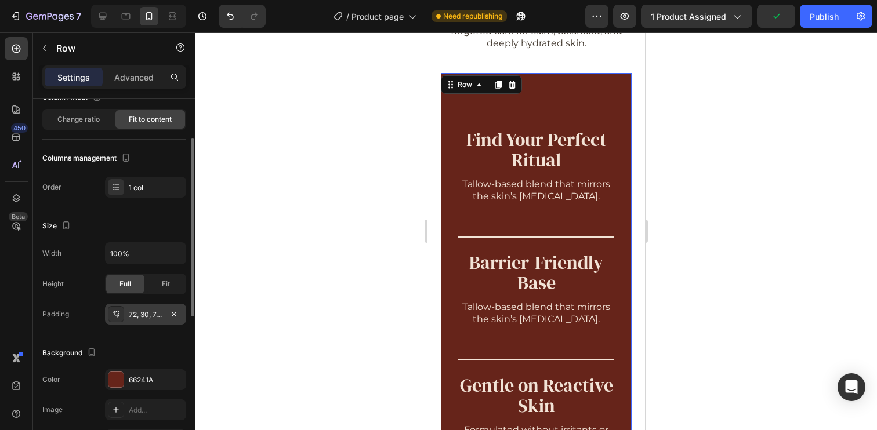
click at [151, 313] on div "72, 30, 74, 30" at bounding box center [146, 315] width 34 height 10
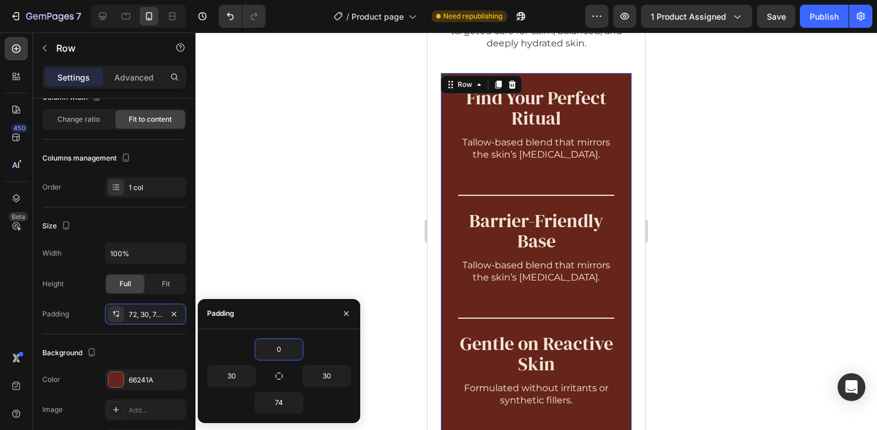
type input "0"
click at [278, 401] on input "74" at bounding box center [279, 403] width 48 height 21
type input "24"
click at [232, 376] on input "30" at bounding box center [232, 376] width 48 height 21
type input "24"
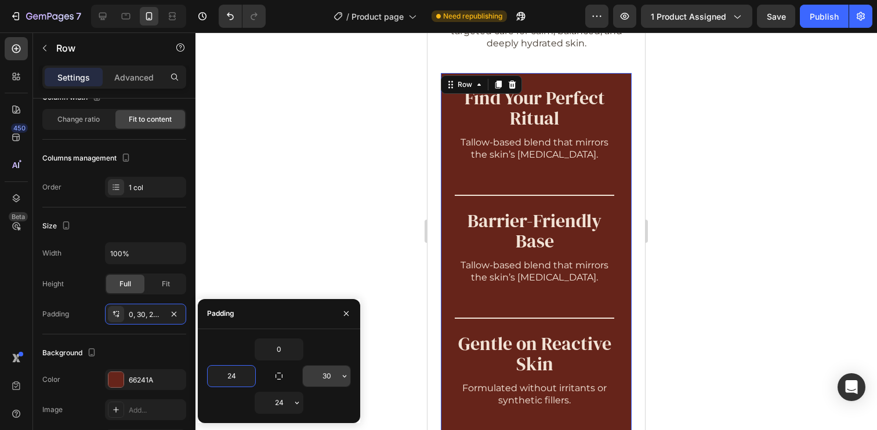
click at [338, 377] on input "30" at bounding box center [327, 376] width 48 height 21
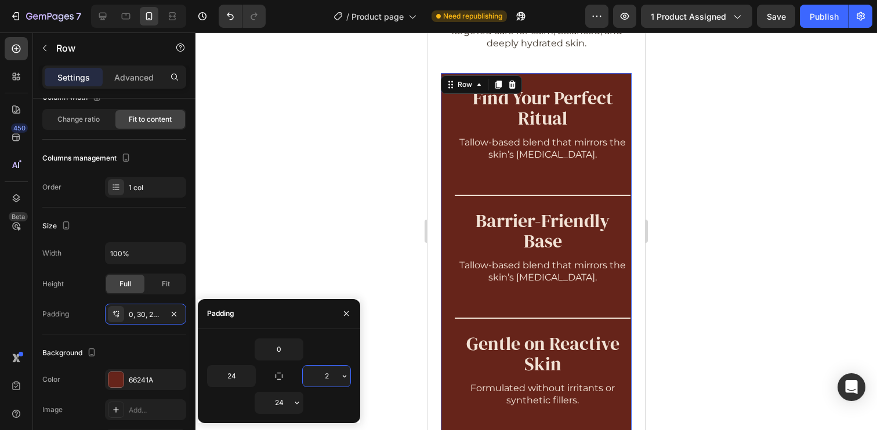
type input "24"
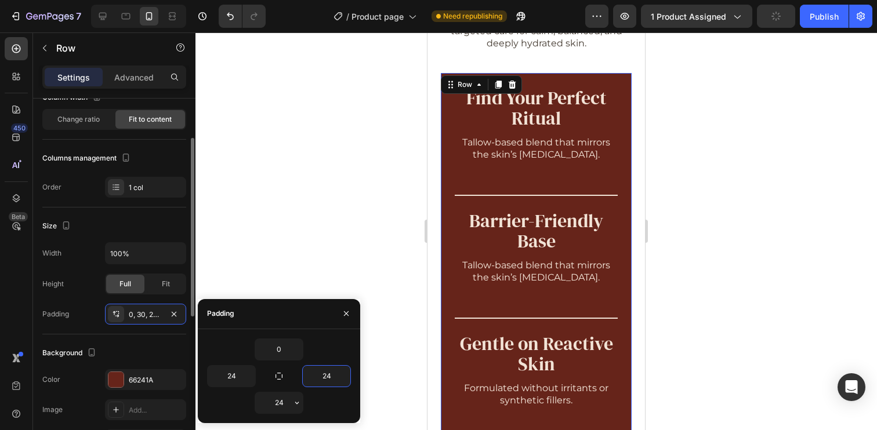
click at [100, 227] on div "Size" at bounding box center [114, 226] width 144 height 19
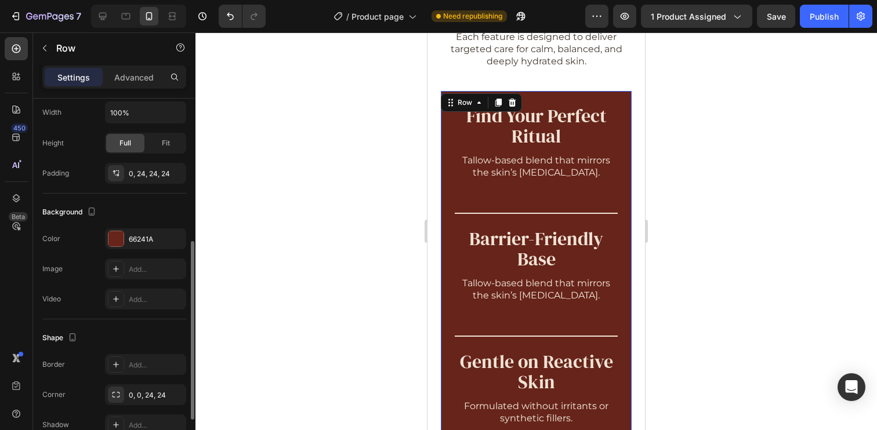
scroll to position [244, 0]
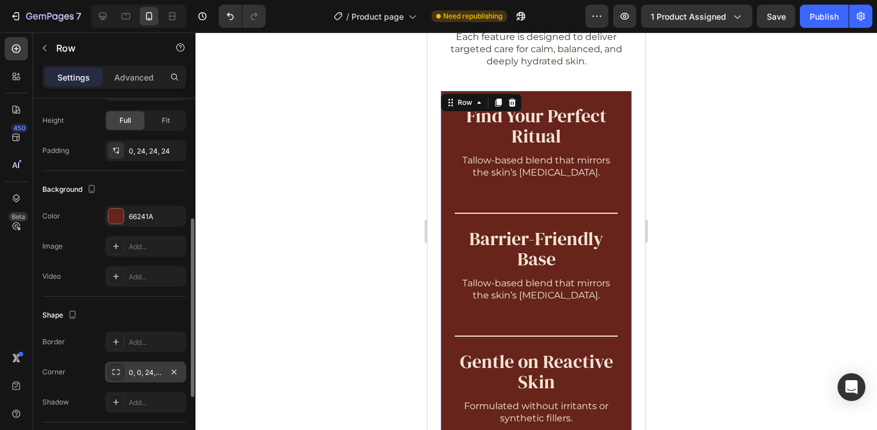
click at [141, 376] on div "0, 0, 24, 24" at bounding box center [146, 373] width 34 height 10
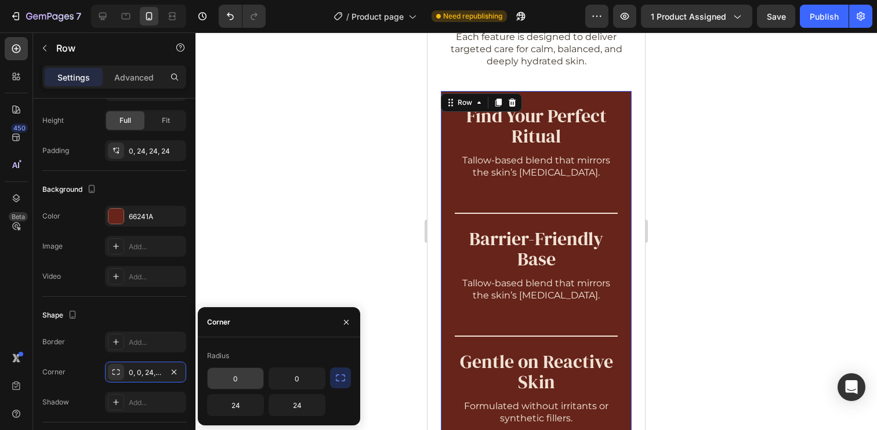
click at [236, 378] on input "0" at bounding box center [236, 378] width 56 height 21
type input "24"
click at [296, 378] on input "0" at bounding box center [297, 378] width 56 height 21
type input "24"
click at [237, 408] on input "24" at bounding box center [236, 405] width 56 height 21
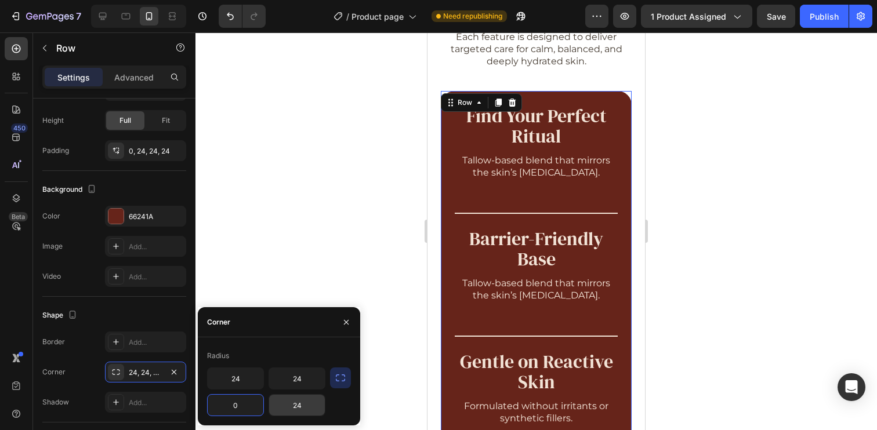
type input "0"
click at [291, 409] on input "24" at bounding box center [297, 405] width 56 height 21
type input "0"
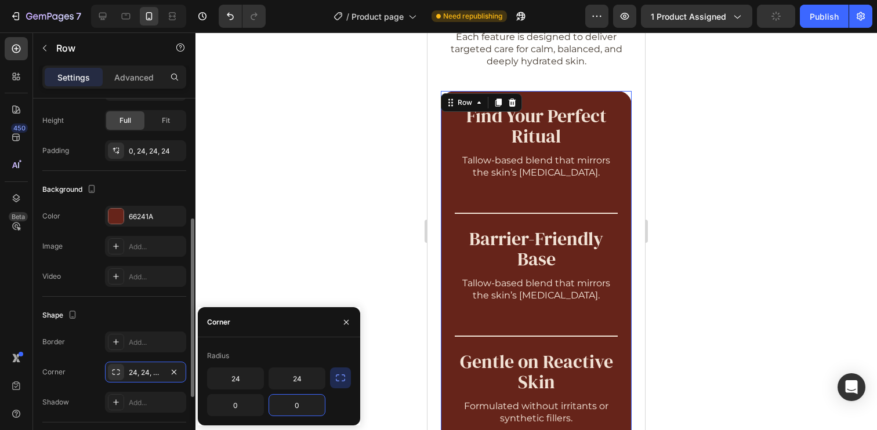
click at [136, 302] on div "Shape Border Add... Corner 24, 24, 0, 24 Shadow Add..." at bounding box center [114, 360] width 144 height 126
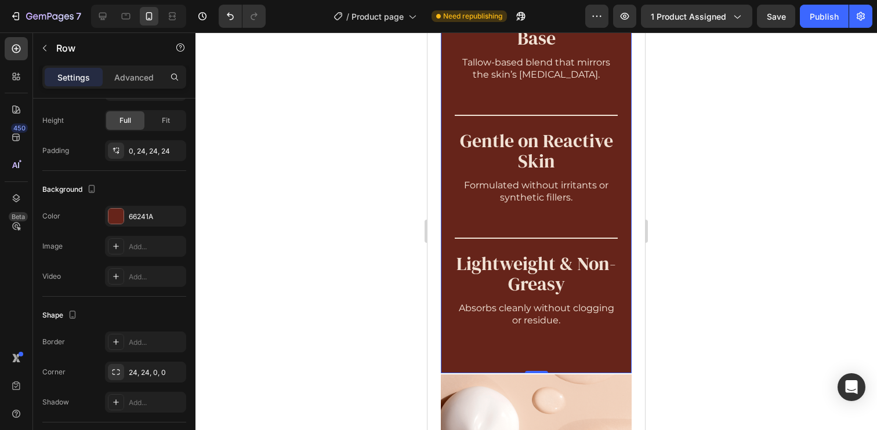
scroll to position [1158, 0]
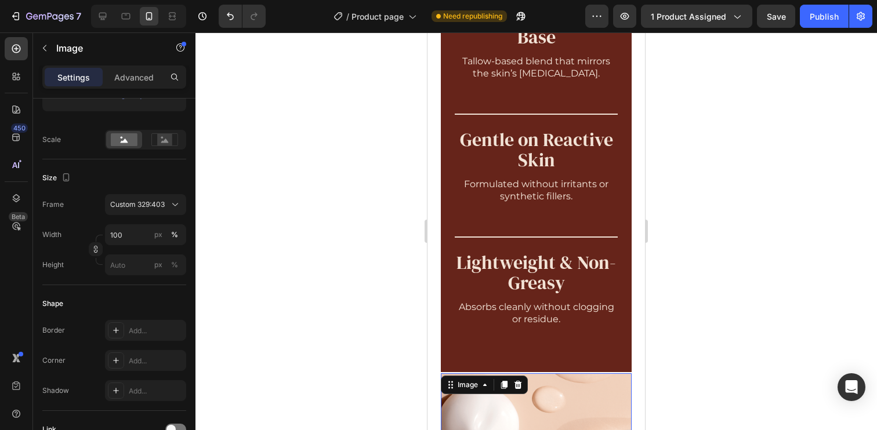
scroll to position [0, 0]
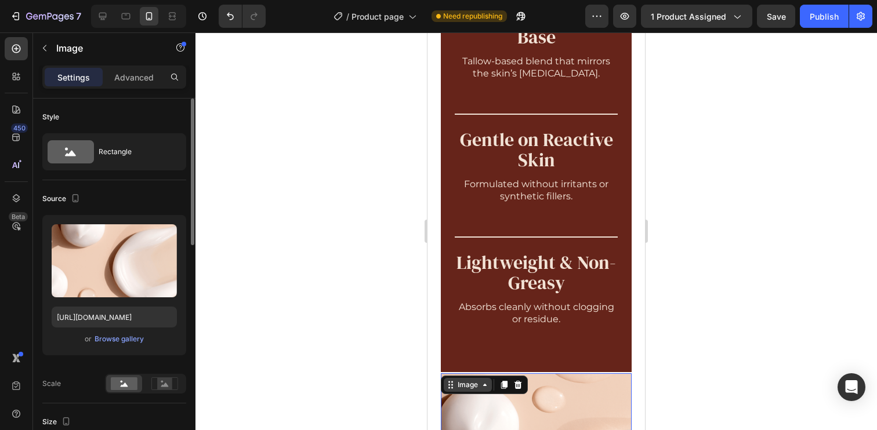
click at [463, 386] on div "Image" at bounding box center [467, 385] width 25 height 10
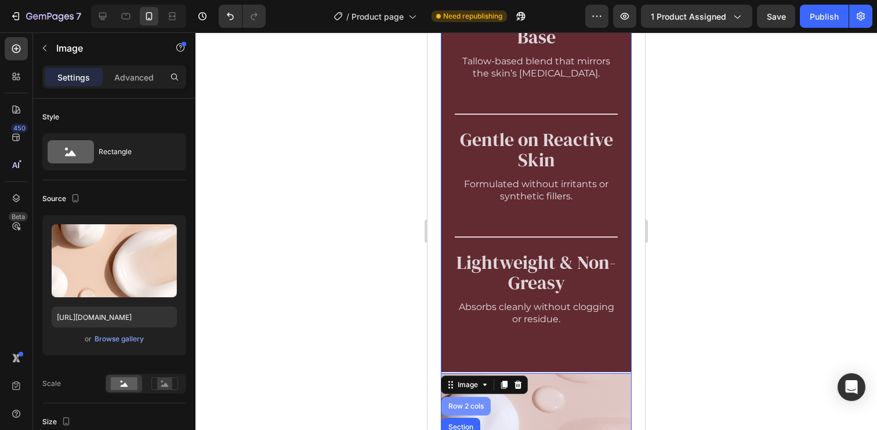
click at [466, 406] on div "Row 2 cols" at bounding box center [466, 406] width 40 height 7
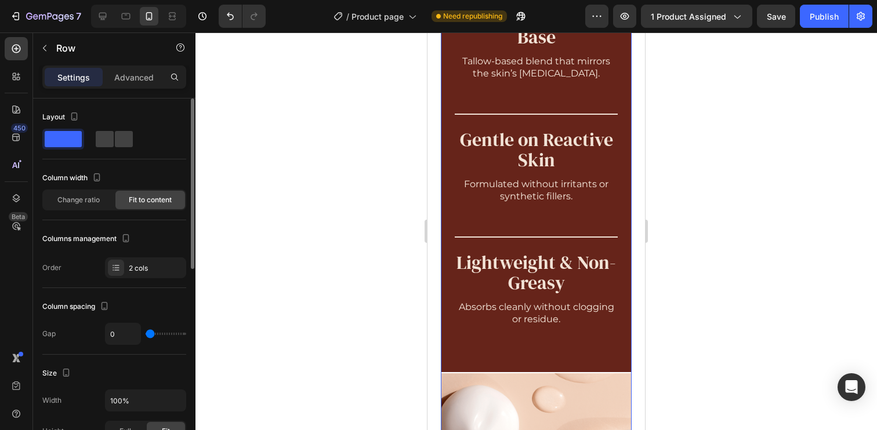
scroll to position [2, 0]
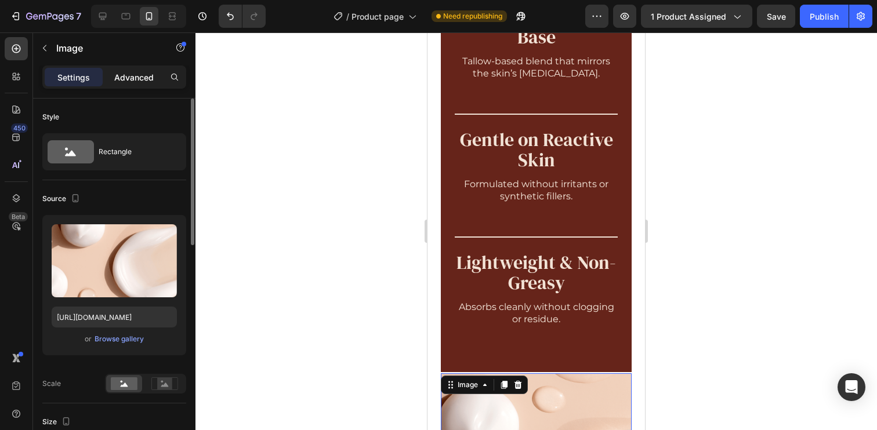
click at [130, 79] on p "Advanced" at bounding box center [133, 77] width 39 height 12
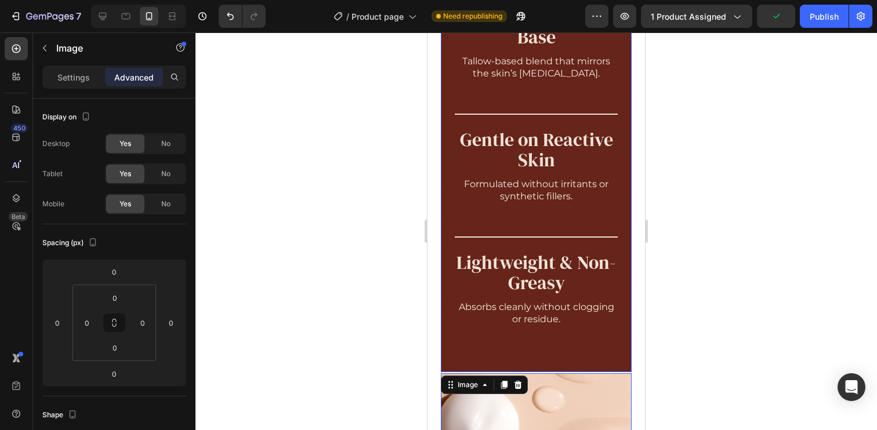
drag, startPoint x: 452, startPoint y: 357, endPoint x: 848, endPoint y: 379, distance: 397.3
click at [452, 357] on div "Find Your Perfect Ritual Heading Tallow-based blend that mirrors the skin’s lip…" at bounding box center [536, 120] width 191 height 503
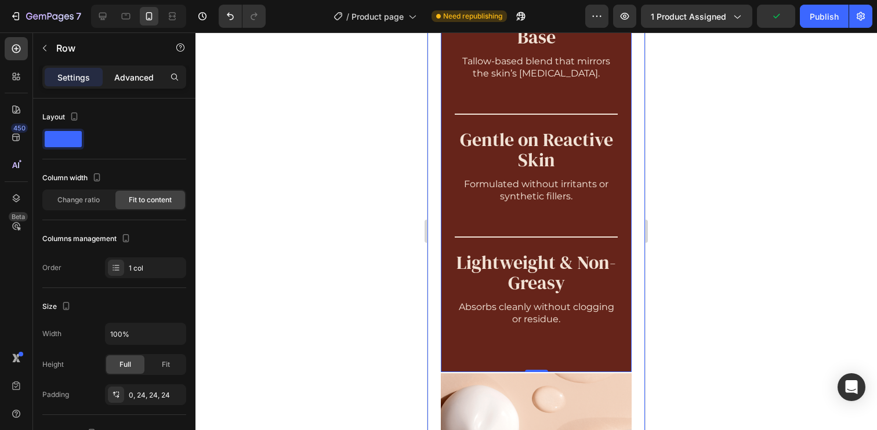
click at [134, 72] on p "Advanced" at bounding box center [133, 77] width 39 height 12
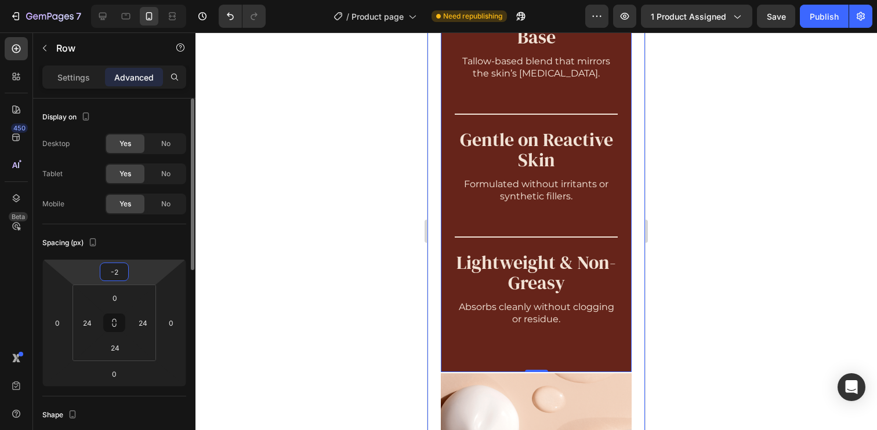
click at [115, 271] on input "-2" at bounding box center [114, 271] width 23 height 17
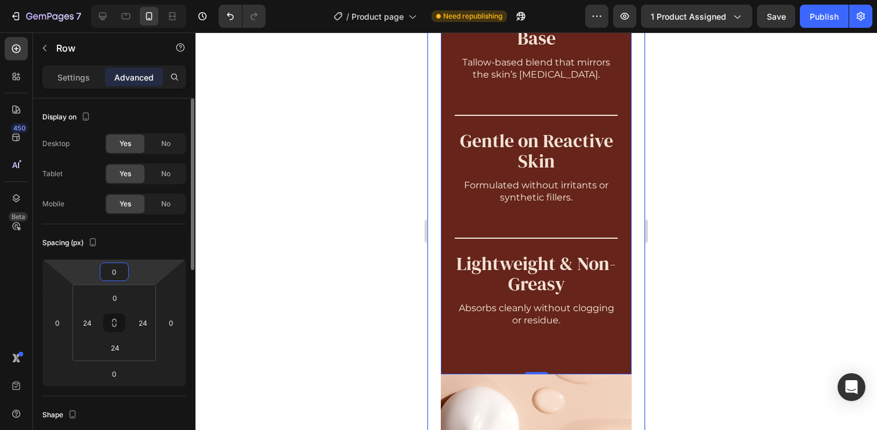
type input "0"
click at [144, 245] on div "Spacing (px)" at bounding box center [114, 243] width 144 height 19
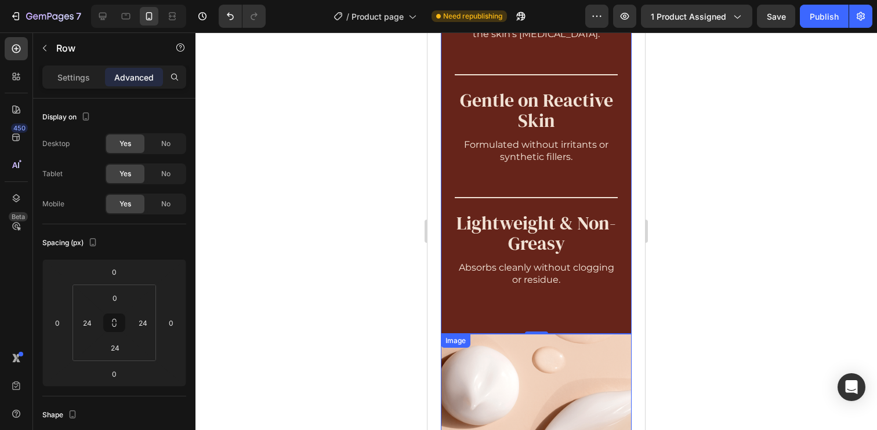
scroll to position [1226, 0]
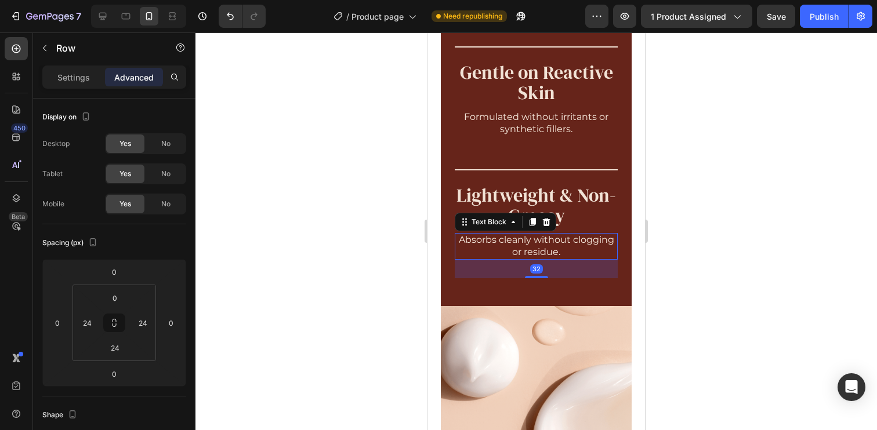
click at [582, 246] on p "Absorbs cleanly without clogging or residue." at bounding box center [536, 246] width 161 height 24
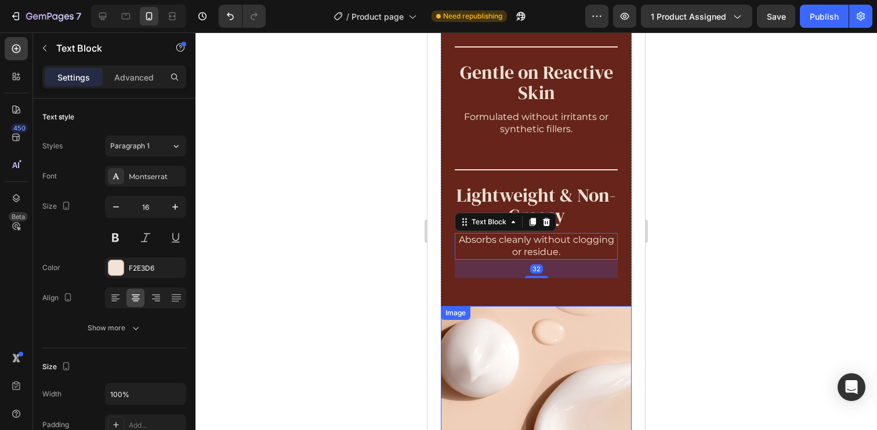
click at [579, 376] on img at bounding box center [536, 423] width 191 height 234
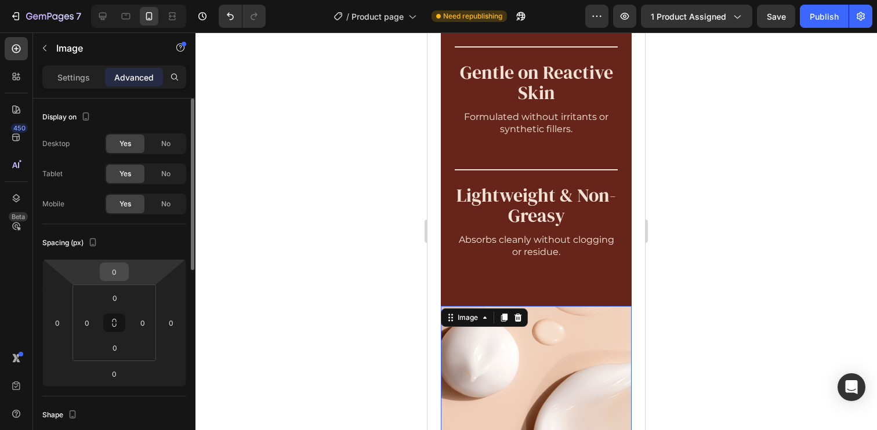
click at [124, 274] on input "0" at bounding box center [114, 271] width 23 height 17
type input "-2"
click at [129, 238] on div "Spacing (px)" at bounding box center [114, 243] width 144 height 19
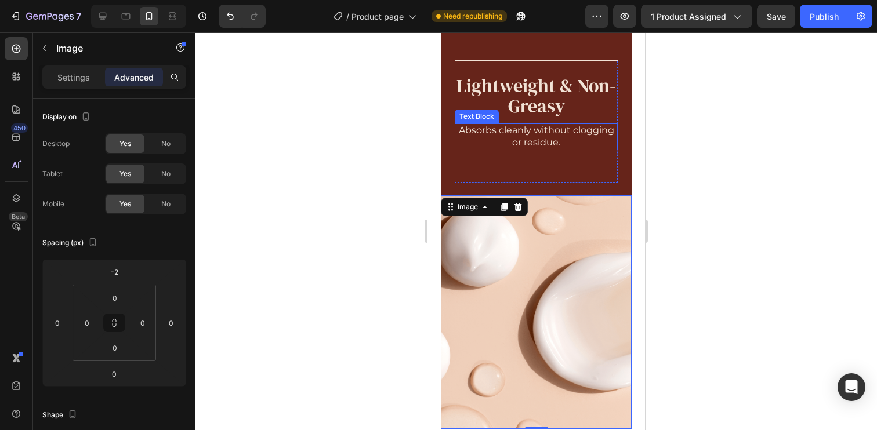
scroll to position [1353, 0]
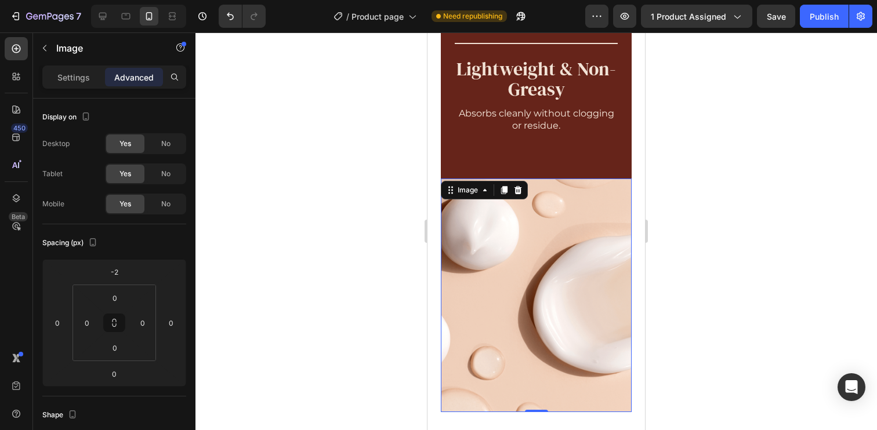
click at [538, 256] on img at bounding box center [536, 296] width 191 height 234
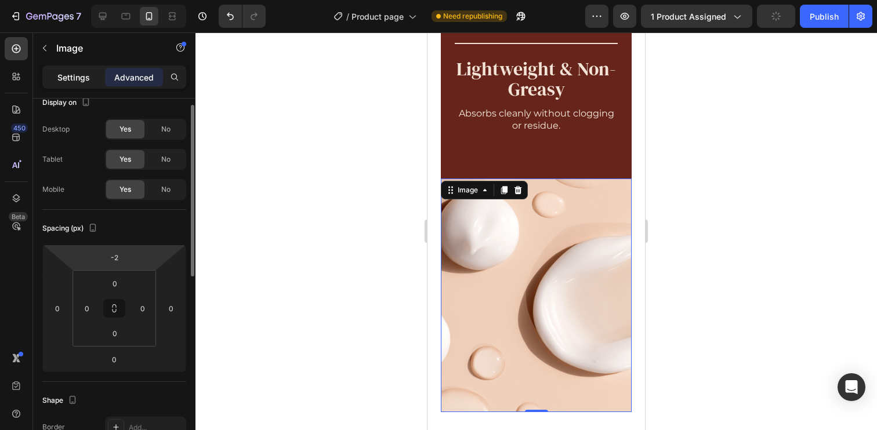
click at [78, 72] on p "Settings" at bounding box center [73, 77] width 32 height 12
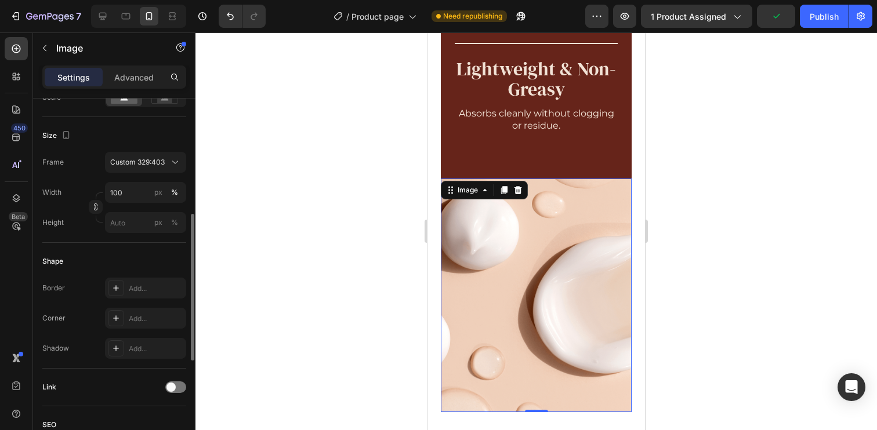
scroll to position [379, 0]
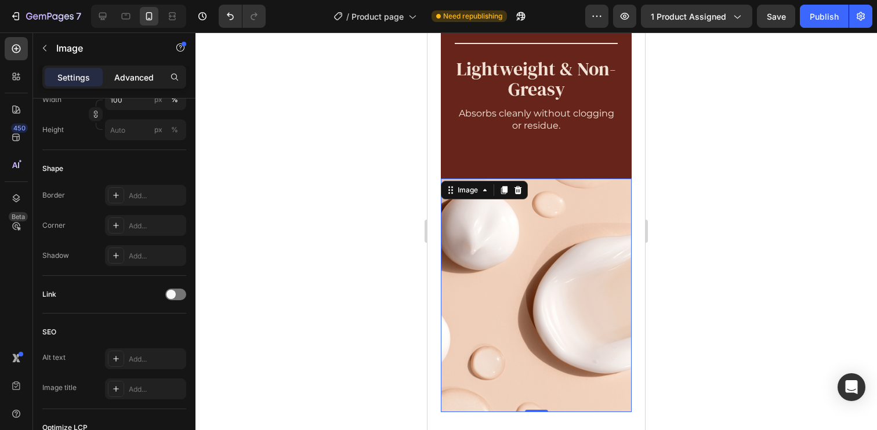
click at [143, 74] on p "Advanced" at bounding box center [133, 77] width 39 height 12
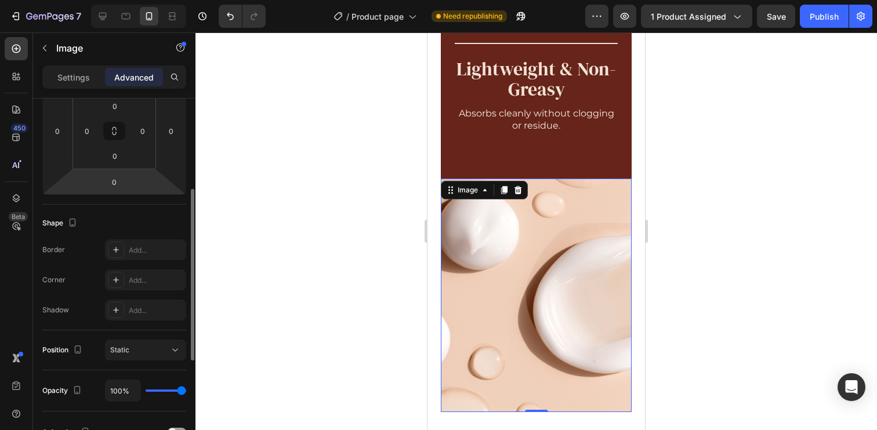
scroll to position [118, 0]
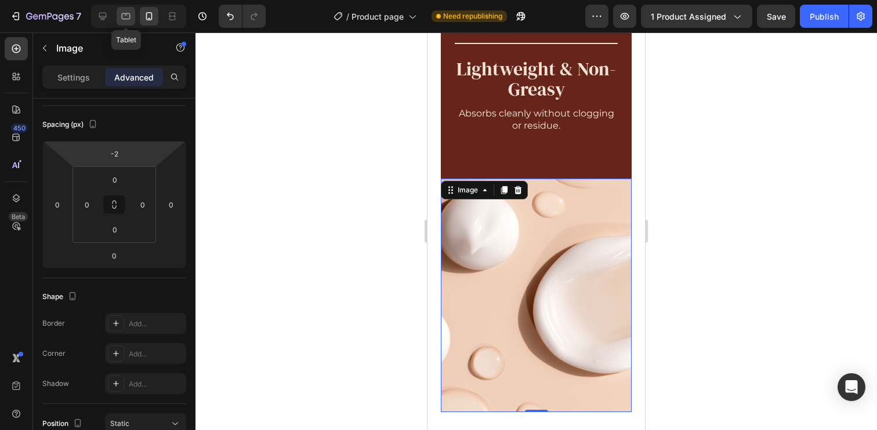
click at [130, 16] on icon at bounding box center [126, 16] width 9 height 6
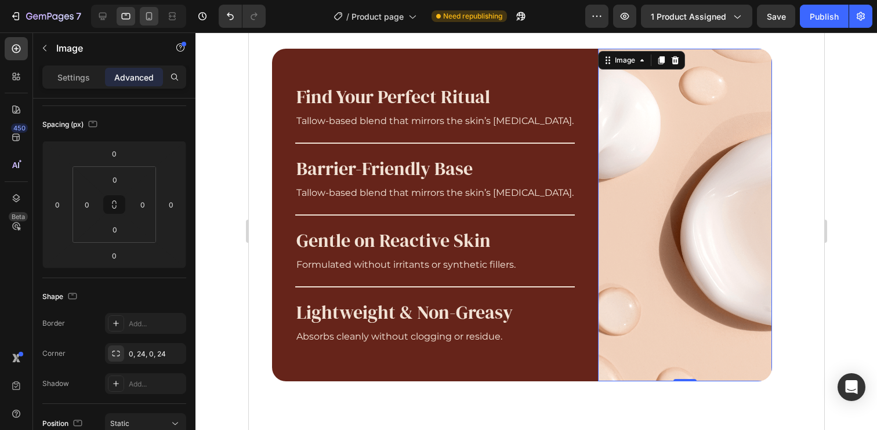
scroll to position [963, 0]
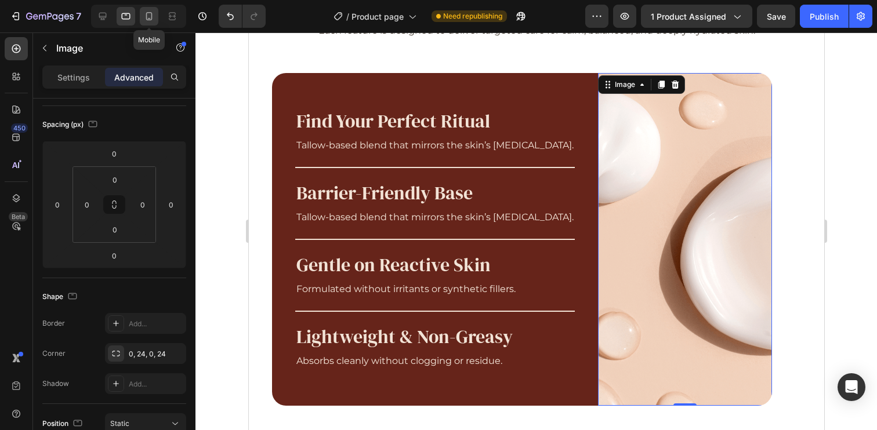
click at [148, 14] on icon at bounding box center [149, 16] width 12 height 12
type input "-2"
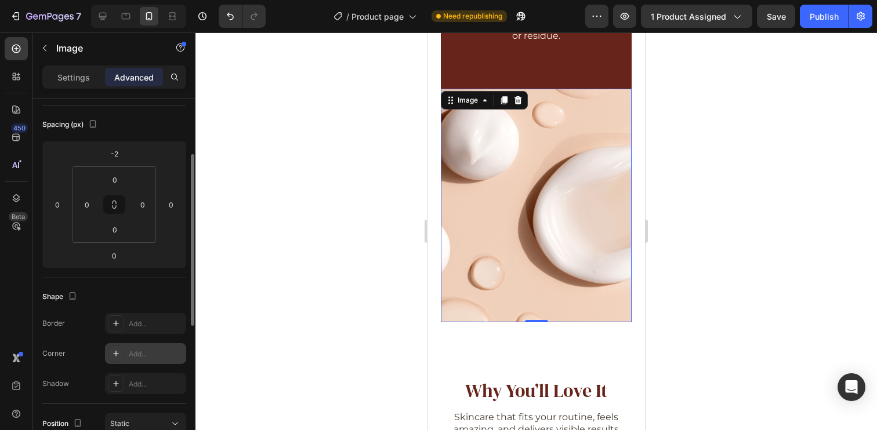
scroll to position [1458, 0]
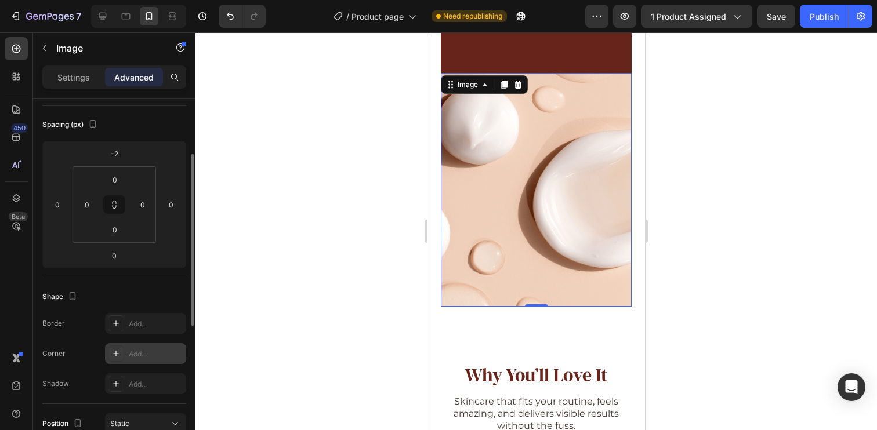
click at [139, 355] on div "Add..." at bounding box center [156, 354] width 55 height 10
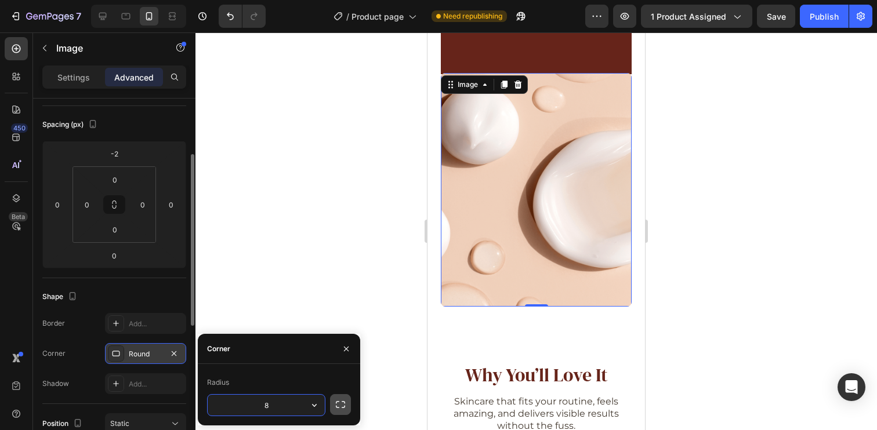
click at [339, 407] on icon "button" at bounding box center [341, 405] width 12 height 12
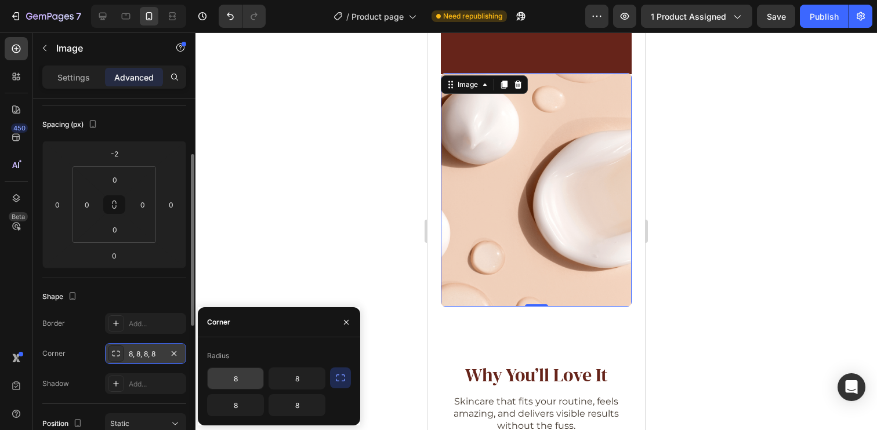
click at [246, 378] on input "8" at bounding box center [236, 378] width 56 height 21
click at [244, 404] on input "8" at bounding box center [236, 405] width 56 height 21
type input "24"
click at [294, 402] on input "8" at bounding box center [297, 405] width 56 height 21
type input "24"
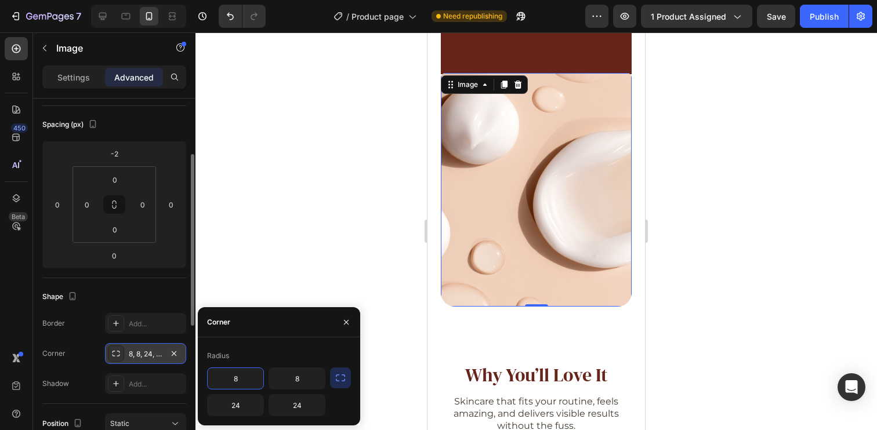
click at [246, 378] on input "8" at bounding box center [236, 378] width 56 height 21
type input "0"
click at [301, 377] on input "8" at bounding box center [297, 378] width 56 height 21
type input "0"
click at [313, 333] on div "Corner" at bounding box center [279, 322] width 162 height 30
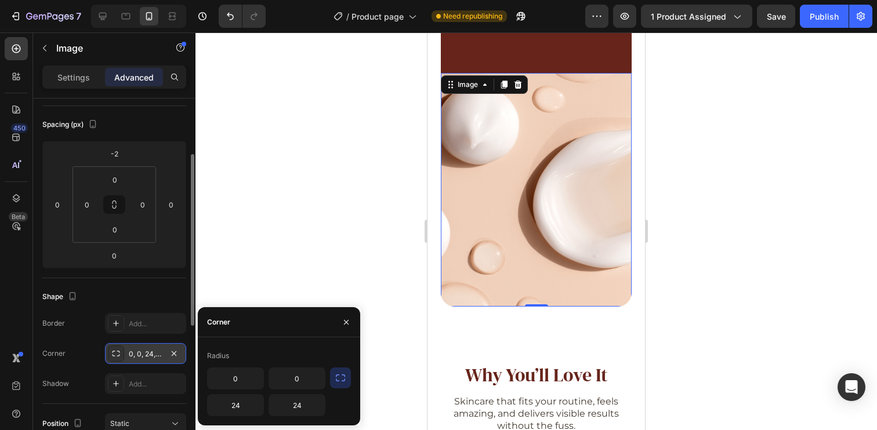
click at [153, 293] on div "Shape" at bounding box center [114, 297] width 144 height 19
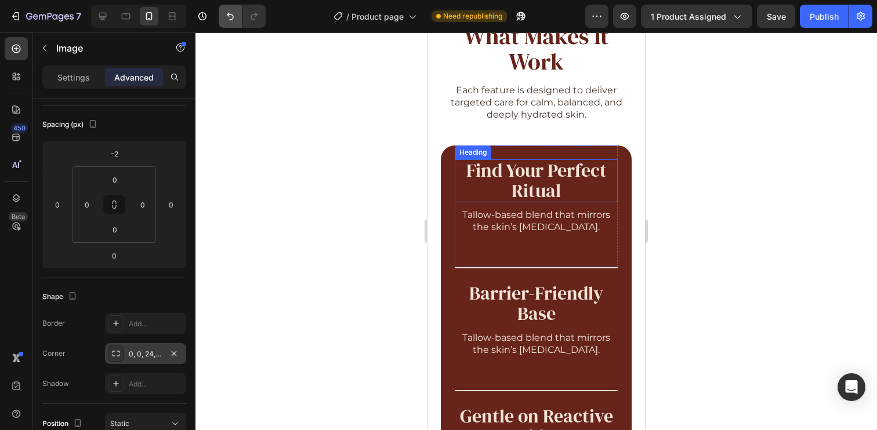
scroll to position [881, 0]
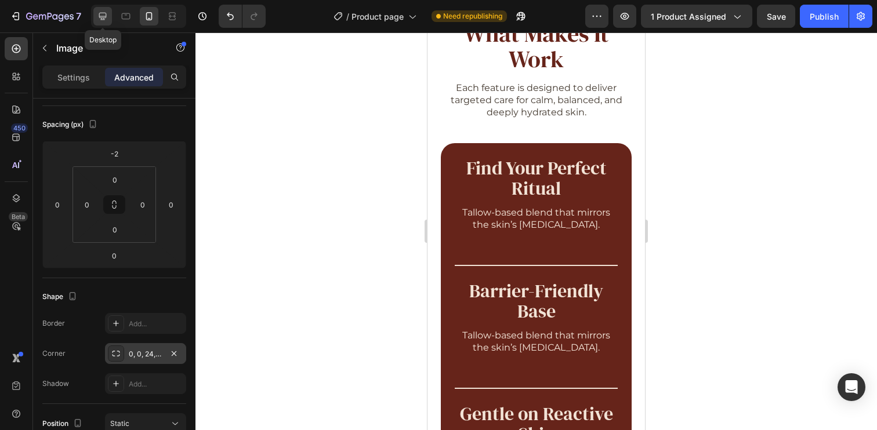
click at [104, 14] on icon at bounding box center [103, 16] width 12 height 12
type input "0"
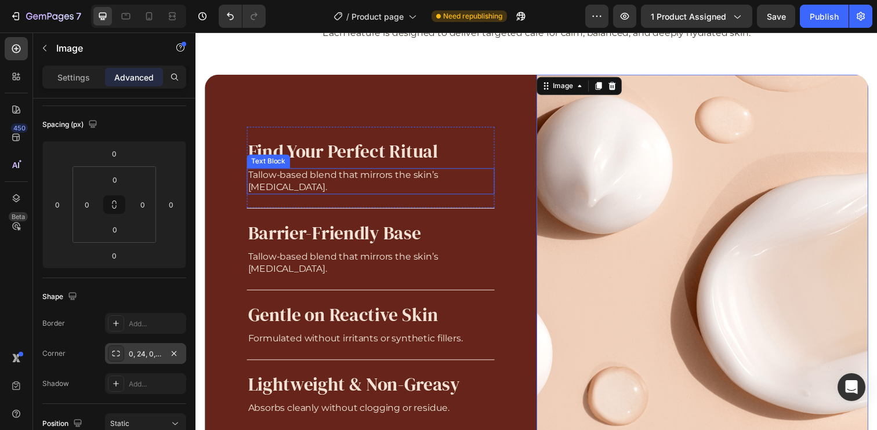
scroll to position [968, 0]
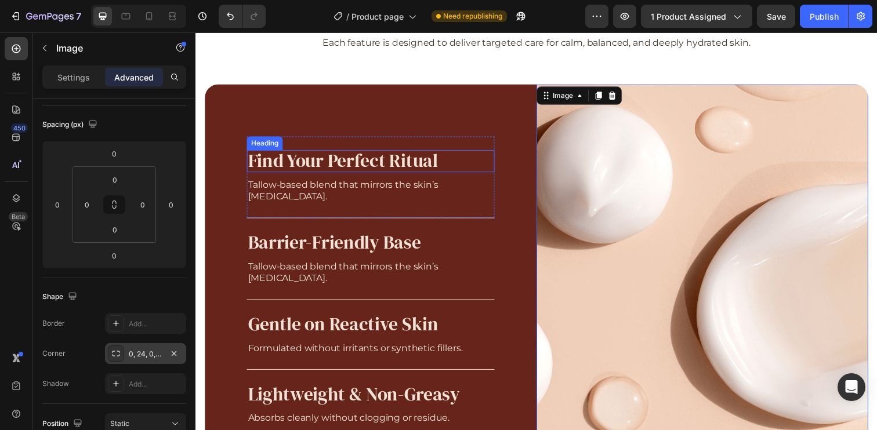
click at [317, 164] on h2 "Find Your Perfect Ritual" at bounding box center [374, 164] width 253 height 23
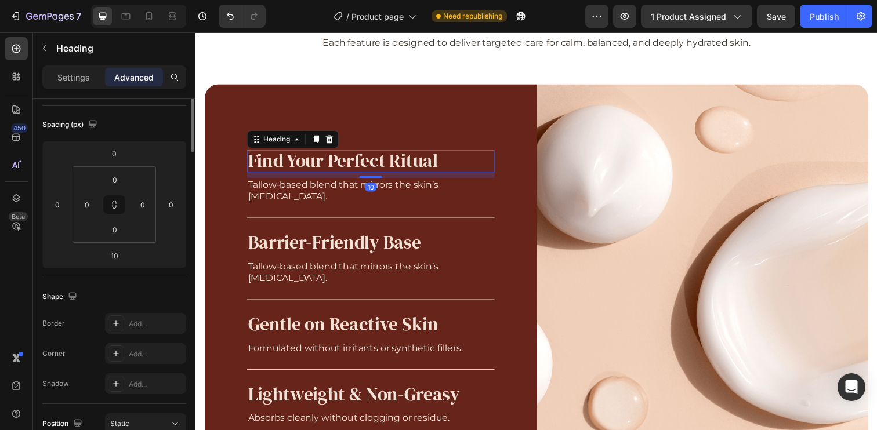
scroll to position [0, 0]
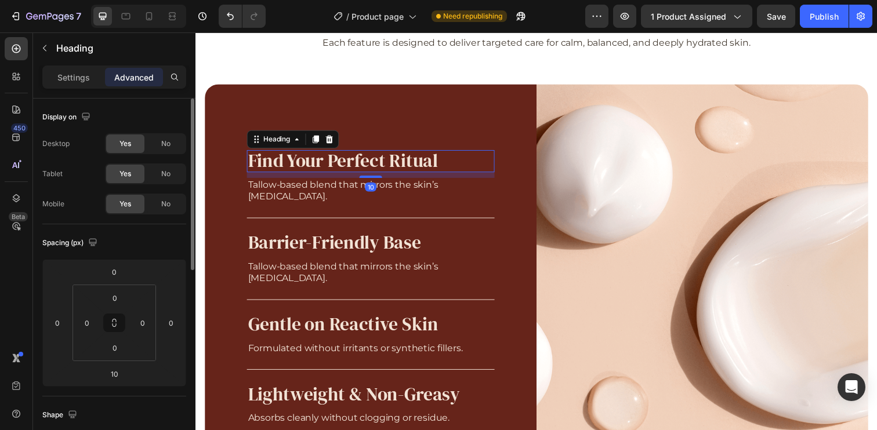
click at [317, 164] on h2 "Find Your Perfect Ritual" at bounding box center [374, 164] width 253 height 23
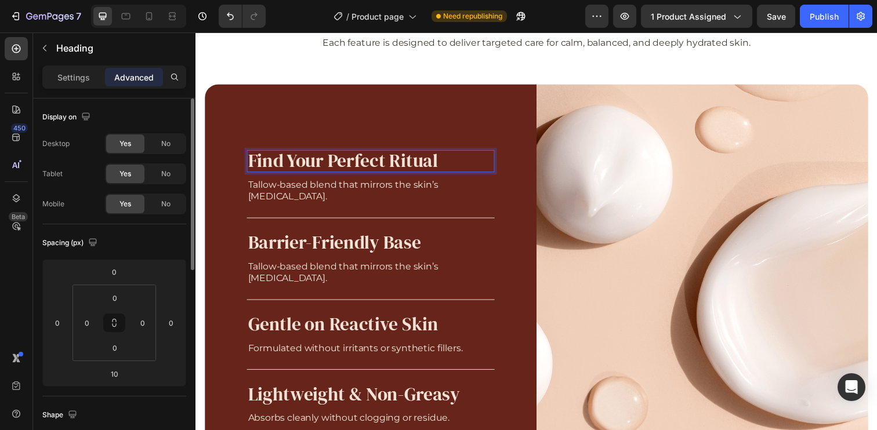
click at [317, 164] on p "Find Your Perfect Ritual" at bounding box center [374, 164] width 251 height 20
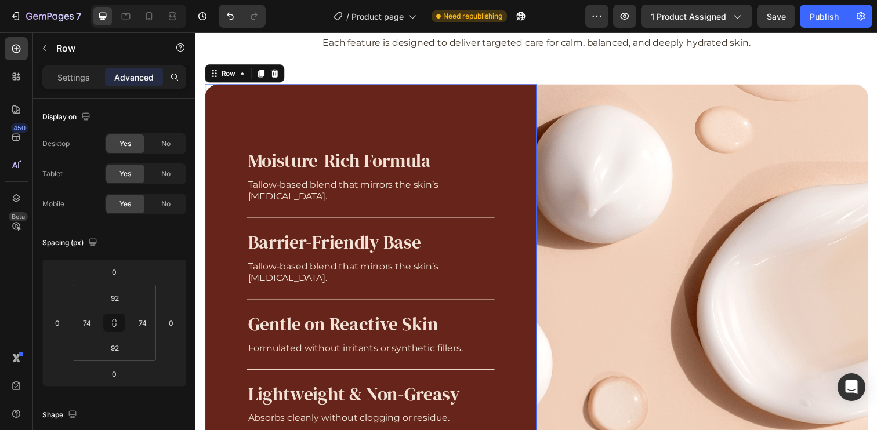
click at [469, 115] on div "Moisture-Rich Formula Heading Tallow-based blend that mirrors the skin’s lipid …" at bounding box center [374, 293] width 339 height 416
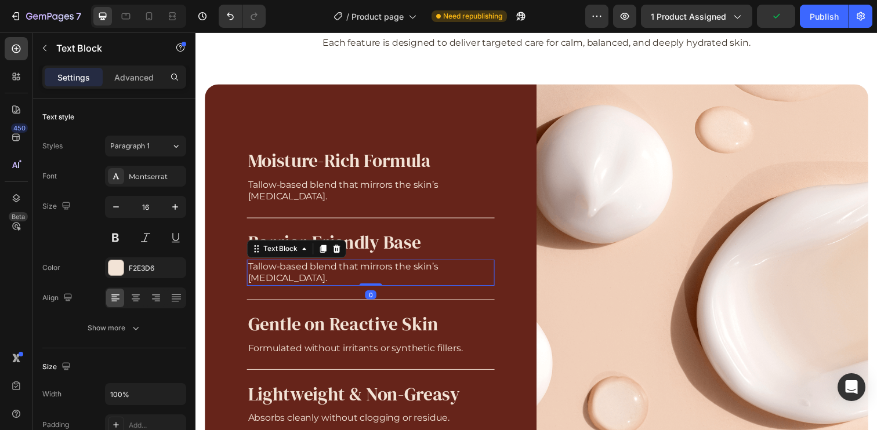
click at [327, 277] on p "Tallow-based blend that mirrors the skin’s [MEDICAL_DATA]." at bounding box center [374, 278] width 251 height 24
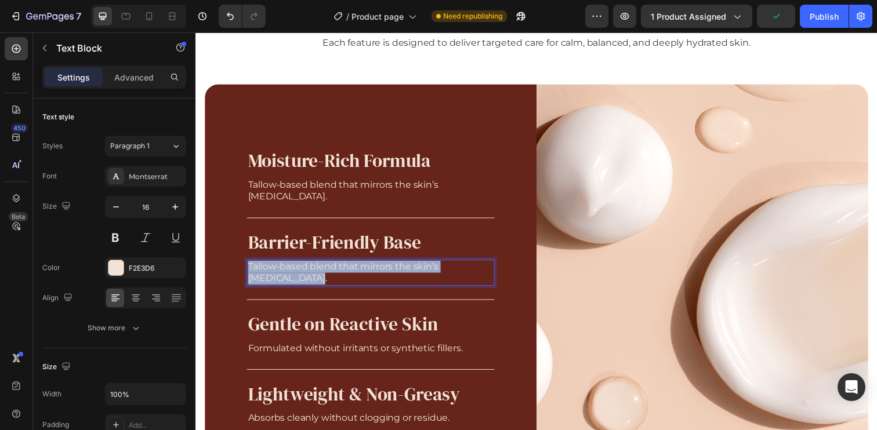
click at [327, 277] on p "Tallow-based blend that mirrors the skin’s [MEDICAL_DATA]." at bounding box center [374, 278] width 251 height 24
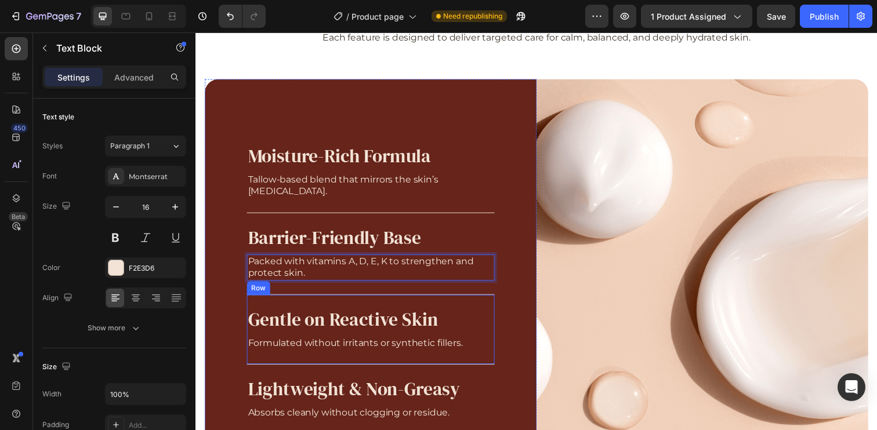
scroll to position [987, 0]
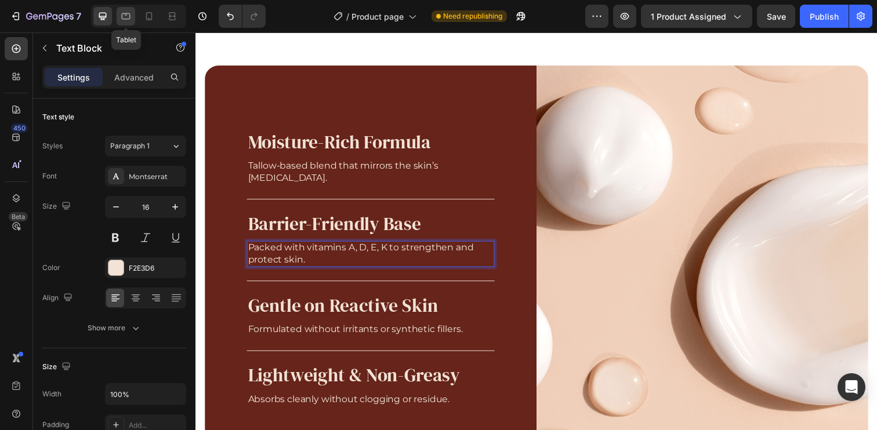
click at [124, 16] on icon at bounding box center [126, 16] width 12 height 12
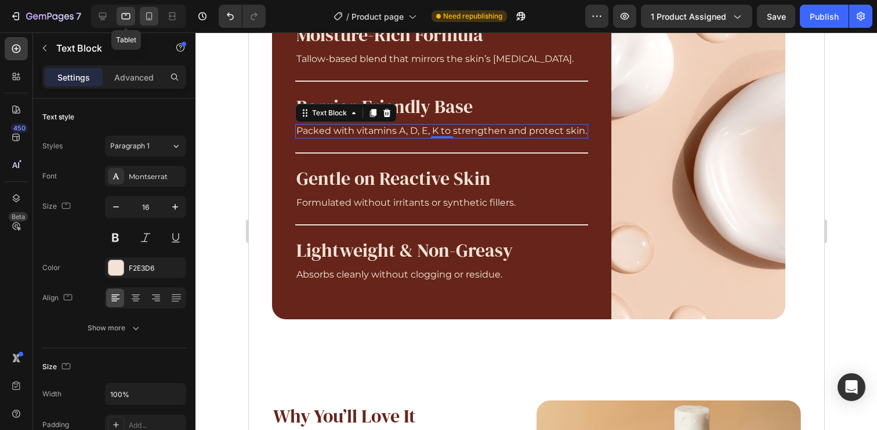
scroll to position [1101, 0]
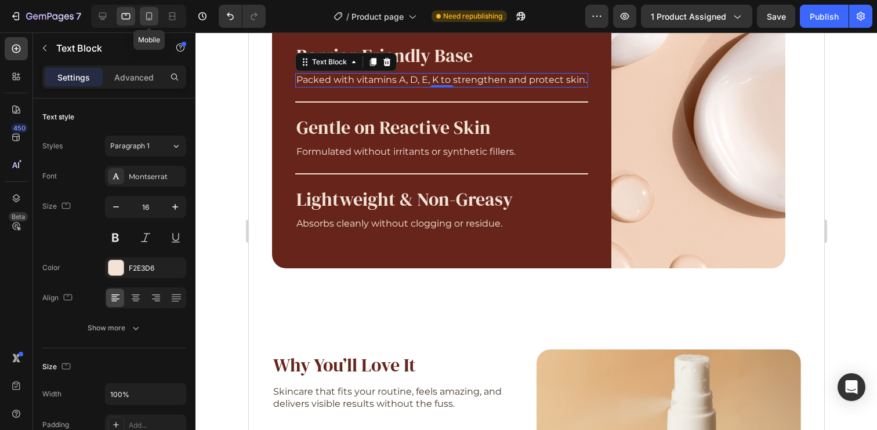
click at [149, 16] on icon at bounding box center [149, 16] width 12 height 12
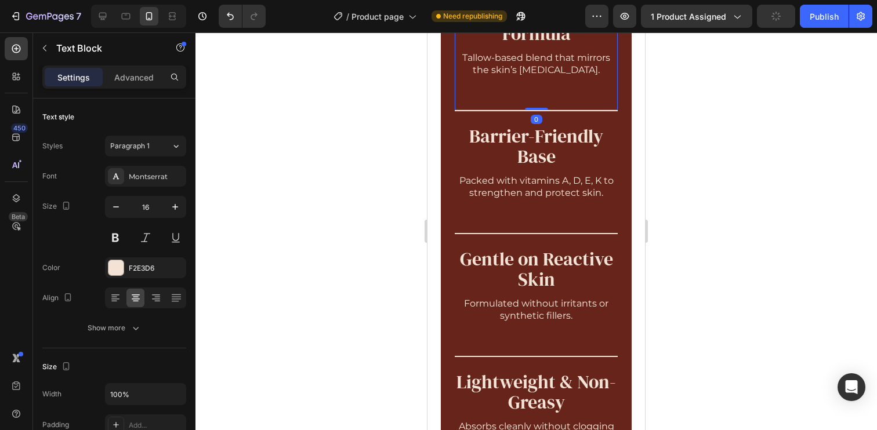
click at [557, 100] on div "Moisture-Rich Formula Heading Tallow-based blend that mirrors the skin’s [MEDIC…" at bounding box center [536, 49] width 163 height 122
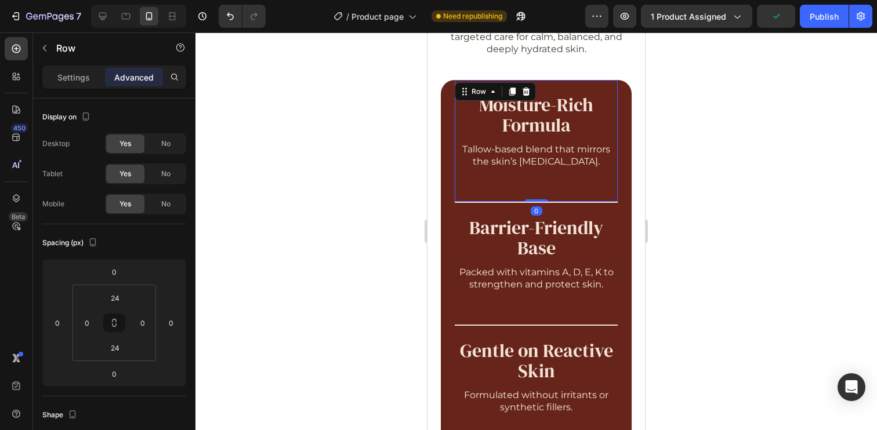
scroll to position [936, 0]
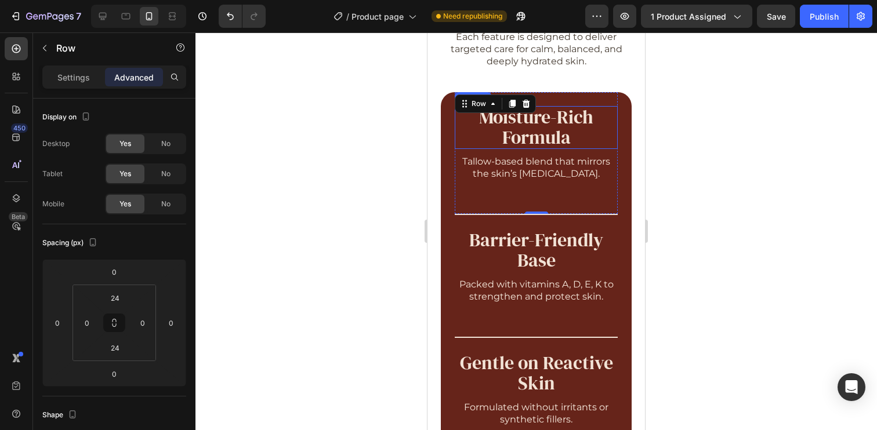
click at [540, 140] on p "Moisture-Rich Formula" at bounding box center [536, 127] width 161 height 41
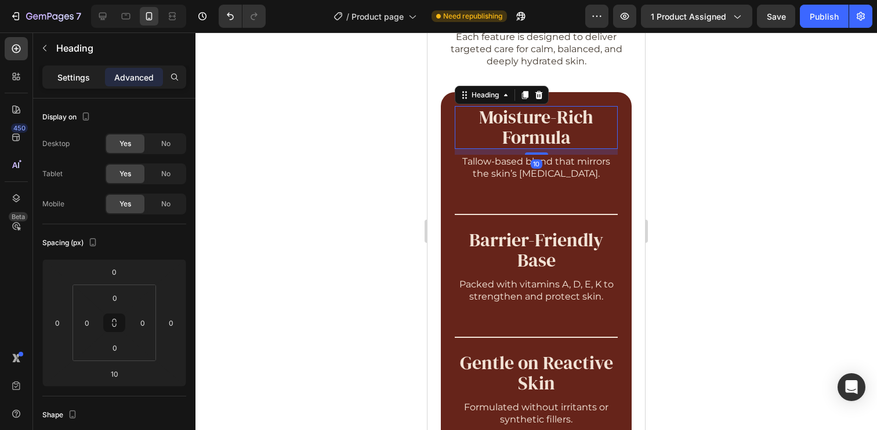
click at [81, 74] on p "Settings" at bounding box center [73, 77] width 32 height 12
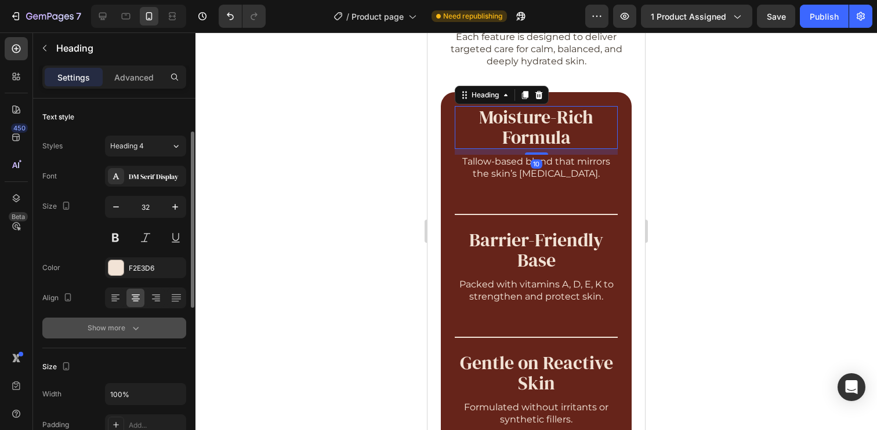
scroll to position [23, 0]
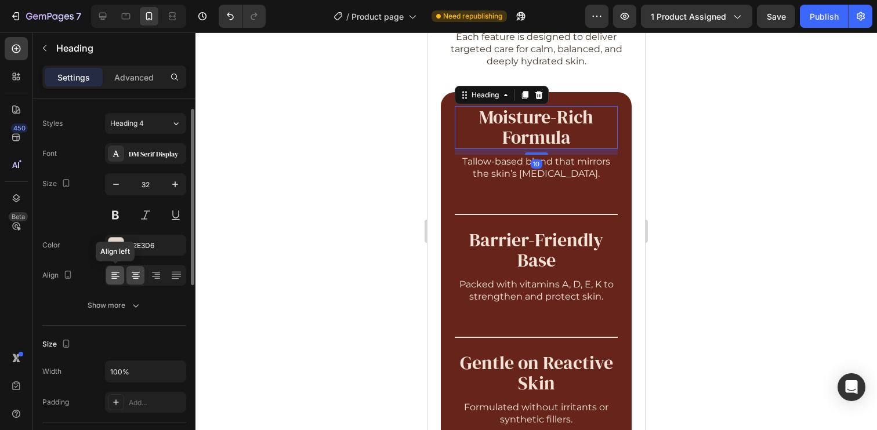
click at [117, 284] on div at bounding box center [115, 275] width 18 height 19
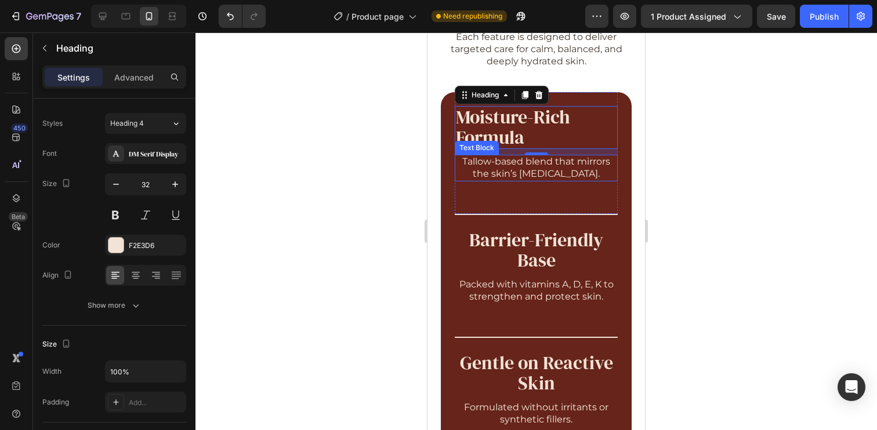
click at [513, 166] on p "Tallow-based blend that mirrors the skin’s [MEDICAL_DATA]." at bounding box center [536, 168] width 161 height 24
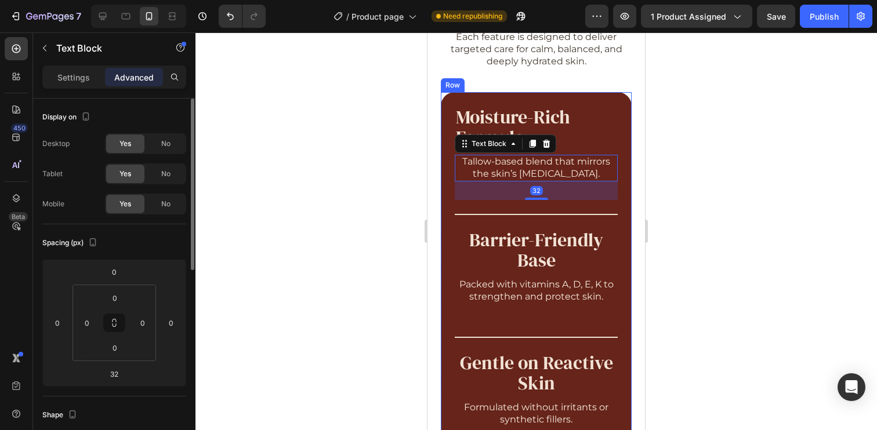
scroll to position [116, 0]
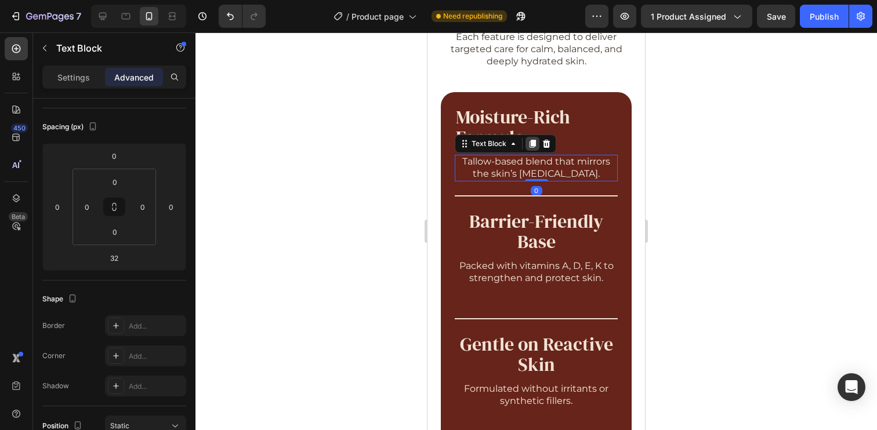
drag, startPoint x: 535, startPoint y: 198, endPoint x: 536, endPoint y: 141, distance: 56.9
click at [532, 155] on div "Tallow-based blend that mirrors the skin’s lipid profile. Text Block 0" at bounding box center [536, 168] width 163 height 27
type input "0"
click at [568, 128] on p "Moisture-Rich Formula" at bounding box center [536, 127] width 161 height 41
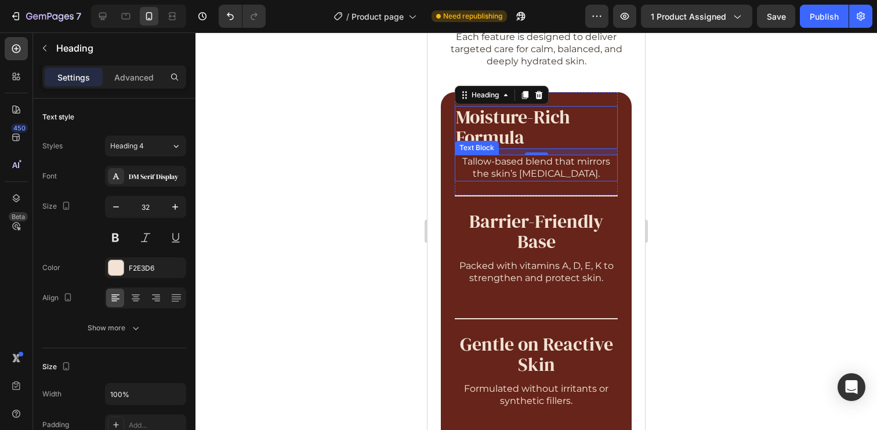
click at [572, 177] on p "Tallow-based blend that mirrors the skin’s [MEDICAL_DATA]." at bounding box center [536, 168] width 161 height 24
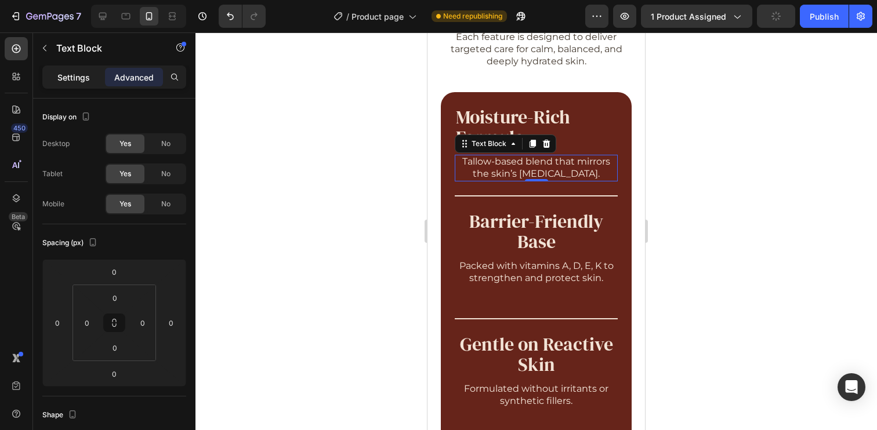
click at [76, 82] on p "Settings" at bounding box center [73, 77] width 32 height 12
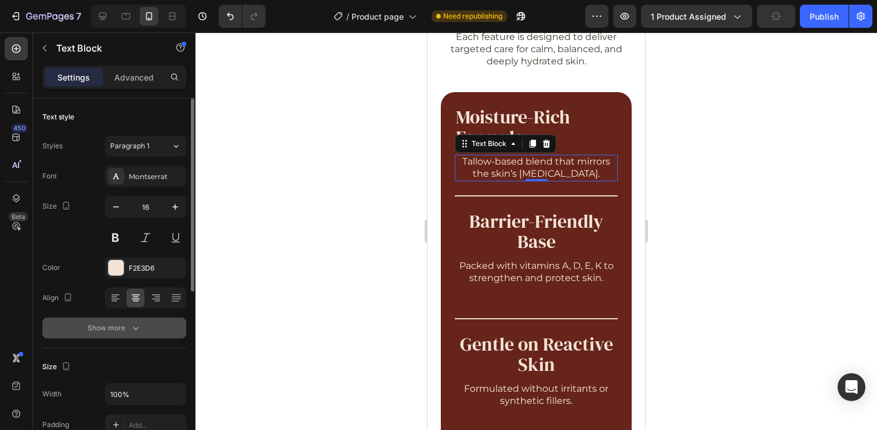
scroll to position [23, 0]
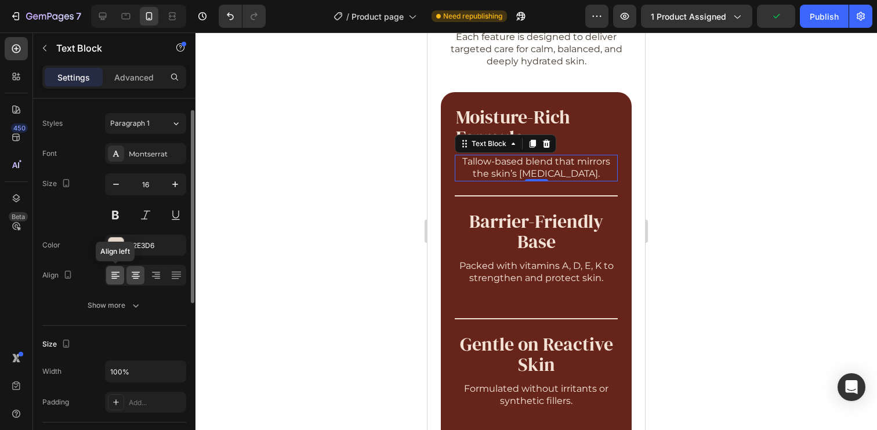
click at [114, 279] on icon at bounding box center [116, 276] width 12 height 12
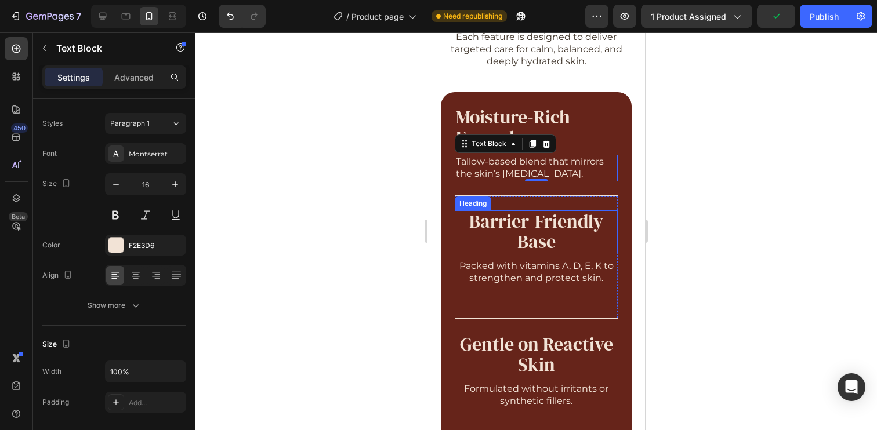
click at [557, 235] on p "Barrier-Friendly Base" at bounding box center [536, 232] width 161 height 41
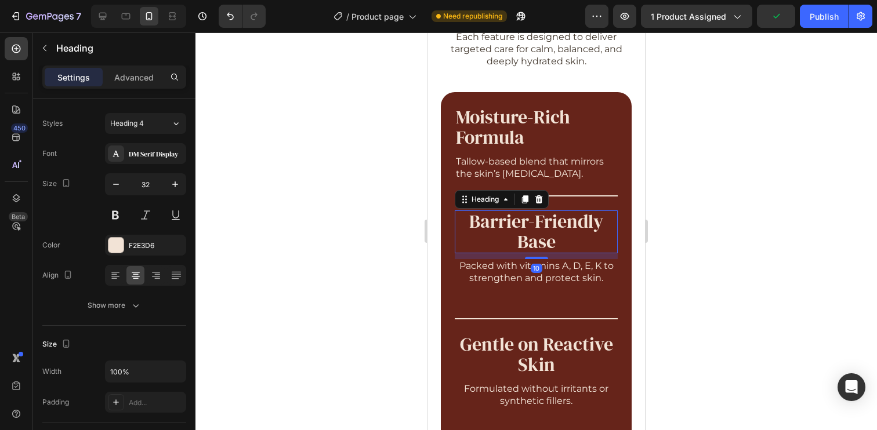
scroll to position [0, 0]
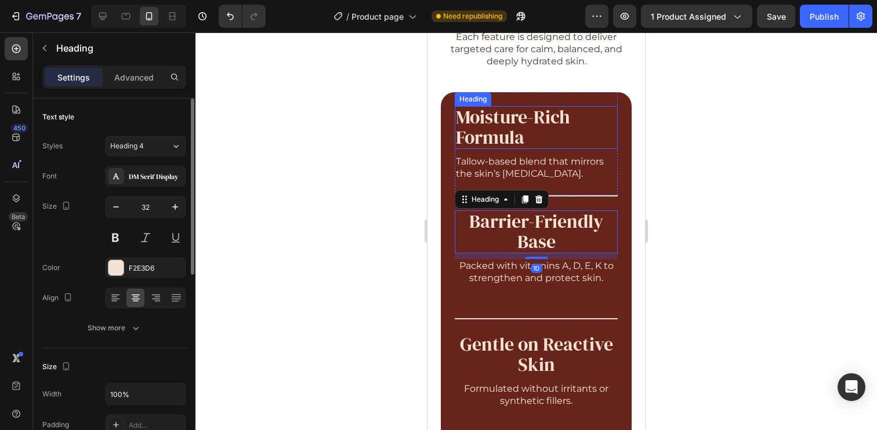
click at [560, 119] on p "Moisture-Rich Formula" at bounding box center [536, 127] width 161 height 41
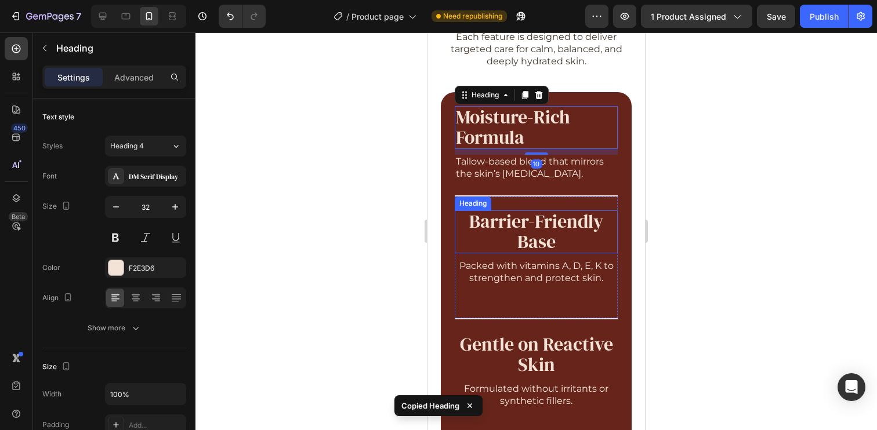
click at [553, 242] on p "Barrier-Friendly Base" at bounding box center [536, 232] width 161 height 41
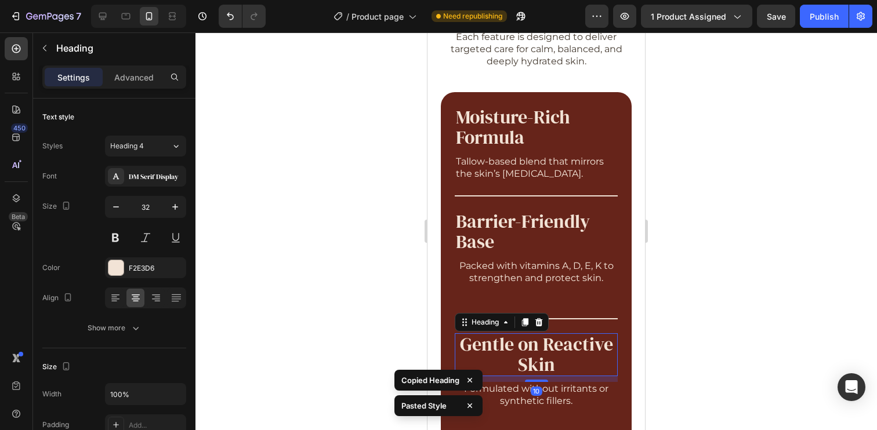
click at [539, 347] on p "Gentle on Reactive Skin" at bounding box center [536, 355] width 161 height 41
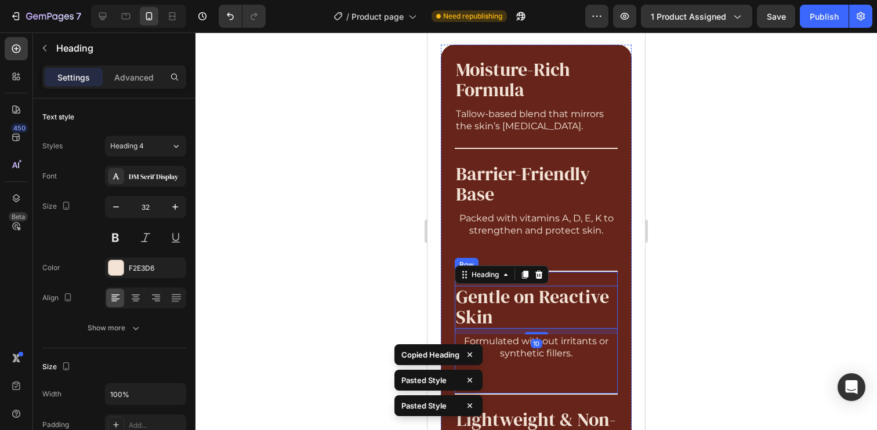
scroll to position [1011, 0]
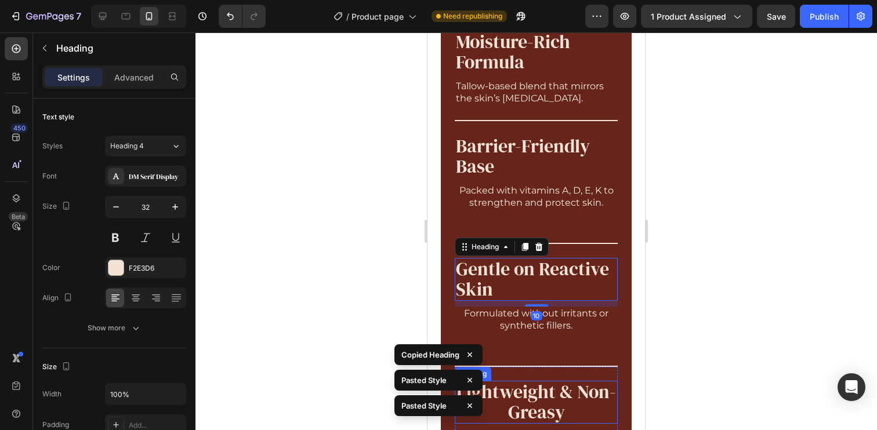
click at [527, 395] on p "Lightweight & Non-Greasy" at bounding box center [536, 402] width 161 height 41
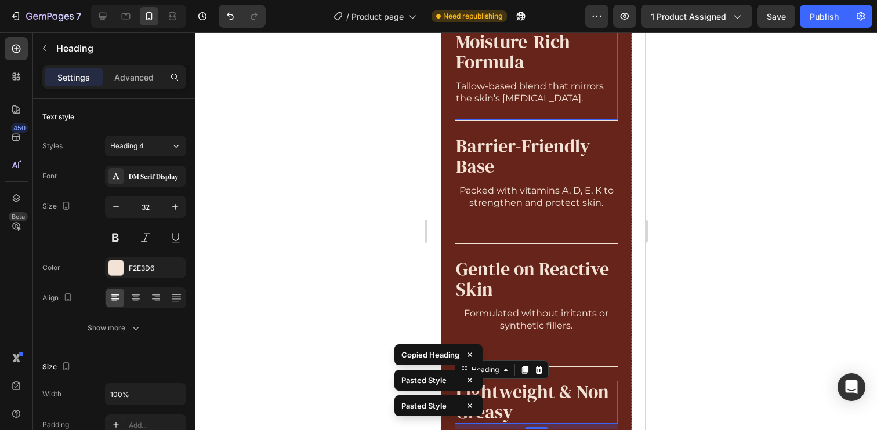
click at [539, 101] on p "Tallow-based blend that mirrors the skin’s [MEDICAL_DATA]." at bounding box center [536, 93] width 161 height 24
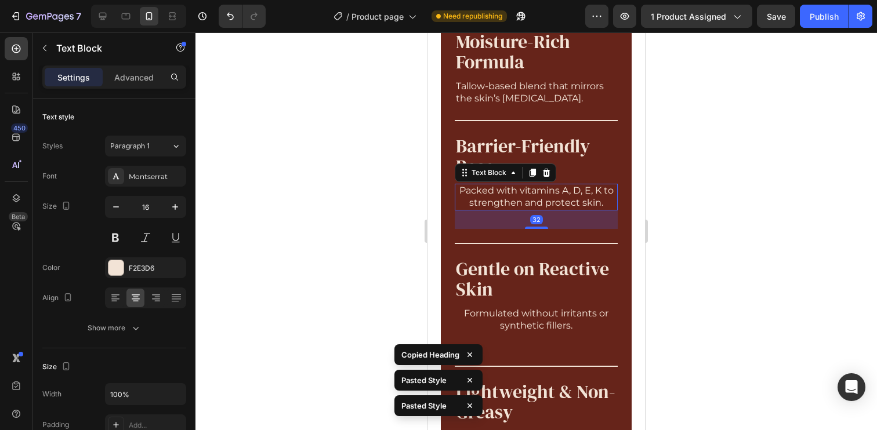
click at [539, 194] on p "Packed with vitamins A, D, E, K to strengthen and protect skin." at bounding box center [536, 197] width 161 height 24
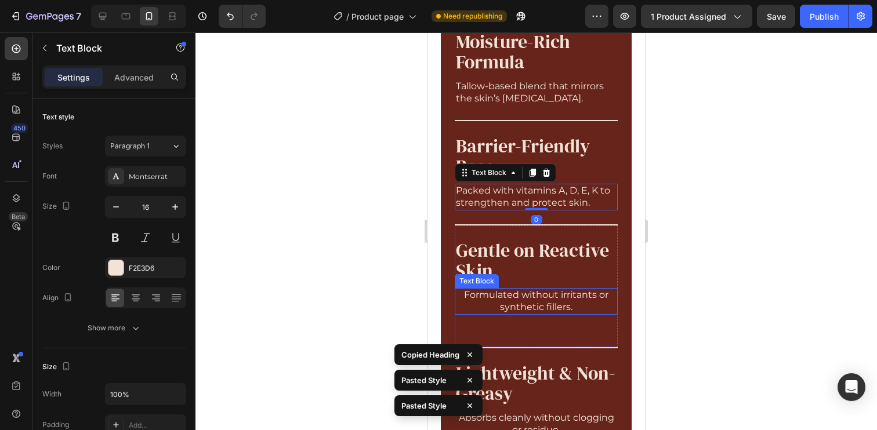
click at [550, 310] on p "Formulated without irritants or synthetic fillers." at bounding box center [536, 301] width 161 height 24
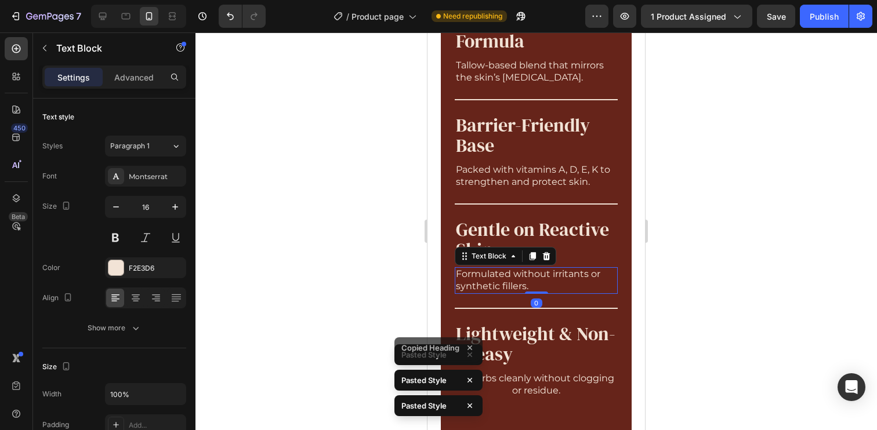
scroll to position [1034, 0]
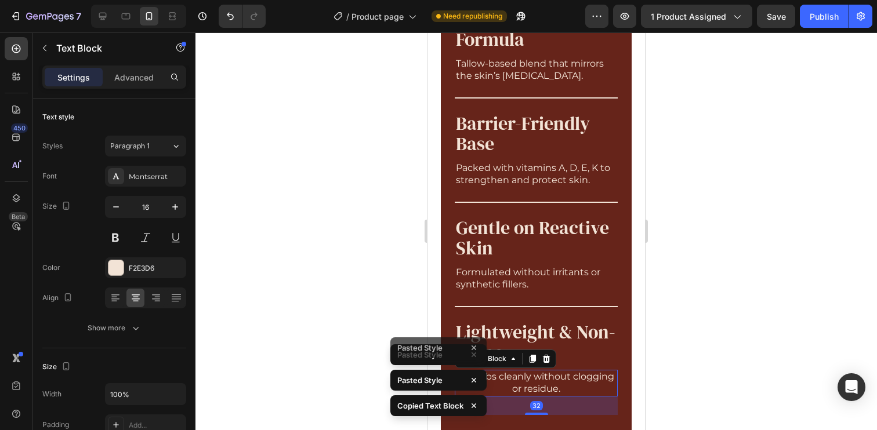
click at [556, 384] on p "Absorbs cleanly without clogging or residue." at bounding box center [536, 383] width 161 height 24
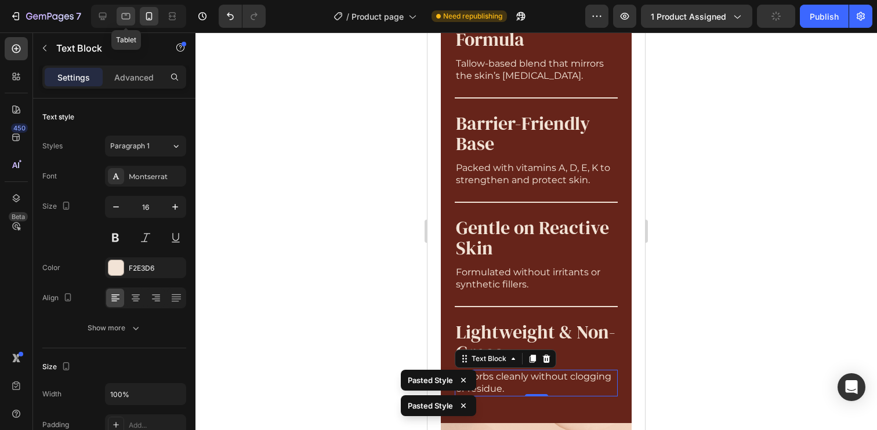
click at [124, 20] on icon at bounding box center [126, 16] width 12 height 12
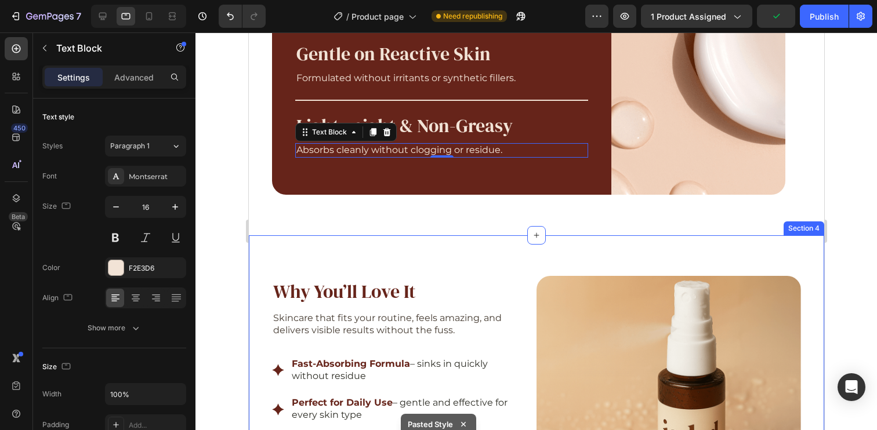
scroll to position [1160, 0]
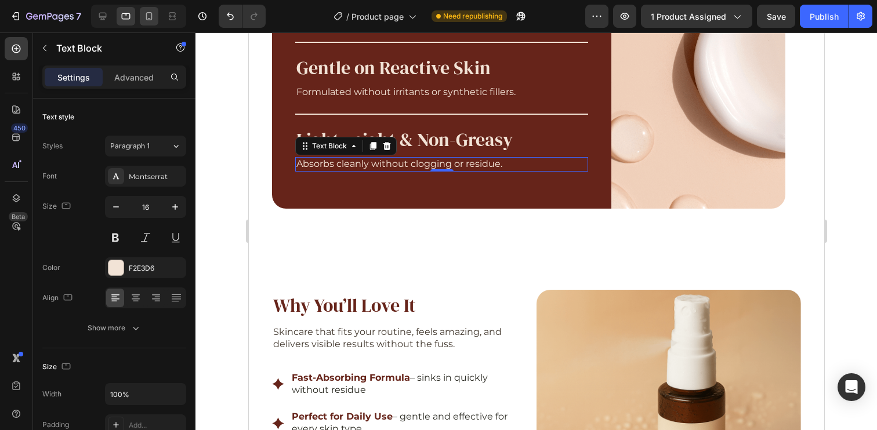
click at [156, 20] on div at bounding box center [149, 16] width 19 height 19
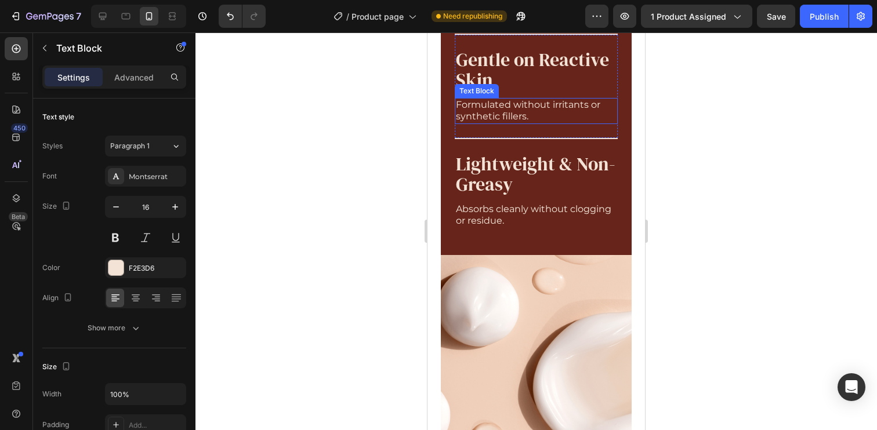
scroll to position [1484, 0]
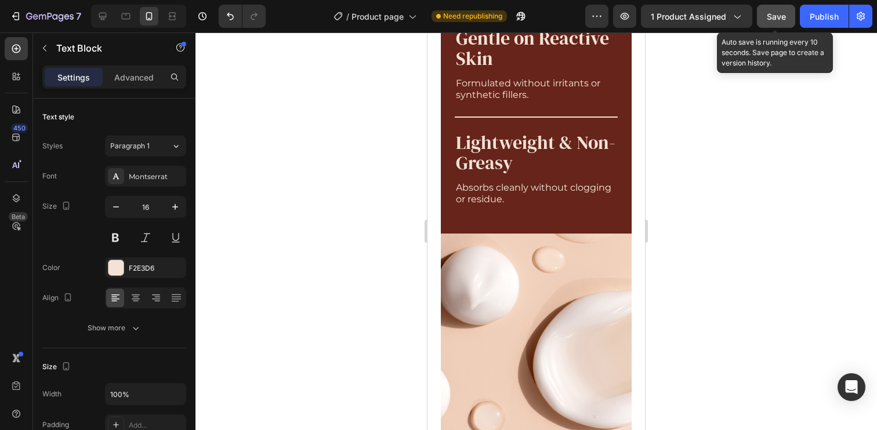
click at [784, 17] on span "Save" at bounding box center [776, 17] width 19 height 10
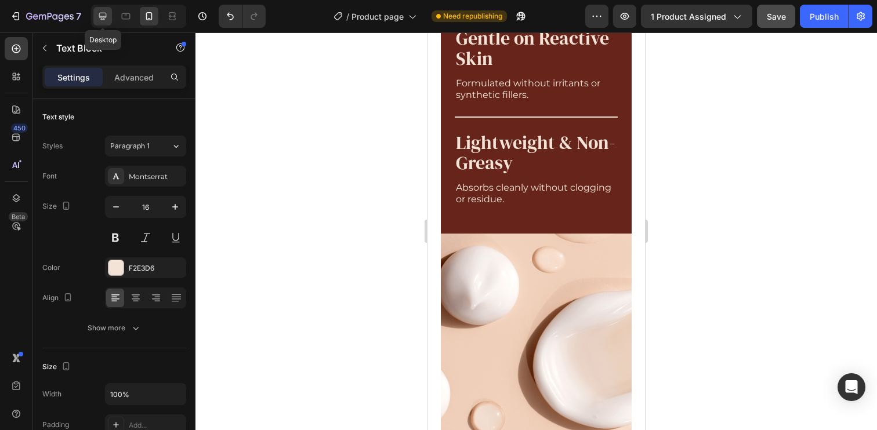
click at [104, 14] on icon at bounding box center [103, 16] width 12 height 12
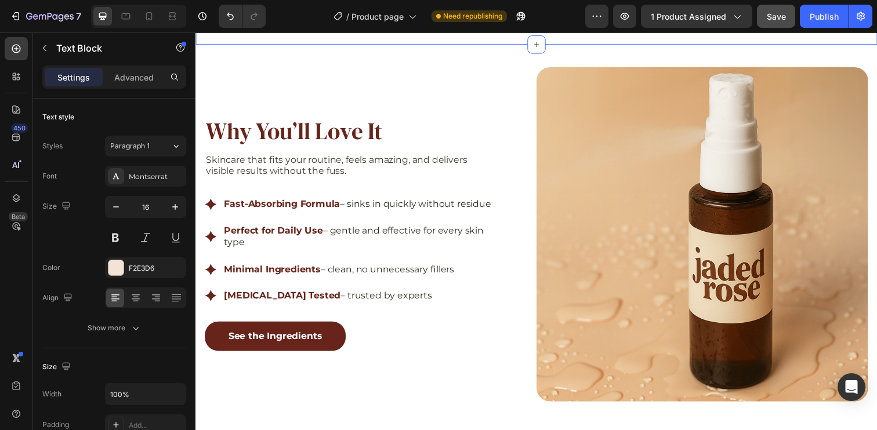
scroll to position [1654, 0]
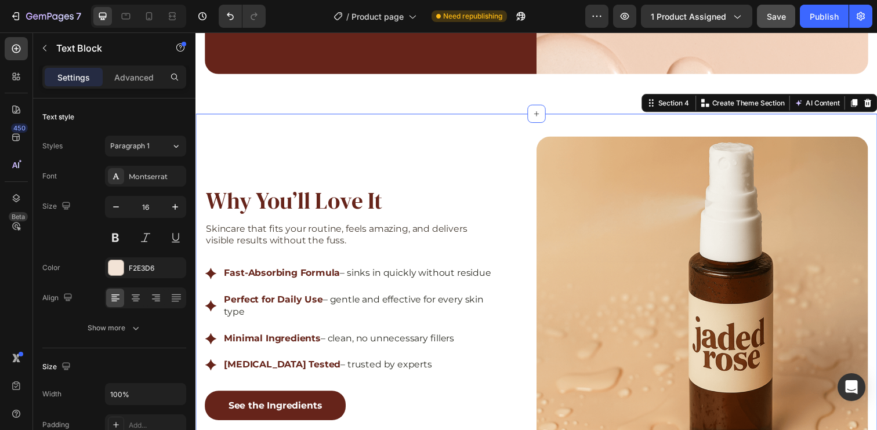
click at [510, 119] on div "Why You’ll Love It Heading Skincare that fits your routine, feels amazing, and …" at bounding box center [543, 320] width 696 height 410
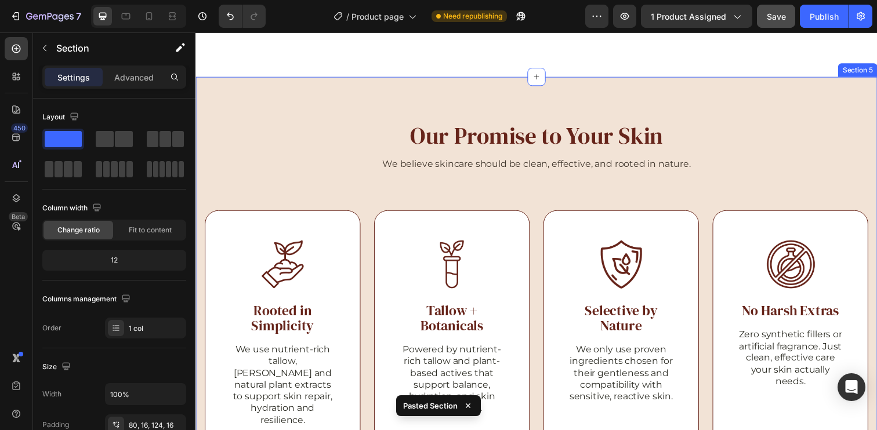
click at [391, 86] on div "Our Promise to Your Skin Heading We believe skincare should be clean, effective…" at bounding box center [543, 308] width 696 height 461
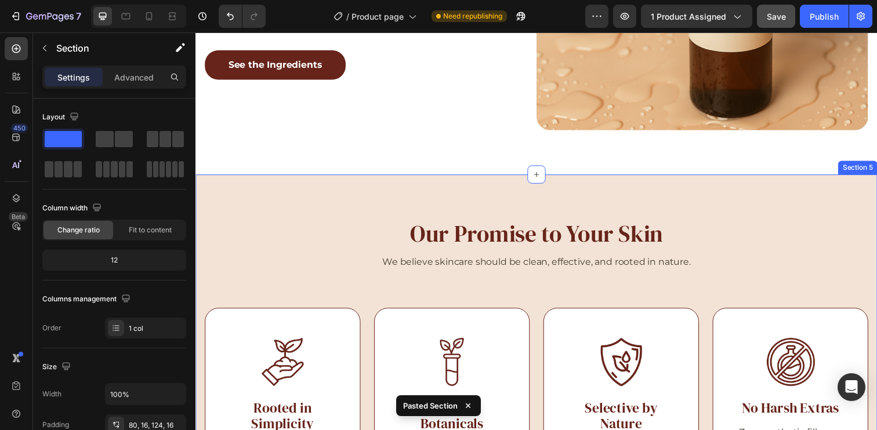
scroll to position [1880, 0]
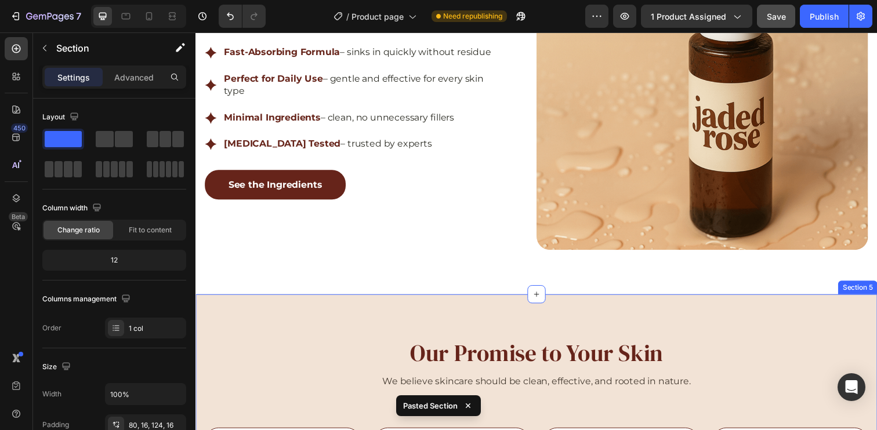
click at [781, 275] on div "Why You’ll Love It Heading Skincare that fits your routine, feels amazing, and …" at bounding box center [543, 95] width 696 height 410
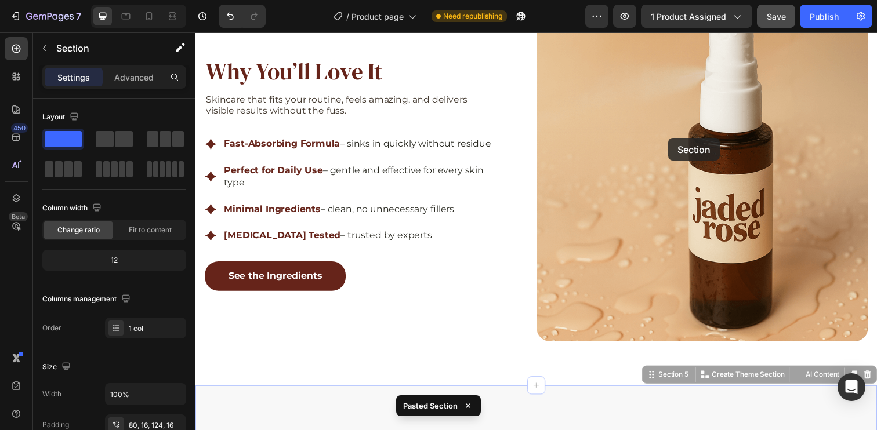
scroll to position [1553, 0]
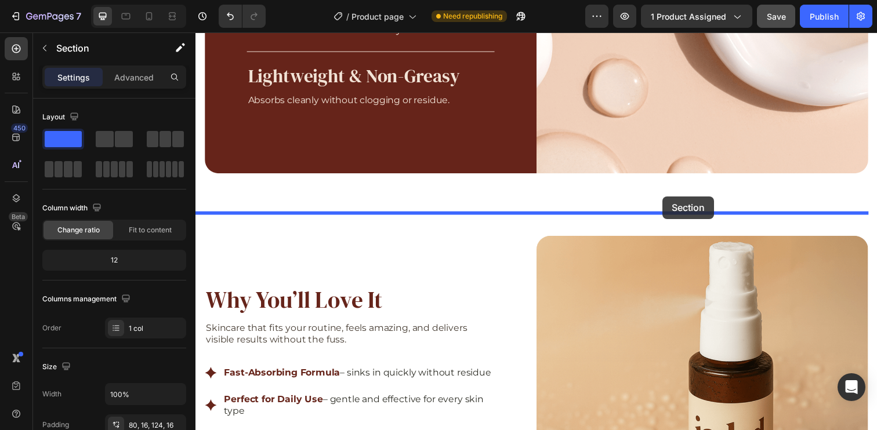
drag, startPoint x: 672, startPoint y: 288, endPoint x: 672, endPoint y: 200, distance: 88.1
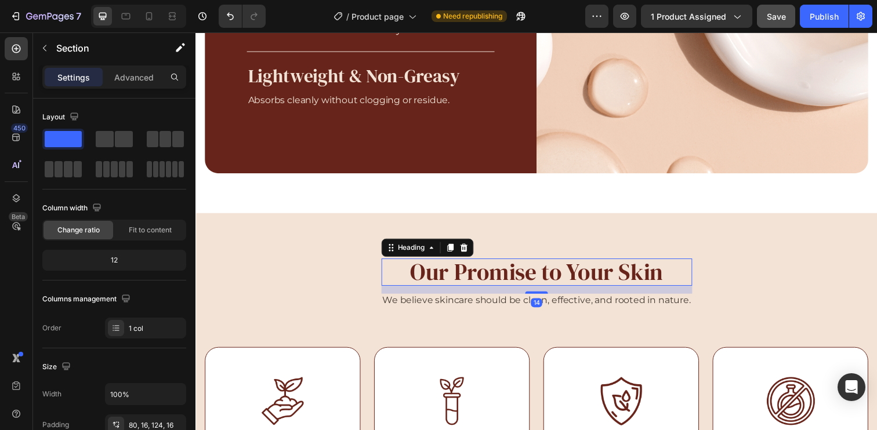
click at [539, 272] on h2 "Our Promise to Your Skin" at bounding box center [543, 277] width 317 height 28
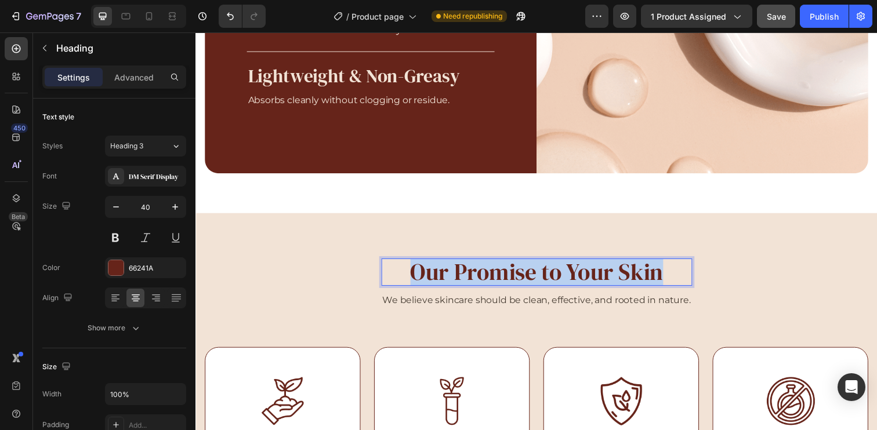
click at [539, 272] on p "Our Promise to Your Skin" at bounding box center [543, 277] width 315 height 26
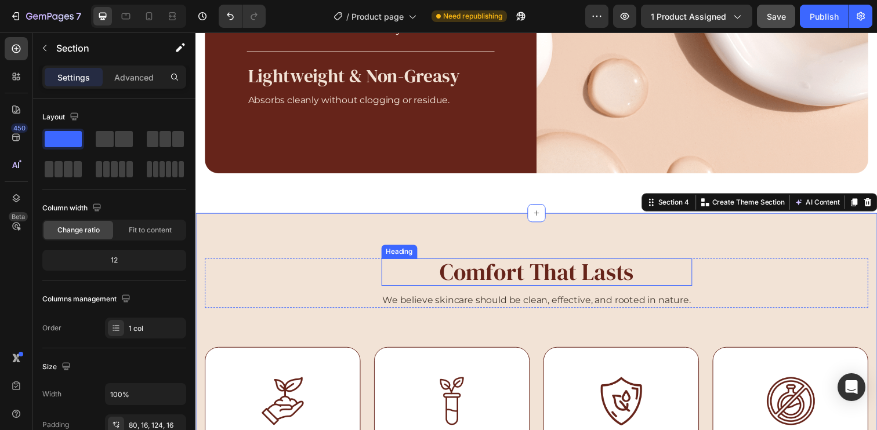
click at [585, 284] on p "Comfort That Lasts" at bounding box center [543, 277] width 315 height 26
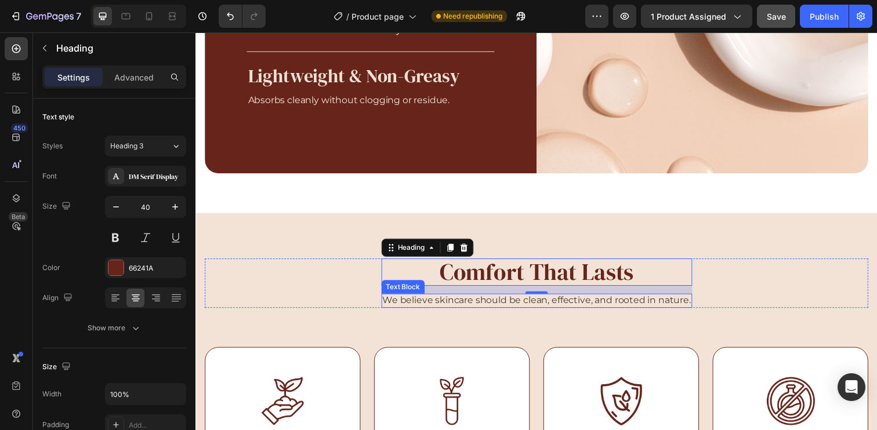
click at [431, 306] on p "We believe skincare should be clean, effective, and rooted in nature." at bounding box center [543, 306] width 315 height 12
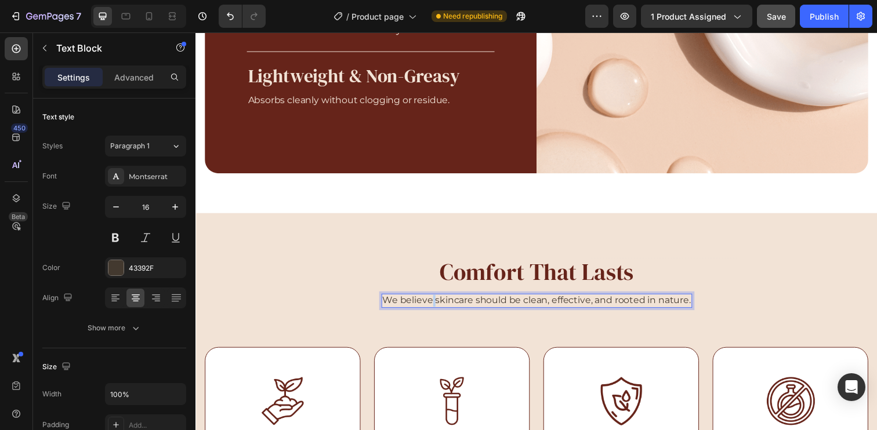
click at [431, 306] on p "We believe skincare should be clean, effective, and rooted in nature." at bounding box center [543, 306] width 315 height 12
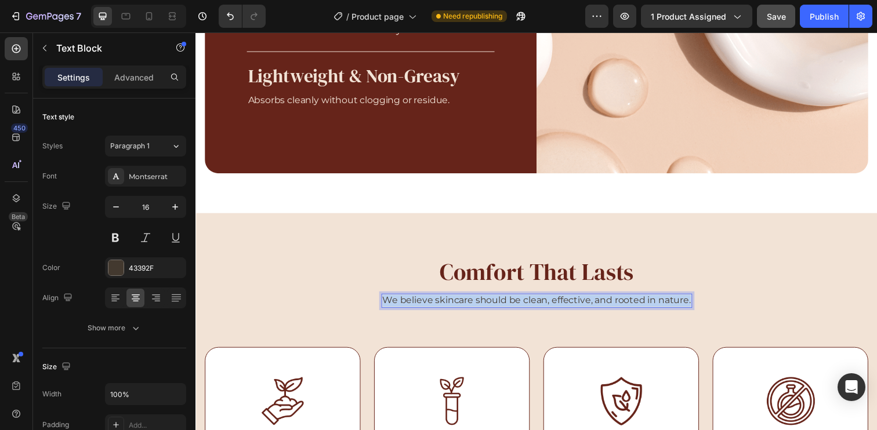
click at [431, 306] on p "We believe skincare should be clean, effective, and rooted in nature." at bounding box center [543, 306] width 315 height 12
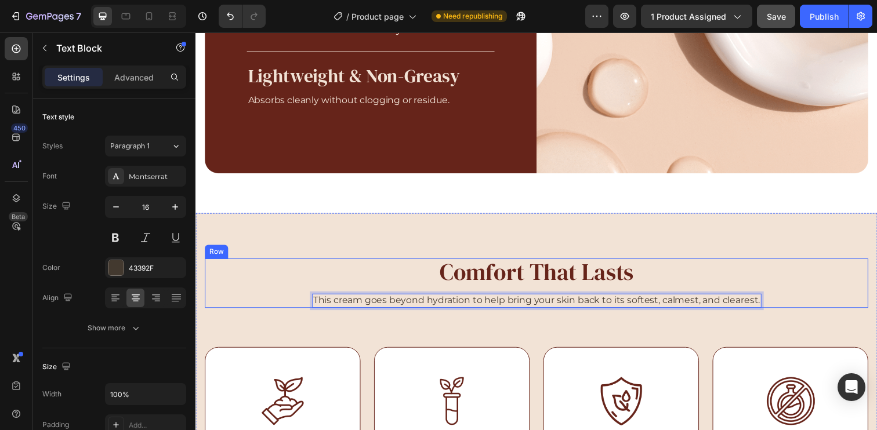
click at [814, 282] on div "Comfort That Lasts Heading This cream goes beyond hydration to help bring your …" at bounding box center [543, 288] width 677 height 50
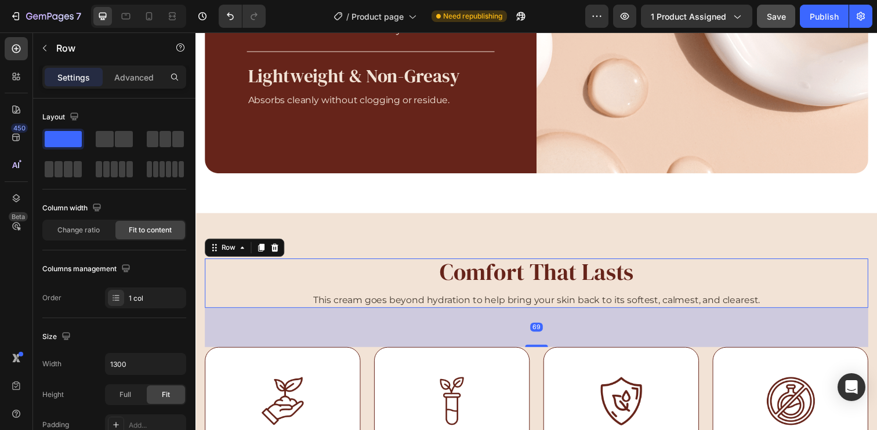
click at [826, 274] on div "Comfort That Lasts Heading This cream goes beyond hydration to help bring your …" at bounding box center [543, 288] width 677 height 50
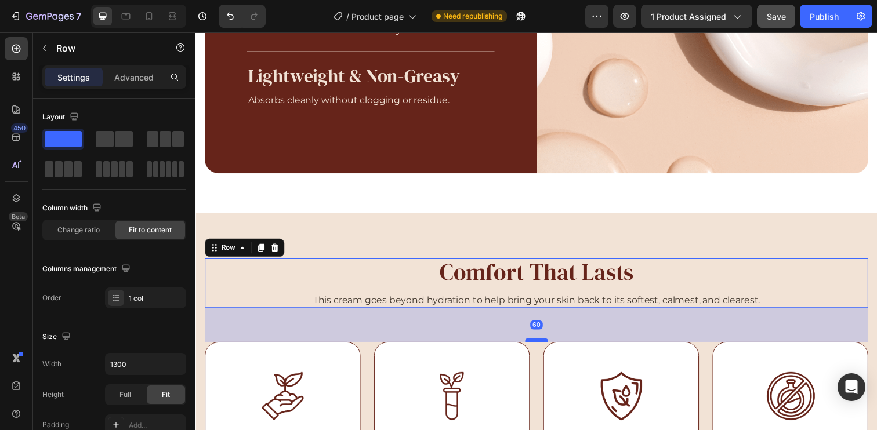
click at [537, 346] on div at bounding box center [543, 346] width 23 height 3
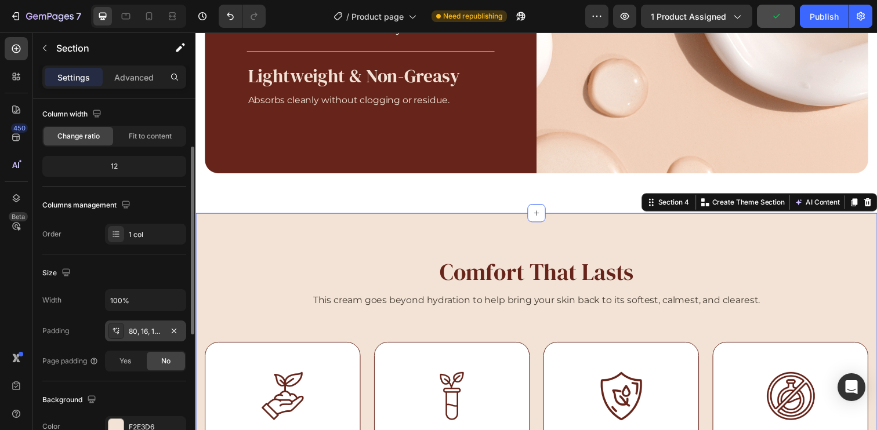
click at [144, 329] on div "80, 16, 124, 16" at bounding box center [146, 331] width 34 height 10
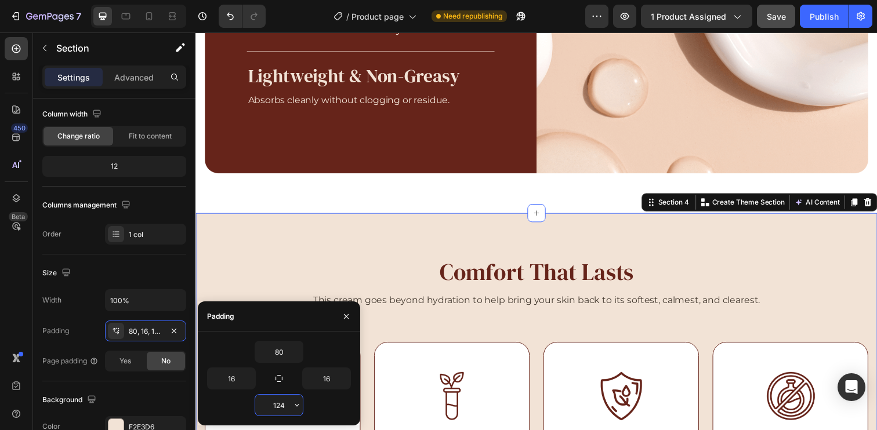
click at [282, 405] on input "124" at bounding box center [279, 405] width 48 height 21
type input "100"
click at [534, 226] on div at bounding box center [543, 217] width 19 height 19
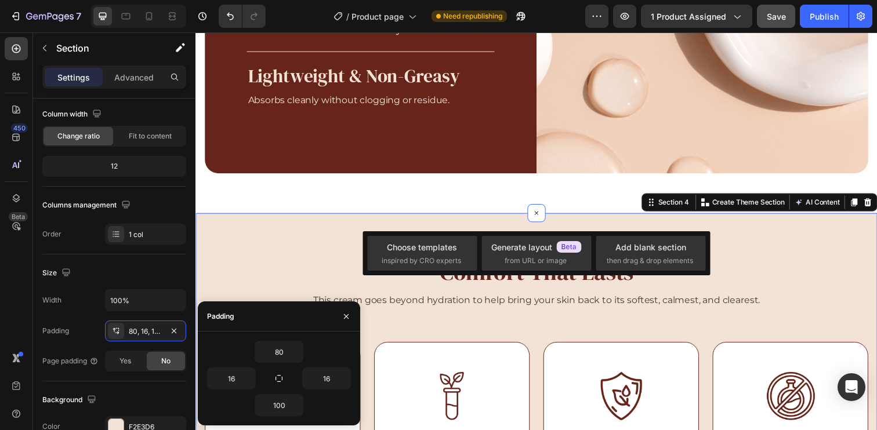
click at [324, 259] on div "Heading" at bounding box center [333, 256] width 38 height 14
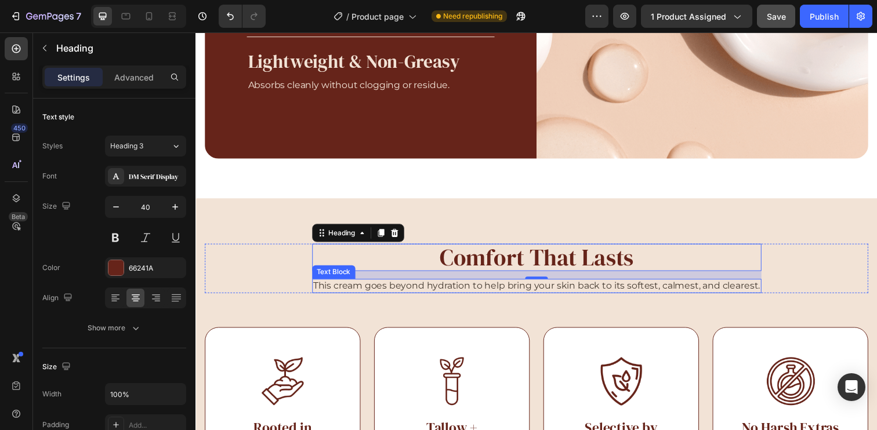
scroll to position [1572, 0]
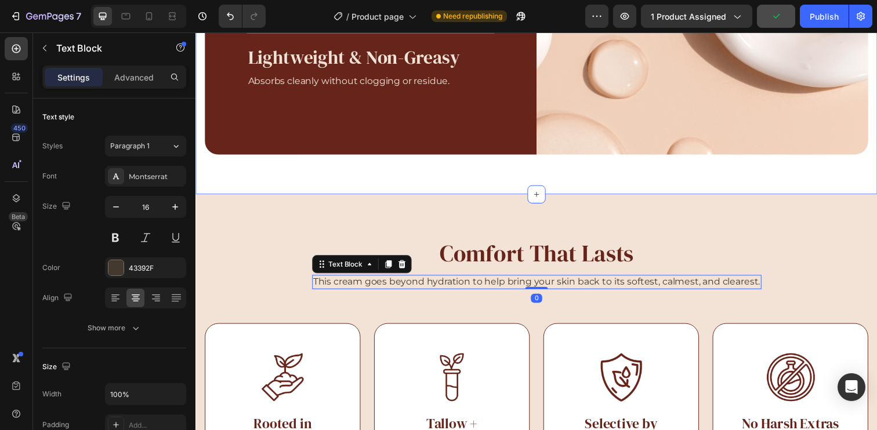
drag, startPoint x: 445, startPoint y: 213, endPoint x: 442, endPoint y: 187, distance: 26.3
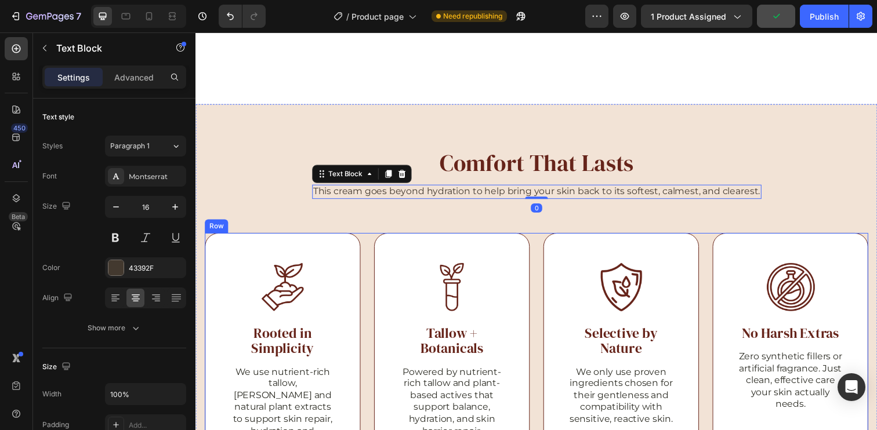
scroll to position [1800, 0]
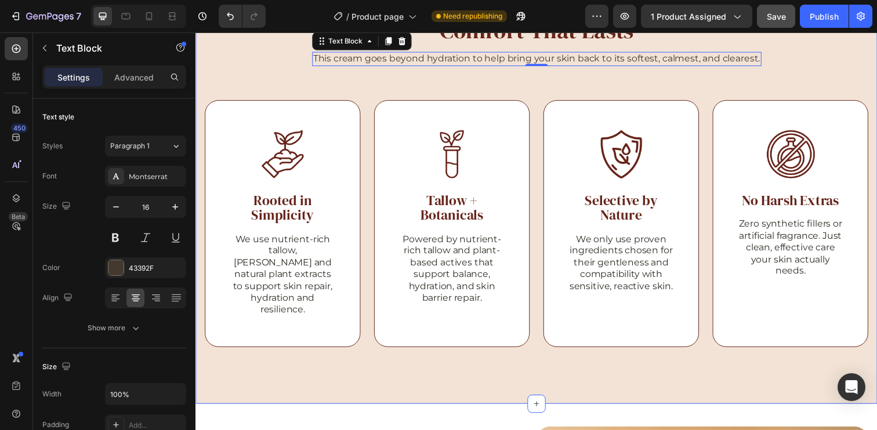
click at [267, 75] on div "Comfort That Lasts Heading This cream goes beyond hydration to help bring your …" at bounding box center [543, 185] width 677 height 338
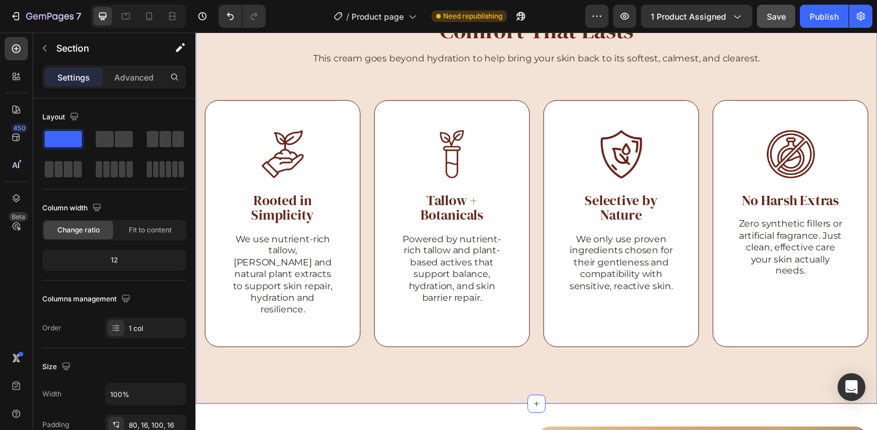
scroll to position [252, 0]
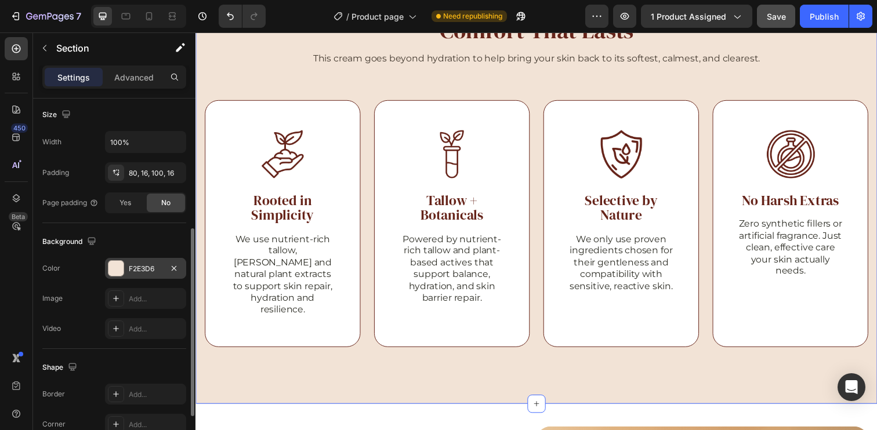
click at [142, 273] on div "F2E3D6" at bounding box center [146, 269] width 34 height 10
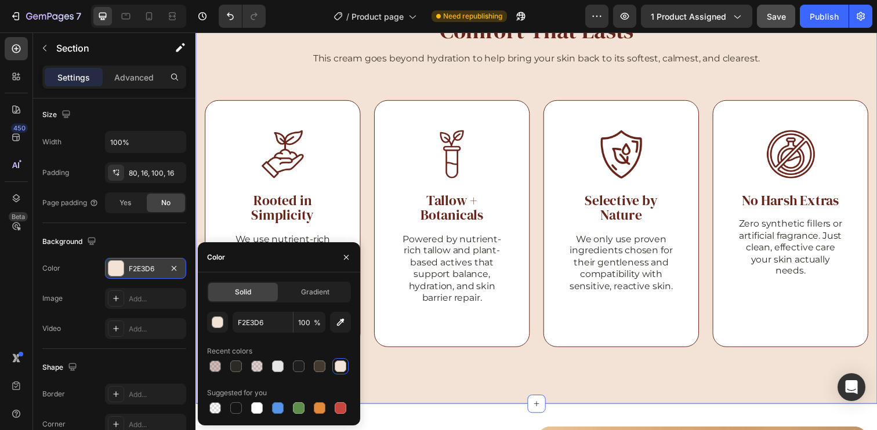
click at [143, 273] on div "F2E3D6" at bounding box center [146, 269] width 34 height 10
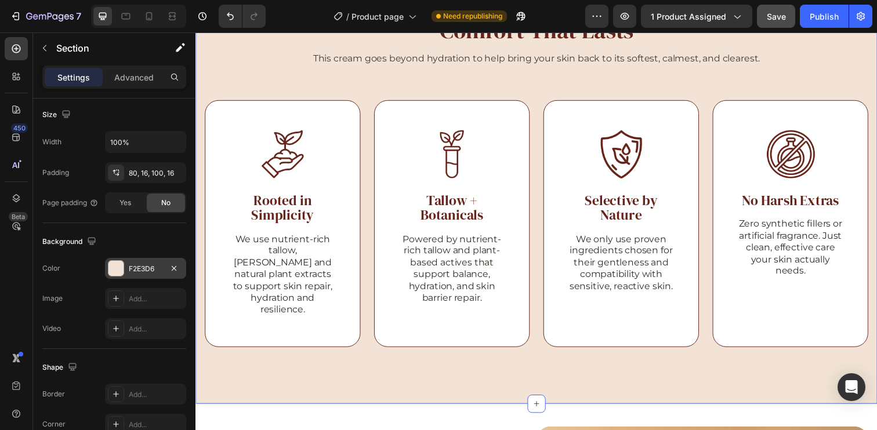
click at [143, 273] on div "F2E3D6" at bounding box center [146, 269] width 34 height 10
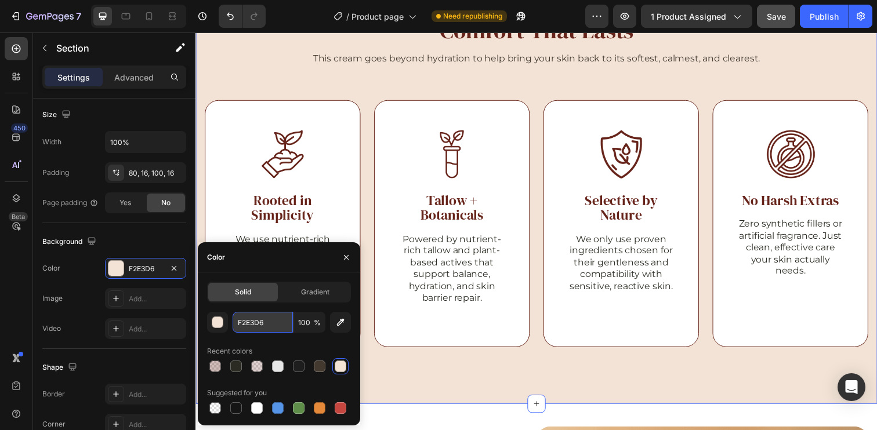
click at [262, 321] on input "F2E3D6" at bounding box center [263, 322] width 60 height 21
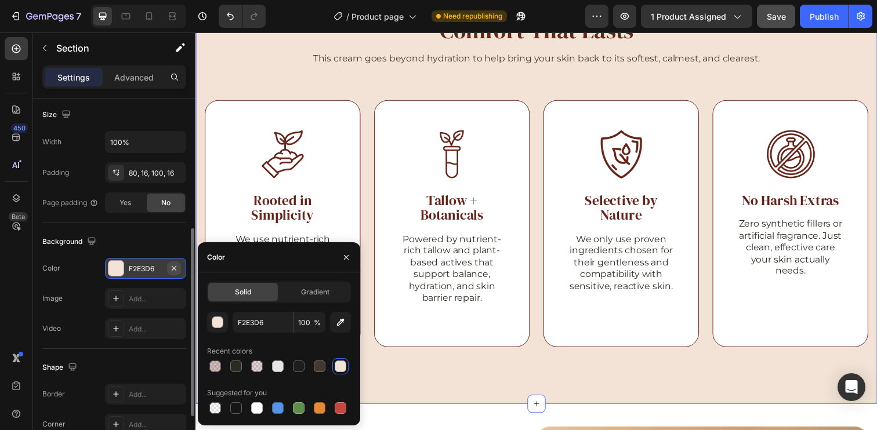
click at [177, 268] on icon "button" at bounding box center [173, 268] width 9 height 9
type input "000000"
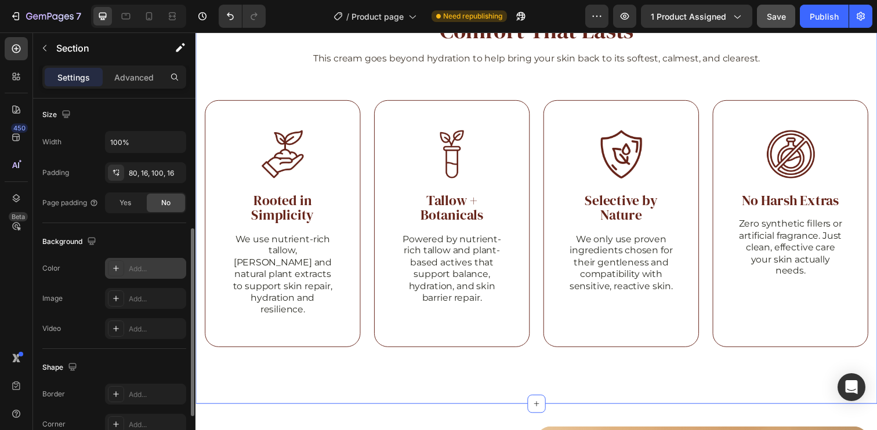
click at [288, 365] on div "Comfort That Lasts Heading This cream goes beyond hydration to help bring your …" at bounding box center [543, 191] width 696 height 442
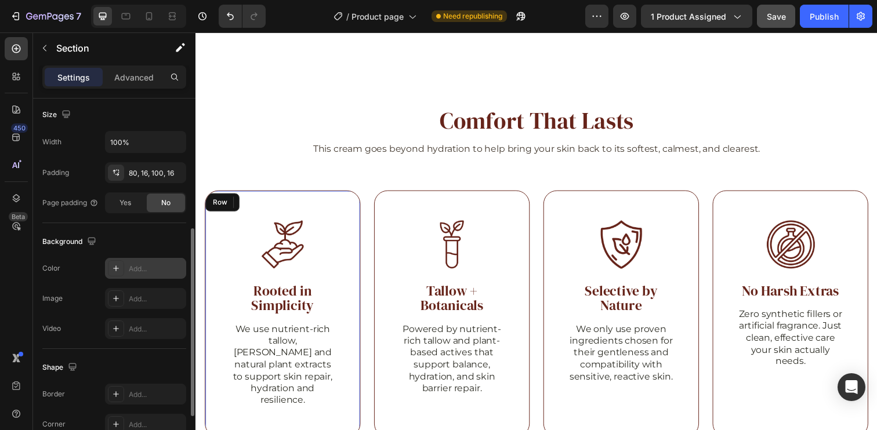
click at [306, 204] on div "Image Rooted in Simplicity Heading We use nutrient-rich tallow, shea and natura…" at bounding box center [284, 320] width 159 height 252
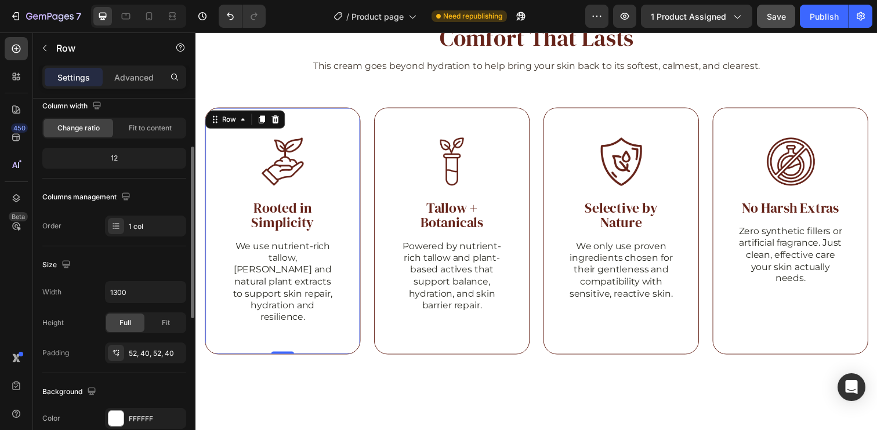
scroll to position [218, 0]
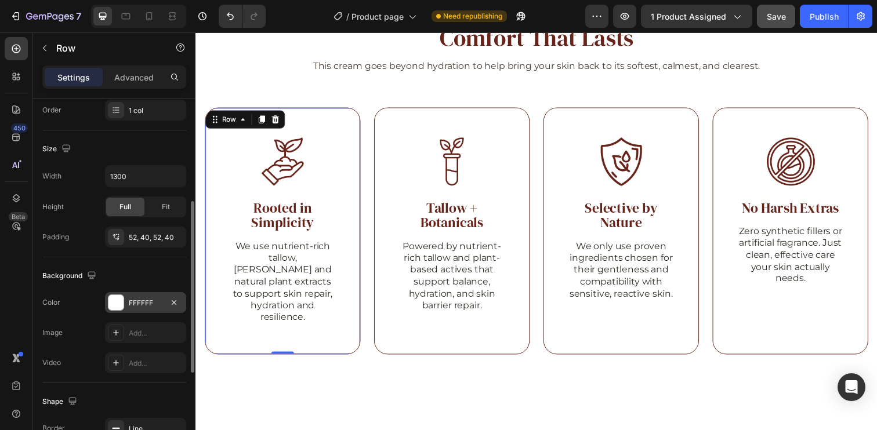
click at [141, 301] on div "FFFFFF" at bounding box center [146, 303] width 34 height 10
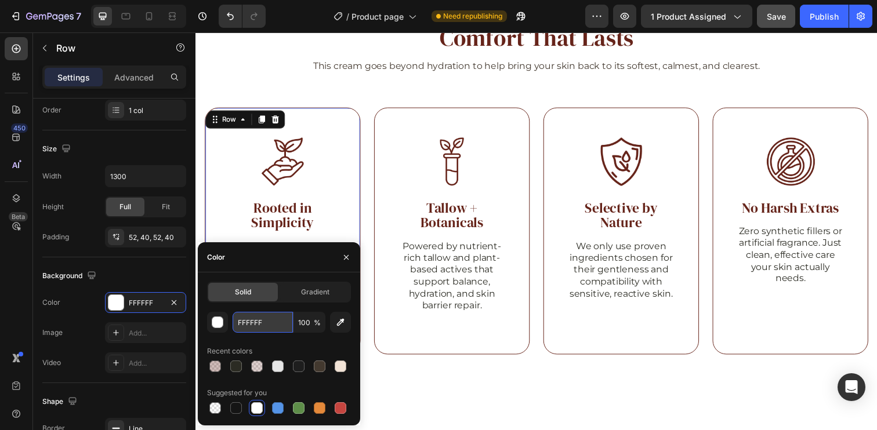
click at [271, 329] on input "FFFFFF" at bounding box center [263, 322] width 60 height 21
paste input "2E3D6"
type input "F2E3D6"
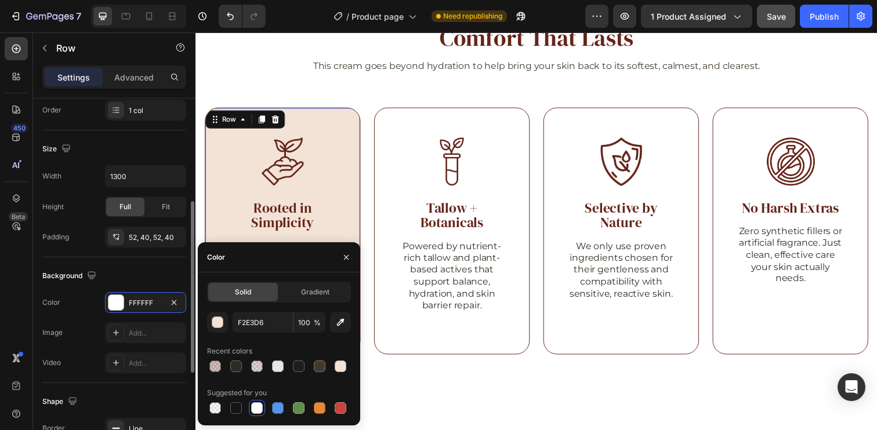
click at [159, 264] on div "Background The changes might be hidden by the video. Color FFFFFF Image Add... …" at bounding box center [114, 320] width 144 height 126
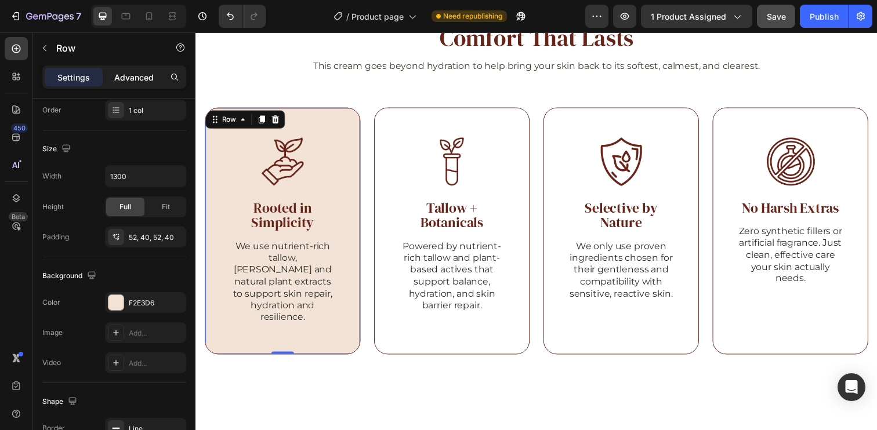
click at [129, 68] on div "Advanced" at bounding box center [134, 77] width 58 height 19
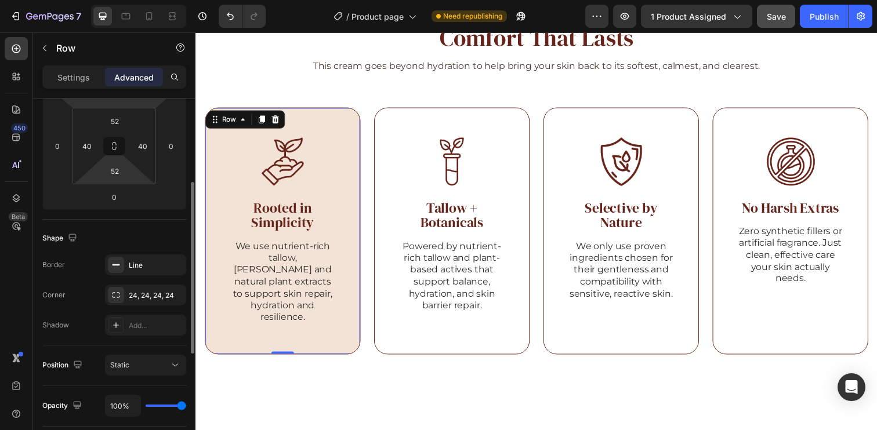
scroll to position [199, 0]
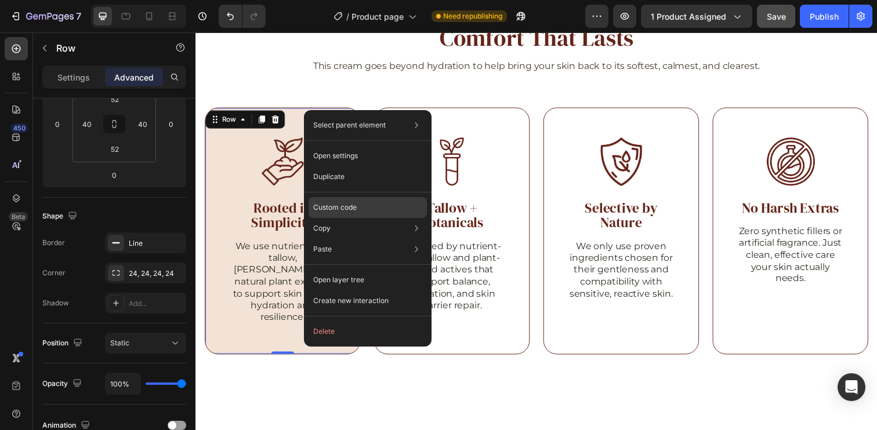
click at [353, 206] on p "Custom code" at bounding box center [334, 207] width 43 height 10
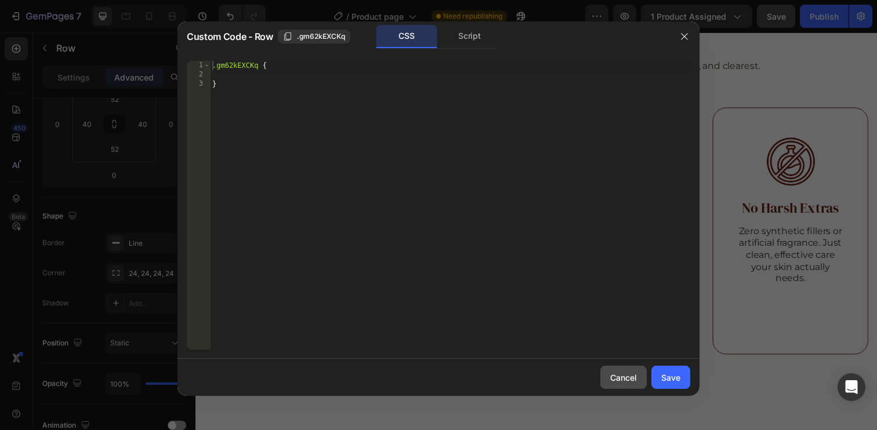
click at [625, 381] on div "Cancel" at bounding box center [623, 378] width 27 height 12
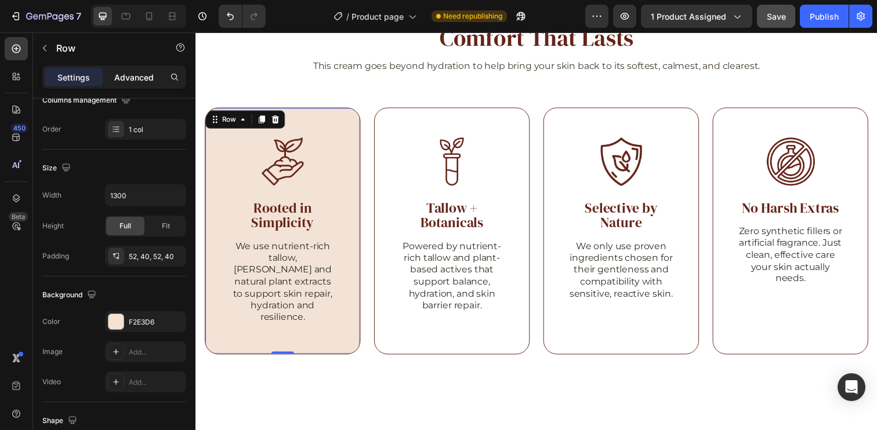
click at [119, 82] on p "Advanced" at bounding box center [133, 77] width 39 height 12
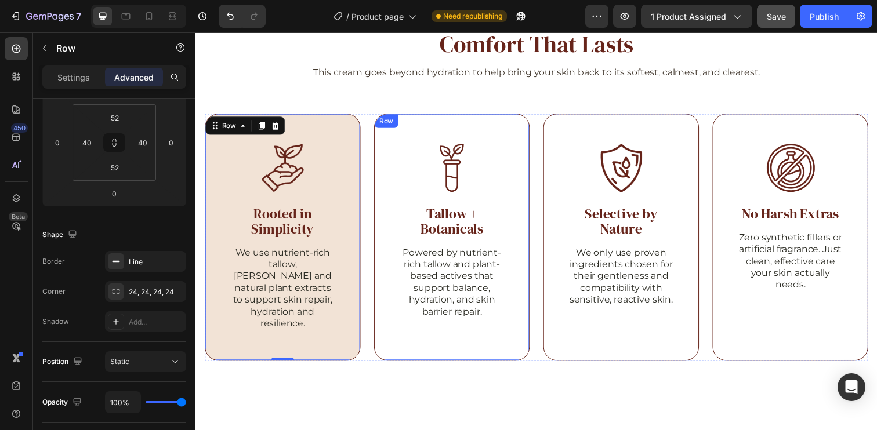
scroll to position [1773, 0]
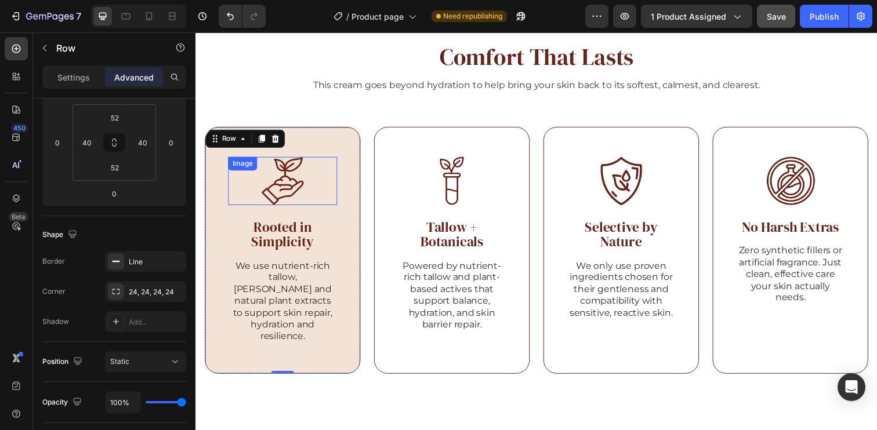
click at [287, 187] on img at bounding box center [284, 183] width 43 height 49
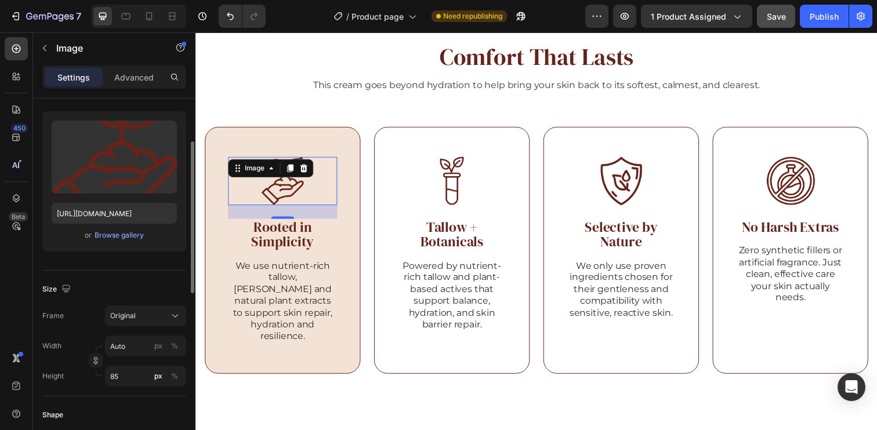
scroll to position [126, 0]
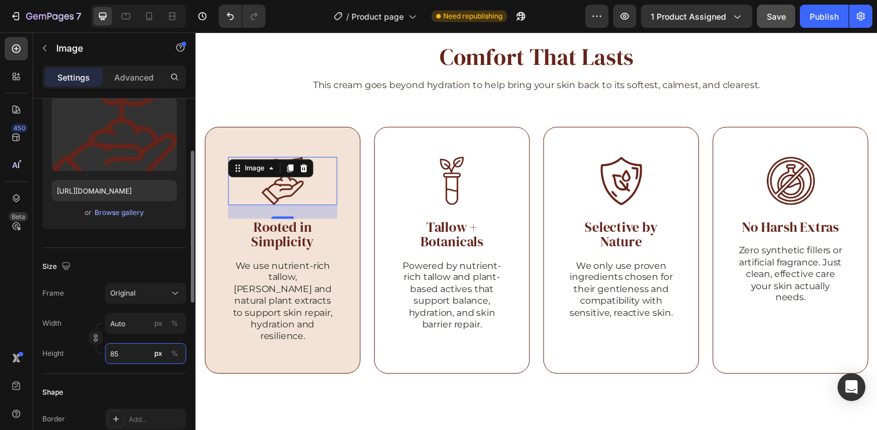
click at [131, 358] on input "85" at bounding box center [145, 353] width 81 height 21
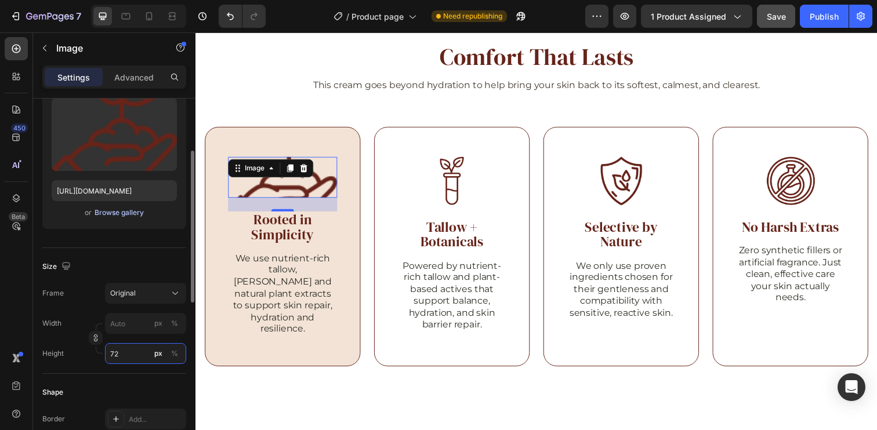
type input "72"
click at [120, 215] on div "Browse gallery" at bounding box center [119, 213] width 49 height 10
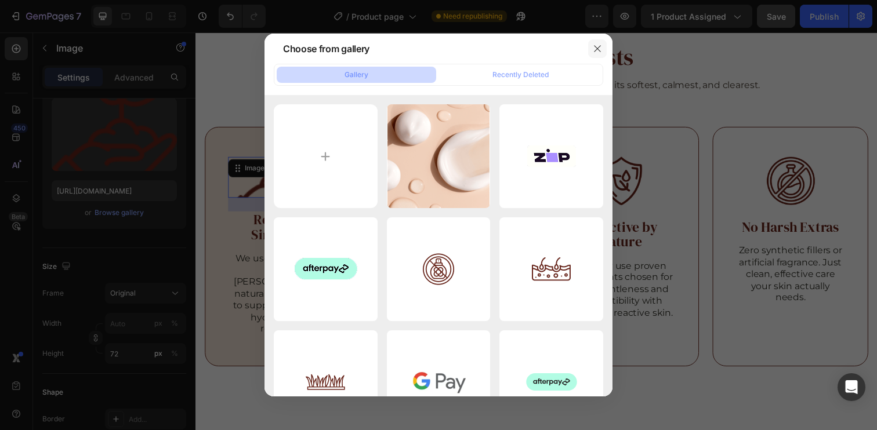
click at [592, 51] on button "button" at bounding box center [597, 48] width 19 height 19
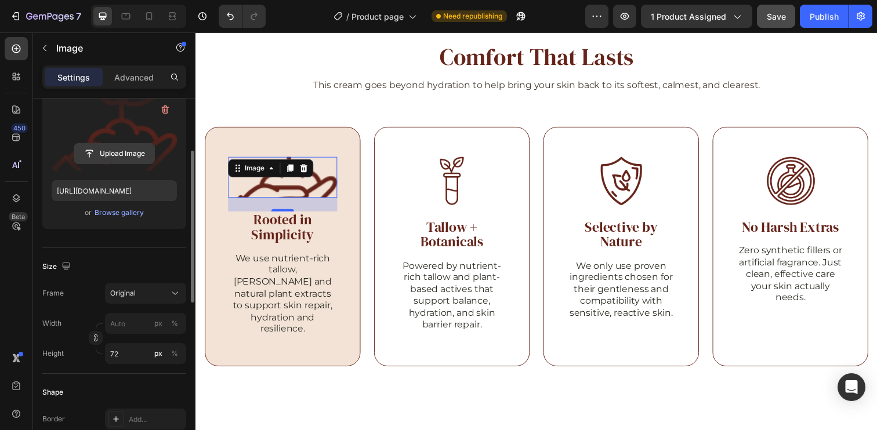
click at [117, 151] on input "file" at bounding box center [114, 154] width 80 height 20
click at [120, 155] on input "file" at bounding box center [114, 154] width 80 height 20
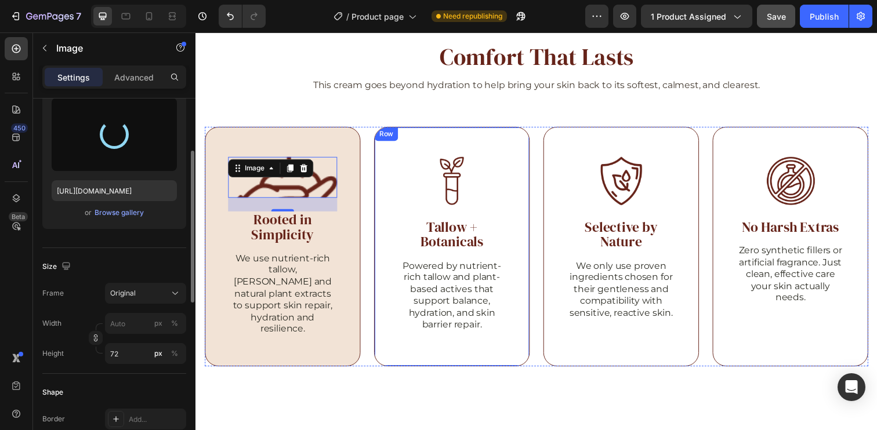
type input "[URL][DOMAIN_NAME]"
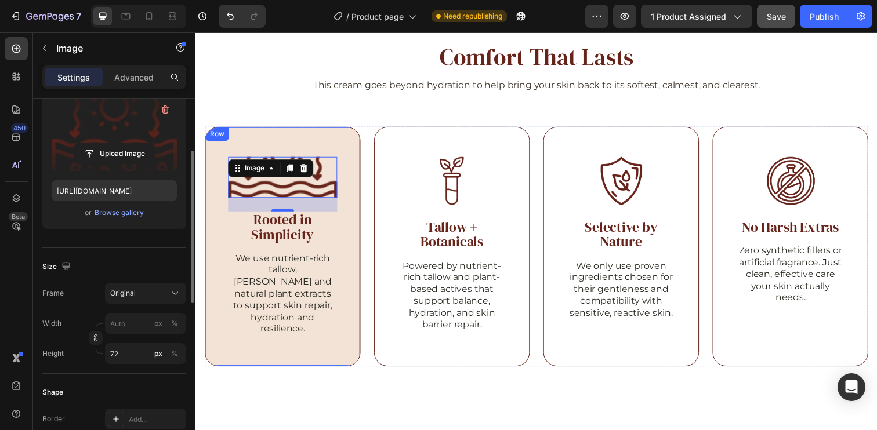
click at [343, 145] on div "Image 24 Rooted in Simplicity Heading We use nutrient-rich tallow, shea and nat…" at bounding box center [284, 251] width 159 height 245
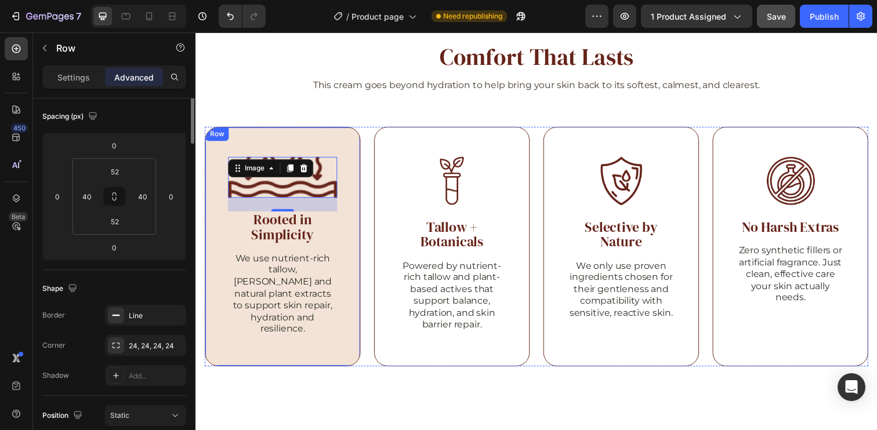
scroll to position [0, 0]
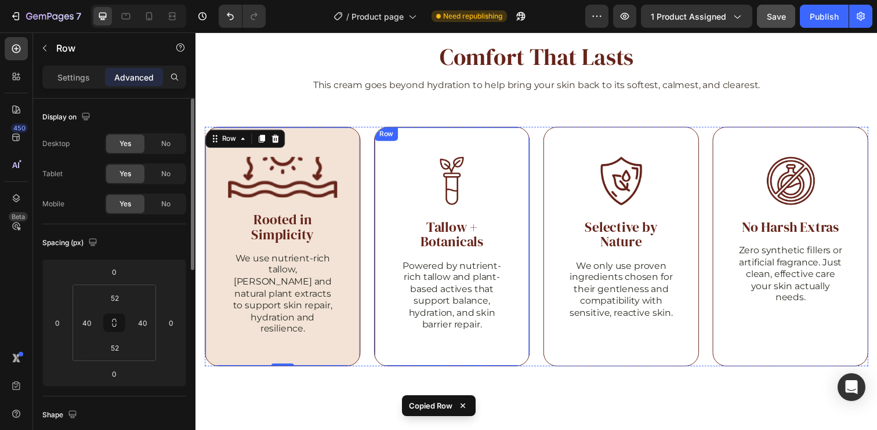
click at [513, 143] on div "Image Tallow + Botanicals Heading Powered by nutrient-rich tallow and plant-bas…" at bounding box center [457, 251] width 159 height 245
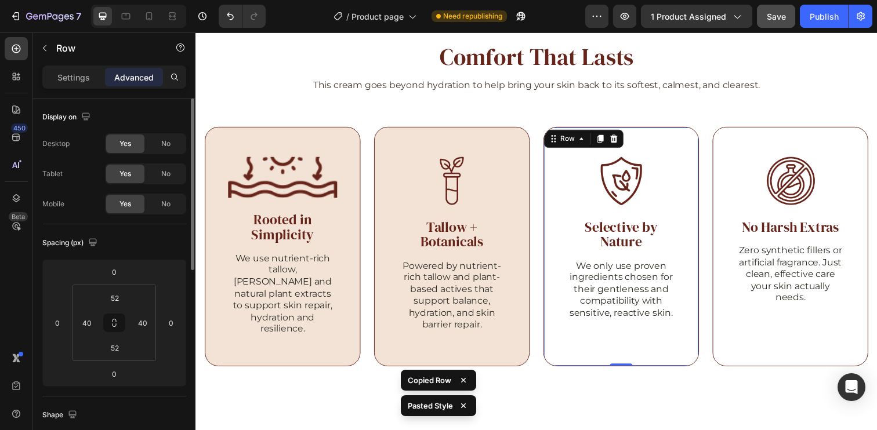
click at [666, 144] on div "Image Selective by Nature Heading We only use proven ingredients chosen for the…" at bounding box center [629, 251] width 159 height 245
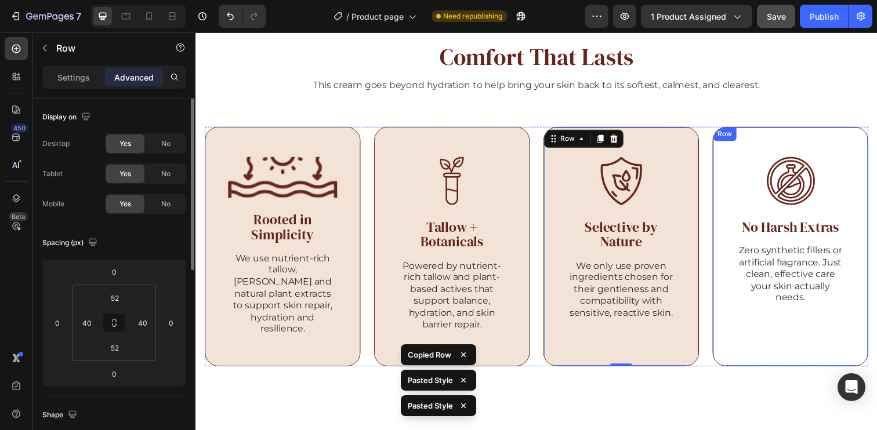
click at [768, 144] on div "Image No Harsh Extras Heading Zero synthetic fillers or artificial fragrance. J…" at bounding box center [802, 251] width 159 height 245
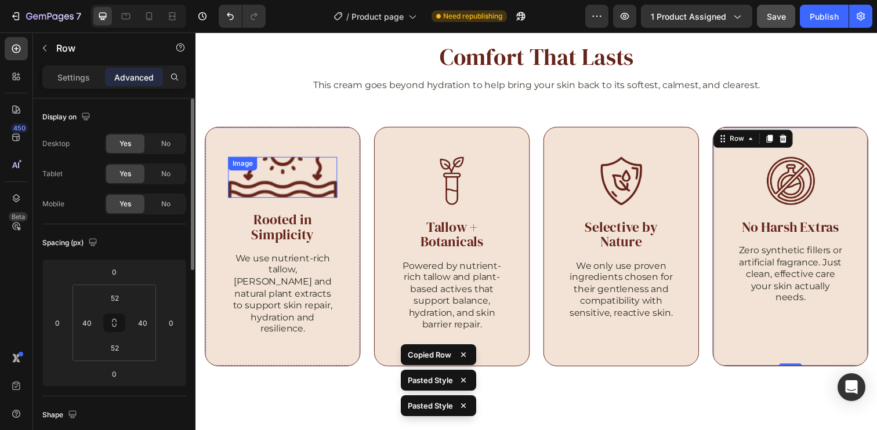
click at [295, 187] on img at bounding box center [283, 180] width 111 height 42
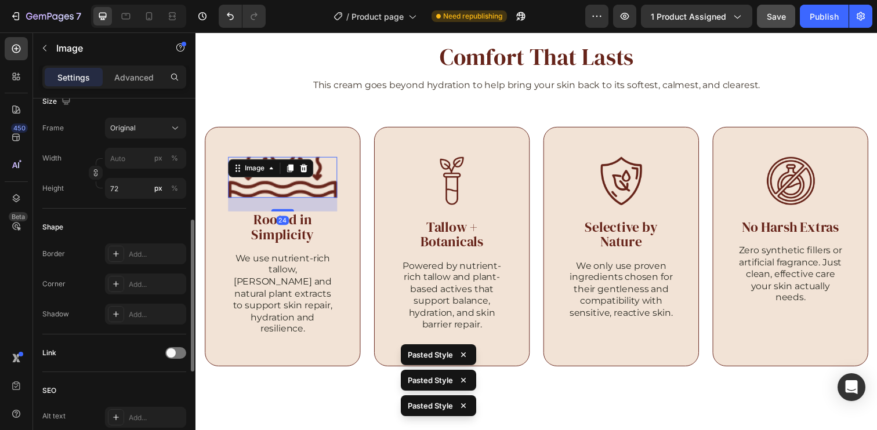
scroll to position [271, 0]
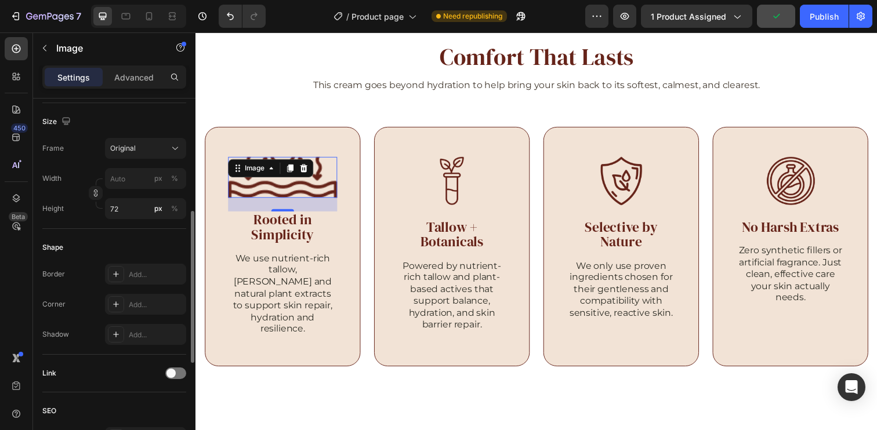
click at [139, 235] on div "Shape Border Add... Corner Add... Shadow Add..." at bounding box center [114, 292] width 144 height 126
click at [470, 187] on div at bounding box center [456, 183] width 111 height 49
click at [290, 182] on img at bounding box center [283, 180] width 111 height 42
click at [137, 153] on div "Original" at bounding box center [138, 151] width 57 height 10
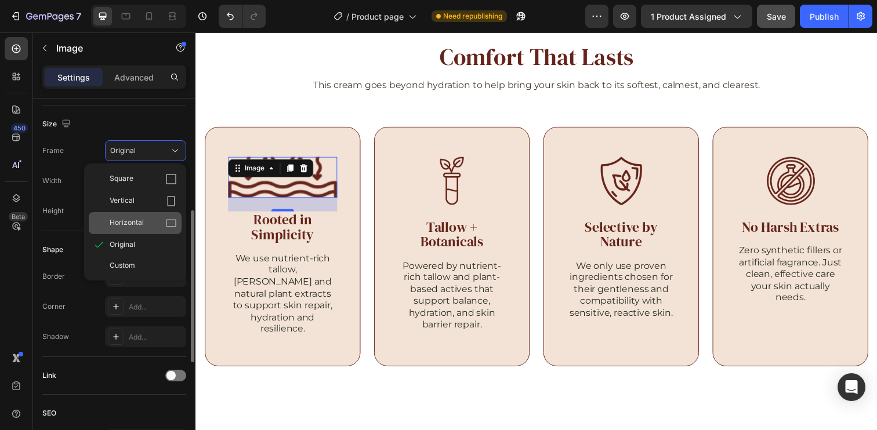
click at [137, 229] on div "Horizontal" at bounding box center [135, 223] width 93 height 22
type input "96"
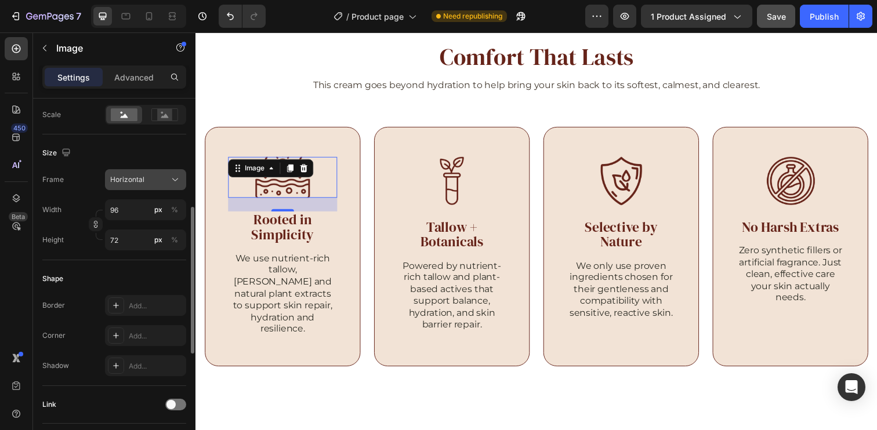
click at [138, 183] on span "Horizontal" at bounding box center [127, 180] width 34 height 10
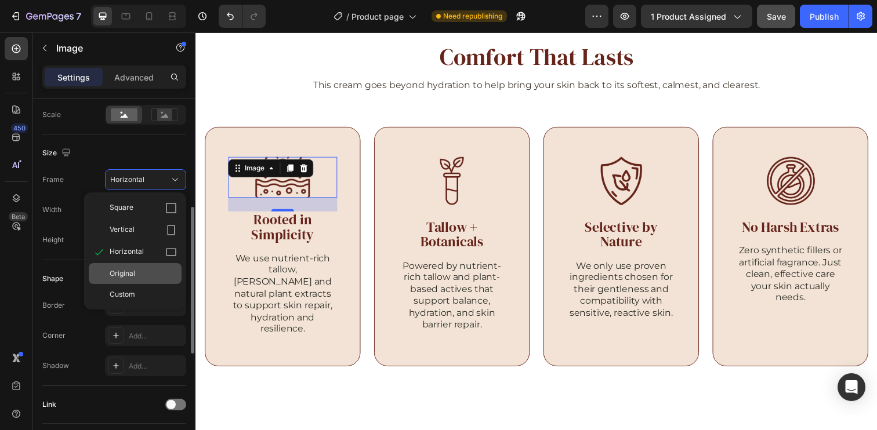
click at [138, 270] on div "Original" at bounding box center [143, 273] width 67 height 10
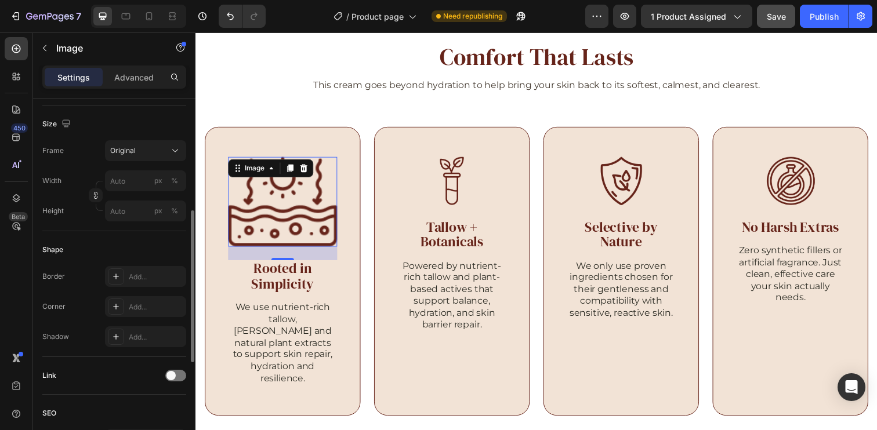
click at [157, 120] on div "Size" at bounding box center [114, 124] width 144 height 19
click at [136, 220] on input "px %" at bounding box center [145, 211] width 81 height 21
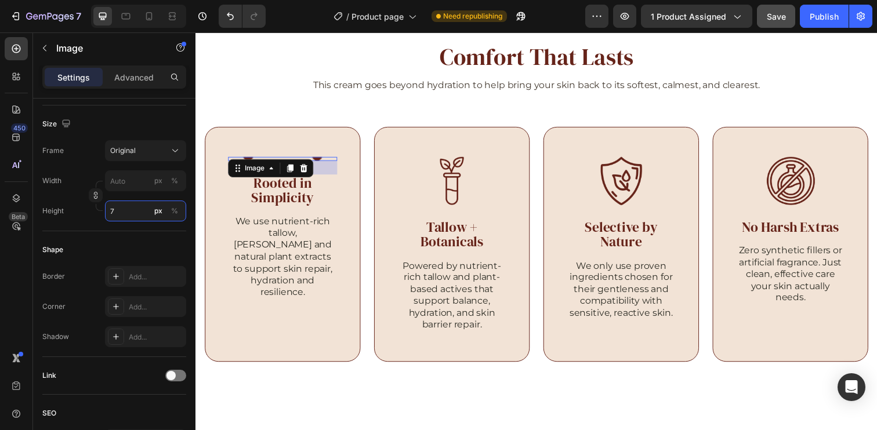
type input "7"
click at [130, 249] on div "Shape" at bounding box center [114, 250] width 144 height 19
click at [281, 148] on div "Image 24 Rooted in Simplicity Heading We use nutrient-rich tallow, shea and nat…" at bounding box center [284, 249] width 159 height 241
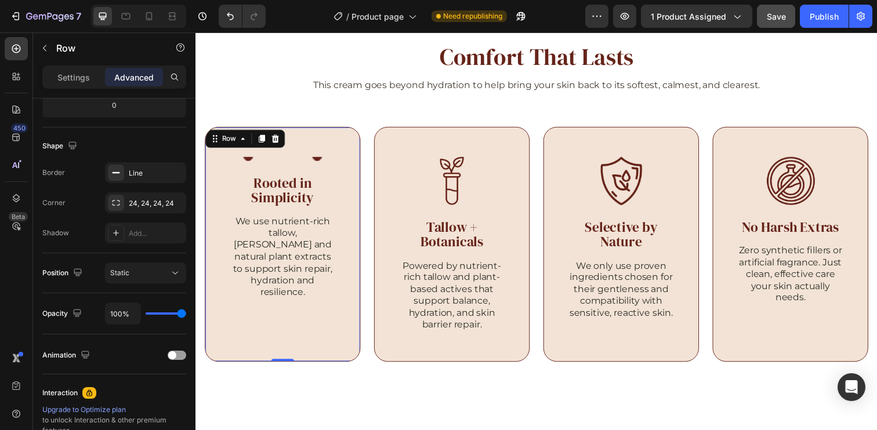
scroll to position [0, 0]
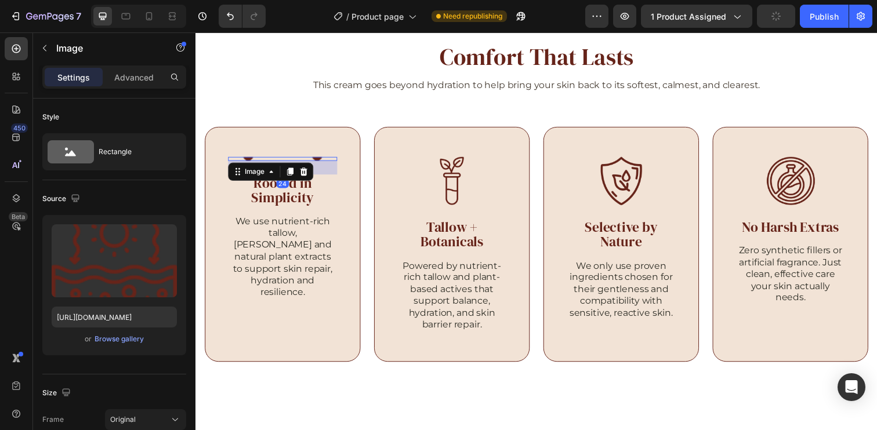
click at [262, 161] on img at bounding box center [283, 161] width 111 height 4
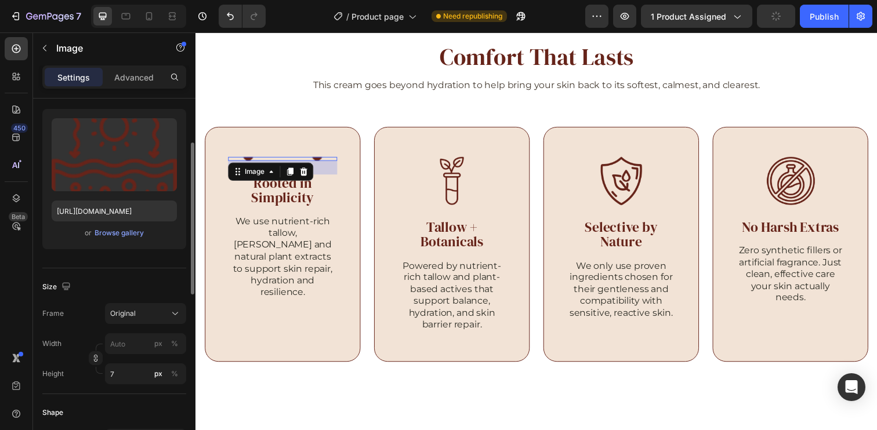
scroll to position [130, 0]
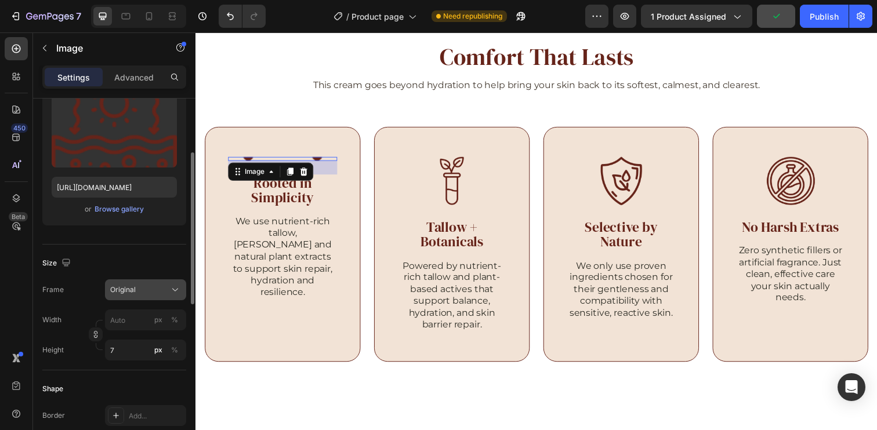
click at [155, 296] on button "Original" at bounding box center [145, 290] width 81 height 21
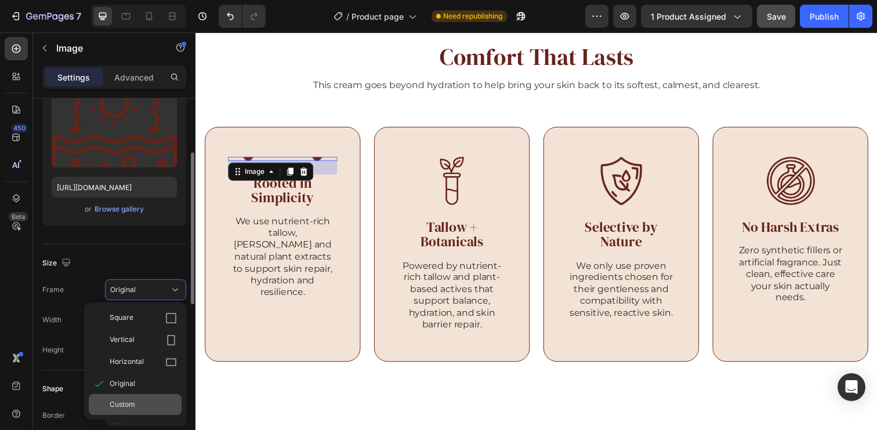
click at [133, 407] on span "Custom" at bounding box center [123, 405] width 26 height 10
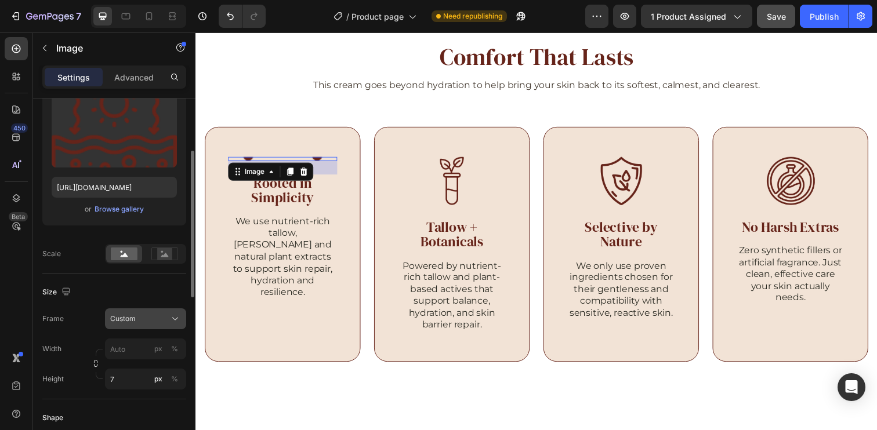
click at [142, 319] on div "Custom" at bounding box center [138, 319] width 57 height 10
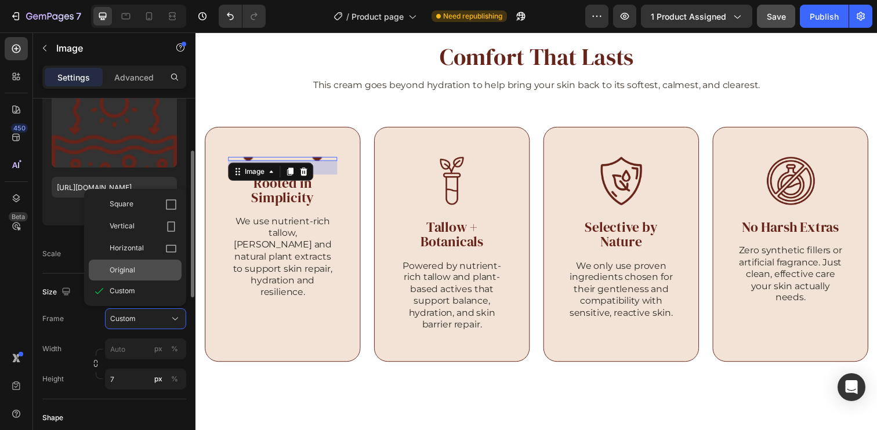
click at [137, 269] on div "Original" at bounding box center [143, 270] width 67 height 10
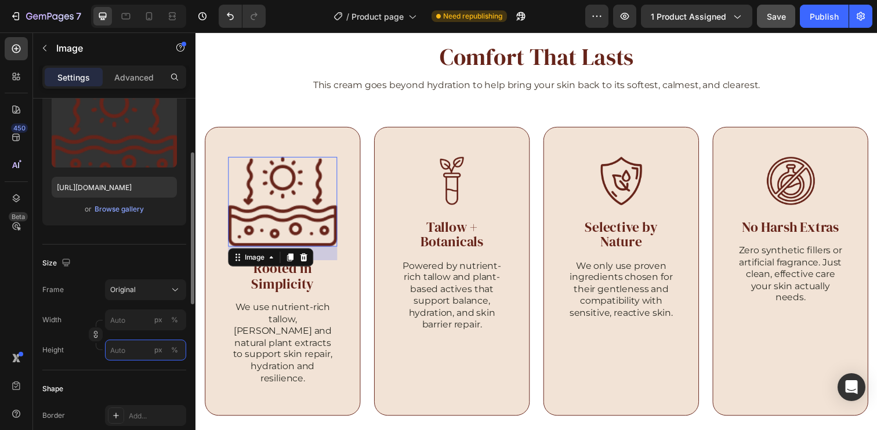
click at [113, 358] on input "px %" at bounding box center [145, 350] width 81 height 21
click at [96, 335] on icon "button" at bounding box center [96, 335] width 8 height 8
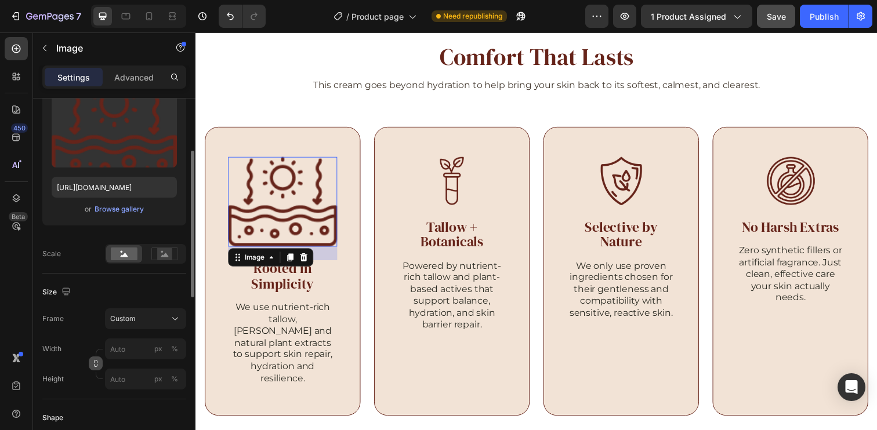
click at [95, 364] on icon "button" at bounding box center [96, 364] width 8 height 8
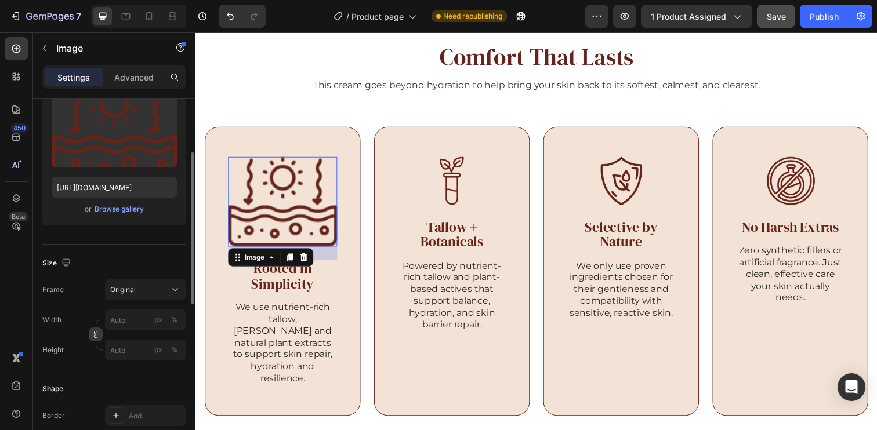
click at [93, 340] on button "button" at bounding box center [96, 335] width 14 height 14
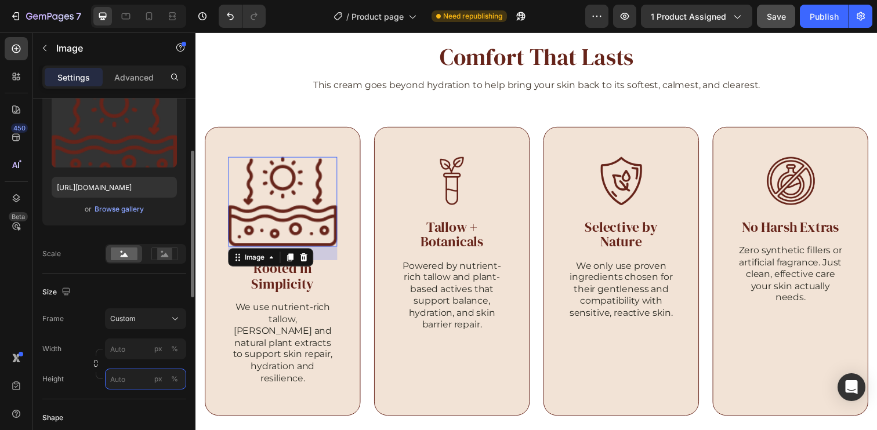
click at [129, 378] on input "px %" at bounding box center [145, 379] width 81 height 21
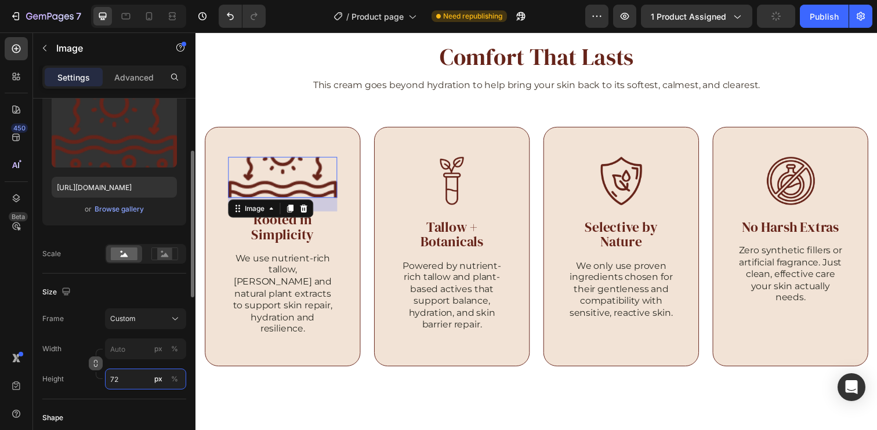
type input "72"
click at [97, 364] on icon "button" at bounding box center [95, 365] width 3 height 3
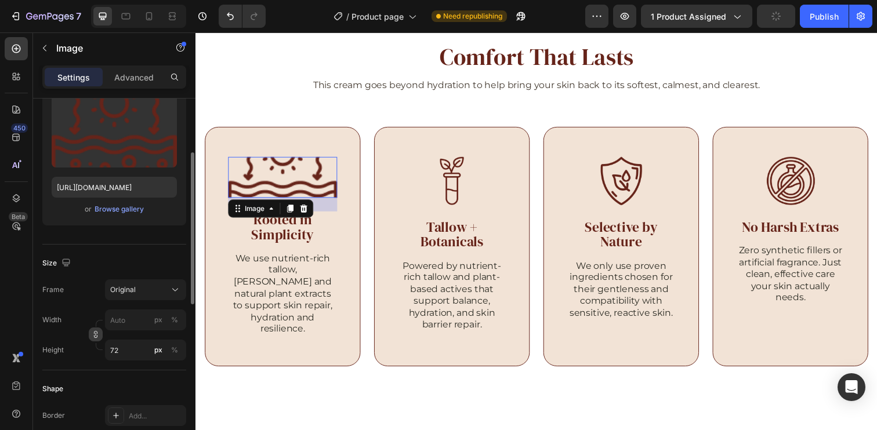
click at [96, 337] on icon "button" at bounding box center [96, 335] width 8 height 8
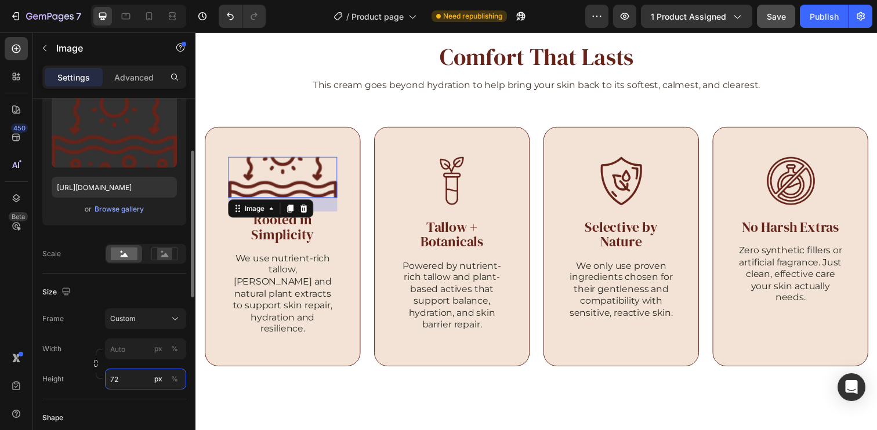
click at [124, 381] on input "72" at bounding box center [145, 379] width 81 height 21
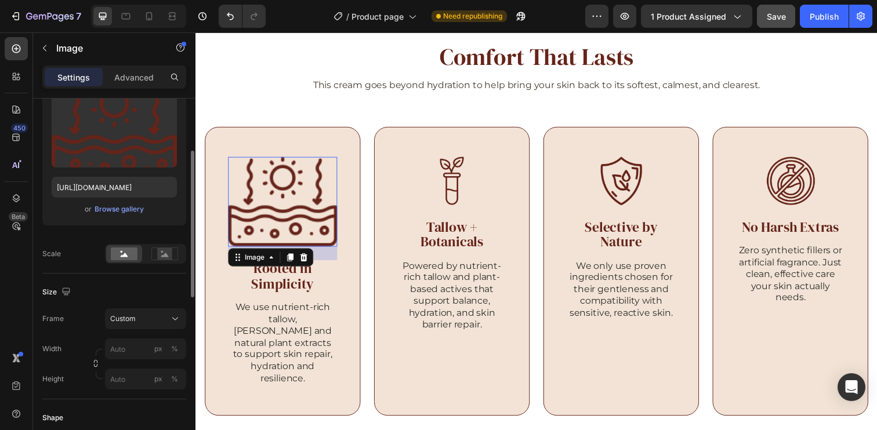
click at [143, 292] on div "Size Frame Custom Width px % Height px %" at bounding box center [114, 337] width 144 height 126
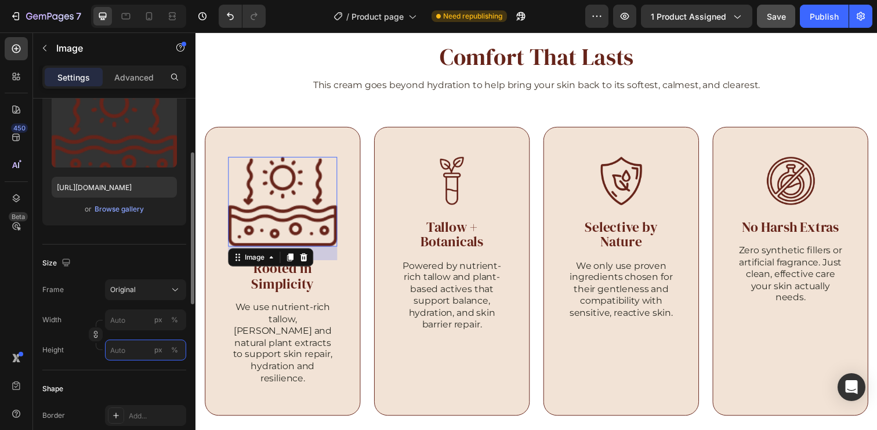
click at [126, 348] on input "px %" at bounding box center [145, 350] width 81 height 21
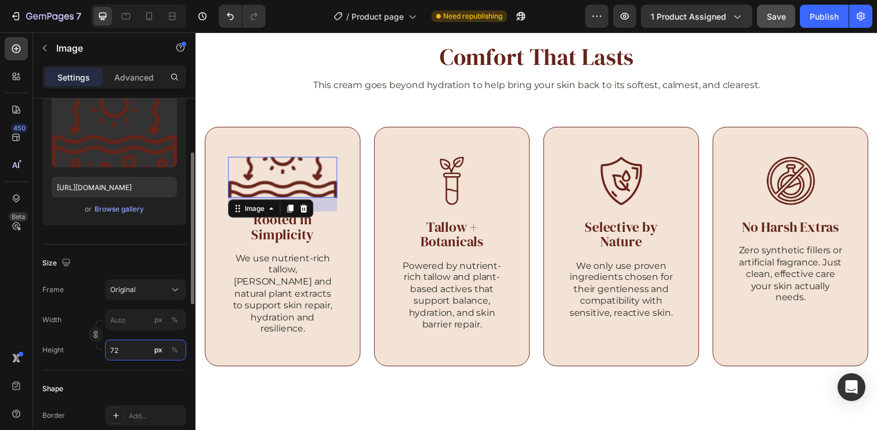
type input "72"
click at [139, 257] on div "Size" at bounding box center [114, 263] width 144 height 19
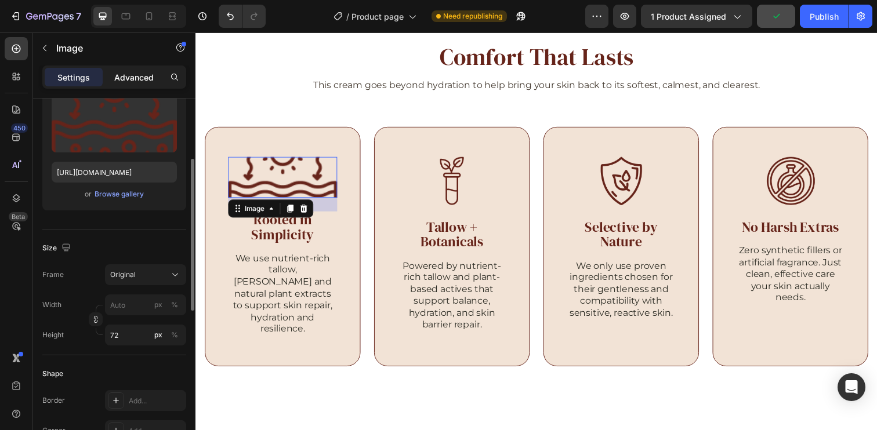
click at [126, 77] on p "Advanced" at bounding box center [133, 77] width 39 height 12
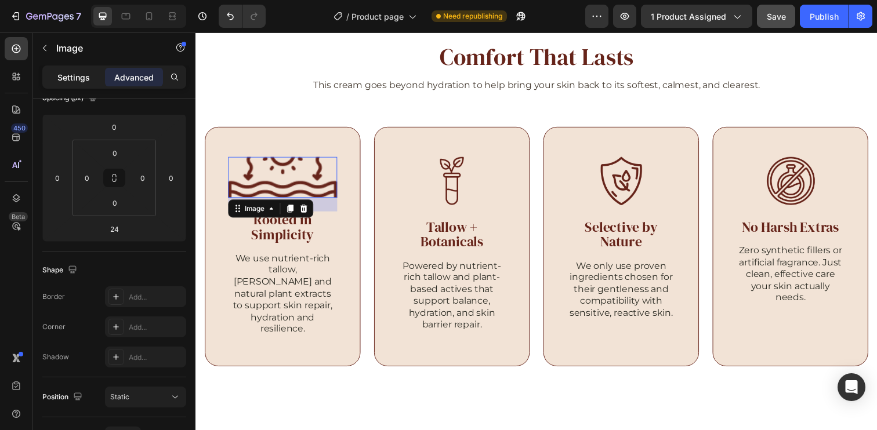
click at [77, 77] on p "Settings" at bounding box center [73, 77] width 32 height 12
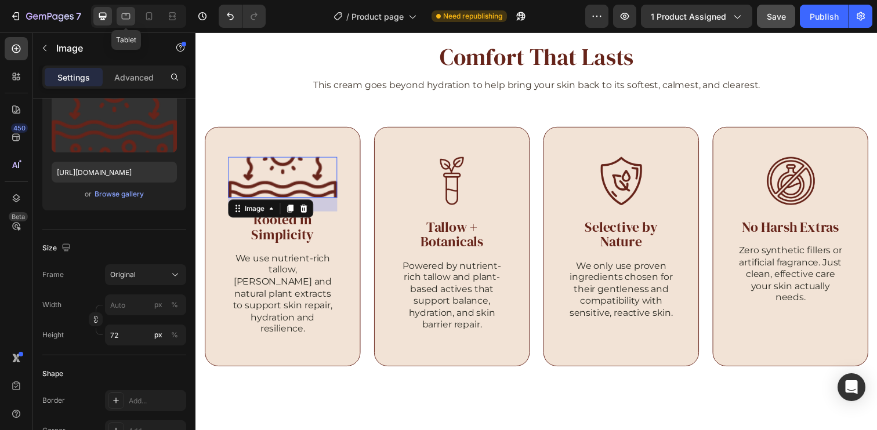
click at [125, 21] on icon at bounding box center [126, 16] width 12 height 12
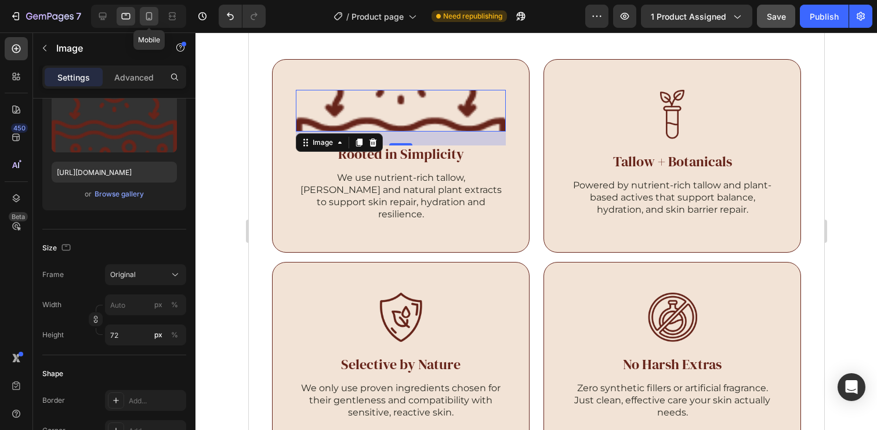
scroll to position [1837, 0]
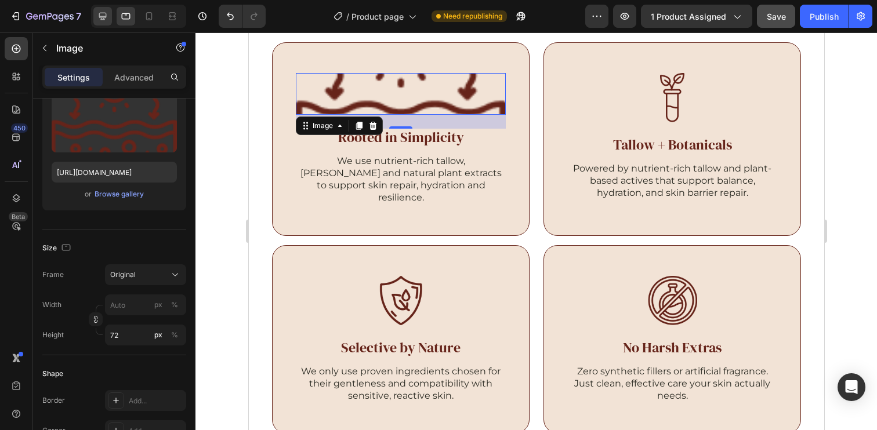
click at [102, 19] on icon at bounding box center [103, 16] width 12 height 12
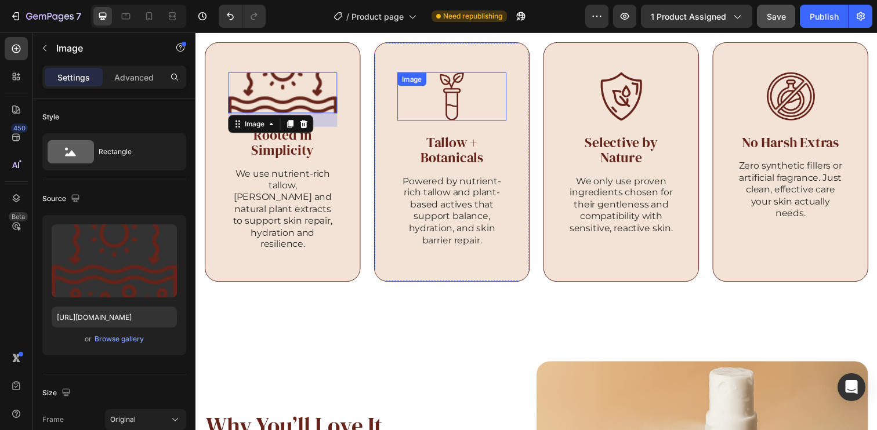
click at [472, 83] on div "Image" at bounding box center [456, 97] width 111 height 49
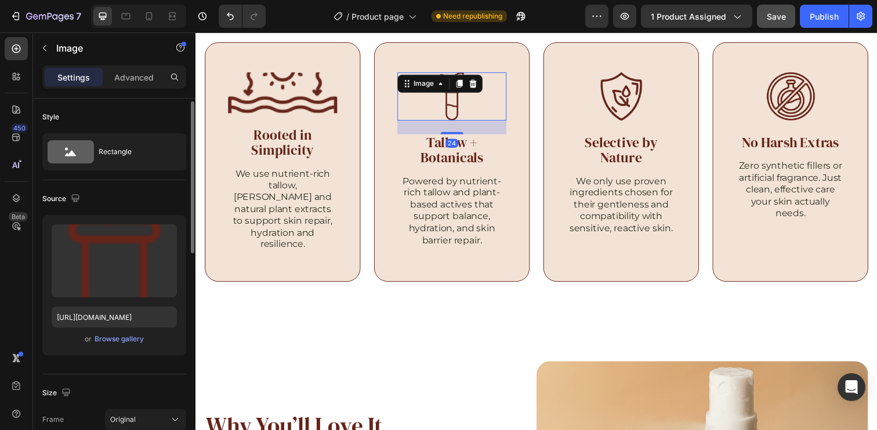
scroll to position [113, 0]
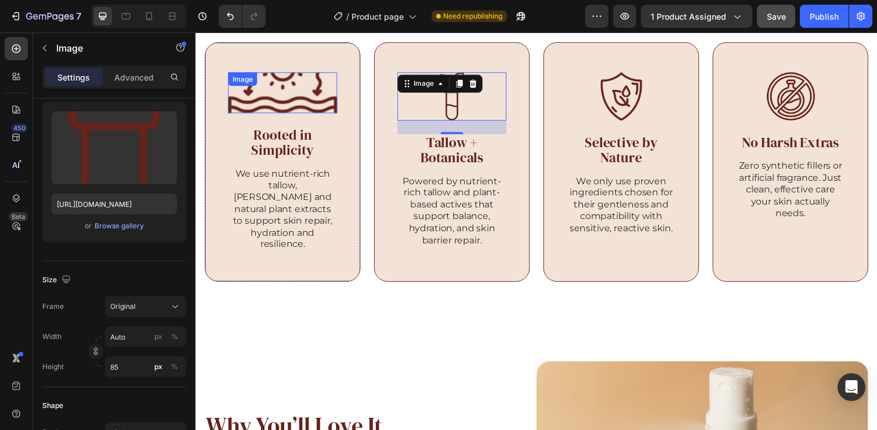
click at [302, 90] on div "Image" at bounding box center [283, 94] width 111 height 42
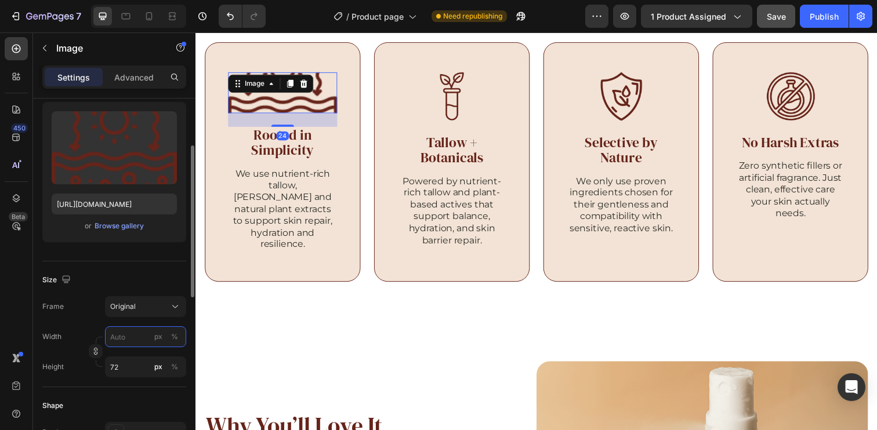
click at [128, 339] on input "px %" at bounding box center [145, 336] width 81 height 21
type input "u"
type input "Auto"
click at [151, 266] on div "Size Frame Original Width Auto px % Height 72 px %" at bounding box center [114, 325] width 144 height 126
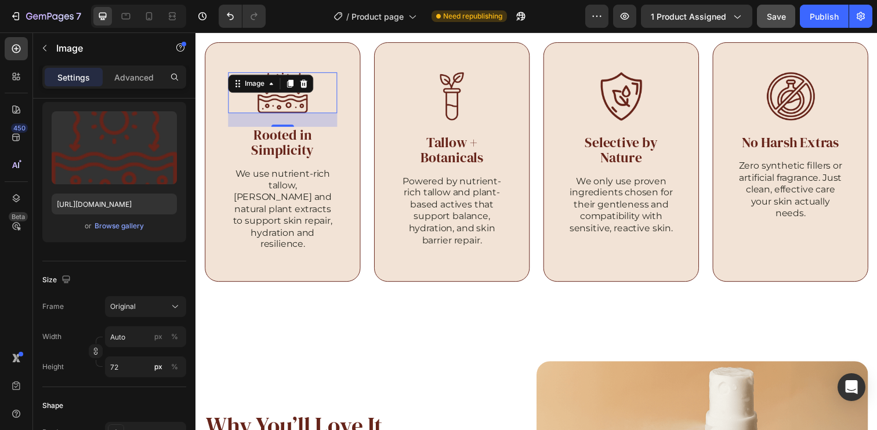
click at [326, 100] on div at bounding box center [283, 94] width 111 height 42
click at [462, 98] on img at bounding box center [457, 97] width 24 height 49
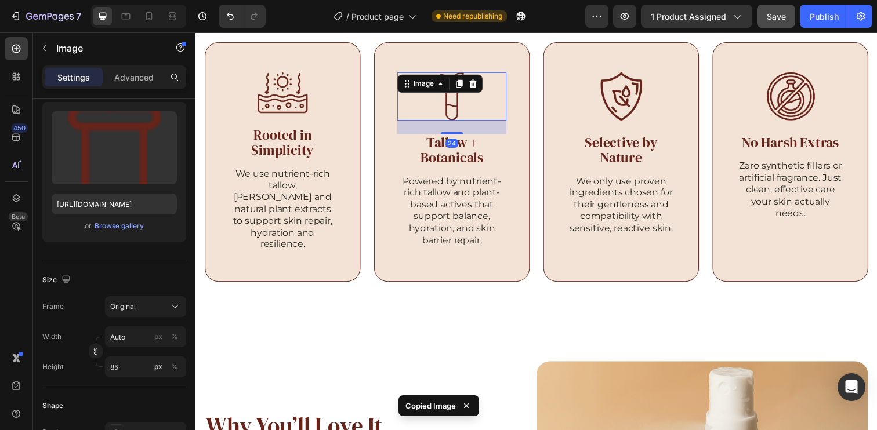
type input "72"
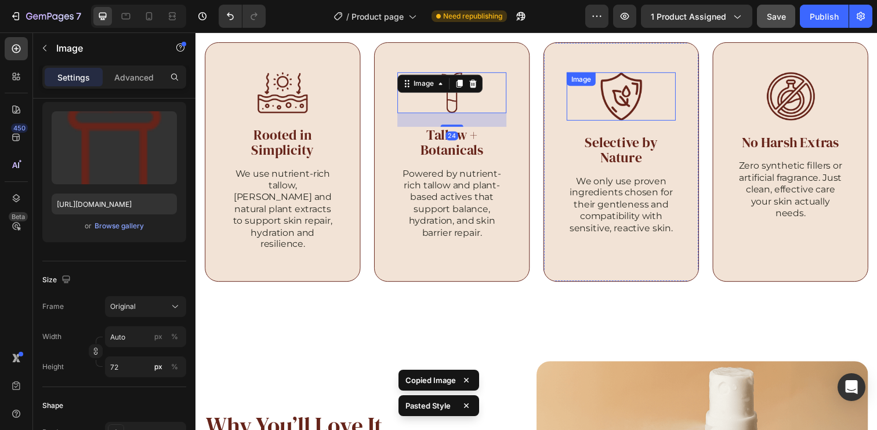
click at [644, 97] on img at bounding box center [629, 97] width 43 height 49
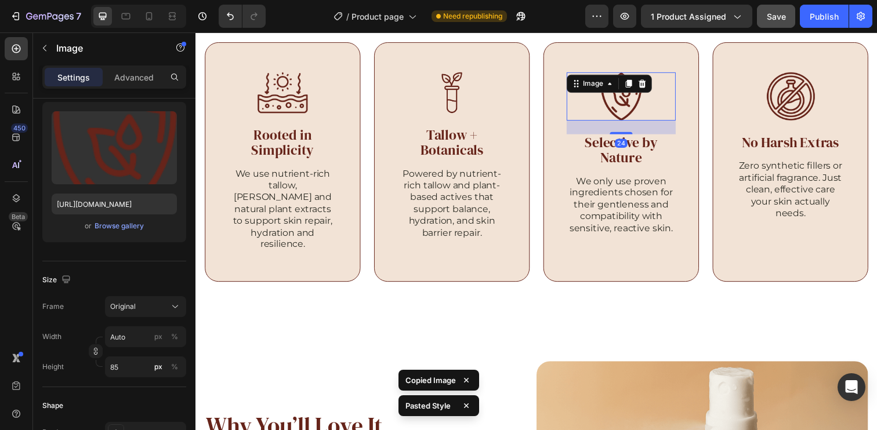
type input "72"
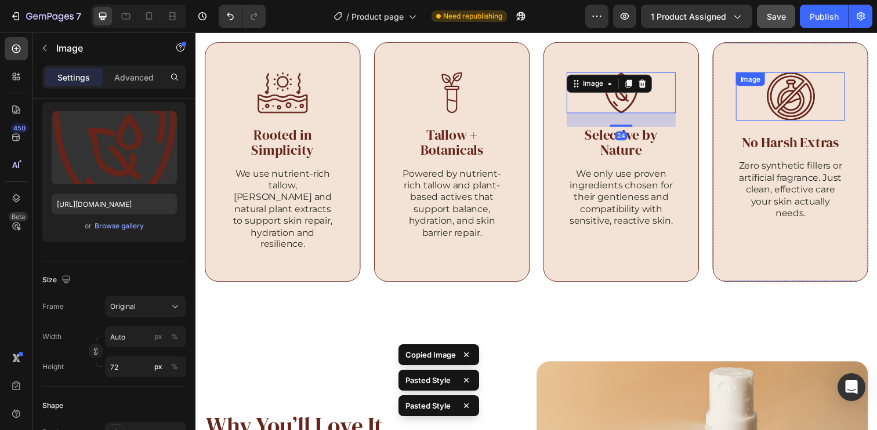
click at [812, 104] on img at bounding box center [802, 97] width 49 height 49
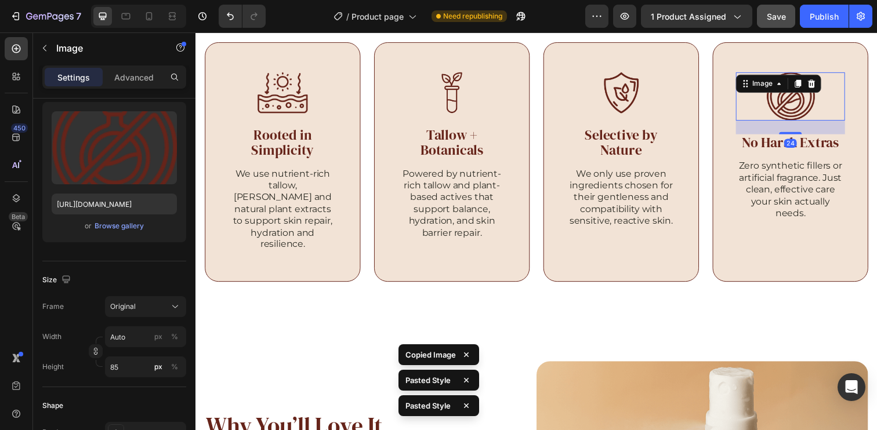
type input "72"
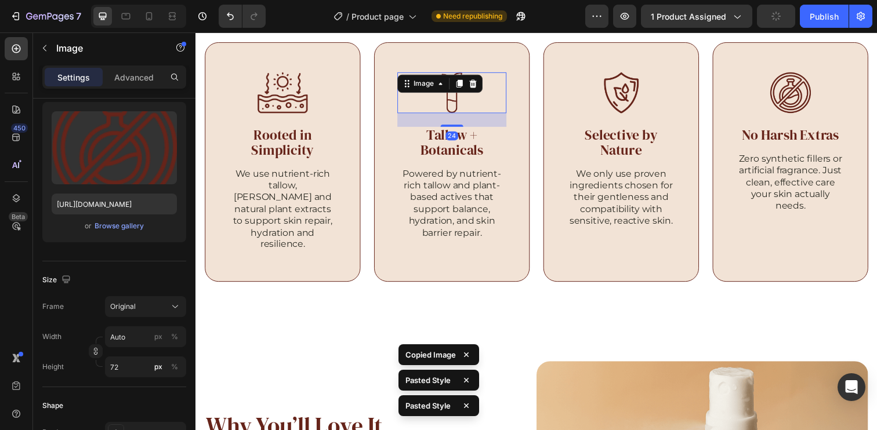
click at [441, 95] on div at bounding box center [456, 94] width 111 height 42
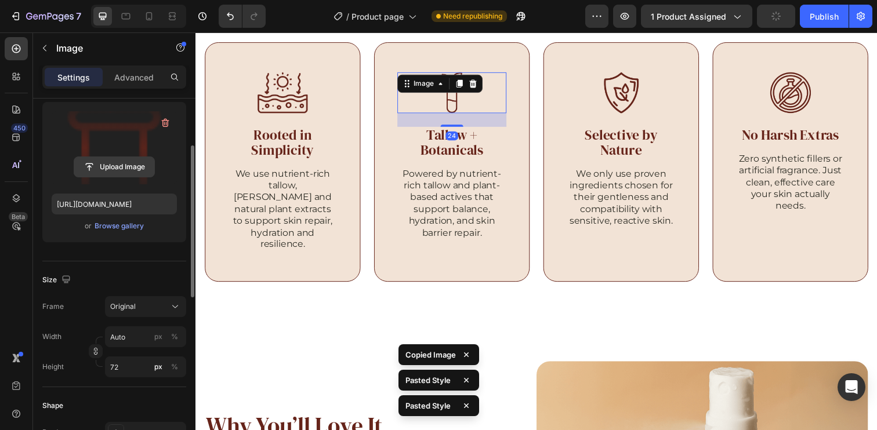
click at [113, 172] on input "file" at bounding box center [114, 167] width 80 height 20
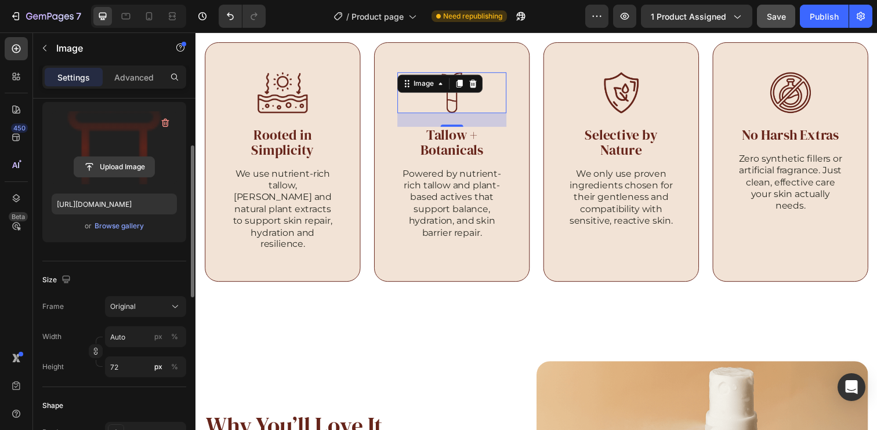
click at [117, 171] on input "file" at bounding box center [114, 167] width 80 height 20
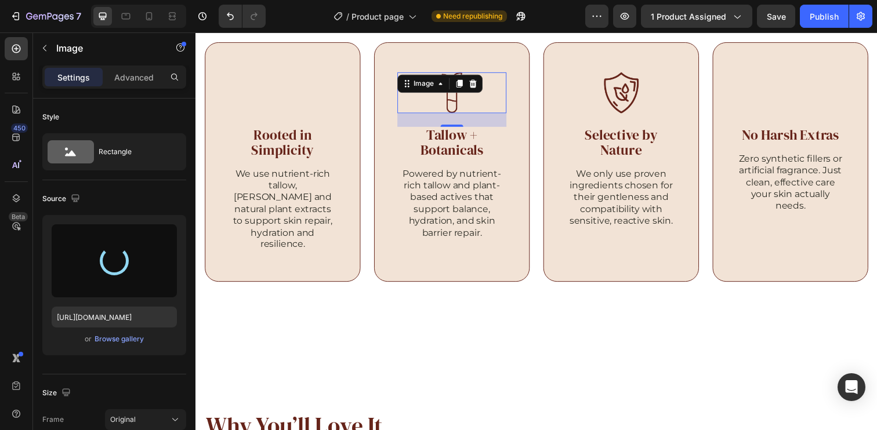
scroll to position [113, 0]
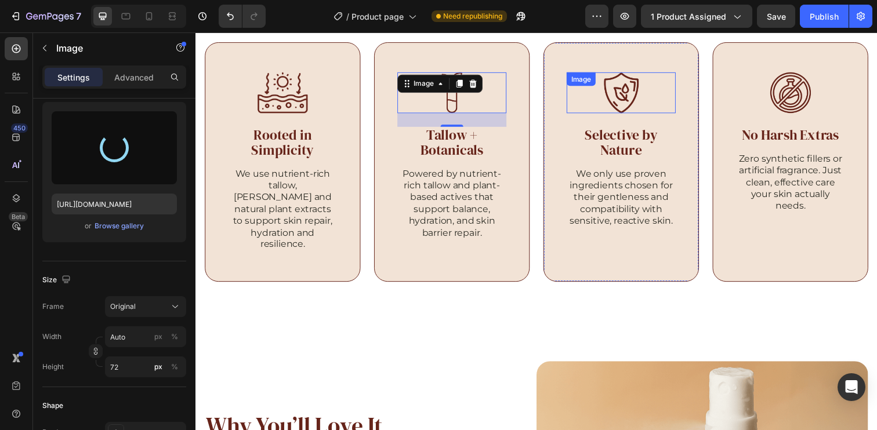
type input "[URL][DOMAIN_NAME]"
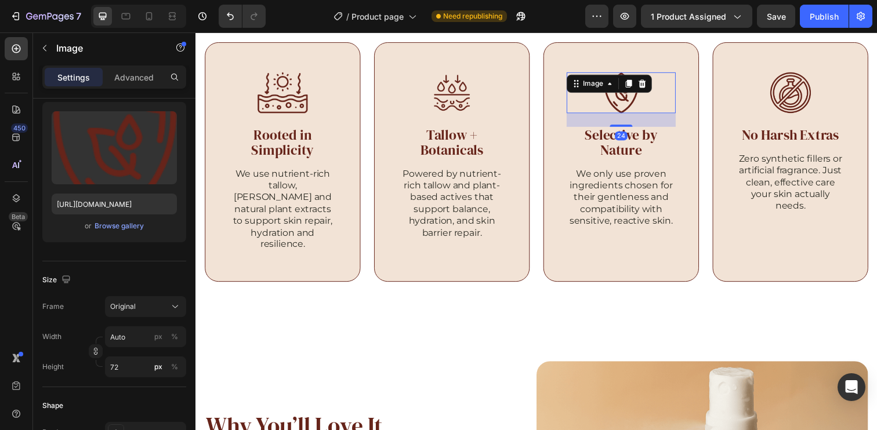
click at [615, 98] on img at bounding box center [630, 94] width 36 height 42
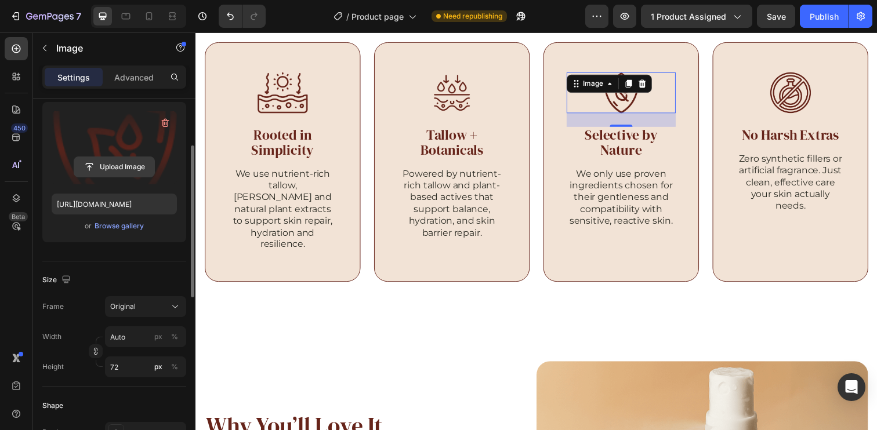
click at [128, 165] on input "file" at bounding box center [114, 167] width 80 height 20
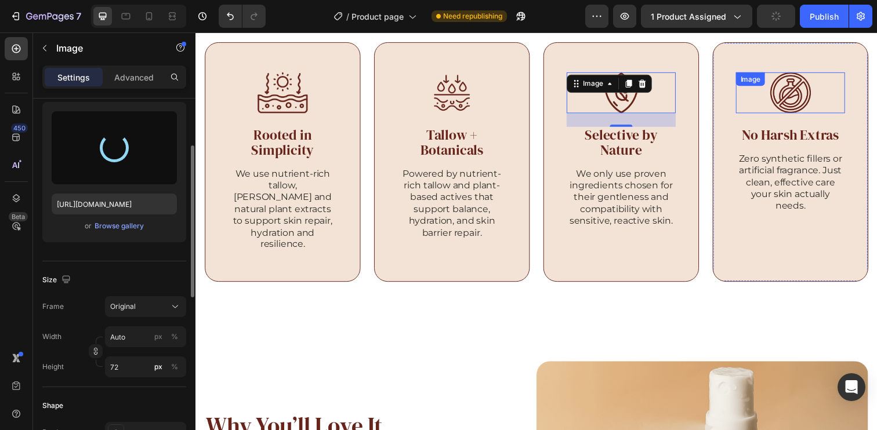
type input "[URL][DOMAIN_NAME]"
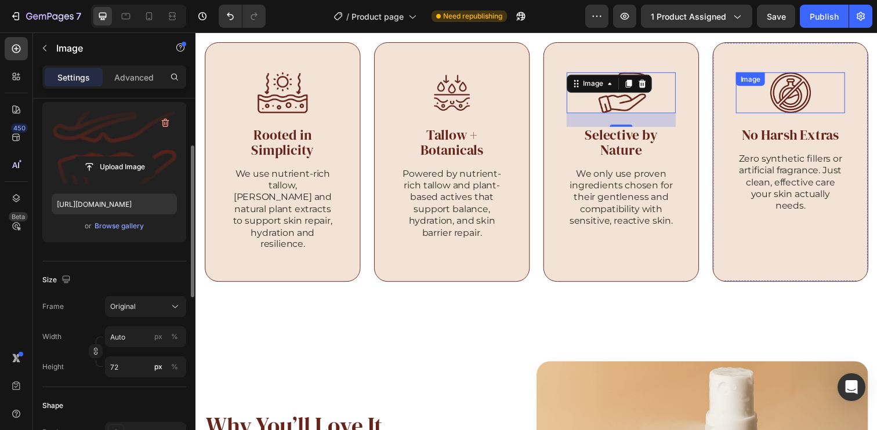
click at [783, 88] on div "Image" at bounding box center [802, 94] width 111 height 42
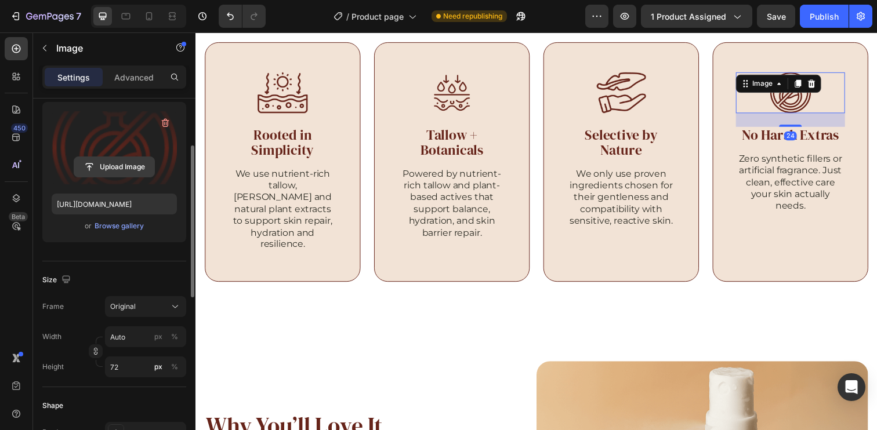
click at [126, 171] on input "file" at bounding box center [114, 167] width 80 height 20
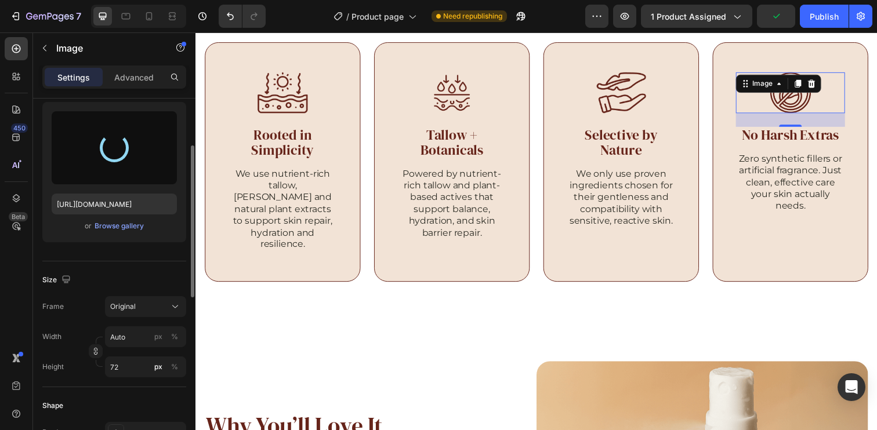
type input "[URL][DOMAIN_NAME]"
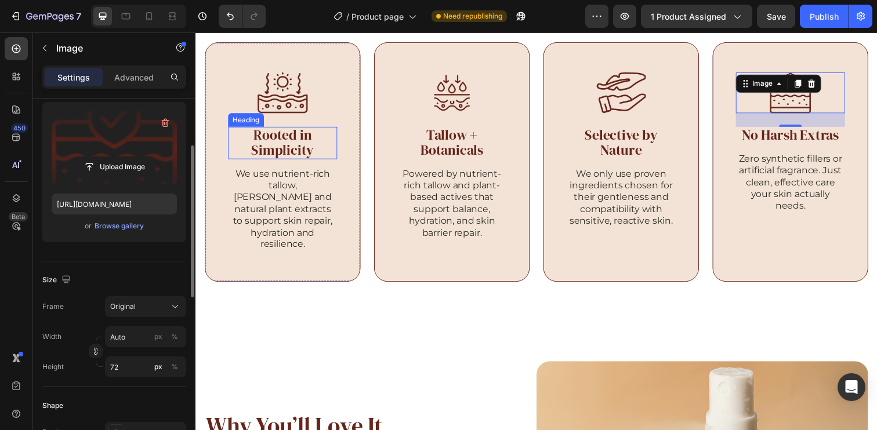
click at [306, 147] on h2 "Rooted in Simplicity" at bounding box center [283, 145] width 111 height 33
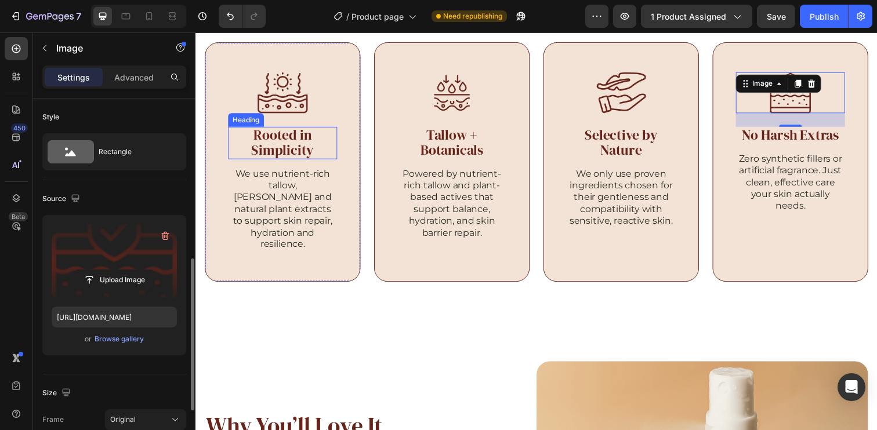
click at [306, 147] on h2 "Rooted in Simplicity" at bounding box center [283, 145] width 111 height 33
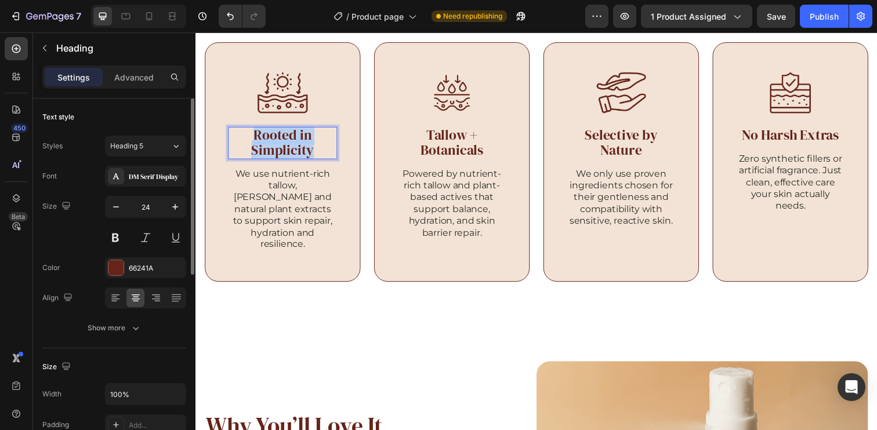
click at [306, 147] on p "Rooted in Simplicity" at bounding box center [284, 145] width 109 height 31
click at [169, 17] on icon at bounding box center [170, 15] width 3 height 3
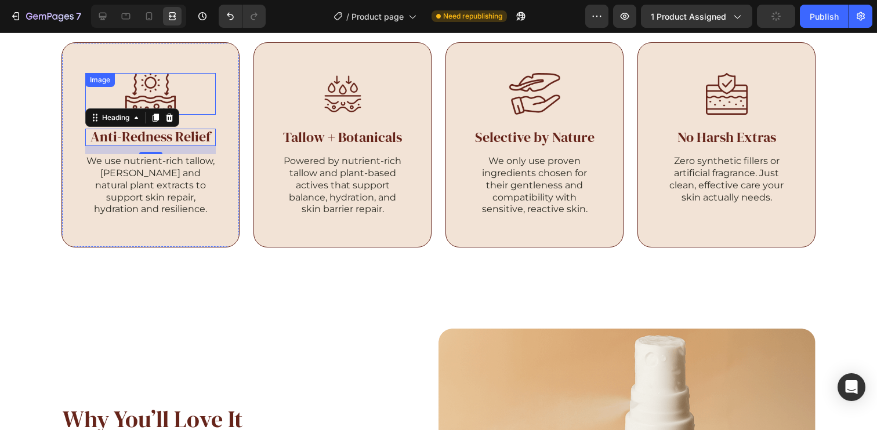
click at [179, 103] on div at bounding box center [150, 94] width 130 height 42
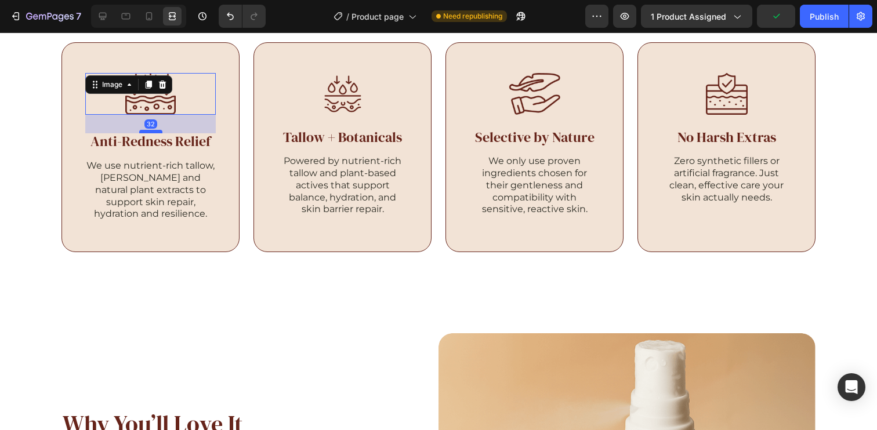
drag, startPoint x: 151, startPoint y: 128, endPoint x: 155, endPoint y: 132, distance: 6.2
click at [155, 132] on div at bounding box center [150, 131] width 23 height 3
click at [176, 147] on p "Anti-Redness Relief" at bounding box center [150, 141] width 128 height 15
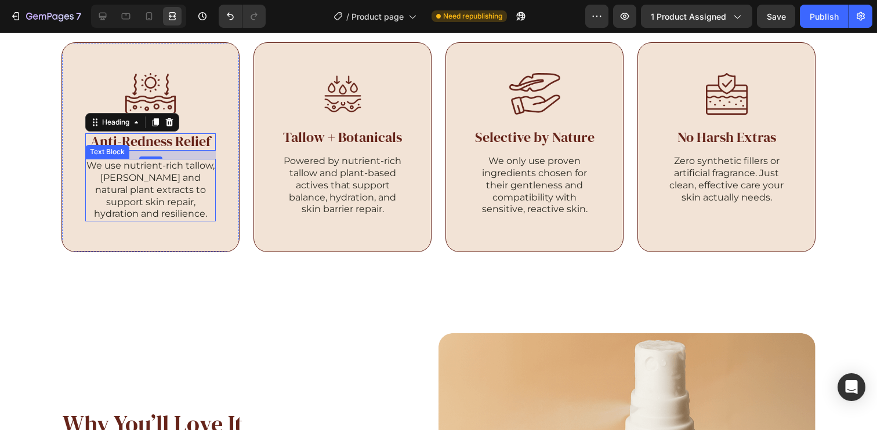
click at [164, 188] on p "We use nutrient-rich tallow, [PERSON_NAME] and natural plant extracts to suppor…" at bounding box center [150, 190] width 128 height 60
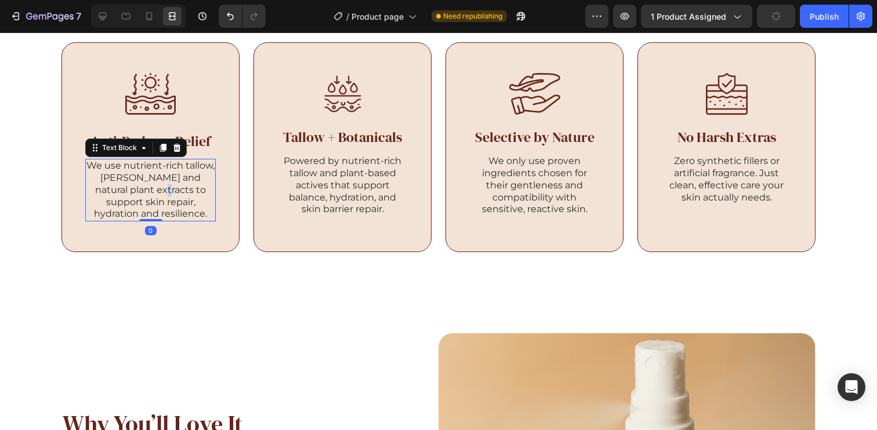
click at [164, 188] on p "We use nutrient-rich tallow, [PERSON_NAME] and natural plant extracts to suppor…" at bounding box center [150, 190] width 128 height 60
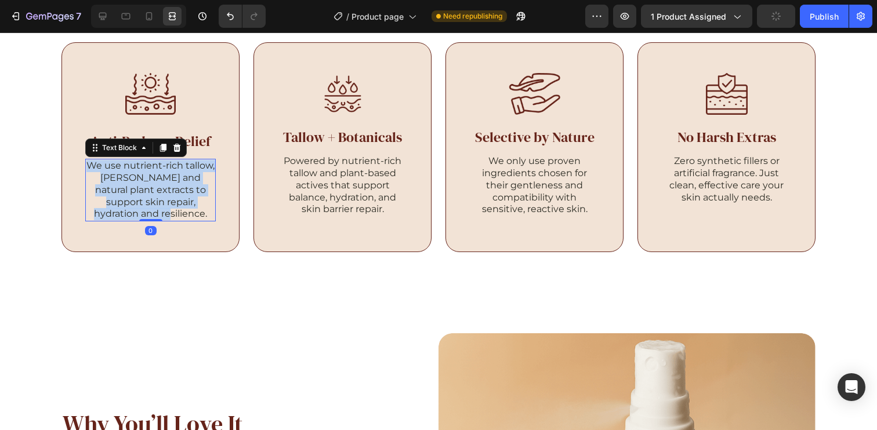
click at [164, 188] on p "We use nutrient-rich tallow, [PERSON_NAME] and natural plant extracts to suppor…" at bounding box center [150, 190] width 128 height 60
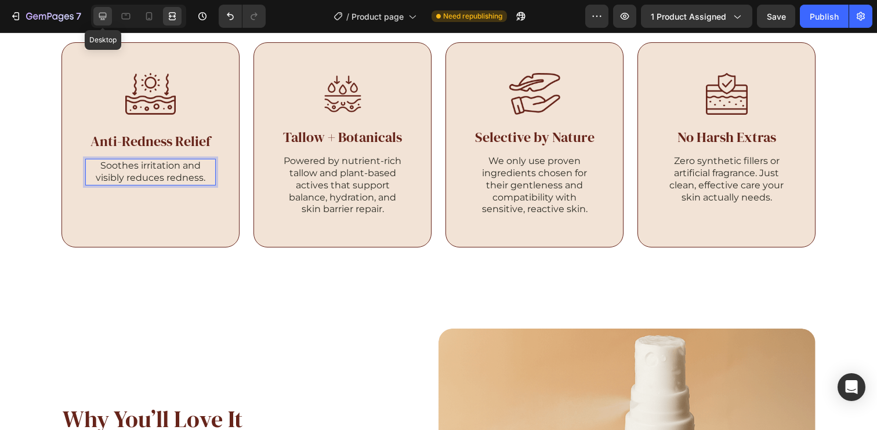
click at [95, 16] on div at bounding box center [102, 16] width 19 height 19
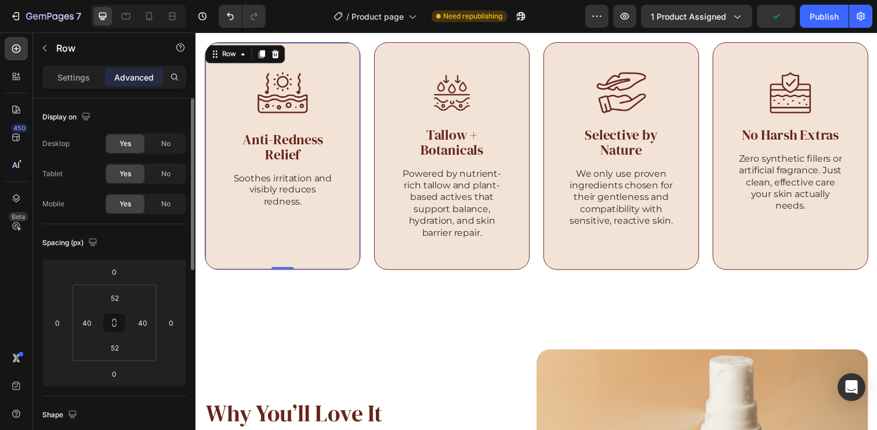
click at [221, 177] on div "Image Anti-Redness Relief Heading Soothes irritation and visibly reduces rednes…" at bounding box center [284, 158] width 159 height 233
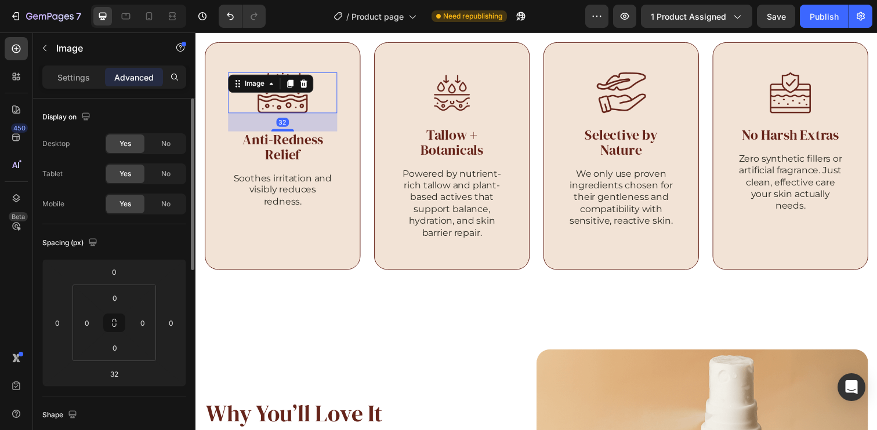
click at [306, 104] on img at bounding box center [284, 94] width 50 height 42
click at [466, 95] on img at bounding box center [457, 94] width 42 height 42
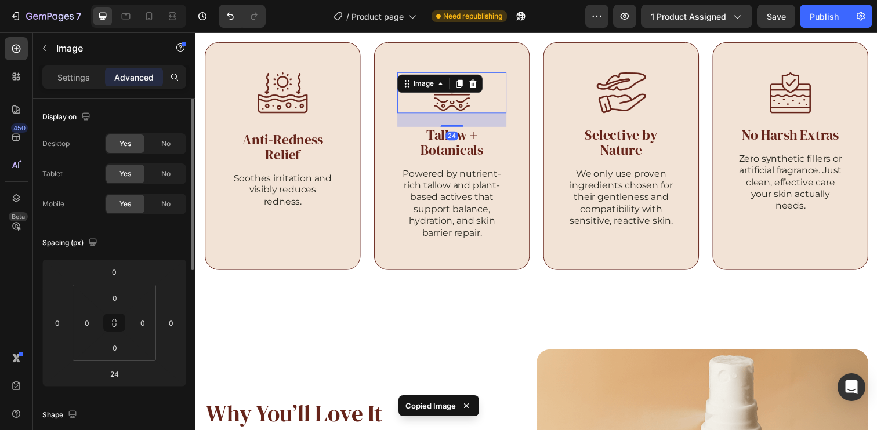
type input "32"
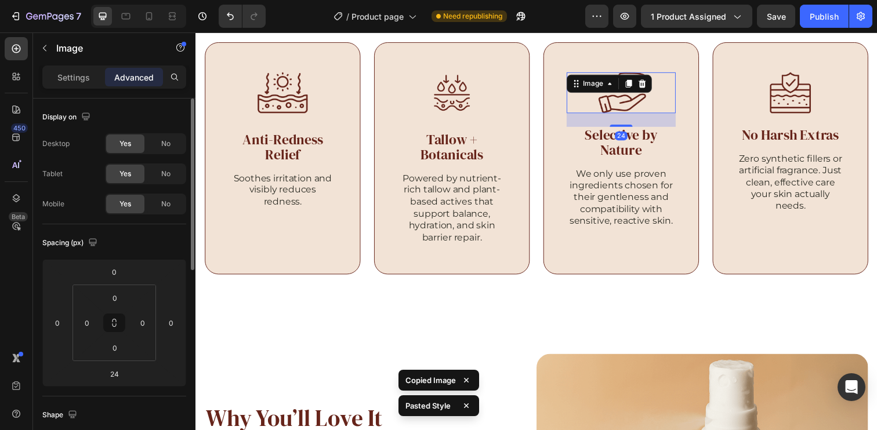
click at [625, 94] on img at bounding box center [630, 94] width 52 height 42
type input "32"
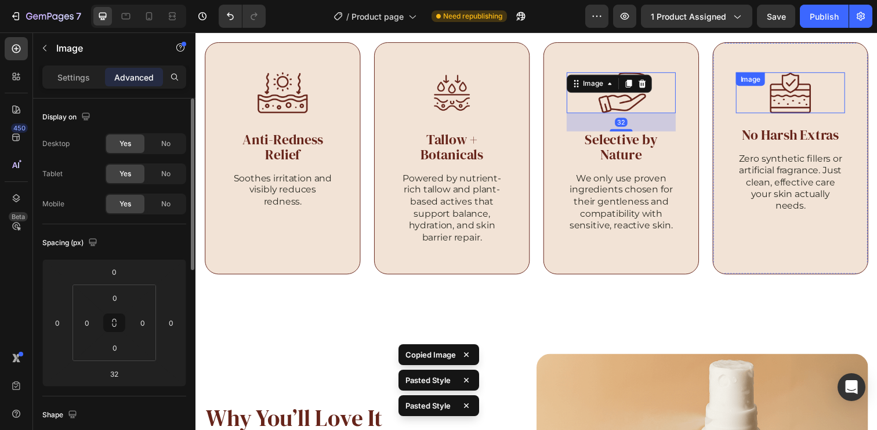
click at [807, 86] on div "Image" at bounding box center [802, 94] width 111 height 42
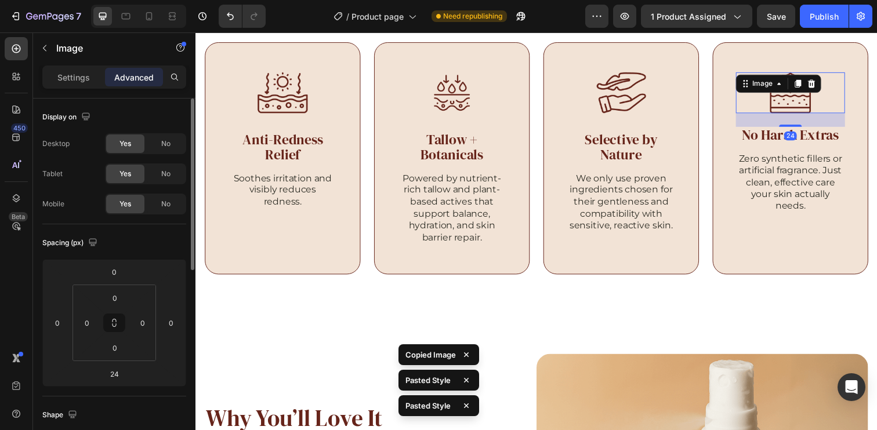
type input "32"
click at [302, 143] on p "Anti-Redness Relief" at bounding box center [284, 150] width 109 height 31
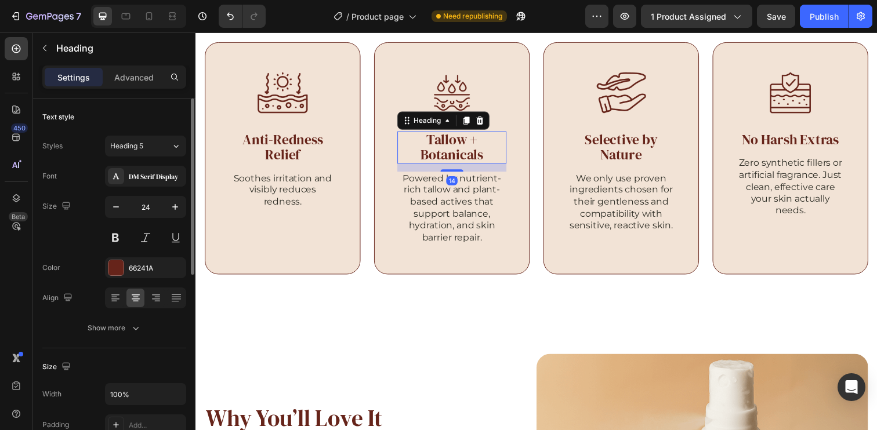
click at [476, 144] on h2 "Tallow + Botanicals" at bounding box center [456, 149] width 111 height 33
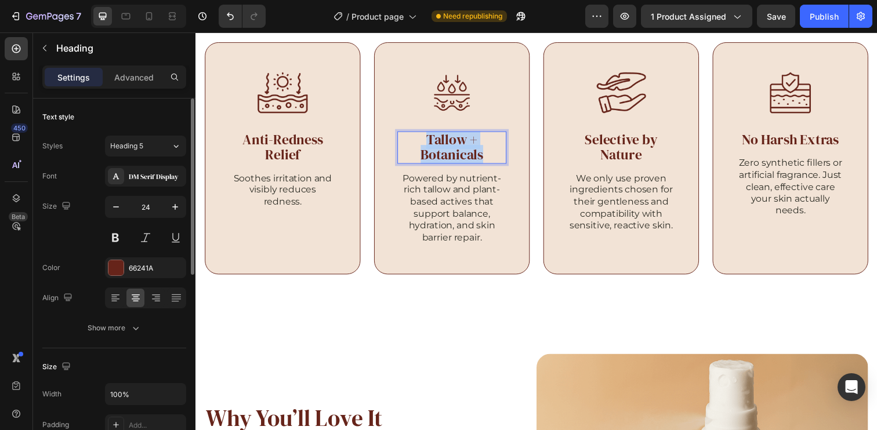
click at [476, 144] on p "Tallow + Botanicals" at bounding box center [456, 150] width 109 height 31
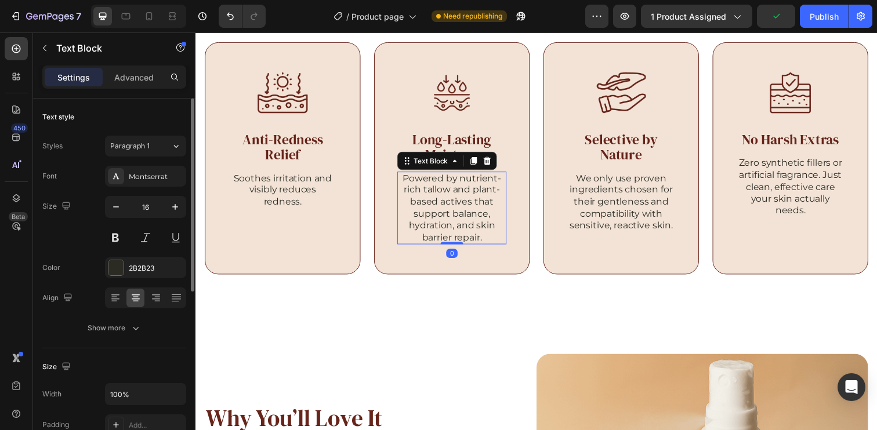
click at [466, 215] on p "Powered by nutrient-rich tallow and plant-based actives that support balance, h…" at bounding box center [456, 212] width 109 height 72
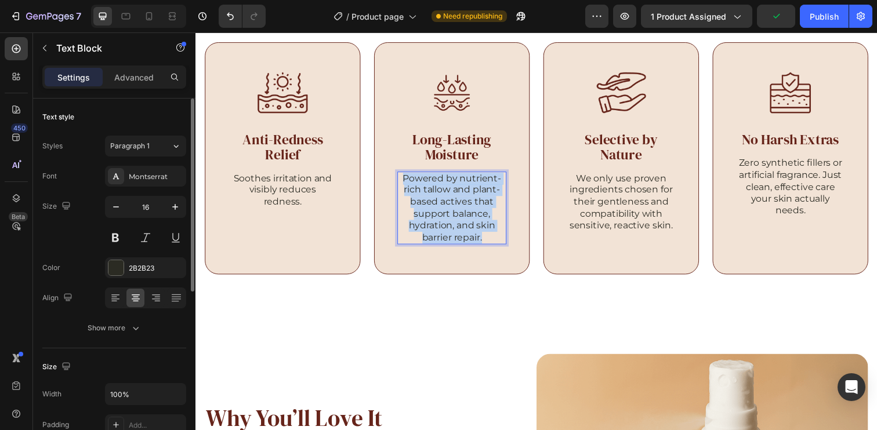
click at [466, 215] on p "Powered by nutrient-rich tallow and plant-based actives that support balance, h…" at bounding box center [456, 212] width 109 height 72
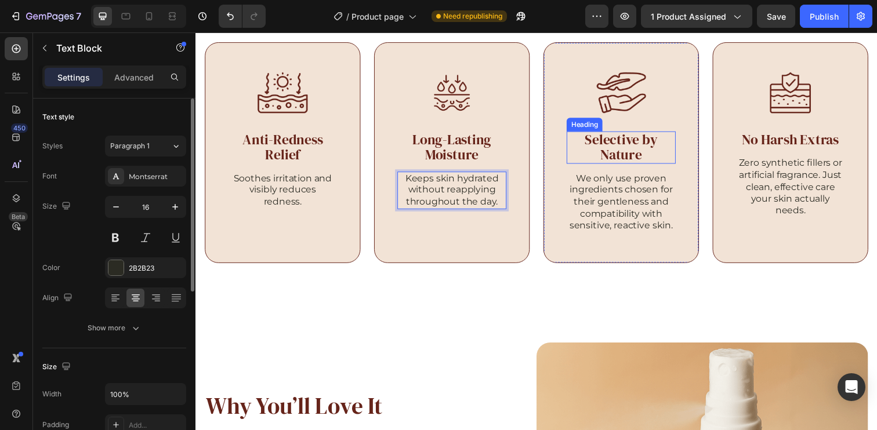
click at [628, 144] on h2 "Selective by Nature" at bounding box center [629, 149] width 111 height 33
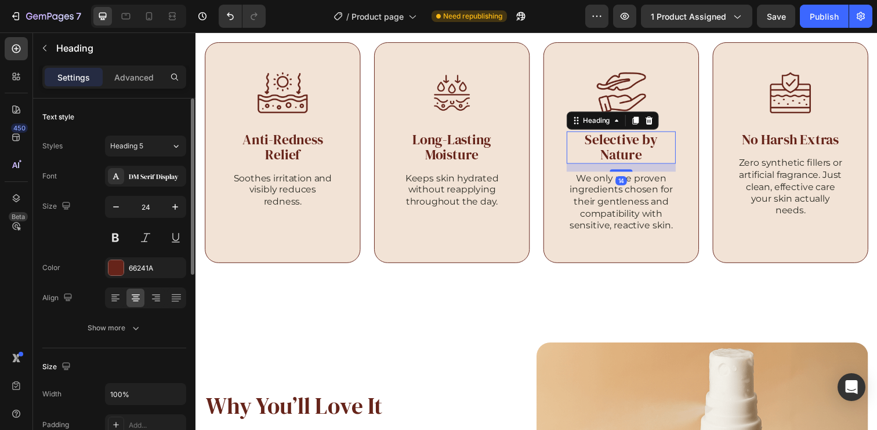
click at [628, 144] on h2 "Selective by Nature" at bounding box center [629, 149] width 111 height 33
click at [628, 144] on p "Selective by Nature" at bounding box center [629, 150] width 109 height 31
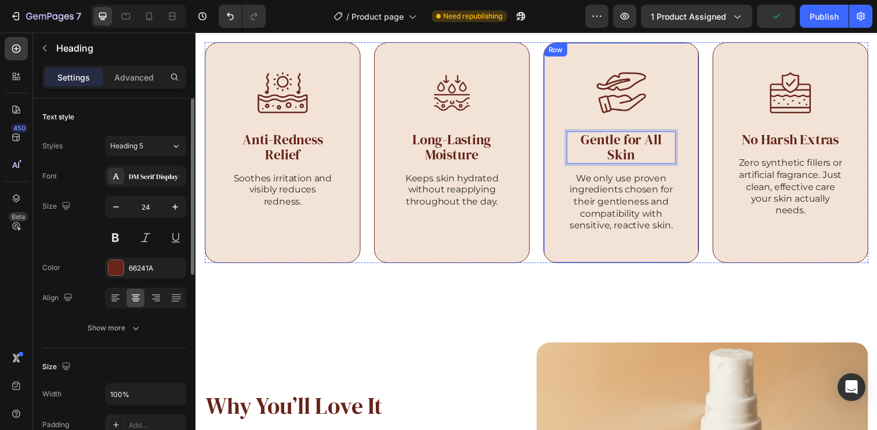
click at [634, 204] on p "We only use proven ingredients chosen for their gentleness and compatibility wi…" at bounding box center [629, 206] width 109 height 60
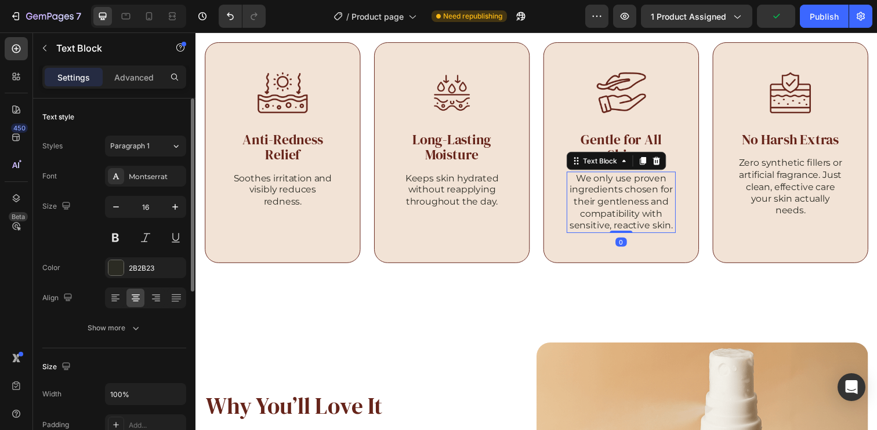
click at [634, 204] on p "We only use proven ingredients chosen for their gentleness and compatibility wi…" at bounding box center [629, 206] width 109 height 60
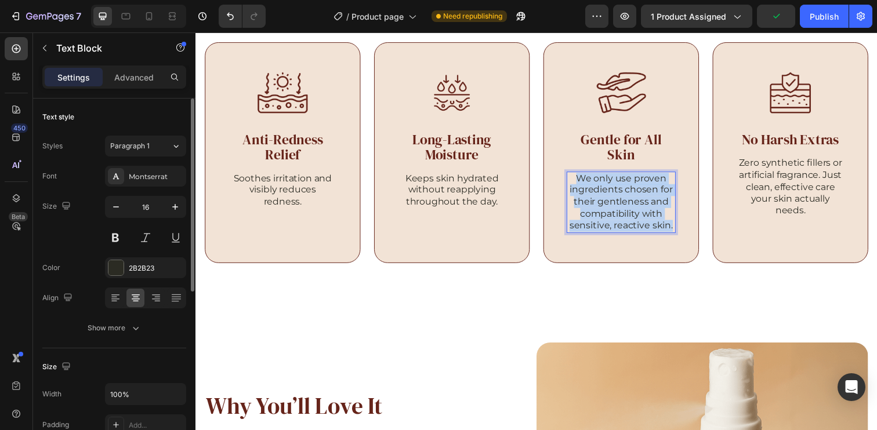
click at [634, 204] on p "We only use proven ingredients chosen for their gentleness and compatibility wi…" at bounding box center [629, 206] width 109 height 60
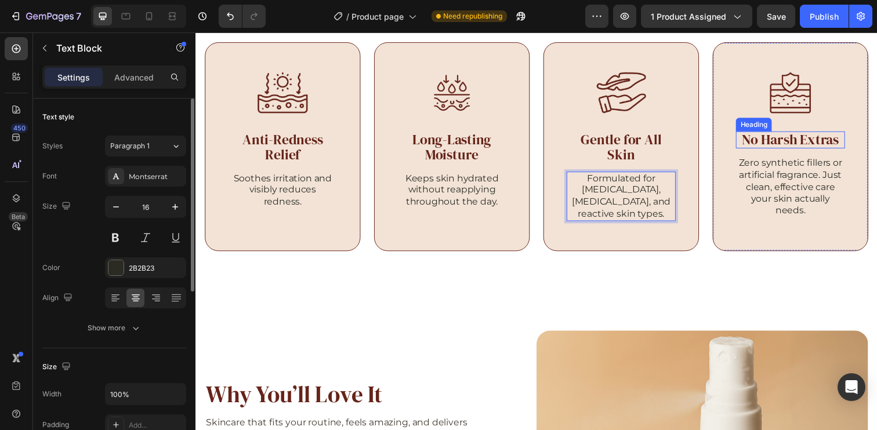
click at [778, 138] on h2 "No Harsh Extras" at bounding box center [802, 141] width 111 height 17
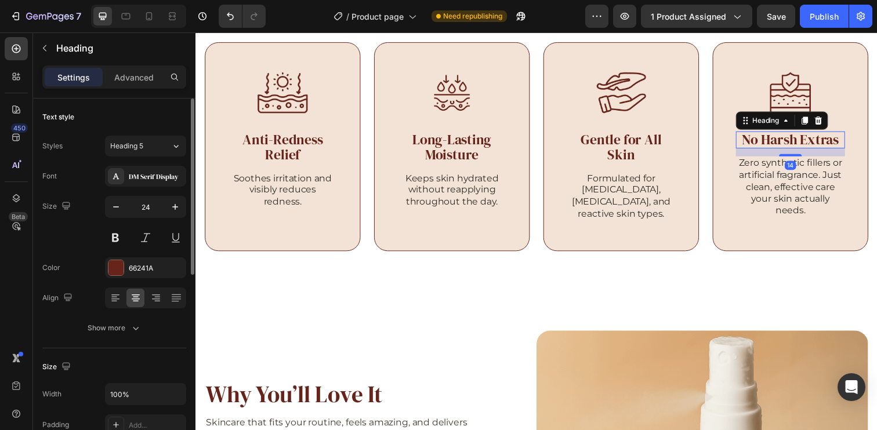
click at [778, 137] on h2 "No Harsh Extras" at bounding box center [802, 141] width 111 height 17
click at [778, 137] on p "No Harsh Extras" at bounding box center [802, 142] width 109 height 15
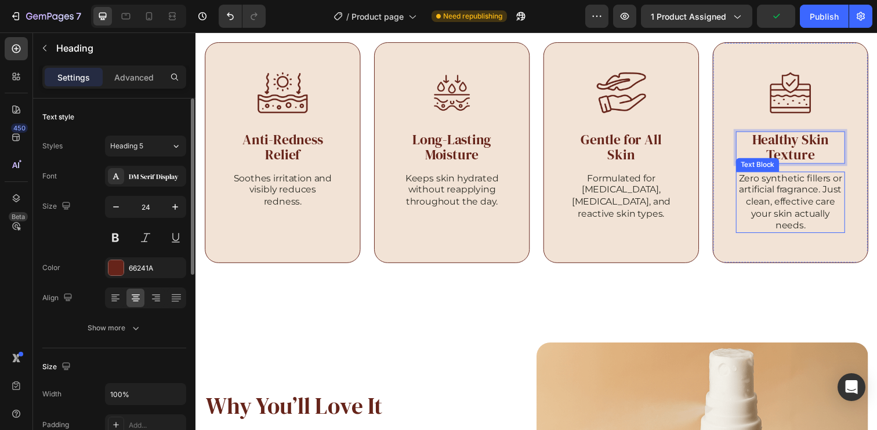
click at [772, 216] on p "Zero synthetic fillers or artificial fragrance. Just clean, effective care your…" at bounding box center [802, 206] width 109 height 60
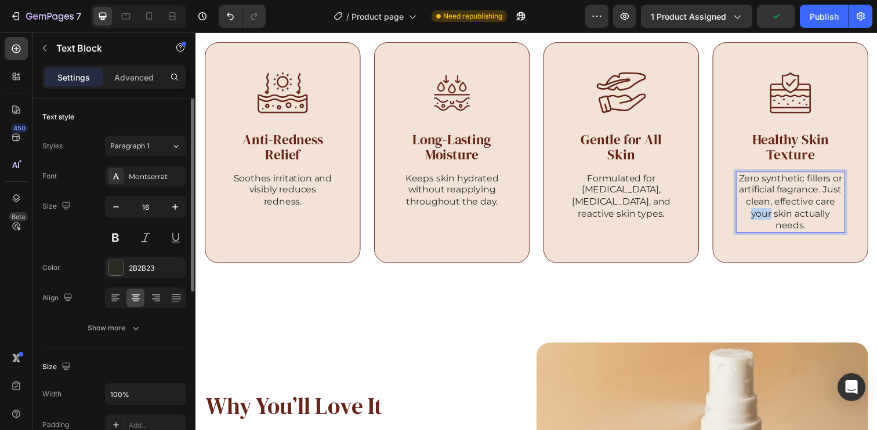
click at [772, 216] on p "Zero synthetic fillers or artificial fragrance. Just clean, effective care your…" at bounding box center [802, 206] width 109 height 60
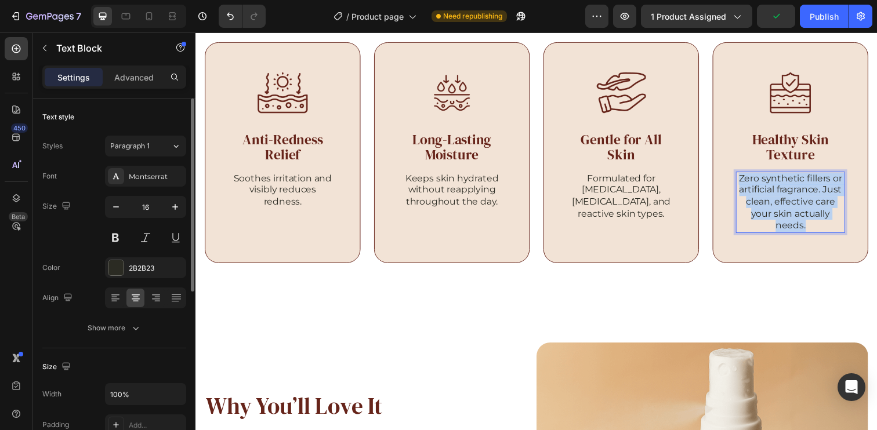
click at [772, 216] on p "Zero synthetic fillers or artificial fragrance. Just clean, effective care your…" at bounding box center [802, 206] width 109 height 60
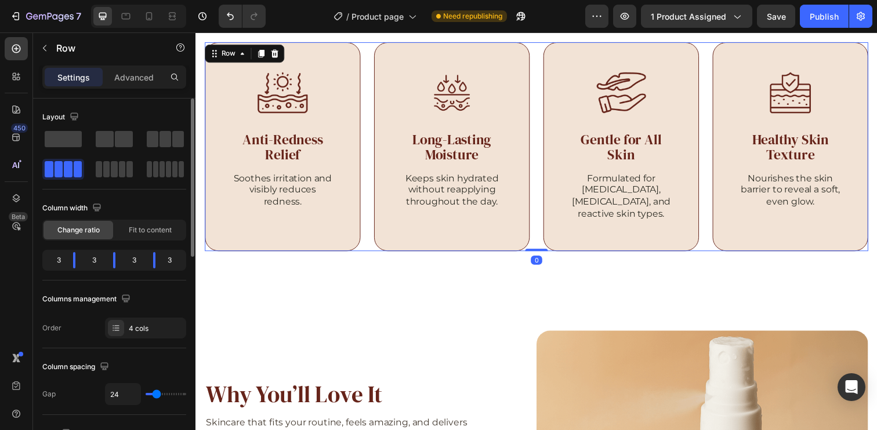
click at [368, 132] on div "Image Anti-Redness Relief Heading Soothes irritation and visibly reduces rednes…" at bounding box center [543, 148] width 677 height 213
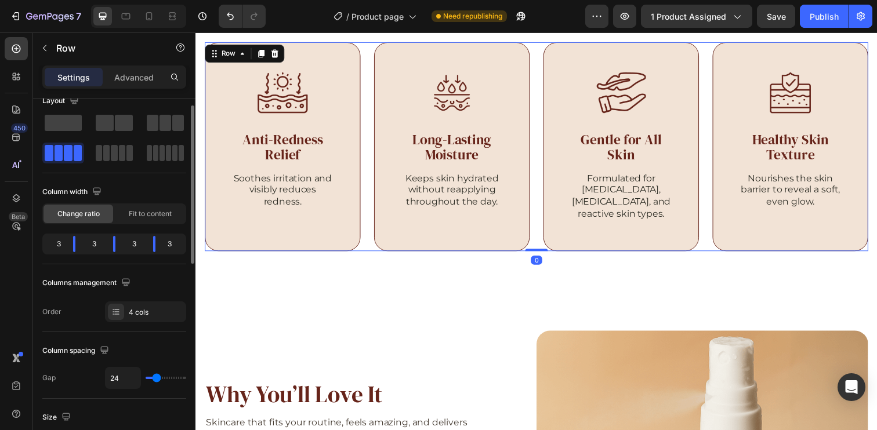
scroll to position [48, 0]
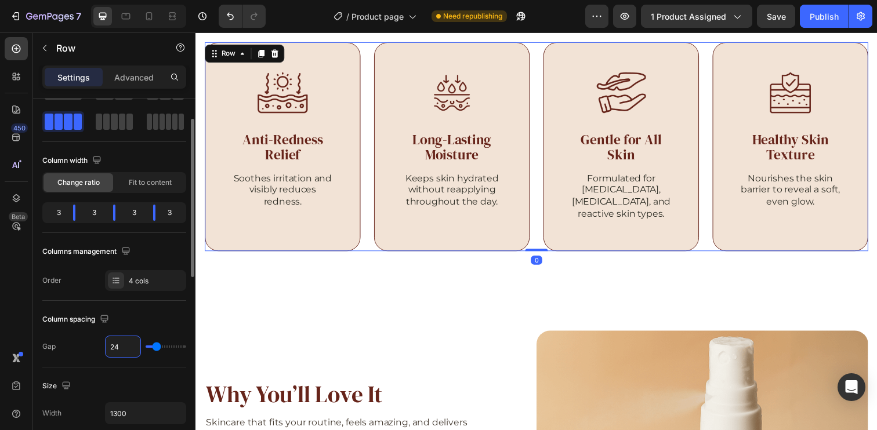
click at [138, 347] on input "24" at bounding box center [123, 346] width 35 height 21
type input "23"
click at [168, 17] on icon at bounding box center [172, 16] width 12 height 12
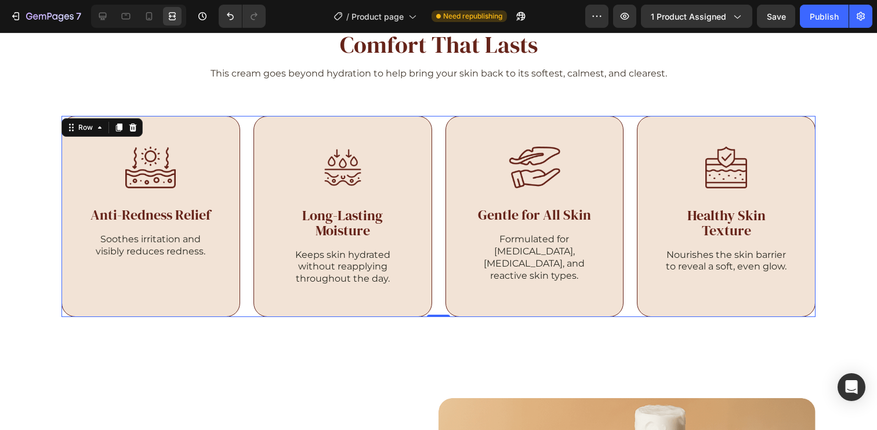
scroll to position [1734, 0]
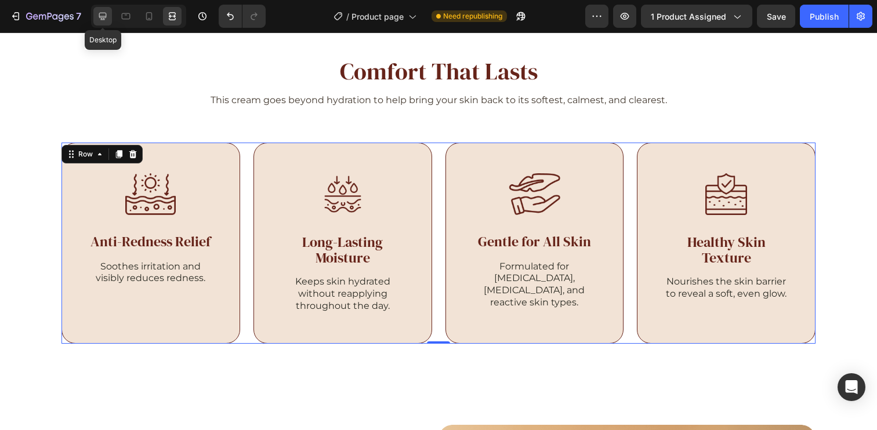
click at [96, 14] on div at bounding box center [102, 16] width 19 height 19
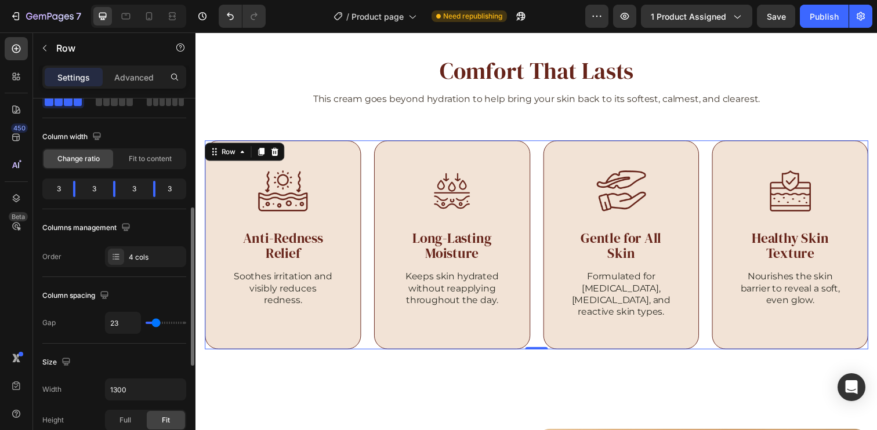
scroll to position [126, 0]
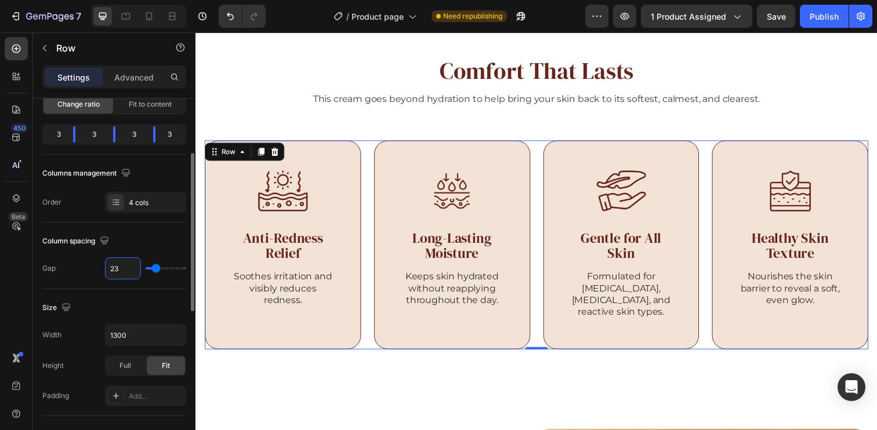
click at [122, 269] on input "23" at bounding box center [123, 268] width 35 height 21
type input "22"
click at [170, 6] on div at bounding box center [138, 16] width 95 height 23
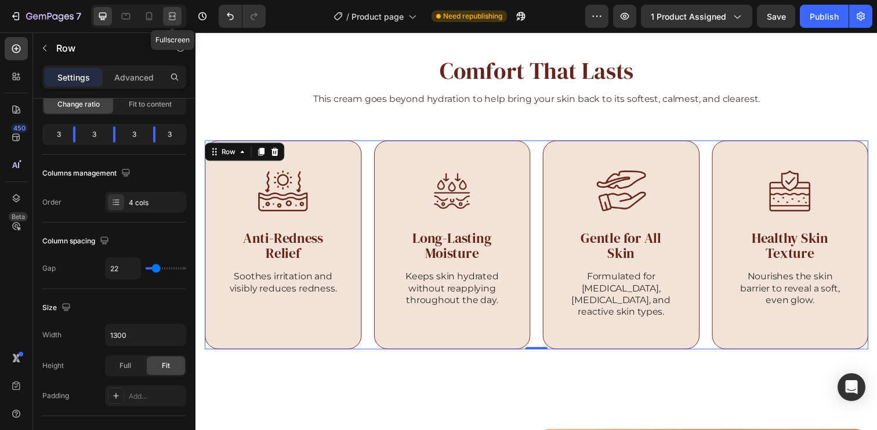
click at [170, 13] on icon at bounding box center [172, 16] width 12 height 12
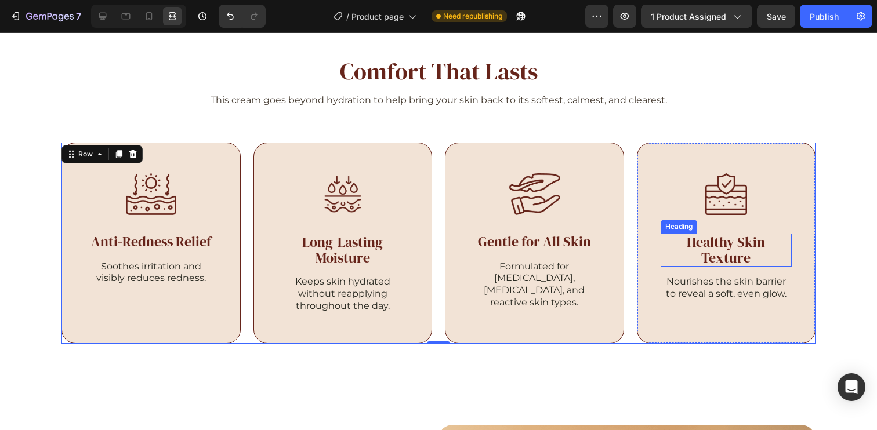
click at [723, 247] on p "Healthy Skin Texture" at bounding box center [726, 250] width 129 height 31
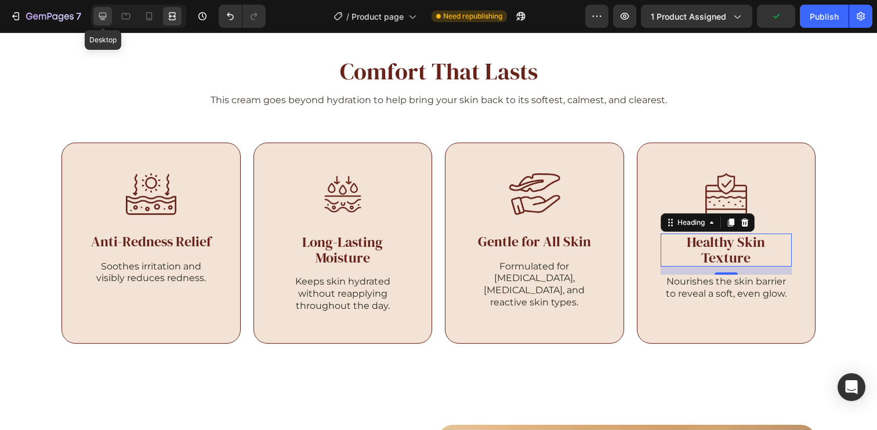
click at [100, 14] on icon at bounding box center [103, 16] width 12 height 12
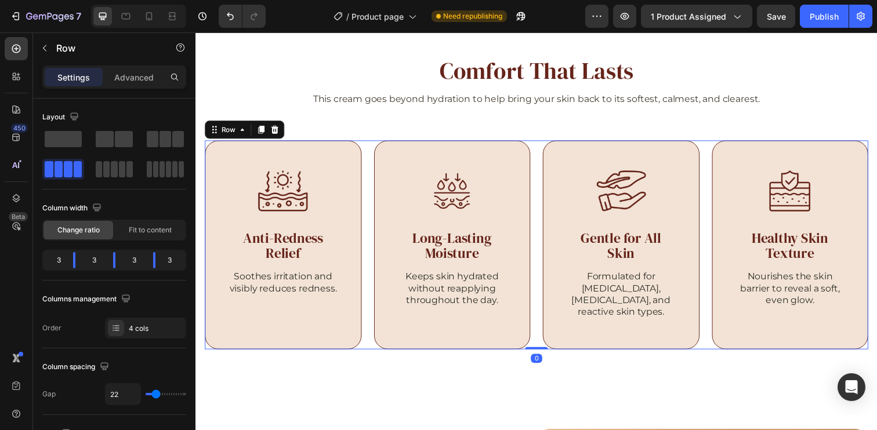
click at [369, 208] on div "Image Anti-Redness Relief Heading Soothes irritation and visibly reduces rednes…" at bounding box center [543, 249] width 677 height 213
click at [129, 393] on input "22" at bounding box center [123, 394] width 35 height 21
type input "23"
click at [172, 17] on icon at bounding box center [170, 15] width 3 height 3
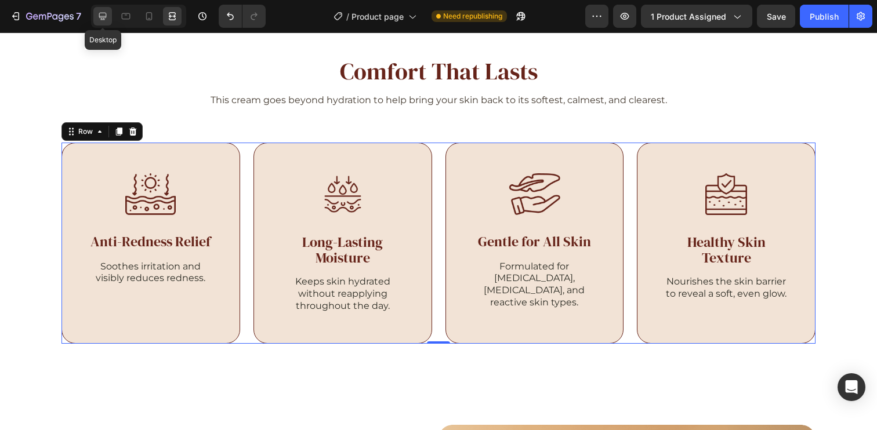
click at [104, 21] on icon at bounding box center [103, 16] width 12 height 12
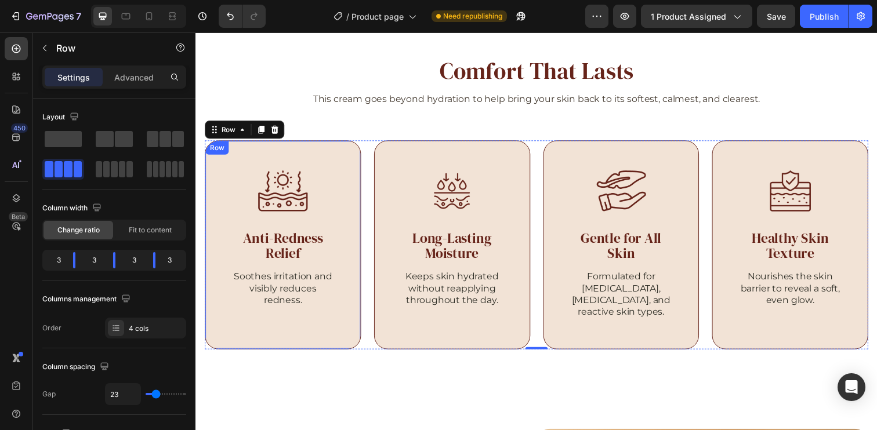
click at [338, 172] on div "Image Anti-Redness Relief Heading Soothes irritation and visibly reduces rednes…" at bounding box center [284, 249] width 159 height 213
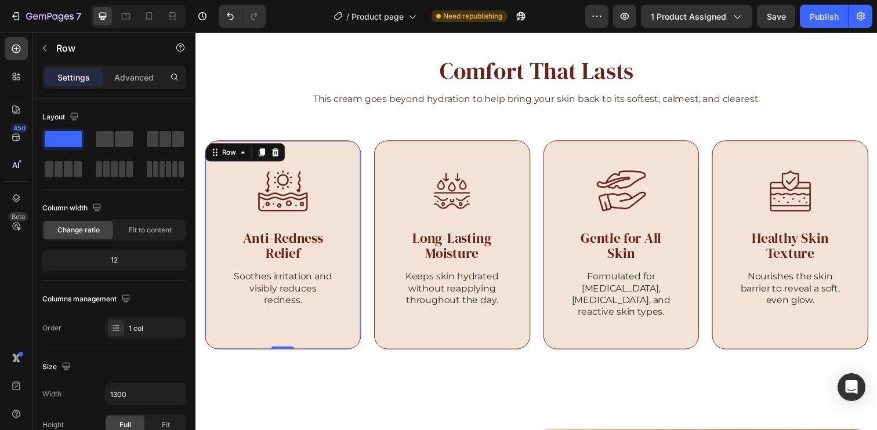
click at [343, 159] on div "Image Anti-Redness Relief Heading Soothes irritation and visibly reduces rednes…" at bounding box center [284, 249] width 159 height 213
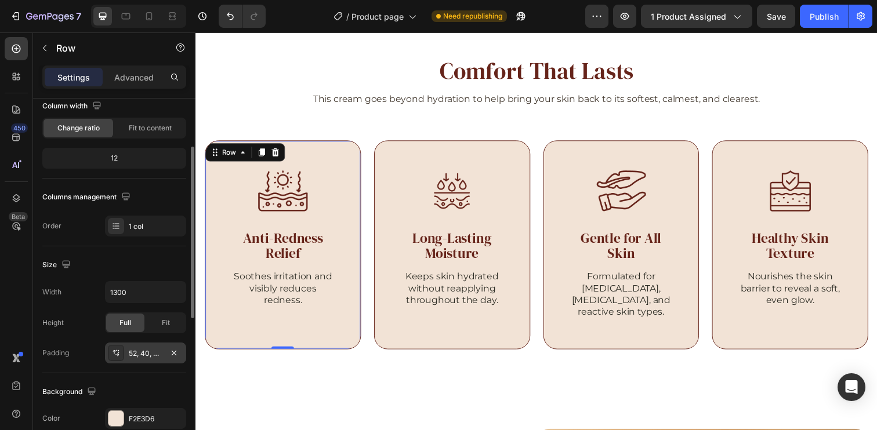
click at [153, 355] on div "52, 40, 52, 40" at bounding box center [146, 354] width 34 height 10
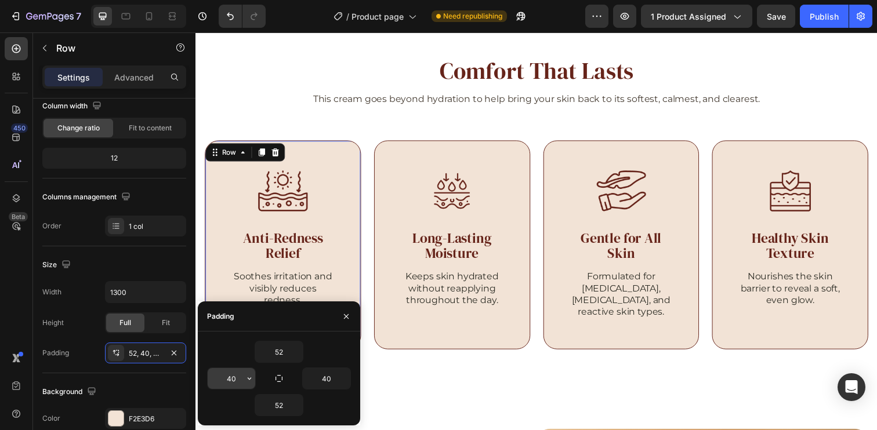
click at [231, 382] on input "40" at bounding box center [232, 378] width 48 height 21
type input "36"
click at [238, 377] on input "36" at bounding box center [232, 378] width 48 height 21
click at [322, 384] on input "40" at bounding box center [327, 378] width 48 height 21
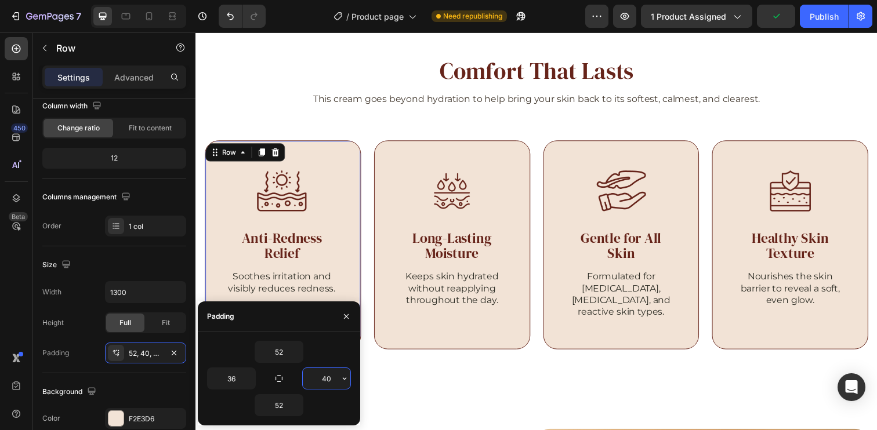
click at [322, 384] on input "40" at bounding box center [327, 378] width 48 height 21
paste input "36"
type input "36"
click at [344, 357] on div "52" at bounding box center [279, 352] width 144 height 22
click at [332, 182] on div at bounding box center [284, 194] width 117 height 42
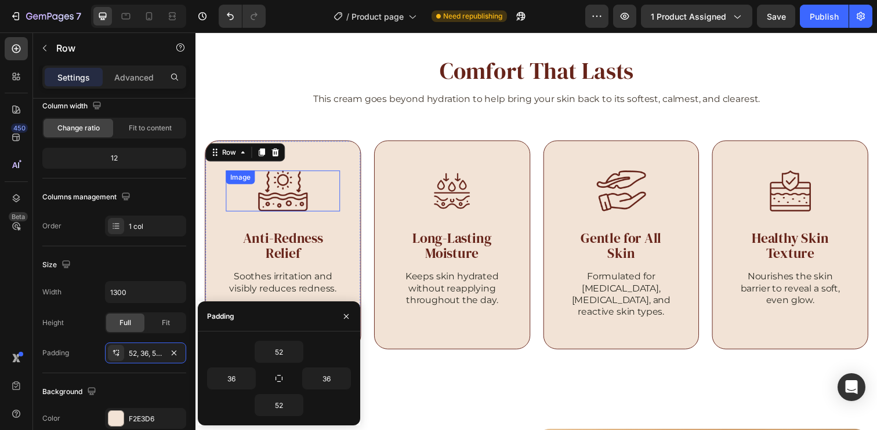
scroll to position [0, 0]
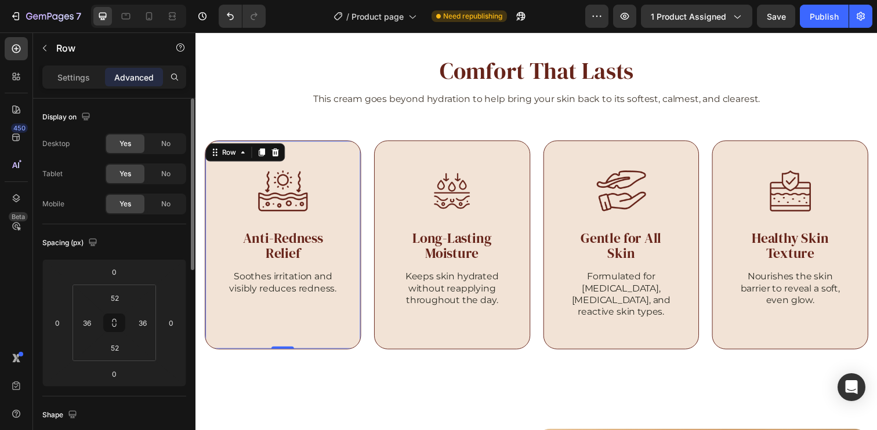
click at [351, 169] on div "Image Anti-Redness Relief Heading Soothes irritation and visibly reduces rednes…" at bounding box center [284, 249] width 159 height 213
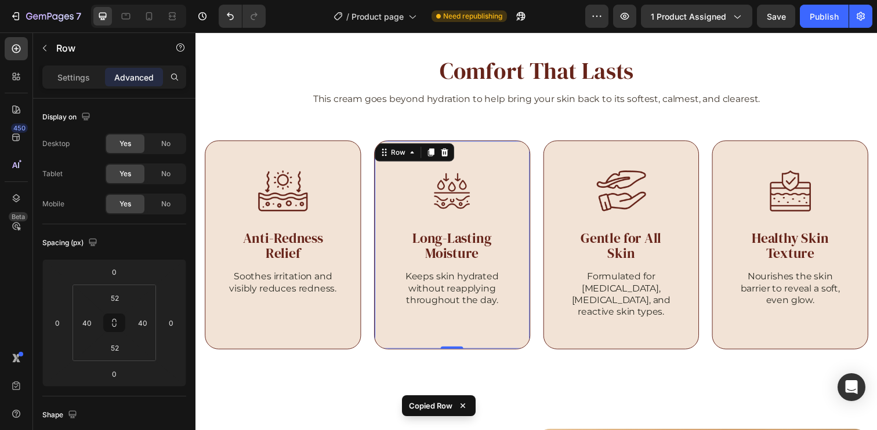
click at [511, 158] on div "Image Long-Lasting Moisture Heading Keeps skin hydrated without reapplying thro…" at bounding box center [457, 249] width 159 height 213
type input "36"
click at [666, 157] on div "Image Gentle for All Skin Heading Formulated for [MEDICAL_DATA], [MEDICAL_DATA]…" at bounding box center [629, 249] width 159 height 213
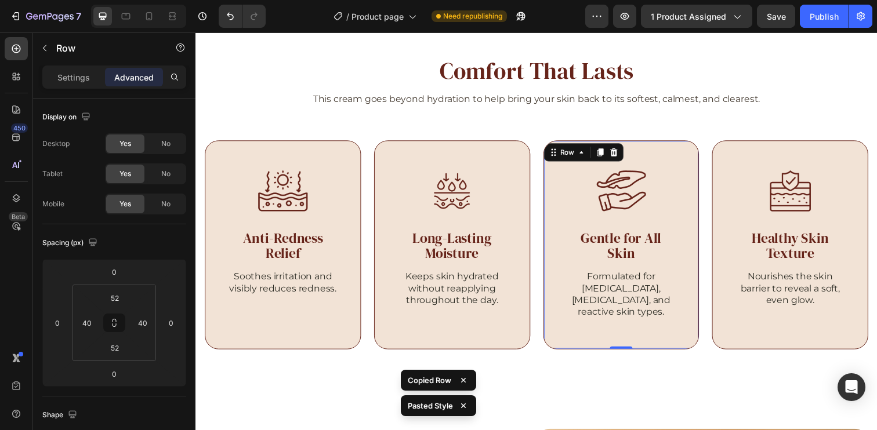
type input "36"
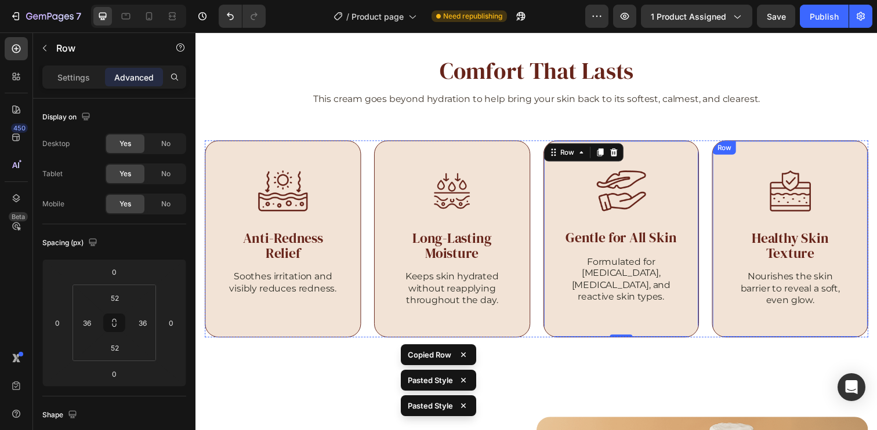
click at [853, 164] on div "Image Healthy Skin Texture Heading Nourishes the skin barrier to reveal a soft,…" at bounding box center [802, 243] width 159 height 201
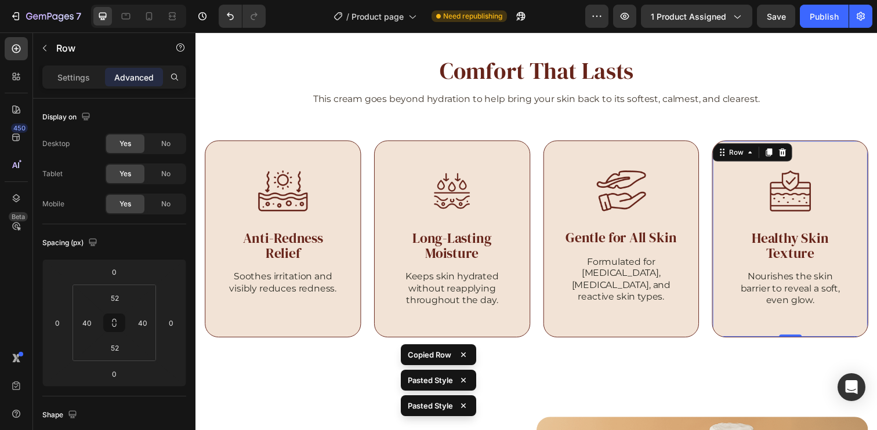
type input "36"
click at [149, 16] on icon at bounding box center [149, 16] width 12 height 12
type input "24"
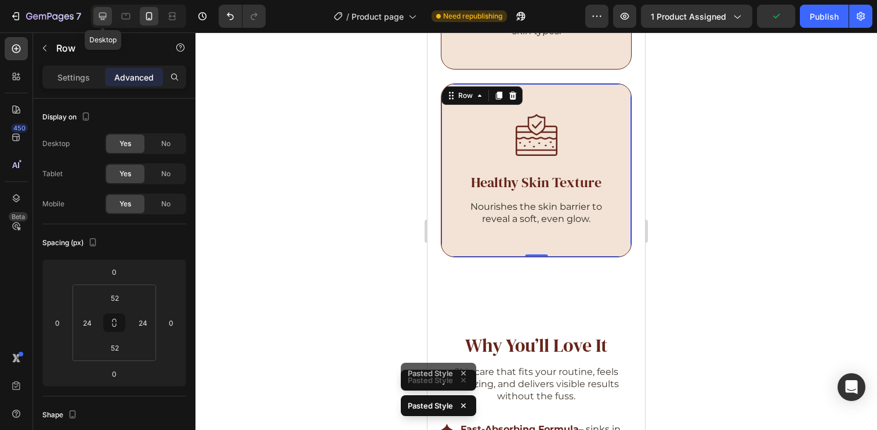
click at [103, 20] on icon at bounding box center [103, 17] width 8 height 8
type input "36"
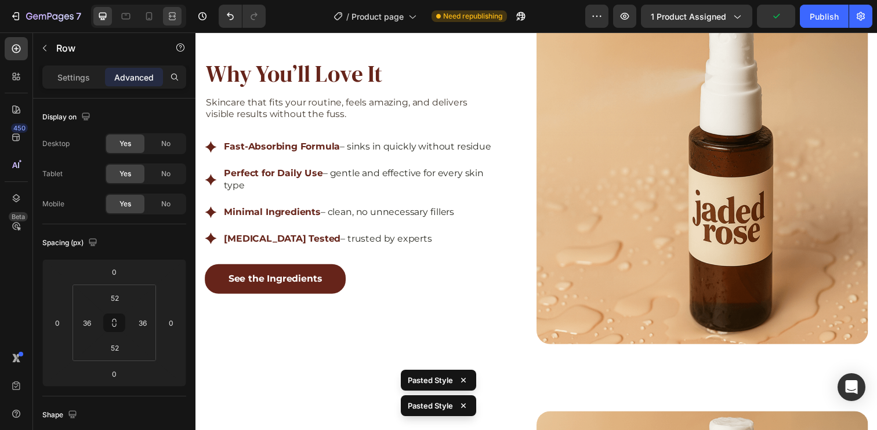
scroll to position [2290, 0]
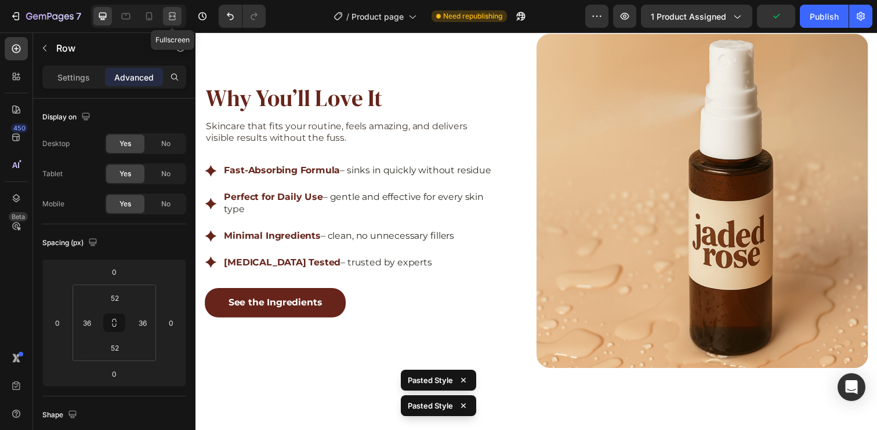
click at [167, 19] on icon at bounding box center [172, 16] width 12 height 12
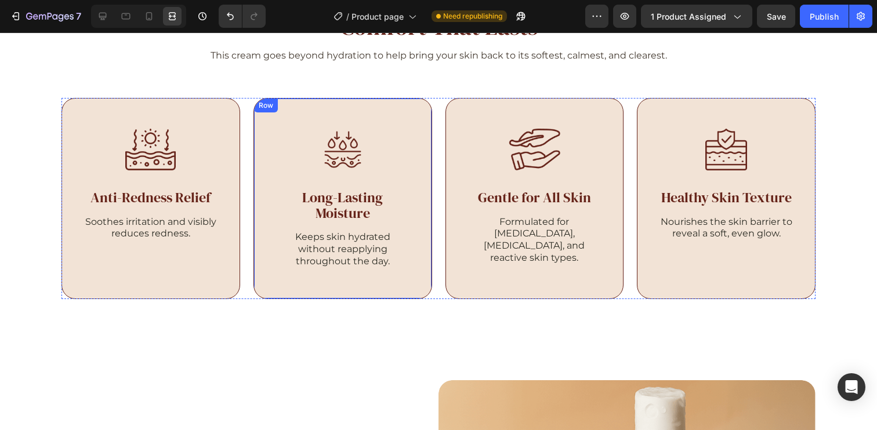
scroll to position [1779, 0]
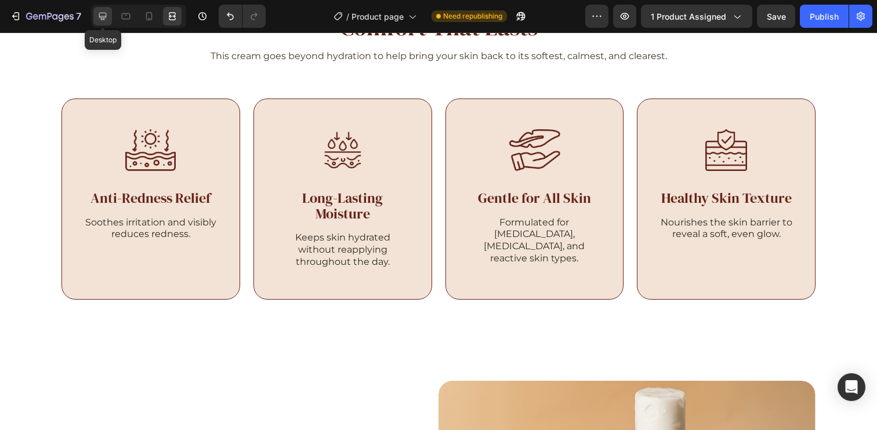
click at [103, 16] on icon at bounding box center [103, 17] width 8 height 8
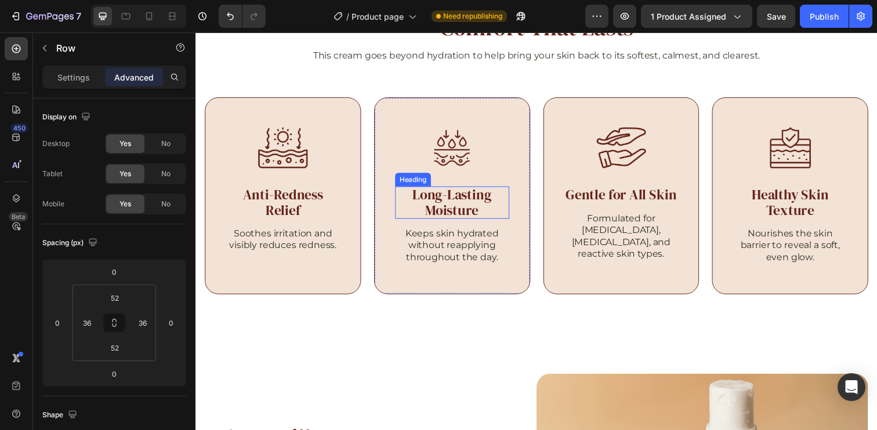
click at [492, 197] on h2 "Long-Lasting Moisture" at bounding box center [457, 206] width 117 height 33
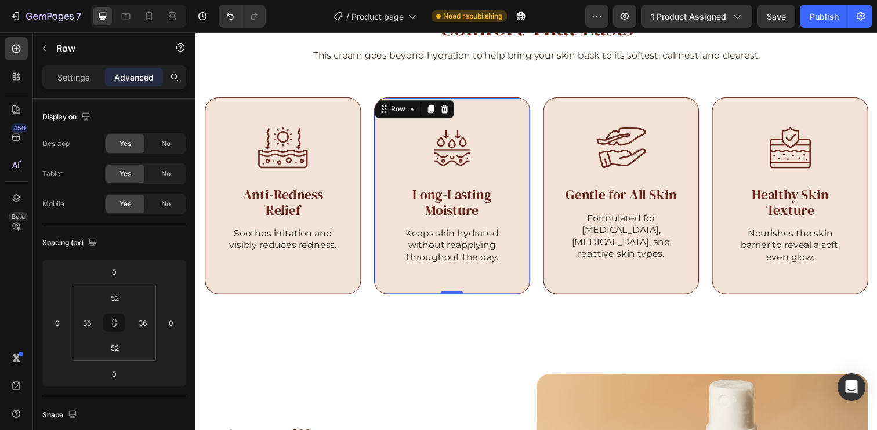
click at [524, 129] on div "Image Long-Lasting Moisture Heading Keeps skin hydrated without reapplying thro…" at bounding box center [457, 199] width 159 height 201
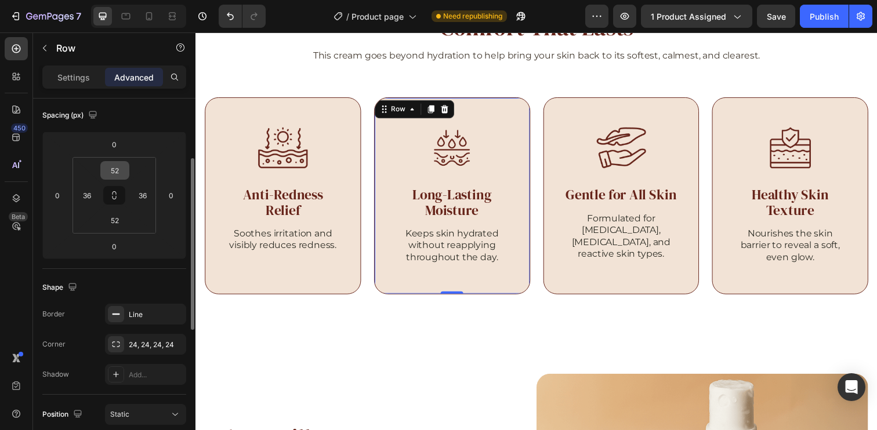
scroll to position [5, 0]
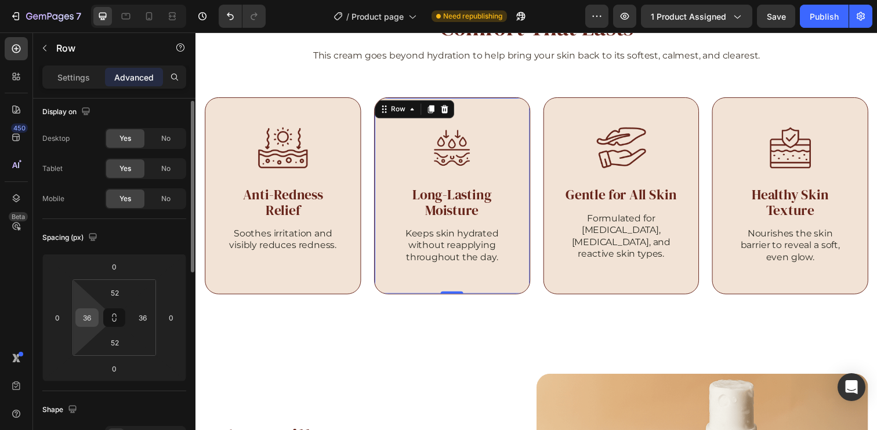
click at [89, 317] on input "36" at bounding box center [86, 317] width 17 height 17
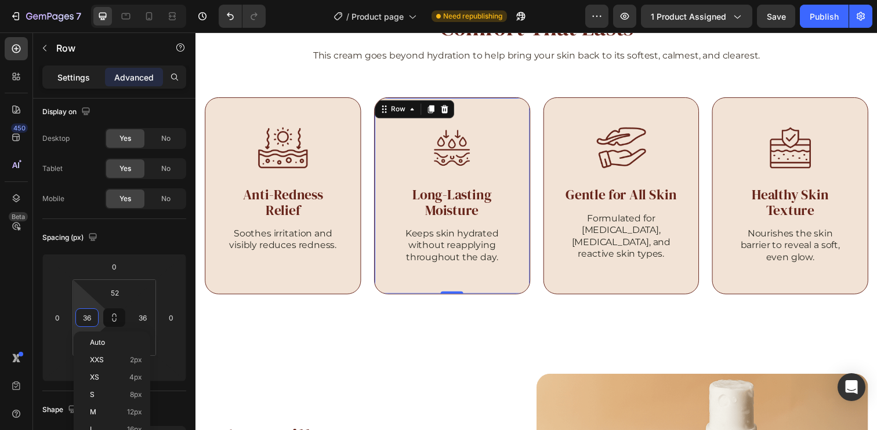
click at [63, 70] on div "Settings" at bounding box center [74, 77] width 58 height 19
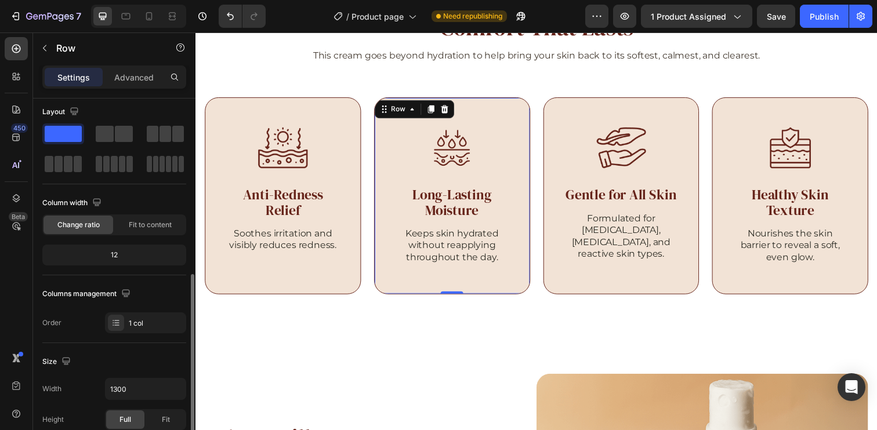
scroll to position [251, 0]
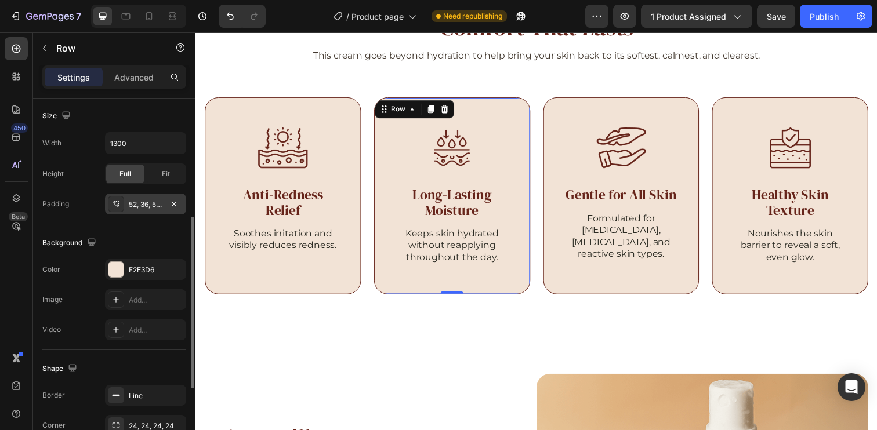
click at [146, 199] on div "52, 36, 52, 36" at bounding box center [146, 204] width 34 height 10
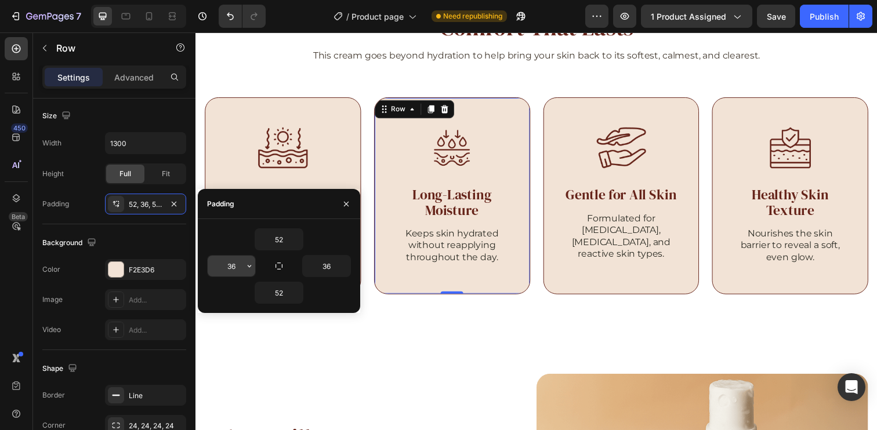
click at [235, 268] on input "36" at bounding box center [232, 266] width 48 height 21
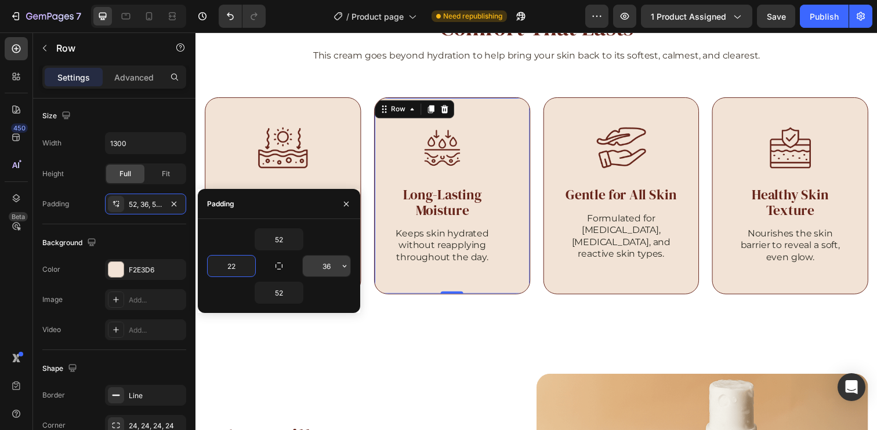
type input "22"
click at [328, 270] on input "36" at bounding box center [327, 266] width 48 height 21
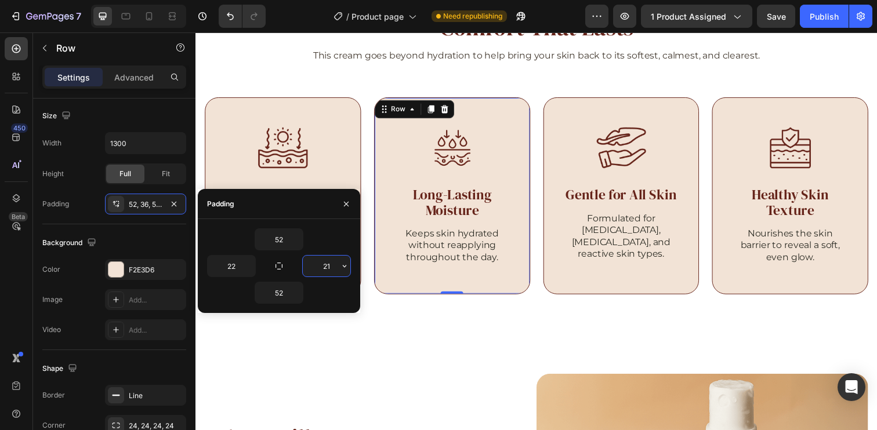
type input "22"
click at [128, 21] on icon at bounding box center [126, 16] width 12 height 12
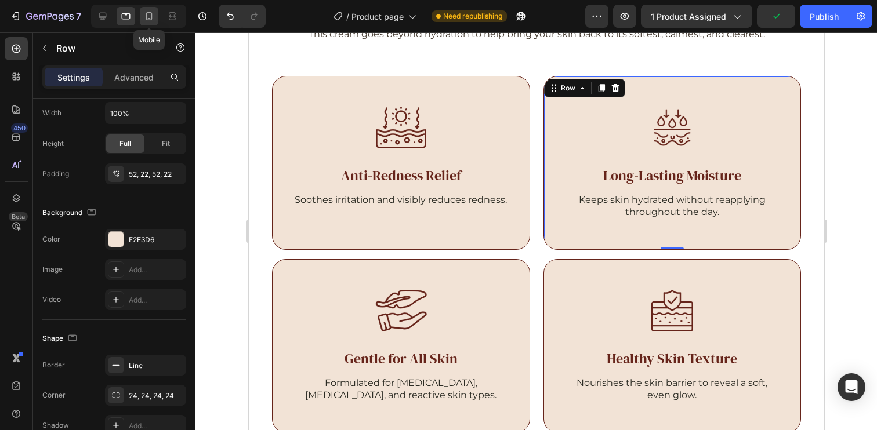
scroll to position [1781, 0]
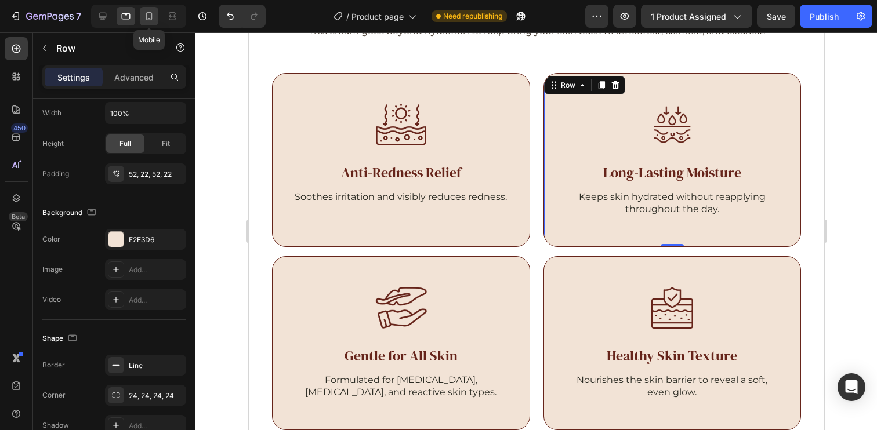
click at [153, 18] on icon at bounding box center [149, 16] width 12 height 12
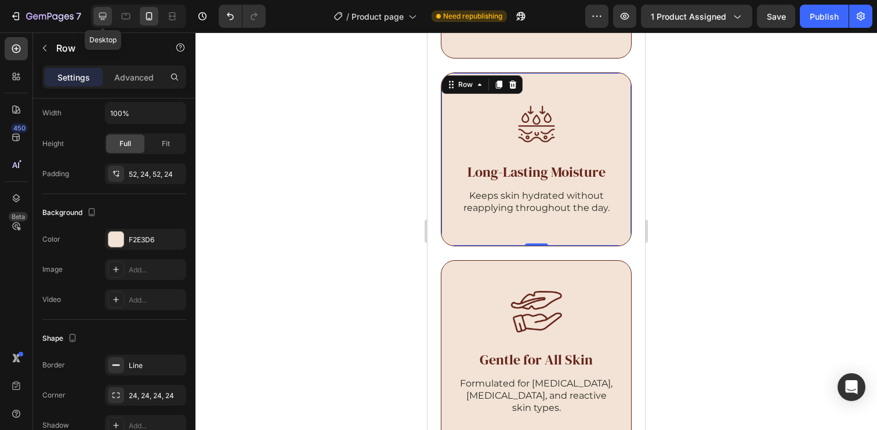
click at [103, 19] on icon at bounding box center [103, 17] width 8 height 8
type input "1300"
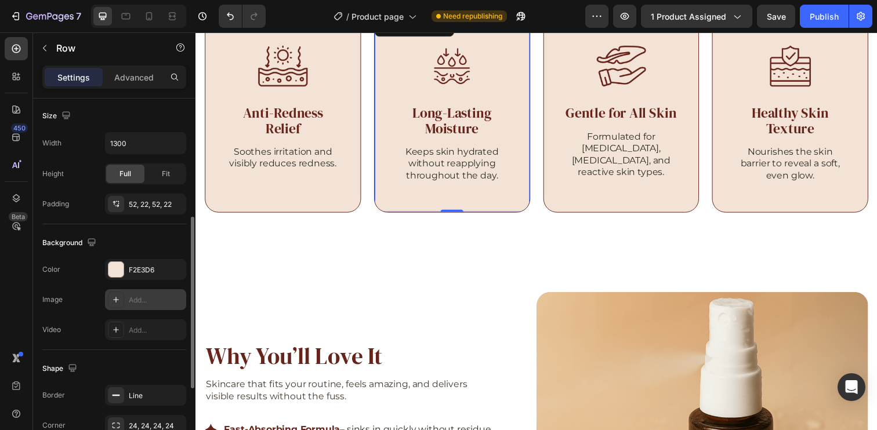
scroll to position [1804, 0]
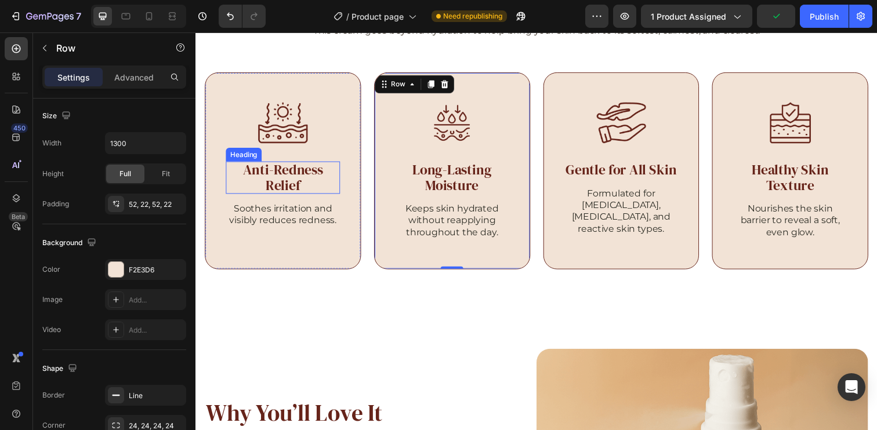
click at [300, 168] on h2 "Anti-Redness Relief" at bounding box center [284, 180] width 117 height 33
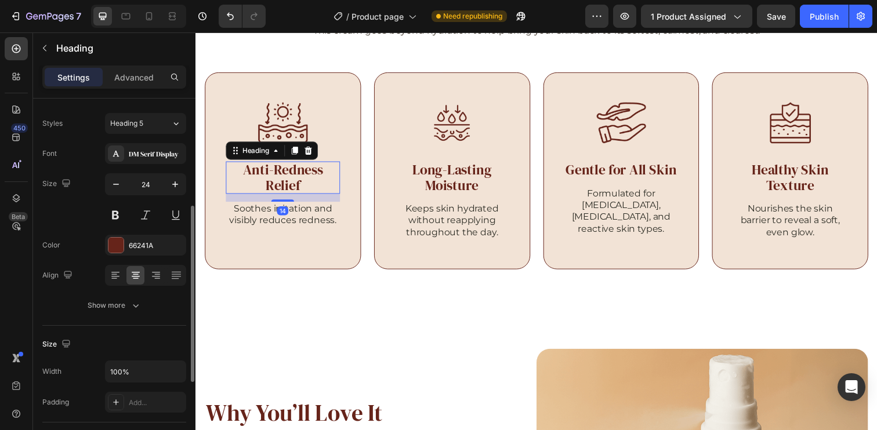
scroll to position [88, 0]
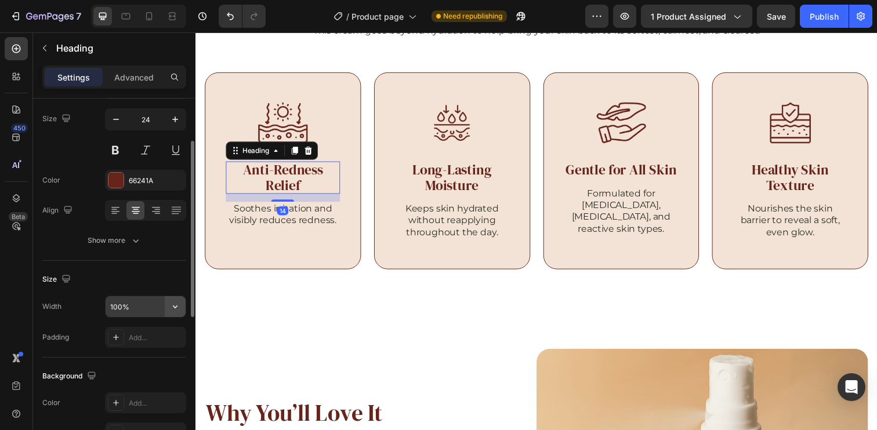
click at [179, 308] on icon "button" at bounding box center [175, 307] width 12 height 12
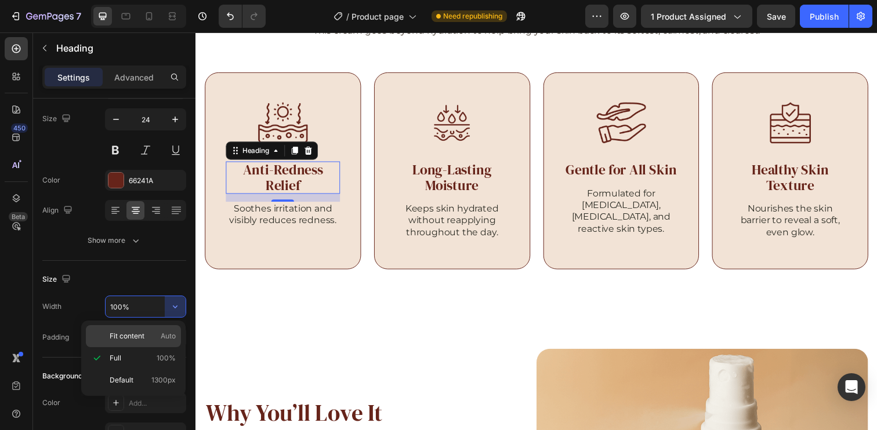
click at [162, 331] on span "Auto" at bounding box center [168, 336] width 15 height 10
type input "Auto"
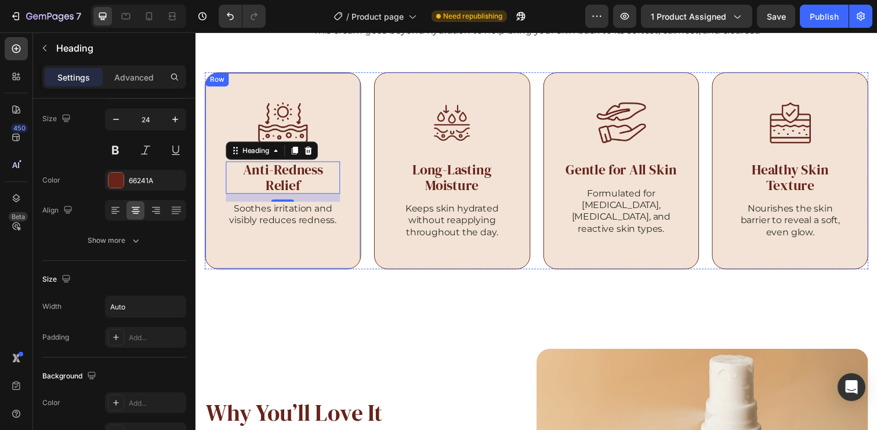
click at [340, 89] on div "Image Anti-Redness Relief Heading 14 Soothes irritation and visibly reduces red…" at bounding box center [284, 173] width 159 height 201
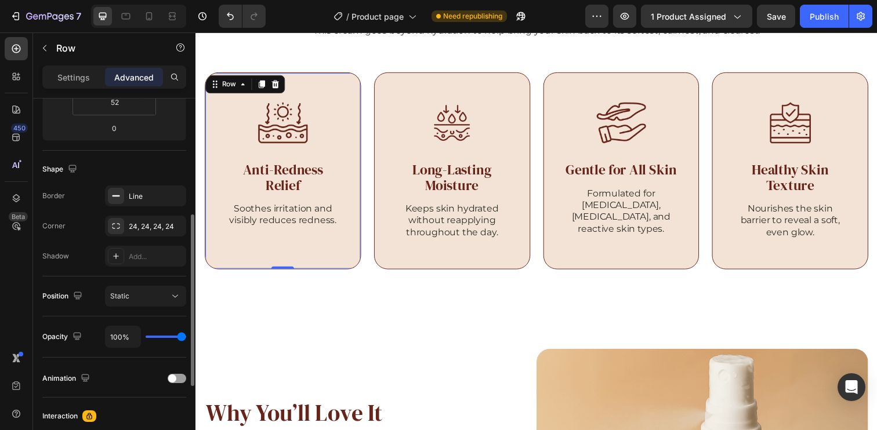
scroll to position [0, 0]
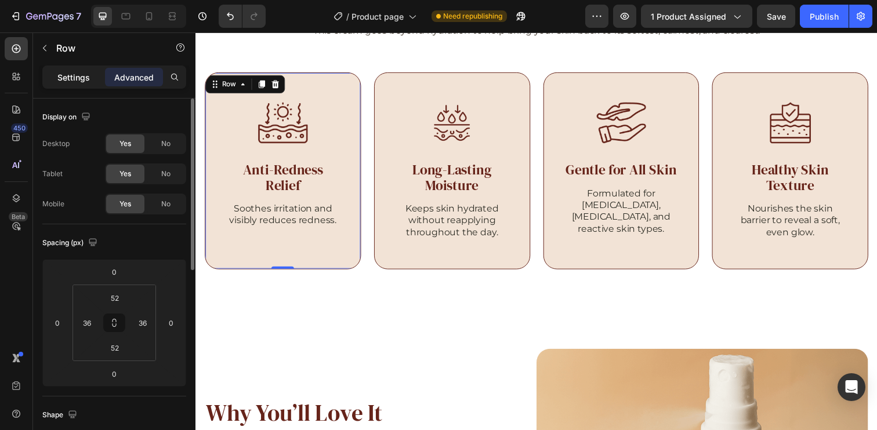
click at [61, 70] on div "Settings" at bounding box center [74, 77] width 58 height 19
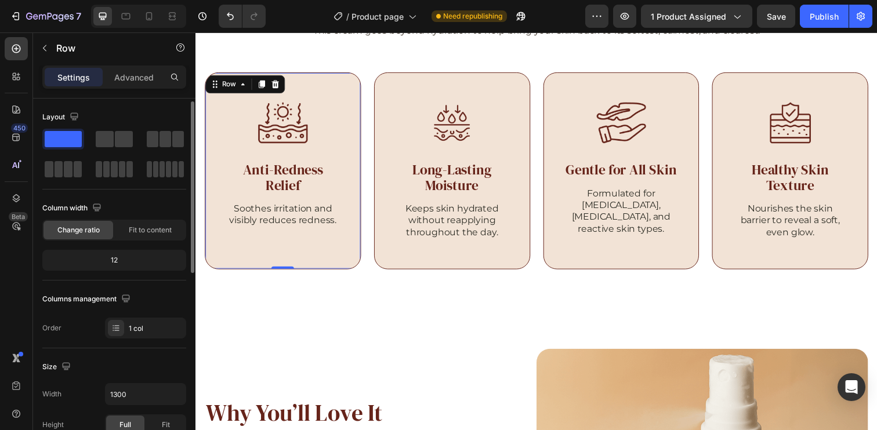
scroll to position [100, 0]
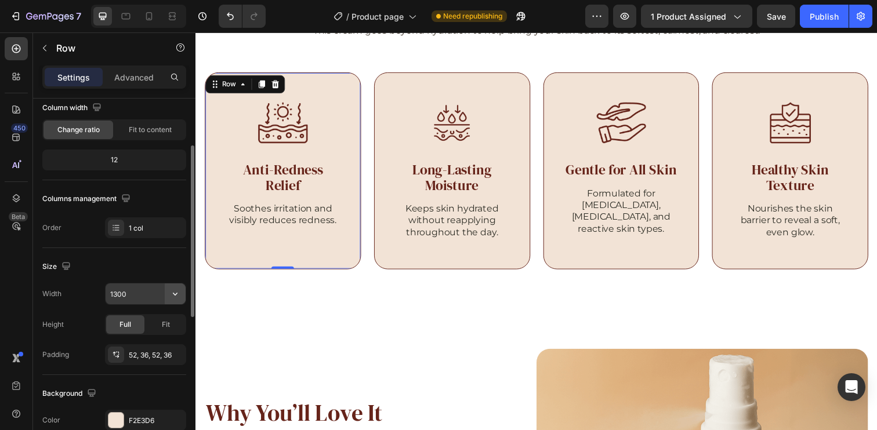
click at [172, 292] on icon "button" at bounding box center [175, 294] width 12 height 12
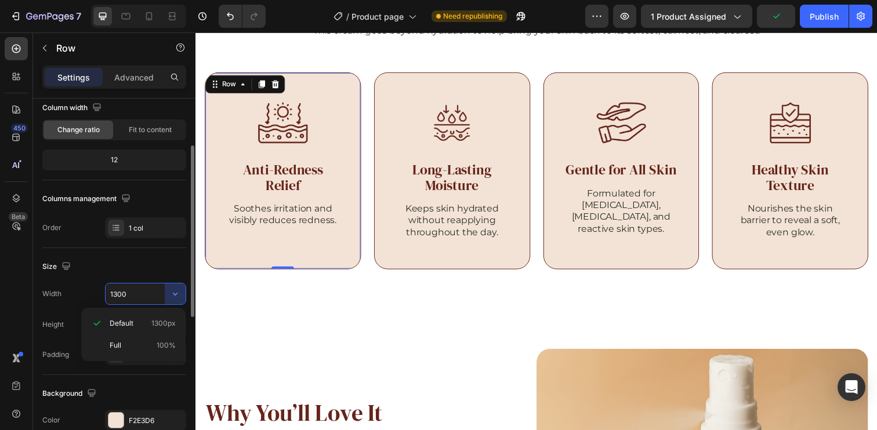
click at [164, 266] on div "Size" at bounding box center [114, 266] width 144 height 19
click at [177, 295] on icon "button" at bounding box center [175, 294] width 12 height 12
click at [175, 260] on div "Size" at bounding box center [114, 266] width 144 height 19
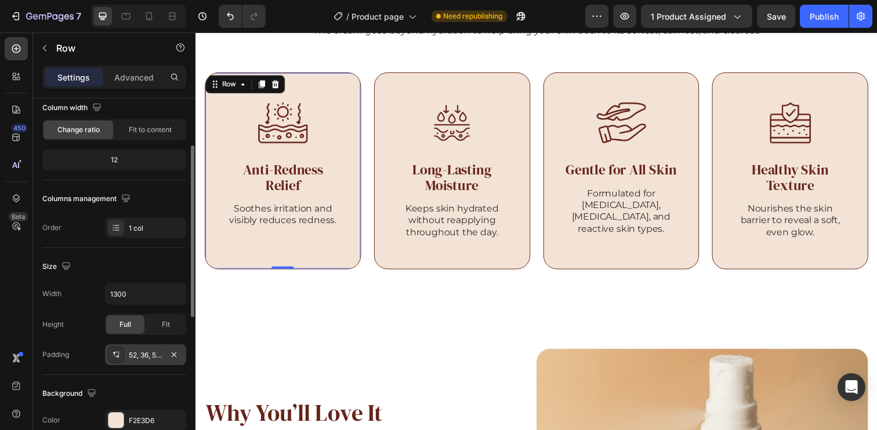
click at [144, 356] on div "52, 36, 52, 36" at bounding box center [146, 355] width 34 height 10
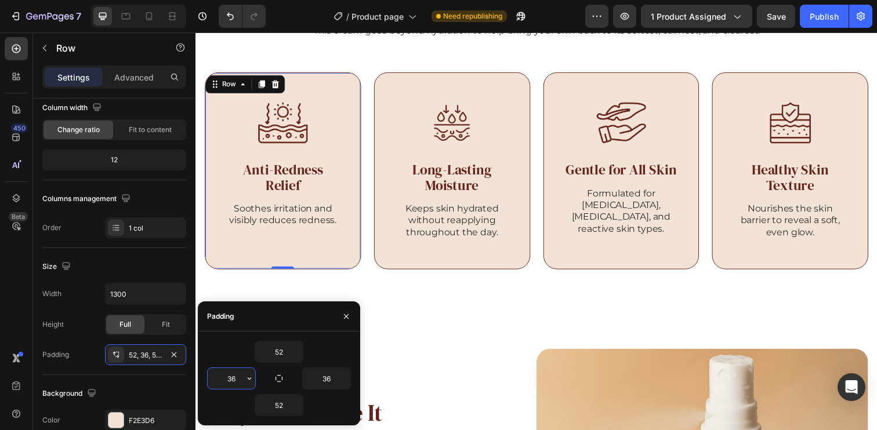
click at [222, 384] on input "36" at bounding box center [232, 378] width 48 height 21
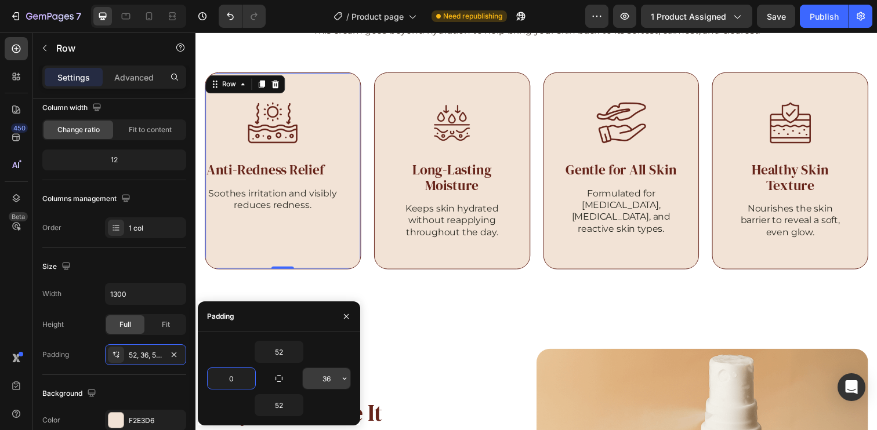
type input "0"
click at [318, 383] on input "36" at bounding box center [327, 378] width 48 height 21
type input "0"
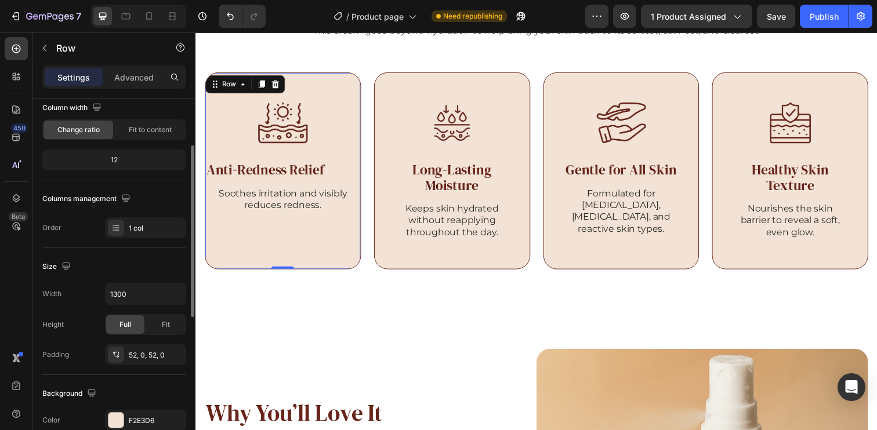
drag, startPoint x: 158, startPoint y: 267, endPoint x: 74, endPoint y: 153, distance: 141.7
click at [158, 267] on div "Size" at bounding box center [114, 266] width 144 height 19
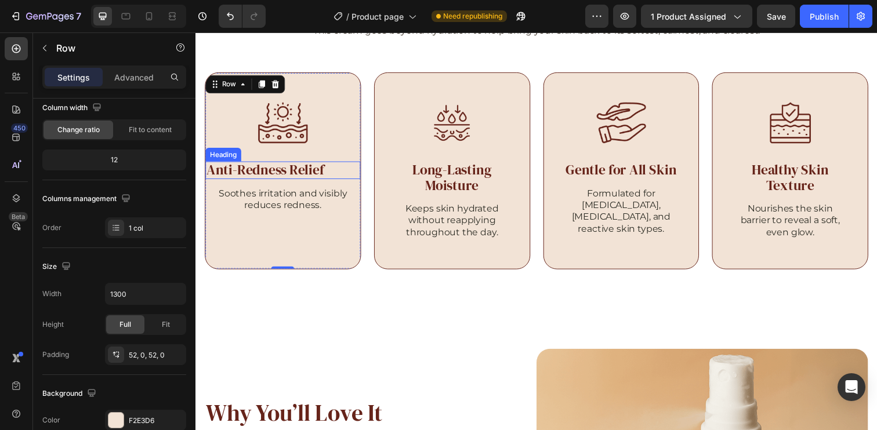
click at [309, 176] on h2 "Anti-Redness Relief" at bounding box center [266, 172] width 122 height 17
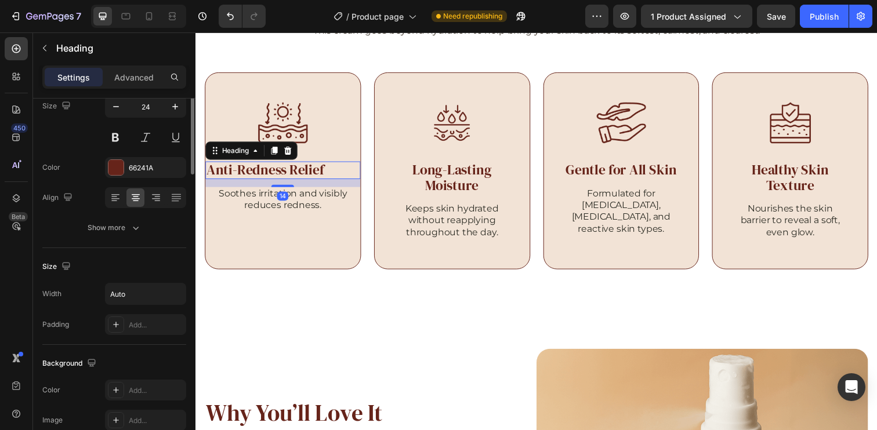
scroll to position [0, 0]
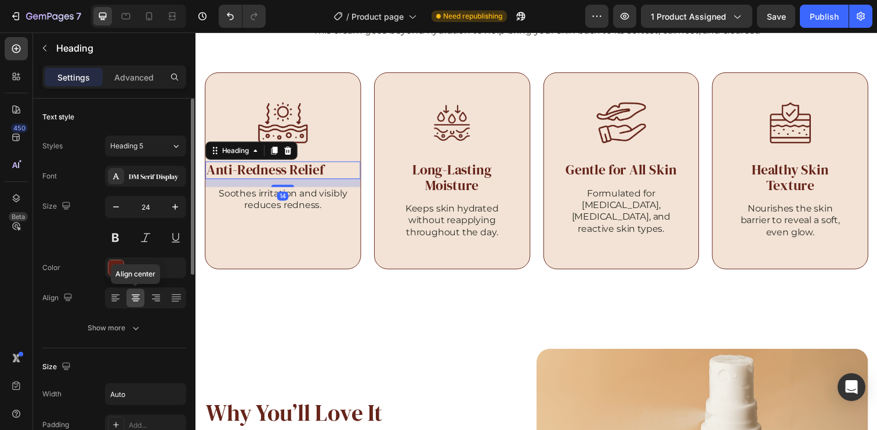
click at [136, 299] on icon at bounding box center [136, 298] width 12 height 12
click at [343, 173] on div "Anti-Redness Relief" at bounding box center [284, 172] width 158 height 17
click at [107, 299] on div at bounding box center [115, 298] width 18 height 19
click at [126, 298] on div "Align left" at bounding box center [145, 298] width 81 height 21
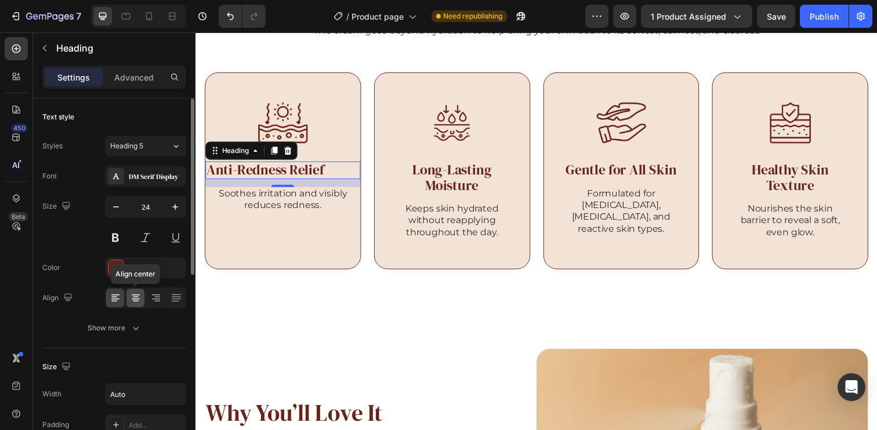
click at [132, 297] on icon at bounding box center [136, 298] width 12 height 12
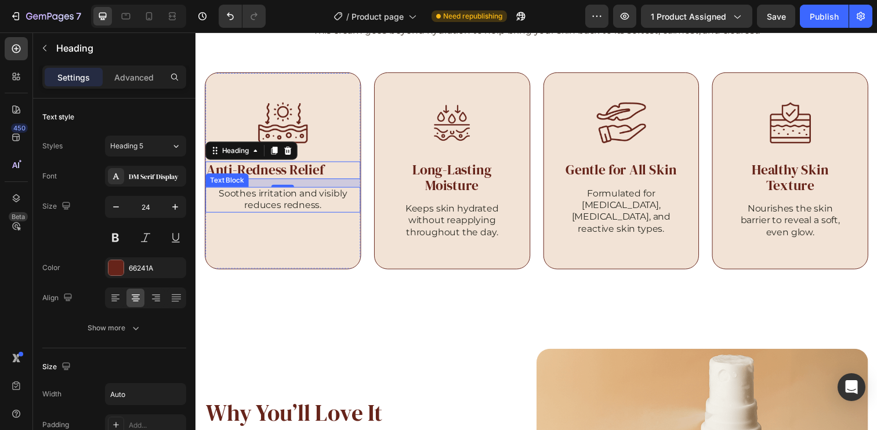
click at [313, 208] on p "Soothes irritation and visibly reduces redness." at bounding box center [284, 203] width 156 height 24
click at [328, 176] on div "Anti-Redness Relief" at bounding box center [284, 172] width 158 height 17
click at [316, 216] on div "Soothes irritation and visibly reduces redness." at bounding box center [284, 203] width 158 height 27
click at [328, 176] on div "Anti-Redness Relief" at bounding box center [284, 172] width 158 height 17
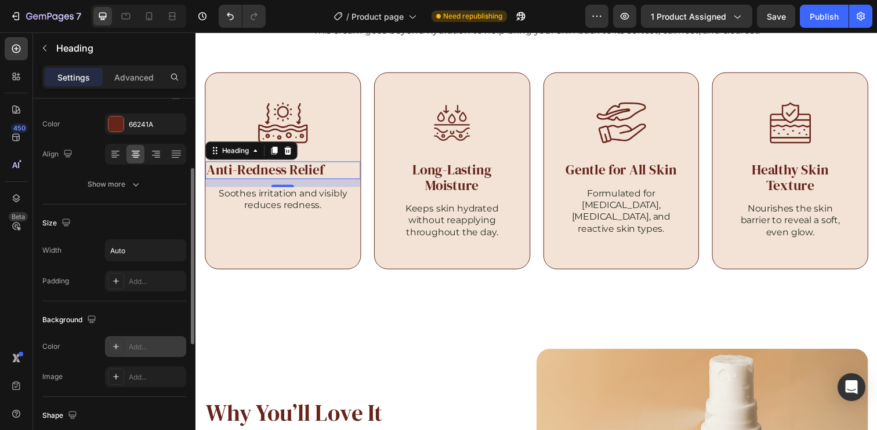
scroll to position [124, 0]
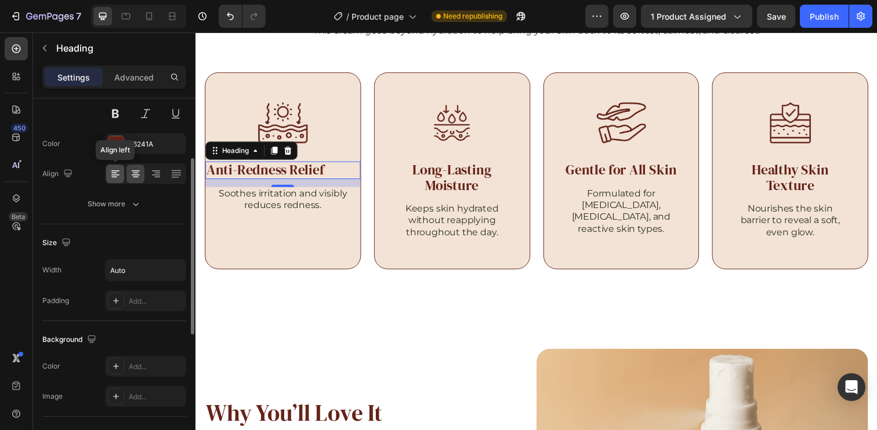
click at [119, 165] on div at bounding box center [115, 174] width 18 height 19
click at [132, 169] on icon at bounding box center [136, 174] width 12 height 12
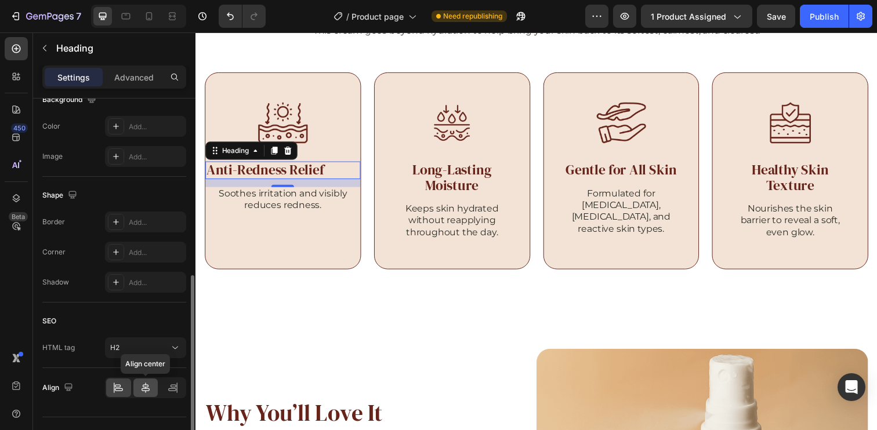
click at [145, 390] on icon at bounding box center [146, 388] width 12 height 12
click at [125, 392] on div at bounding box center [118, 388] width 25 height 19
click at [141, 392] on icon at bounding box center [146, 388] width 12 height 12
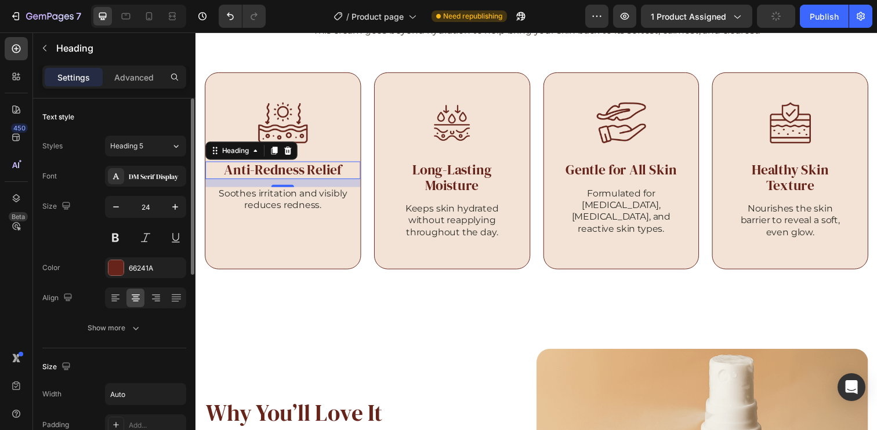
scroll to position [90, 0]
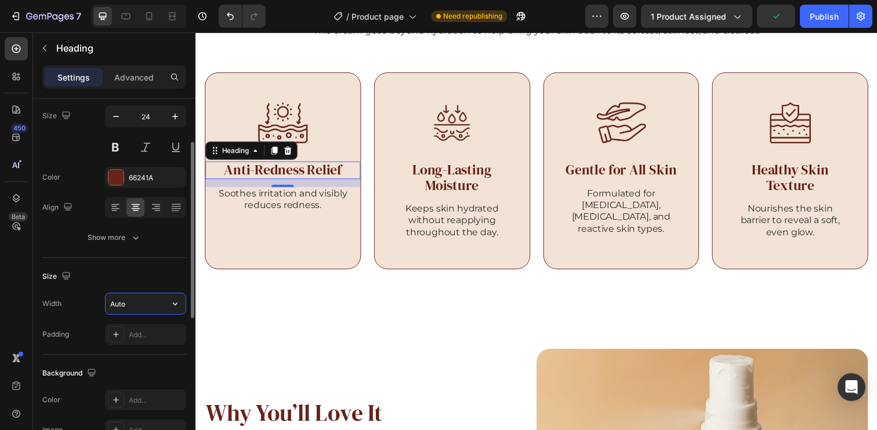
click at [161, 307] on input "Auto" at bounding box center [146, 303] width 80 height 21
click at [183, 302] on div "Text style Styles Heading 5 Font DM Serif Display Size 24 Color 66241A Align Sh…" at bounding box center [114, 384] width 162 height 753
click at [180, 302] on icon "button" at bounding box center [175, 304] width 12 height 12
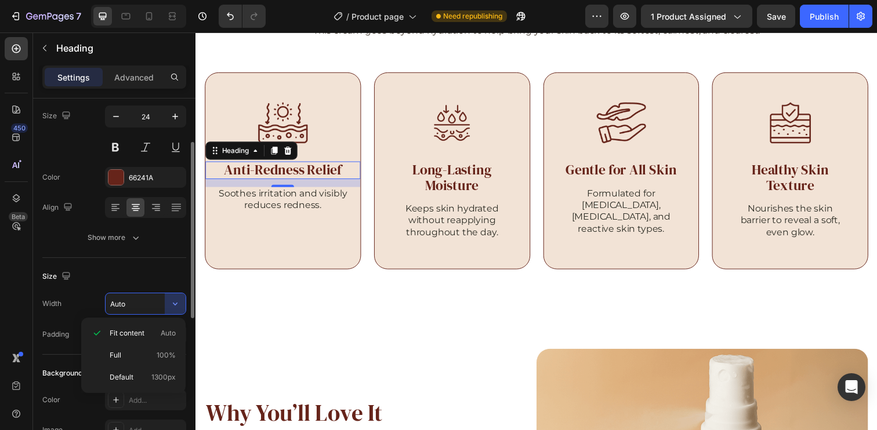
drag, startPoint x: 168, startPoint y: 275, endPoint x: 70, endPoint y: 68, distance: 228.5
click at [168, 275] on div "Size" at bounding box center [114, 276] width 144 height 19
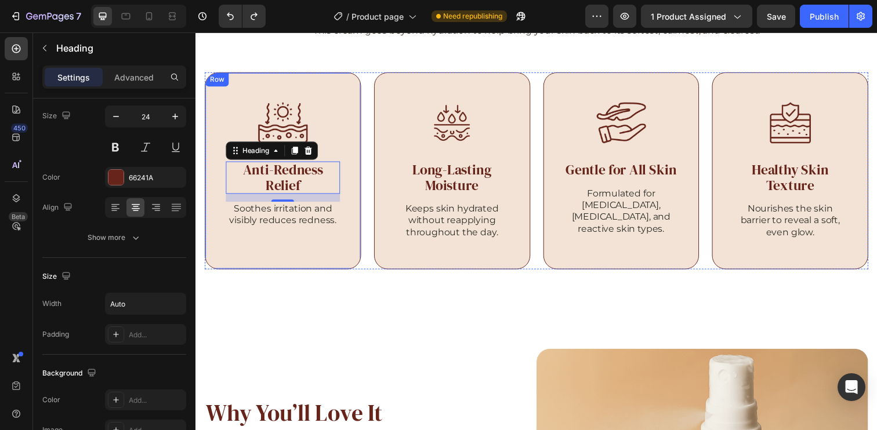
click at [355, 183] on div "Image Anti-Redness Relief Heading 14 Soothes irritation and visibly reduces red…" at bounding box center [284, 173] width 159 height 201
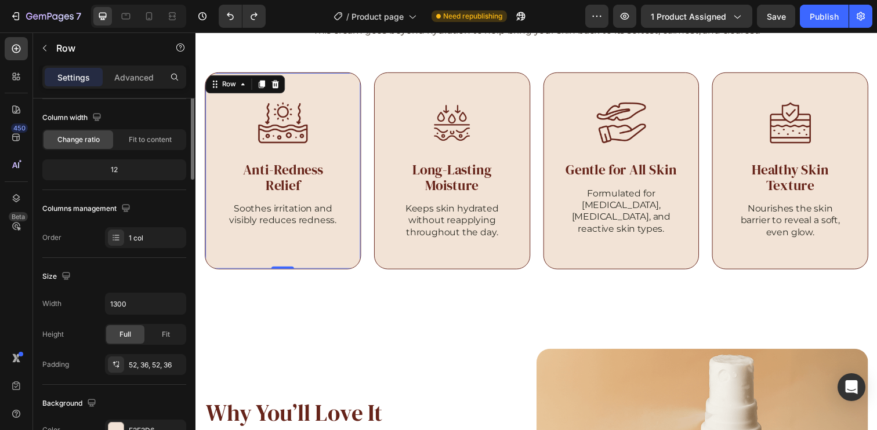
scroll to position [0, 0]
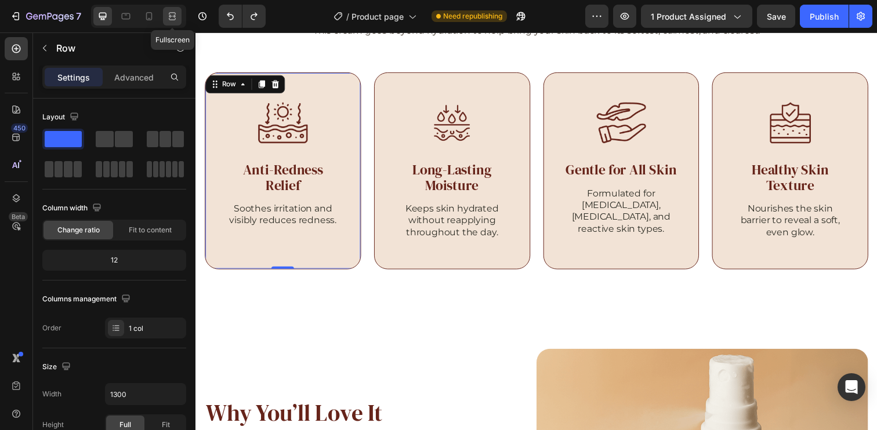
click at [169, 17] on icon at bounding box center [170, 15] width 3 height 3
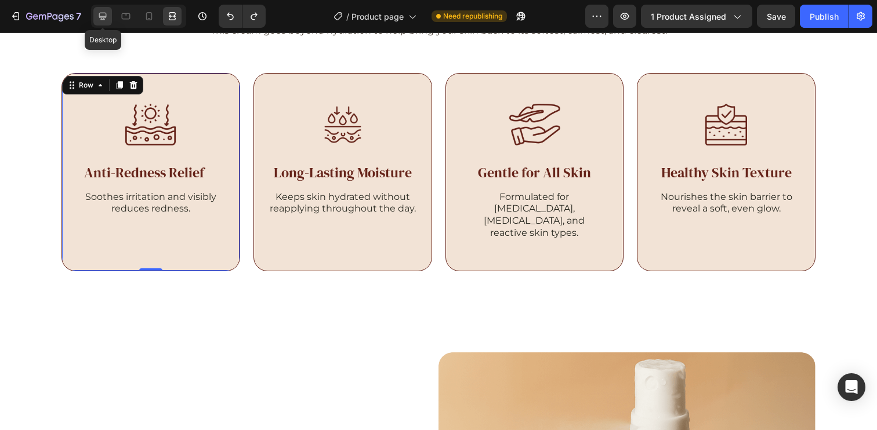
click at [103, 19] on icon at bounding box center [103, 17] width 8 height 8
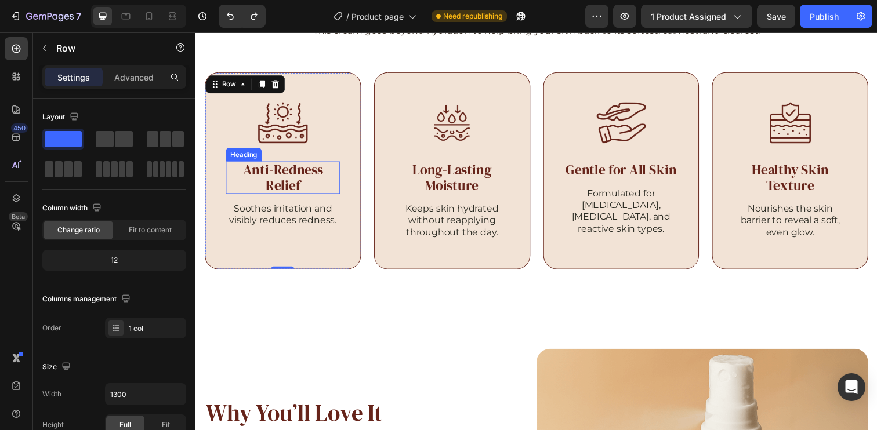
click at [298, 183] on h2 "Anti-Redness Relief" at bounding box center [284, 180] width 117 height 33
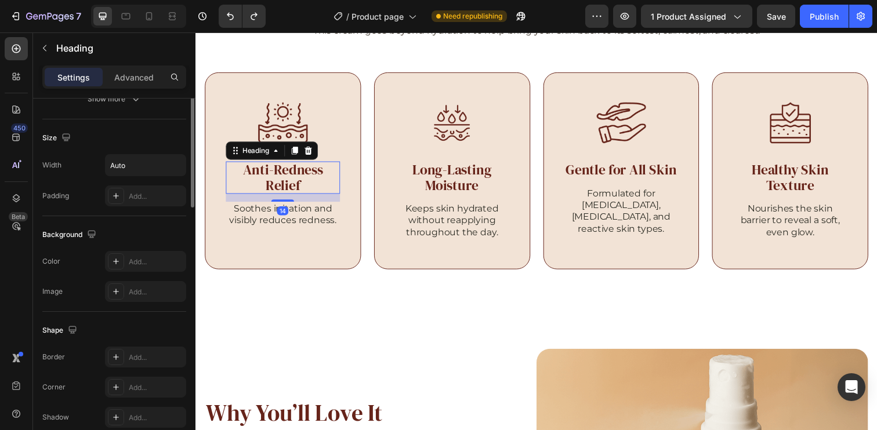
scroll to position [363, 0]
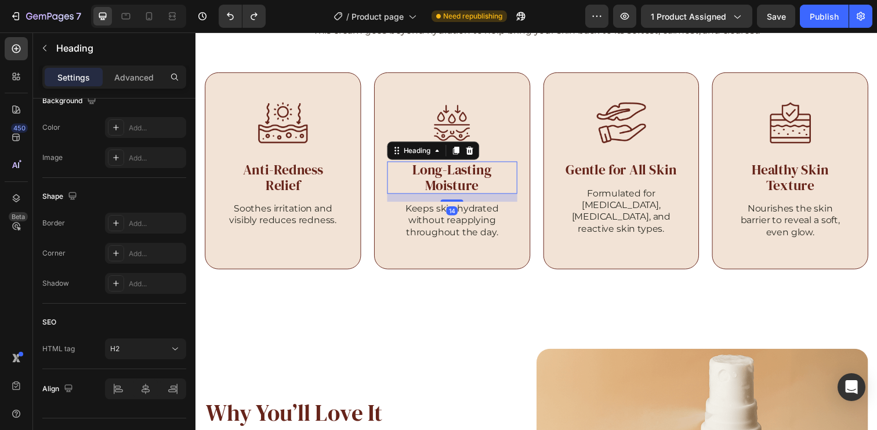
click at [477, 186] on h2 "Long-Lasting Moisture" at bounding box center [457, 180] width 133 height 33
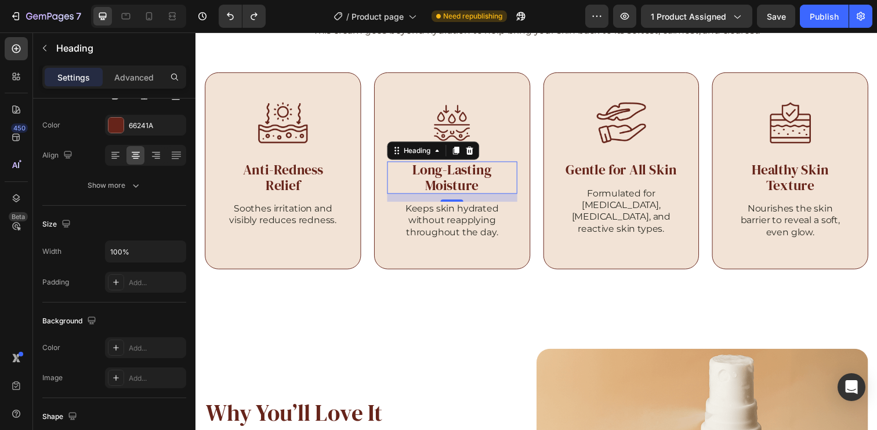
scroll to position [388, 0]
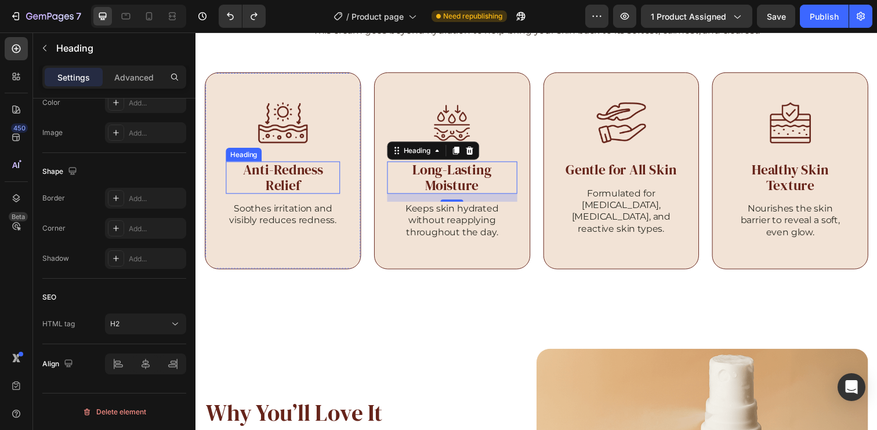
click at [302, 184] on h2 "Anti-Redness Relief" at bounding box center [284, 180] width 117 height 33
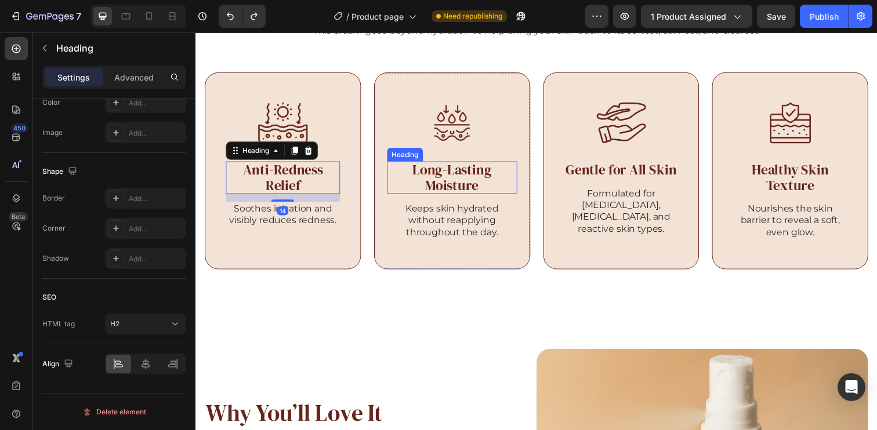
click at [427, 175] on h2 "Long-Lasting Moisture" at bounding box center [457, 180] width 133 height 33
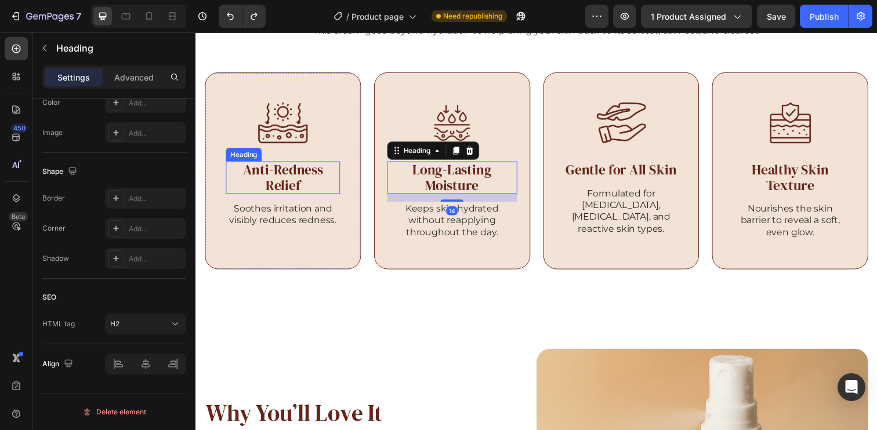
click at [278, 183] on h2 "Anti-Redness Relief" at bounding box center [284, 180] width 117 height 33
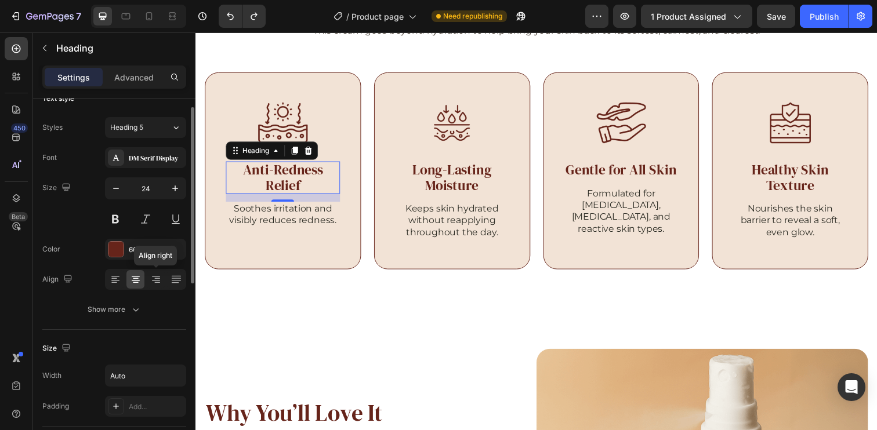
scroll to position [158, 0]
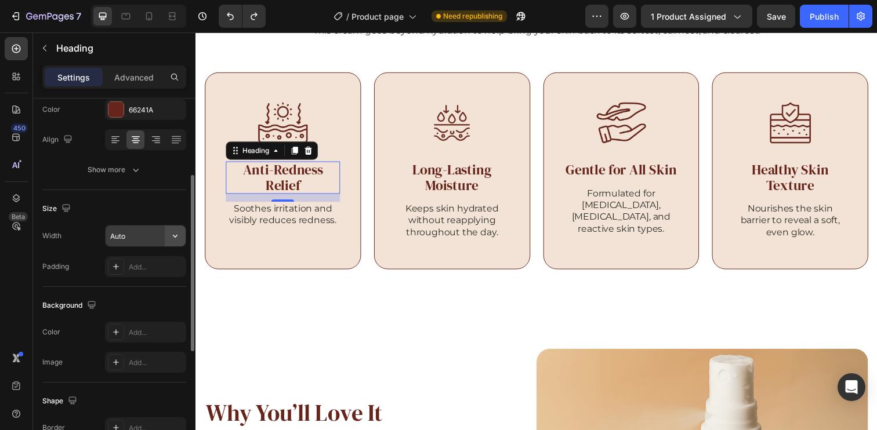
click at [177, 237] on icon "button" at bounding box center [175, 236] width 12 height 12
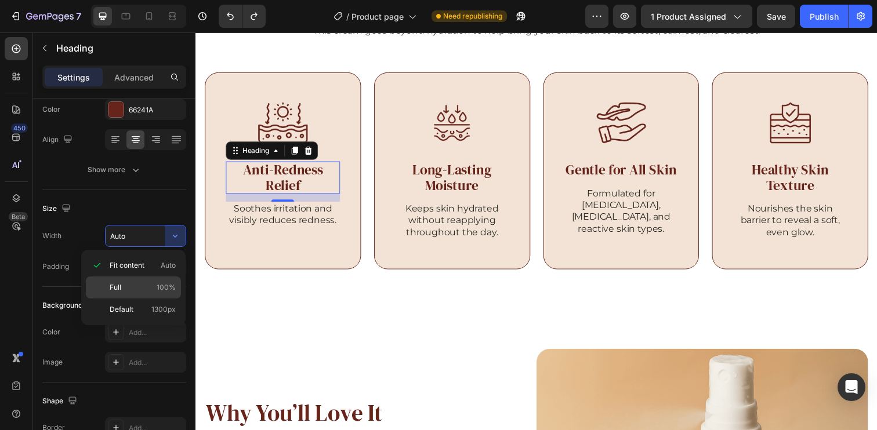
click at [158, 288] on span "100%" at bounding box center [166, 287] width 19 height 10
type input "100%"
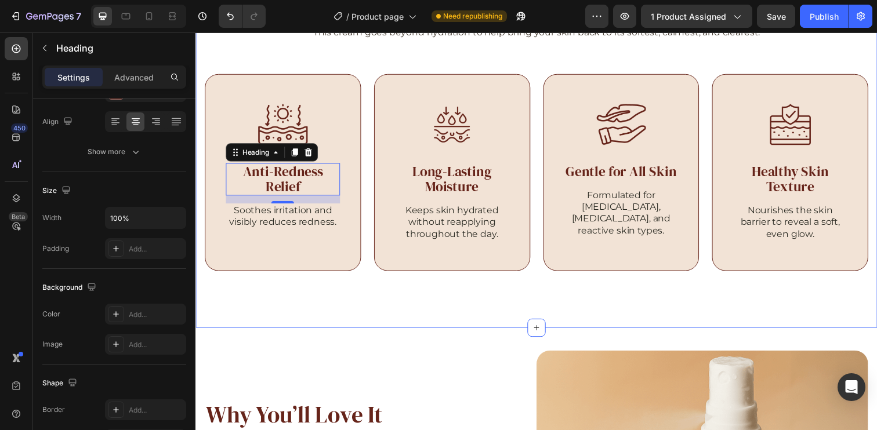
scroll to position [1802, 0]
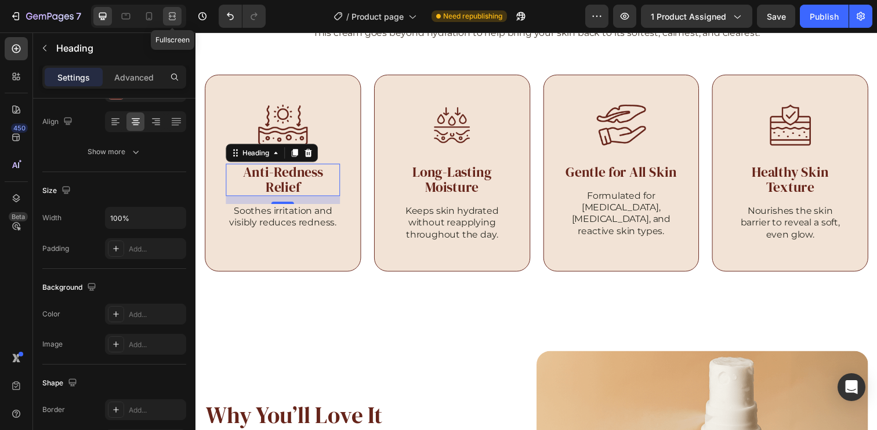
click at [177, 21] on icon at bounding box center [172, 16] width 12 height 12
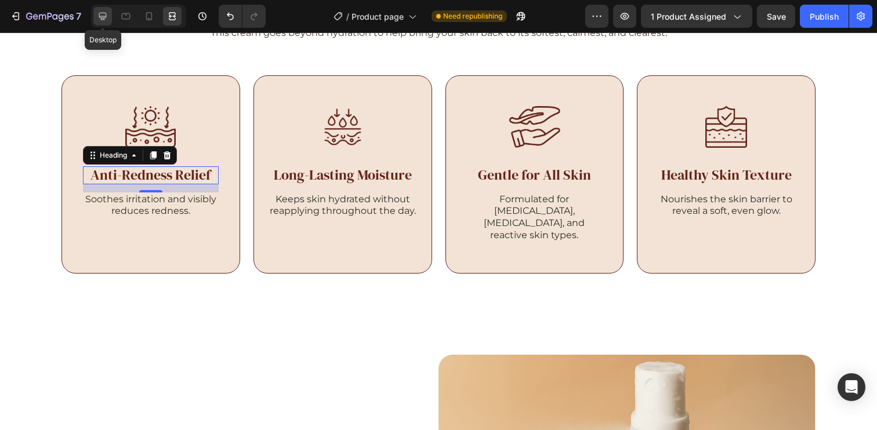
click at [107, 10] on icon at bounding box center [103, 16] width 12 height 12
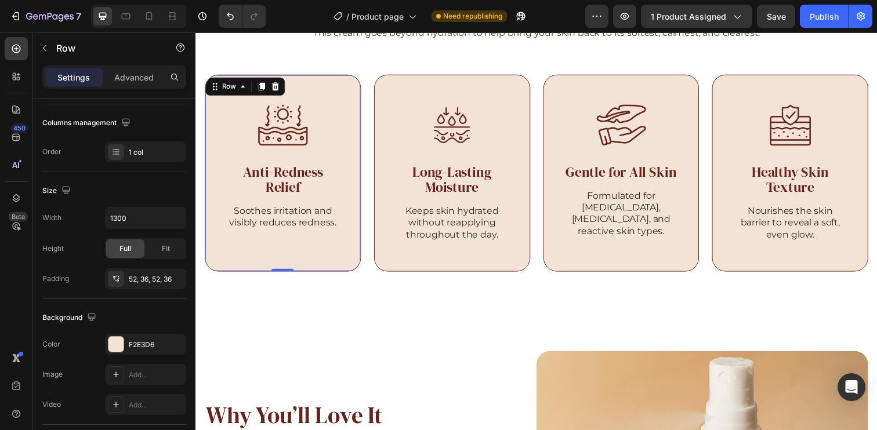
click at [344, 148] on div "Image Anti-Redness Relief Heading Soothes irritation and visibly reduces rednes…" at bounding box center [284, 175] width 159 height 201
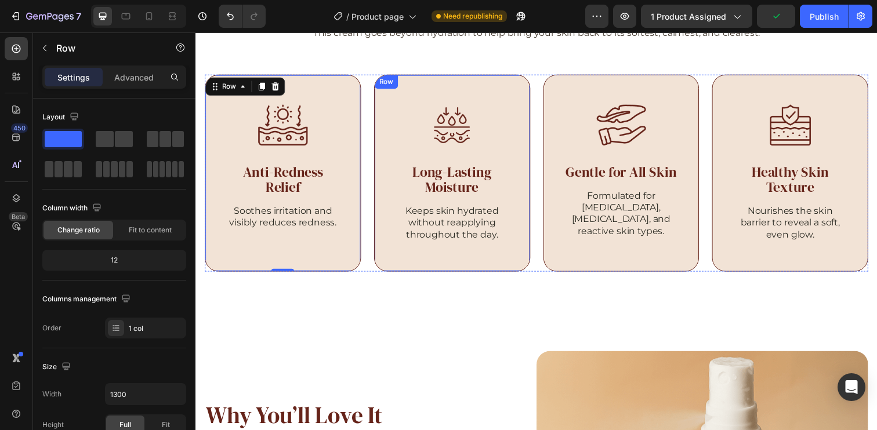
click at [521, 154] on div "Image Long-Lasting Moisture Heading Keeps skin hydrated without reapplying thro…" at bounding box center [457, 175] width 159 height 201
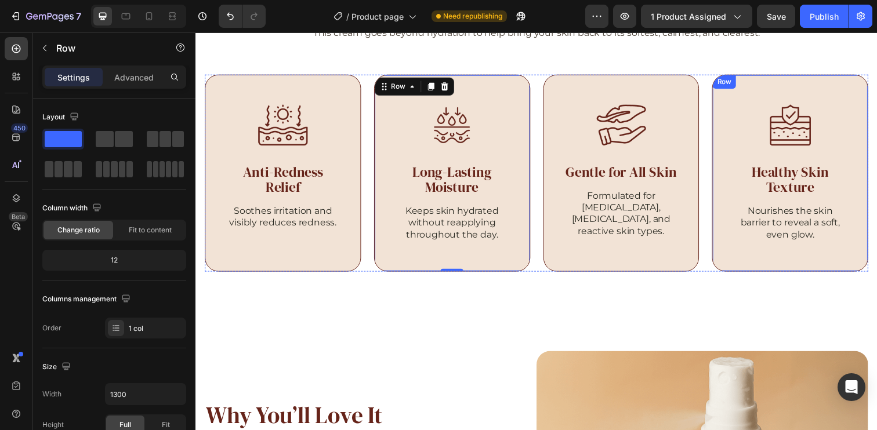
click at [862, 158] on div "Image Healthy Skin Texture Heading Nourishes the skin barrier to reveal a soft,…" at bounding box center [802, 175] width 159 height 201
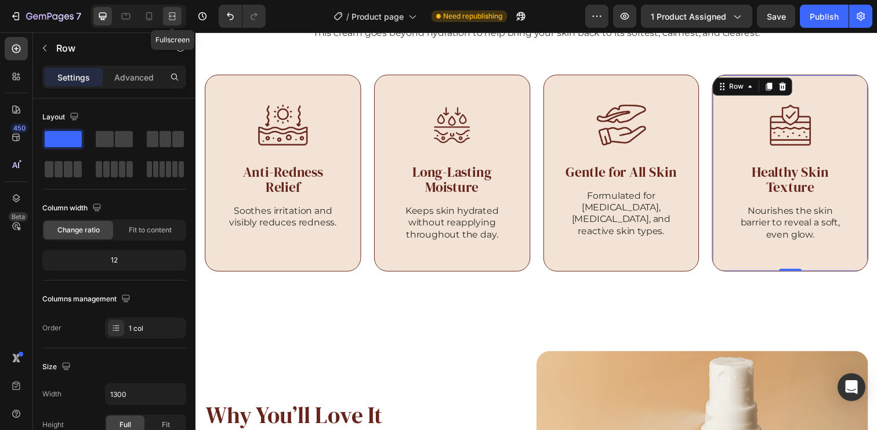
click at [170, 21] on icon at bounding box center [172, 16] width 12 height 12
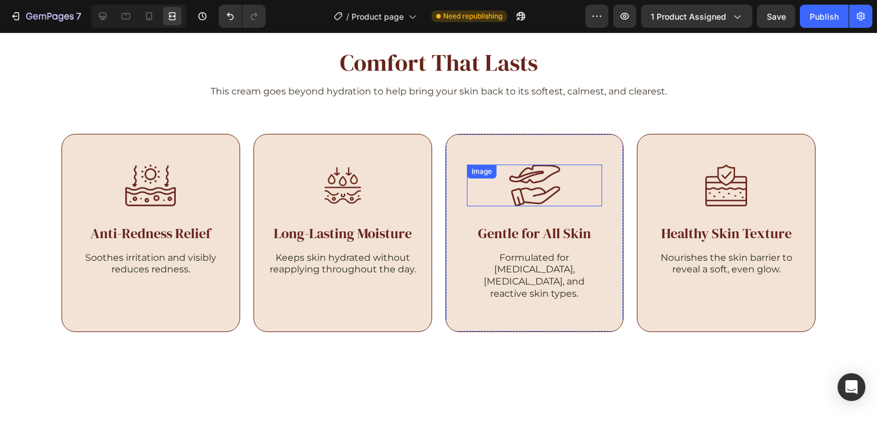
scroll to position [1797, 0]
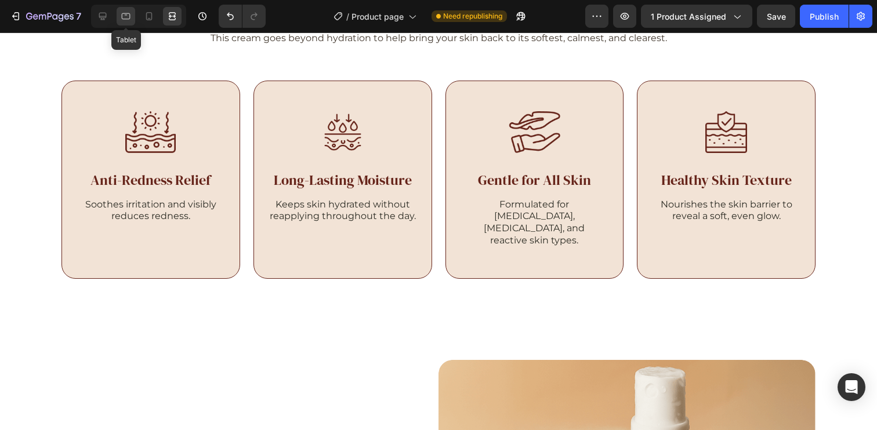
click at [119, 23] on div at bounding box center [126, 16] width 19 height 19
type input "100%"
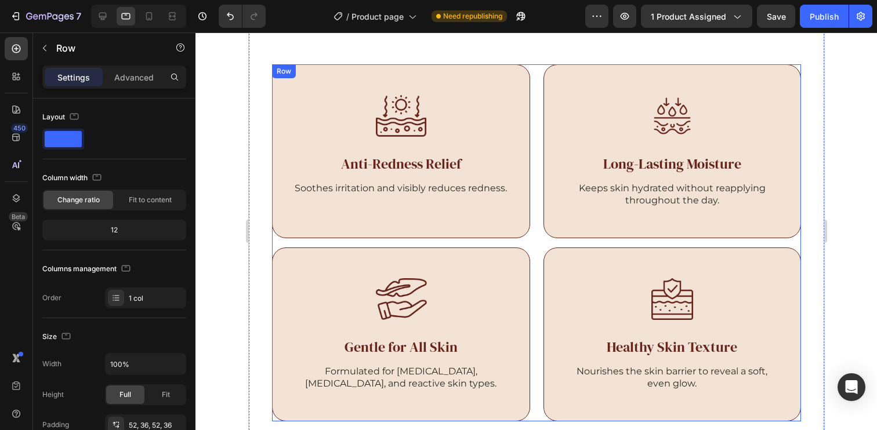
scroll to position [1786, 0]
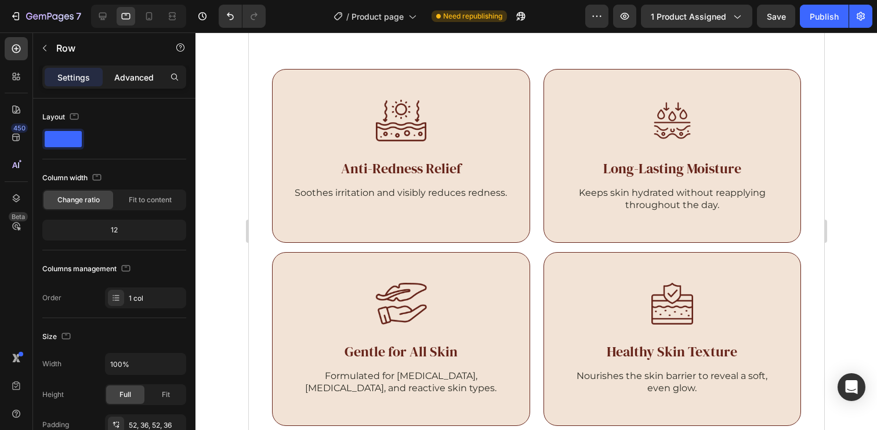
click at [129, 77] on p "Advanced" at bounding box center [133, 77] width 39 height 12
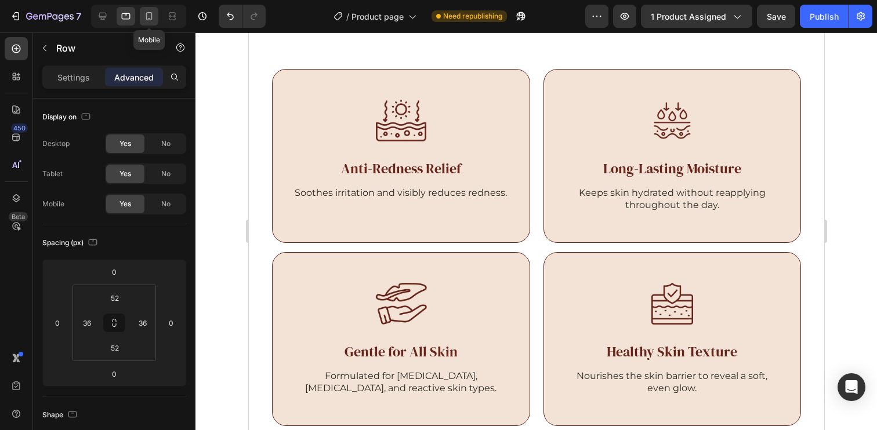
click at [154, 21] on icon at bounding box center [149, 16] width 12 height 12
type input "24"
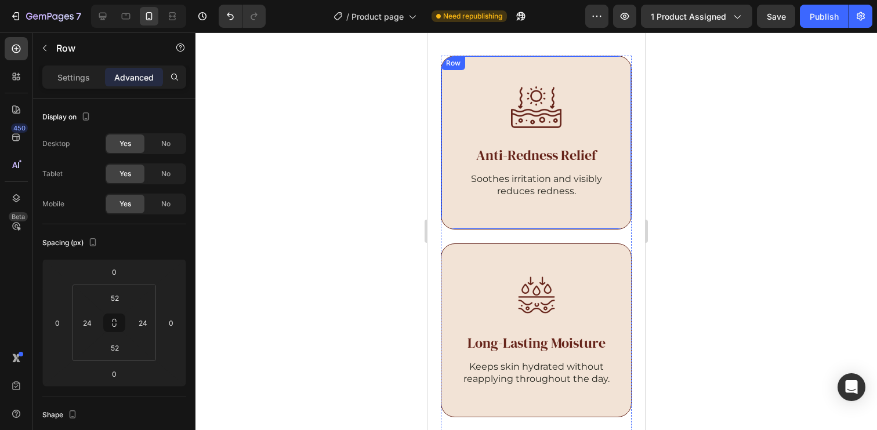
scroll to position [1697, 0]
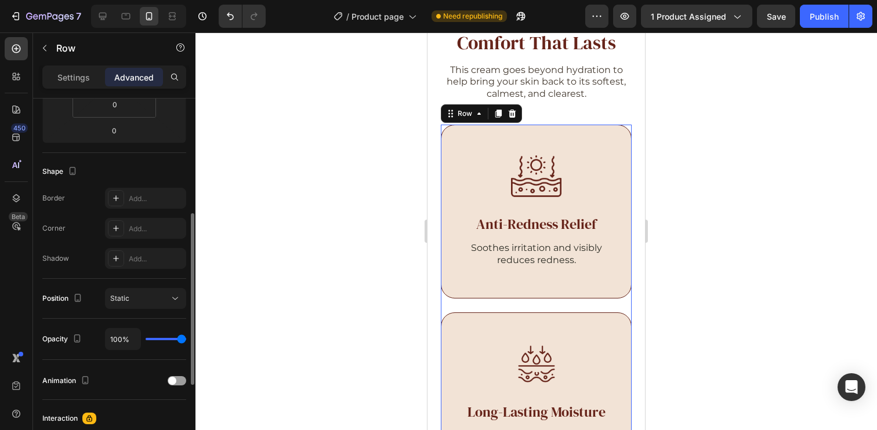
scroll to position [0, 0]
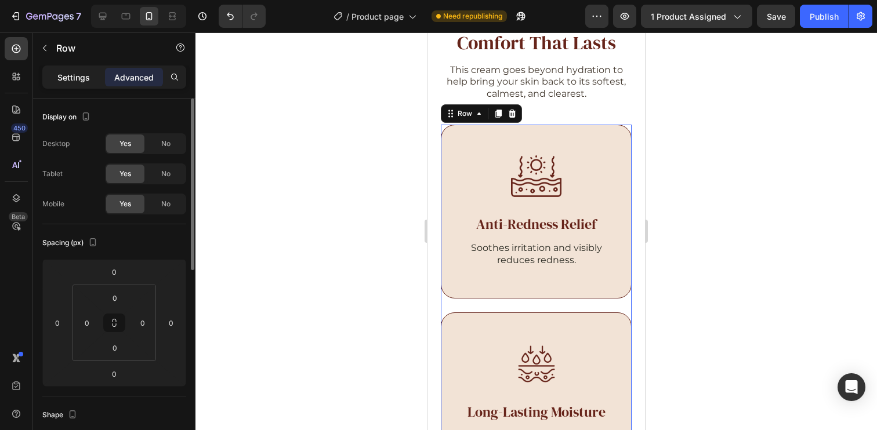
click at [81, 73] on p "Settings" at bounding box center [73, 77] width 32 height 12
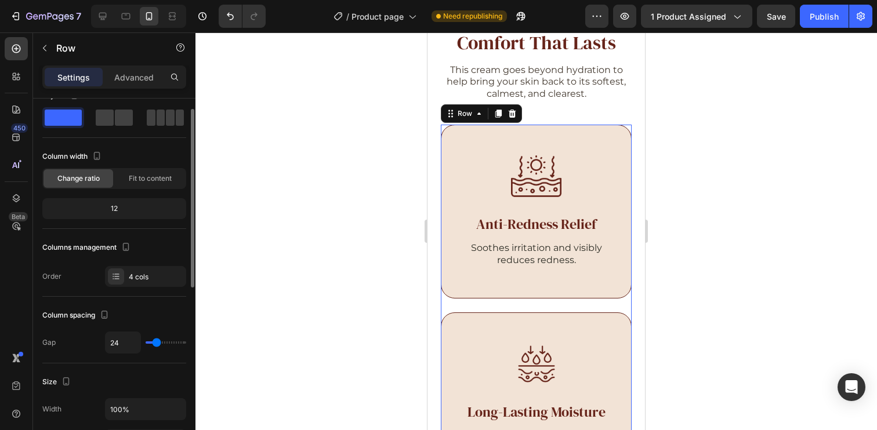
scroll to position [84, 0]
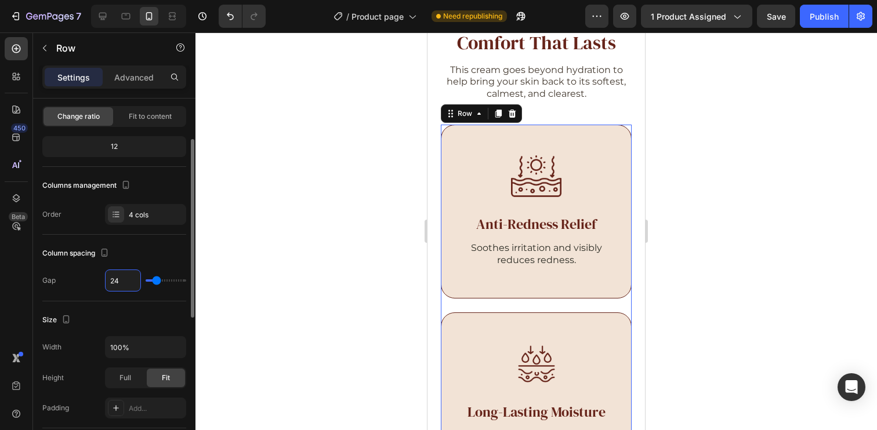
click at [122, 285] on input "24" at bounding box center [123, 280] width 35 height 21
type input "23"
click at [167, 252] on div "Column spacing" at bounding box center [114, 253] width 144 height 19
click at [124, 20] on icon at bounding box center [126, 16] width 12 height 12
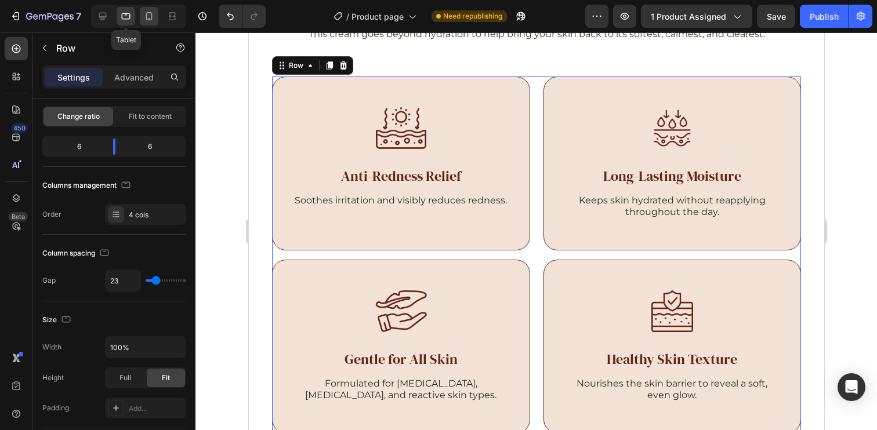
scroll to position [1742, 0]
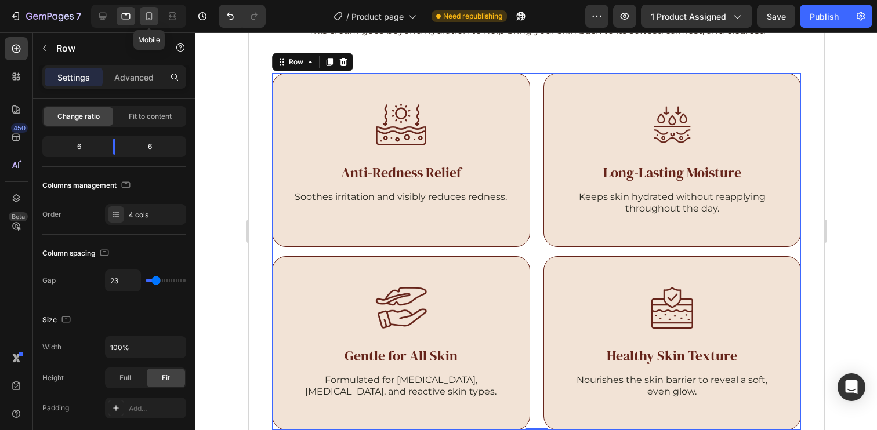
click at [149, 23] on div at bounding box center [149, 16] width 19 height 19
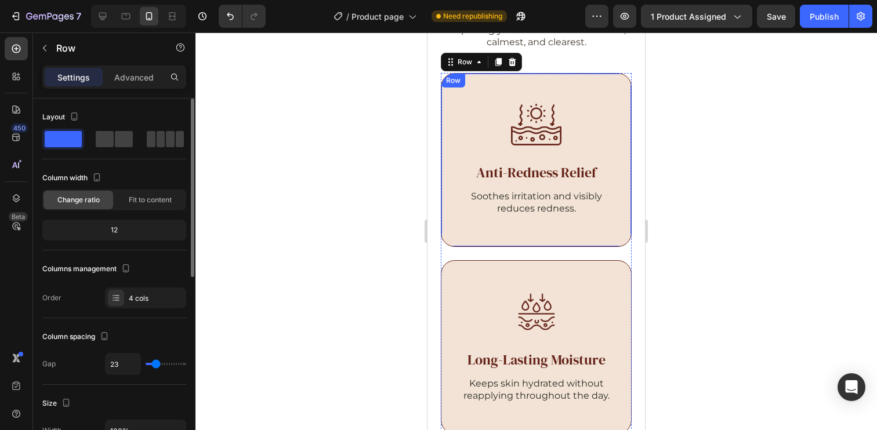
click at [506, 84] on div "Image Anti-Redness Relief Heading Soothes irritation and visibly reduces rednes…" at bounding box center [536, 160] width 191 height 174
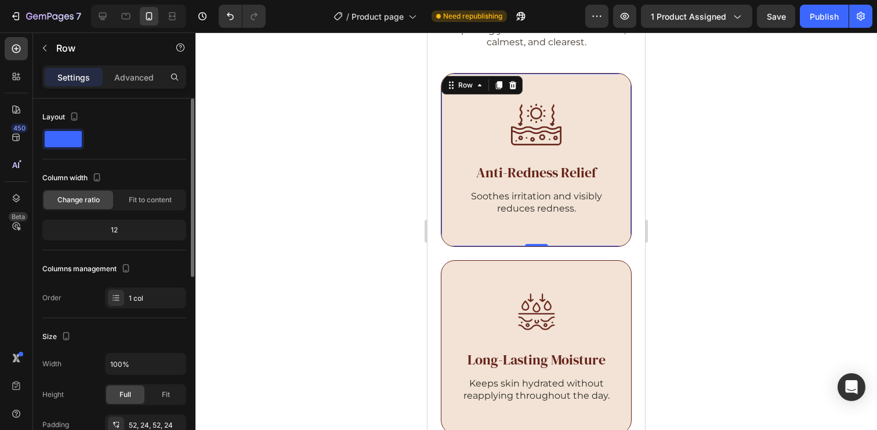
scroll to position [108, 0]
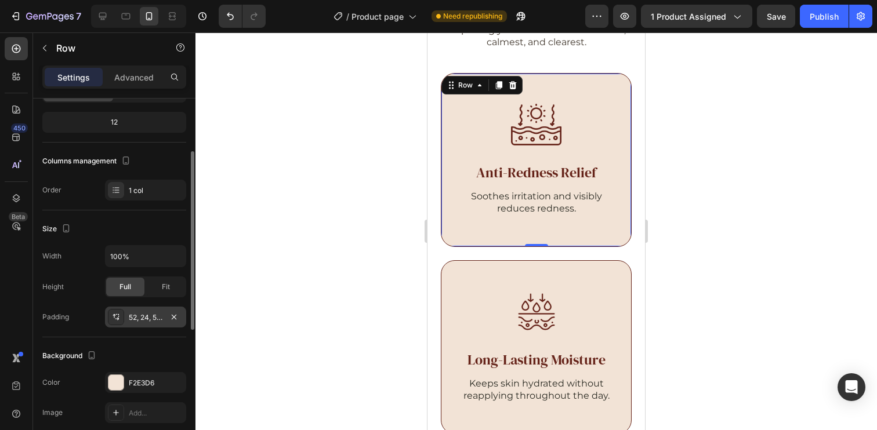
click at [148, 315] on div "52, 24, 52, 24" at bounding box center [146, 318] width 34 height 10
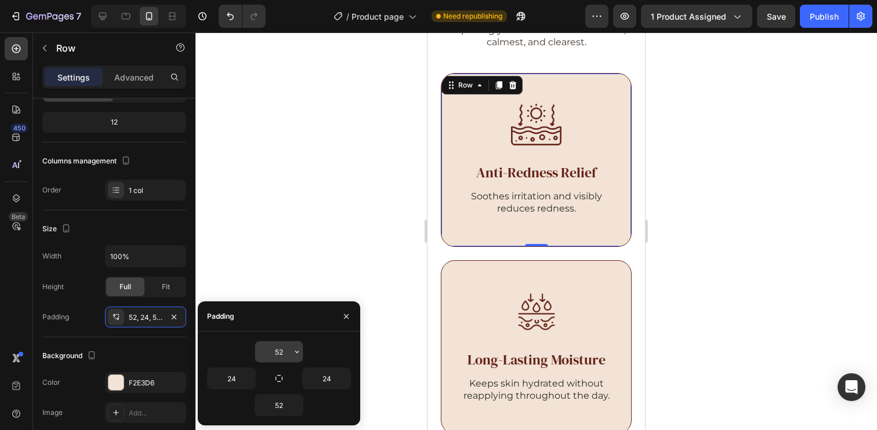
click at [284, 354] on input "52" at bounding box center [279, 352] width 48 height 21
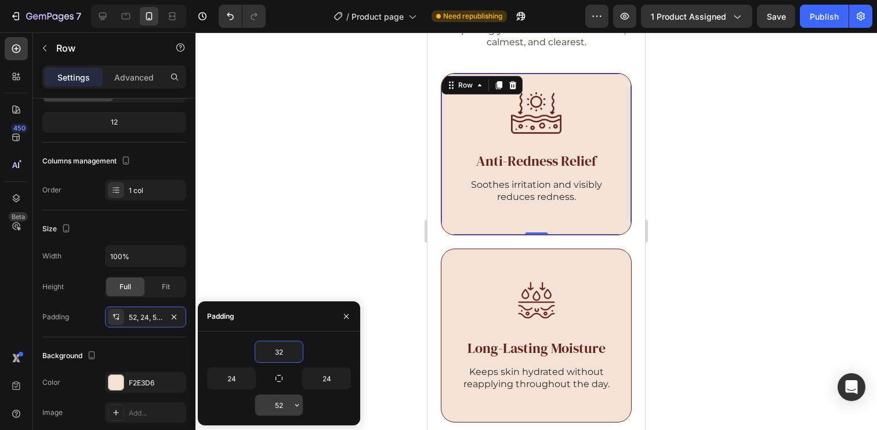
type input "32"
click at [273, 412] on input "52" at bounding box center [279, 405] width 48 height 21
click at [289, 348] on input "32" at bounding box center [279, 352] width 48 height 21
click at [542, 261] on div "Image Long-Lasting Moisture Heading Keeps skin hydrated without reapplying thro…" at bounding box center [536, 336] width 191 height 174
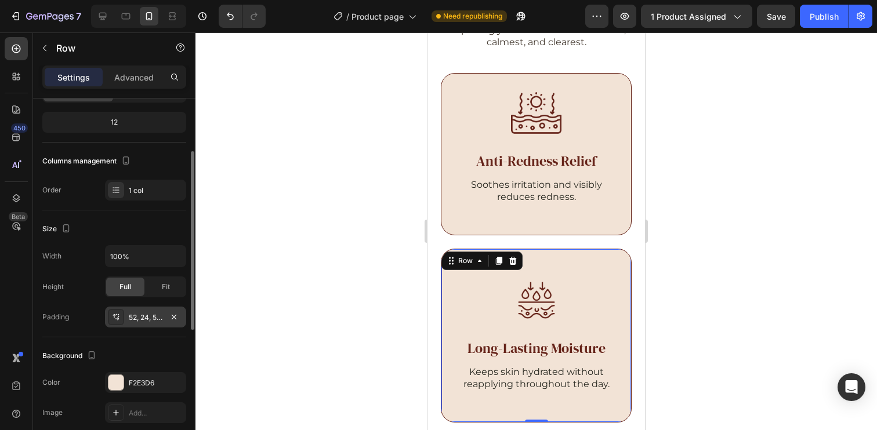
click at [143, 318] on div "52, 24, 52, 24" at bounding box center [146, 318] width 34 height 10
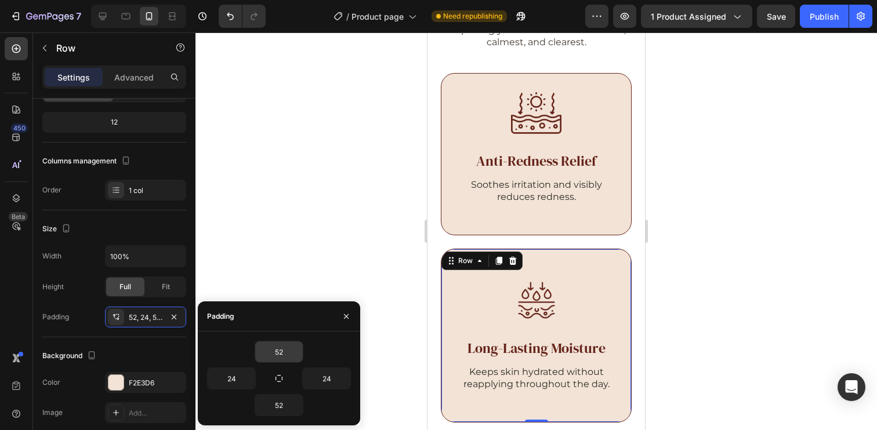
click at [282, 345] on input "52" at bounding box center [279, 352] width 48 height 21
type input "32"
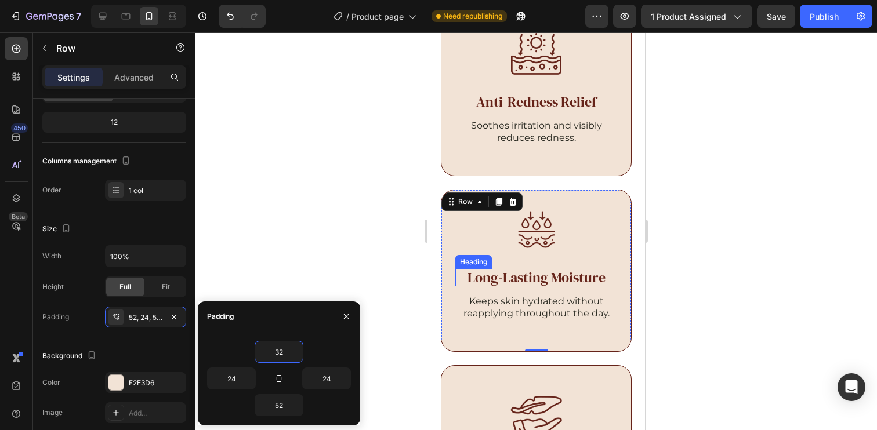
scroll to position [1788, 0]
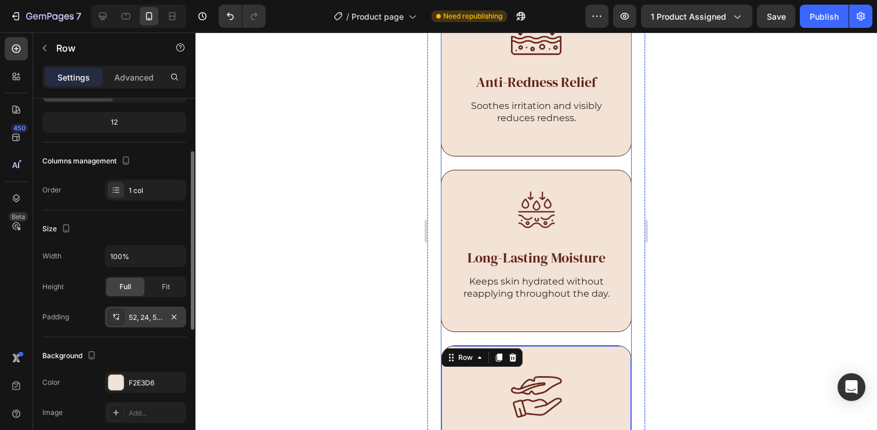
click at [147, 318] on div "52, 24, 52, 24" at bounding box center [146, 318] width 34 height 10
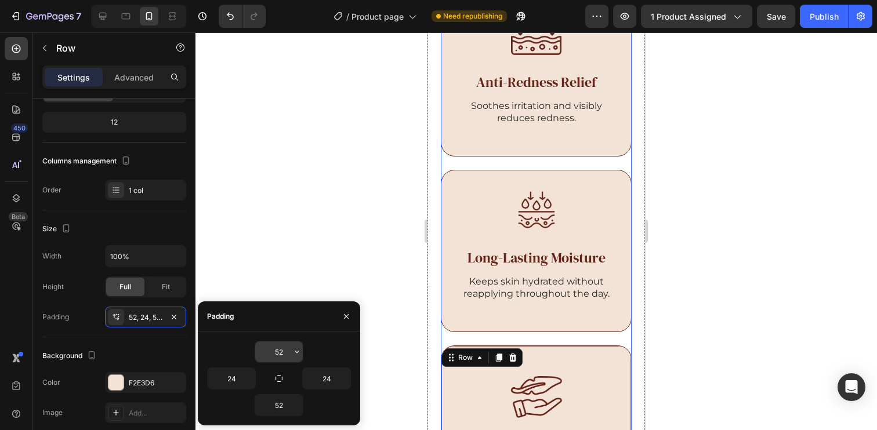
click at [282, 353] on input "52" at bounding box center [279, 352] width 48 height 21
type input "32"
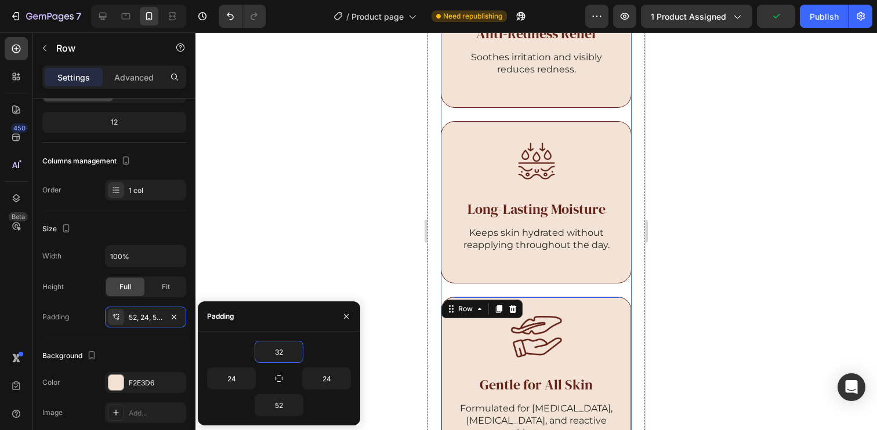
scroll to position [2008, 0]
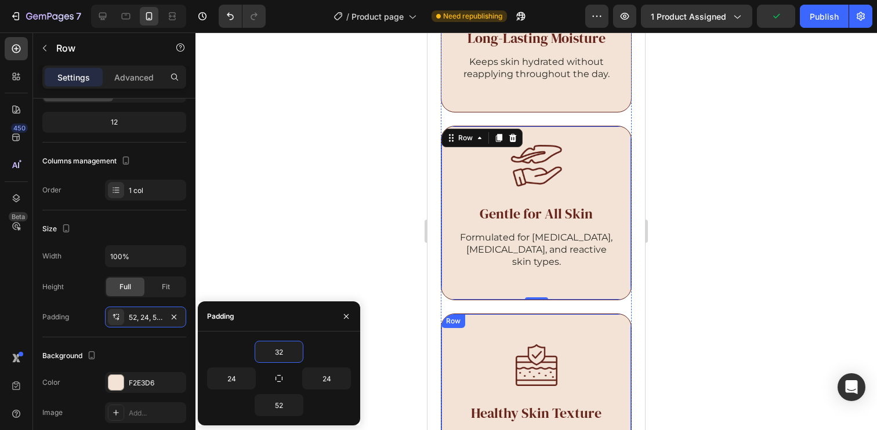
click at [527, 322] on div "Image Healthy Skin Texture Heading Nourishes the skin barrier to reveal a soft,…" at bounding box center [536, 401] width 191 height 174
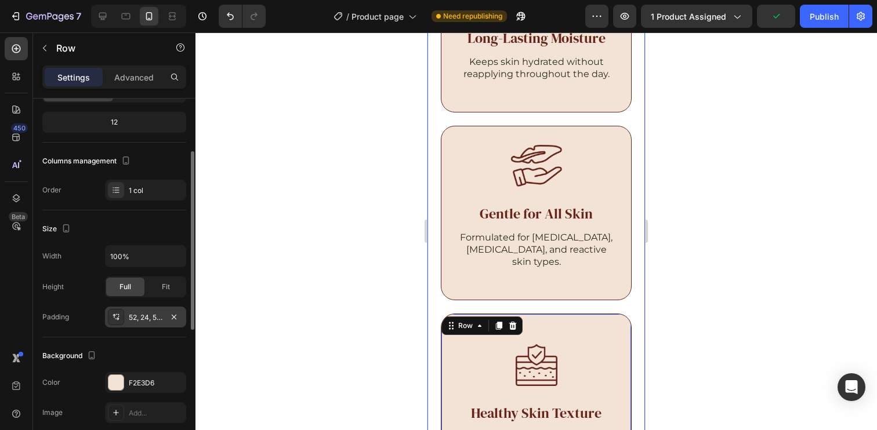
click at [141, 315] on div "52, 24, 52, 24" at bounding box center [146, 318] width 34 height 10
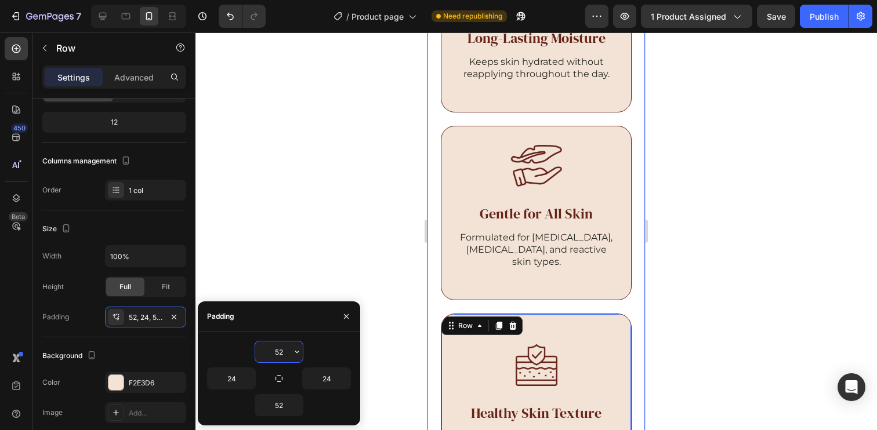
click at [283, 348] on input "52" at bounding box center [279, 352] width 48 height 21
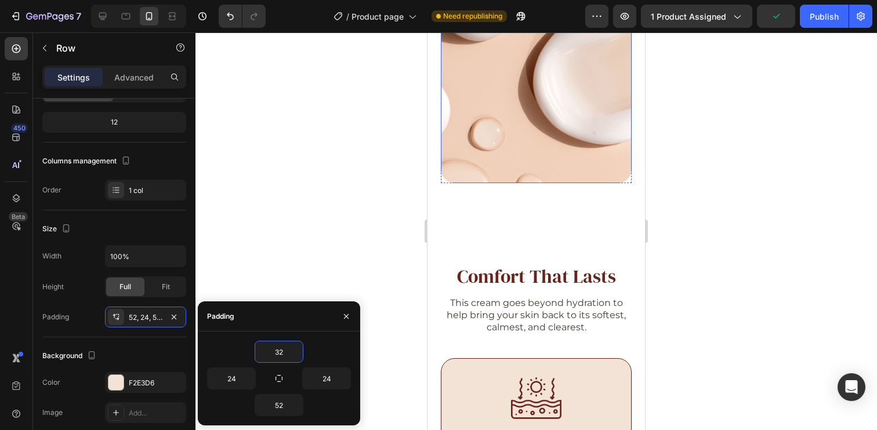
scroll to position [1775, 0]
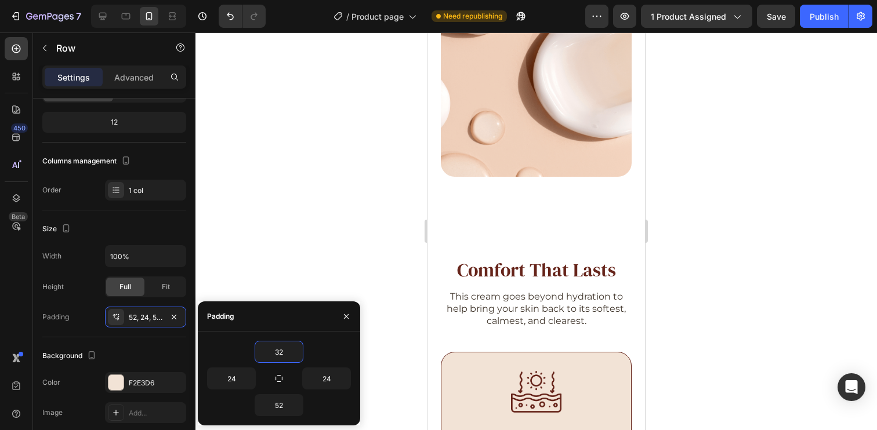
type input "32"
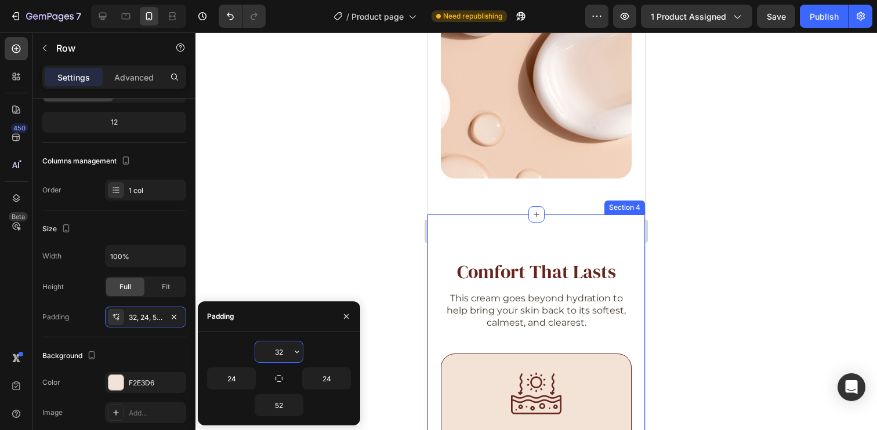
scroll to position [1772, 0]
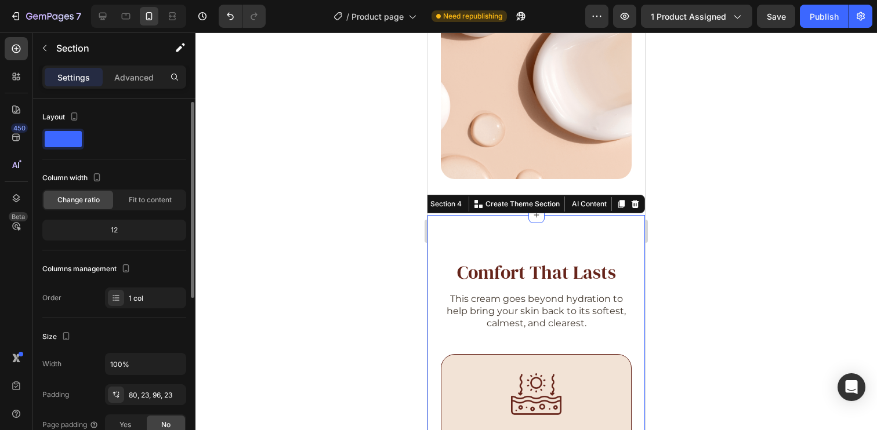
scroll to position [244, 0]
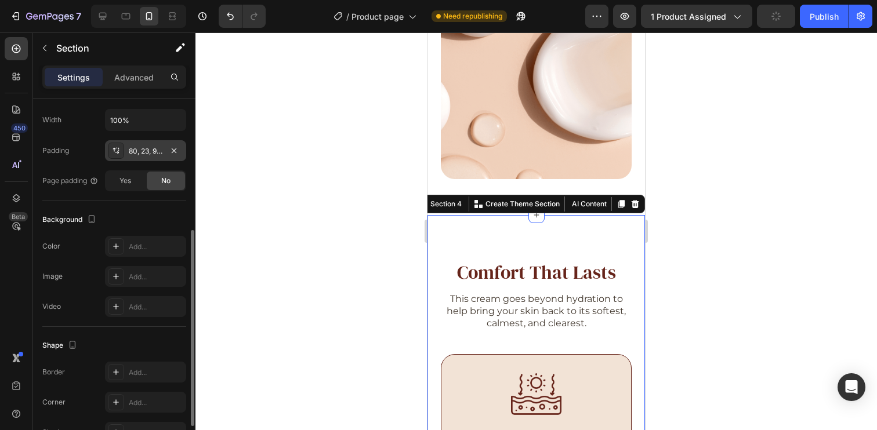
click at [135, 147] on div "80, 23, 96, 23" at bounding box center [146, 151] width 34 height 10
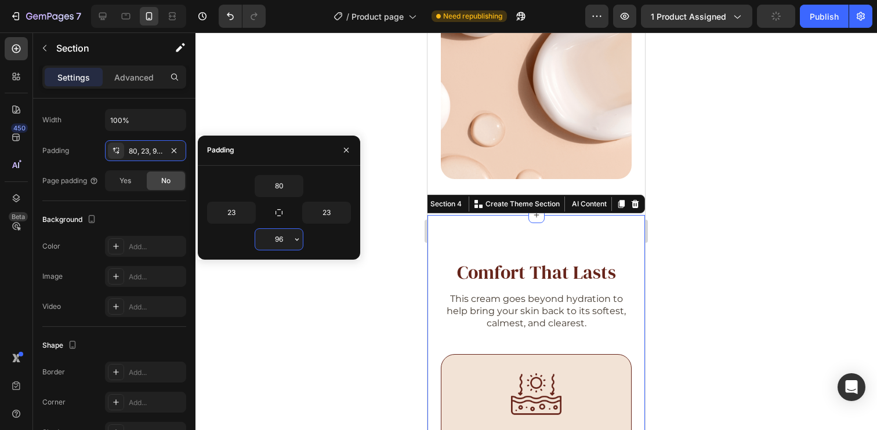
click at [286, 244] on input "96" at bounding box center [279, 239] width 48 height 21
type input "80"
click at [339, 182] on div "80" at bounding box center [279, 186] width 144 height 22
click at [743, 259] on div at bounding box center [535, 231] width 681 height 398
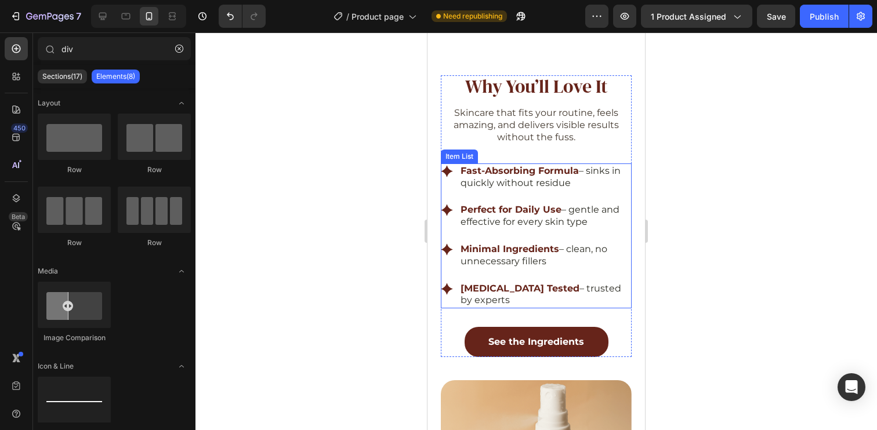
scroll to position [2562, 0]
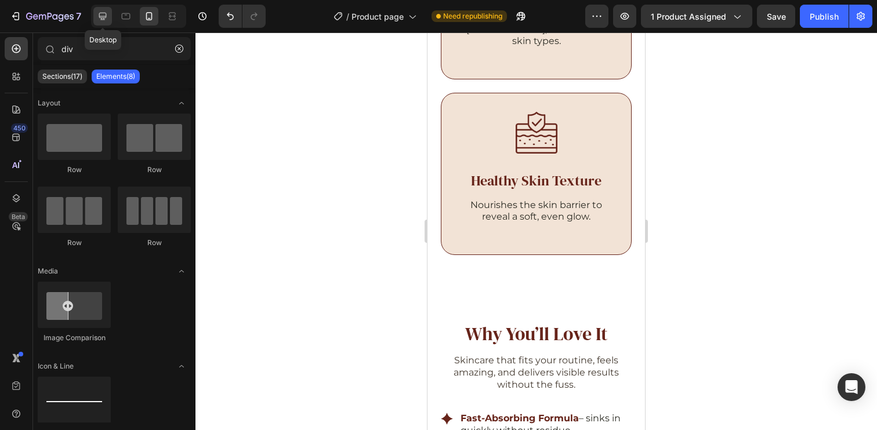
click at [100, 19] on icon at bounding box center [103, 17] width 8 height 8
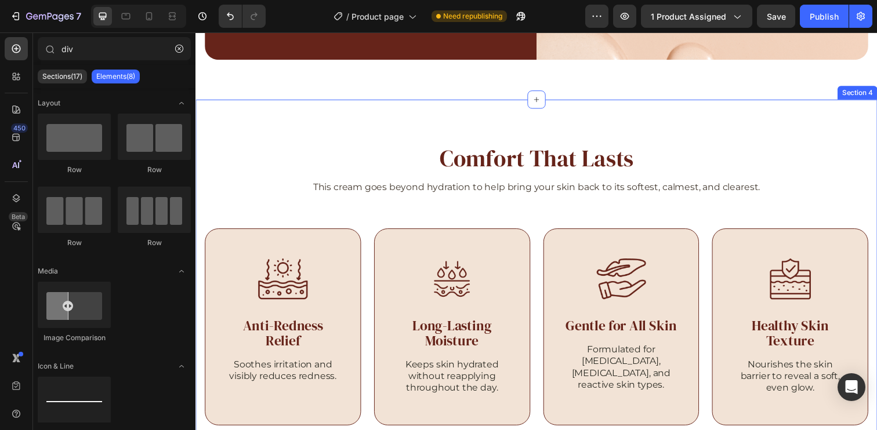
scroll to position [1569, 0]
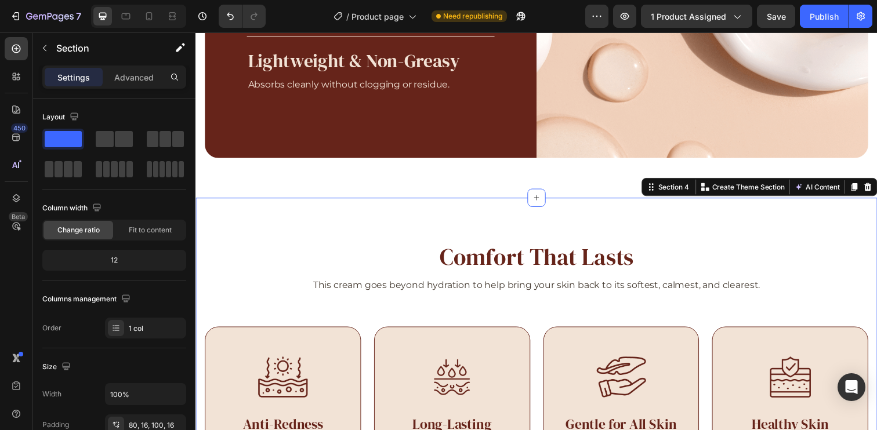
click at [767, 227] on div "Comfort That Lasts Heading This cream goes beyond hydration to help bring your …" at bounding box center [543, 396] width 696 height 391
click at [863, 192] on icon at bounding box center [867, 190] width 9 height 9
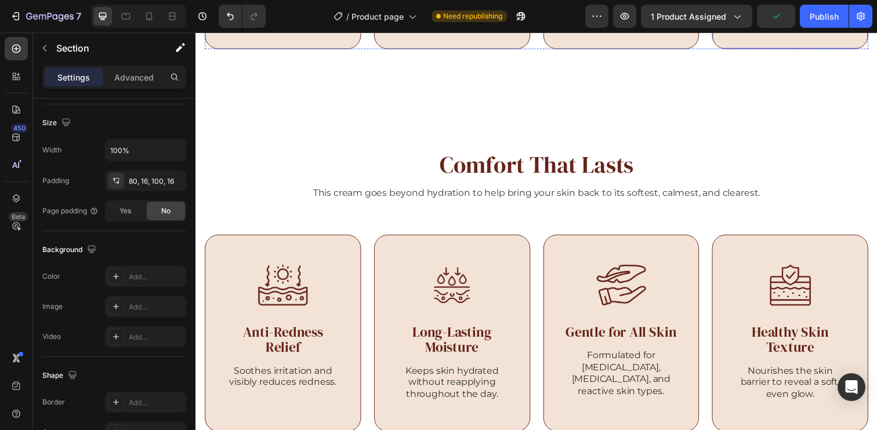
scroll to position [2066, 0]
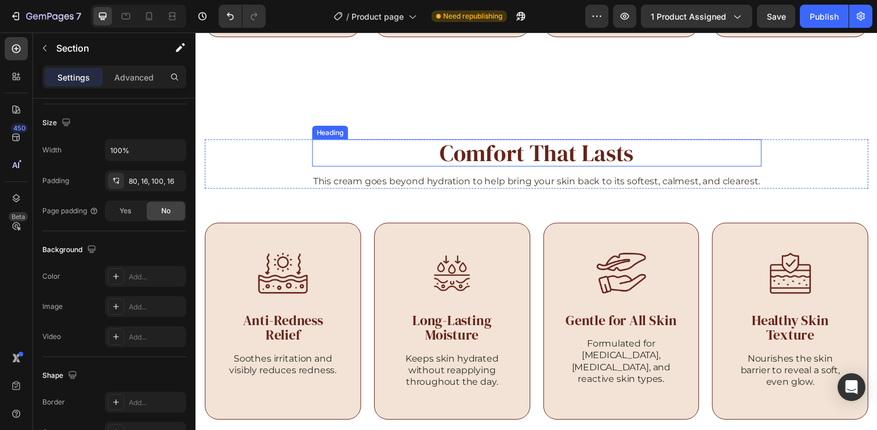
click at [535, 152] on h2 "Comfort That Lasts" at bounding box center [543, 155] width 459 height 28
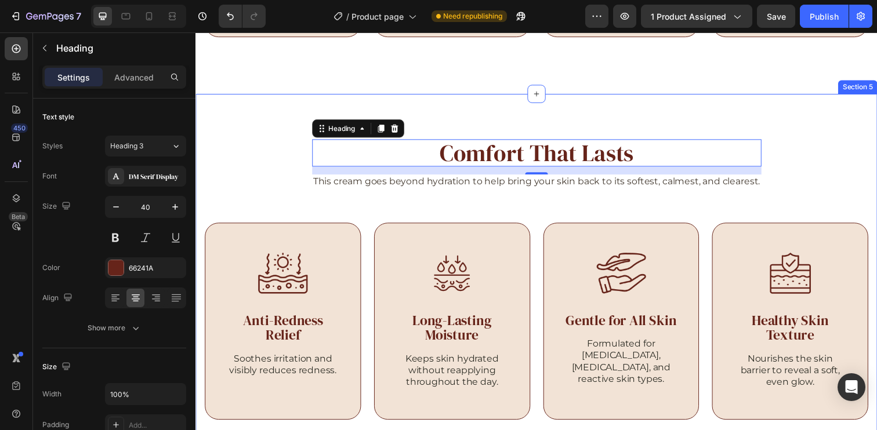
click at [496, 133] on div "Comfort That Lasts Heading 14 This cream goes beyond hydration to help bring yo…" at bounding box center [543, 290] width 696 height 391
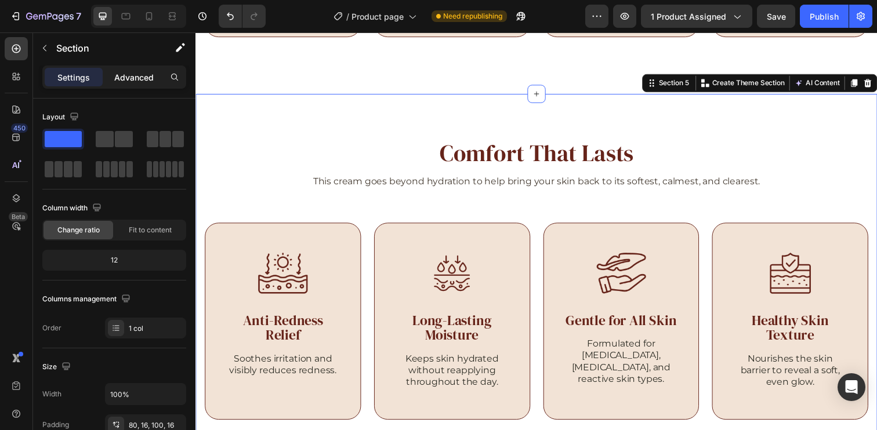
click at [124, 76] on p "Advanced" at bounding box center [133, 77] width 39 height 12
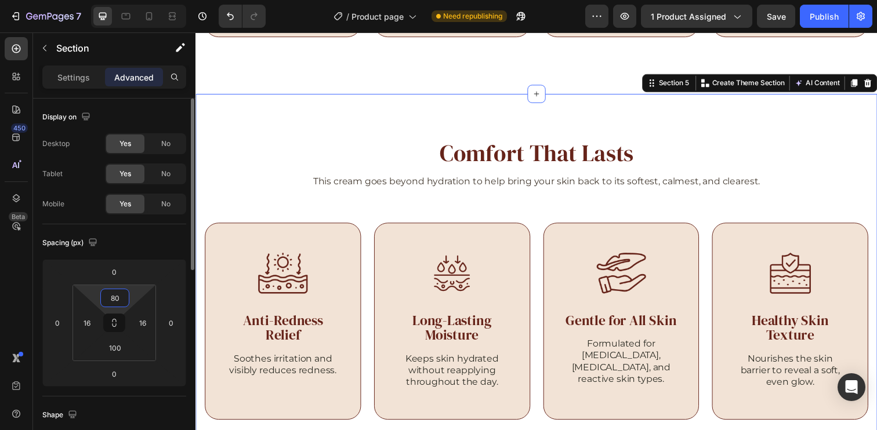
click at [120, 299] on input "80" at bounding box center [114, 297] width 23 height 17
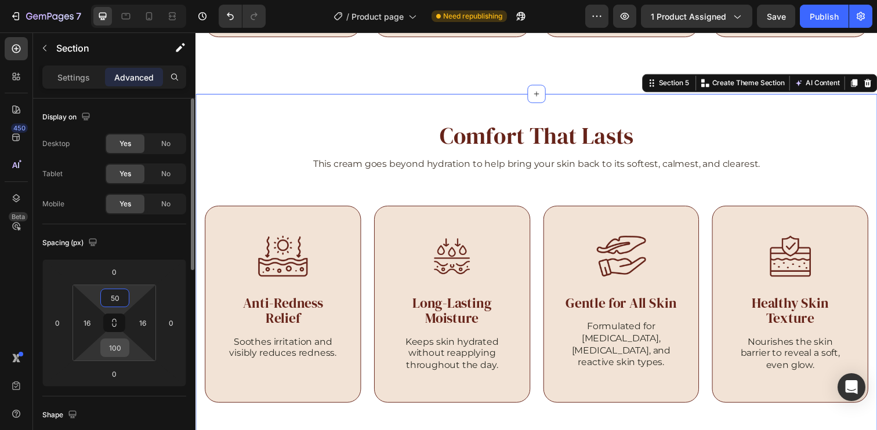
type input "50"
click at [123, 350] on input "100" at bounding box center [114, 347] width 23 height 17
type input "108"
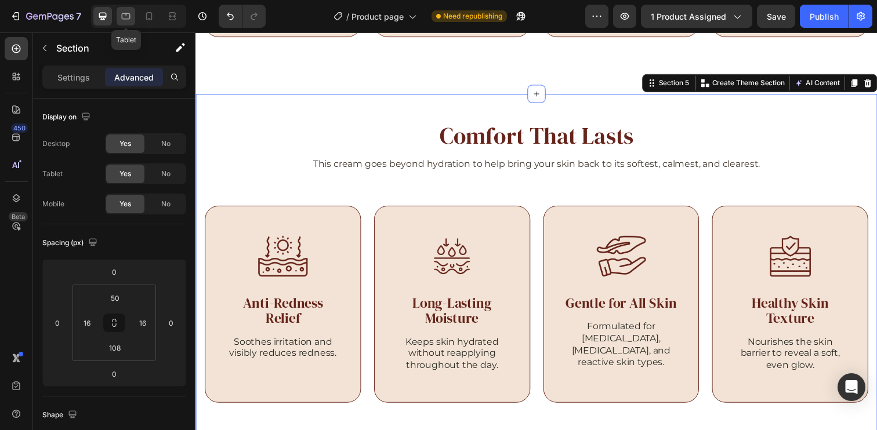
click at [128, 8] on div at bounding box center [126, 16] width 19 height 19
type input "70"
type input "40"
type input "70"
type input "40"
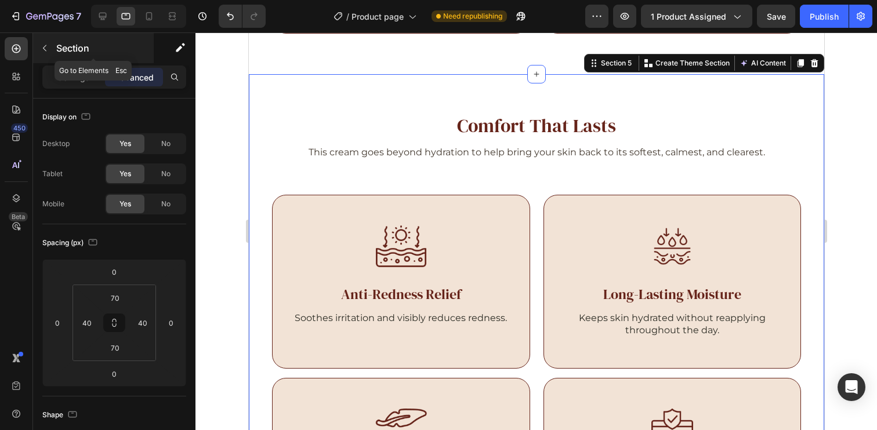
scroll to position [2205, 0]
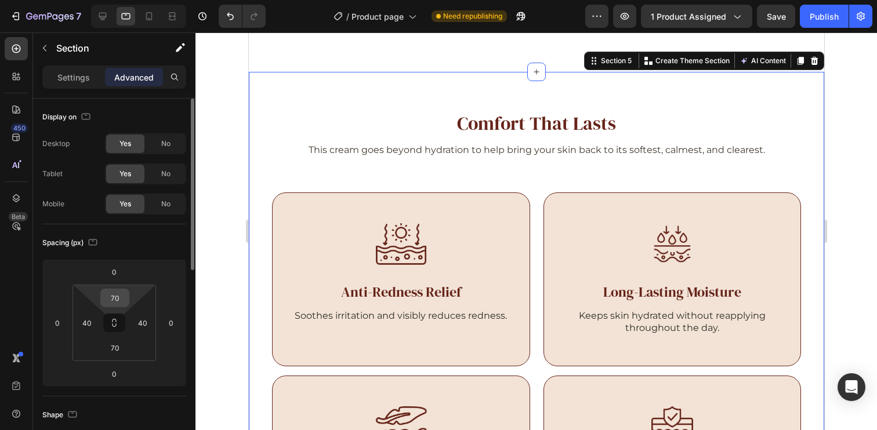
click at [120, 294] on input "70" at bounding box center [114, 297] width 23 height 17
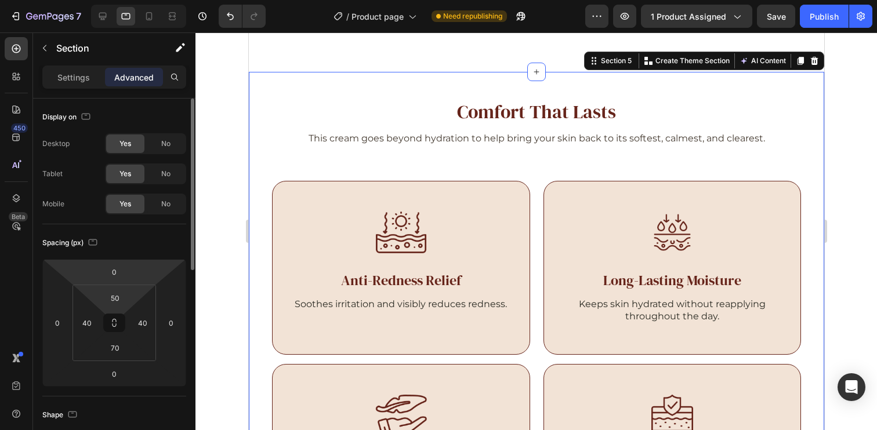
click at [144, 238] on div "Spacing (px)" at bounding box center [114, 243] width 144 height 19
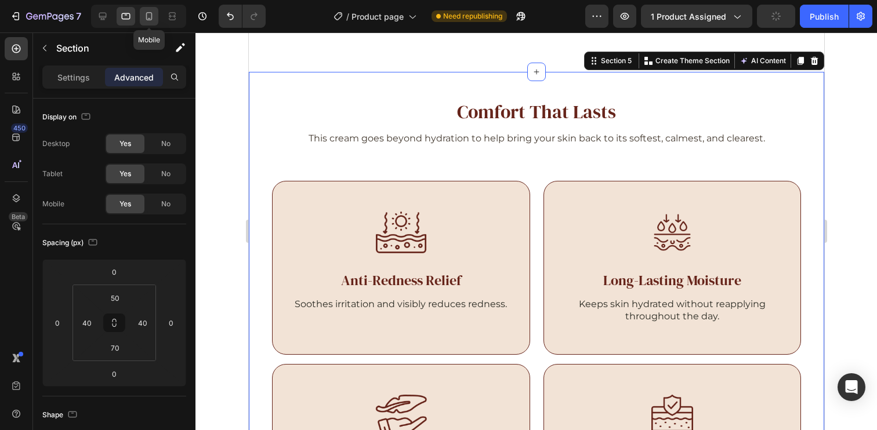
click at [153, 21] on icon at bounding box center [149, 16] width 12 height 12
type input "80"
type input "23"
type input "80"
type input "23"
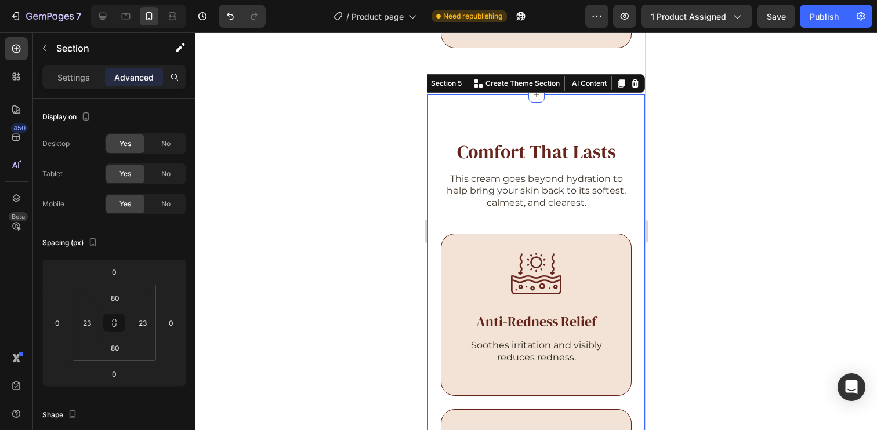
scroll to position [2511, 0]
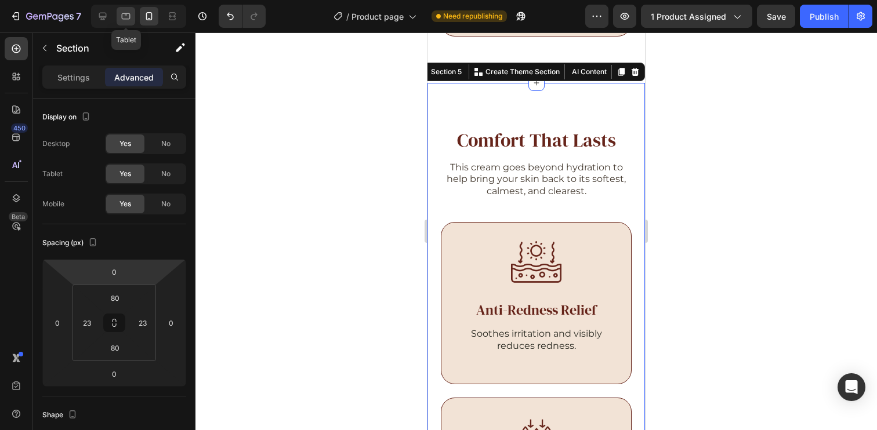
click at [130, 17] on icon at bounding box center [126, 16] width 9 height 6
type input "50"
type input "40"
type input "70"
type input "40"
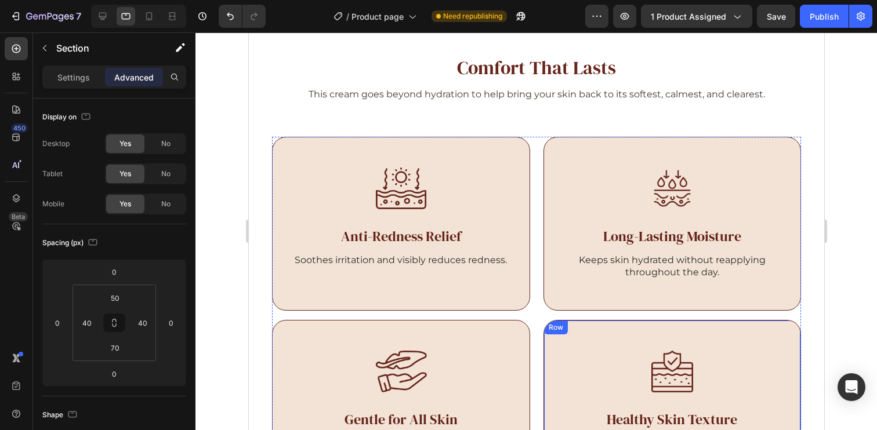
scroll to position [2146, 0]
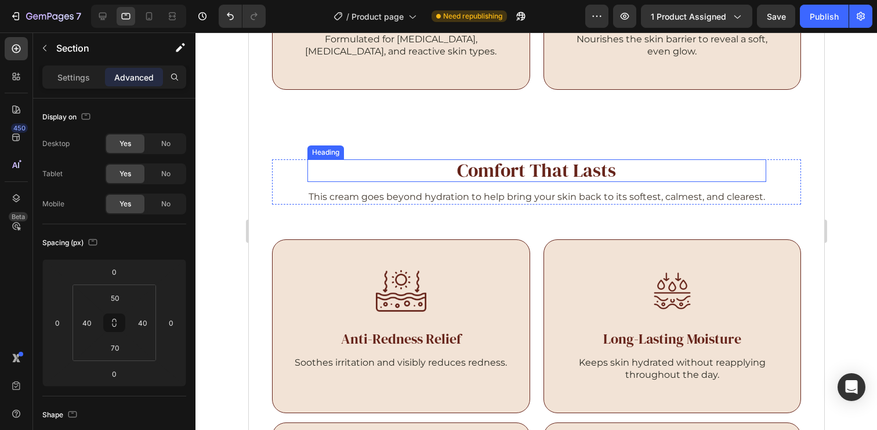
click at [530, 175] on h2 "Comfort That Lasts" at bounding box center [536, 170] width 459 height 23
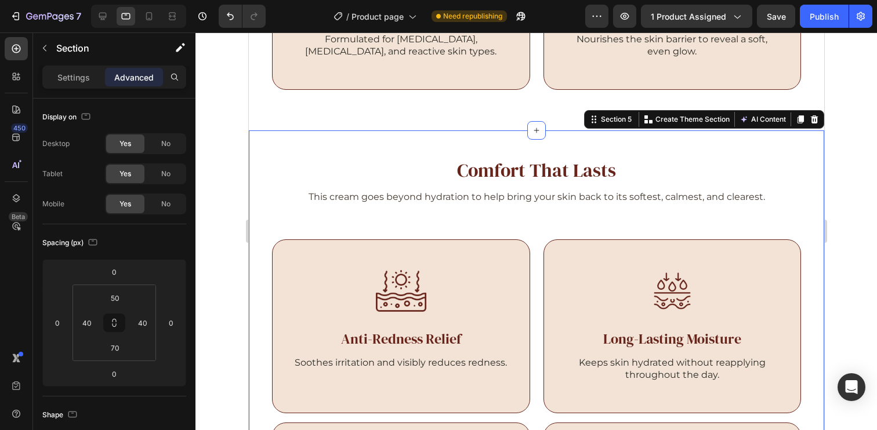
click at [535, 143] on div "Comfort That Lasts Heading This cream goes beyond hydration to help bring your …" at bounding box center [535, 383] width 575 height 507
click at [103, 19] on icon at bounding box center [103, 17] width 8 height 8
type input "16"
type input "108"
type input "16"
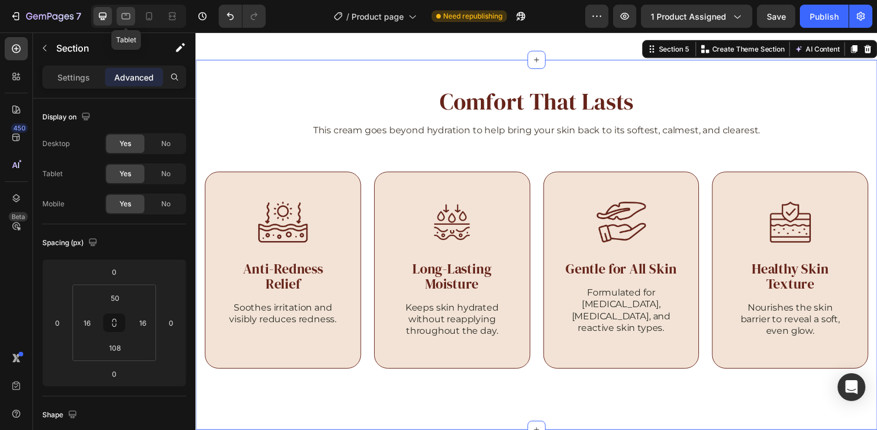
click at [121, 19] on icon at bounding box center [126, 16] width 12 height 12
type input "40"
type input "70"
type input "40"
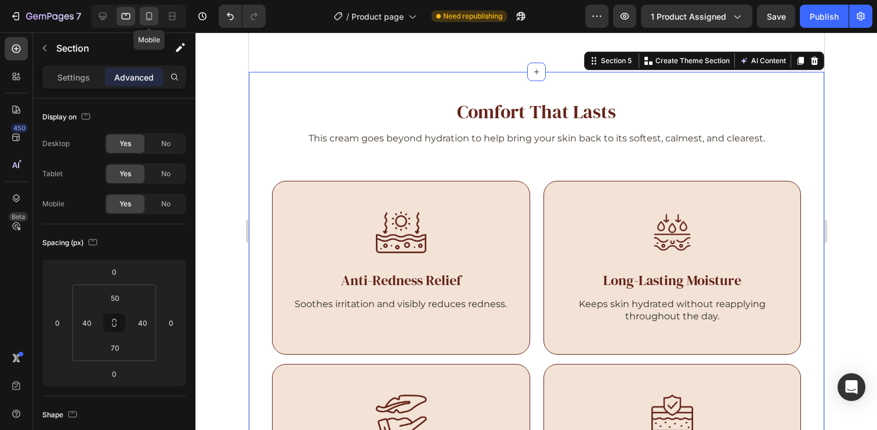
click at [141, 22] on div at bounding box center [149, 16] width 19 height 19
type input "80"
type input "23"
type input "80"
type input "23"
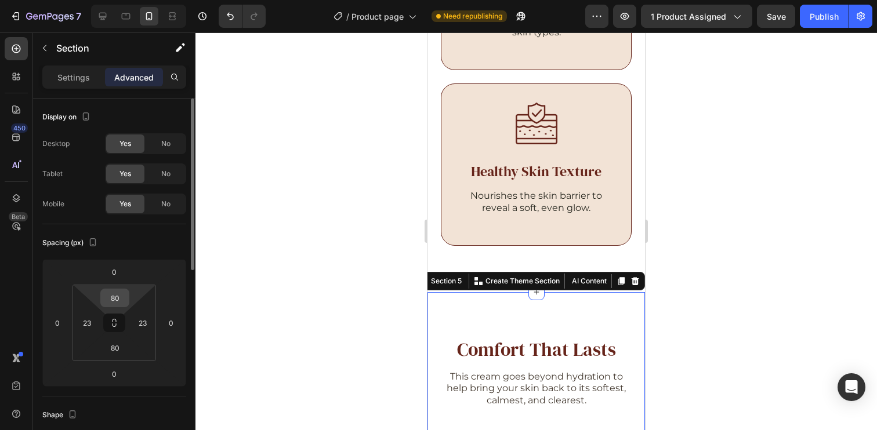
click at [119, 299] on input "80" at bounding box center [114, 297] width 23 height 17
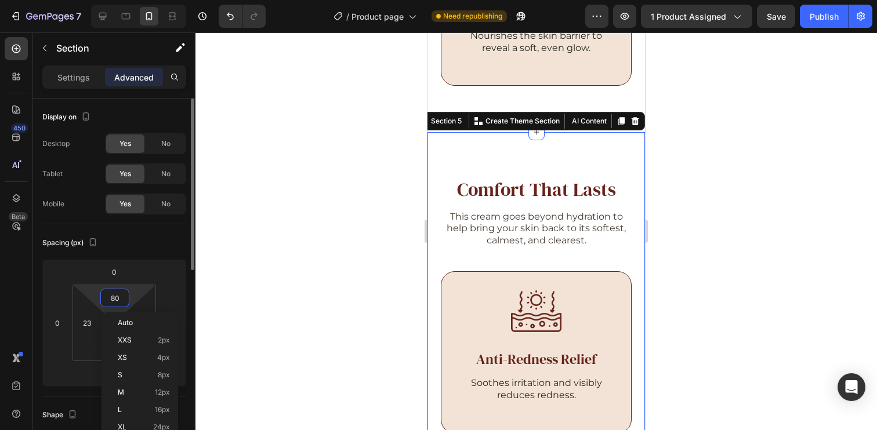
scroll to position [2511, 0]
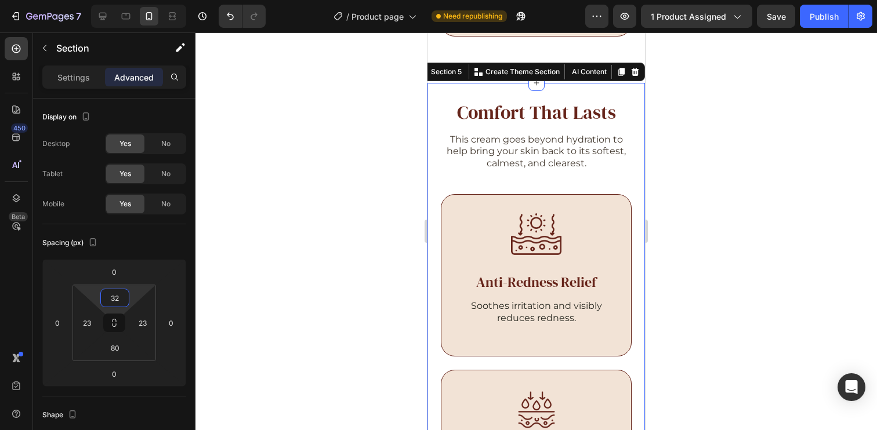
type input "32"
click at [126, 355] on div "80" at bounding box center [114, 348] width 29 height 19
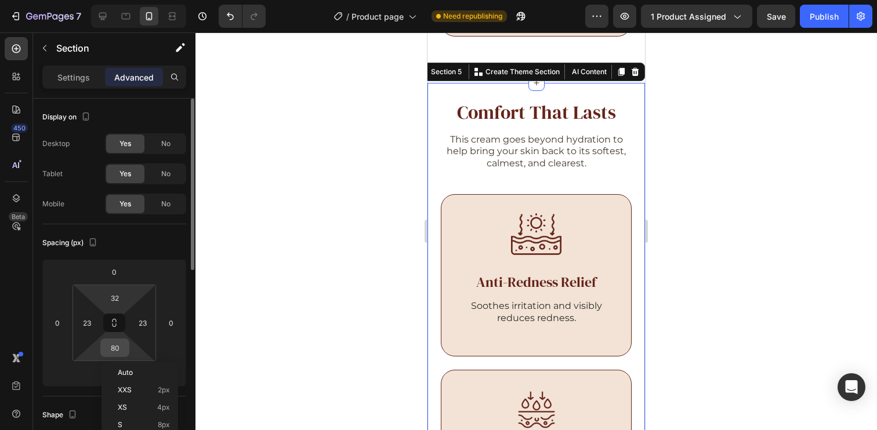
click at [119, 354] on input "80" at bounding box center [114, 347] width 23 height 17
type input "54"
click at [161, 246] on div "Spacing (px)" at bounding box center [114, 243] width 144 height 19
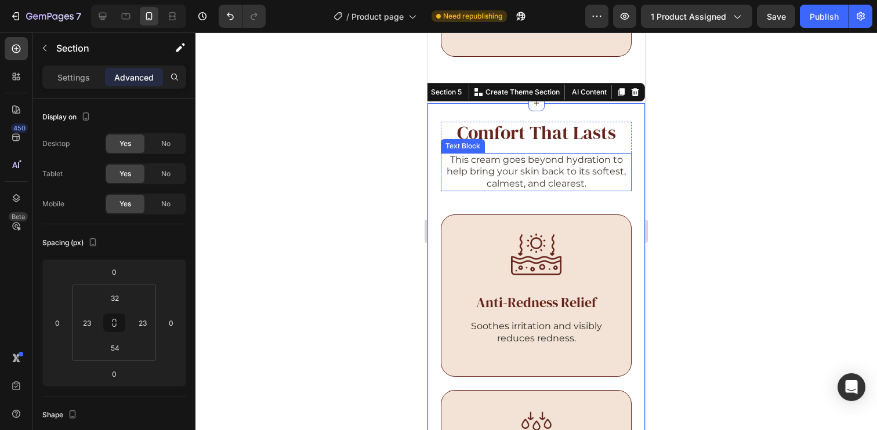
scroll to position [2489, 0]
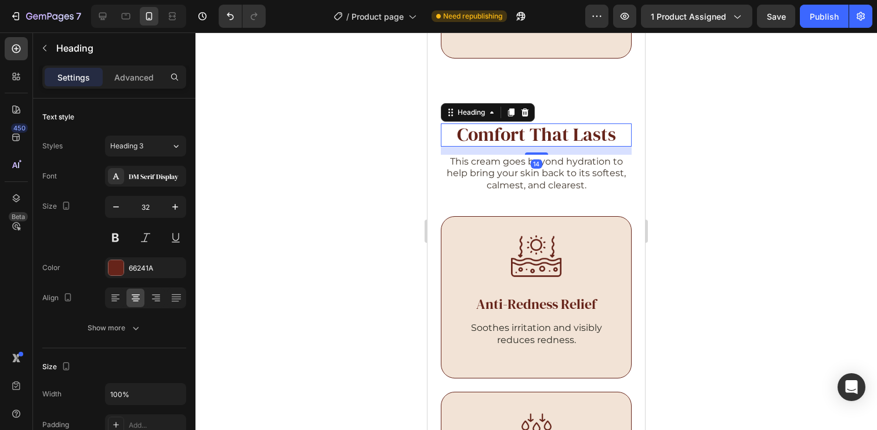
click at [525, 132] on h2 "Comfort That Lasts" at bounding box center [536, 135] width 191 height 23
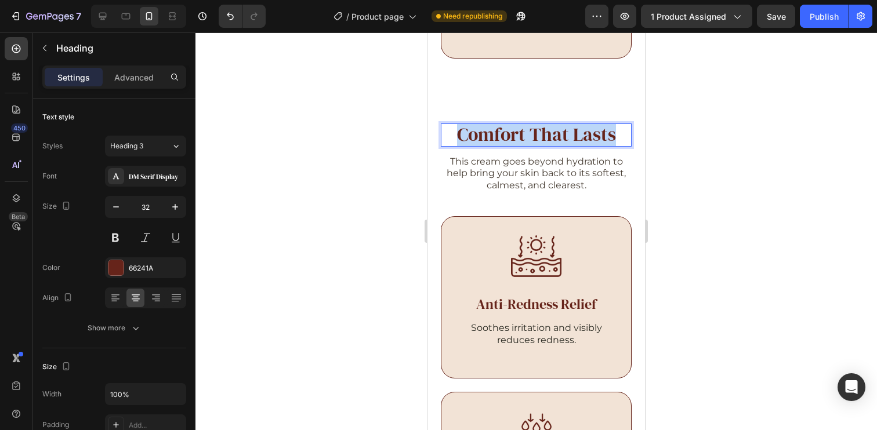
click at [525, 132] on p "Comfort That Lasts" at bounding box center [536, 135] width 188 height 20
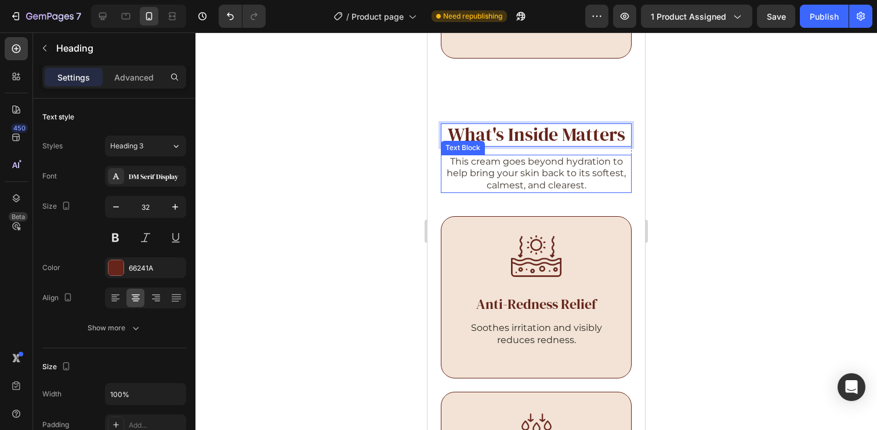
click at [522, 169] on p "This cream goes beyond hydration to help bring your skin back to its softest, c…" at bounding box center [536, 174] width 188 height 36
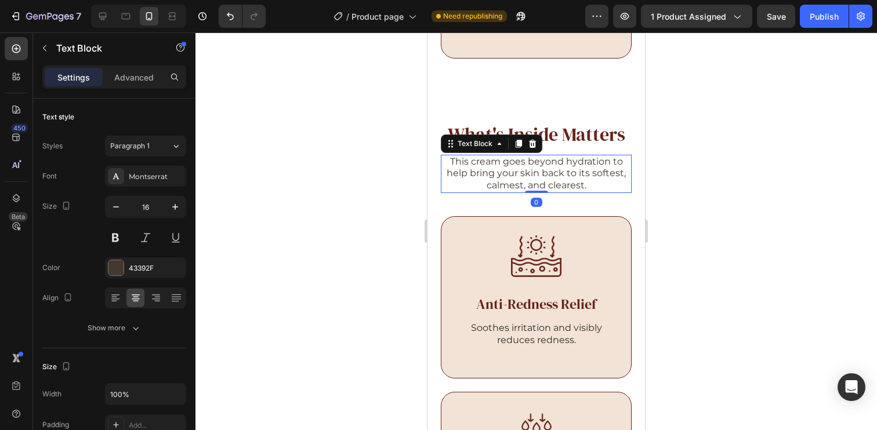
click at [522, 169] on p "This cream goes beyond hydration to help bring your skin back to its softest, c…" at bounding box center [536, 174] width 188 height 36
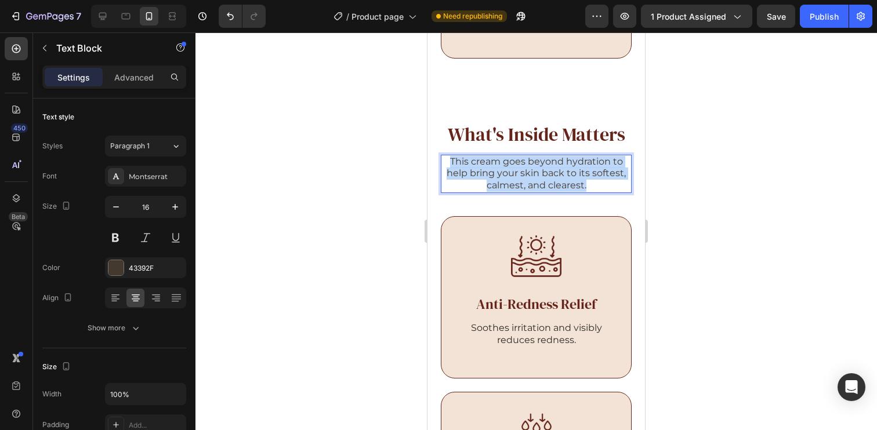
click at [522, 169] on p "This cream goes beyond hydration to help bring your skin back to its softest, c…" at bounding box center [536, 174] width 188 height 36
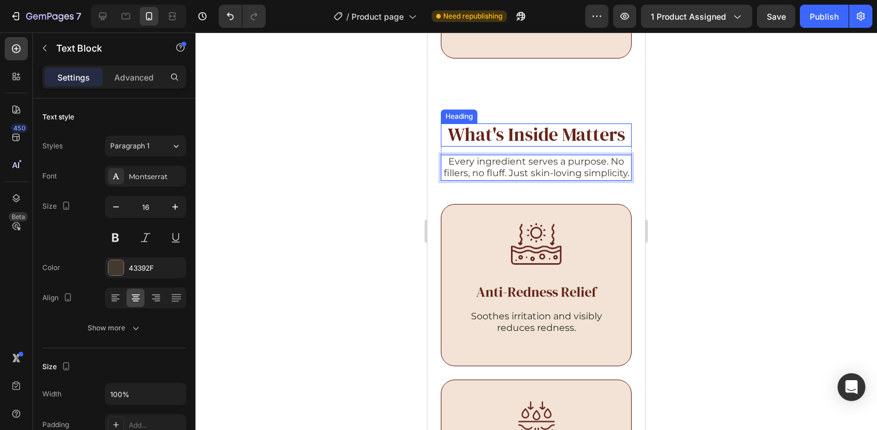
scroll to position [2390, 0]
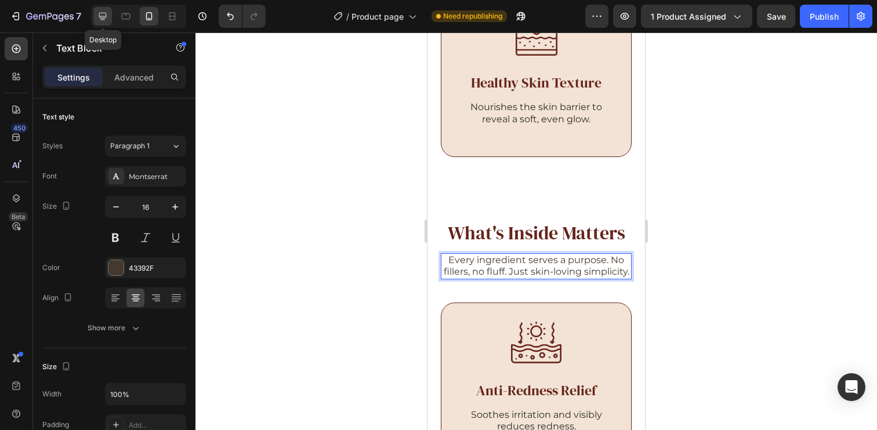
click at [103, 14] on icon at bounding box center [103, 16] width 12 height 12
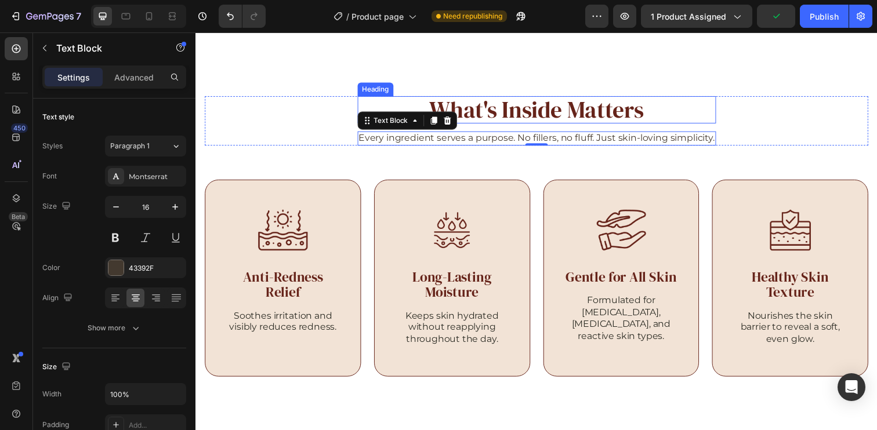
scroll to position [2089, 0]
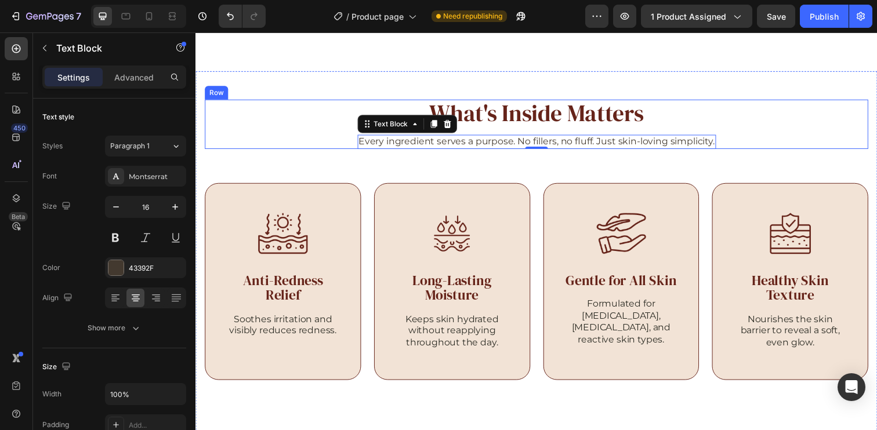
click at [724, 111] on div "What's Inside Matters Heading Every ingredient serves a purpose. No fillers, no…" at bounding box center [543, 126] width 677 height 50
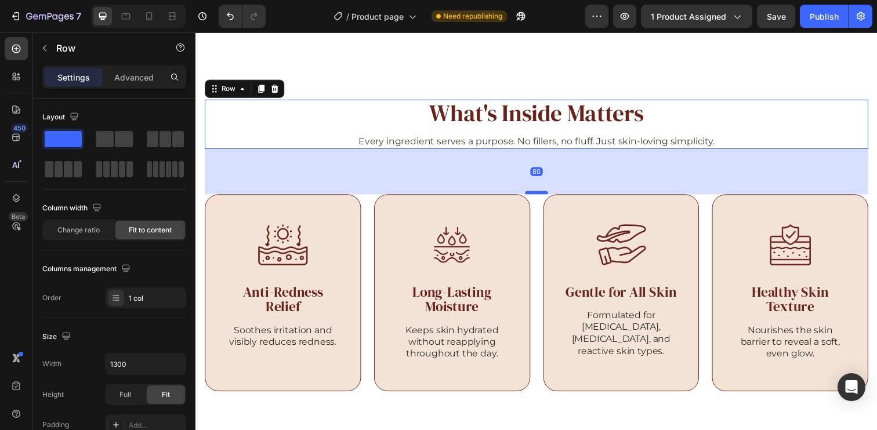
drag, startPoint x: 537, startPoint y: 184, endPoint x: 545, endPoint y: 196, distance: 14.2
click at [545, 196] on div at bounding box center [543, 195] width 23 height 3
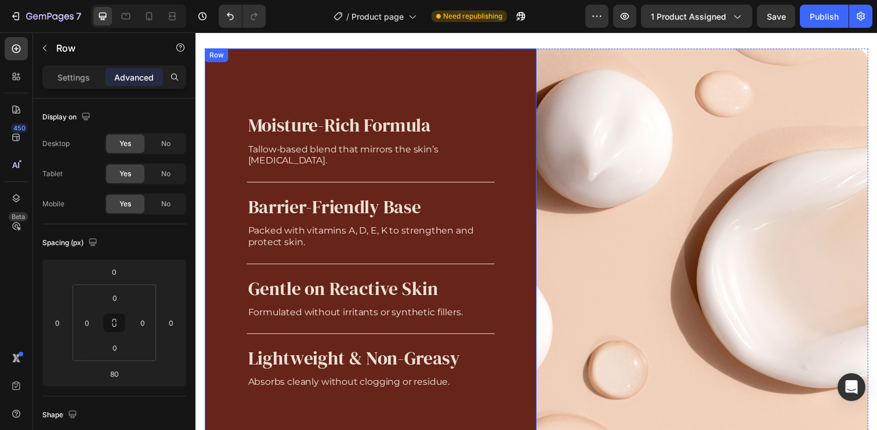
scroll to position [1264, 0]
click at [514, 74] on div "Moisture-Rich Formula Heading Tallow-based blend that mirrors the skin’s [MEDIC…" at bounding box center [374, 257] width 339 height 416
click at [224, 66] on div "Row" at bounding box center [228, 61] width 19 height 10
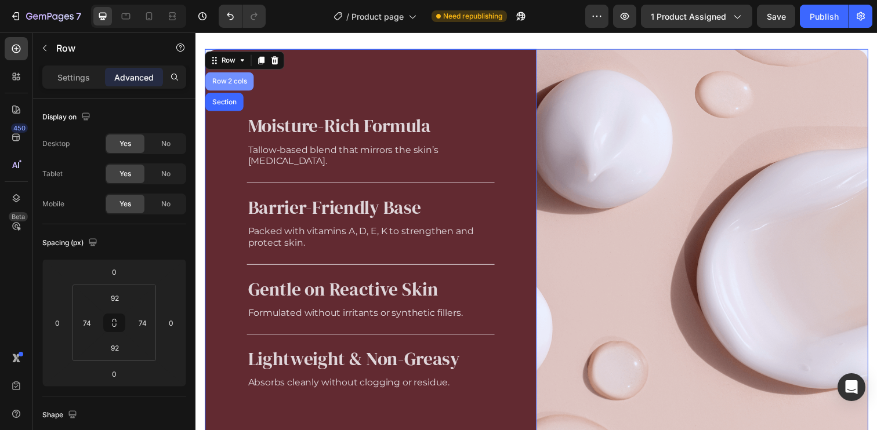
click at [226, 82] on div "Row 2 cols" at bounding box center [230, 82] width 40 height 7
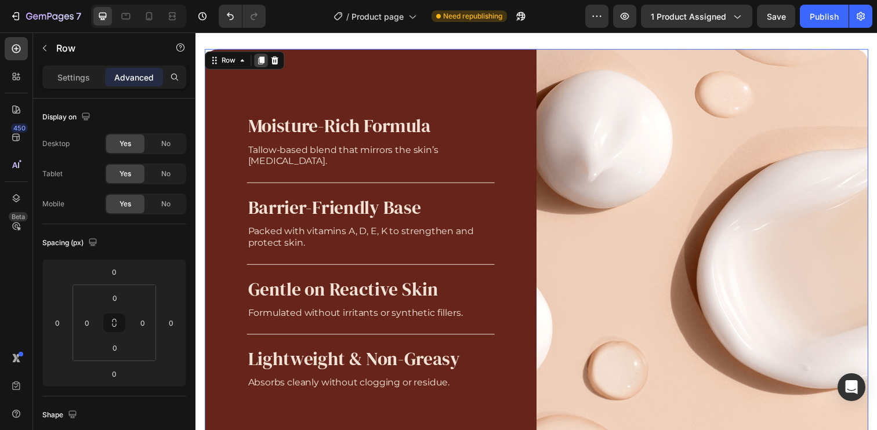
click at [264, 63] on icon at bounding box center [262, 61] width 6 height 8
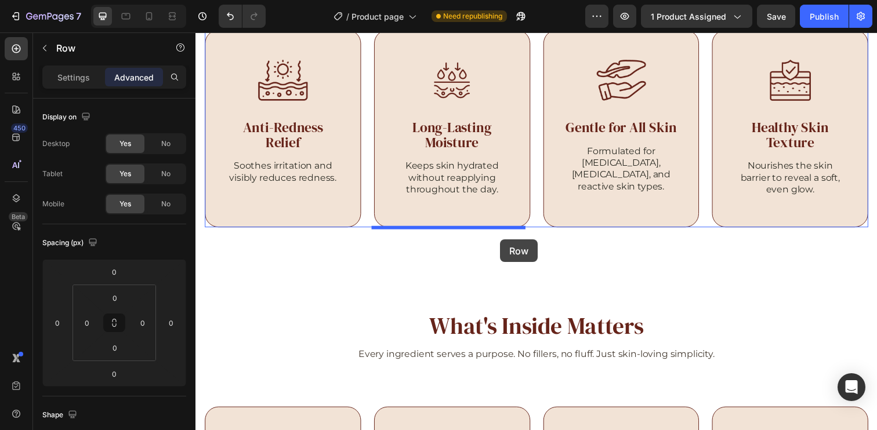
scroll to position [2387, 0]
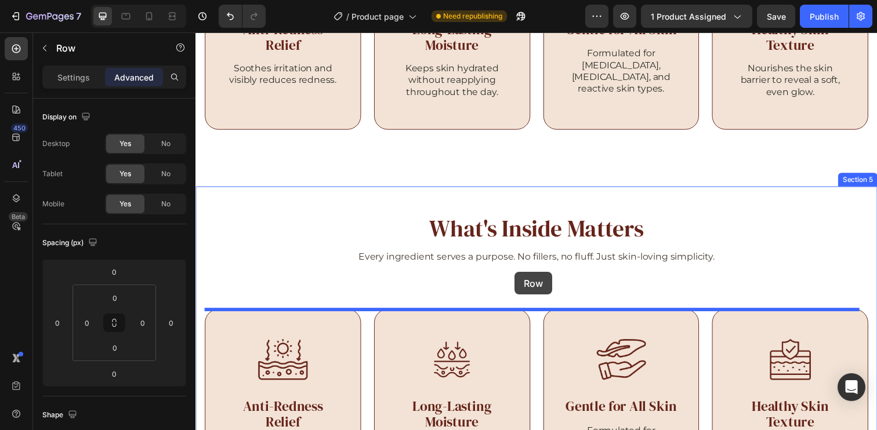
drag, startPoint x: 228, startPoint y: 63, endPoint x: 521, endPoint y: 277, distance: 363.0
type input "80"
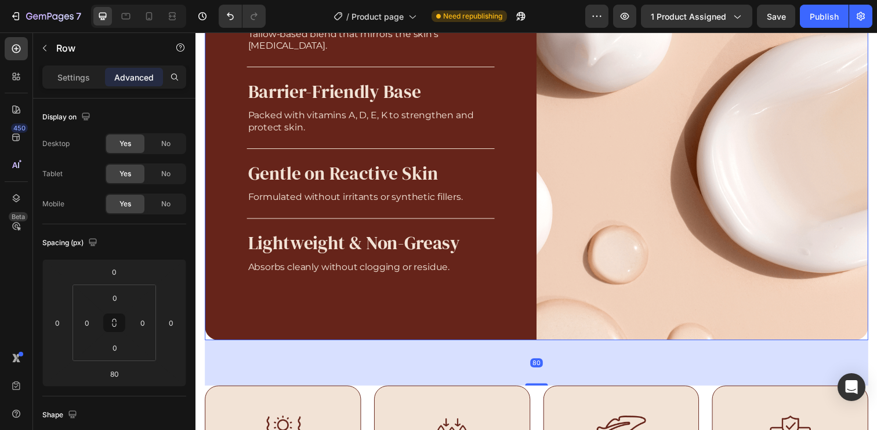
scroll to position [2864, 0]
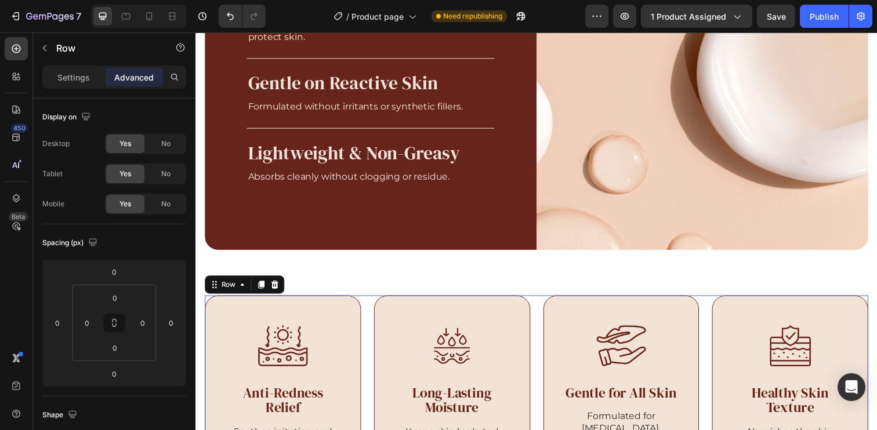
click at [538, 322] on div "Image Anti-Redness Relief Heading Soothes irritation and visibly reduces rednes…" at bounding box center [543, 401] width 677 height 201
click at [279, 289] on icon at bounding box center [275, 289] width 9 height 9
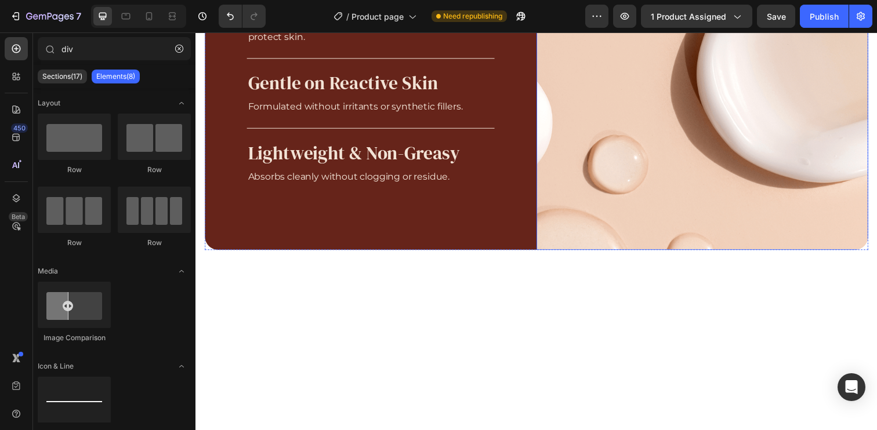
click at [543, 241] on img at bounding box center [712, 47] width 339 height 416
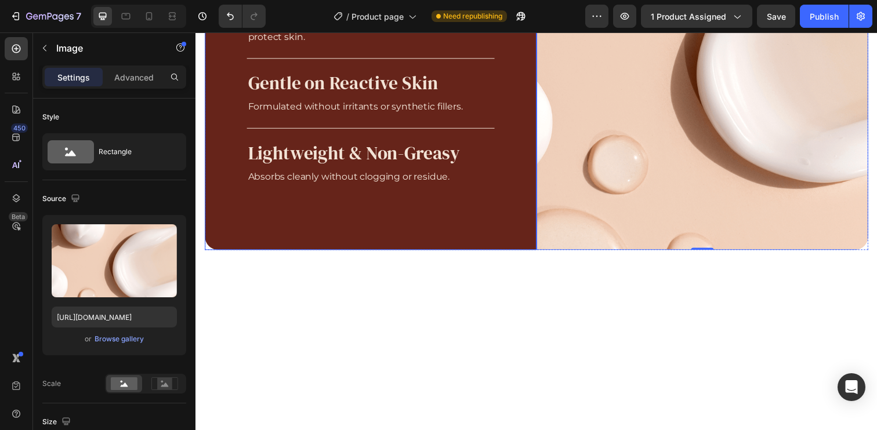
click at [517, 254] on div "Moisture-Rich Formula Heading Tallow-based blend that mirrors the skin’s [MEDIC…" at bounding box center [374, 47] width 339 height 416
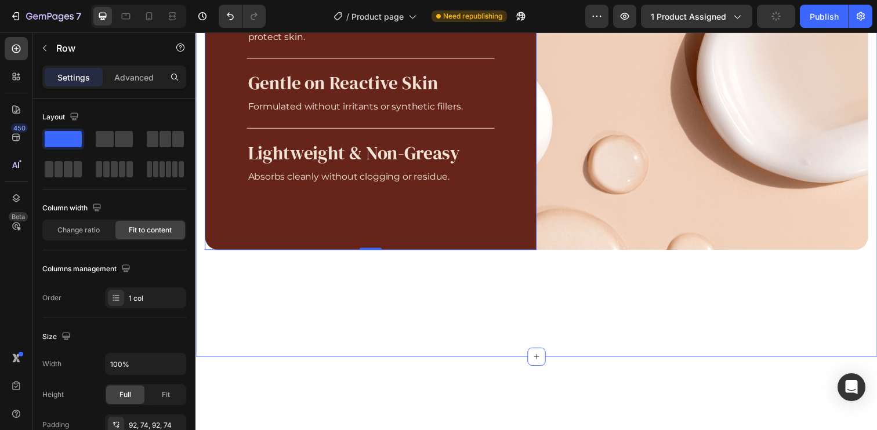
click at [538, 255] on div "What's Inside Matters Heading Every ingredient serves a purpose. No fillers, no…" at bounding box center [543, 22] width 677 height 558
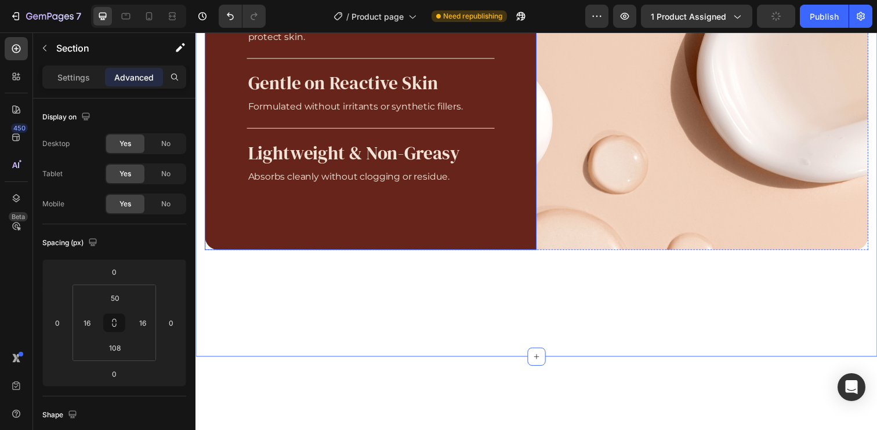
click at [508, 240] on div "Moisture-Rich Formula Heading Tallow-based blend that mirrors the skin’s [MEDIC…" at bounding box center [374, 47] width 339 height 416
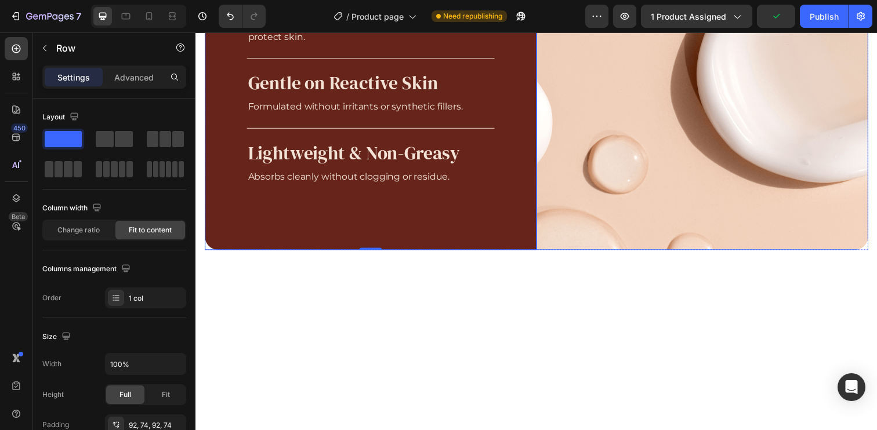
click at [597, 239] on img at bounding box center [712, 47] width 339 height 416
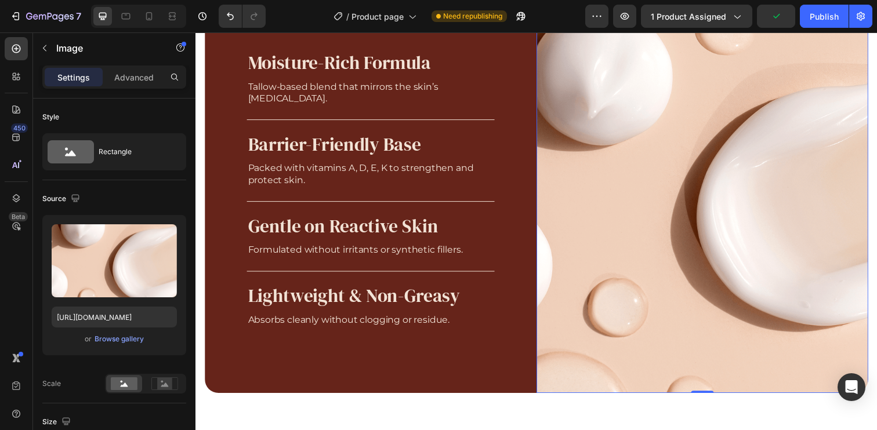
scroll to position [2618, 0]
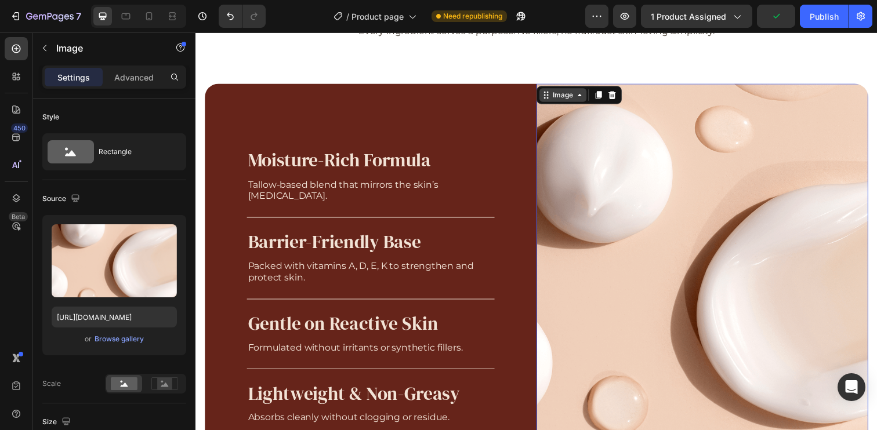
click at [565, 97] on div "Image" at bounding box center [570, 96] width 25 height 10
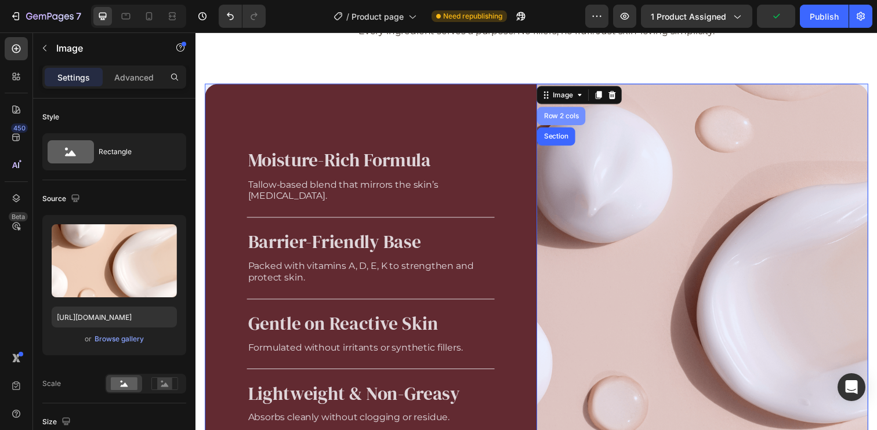
click at [558, 122] on div "Row 2 cols" at bounding box center [568, 117] width 49 height 19
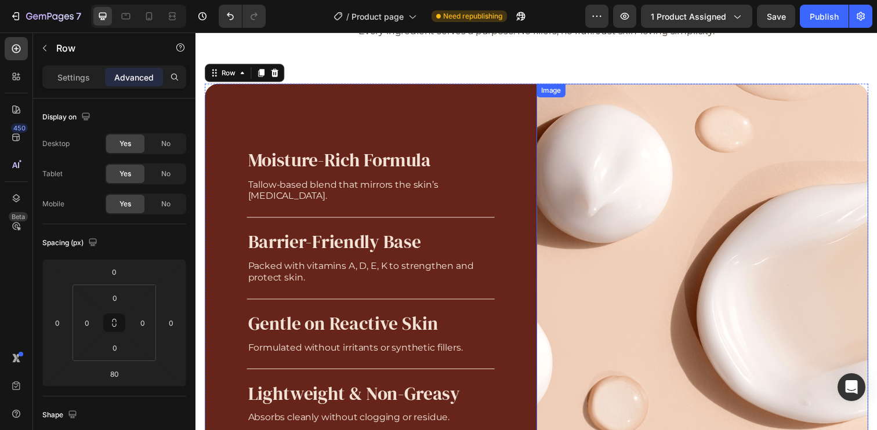
scroll to position [2853, 0]
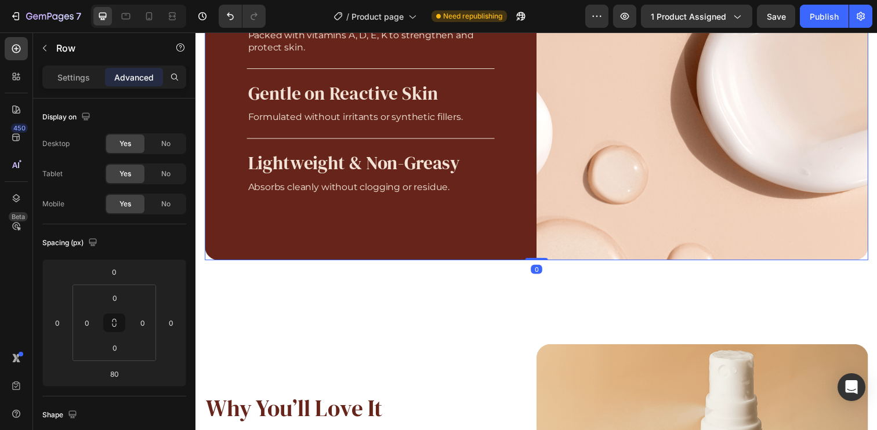
drag, startPoint x: 536, startPoint y: 310, endPoint x: 528, endPoint y: 224, distance: 85.7
click at [528, 224] on div "Moisture-Rich Formula Heading Tallow-based blend that mirrors the skin’s [MEDIC…" at bounding box center [543, 57] width 677 height 416
type input "0"
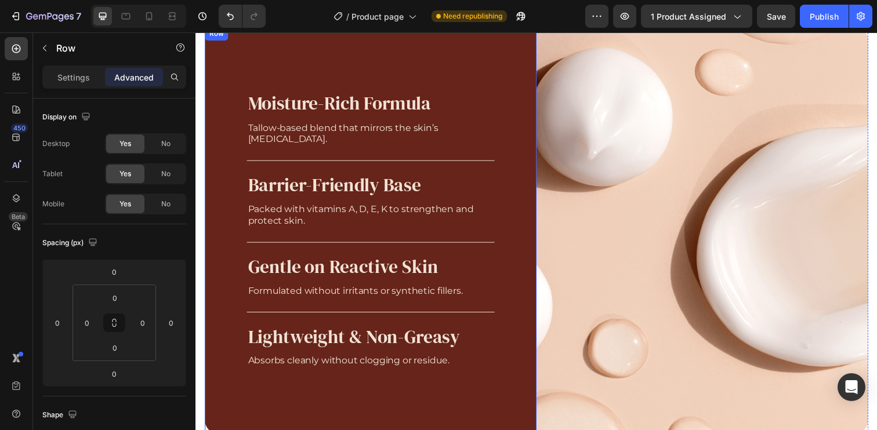
scroll to position [1182, 0]
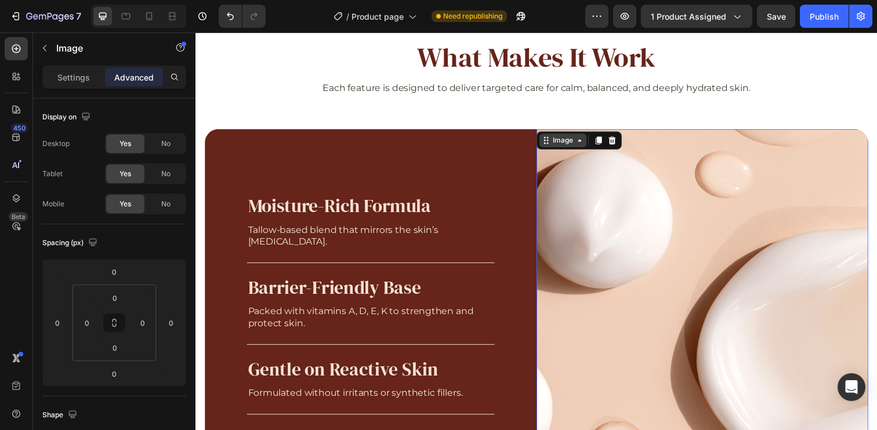
click at [553, 142] on div "Image" at bounding box center [570, 143] width 48 height 14
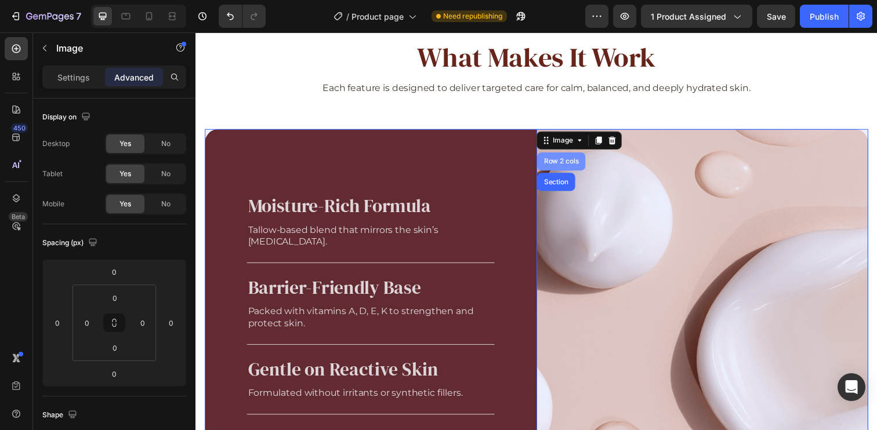
click at [560, 164] on div "Row 2 cols" at bounding box center [569, 164] width 40 height 7
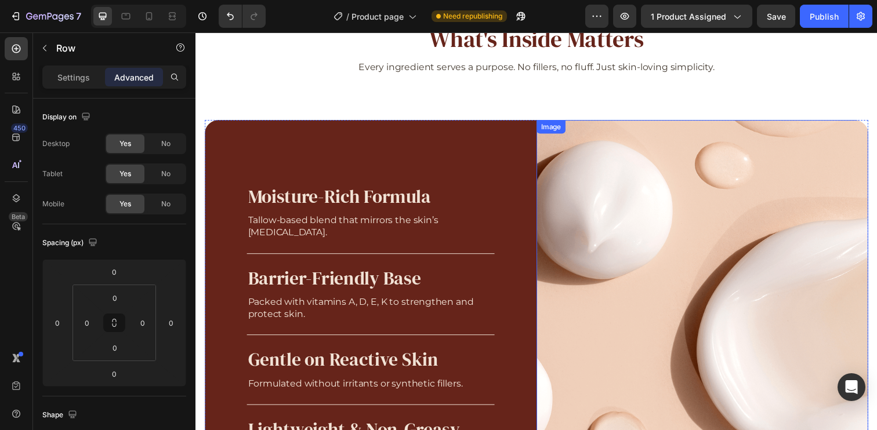
scroll to position [2164, 0]
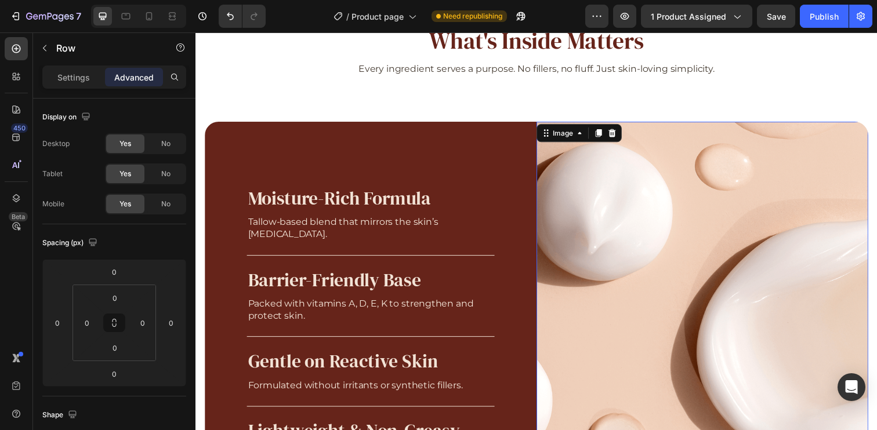
click at [669, 258] on img at bounding box center [712, 332] width 339 height 416
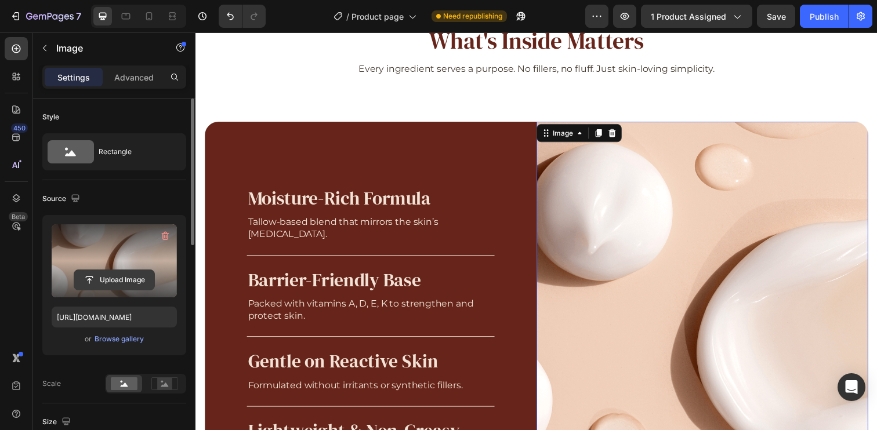
click at [129, 281] on input "file" at bounding box center [114, 280] width 80 height 20
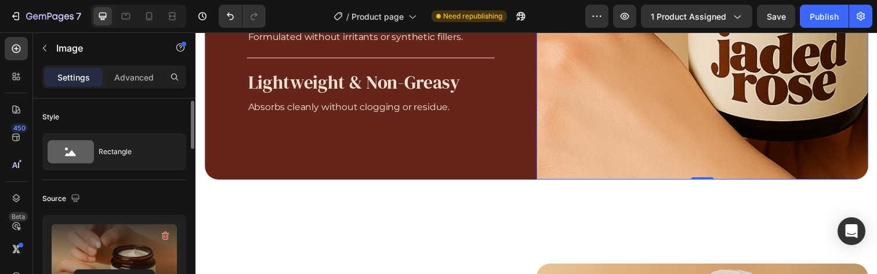
scroll to position [104, 0]
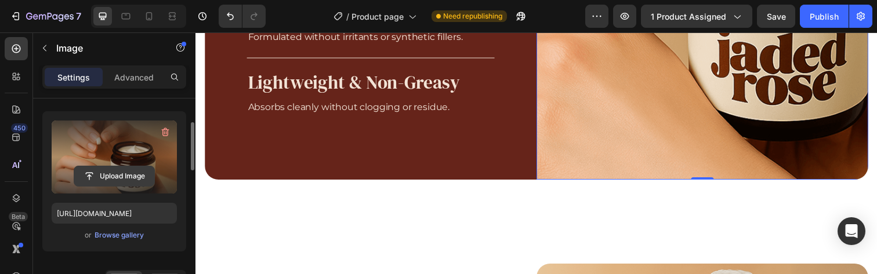
click at [118, 181] on input "file" at bounding box center [114, 176] width 80 height 20
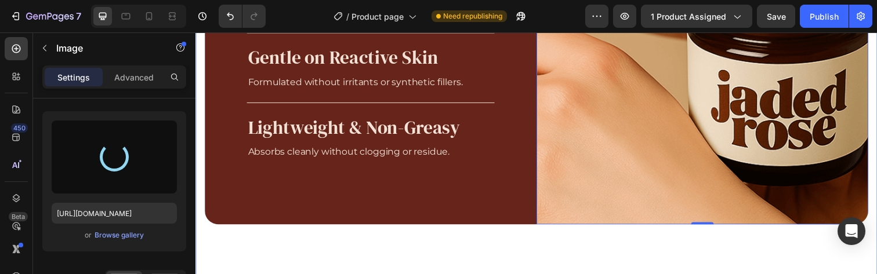
scroll to position [2454, 0]
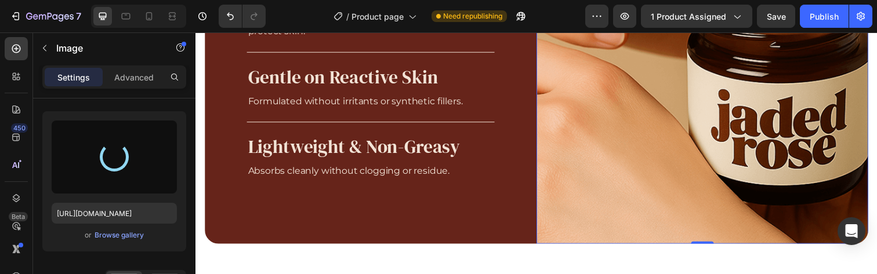
type input "[URL][DOMAIN_NAME]"
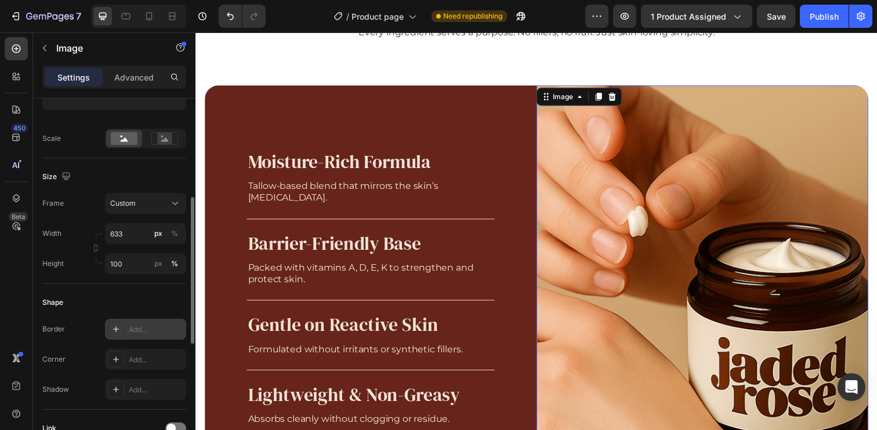
scroll to position [349, 0]
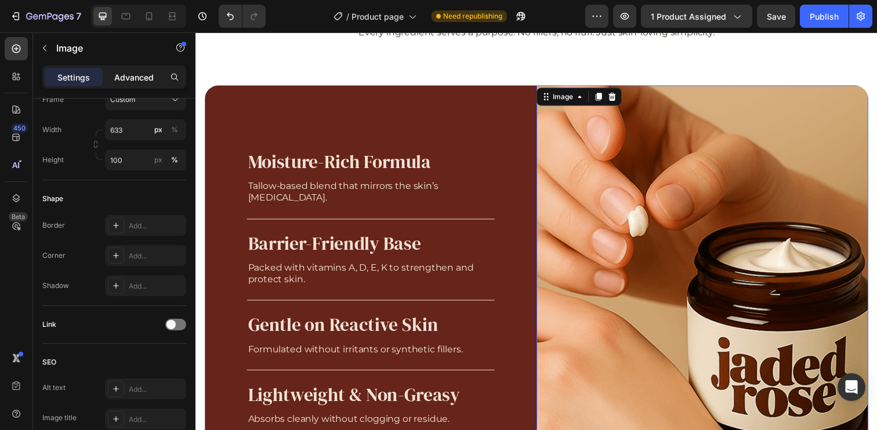
click at [135, 73] on p "Advanced" at bounding box center [133, 77] width 39 height 12
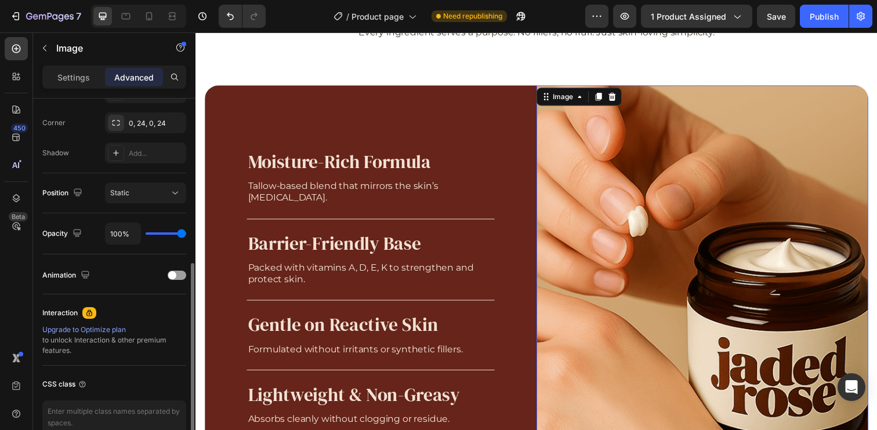
scroll to position [328, 0]
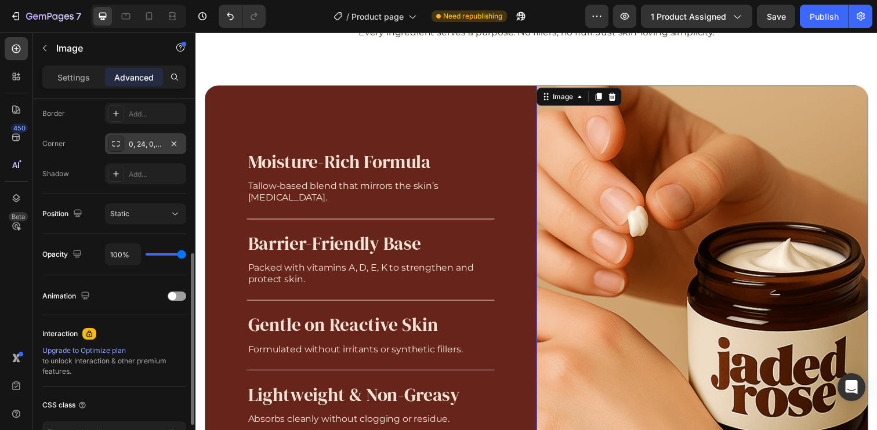
click at [153, 146] on div "0, 24, 0, 24" at bounding box center [146, 144] width 34 height 10
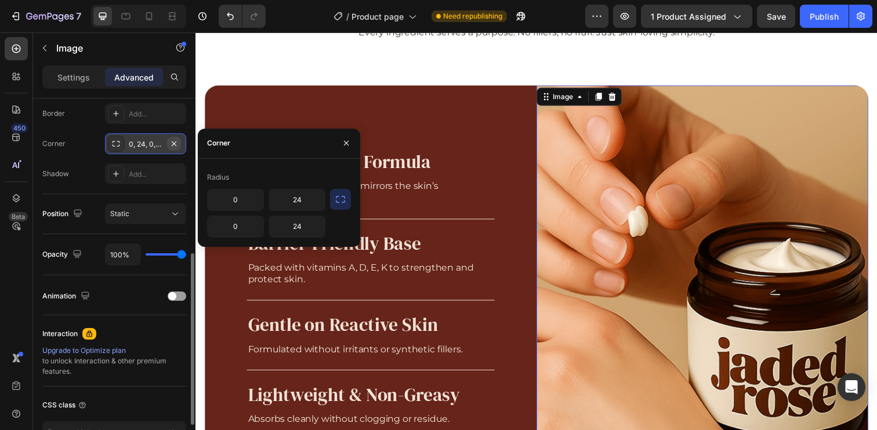
click at [176, 144] on icon "button" at bounding box center [173, 143] width 9 height 9
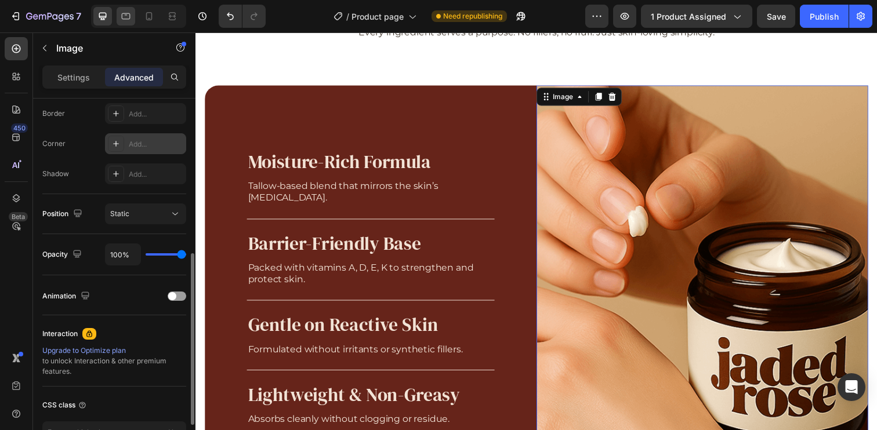
click at [132, 21] on div at bounding box center [126, 16] width 19 height 19
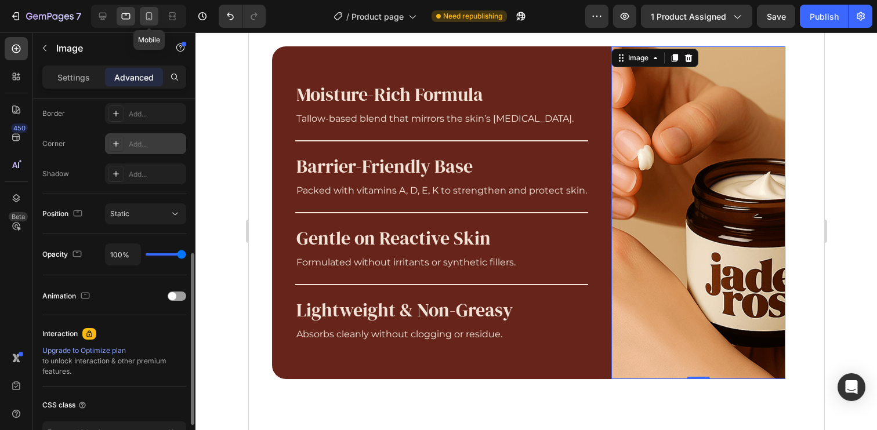
click at [148, 20] on icon at bounding box center [149, 16] width 6 height 8
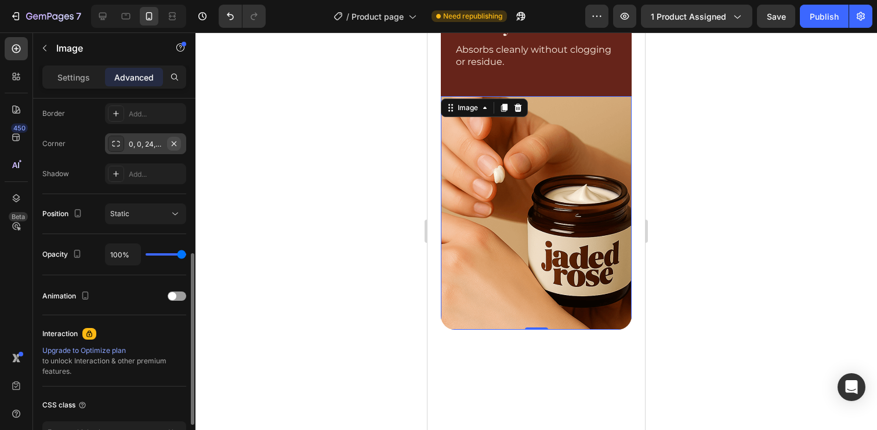
click at [175, 144] on icon "button" at bounding box center [173, 143] width 9 height 9
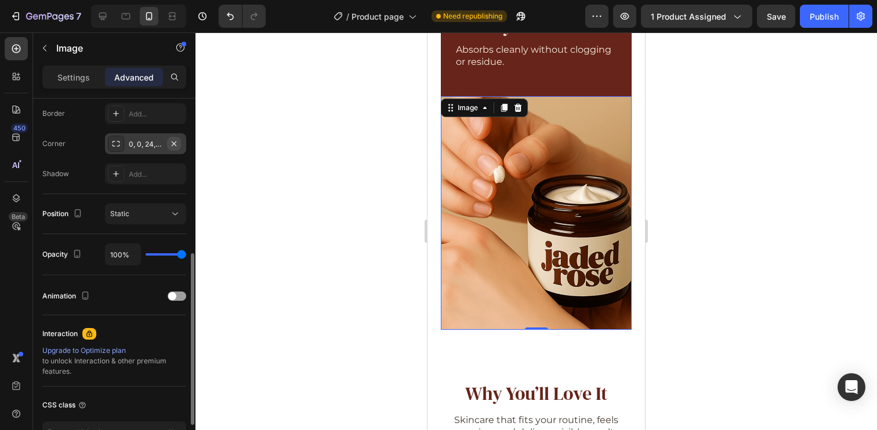
scroll to position [2554, 0]
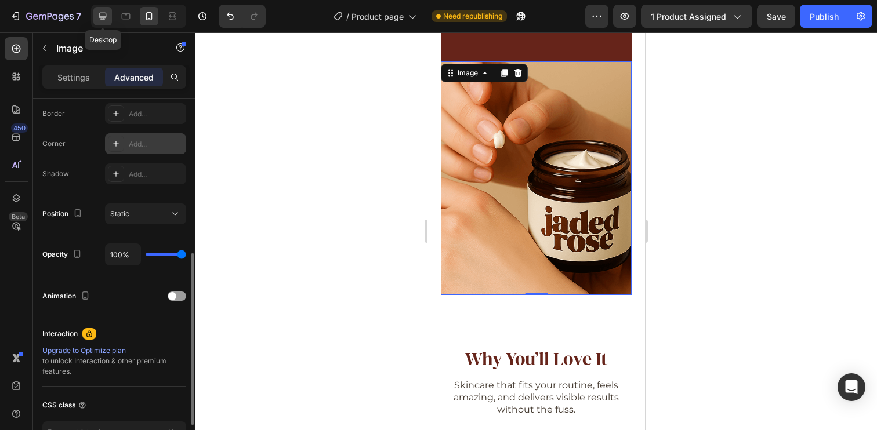
click at [101, 17] on icon at bounding box center [103, 17] width 8 height 8
type input "0"
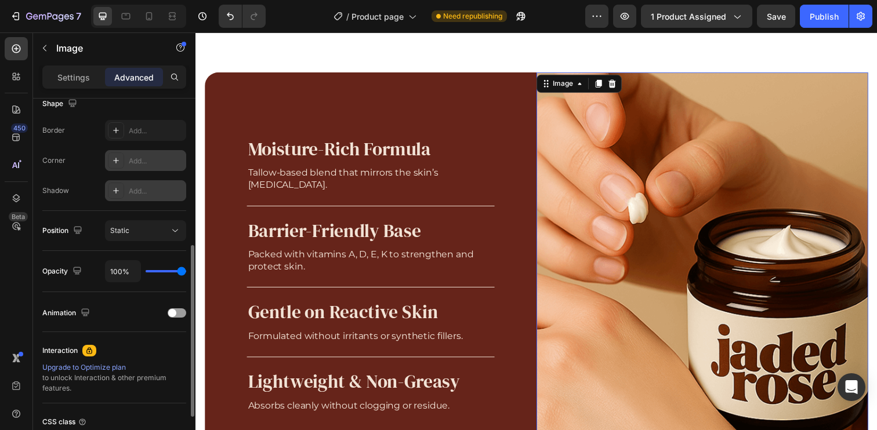
scroll to position [293, 0]
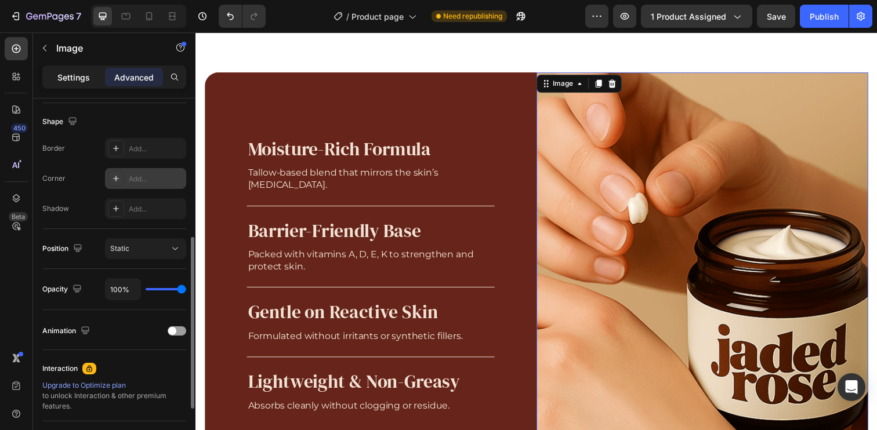
click at [75, 85] on div "Settings" at bounding box center [74, 77] width 58 height 19
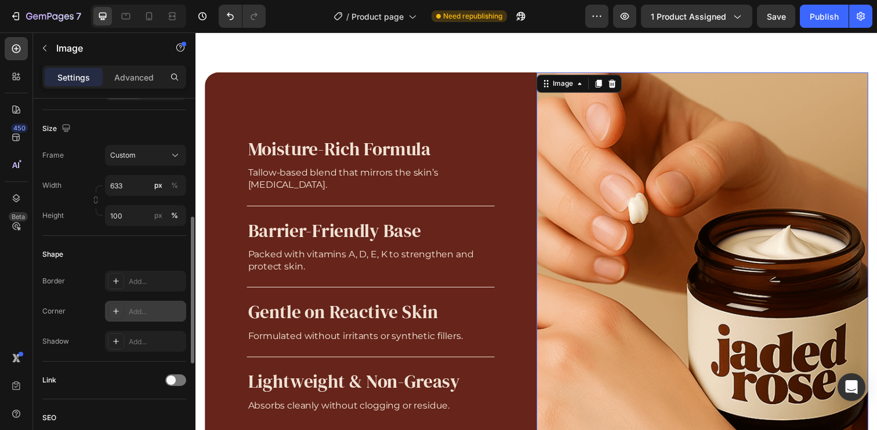
click at [146, 316] on div "Add..." at bounding box center [156, 312] width 55 height 10
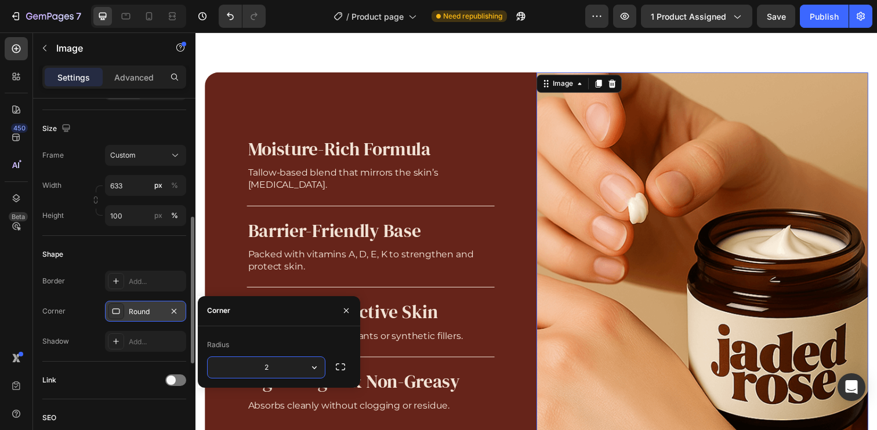
type input "24"
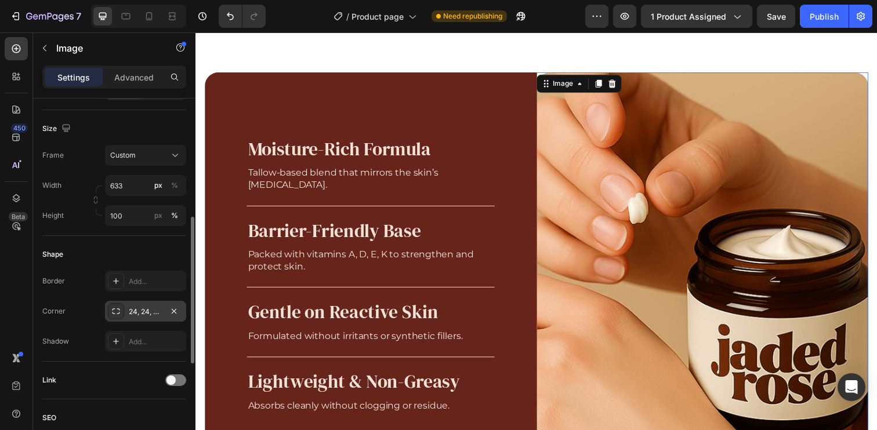
click at [140, 239] on div "Shape Border Add... Corner 24, 24, 24, 24 Shadow Add..." at bounding box center [114, 299] width 144 height 126
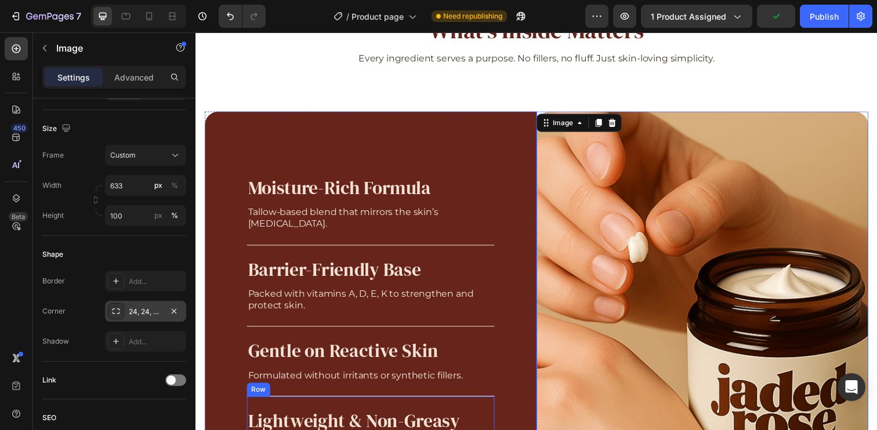
scroll to position [2076, 0]
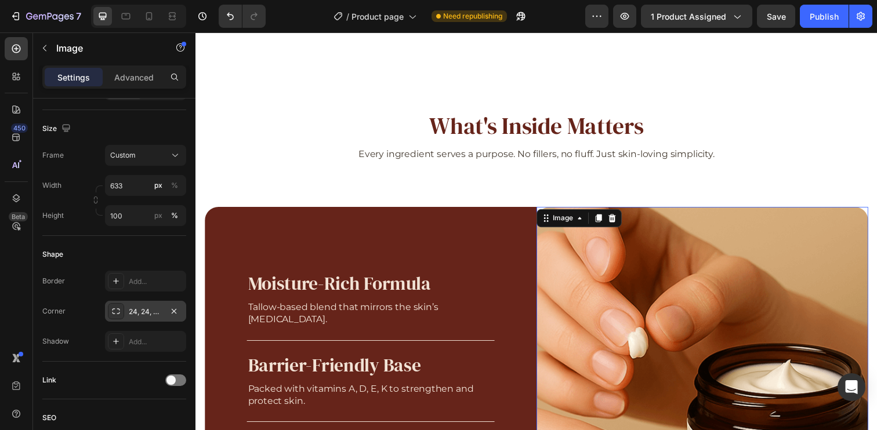
click at [493, 233] on div "Moisture-Rich Formula Heading Tallow-based blend that mirrors the skin’s [MEDIC…" at bounding box center [374, 419] width 339 height 416
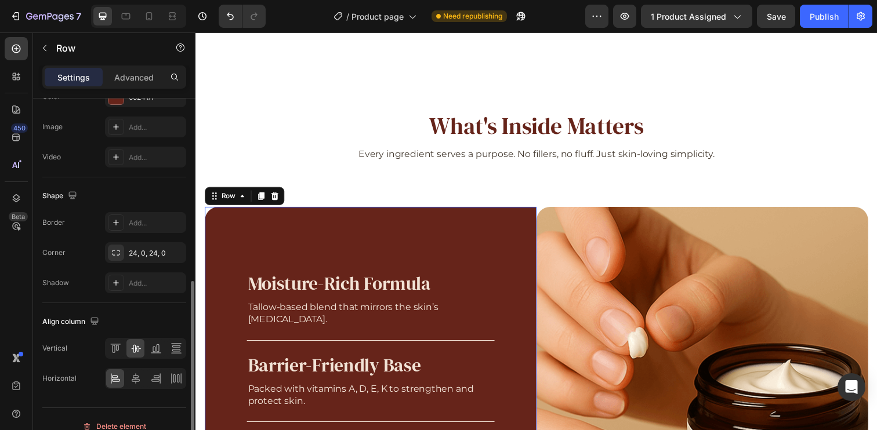
scroll to position [371, 0]
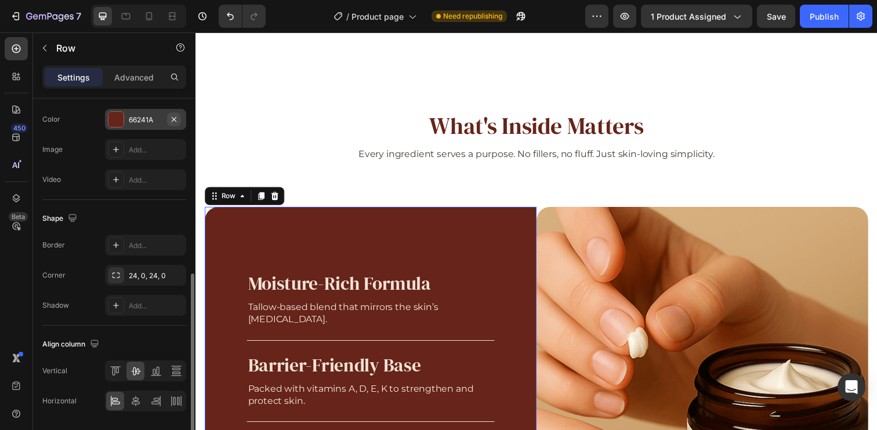
drag, startPoint x: 174, startPoint y: 120, endPoint x: 5, endPoint y: 66, distance: 177.9
click at [174, 120] on icon "button" at bounding box center [173, 119] width 9 height 9
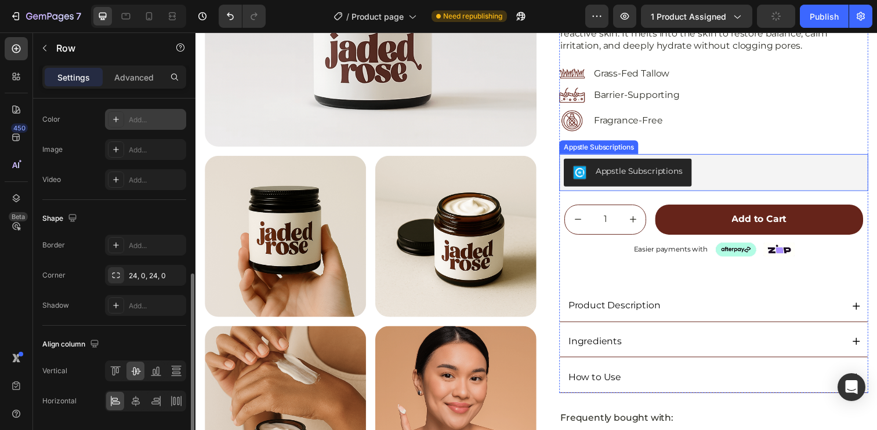
scroll to position [382, 0]
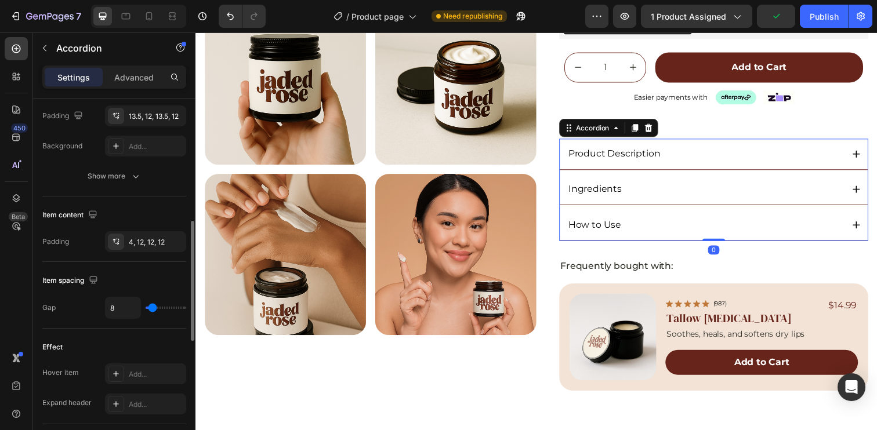
click at [749, 150] on div "Product Description" at bounding box center [715, 156] width 282 height 16
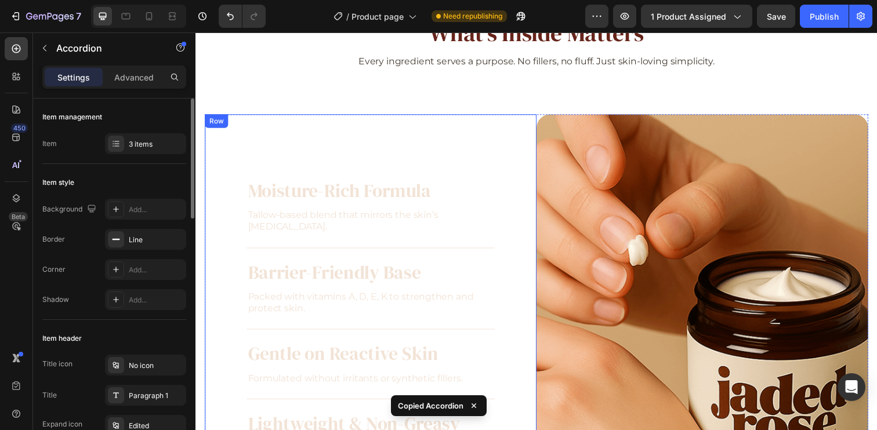
scroll to position [1915, 0]
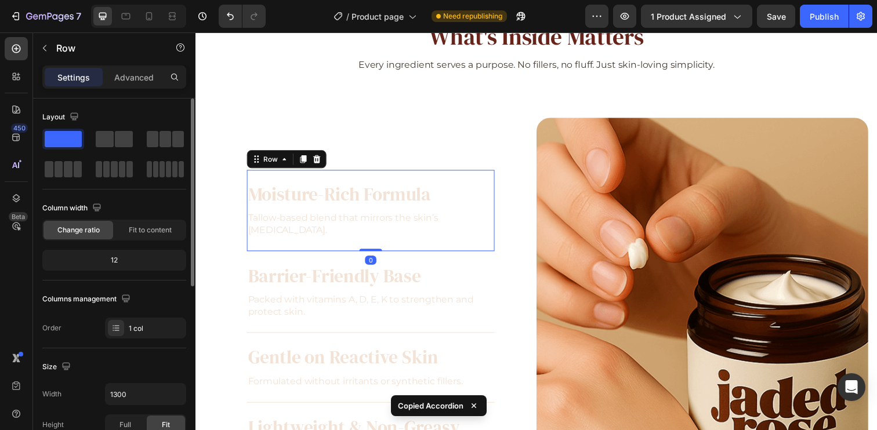
click at [449, 183] on div "Moisture-Rich Formula Heading Tallow-based blend that mirrors the skin’s [MEDIC…" at bounding box center [374, 214] width 253 height 83
click at [322, 158] on icon at bounding box center [318, 161] width 9 height 9
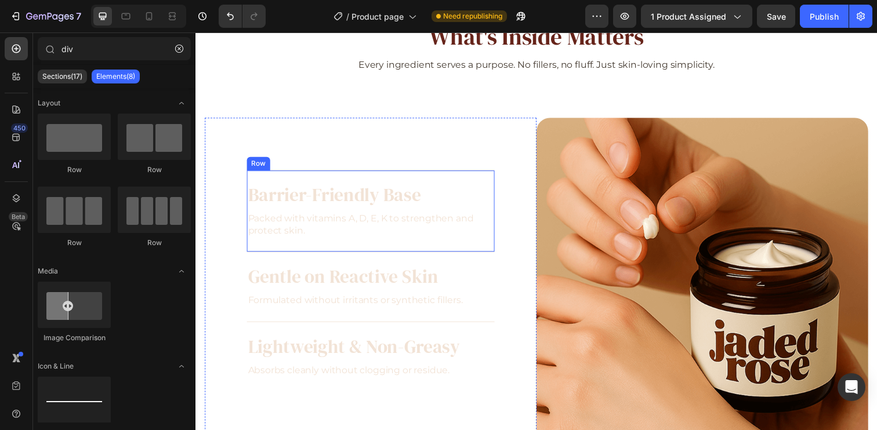
click at [415, 175] on div "Barrier-Friendly Base Heading Packed with vitamins A, D, E, K to strengthen and…" at bounding box center [374, 214] width 253 height 83
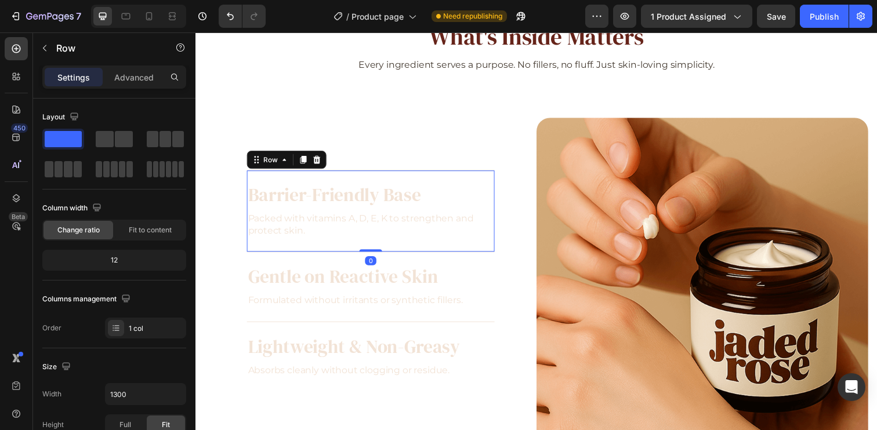
click at [322, 163] on icon at bounding box center [318, 162] width 9 height 9
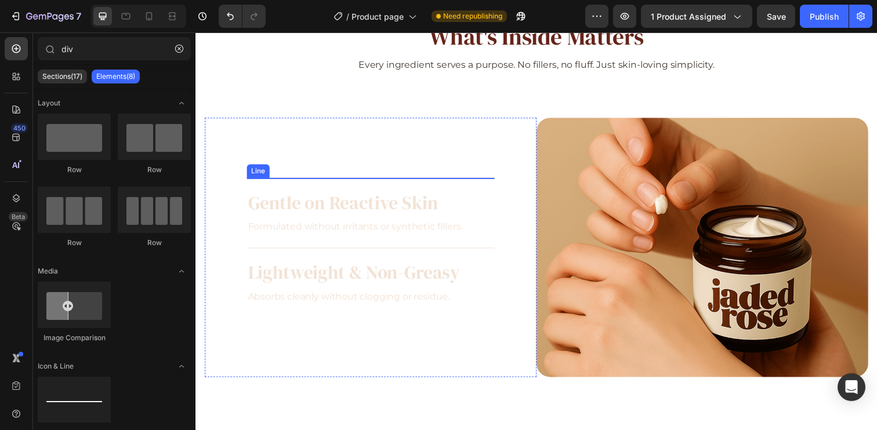
click at [397, 181] on div at bounding box center [374, 181] width 253 height 1
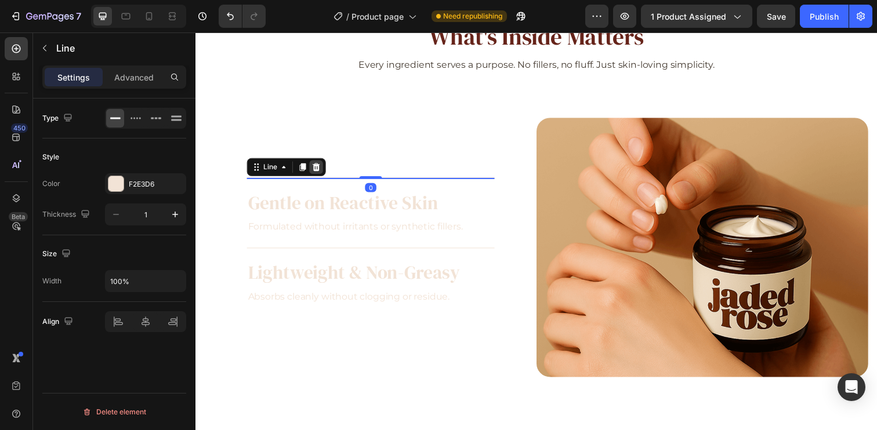
click at [322, 168] on icon at bounding box center [318, 169] width 9 height 9
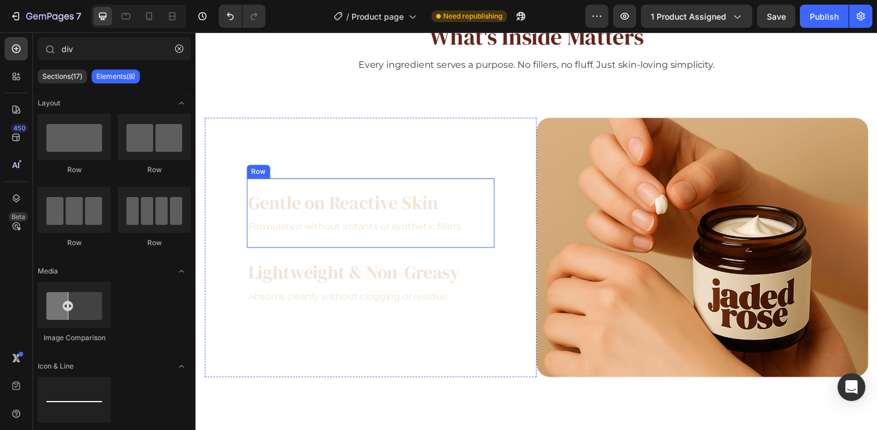
click at [332, 185] on div "Gentle on Reactive Skin Heading Formulated without irritants or synthetic fille…" at bounding box center [374, 217] width 253 height 71
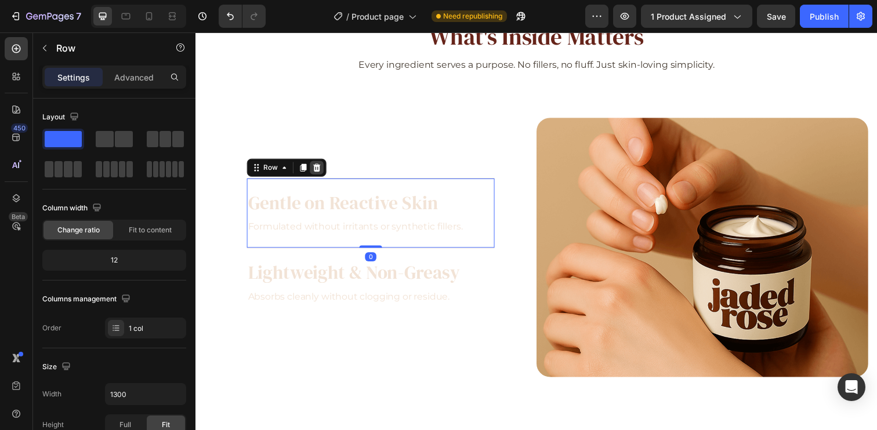
click at [325, 166] on div at bounding box center [319, 171] width 14 height 14
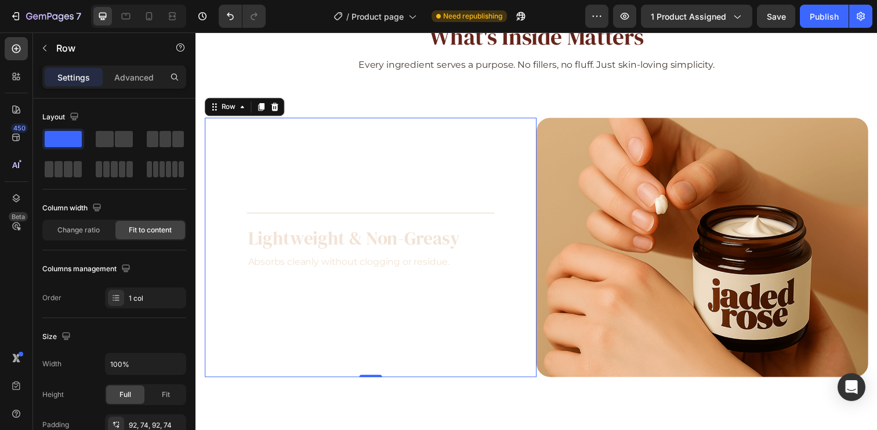
click at [321, 213] on div "Title Line Title Line Lightweight & Non-Greasy Heading Absorbs cleanly without …" at bounding box center [374, 252] width 253 height 159
click at [311, 217] on div "Lightweight & Non-Greasy Heading Absorbs cleanly without clogging or residue. T…" at bounding box center [374, 252] width 253 height 71
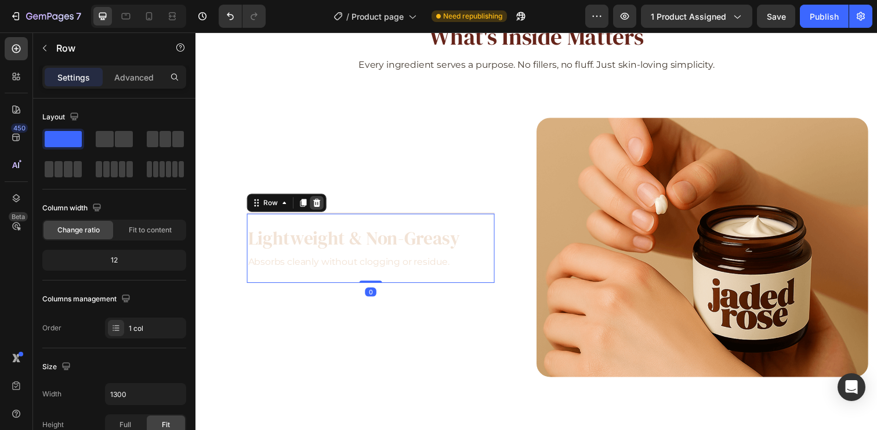
click at [317, 203] on icon at bounding box center [319, 206] width 8 height 8
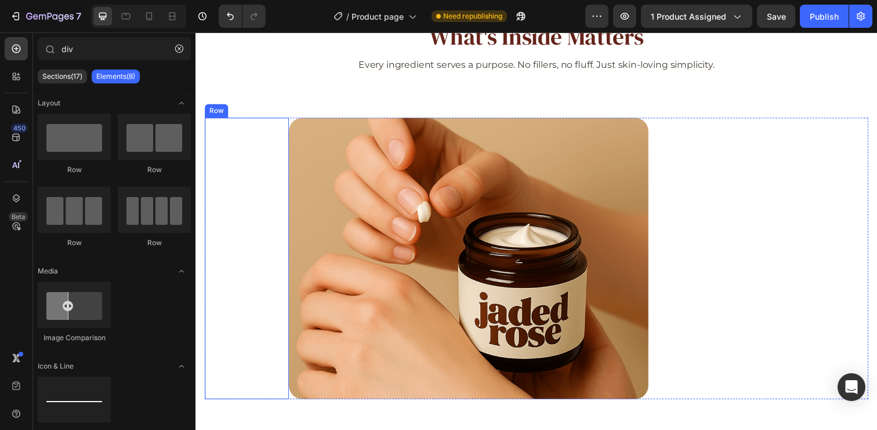
click at [255, 188] on div "Title Line Title Line Row" at bounding box center [248, 263] width 86 height 288
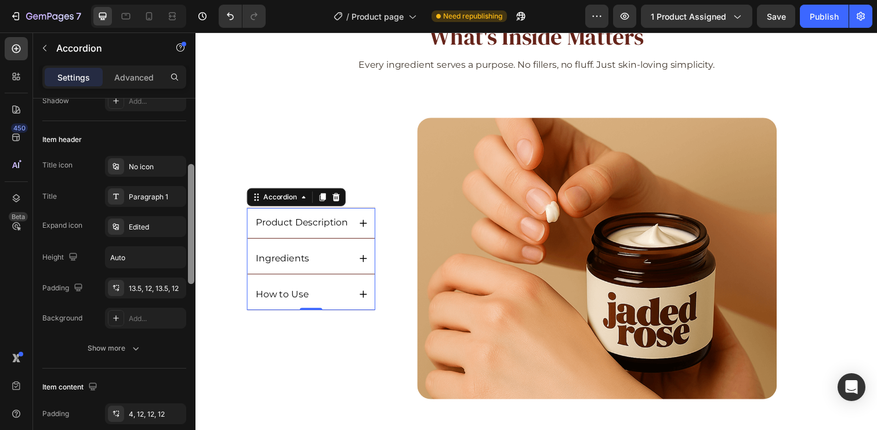
scroll to position [197, 0]
click at [290, 199] on div "Accordion" at bounding box center [281, 200] width 39 height 10
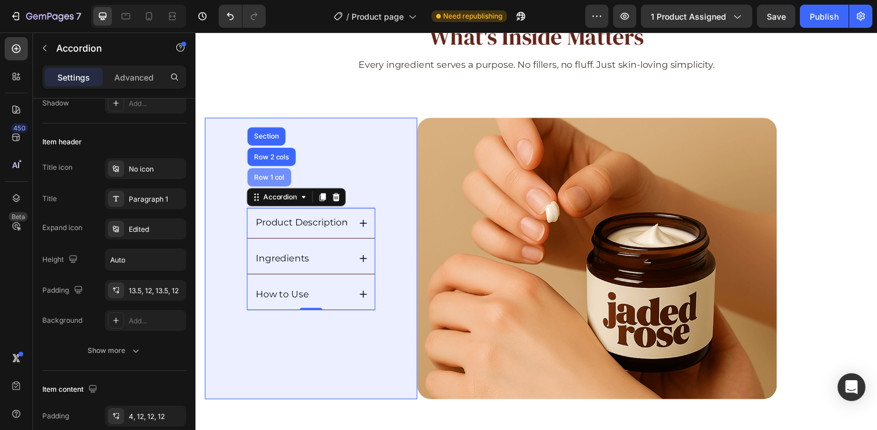
click at [270, 180] on div "Row 1 col" at bounding box center [270, 180] width 35 height 7
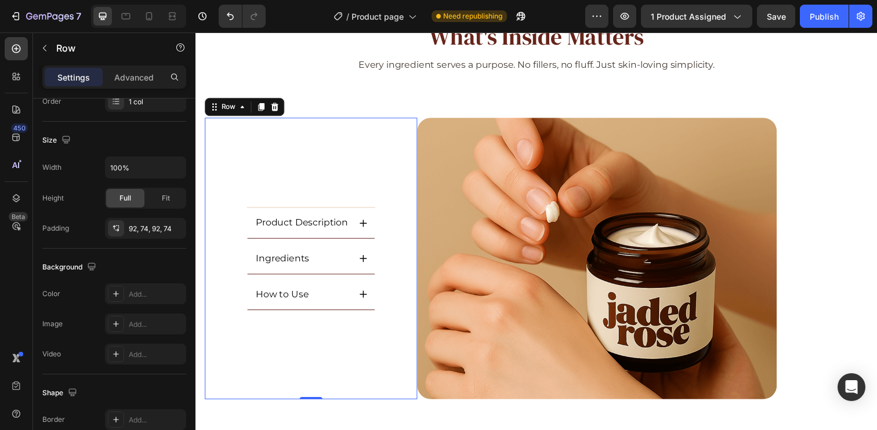
scroll to position [0, 0]
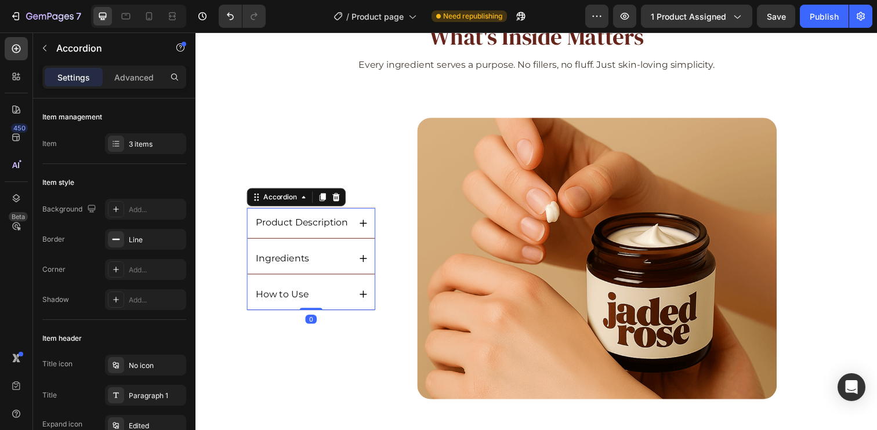
click at [324, 217] on div "Product Description" at bounding box center [313, 227] width 130 height 31
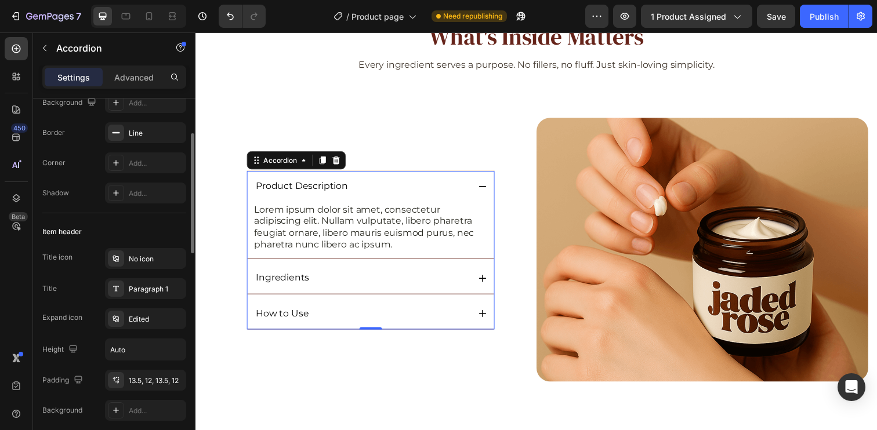
scroll to position [129, 0]
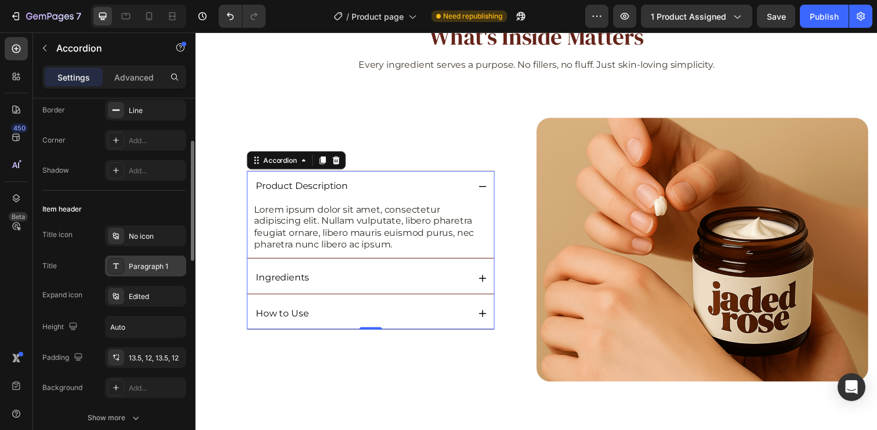
click at [151, 267] on div "Paragraph 1" at bounding box center [156, 267] width 55 height 10
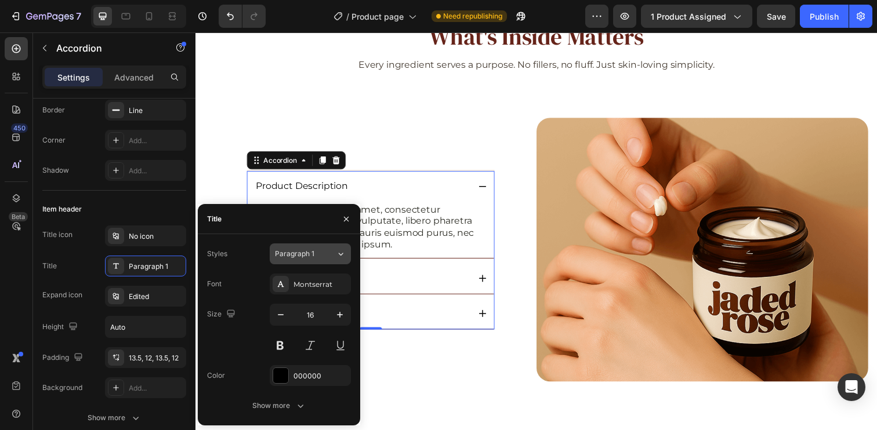
click at [315, 252] on div "Paragraph 1" at bounding box center [298, 254] width 47 height 10
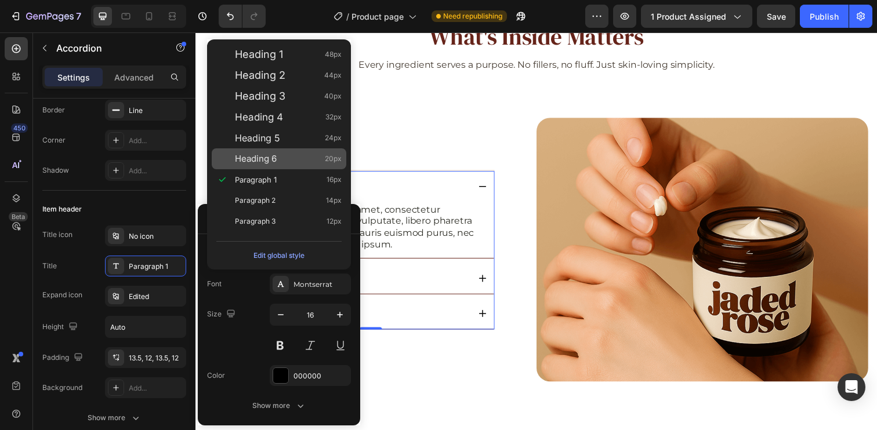
click at [312, 162] on div "Heading 6 20px" at bounding box center [288, 159] width 107 height 12
type input "20"
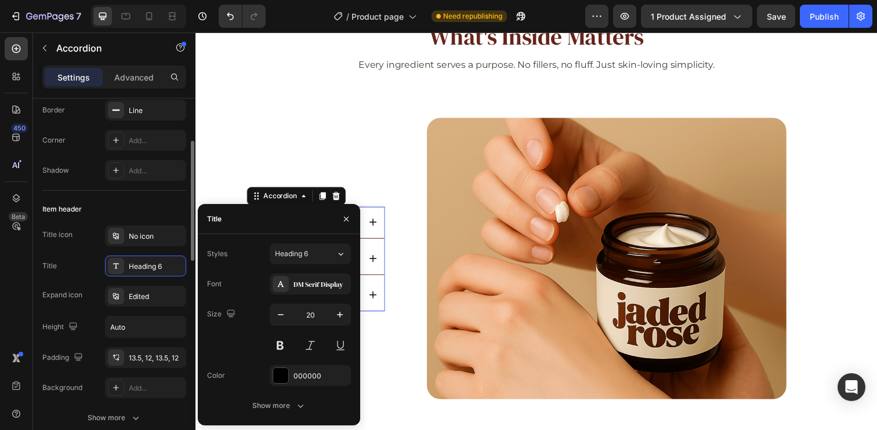
click at [137, 211] on div "Item header" at bounding box center [114, 209] width 144 height 19
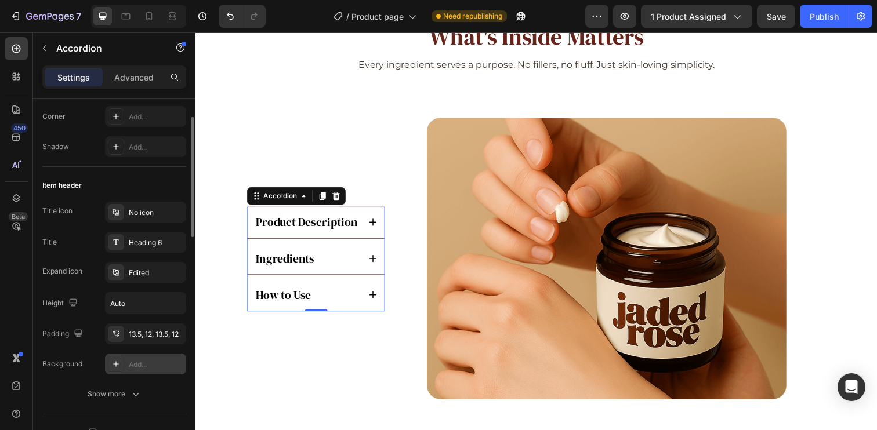
scroll to position [217, 0]
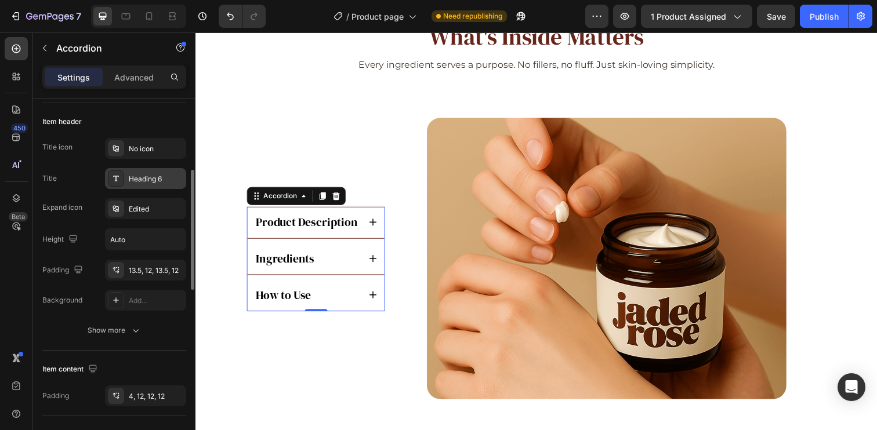
click at [149, 183] on div "Heading 6" at bounding box center [156, 179] width 55 height 10
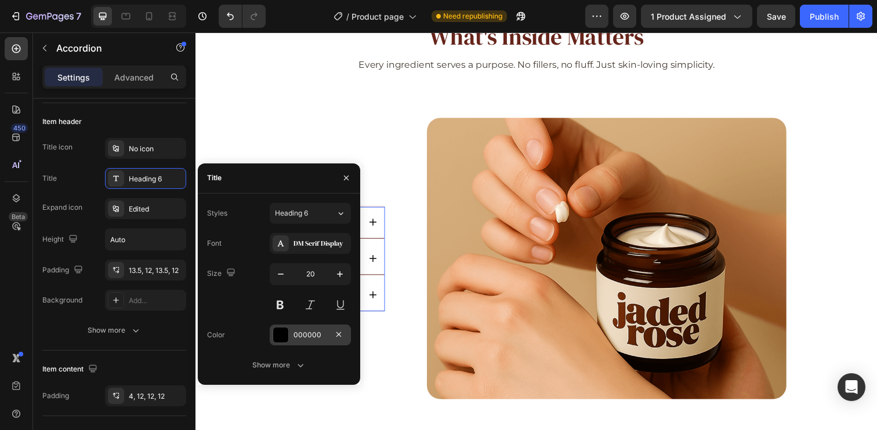
click at [268, 343] on div "Color 000000" at bounding box center [279, 335] width 144 height 21
drag, startPoint x: 279, startPoint y: 339, endPoint x: 101, endPoint y: 309, distance: 180.6
click at [279, 339] on div at bounding box center [280, 335] width 15 height 15
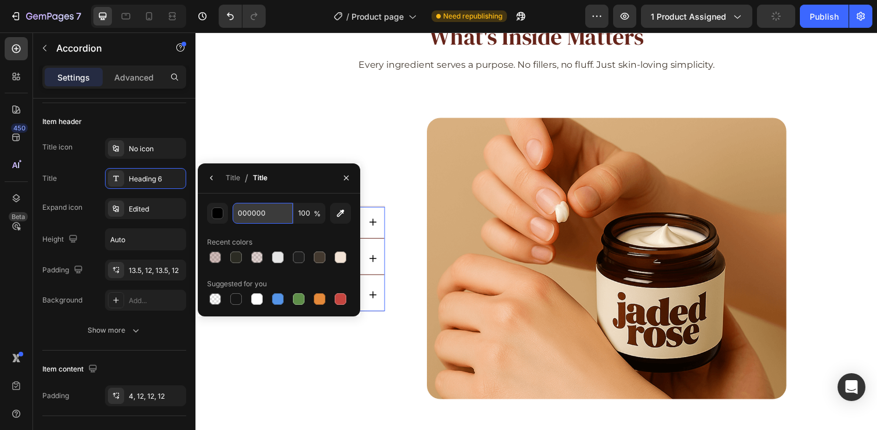
click at [273, 213] on input "000000" at bounding box center [263, 213] width 60 height 21
paste input "#66241A"
click at [319, 182] on div "Title / Title" at bounding box center [279, 179] width 162 height 30
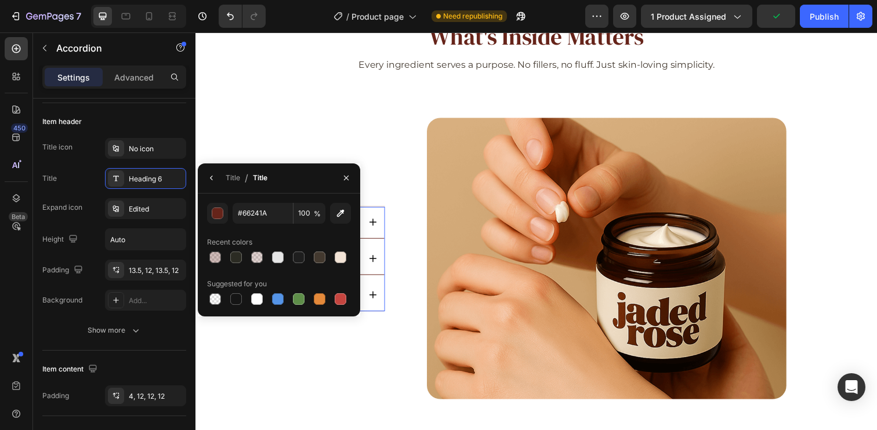
type input "66241A"
click at [297, 240] on div "Recent colors" at bounding box center [279, 242] width 144 height 19
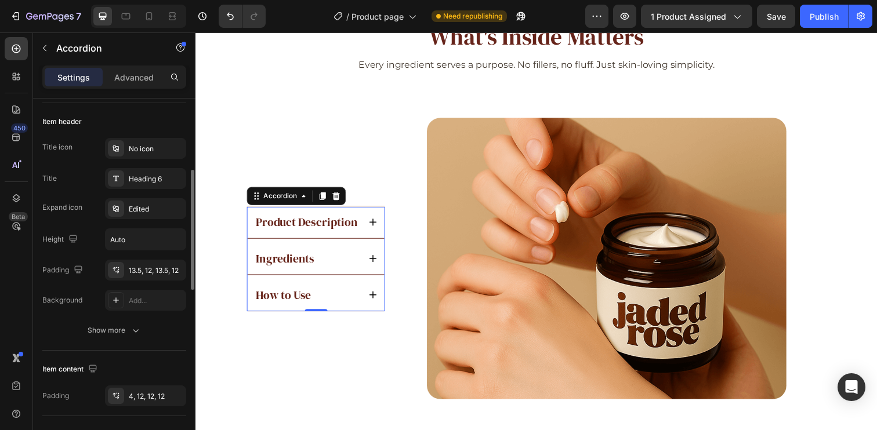
click at [71, 164] on div "Title icon No icon Title Heading 6 Expand icon Edited Height Auto Padding 13.5,…" at bounding box center [114, 224] width 144 height 173
click at [140, 268] on div "13.5, 12, 13.5, 12" at bounding box center [146, 271] width 34 height 10
click at [140, 121] on div "Item header" at bounding box center [114, 122] width 144 height 19
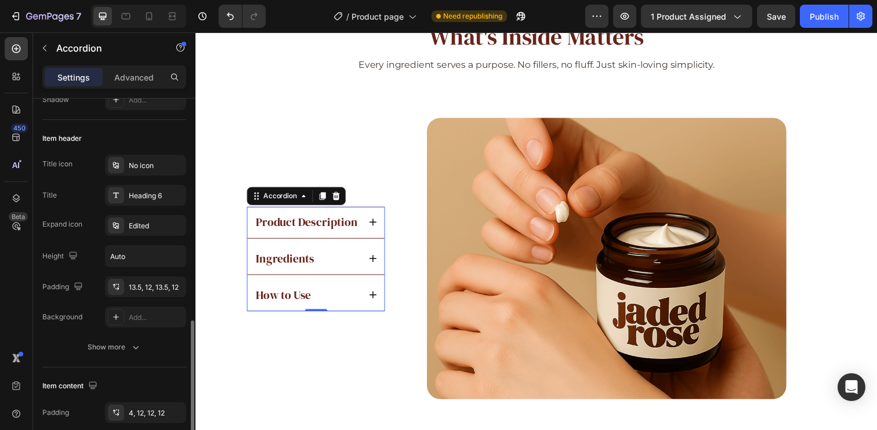
scroll to position [317, 0]
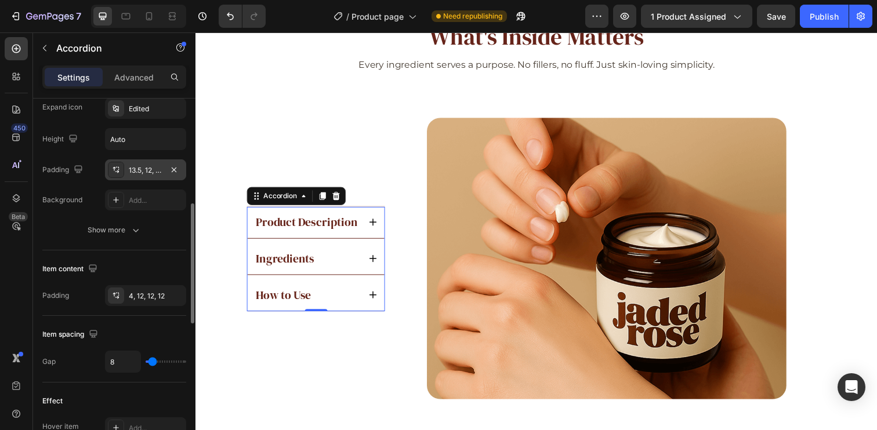
click at [134, 161] on div "13.5, 12, 13.5, 12" at bounding box center [145, 169] width 81 height 21
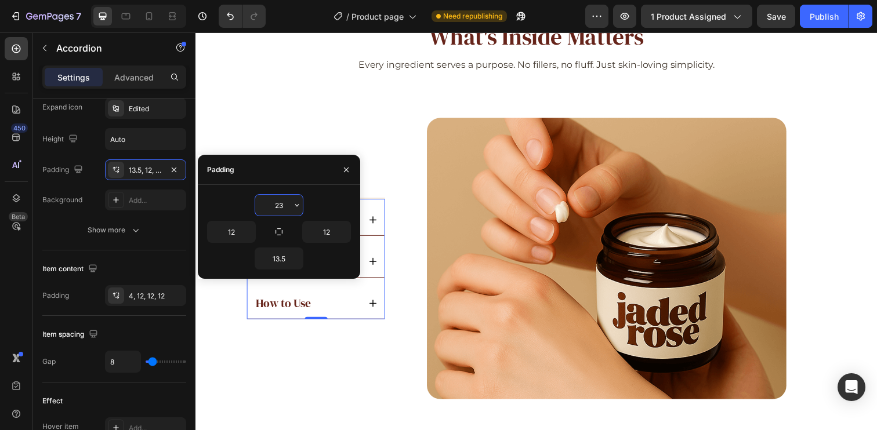
click at [278, 206] on input "23" at bounding box center [279, 205] width 48 height 21
type input "12"
click at [278, 260] on input "13.5" at bounding box center [279, 258] width 48 height 21
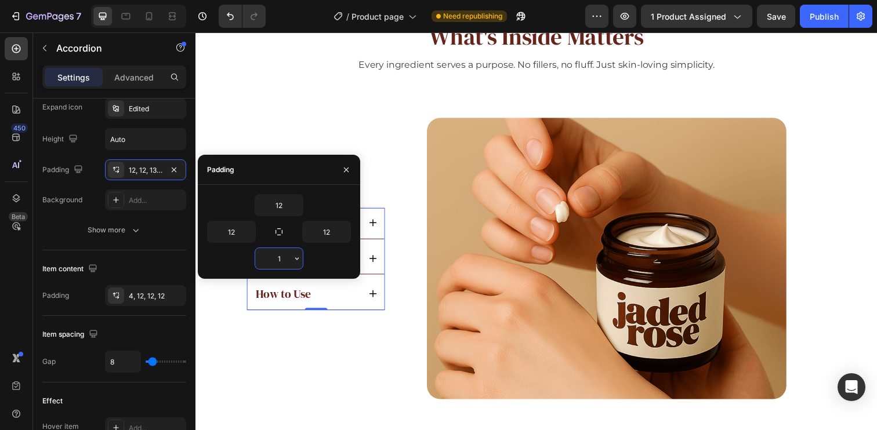
type input "12"
click at [61, 155] on div "Title icon No icon Title Heading 6 Expand icon Edited Height Auto Padding 12, 1…" at bounding box center [114, 124] width 144 height 173
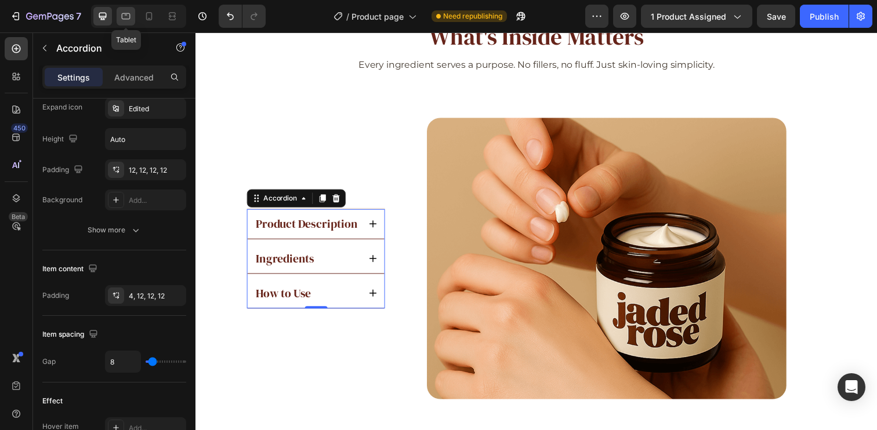
click at [123, 17] on icon at bounding box center [126, 16] width 12 height 12
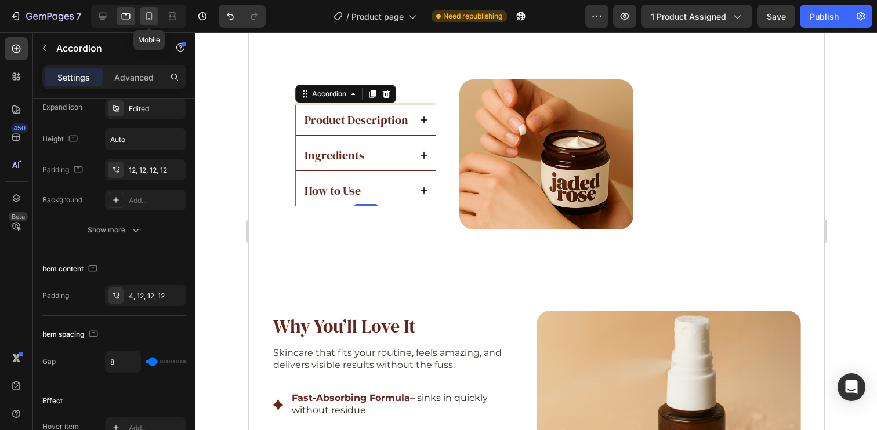
click at [143, 16] on div at bounding box center [149, 16] width 19 height 19
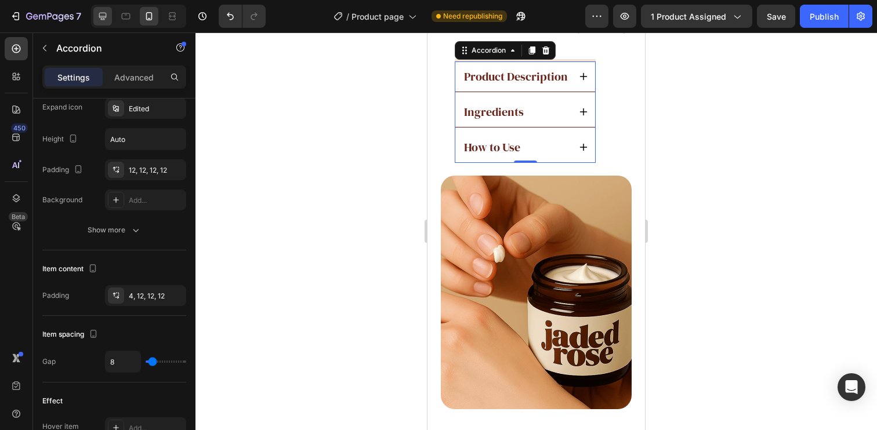
click at [103, 13] on icon at bounding box center [103, 16] width 12 height 12
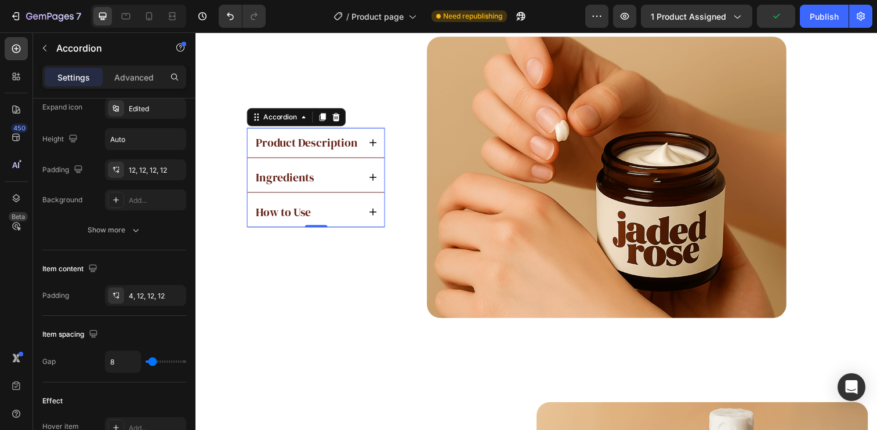
scroll to position [1949, 0]
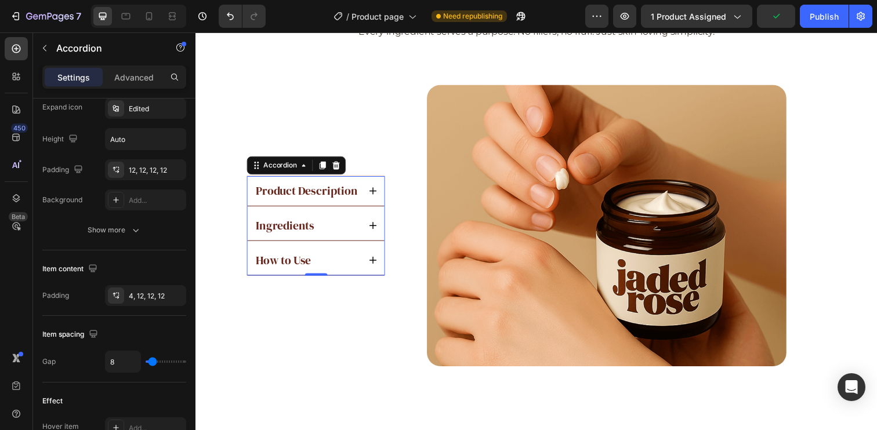
click at [250, 194] on div "Product Description" at bounding box center [318, 194] width 140 height 30
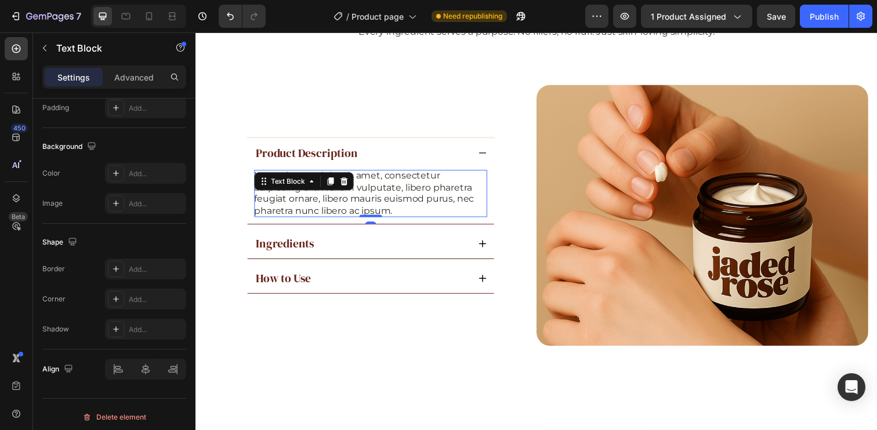
click at [340, 177] on div "Lorem ipsum dolor sit amet, consectetur adipiscing elit. Nullam vulputate, libe…" at bounding box center [374, 197] width 238 height 48
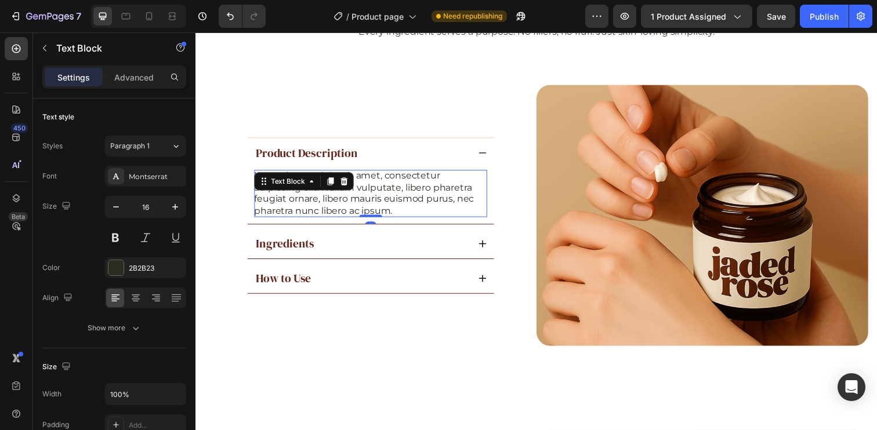
click at [340, 177] on div "Text Block" at bounding box center [305, 184] width 101 height 19
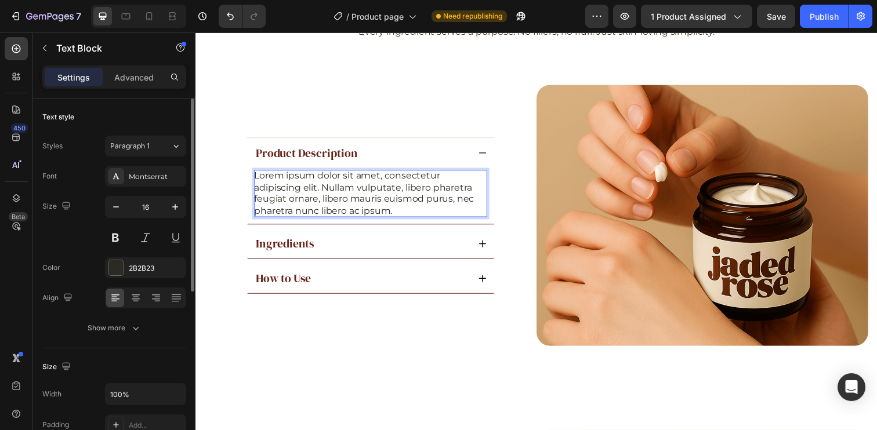
click at [383, 193] on p "Lorem ipsum dolor sit amet, consectetur adipiscing elit. Nullam vulputate, libe…" at bounding box center [374, 197] width 238 height 48
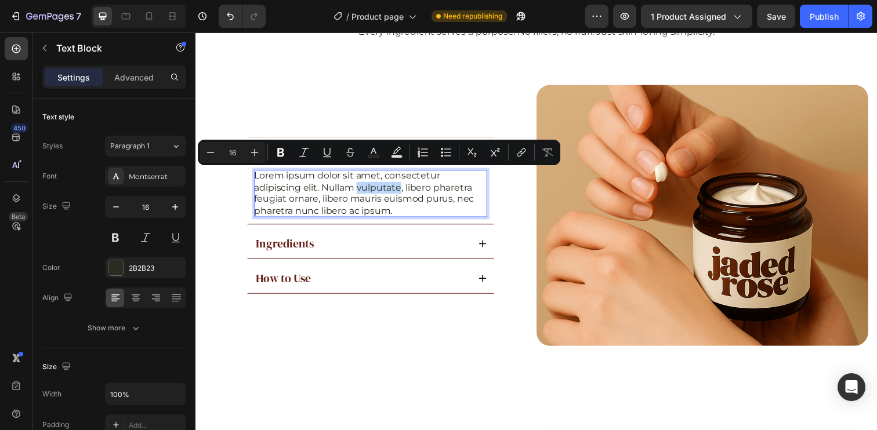
scroll to position [1959, 0]
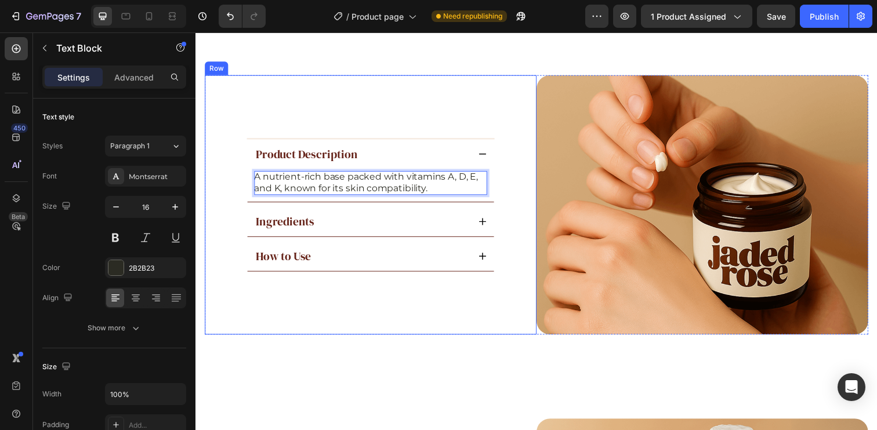
click at [424, 115] on div "Title Line Title Line Product Description A nutrient-rich base packed with vita…" at bounding box center [374, 209] width 339 height 266
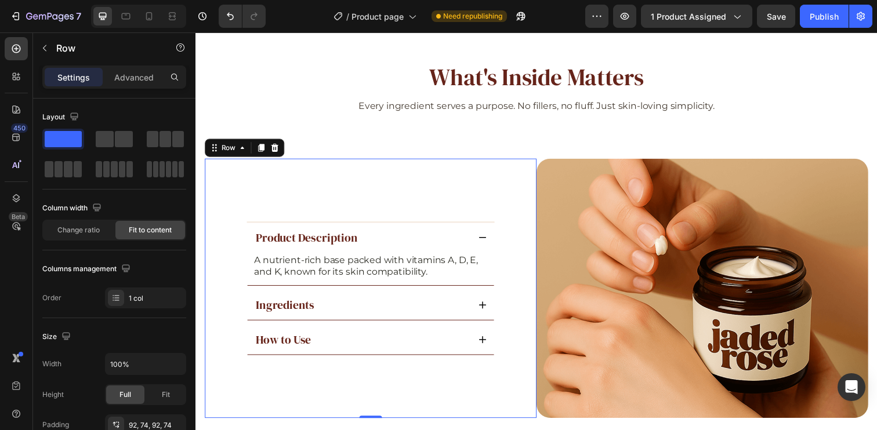
scroll to position [1863, 0]
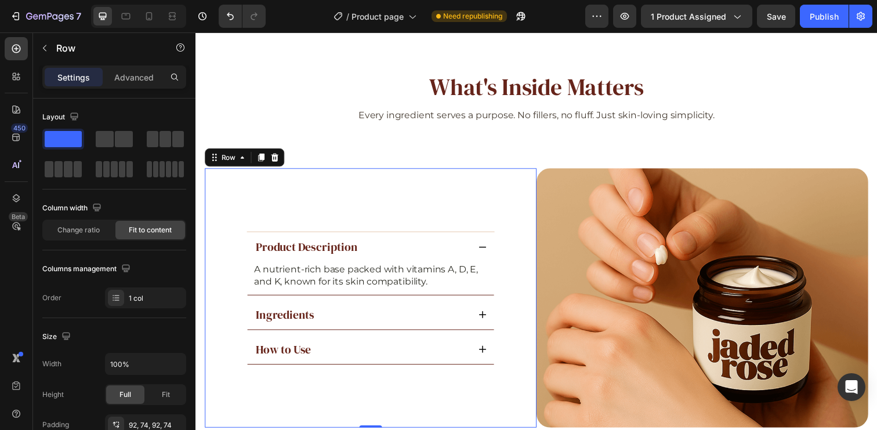
click at [530, 188] on div "Title Line Title Line Product Description A nutrient-rich base packed with vita…" at bounding box center [374, 304] width 339 height 266
click at [532, 188] on div "Title Line Title Line Product Description A nutrient-rich base packed with vita…" at bounding box center [374, 304] width 339 height 266
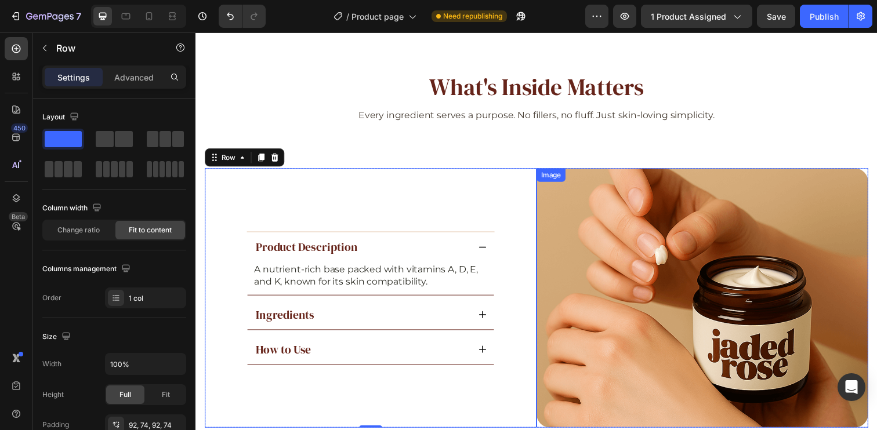
click at [564, 205] on img at bounding box center [712, 304] width 339 height 266
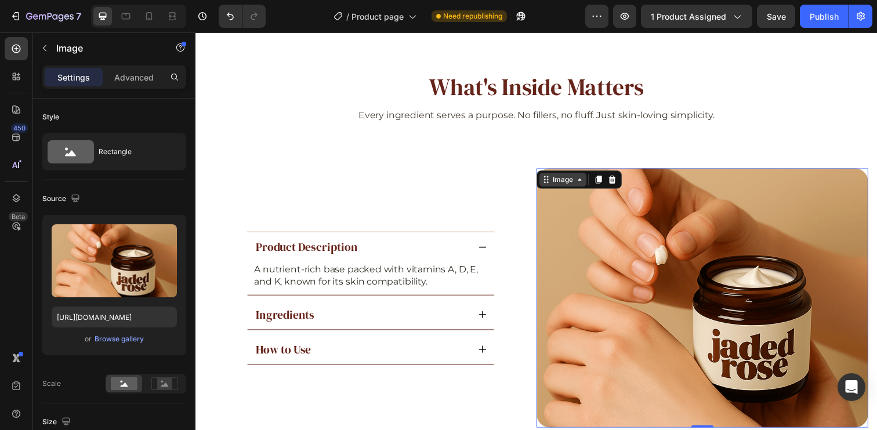
click at [583, 182] on icon at bounding box center [587, 182] width 9 height 9
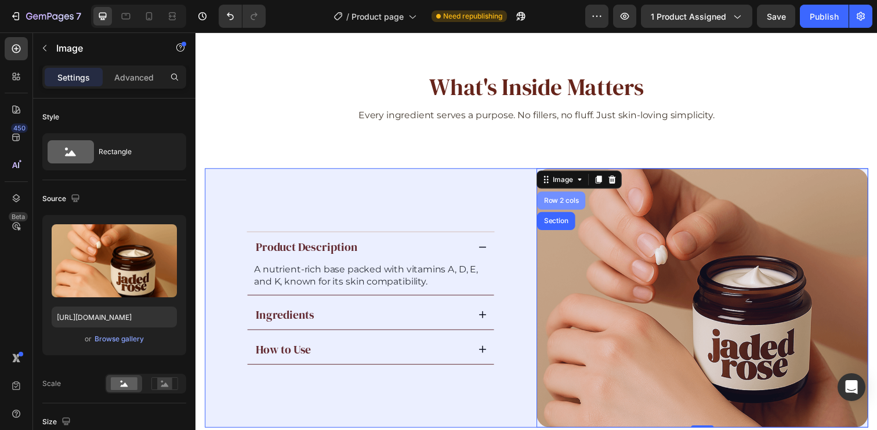
click at [561, 202] on div "Row 2 cols" at bounding box center [569, 204] width 40 height 7
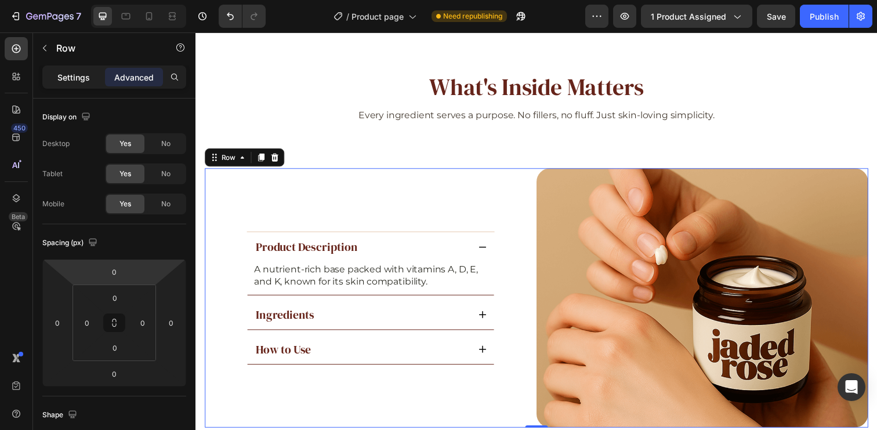
click at [70, 75] on p "Settings" at bounding box center [73, 77] width 32 height 12
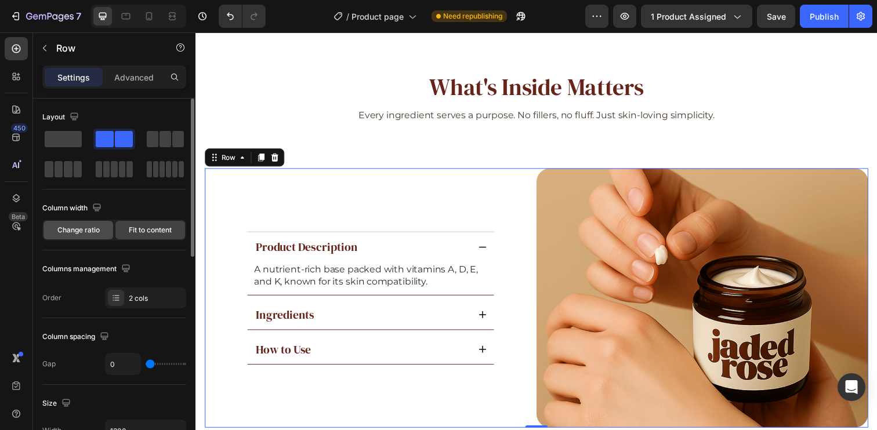
click at [83, 230] on span "Change ratio" at bounding box center [78, 230] width 42 height 10
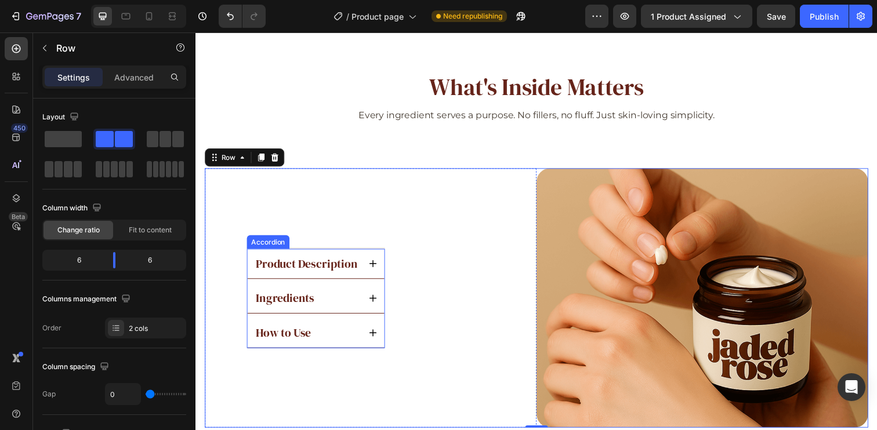
click at [365, 262] on div "Product Description" at bounding box center [318, 268] width 140 height 30
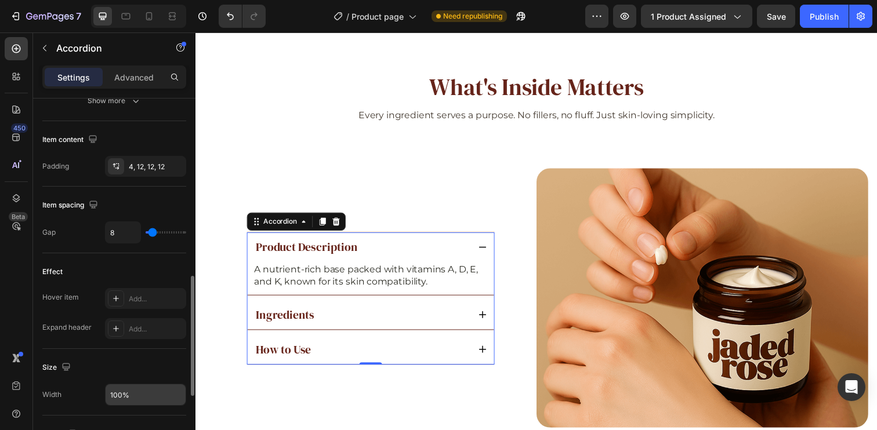
scroll to position [541, 0]
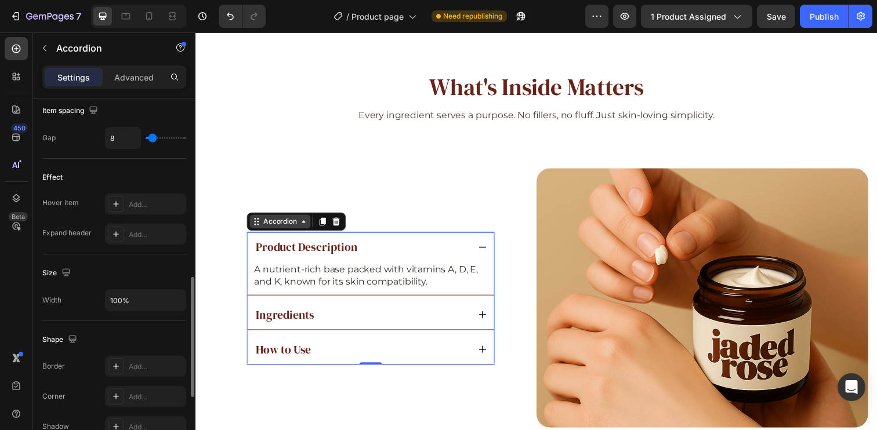
click at [295, 222] on div "Accordion" at bounding box center [281, 225] width 39 height 10
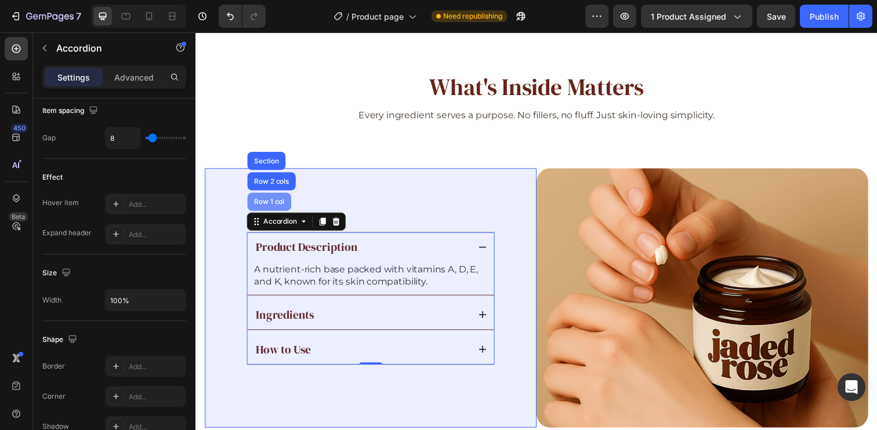
click at [271, 202] on div "Row 1 col" at bounding box center [270, 205] width 35 height 7
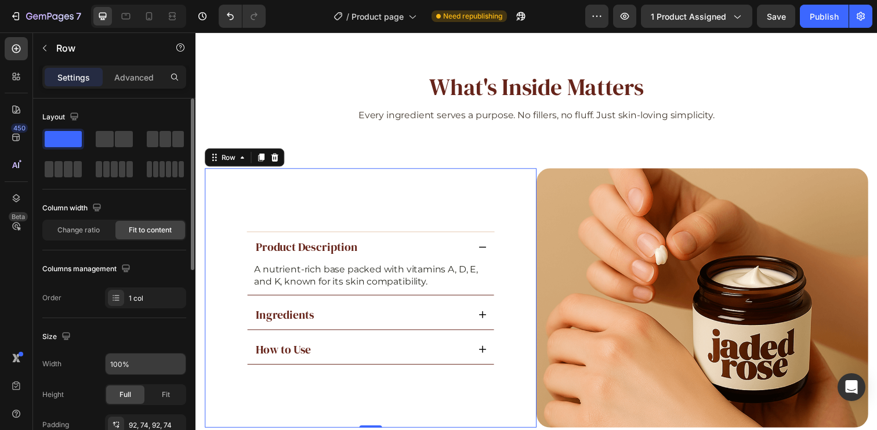
scroll to position [93, 0]
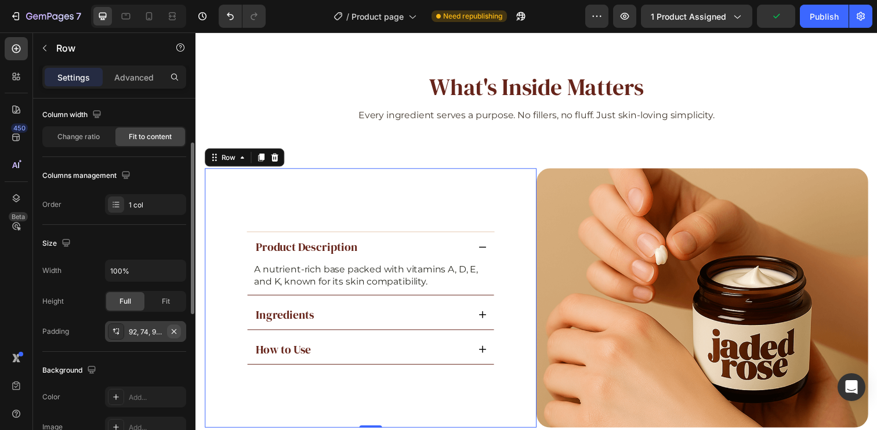
click at [177, 332] on icon "button" at bounding box center [173, 331] width 9 height 9
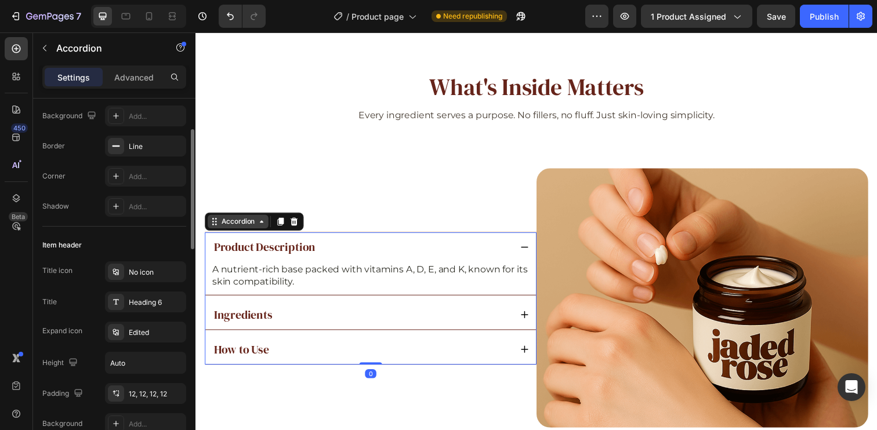
scroll to position [0, 0]
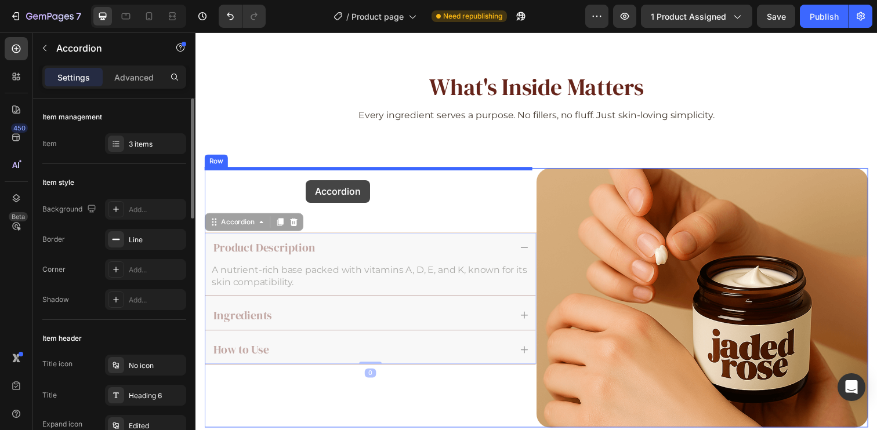
drag, startPoint x: 224, startPoint y: 230, endPoint x: 308, endPoint y: 183, distance: 96.3
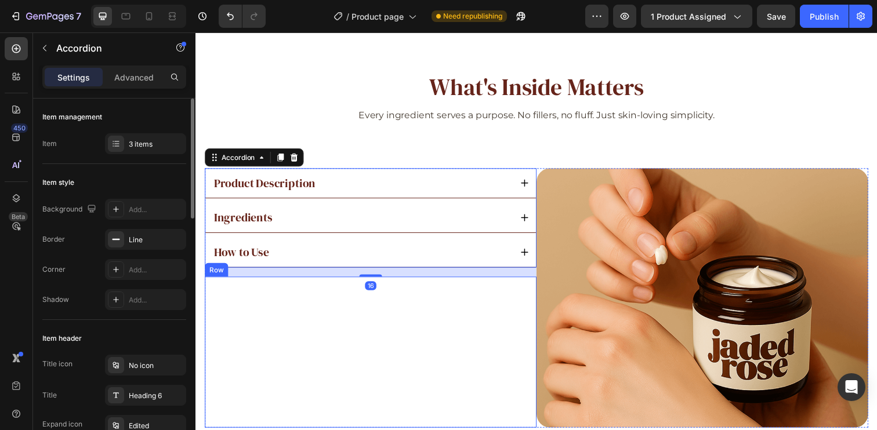
click at [328, 299] on div "Title Line Title Line Row" at bounding box center [374, 359] width 339 height 155
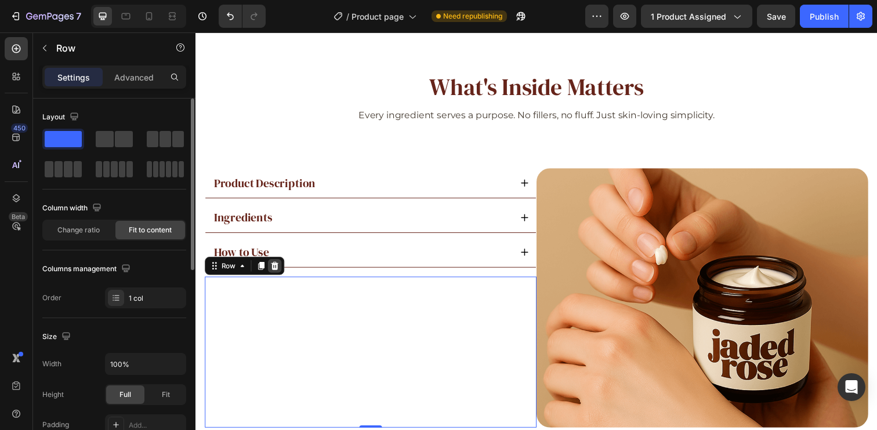
click at [279, 271] on icon at bounding box center [275, 270] width 9 height 9
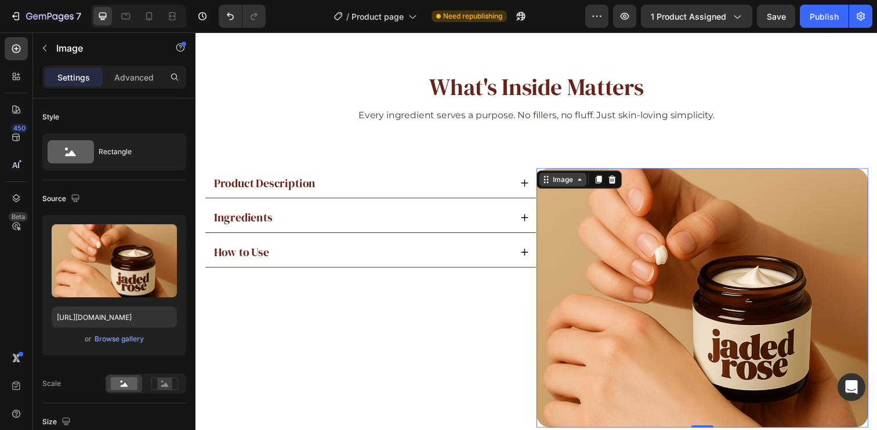
click at [550, 182] on div "Image" at bounding box center [570, 183] width 48 height 14
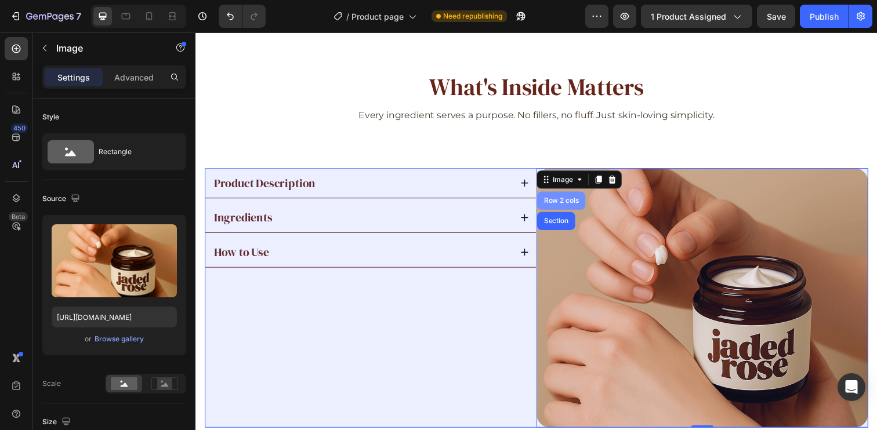
click at [566, 204] on div "Row 2 cols" at bounding box center [569, 204] width 40 height 7
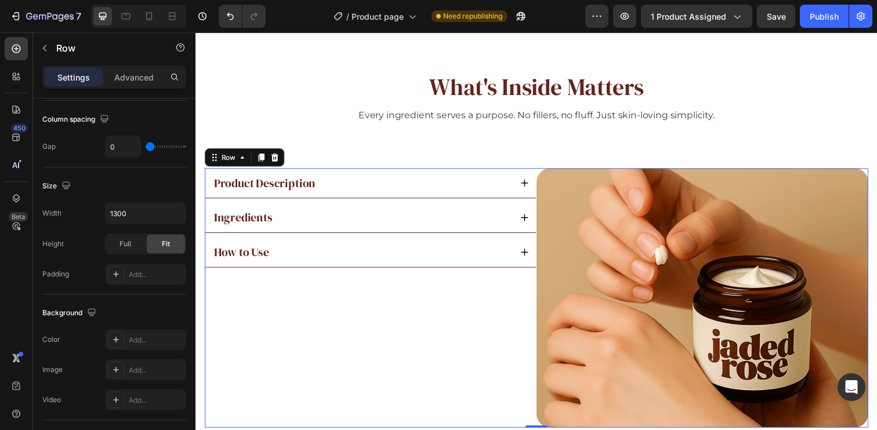
scroll to position [475, 0]
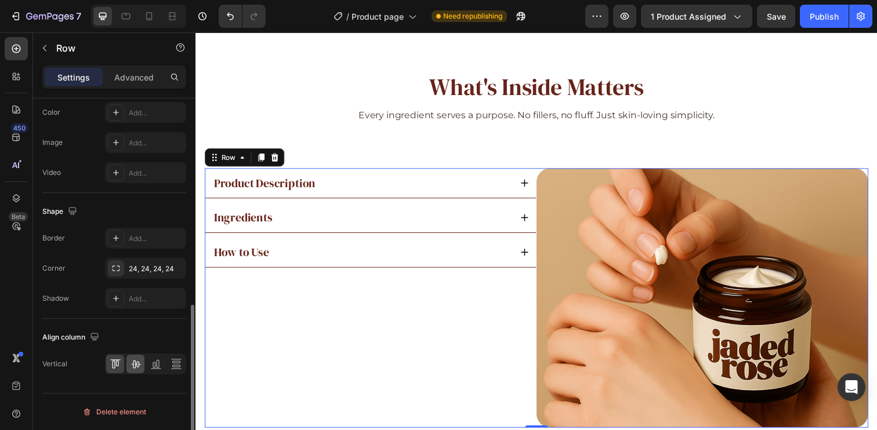
click at [139, 368] on icon at bounding box center [136, 364] width 12 height 12
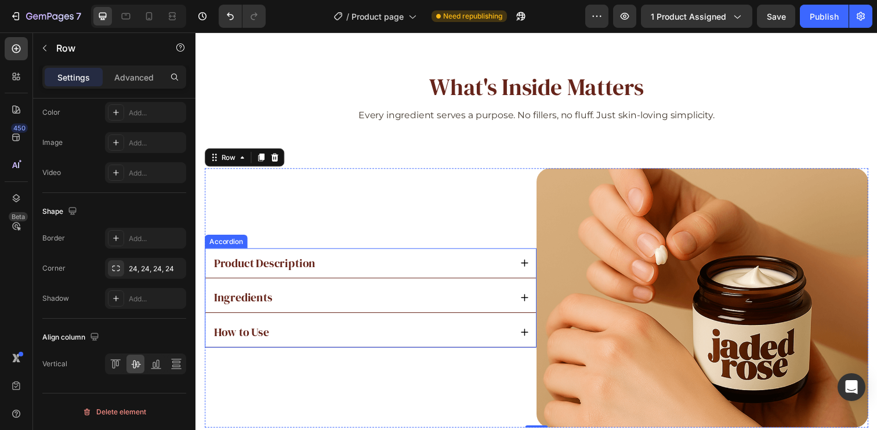
click at [379, 262] on div "Product Description" at bounding box center [364, 268] width 305 height 16
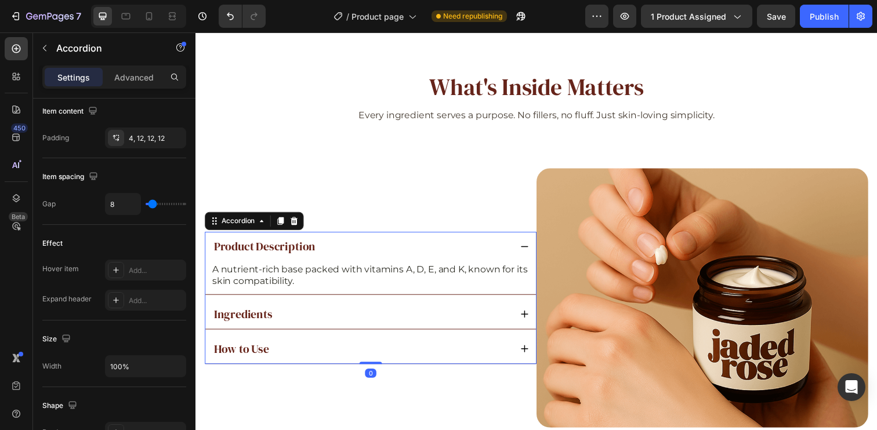
scroll to position [0, 0]
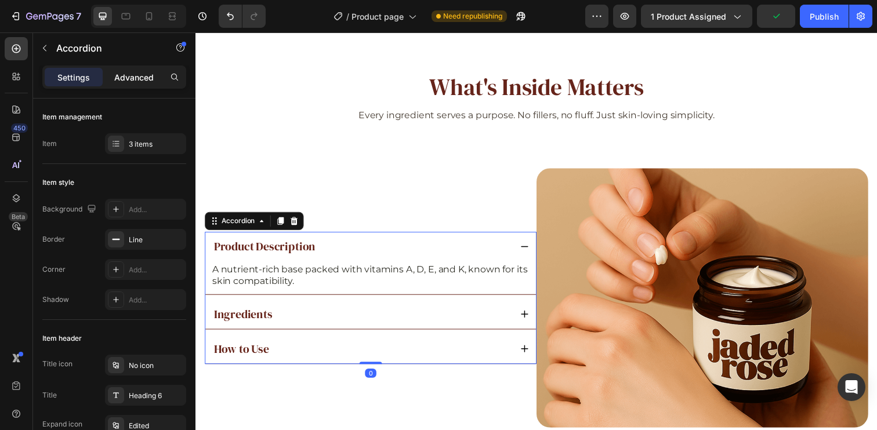
click at [122, 77] on p "Advanced" at bounding box center [133, 77] width 39 height 12
type input "100%"
type input "100"
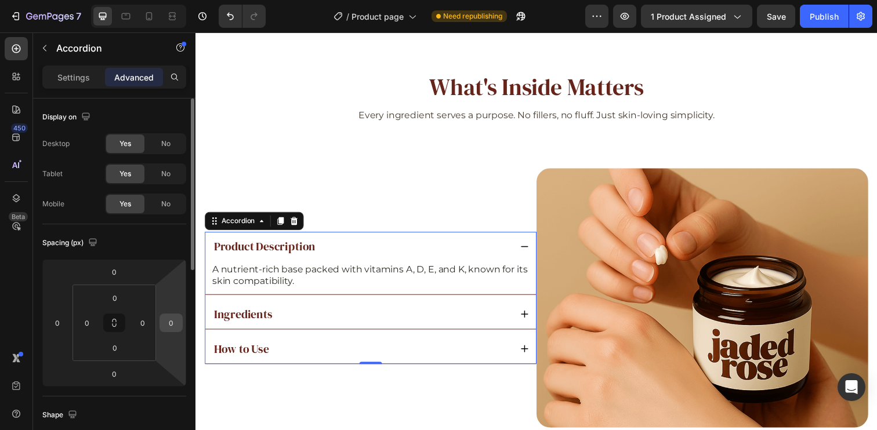
click at [180, 324] on div "0" at bounding box center [170, 323] width 23 height 19
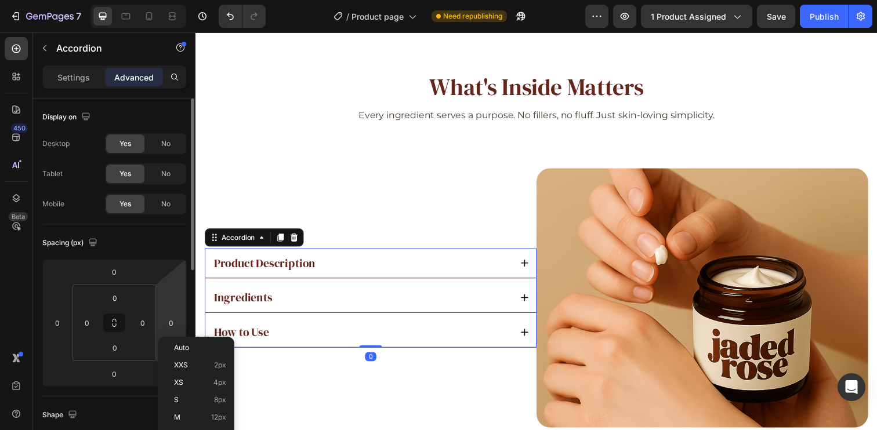
scroll to position [95, 0]
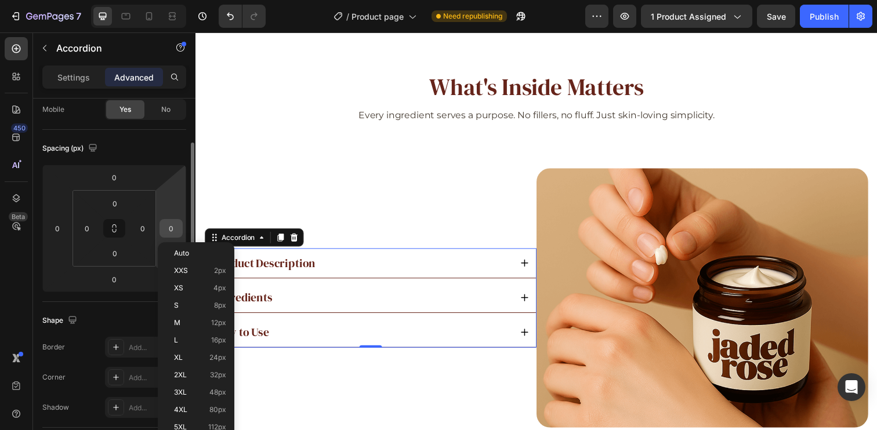
click at [173, 230] on input "0" at bounding box center [170, 228] width 17 height 17
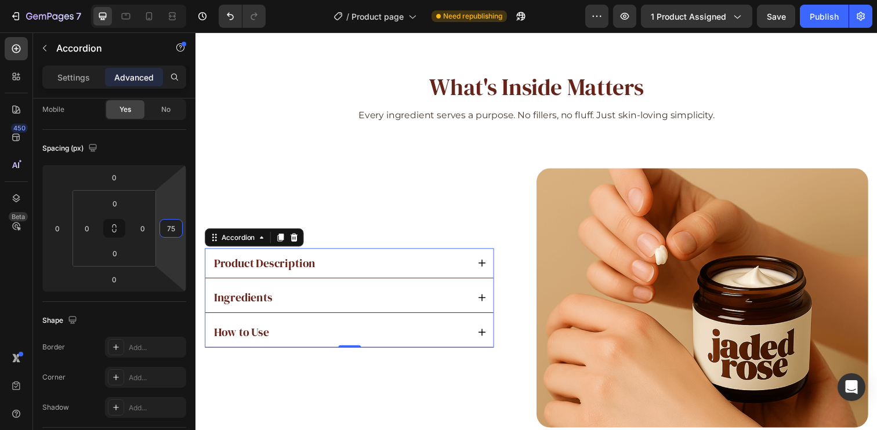
type input "75"
click at [329, 267] on div "Product Description" at bounding box center [343, 268] width 262 height 16
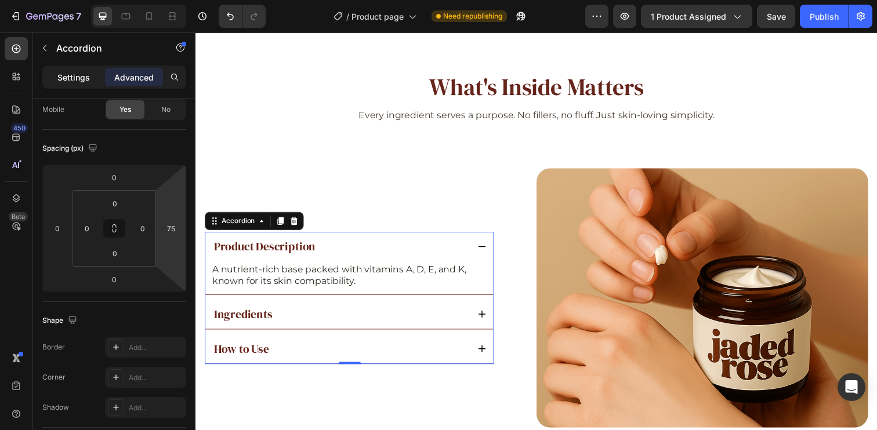
click at [91, 72] on div "Settings" at bounding box center [74, 77] width 58 height 19
type input "8"
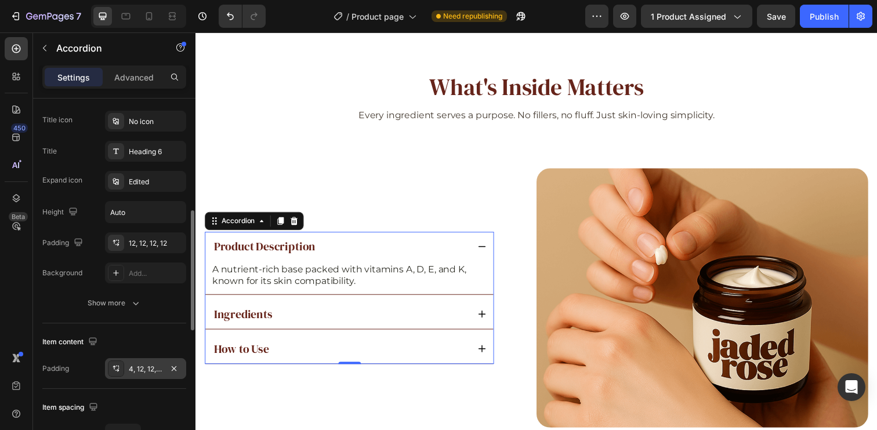
scroll to position [268, 0]
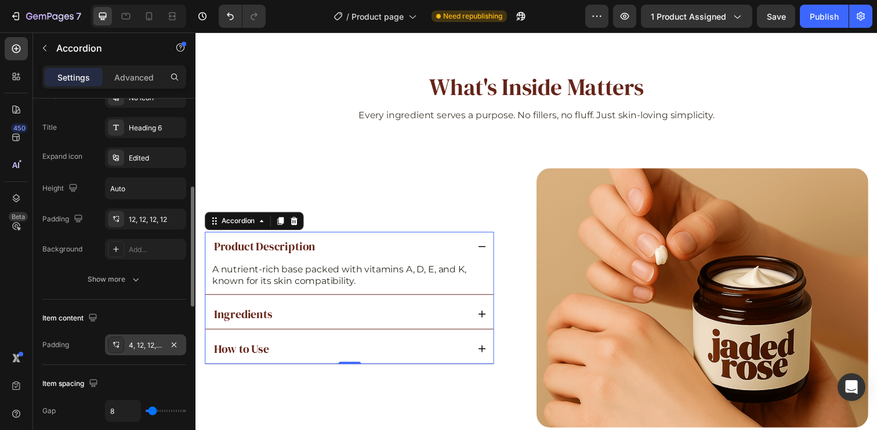
click at [139, 345] on div "4, 12, 12, 12" at bounding box center [146, 345] width 34 height 10
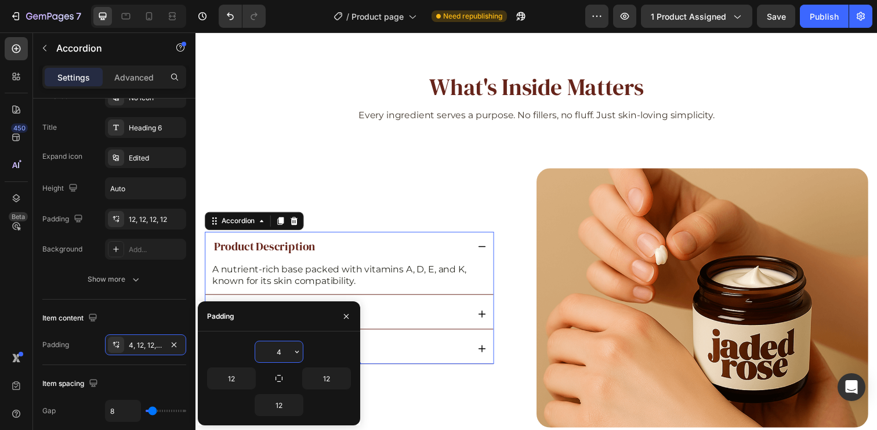
click at [282, 356] on input "4" at bounding box center [279, 352] width 48 height 21
type input "0"
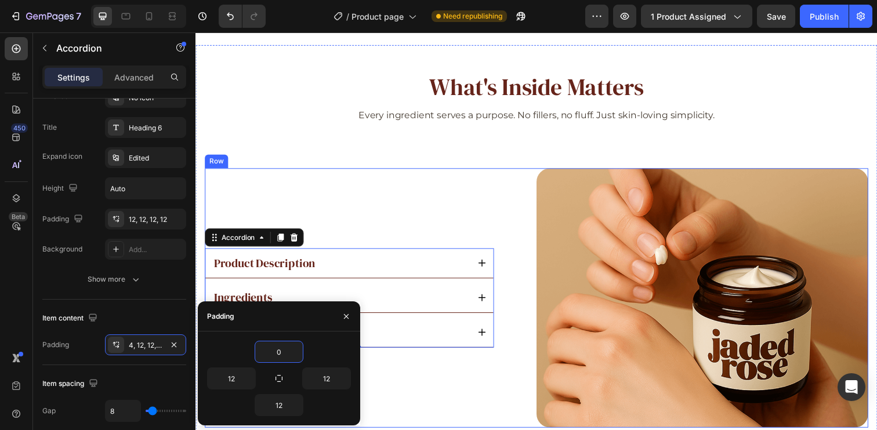
click at [451, 261] on div "Product Description" at bounding box center [343, 268] width 262 height 16
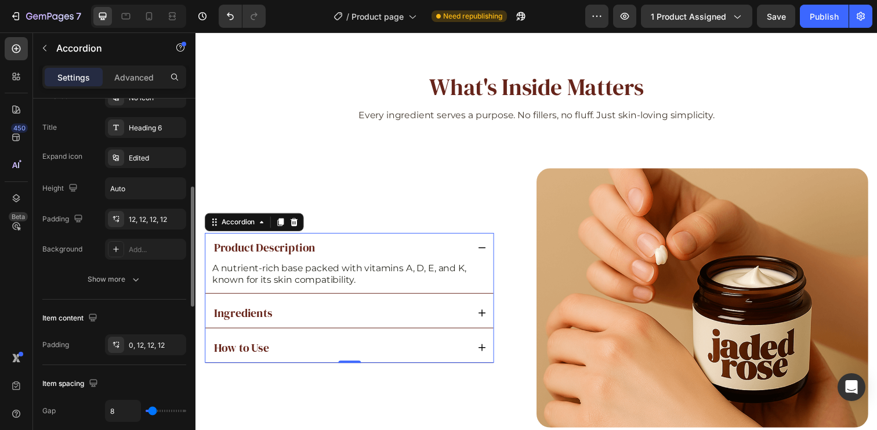
click at [139, 315] on div "Item content" at bounding box center [114, 318] width 144 height 19
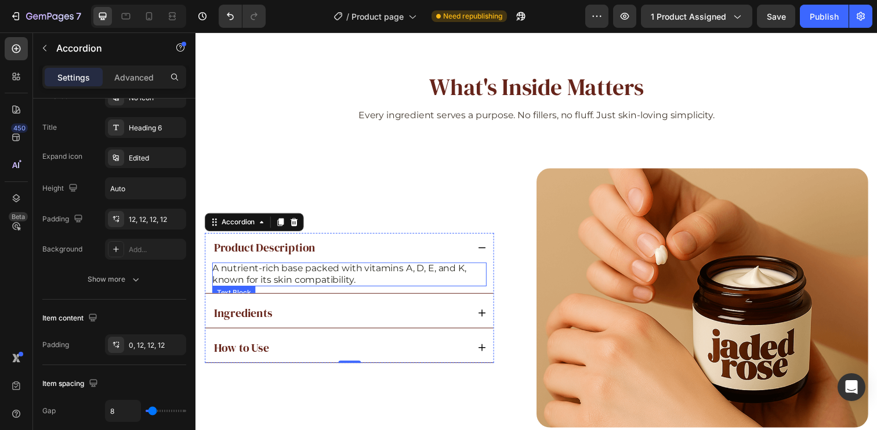
click at [282, 282] on p "A nutrient-rich base packed with vitamins A, D, E, and K, known for its skin co…" at bounding box center [352, 279] width 280 height 24
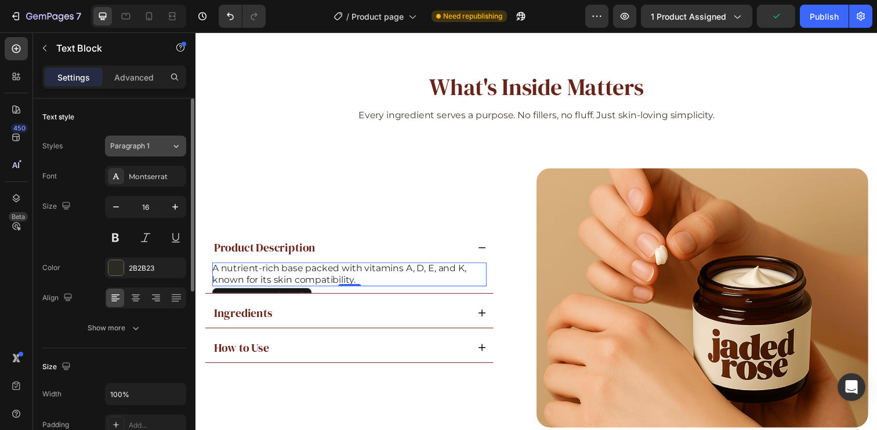
click at [176, 144] on icon at bounding box center [176, 146] width 10 height 12
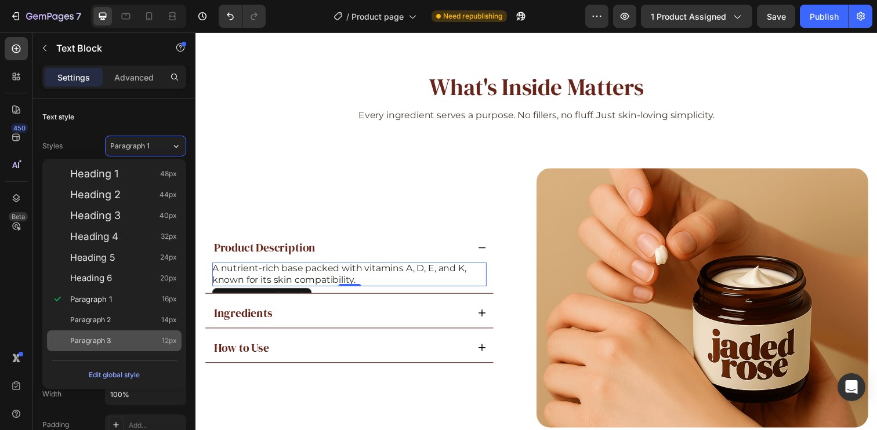
click at [148, 343] on div "Paragraph 3 12px" at bounding box center [123, 341] width 107 height 12
type input "12"
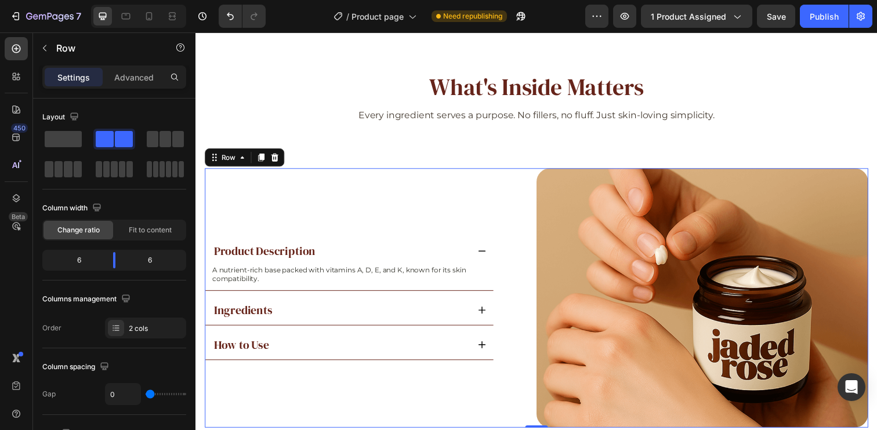
click at [321, 231] on div "Product Description A nutrient-rich base packed with vitamins A, D, E, and K, k…" at bounding box center [374, 304] width 339 height 266
click at [289, 277] on p "A nutrient-rich base packed with vitamins A, D, E, and K, known for its skin co…" at bounding box center [352, 280] width 280 height 18
click at [459, 199] on div "Product Description A nutrient-rich base packed with vitamins A, D, E, and K, k…" at bounding box center [374, 304] width 339 height 266
click at [300, 315] on div "Ingredients" at bounding box center [343, 316] width 262 height 16
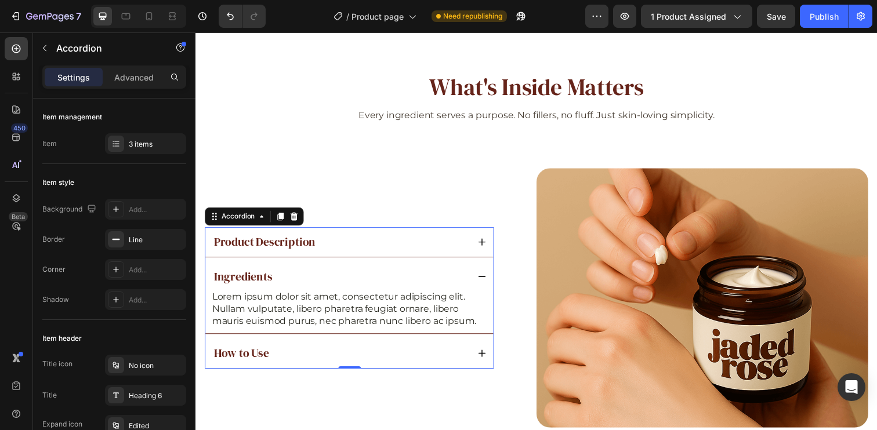
click at [297, 250] on p "Product Description" at bounding box center [266, 246] width 104 height 13
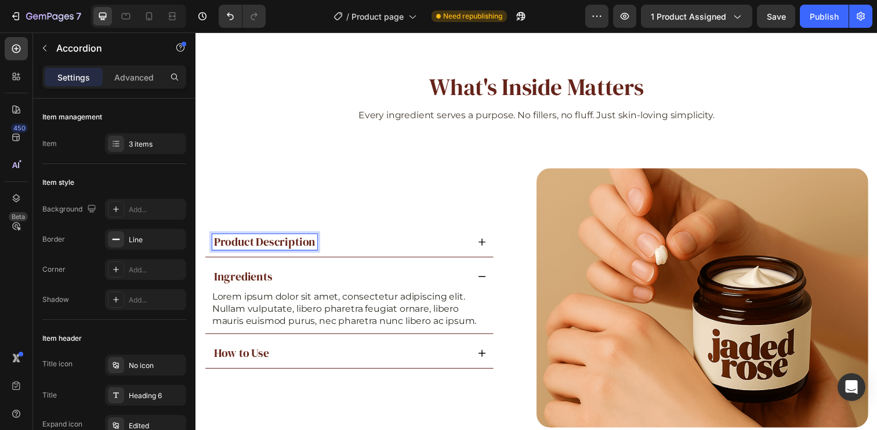
click at [389, 246] on div "Product Description" at bounding box center [343, 246] width 262 height 16
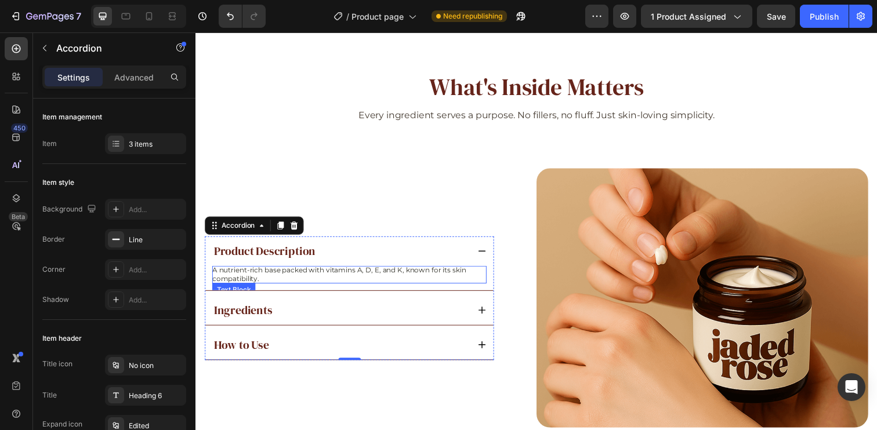
click at [332, 275] on p "A nutrient-rich base packed with vitamins A, D, E, and K, known for its skin co…" at bounding box center [352, 280] width 280 height 18
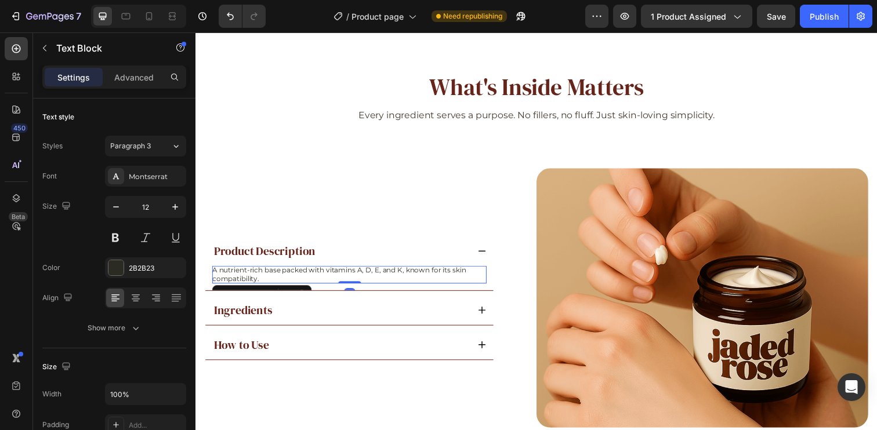
click at [332, 275] on p "A nutrient-rich base packed with vitamins A, D, E, and K, known for its skin co…" at bounding box center [352, 280] width 280 height 18
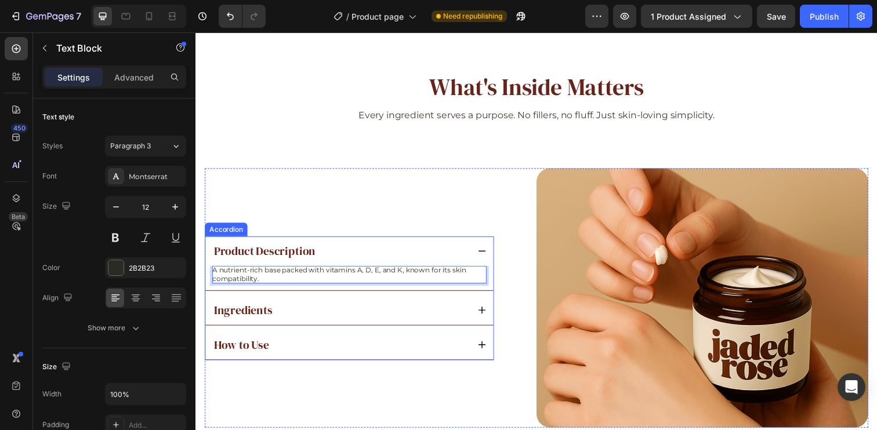
click at [421, 315] on div "Ingredients" at bounding box center [343, 316] width 262 height 16
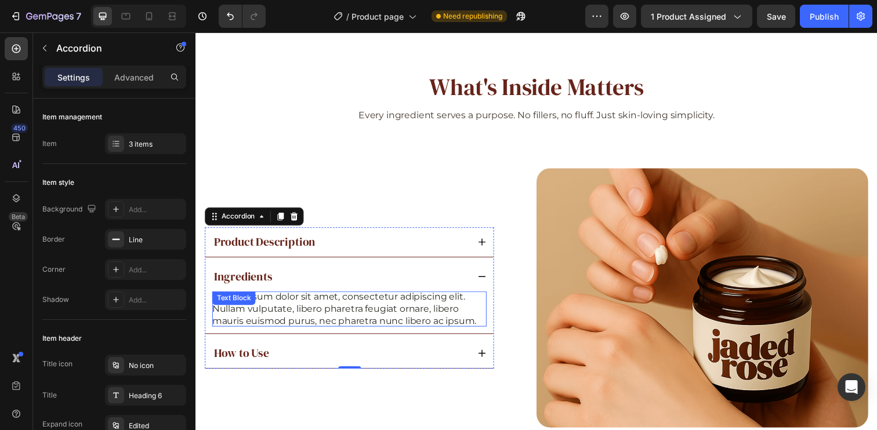
click at [279, 314] on div "Lorem ipsum dolor sit amet, consectetur adipiscing elit. Nullam vulputate, libe…" at bounding box center [352, 315] width 280 height 36
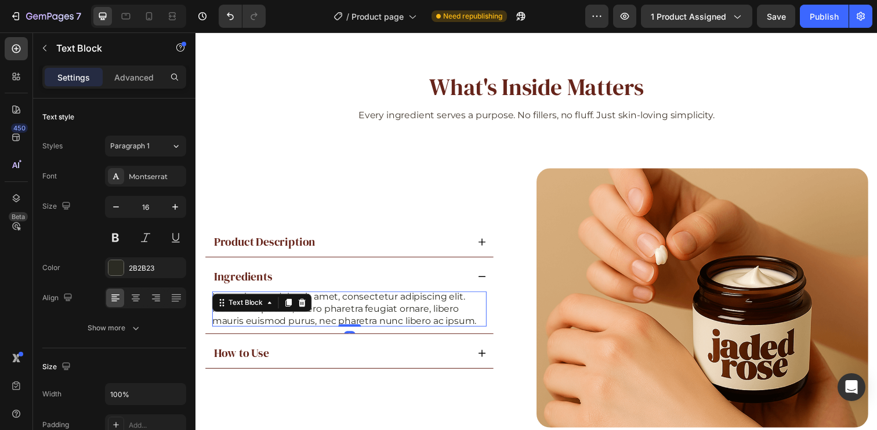
click at [279, 314] on div "Text Block" at bounding box center [262, 308] width 101 height 19
click at [394, 315] on p "Lorem ipsum dolor sit amet, consectetur adipiscing elit. Nullam vulputate, libe…" at bounding box center [352, 315] width 280 height 36
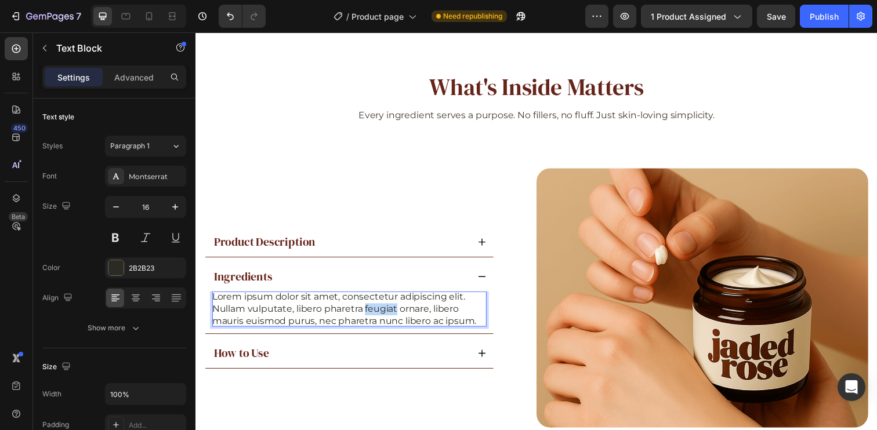
click at [394, 315] on p "Lorem ipsum dolor sit amet, consectetur adipiscing elit. Nullam vulputate, libe…" at bounding box center [352, 315] width 280 height 36
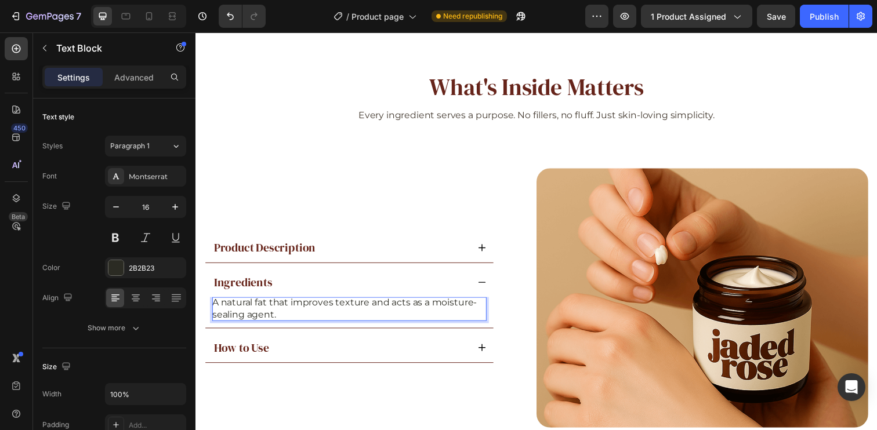
scroll to position [1869, 0]
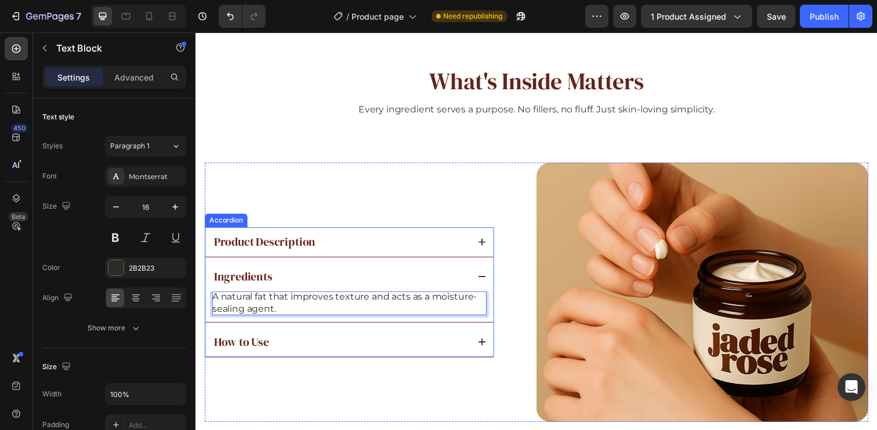
click at [365, 249] on div "Product Description" at bounding box center [343, 246] width 262 height 16
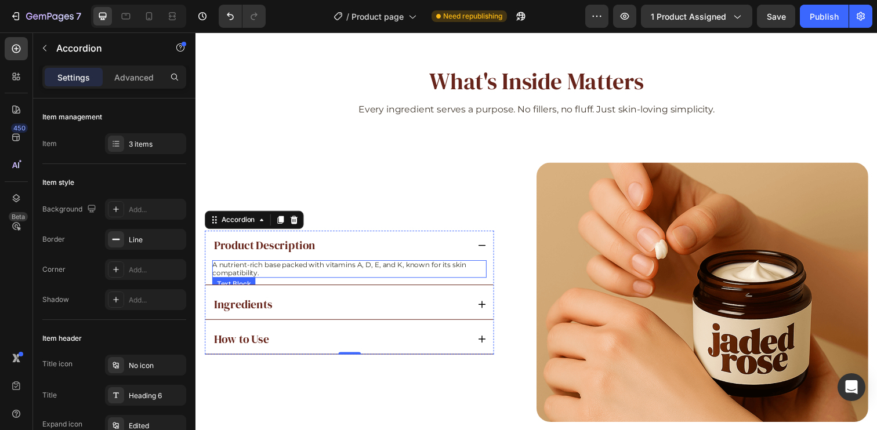
click at [321, 269] on p "A nutrient-rich base packed with vitamins A, D, E, and K, known for its skin co…" at bounding box center [352, 274] width 280 height 18
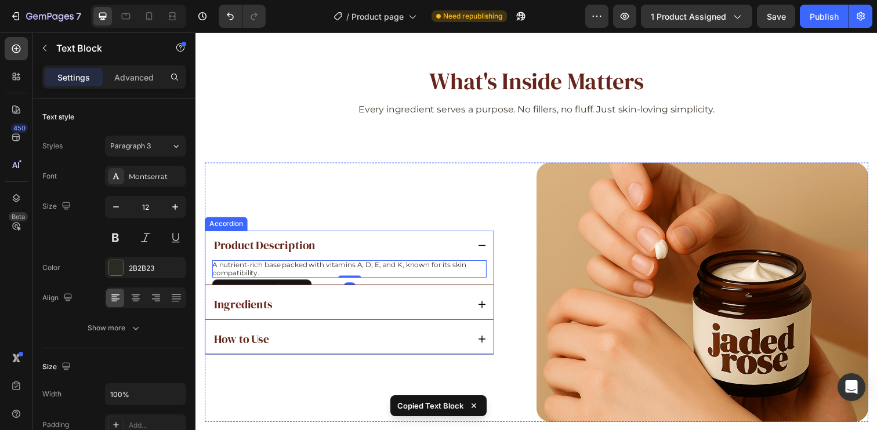
click at [326, 309] on div "Ingredients" at bounding box center [343, 310] width 262 height 16
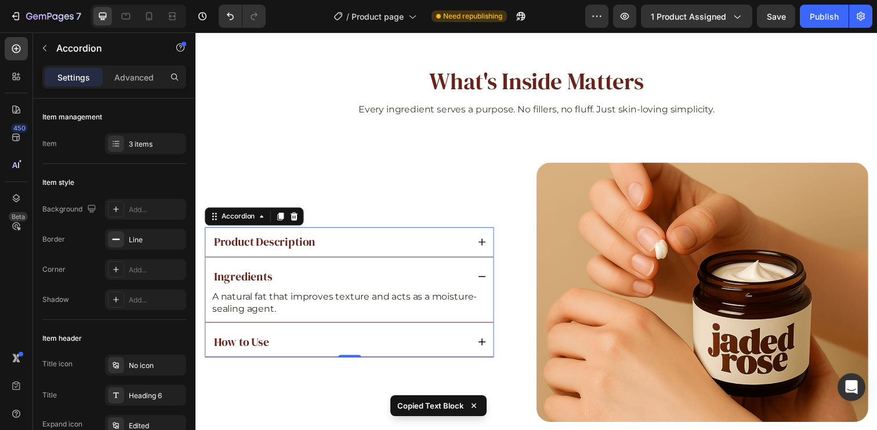
click at [326, 297] on div "Ingredients" at bounding box center [352, 282] width 294 height 30
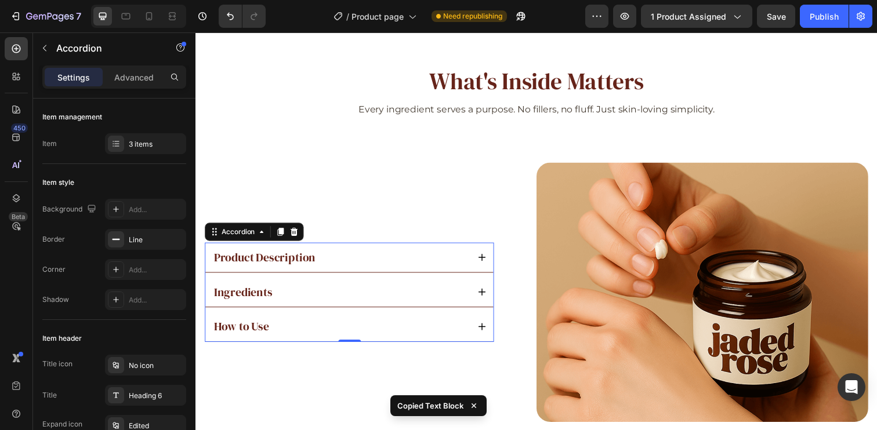
click at [326, 299] on div "Ingredients" at bounding box center [343, 297] width 262 height 16
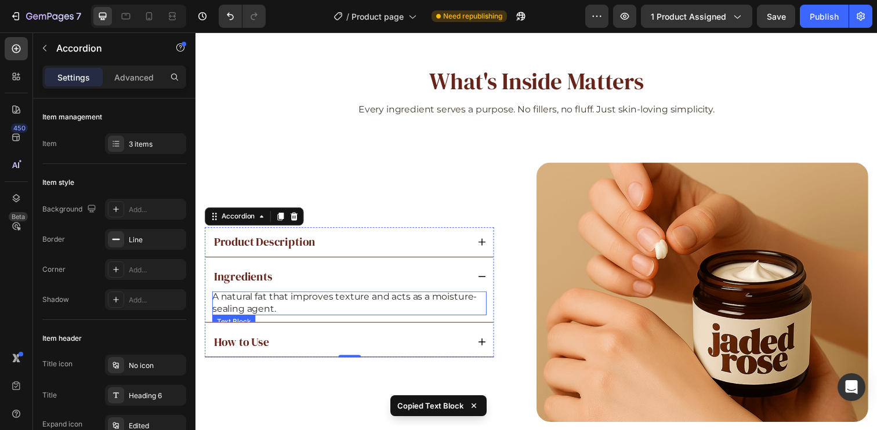
click at [317, 304] on p "A natural fat that improves texture and acts as a moisture-sealing agent." at bounding box center [352, 309] width 280 height 24
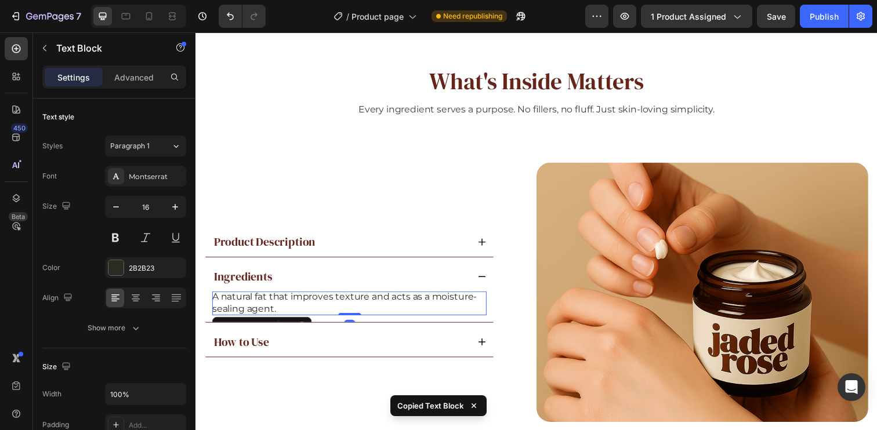
click at [317, 304] on p "A natural fat that improves texture and acts as a moisture-sealing agent." at bounding box center [352, 309] width 280 height 24
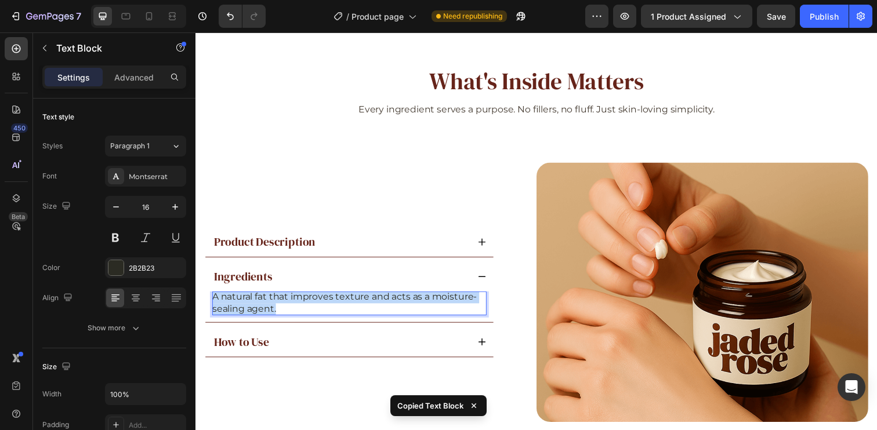
click at [317, 304] on p "A natural fat that improves texture and acts as a moisture-sealing agent." at bounding box center [352, 309] width 280 height 24
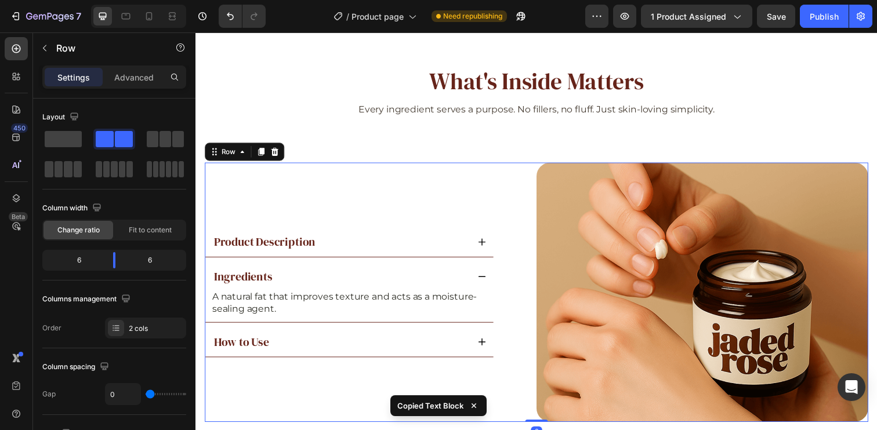
click at [498, 315] on div "Product Description Ingredients A natural fat that improves texture and acts as…" at bounding box center [374, 298] width 339 height 266
click at [425, 313] on p "A natural fat that improves texture and acts as a moisture-sealing agent." at bounding box center [352, 309] width 280 height 24
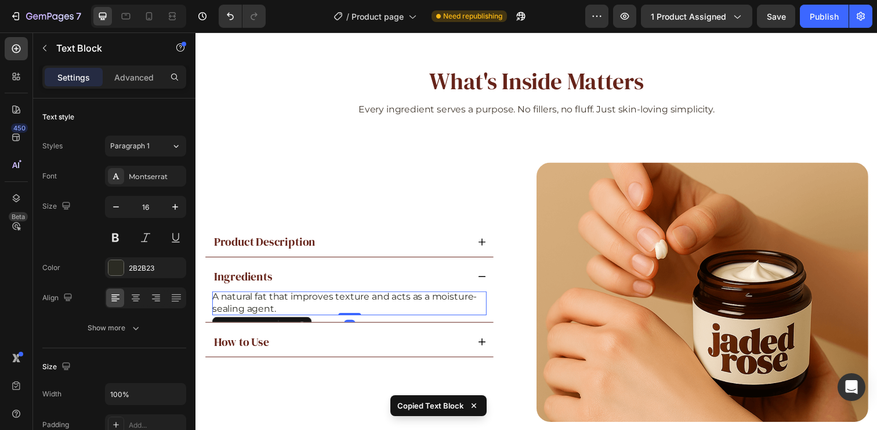
type input "12"
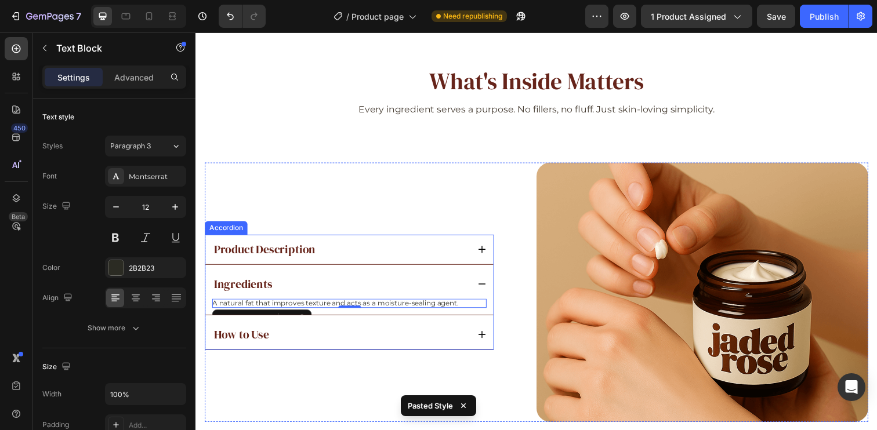
click at [309, 339] on div "How to Use" at bounding box center [343, 341] width 262 height 16
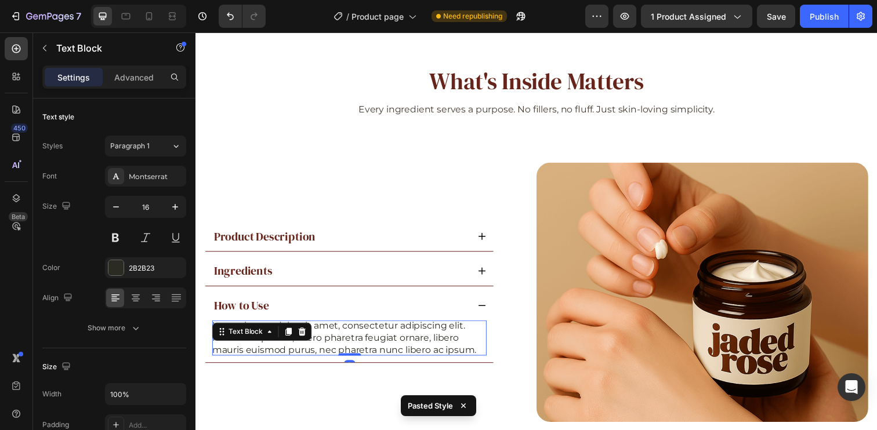
click at [293, 349] on p "Lorem ipsum dolor sit amet, consectetur adipiscing elit. Nullam vulputate, libe…" at bounding box center [352, 344] width 280 height 36
type input "12"
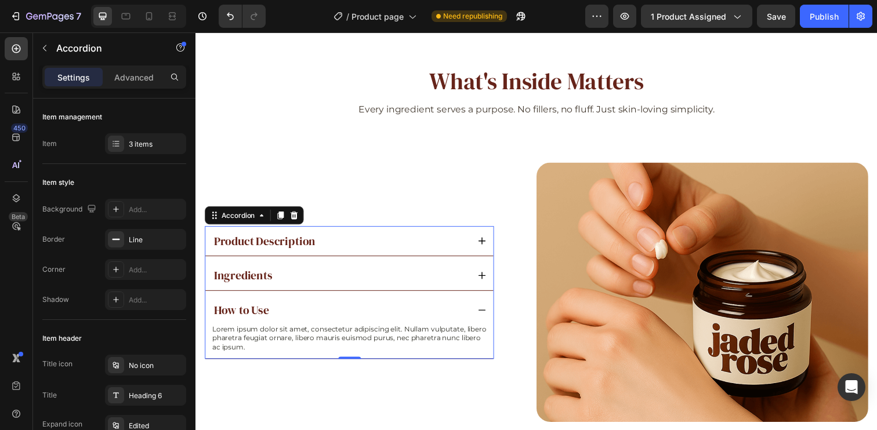
click at [254, 281] on p "Ingredients" at bounding box center [244, 280] width 60 height 13
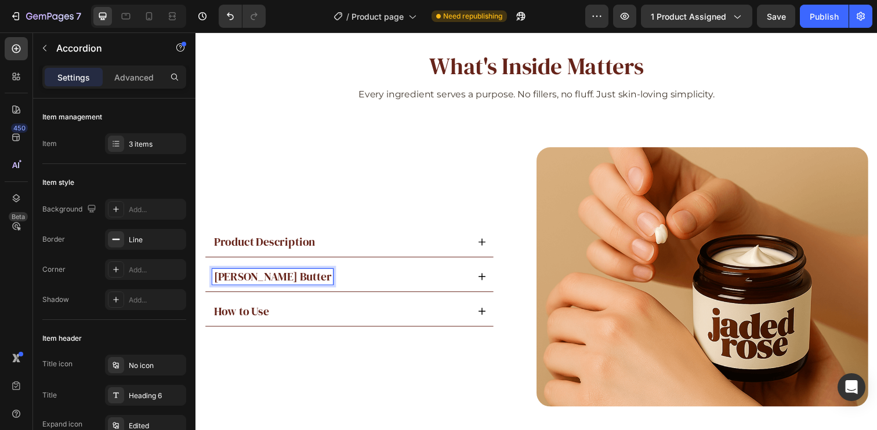
scroll to position [1886, 0]
click at [262, 245] on p "Product Description" at bounding box center [266, 246] width 104 height 13
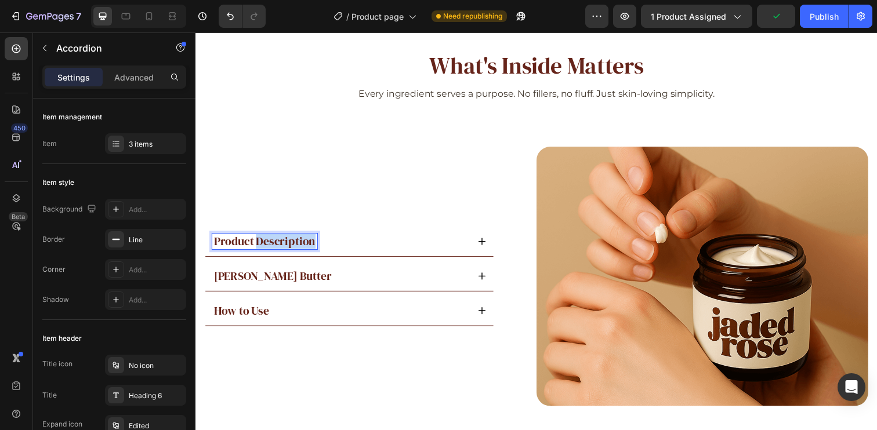
click at [262, 245] on p "Product Description" at bounding box center [266, 246] width 104 height 13
click at [358, 240] on div "Grass-Fed Tallow" at bounding box center [343, 246] width 262 height 16
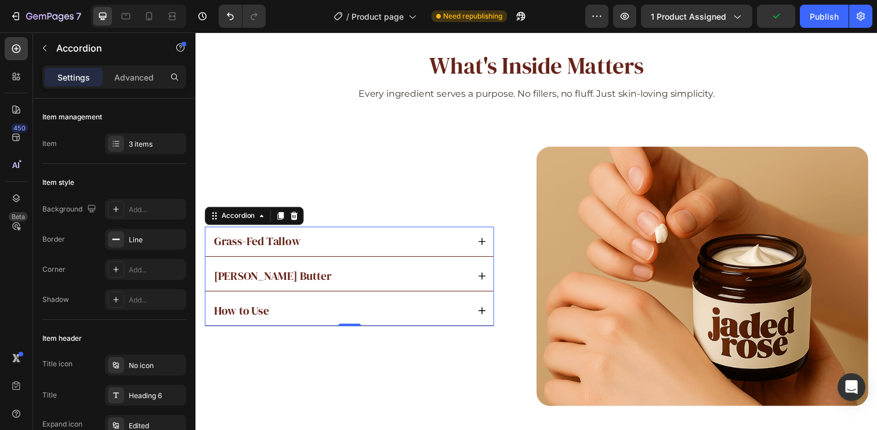
click at [344, 277] on div "[PERSON_NAME] Butter" at bounding box center [343, 281] width 262 height 16
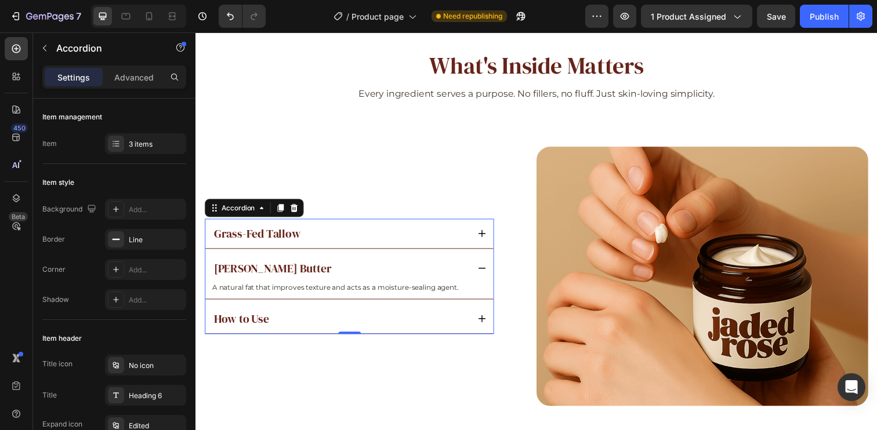
click at [361, 239] on div "Grass-Fed Tallow" at bounding box center [343, 238] width 262 height 16
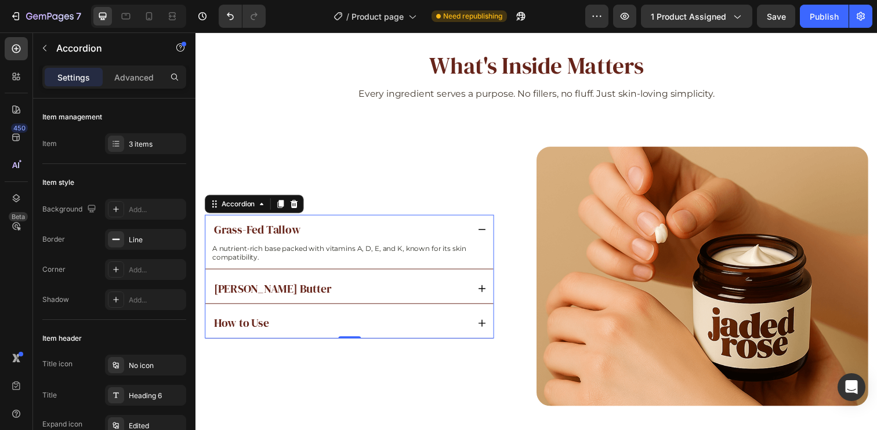
click at [338, 293] on div "[PERSON_NAME] Butter" at bounding box center [343, 294] width 262 height 16
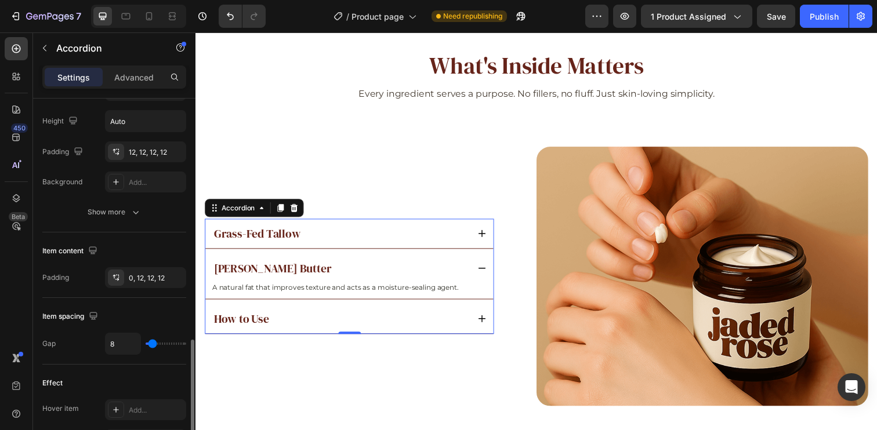
scroll to position [433, 0]
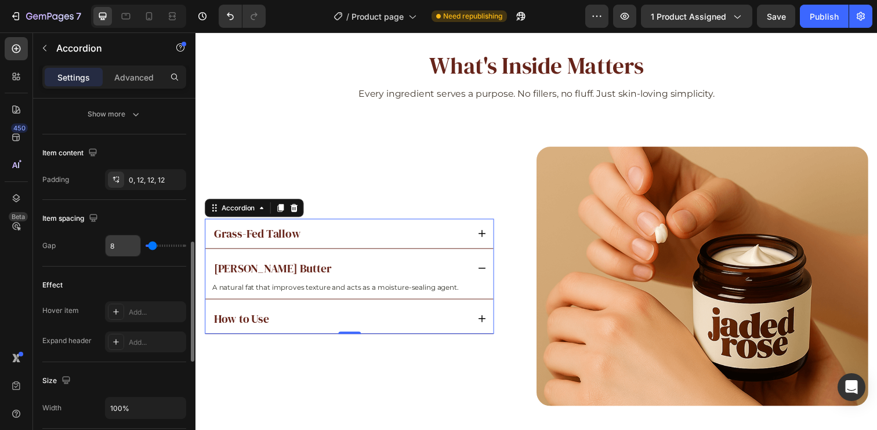
click at [126, 248] on input "8" at bounding box center [123, 245] width 35 height 21
type input "2"
type input "20"
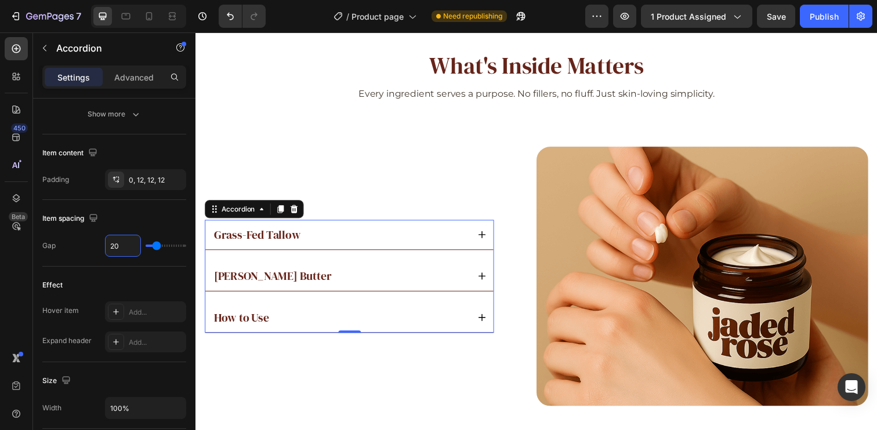
type input "20"
click at [332, 274] on div "[PERSON_NAME] Butter" at bounding box center [343, 281] width 262 height 16
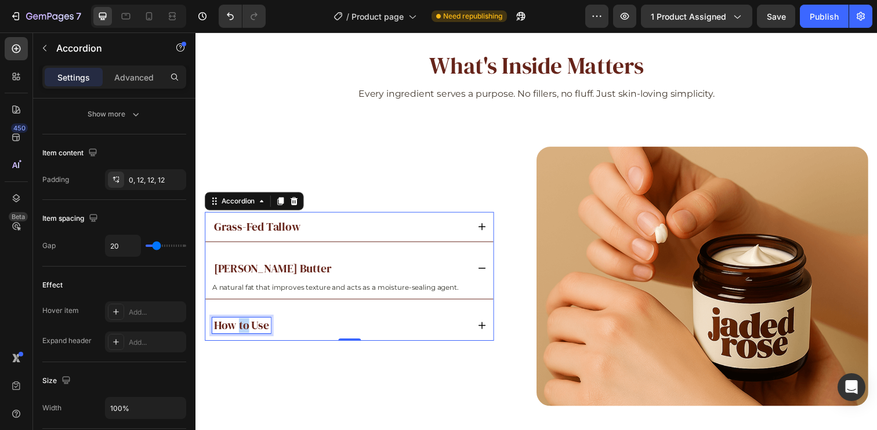
click at [241, 328] on p "How to Use" at bounding box center [242, 331] width 56 height 13
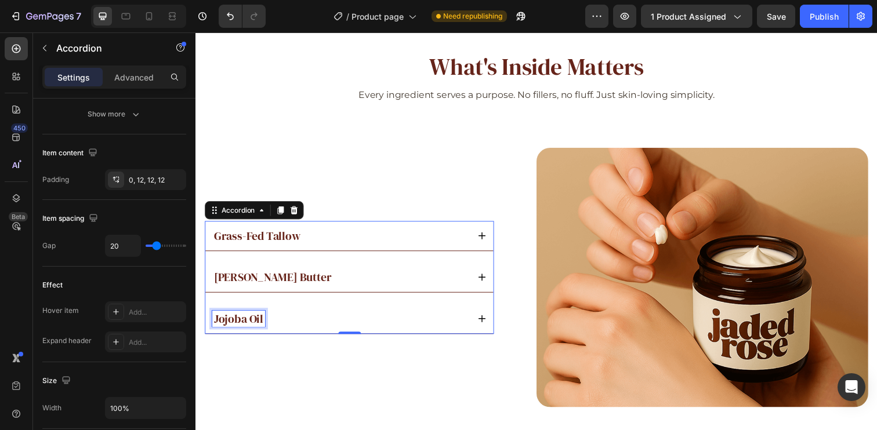
scroll to position [1878, 0]
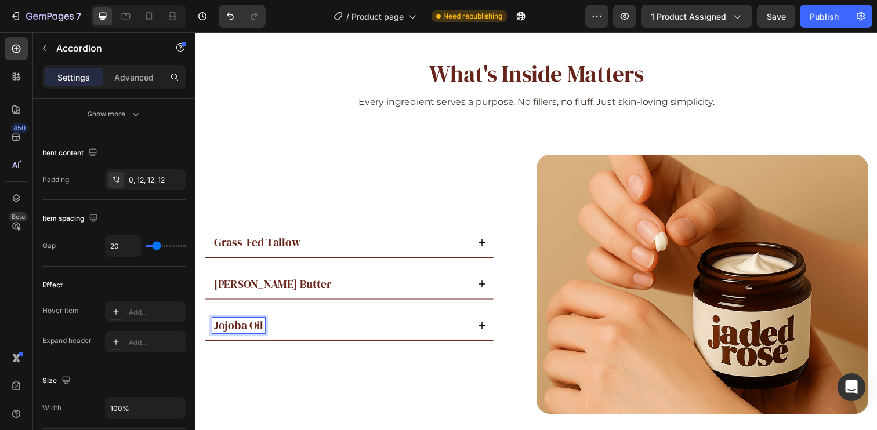
click at [377, 324] on div "Jojoba Oil" at bounding box center [343, 332] width 262 height 16
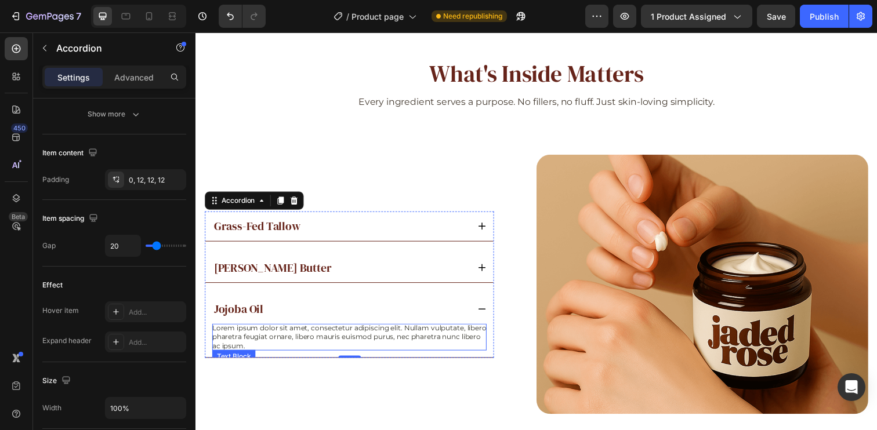
click at [273, 342] on p "Lorem ipsum dolor sit amet, consectetur adipiscing elit. Nullam vulputate, libe…" at bounding box center [352, 343] width 280 height 27
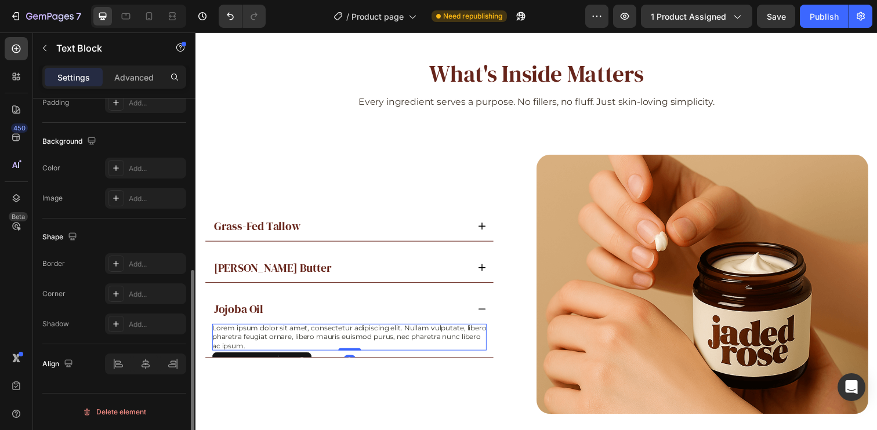
scroll to position [0, 0]
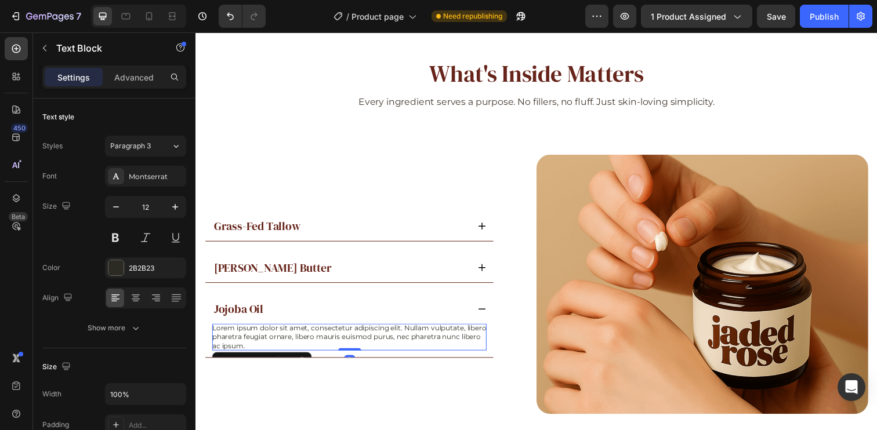
click at [273, 342] on p "Lorem ipsum dolor sit amet, consectetur adipiscing elit. Nullam vulputate, libe…" at bounding box center [352, 343] width 280 height 27
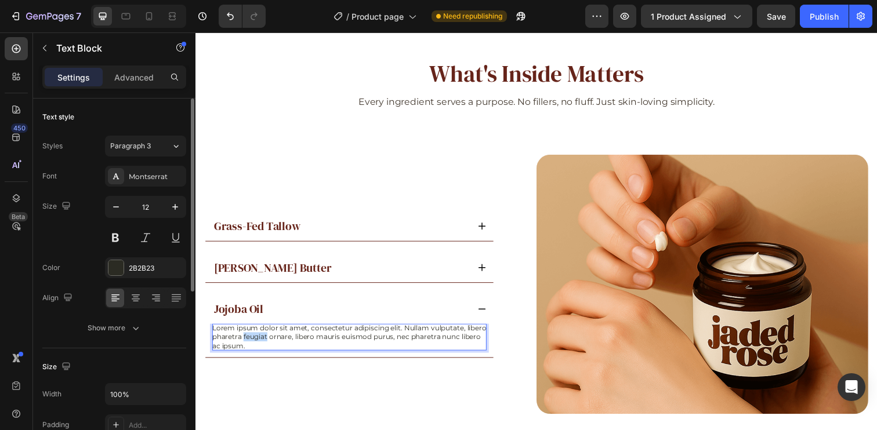
click at [273, 342] on p "Lorem ipsum dolor sit amet, consectetur adipiscing elit. Nullam vulputate, libe…" at bounding box center [352, 343] width 280 height 27
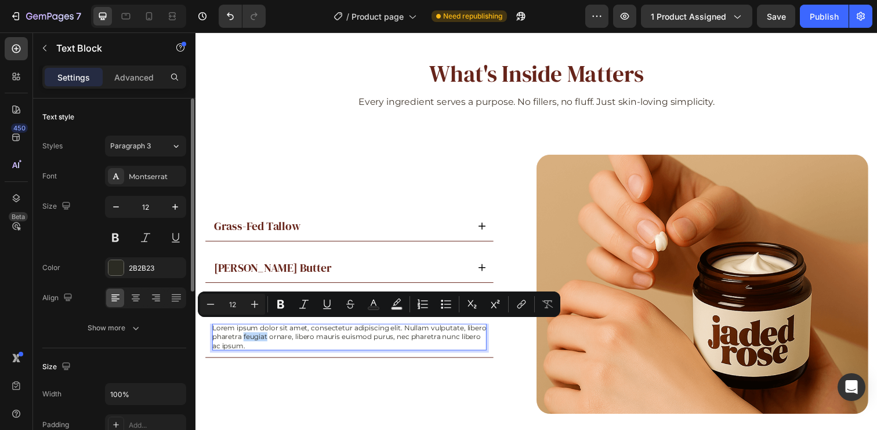
scroll to position [1887, 0]
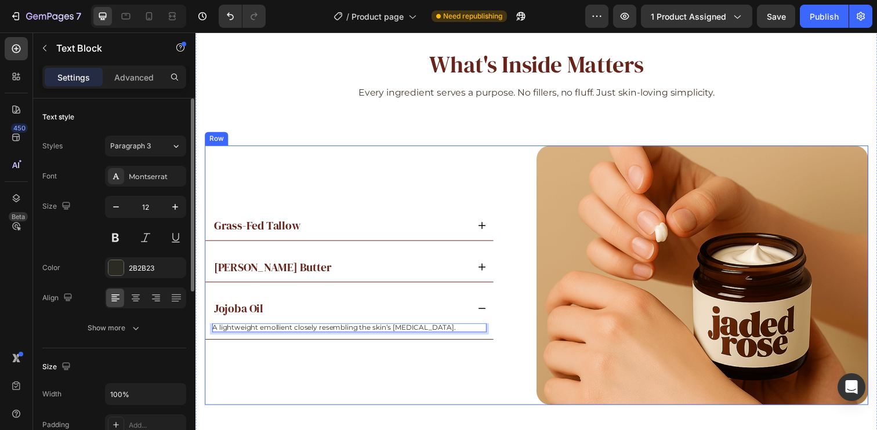
click at [312, 378] on div "Grass-Fed Tallow [PERSON_NAME] Butter Jojoba Oil A lightweight emollient closel…" at bounding box center [374, 281] width 339 height 266
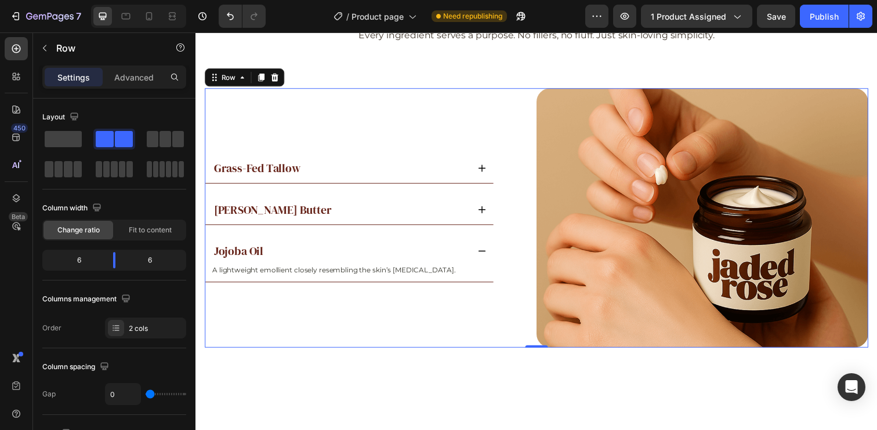
scroll to position [1946, 0]
click at [358, 253] on div "Jojoba Oil" at bounding box center [343, 256] width 262 height 16
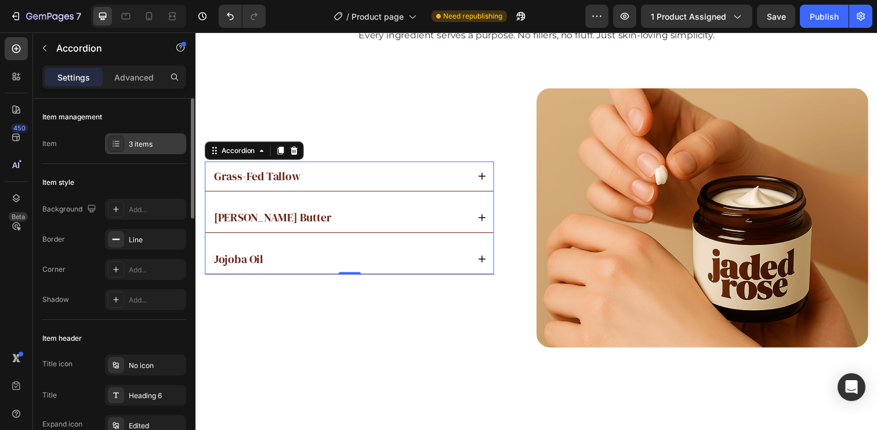
click at [135, 141] on div "3 items" at bounding box center [156, 144] width 55 height 10
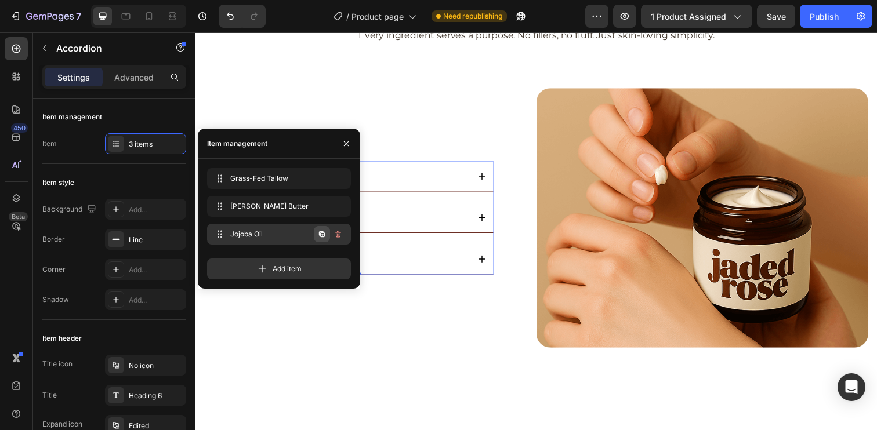
click at [321, 233] on icon "button" at bounding box center [322, 234] width 6 height 6
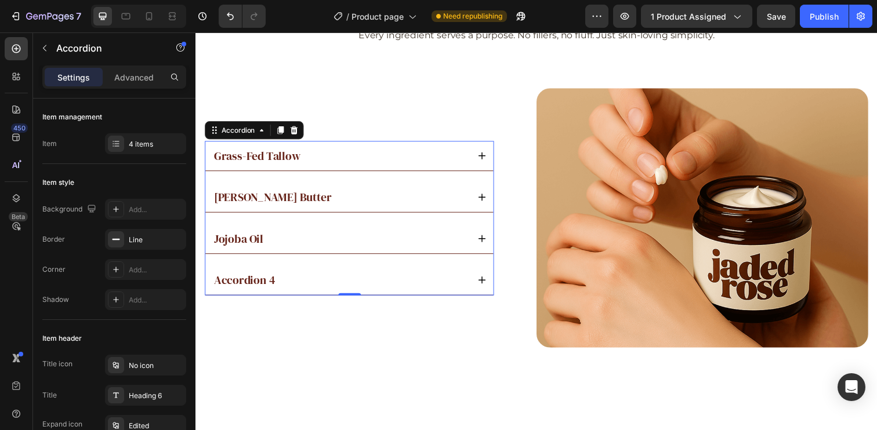
click at [411, 245] on div "Jojoba Oil" at bounding box center [343, 243] width 262 height 16
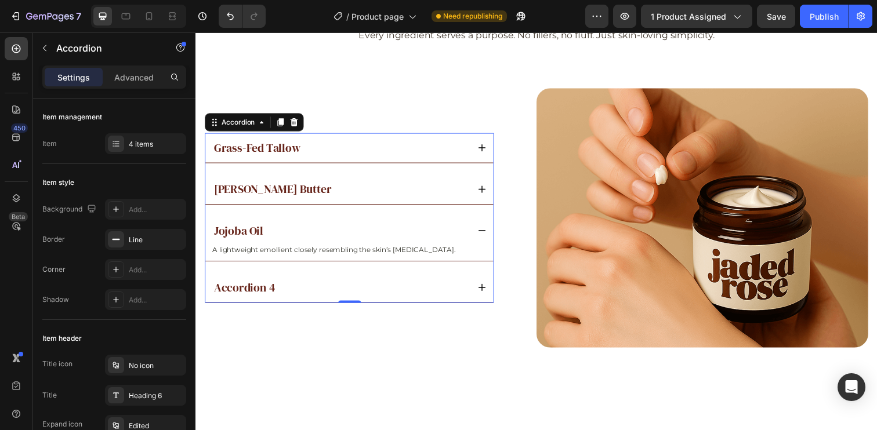
click at [240, 296] on div "Accordion 4" at bounding box center [245, 293] width 66 height 16
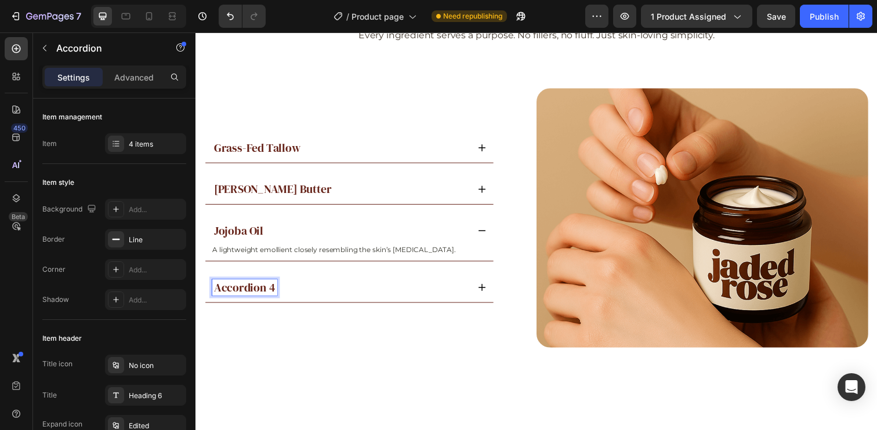
click at [249, 287] on p "Accordion 4" at bounding box center [245, 292] width 63 height 13
click at [351, 296] on div "Vanilla Essence" at bounding box center [343, 293] width 262 height 16
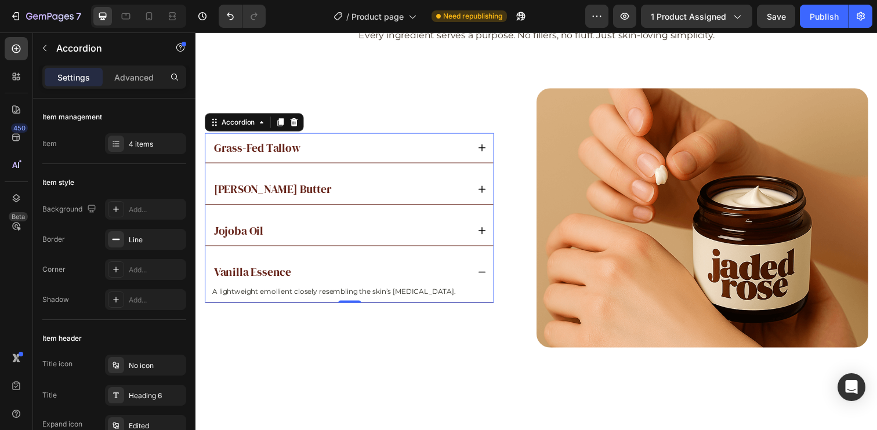
click at [336, 292] on div "Vanilla Essence" at bounding box center [352, 277] width 294 height 30
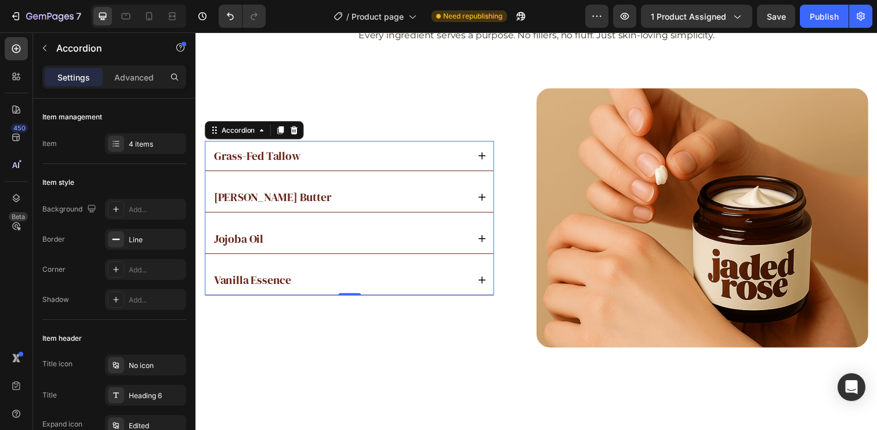
click at [333, 282] on div "Vanilla Essence" at bounding box center [343, 285] width 262 height 16
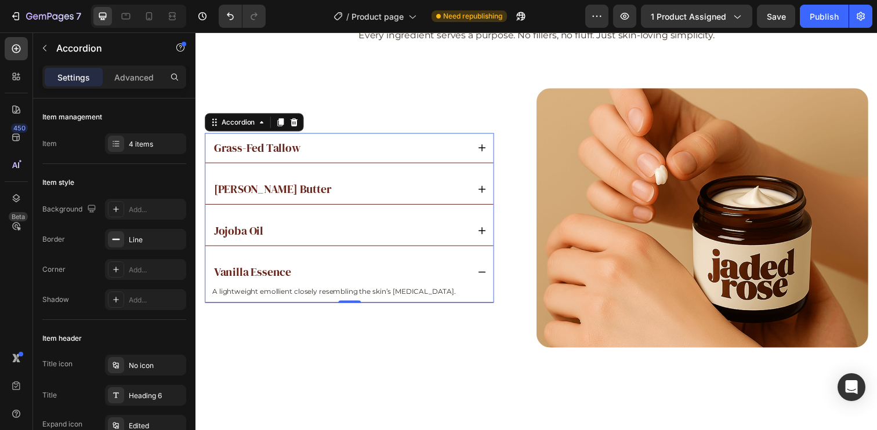
click at [234, 289] on div "Vanilla Essence" at bounding box center [352, 277] width 294 height 30
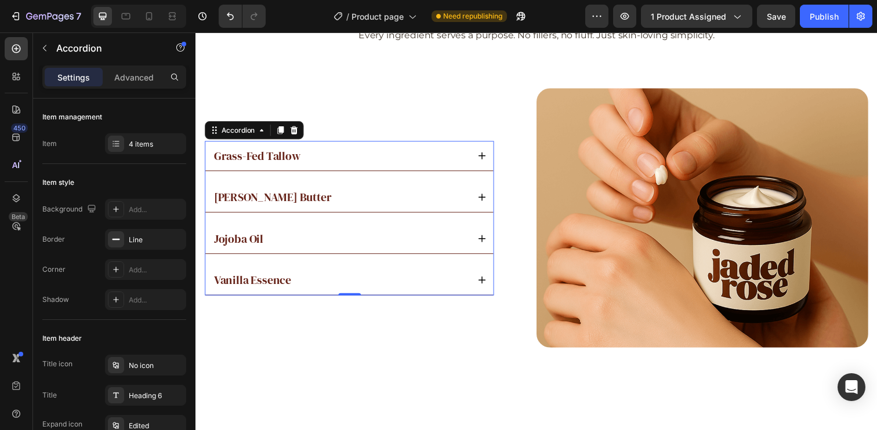
click at [234, 289] on div "Vanilla Essence" at bounding box center [352, 285] width 294 height 30
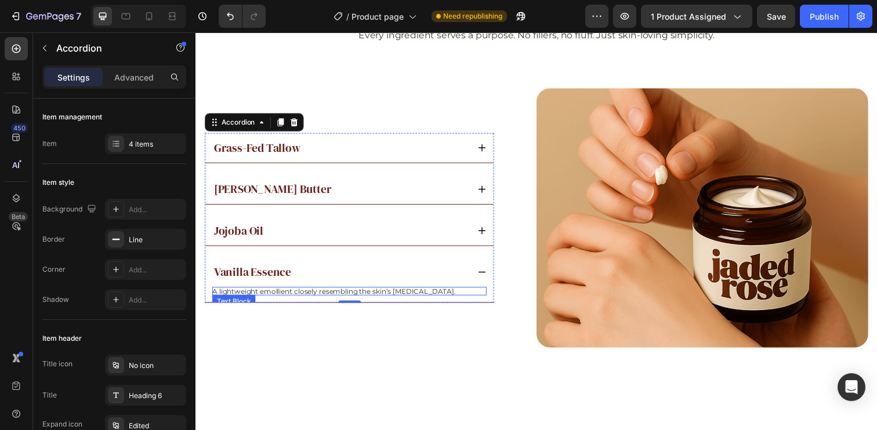
click at [233, 295] on p "A lightweight emollient closely resembling the skin’s [MEDICAL_DATA]." at bounding box center [352, 296] width 280 height 9
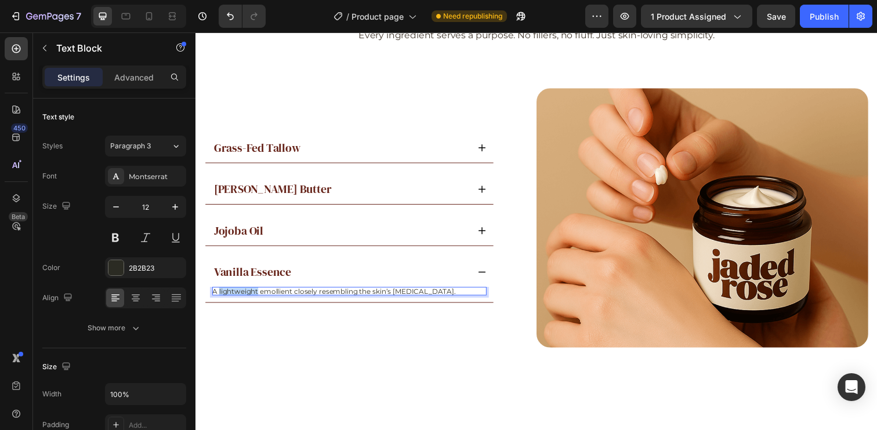
click at [233, 295] on p "A lightweight emollient closely resembling the skin’s [MEDICAL_DATA]." at bounding box center [352, 296] width 280 height 9
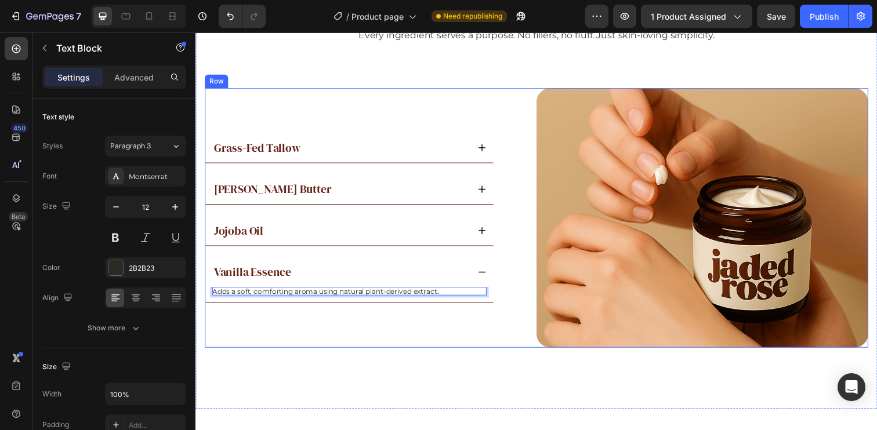
click at [344, 339] on div "Grass-Fed Tallow [PERSON_NAME] Butter Jojoba Oil Vanilla Essence Adds a soft, c…" at bounding box center [374, 222] width 339 height 266
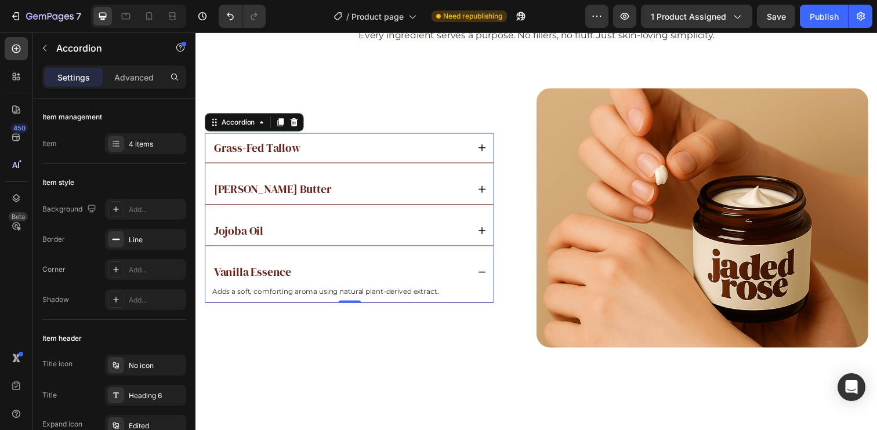
click at [351, 142] on div "Grass-Fed Tallow" at bounding box center [343, 150] width 262 height 16
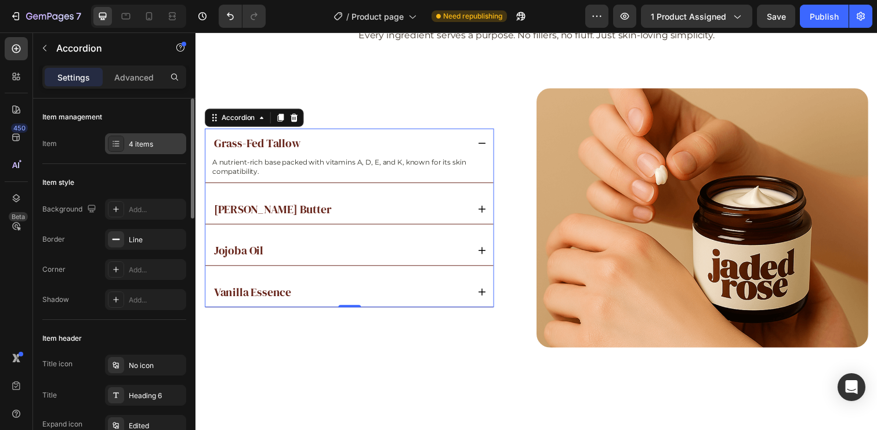
click at [149, 147] on div "4 items" at bounding box center [156, 144] width 55 height 10
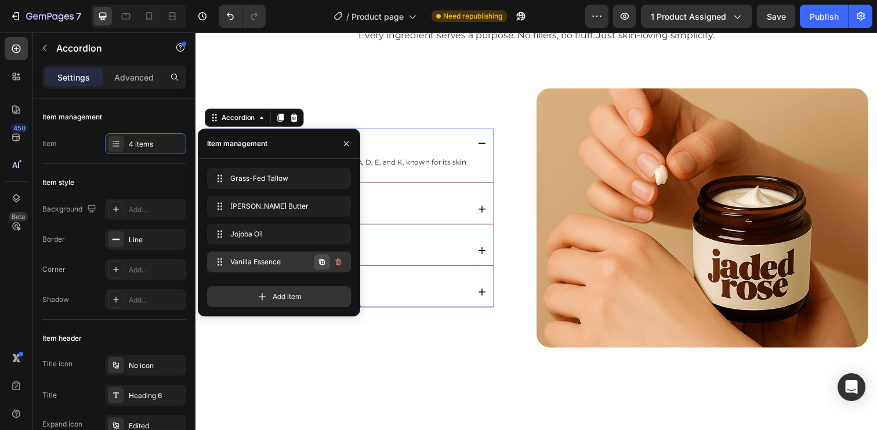
click at [326, 261] on button "button" at bounding box center [322, 262] width 16 height 16
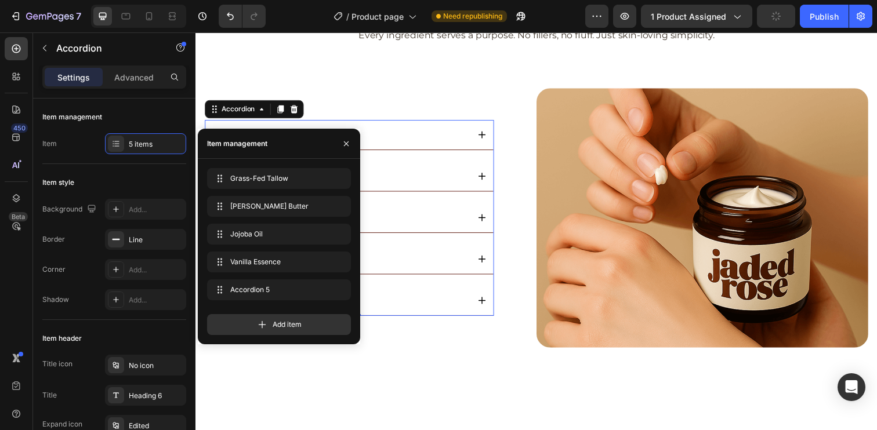
click at [422, 291] on div "Accordion 5" at bounding box center [352, 306] width 294 height 30
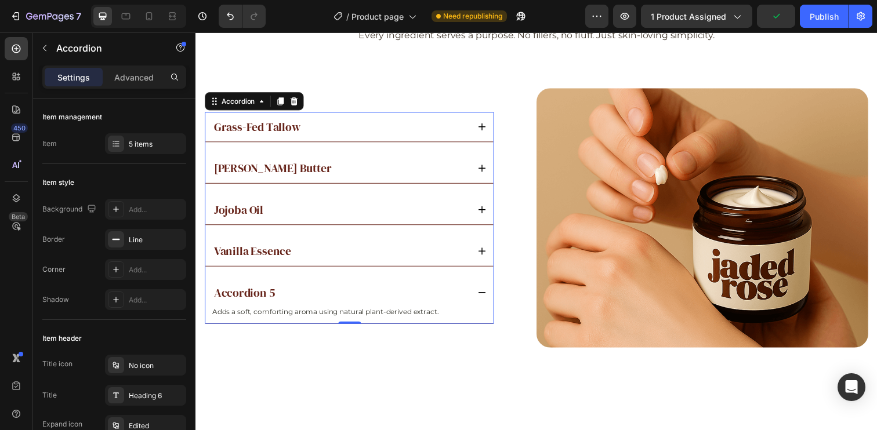
click at [264, 300] on div "Accordion 5" at bounding box center [245, 298] width 66 height 16
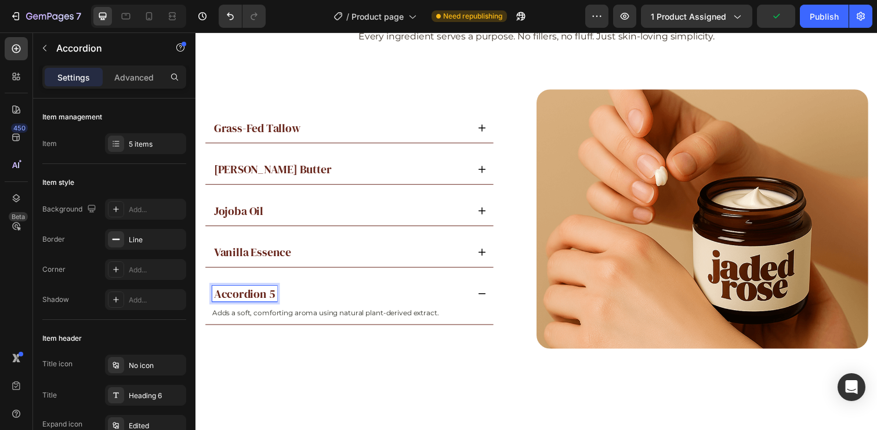
click at [264, 300] on p "Accordion 5" at bounding box center [245, 299] width 63 height 13
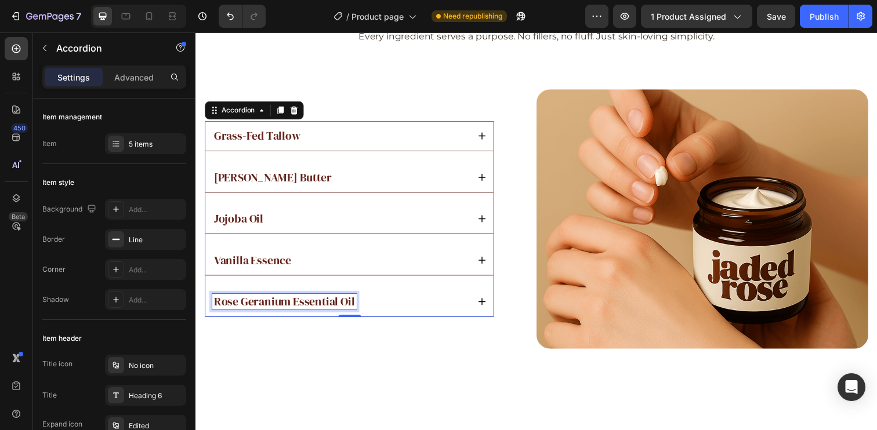
scroll to position [1953, 0]
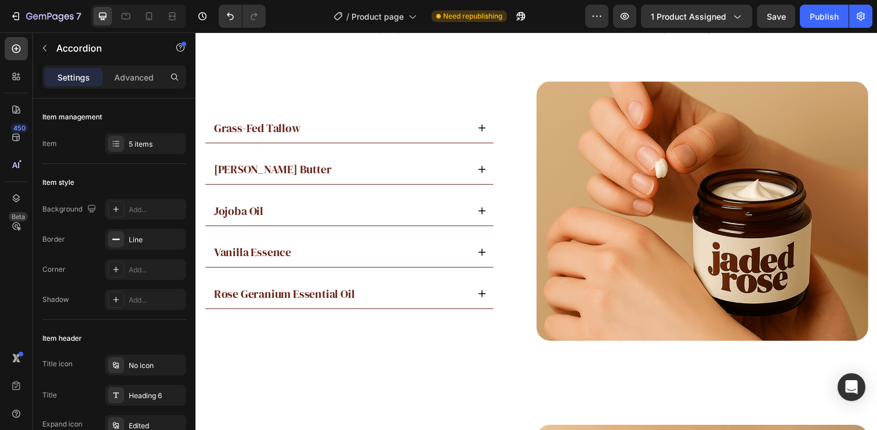
click at [411, 296] on div "Rose Geranium Essential Oil" at bounding box center [343, 299] width 262 height 16
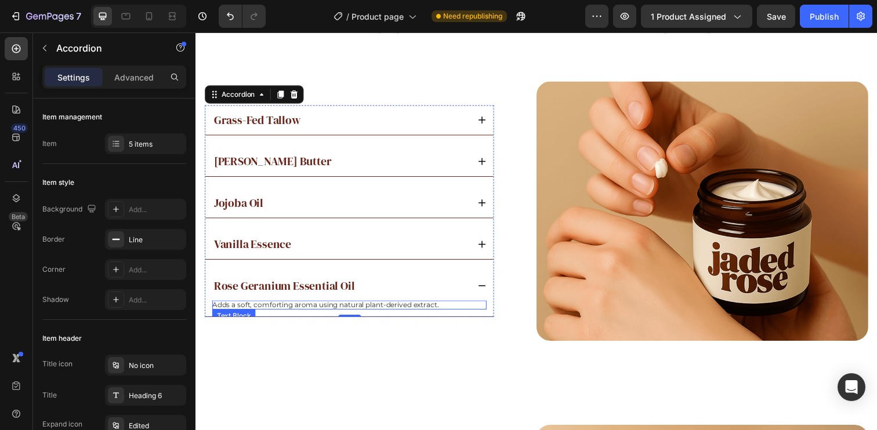
click at [335, 306] on p "Adds a soft, comforting aroma using natural plant-derived extract." at bounding box center [352, 310] width 280 height 9
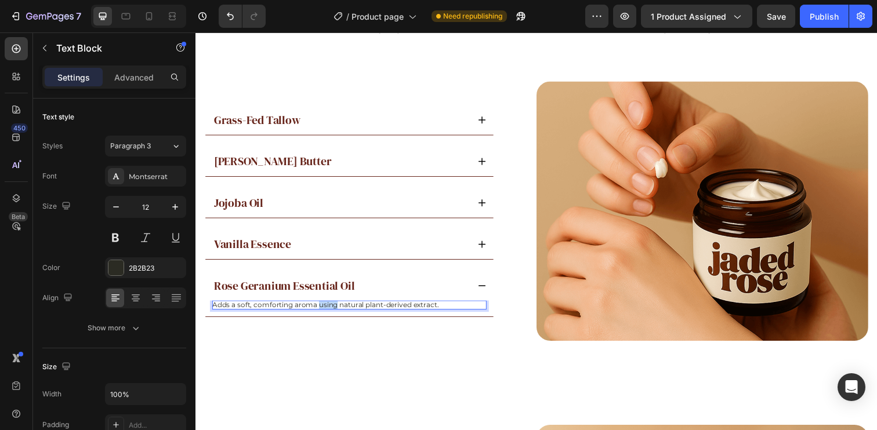
click at [335, 306] on p "Adds a soft, comforting aroma using natural plant-derived extract." at bounding box center [352, 310] width 280 height 9
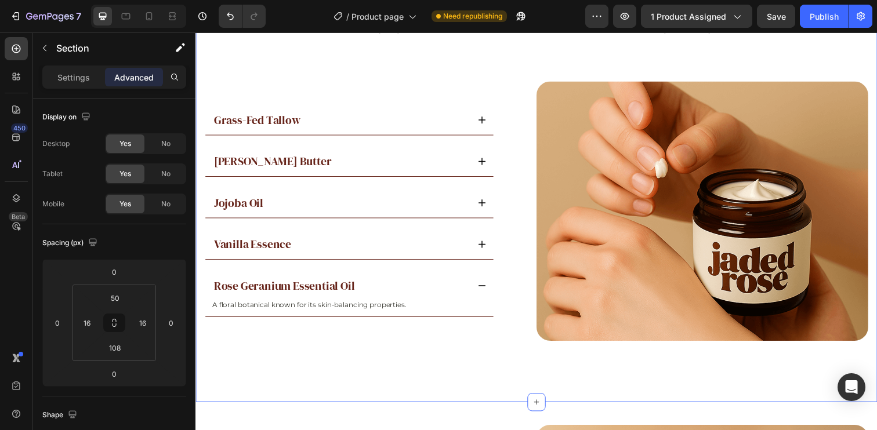
click at [421, 352] on div "What's Inside Matters Heading Every ingredient serves a purpose. No fillers, no…" at bounding box center [543, 183] width 696 height 453
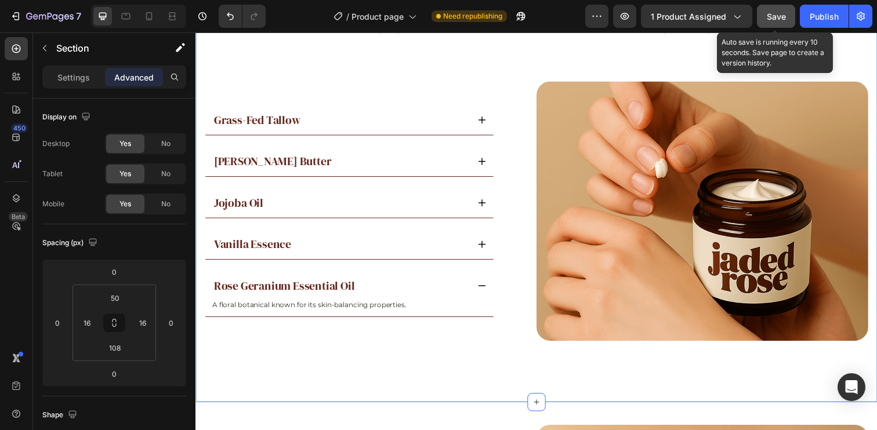
click at [783, 16] on span "Save" at bounding box center [776, 17] width 19 height 10
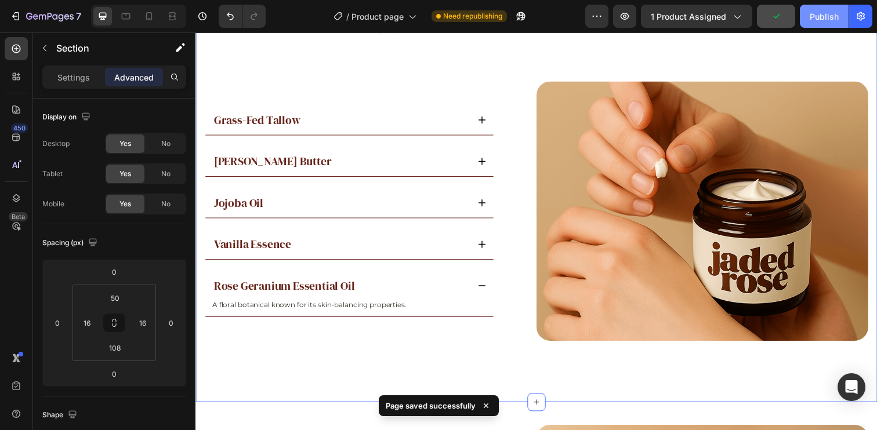
click at [824, 19] on div "Publish" at bounding box center [824, 16] width 29 height 12
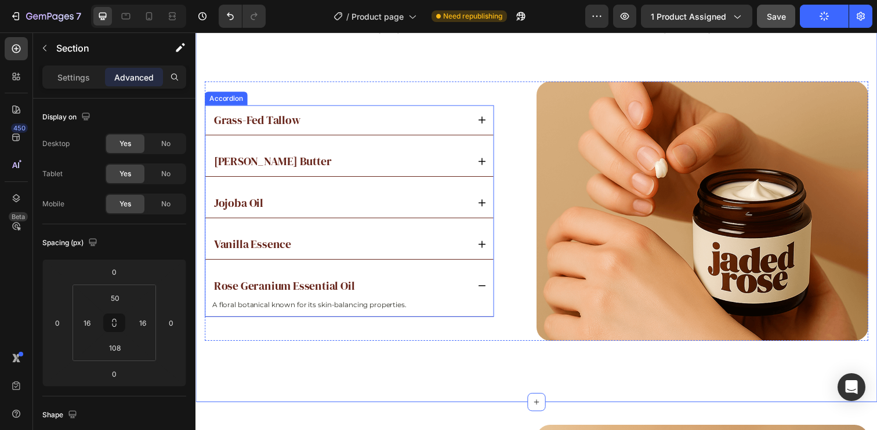
click at [489, 172] on div "[PERSON_NAME] Butter" at bounding box center [352, 164] width 294 height 30
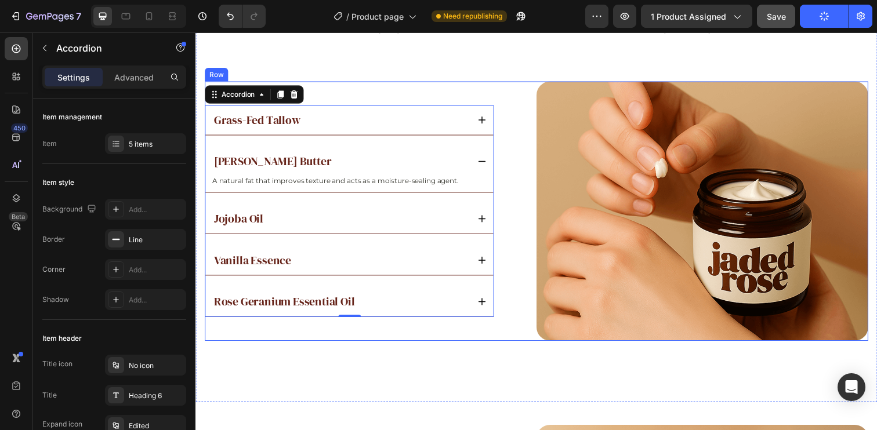
click at [511, 154] on div "Grass-Fed Tallow [PERSON_NAME] Butter A natural fat that improves texture and a…" at bounding box center [374, 215] width 339 height 266
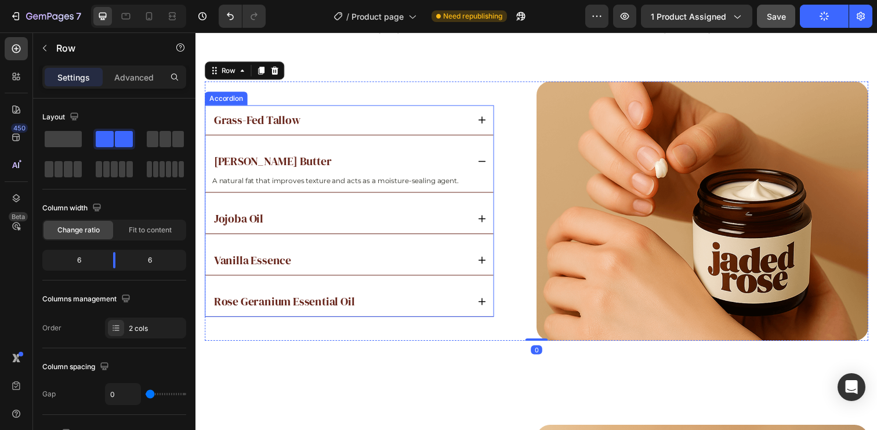
click at [488, 149] on div "[PERSON_NAME] Butter" at bounding box center [352, 164] width 294 height 30
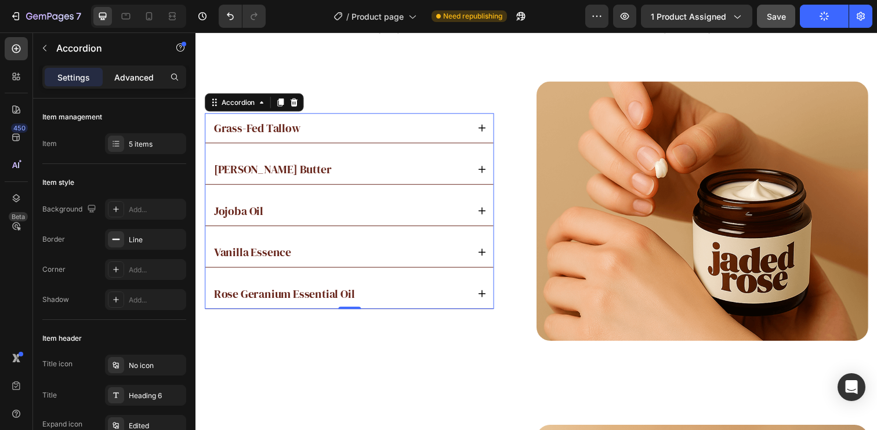
click at [133, 75] on p "Advanced" at bounding box center [133, 77] width 39 height 12
type input "100%"
type input "100"
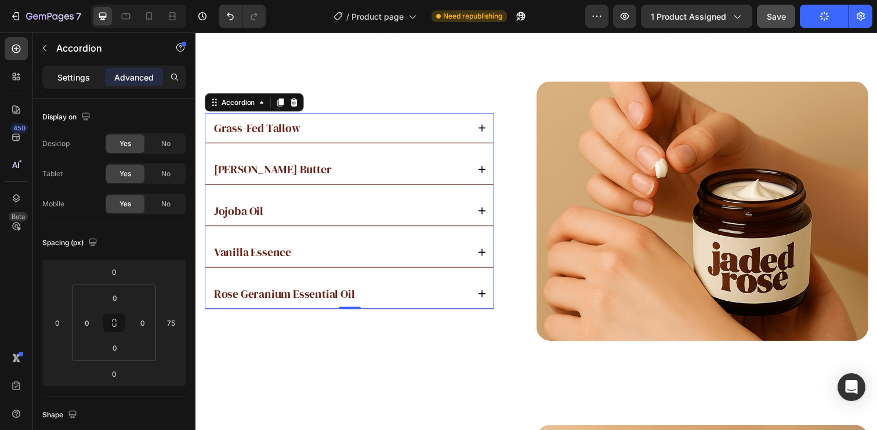
click at [78, 80] on p "Settings" at bounding box center [73, 77] width 32 height 12
type input "20"
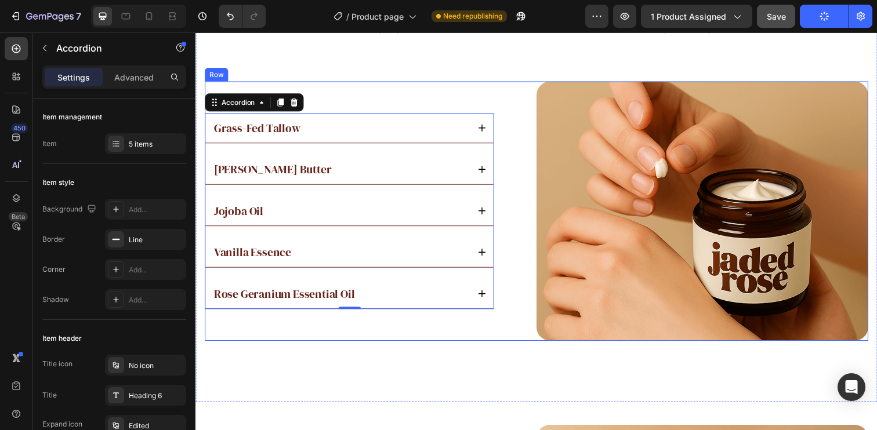
click at [530, 293] on div "Grass-Fed Tallow [PERSON_NAME] Butter Jojoba Oil Vanilla Essence Rose Geranium …" at bounding box center [374, 215] width 339 height 266
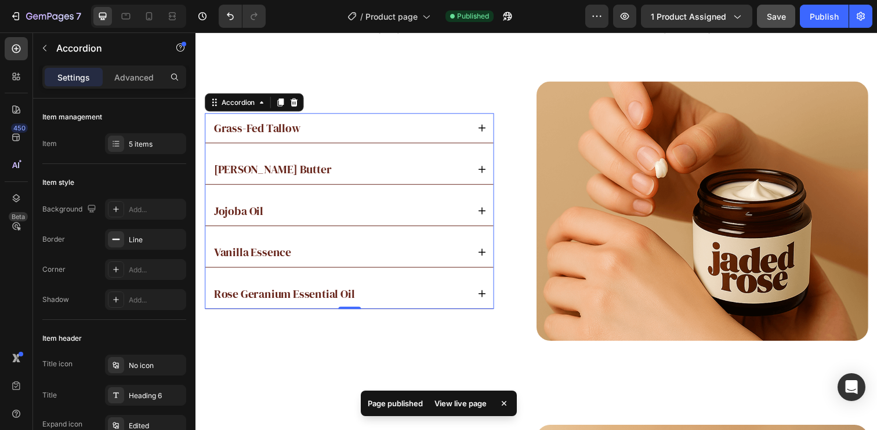
click at [351, 133] on div "Grass-Fed Tallow" at bounding box center [343, 130] width 262 height 16
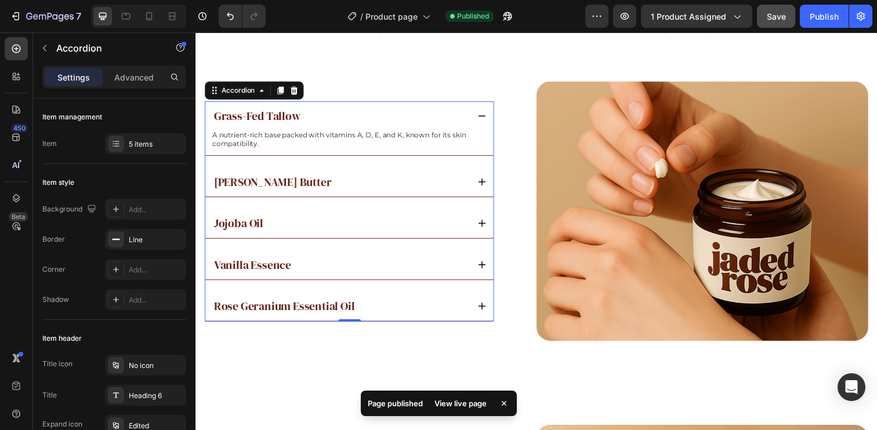
click at [344, 186] on div "[PERSON_NAME] Butter" at bounding box center [343, 185] width 262 height 16
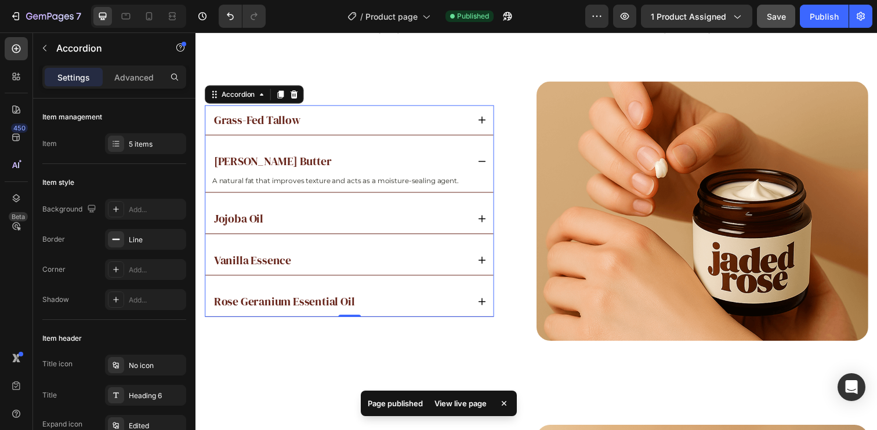
click at [359, 128] on div "Grass-Fed Tallow" at bounding box center [343, 122] width 262 height 16
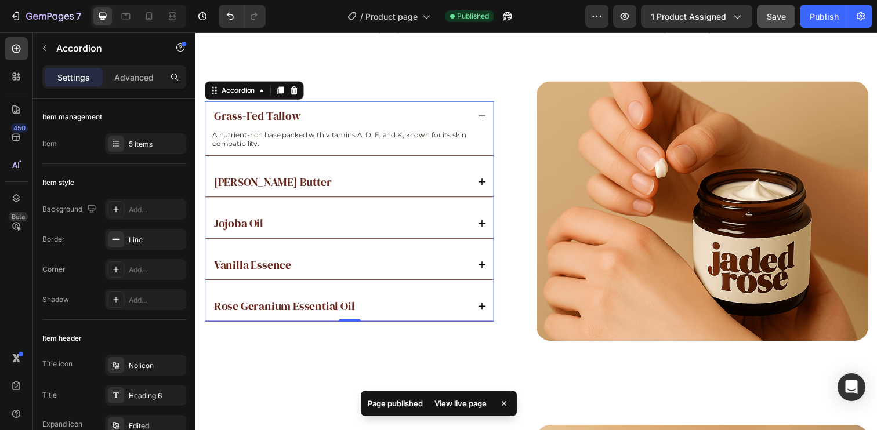
click at [344, 117] on div "Grass-Fed Tallow" at bounding box center [343, 118] width 262 height 16
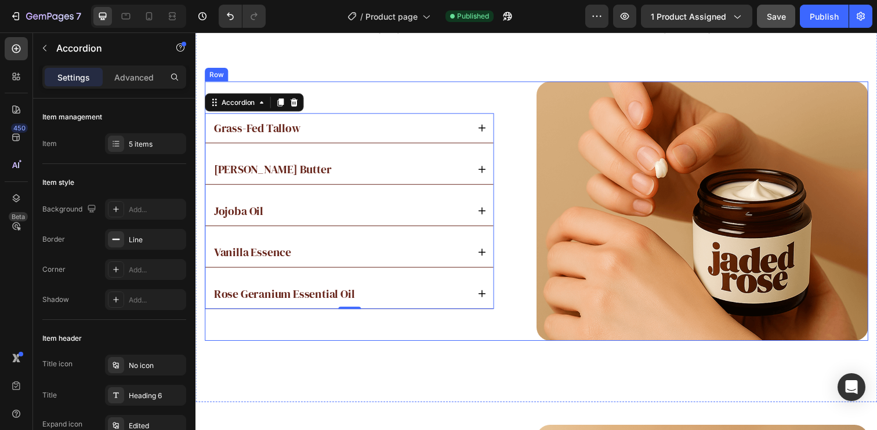
click at [482, 97] on div "Grass-Fed Tallow [PERSON_NAME] Butter Jojoba Oil Vanilla Essence Rose Geranium …" at bounding box center [374, 215] width 339 height 266
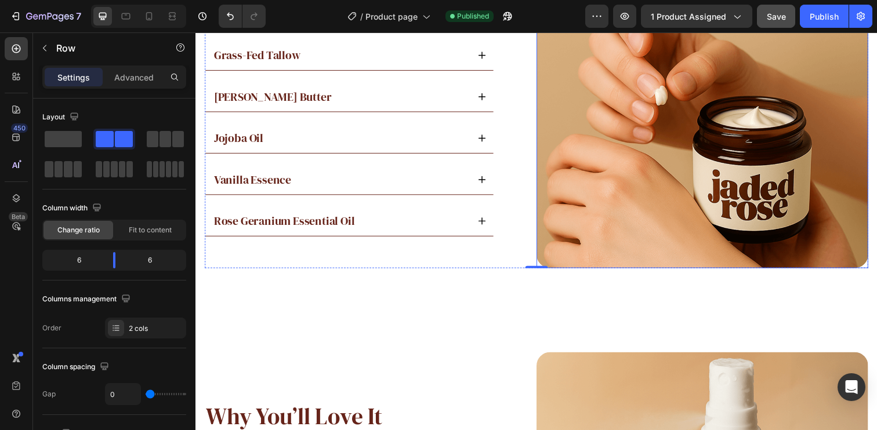
scroll to position [1929, 0]
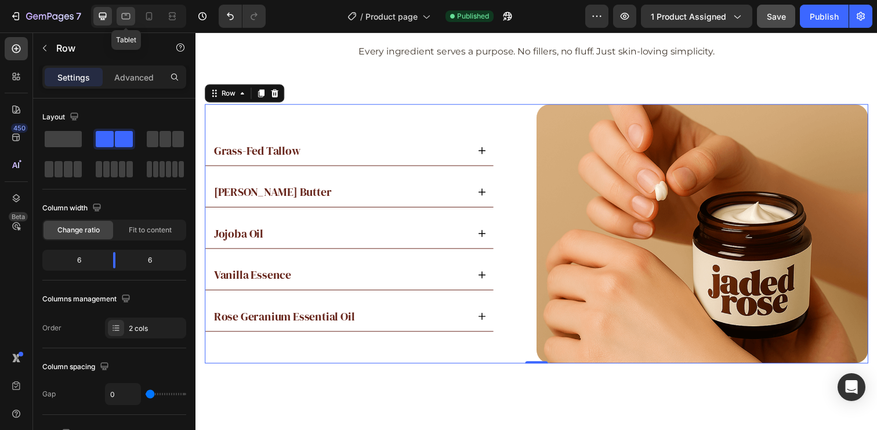
click at [128, 20] on icon at bounding box center [126, 16] width 12 height 12
type input "100%"
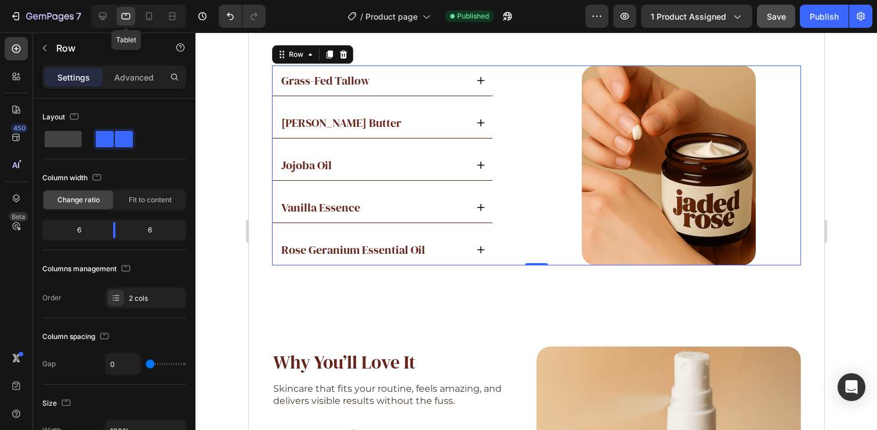
scroll to position [1922, 0]
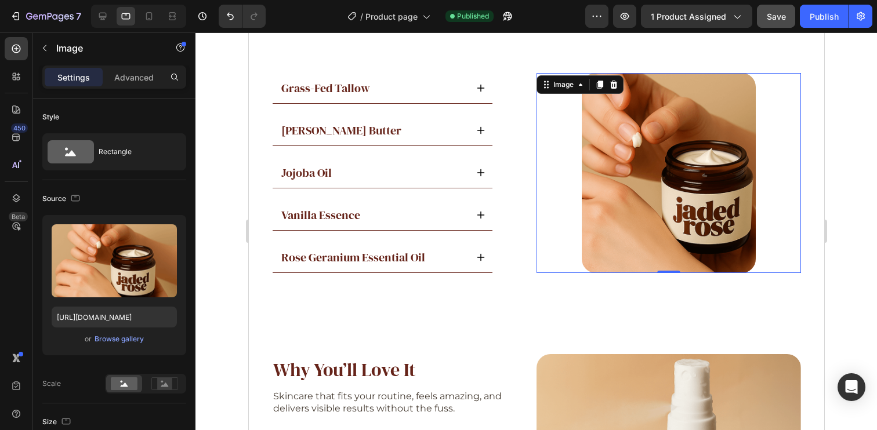
click at [655, 133] on img at bounding box center [668, 173] width 174 height 200
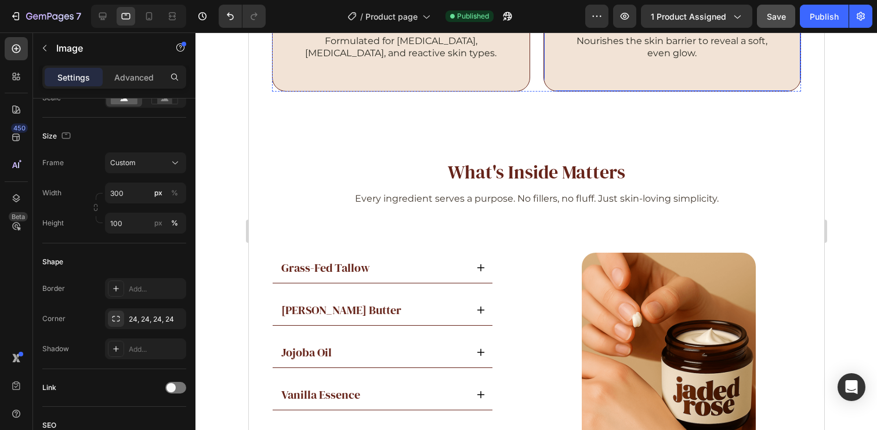
scroll to position [1870, 0]
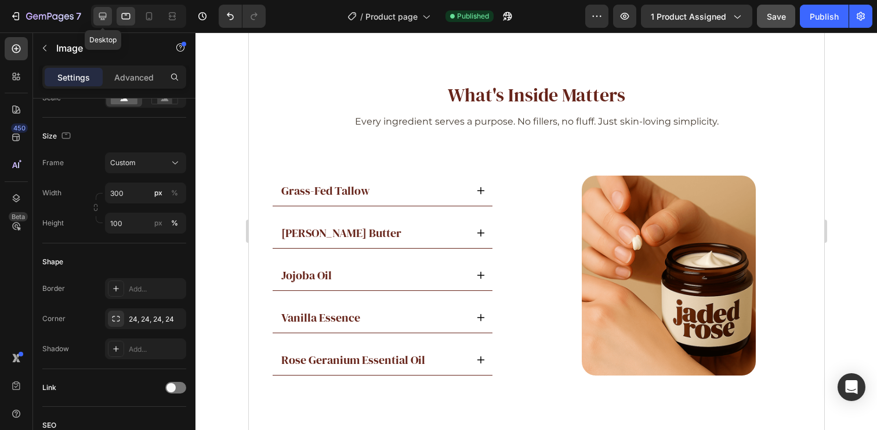
click at [107, 13] on icon at bounding box center [103, 16] width 12 height 12
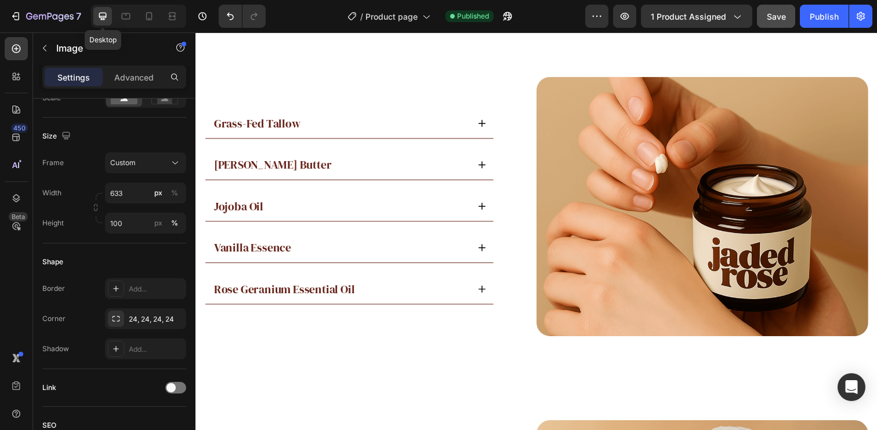
scroll to position [1874, 0]
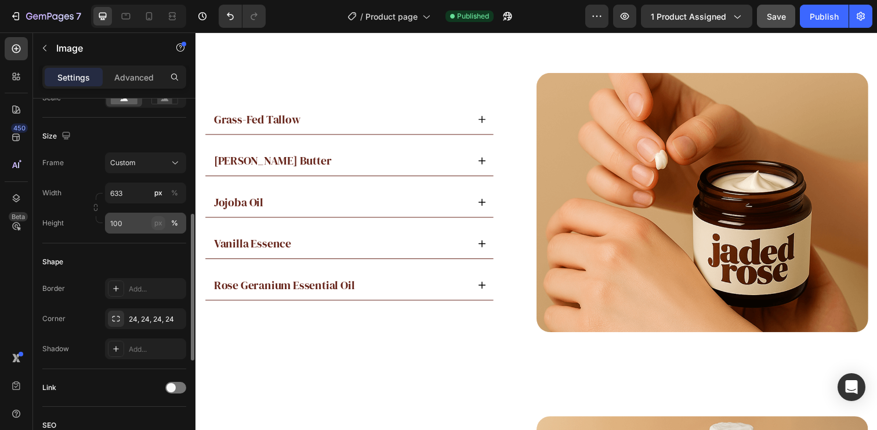
click at [159, 222] on div "px" at bounding box center [158, 223] width 8 height 10
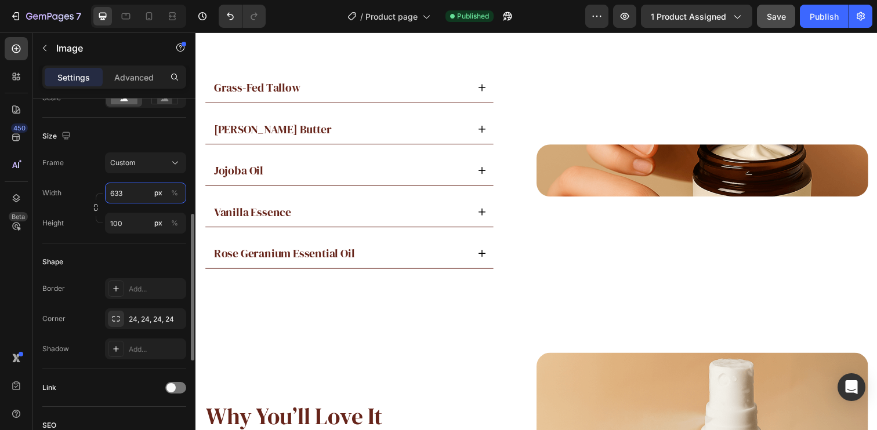
click at [122, 197] on input "633" at bounding box center [145, 193] width 81 height 21
type input "638"
click at [130, 226] on input "100" at bounding box center [145, 223] width 81 height 21
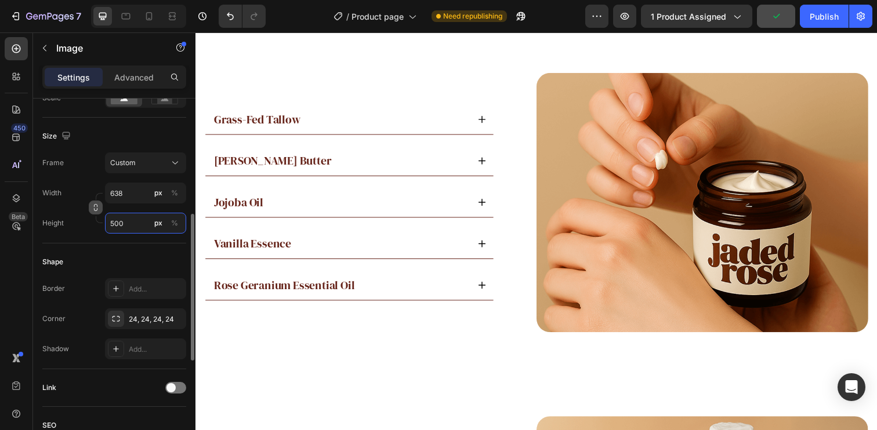
type input "500"
click at [97, 205] on icon "button" at bounding box center [96, 208] width 8 height 8
click at [143, 162] on span "Custom 319:250" at bounding box center [136, 163] width 53 height 10
click at [133, 140] on div "Size" at bounding box center [114, 136] width 144 height 19
click at [140, 194] on input "638" at bounding box center [145, 193] width 81 height 21
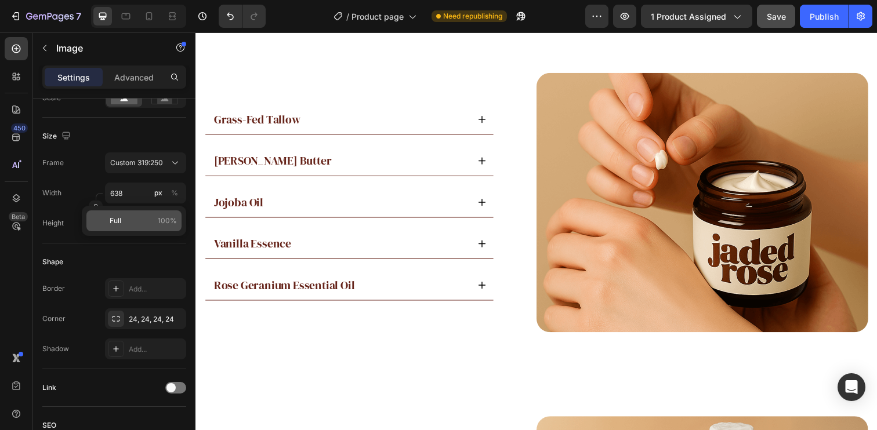
click at [143, 217] on p "Full 100%" at bounding box center [143, 221] width 67 height 10
type input "100"
click at [126, 16] on icon at bounding box center [126, 16] width 12 height 12
type input "300"
type input "100"
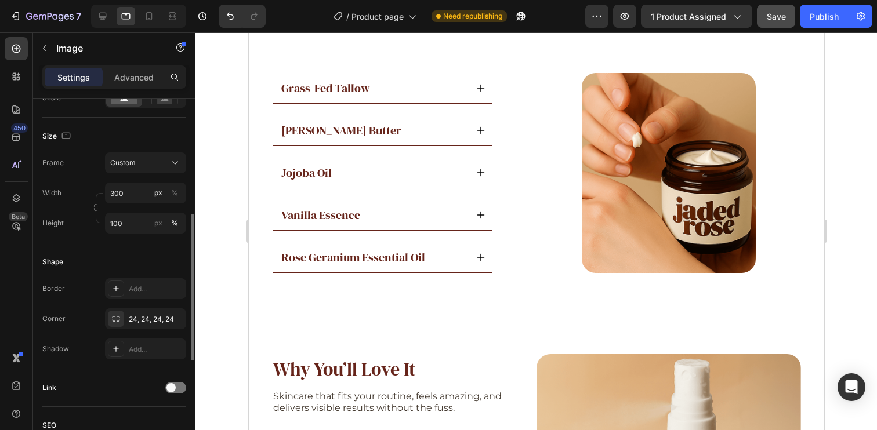
scroll to position [1834, 0]
click at [131, 194] on input "300" at bounding box center [145, 193] width 81 height 21
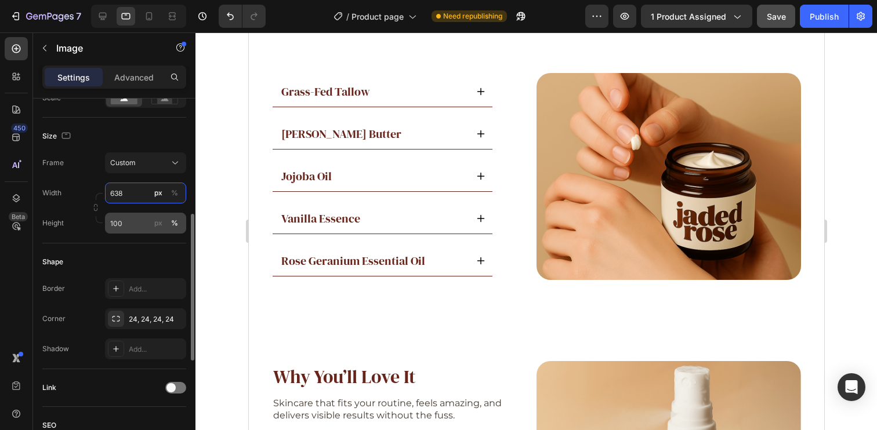
type input "638"
click at [132, 222] on input "100" at bounding box center [145, 223] width 81 height 21
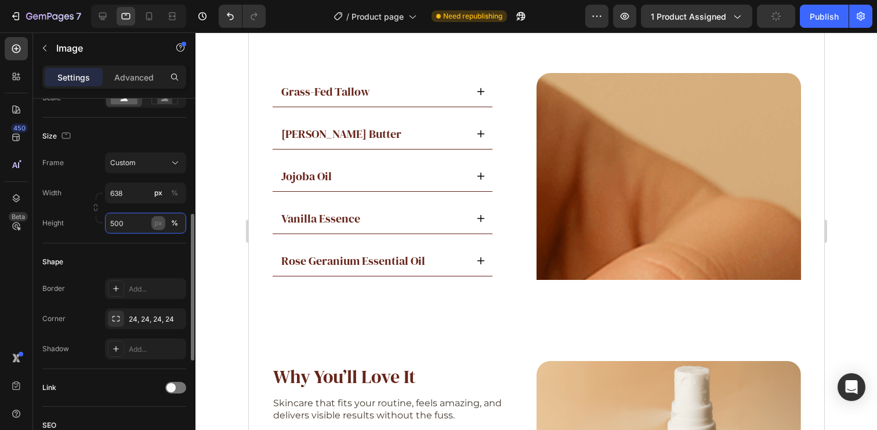
type input "500"
click at [159, 226] on div "px" at bounding box center [158, 223] width 8 height 10
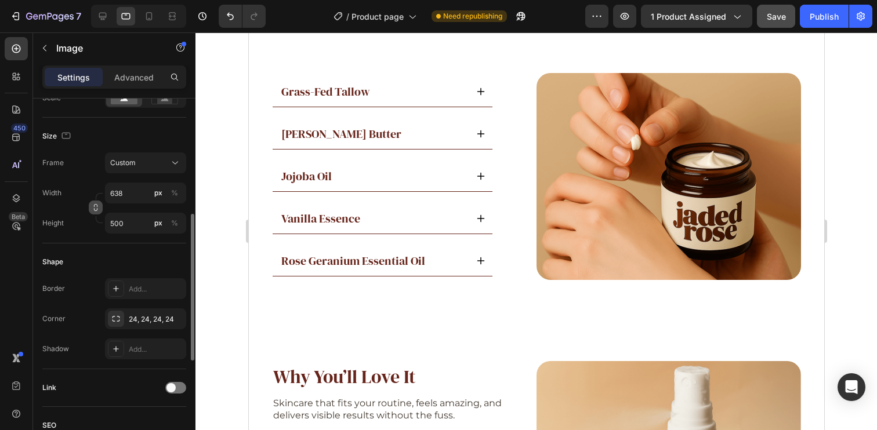
click at [96, 208] on icon "button" at bounding box center [96, 208] width 8 height 8
click at [141, 188] on input "638" at bounding box center [145, 193] width 81 height 21
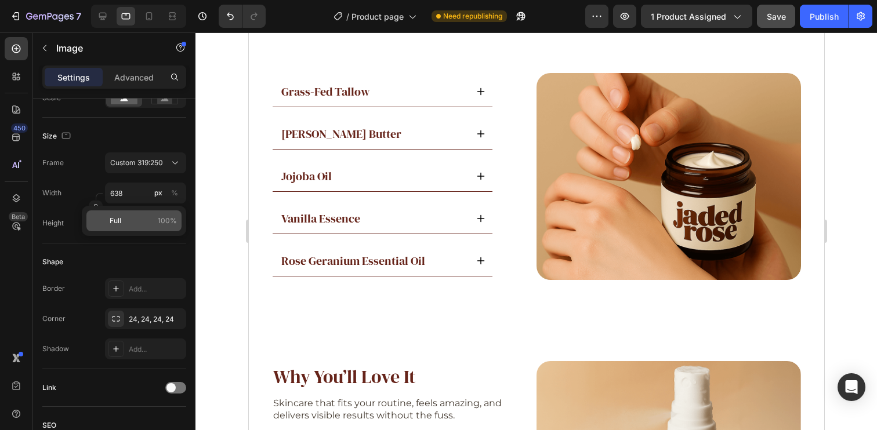
click at [132, 230] on div "Full 100%" at bounding box center [133, 221] width 95 height 21
type input "100"
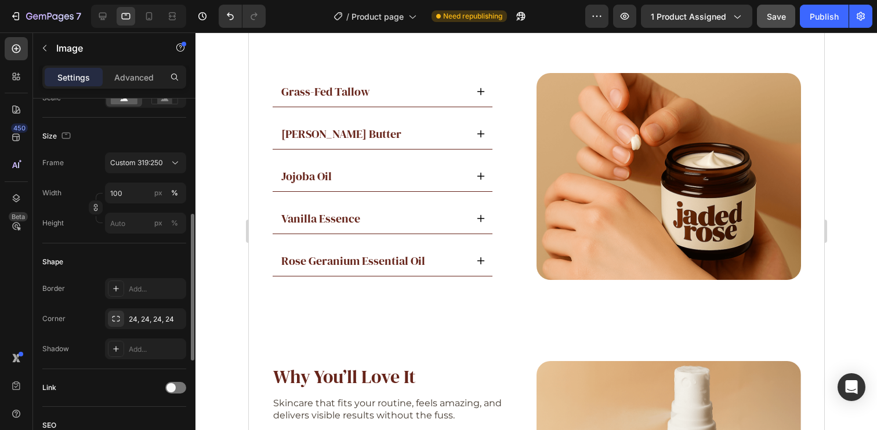
click at [129, 142] on div "Size" at bounding box center [114, 136] width 144 height 19
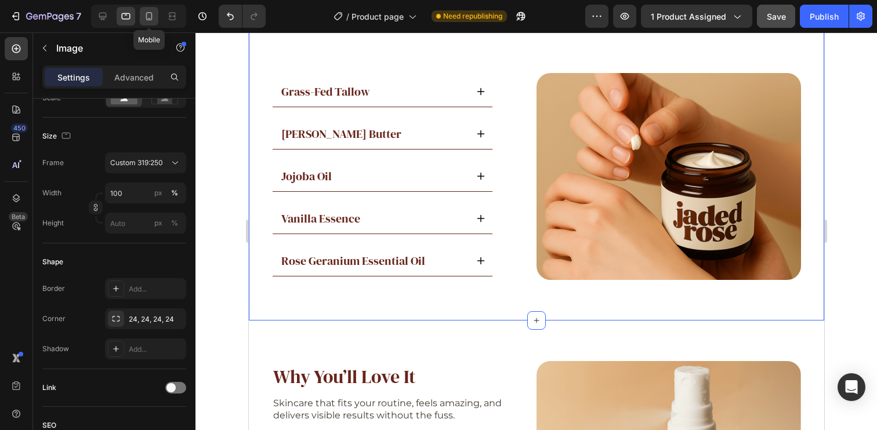
click at [153, 17] on icon at bounding box center [149, 16] width 12 height 12
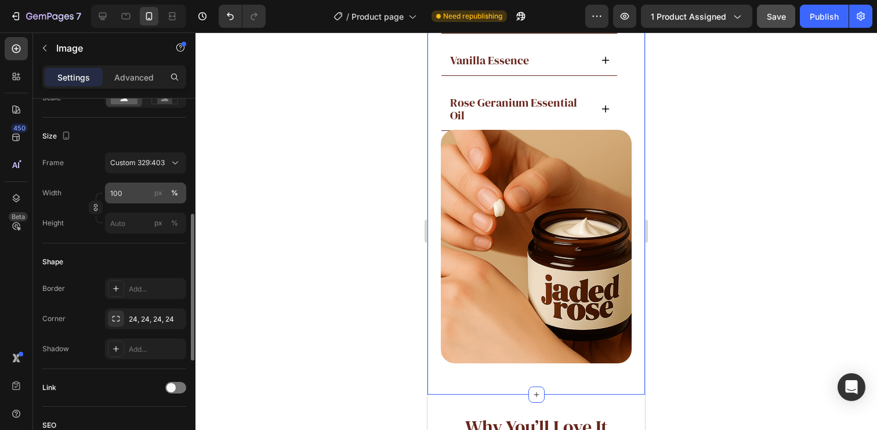
scroll to position [1995, 0]
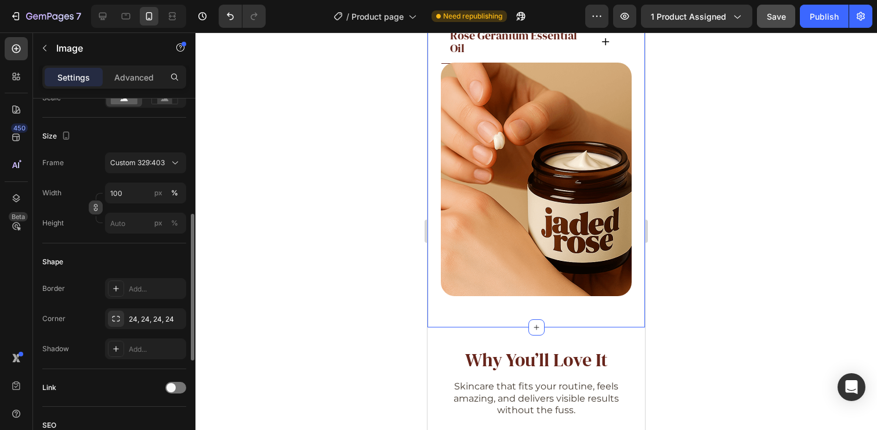
click at [96, 209] on icon "button" at bounding box center [96, 207] width 1 height 3
click at [148, 188] on input "100" at bounding box center [145, 193] width 81 height 21
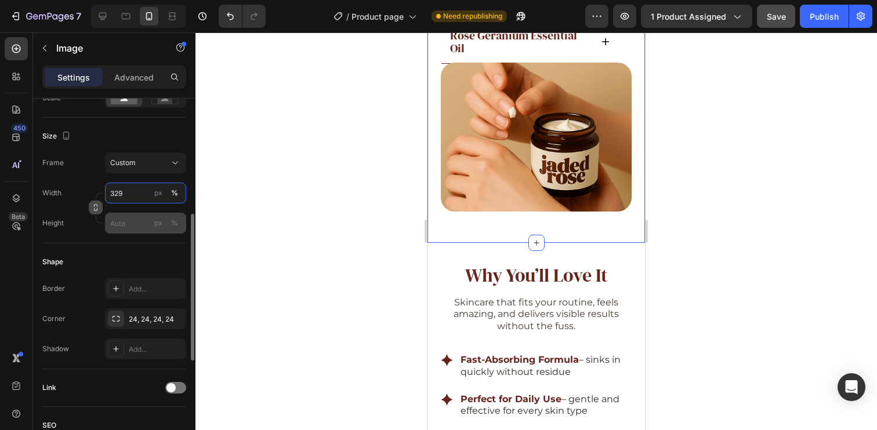
type input "329"
click at [114, 226] on input "px %" at bounding box center [145, 223] width 81 height 21
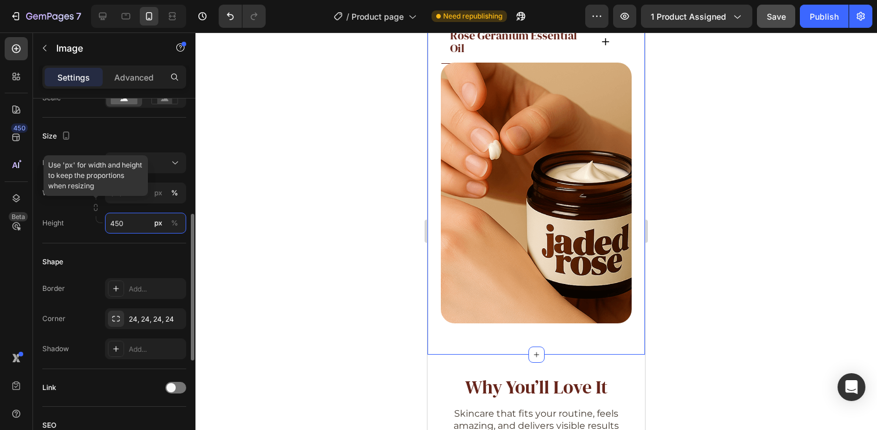
type input "450"
click at [72, 217] on div "Height 450 px %" at bounding box center [114, 223] width 144 height 21
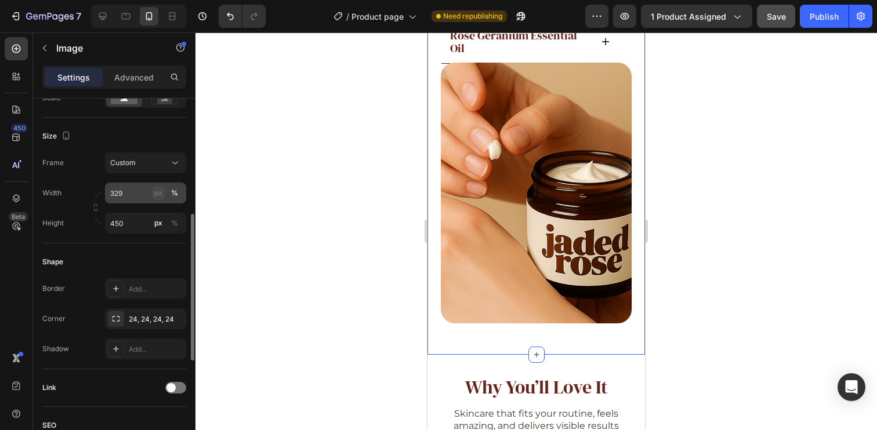
click at [168, 216] on button "px" at bounding box center [175, 223] width 14 height 14
click at [95, 208] on icon "button" at bounding box center [96, 208] width 8 height 8
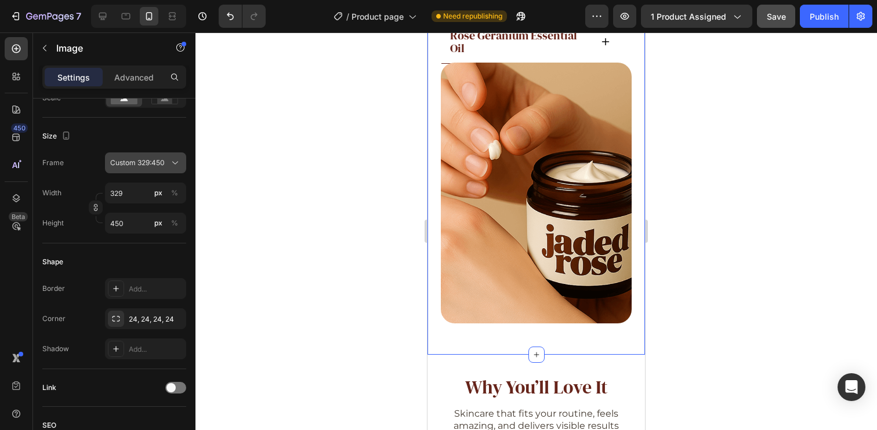
click at [148, 161] on span "Custom 329:450" at bounding box center [137, 163] width 55 height 10
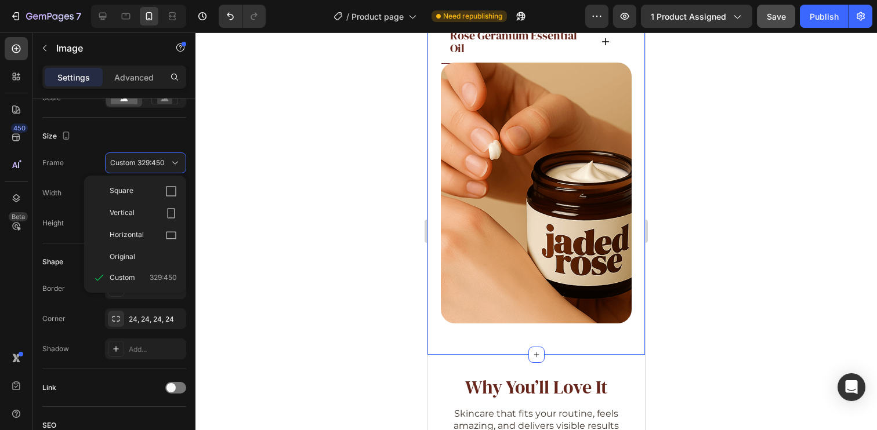
click at [76, 149] on div "Size Frame Custom 329:450 Square Vertical Horizontal Original Custom 329:450 Wi…" at bounding box center [114, 181] width 144 height 126
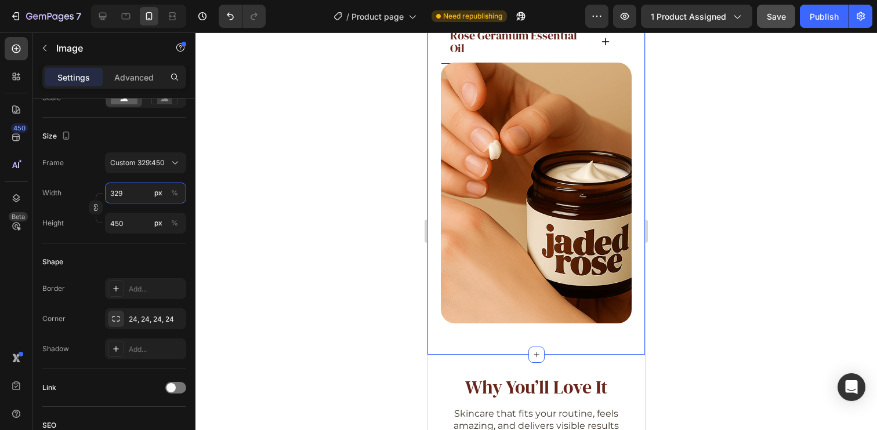
click at [123, 194] on input "329" at bounding box center [145, 193] width 81 height 21
click at [139, 220] on p "Full 100%" at bounding box center [143, 221] width 67 height 10
type input "100"
click at [168, 139] on div "Size" at bounding box center [114, 136] width 144 height 19
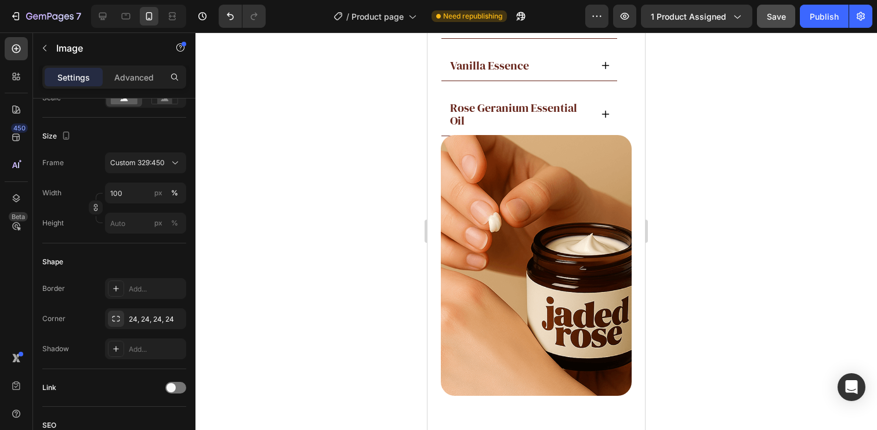
scroll to position [2256, 0]
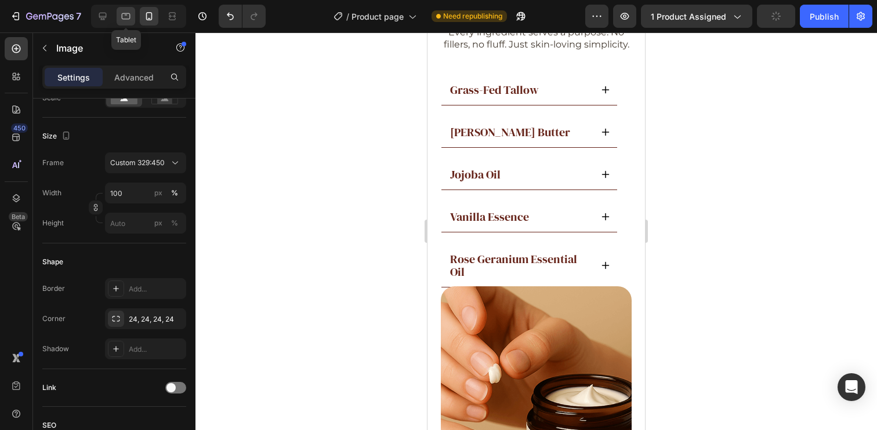
click at [130, 17] on icon at bounding box center [126, 16] width 9 height 6
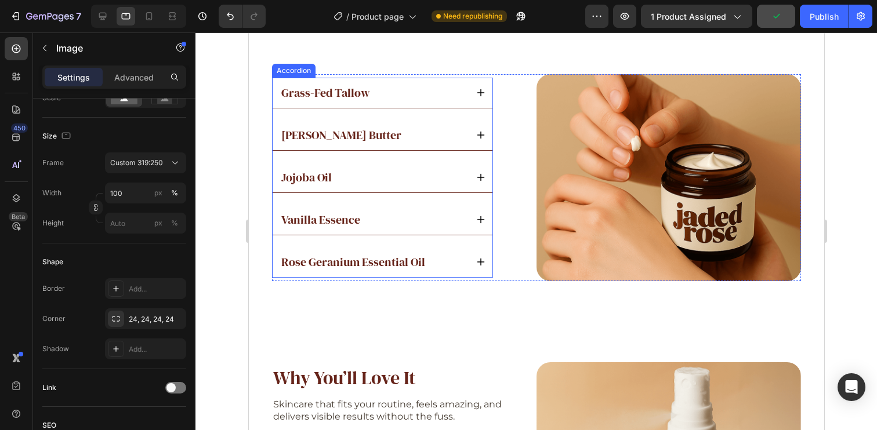
scroll to position [2319, 0]
click at [476, 168] on div "Jojoba Oil" at bounding box center [382, 177] width 220 height 30
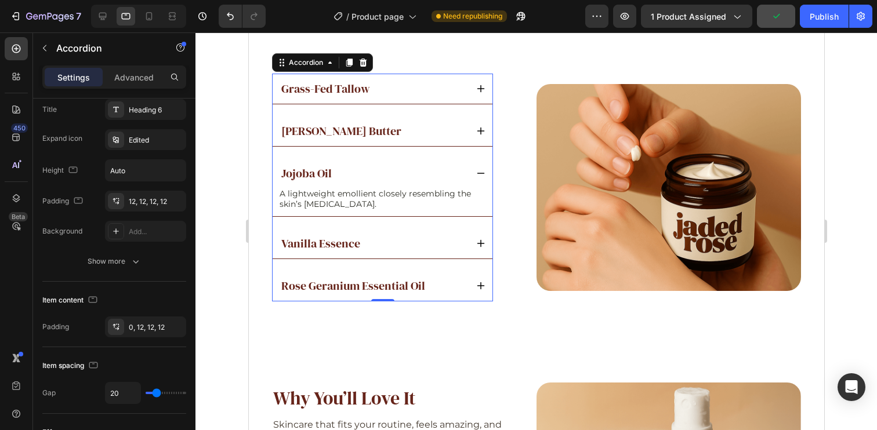
scroll to position [0, 0]
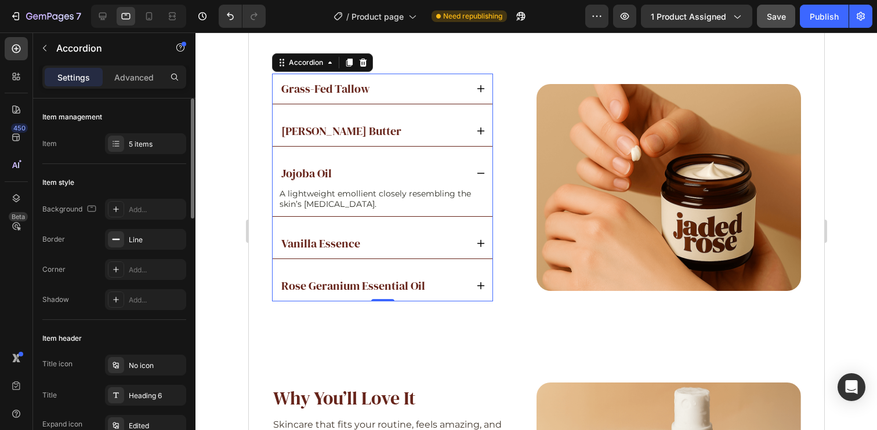
click at [133, 86] on div "Settings Advanced" at bounding box center [114, 77] width 144 height 23
click at [140, 80] on p "Advanced" at bounding box center [133, 77] width 39 height 12
type input "100%"
type input "100"
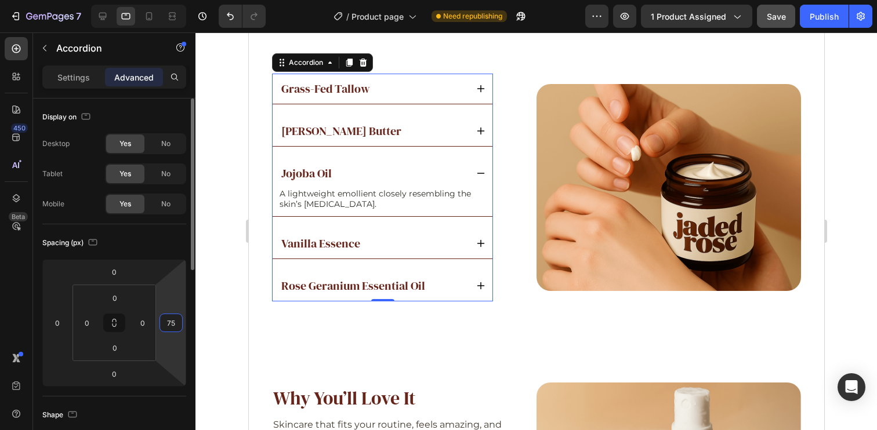
click at [176, 322] on input "75" at bounding box center [170, 322] width 17 height 17
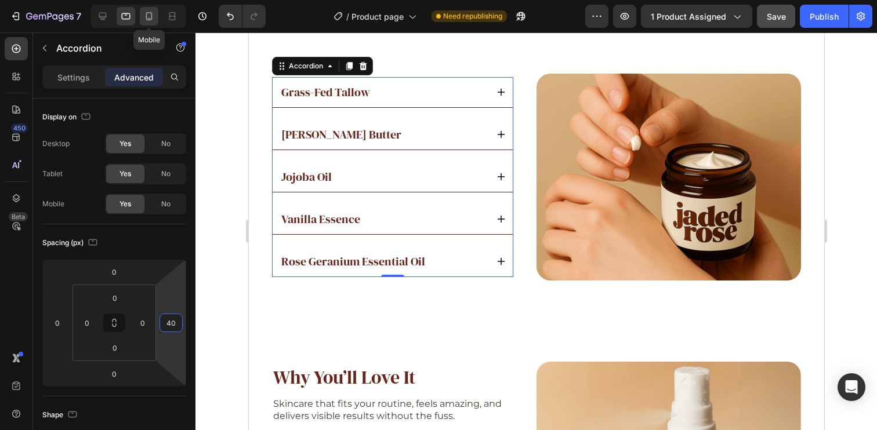
click at [145, 20] on icon at bounding box center [149, 16] width 12 height 12
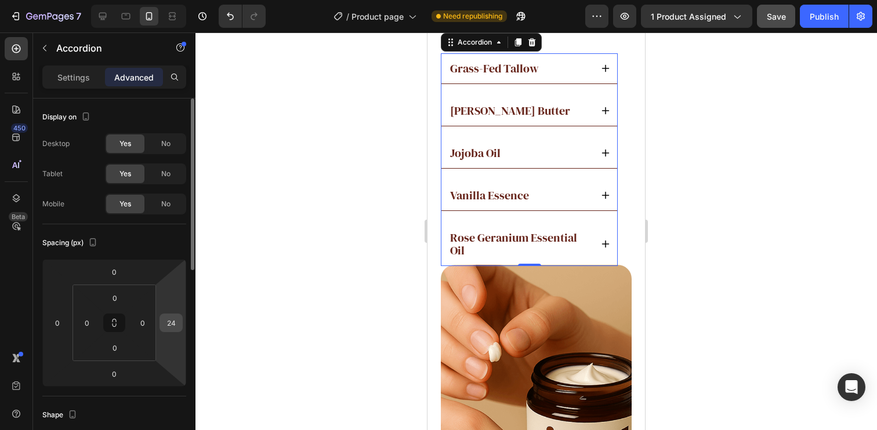
scroll to position [2270, 0]
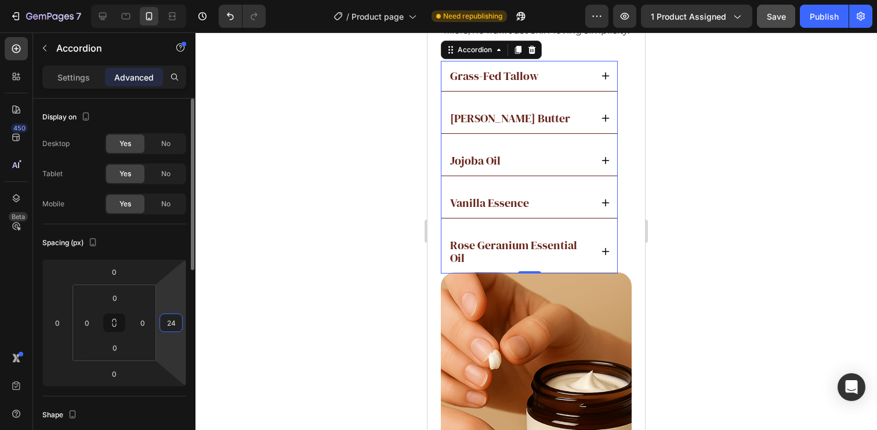
click at [170, 328] on input "24" at bounding box center [170, 322] width 17 height 17
type input "0"
click at [173, 244] on div "Spacing (px)" at bounding box center [114, 243] width 144 height 19
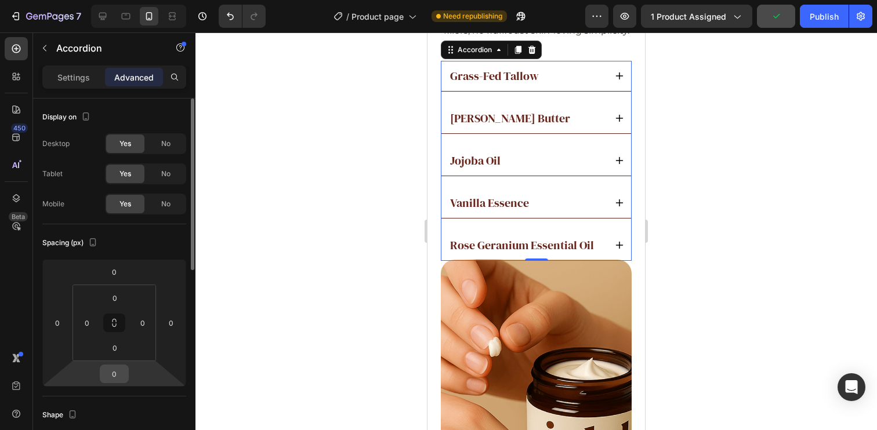
click at [108, 378] on input "0" at bounding box center [114, 373] width 23 height 17
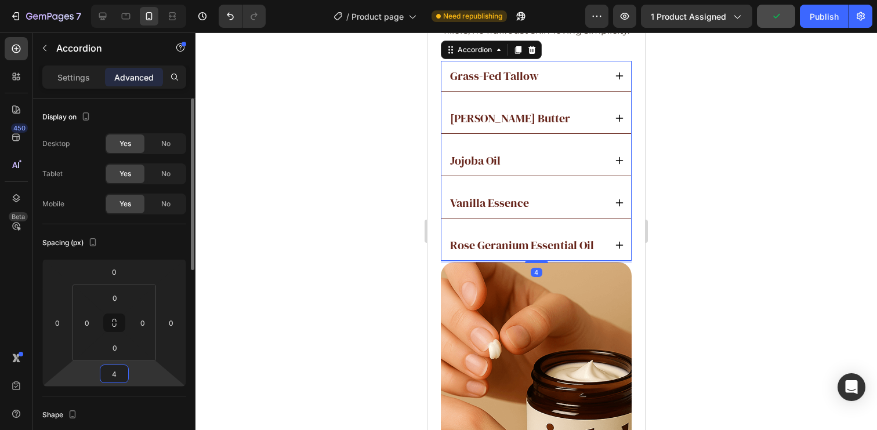
type input "40"
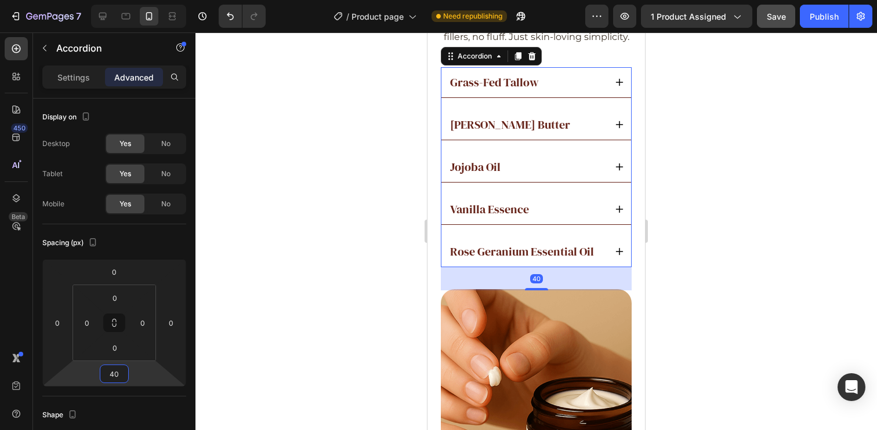
scroll to position [2249, 0]
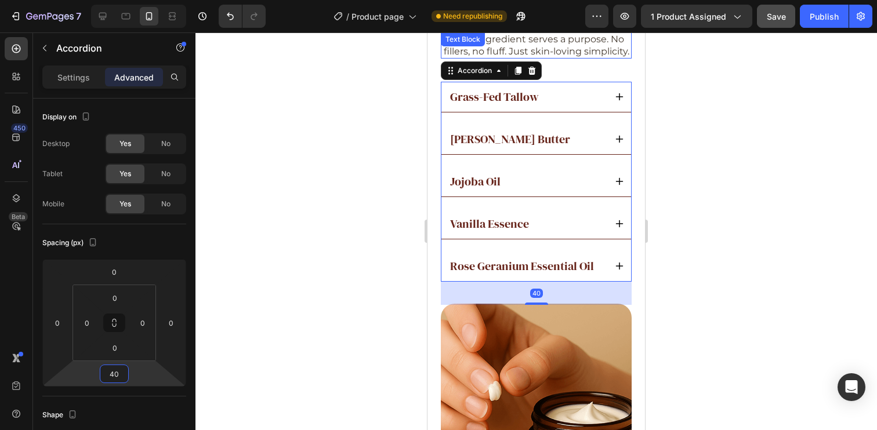
click at [561, 58] on p "Every ingredient serves a purpose. No fillers, no fluff. Just skin-loving simpl…" at bounding box center [536, 46] width 188 height 24
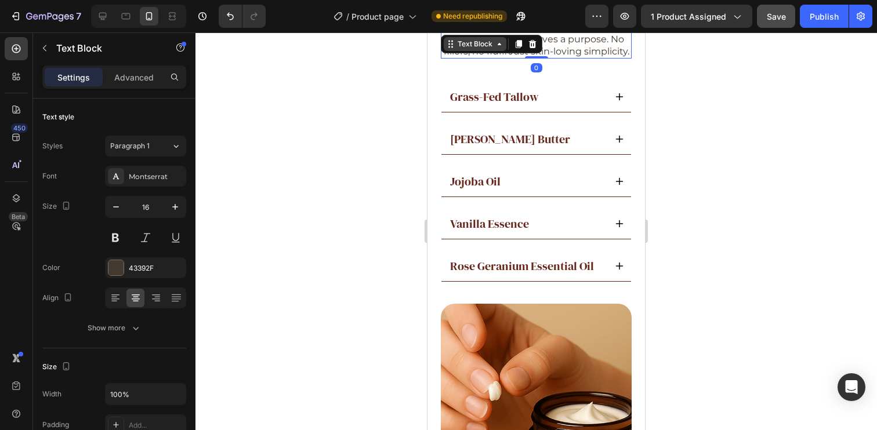
click at [478, 46] on div "Text Block" at bounding box center [474, 44] width 39 height 10
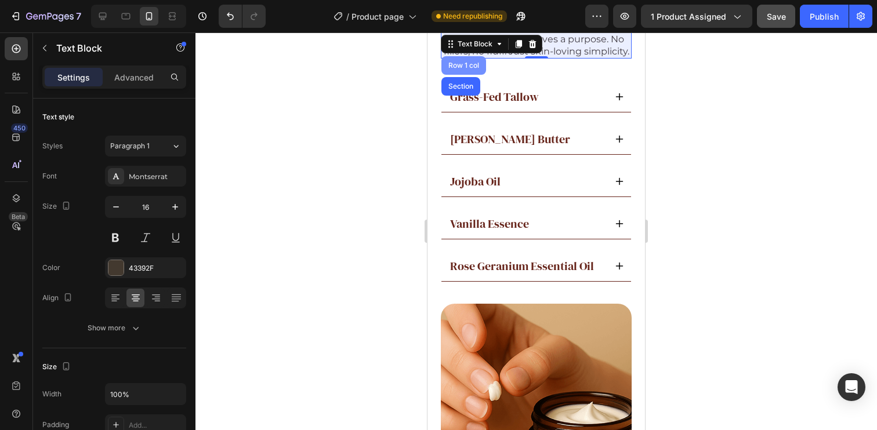
click at [463, 67] on div "Row 1 col" at bounding box center [463, 65] width 35 height 7
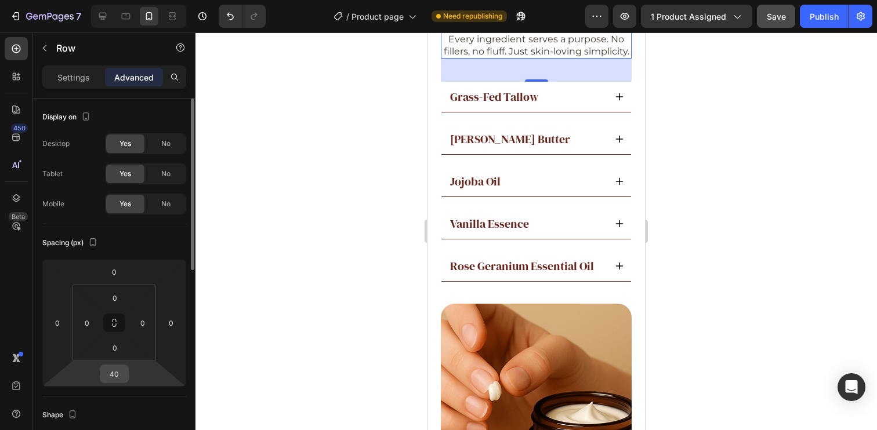
click at [116, 383] on div "40" at bounding box center [114, 374] width 29 height 19
click at [117, 377] on input "40" at bounding box center [114, 373] width 23 height 17
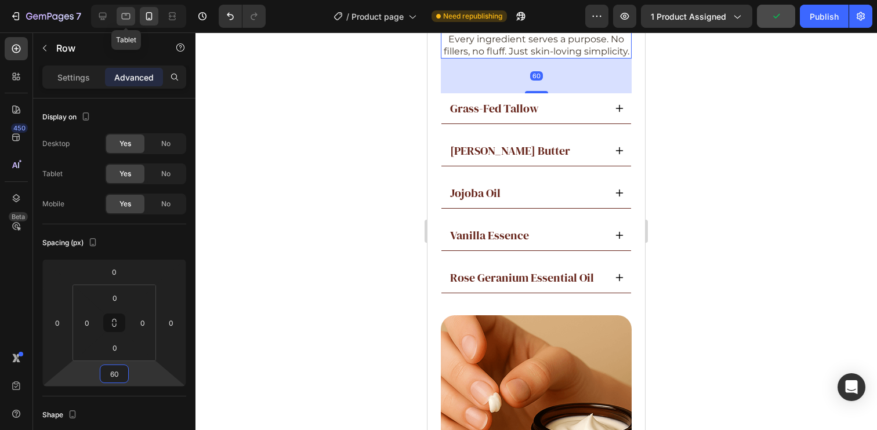
click at [122, 19] on icon at bounding box center [126, 16] width 12 height 12
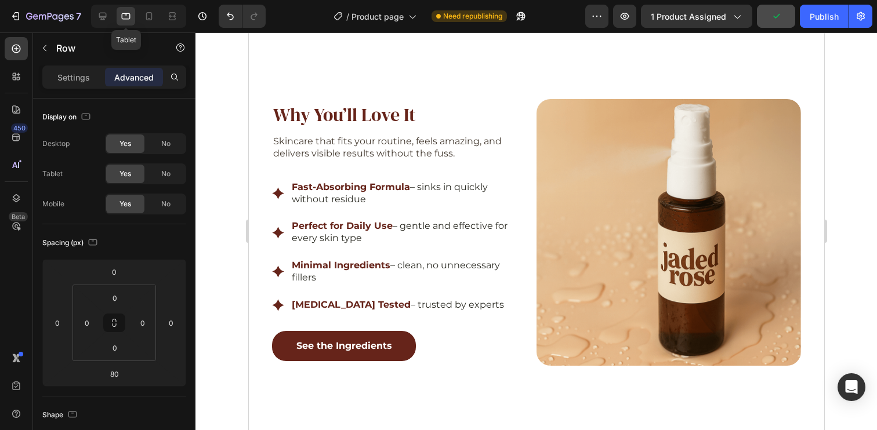
scroll to position [2227, 0]
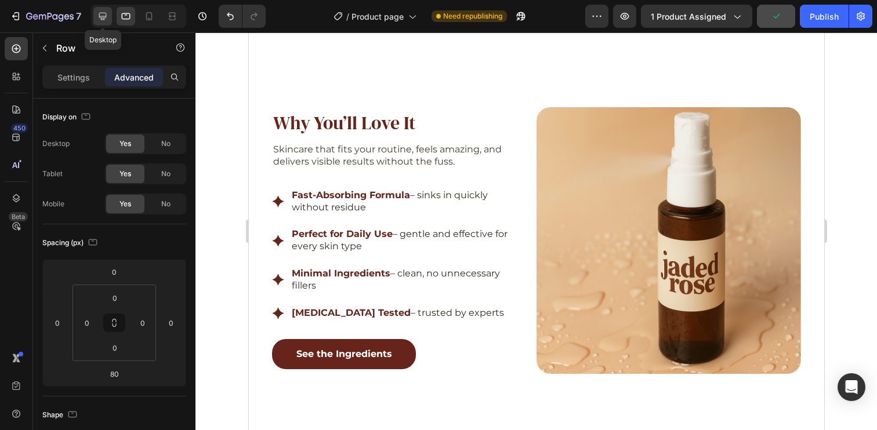
click at [102, 11] on icon at bounding box center [103, 16] width 12 height 12
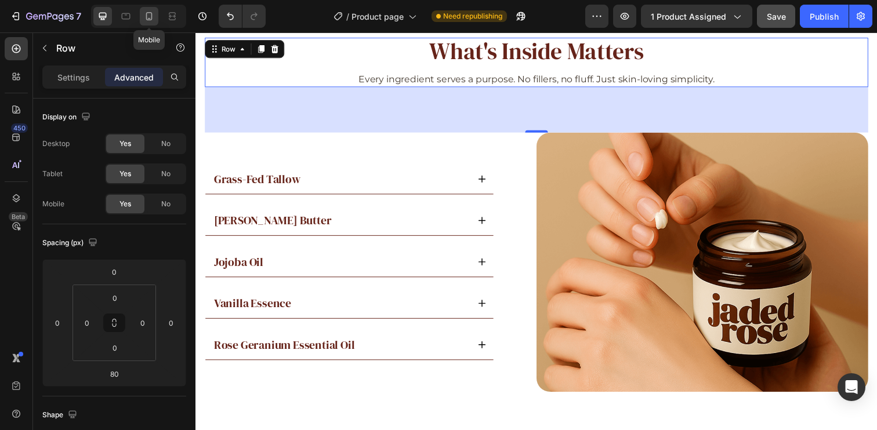
click at [152, 15] on icon at bounding box center [149, 16] width 6 height 8
type input "60"
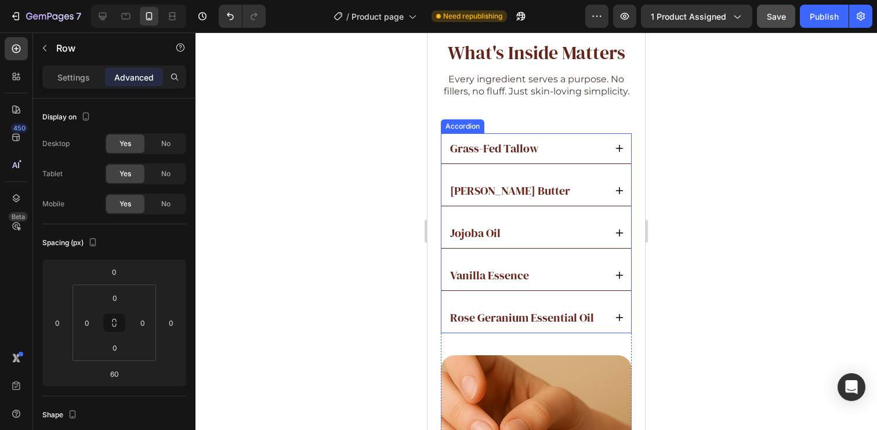
scroll to position [2277, 0]
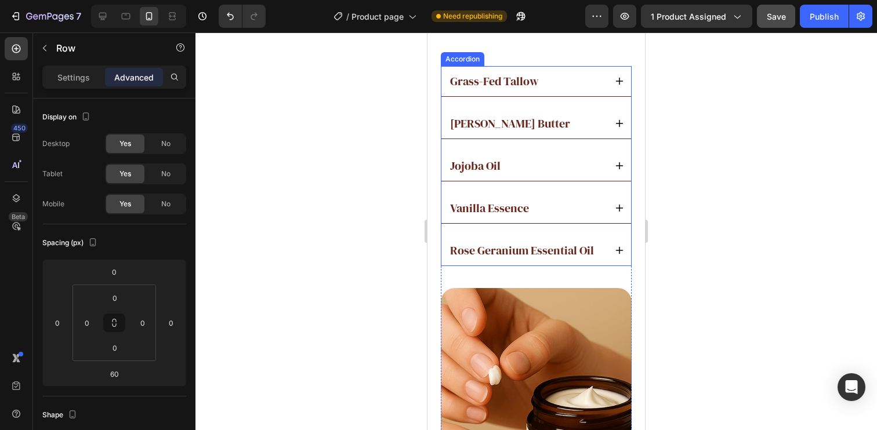
click at [534, 88] on p "Grass-Fed Tallow" at bounding box center [494, 81] width 89 height 13
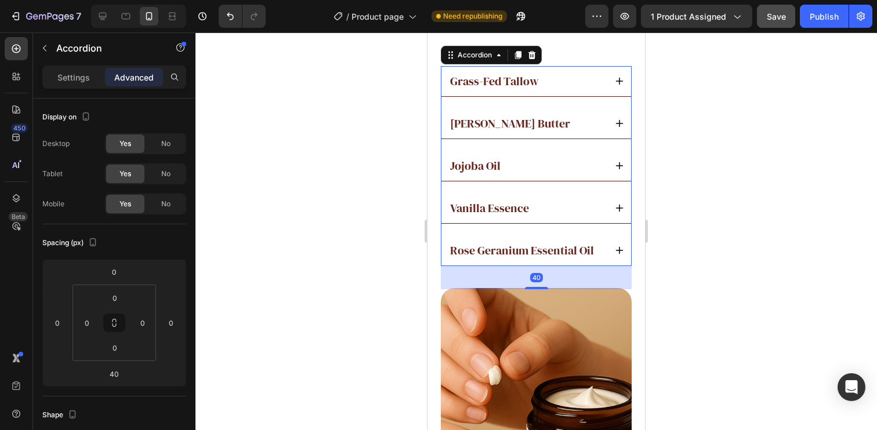
click at [578, 89] on div "Grass-Fed Tallow" at bounding box center [526, 81] width 157 height 16
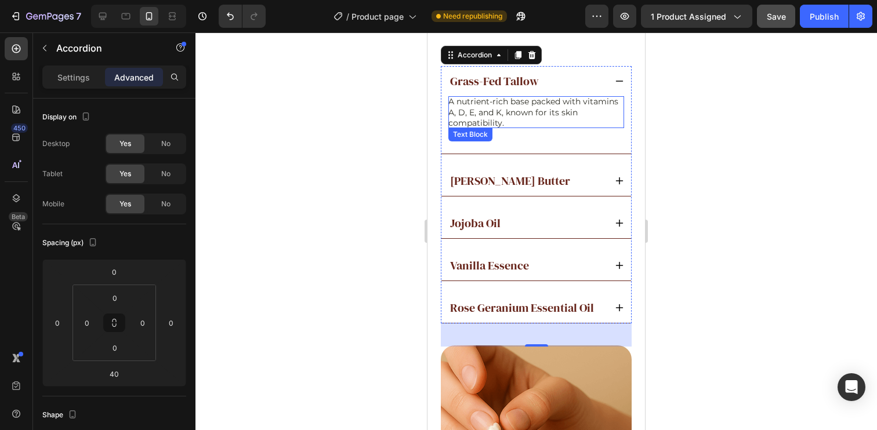
click at [508, 125] on p "A nutrient-rich base packed with vitamins A, D, E, and K, known for its skin co…" at bounding box center [536, 112] width 176 height 32
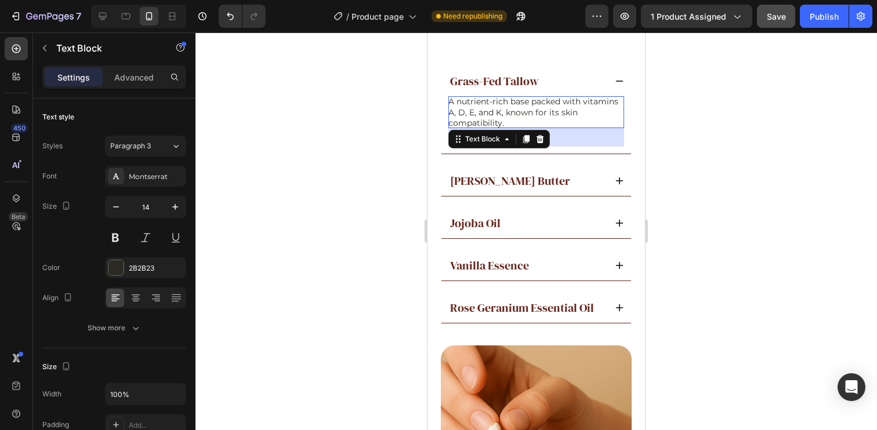
click at [567, 147] on div "32" at bounding box center [536, 137] width 176 height 19
click at [572, 120] on p "A nutrient-rich base packed with vitamins A, D, E, and K, known for its skin co…" at bounding box center [536, 112] width 176 height 32
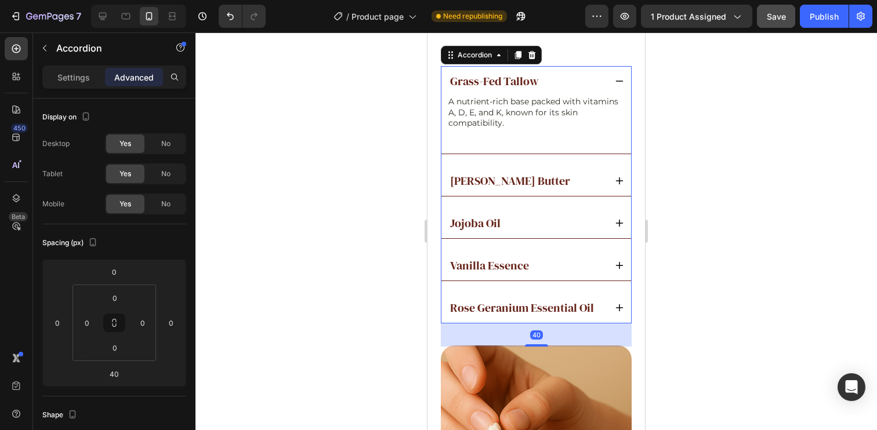
click at [559, 147] on div "A nutrient-rich base packed with vitamins A, D, E, and K, known for its skin co…" at bounding box center [536, 121] width 176 height 50
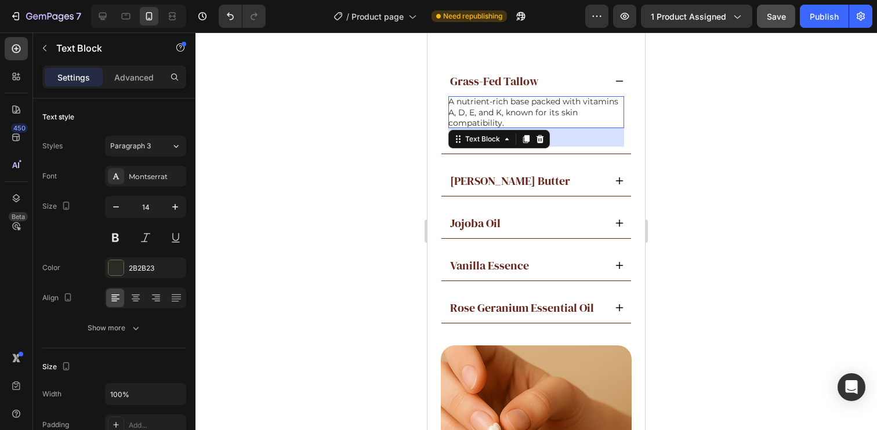
click at [570, 128] on p "A nutrient-rich base packed with vitamins A, D, E, and K, known for its skin co…" at bounding box center [536, 112] width 176 height 32
click at [133, 80] on p "Advanced" at bounding box center [133, 77] width 39 height 12
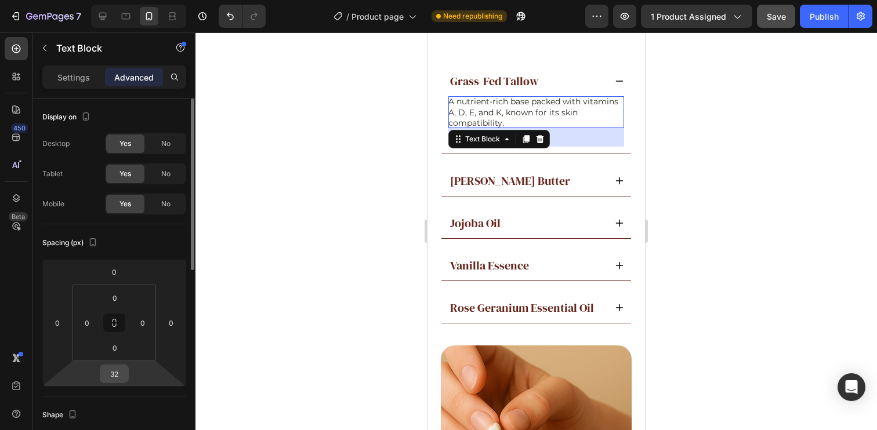
click at [114, 369] on input "32" at bounding box center [114, 373] width 23 height 17
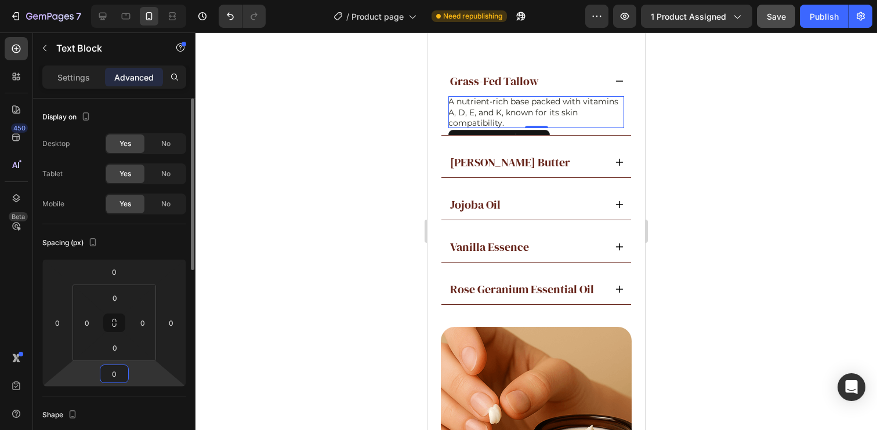
type input "0"
click at [0, 0] on div "Spacing (px) 0 0 0 0 0 0 0 0" at bounding box center [0, 0] width 0 height 0
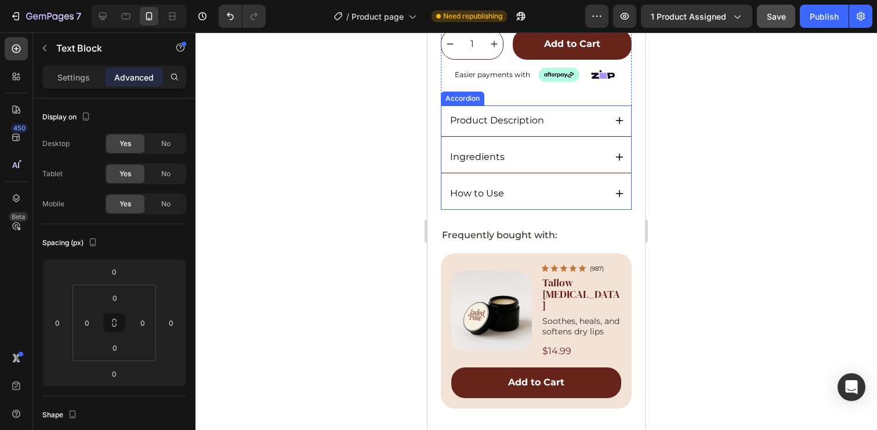
scroll to position [582, 0]
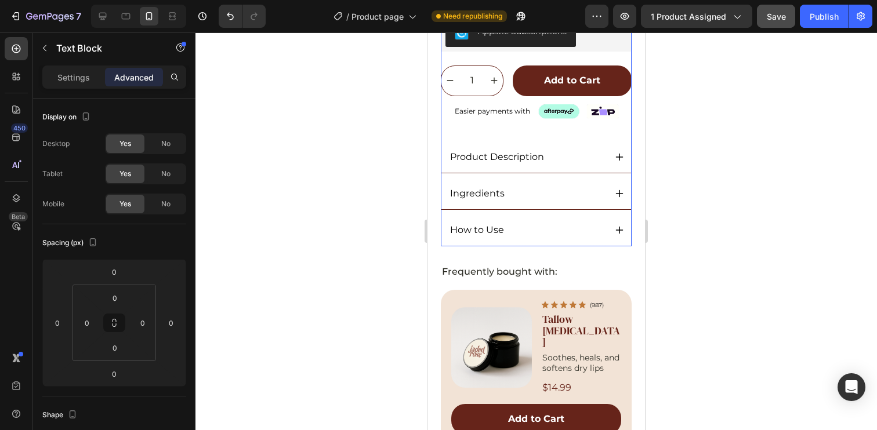
click at [522, 164] on p "Product Description" at bounding box center [497, 157] width 94 height 12
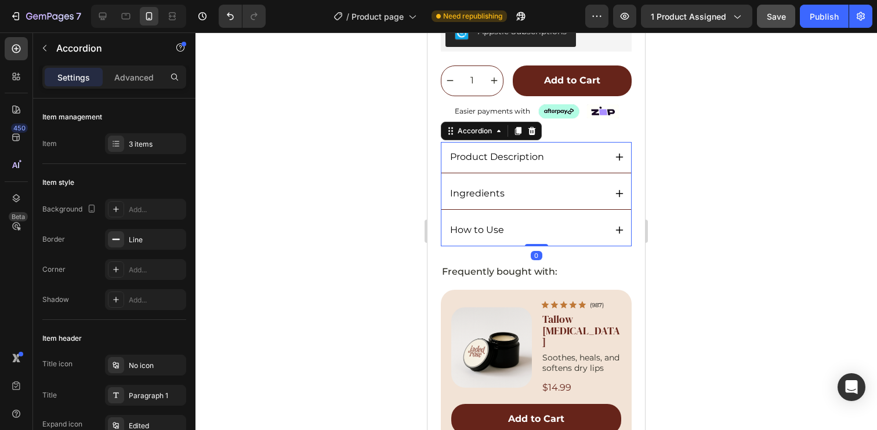
click at [564, 165] on div "Product Description" at bounding box center [526, 158] width 157 height 16
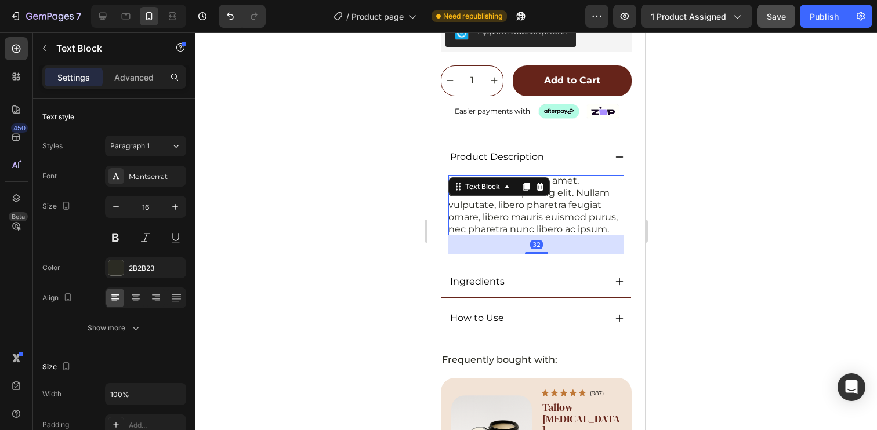
click at [528, 235] on p "Lorem ipsum dolor sit amet, consectetur adipiscing elit. Nullam vulputate, libe…" at bounding box center [536, 205] width 176 height 60
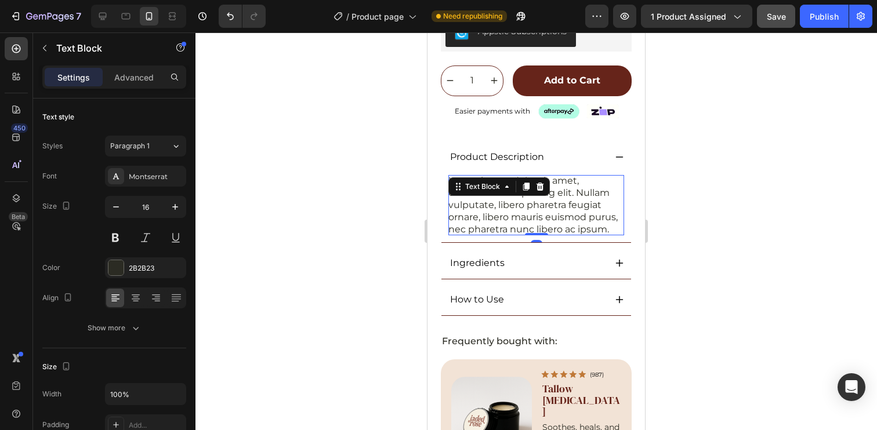
drag, startPoint x: 535, startPoint y: 283, endPoint x: 530, endPoint y: 238, distance: 45.5
click at [530, 235] on div "Lorem ipsum dolor sit amet, consectetur adipiscing elit. Nullam vulputate, libe…" at bounding box center [536, 205] width 176 height 60
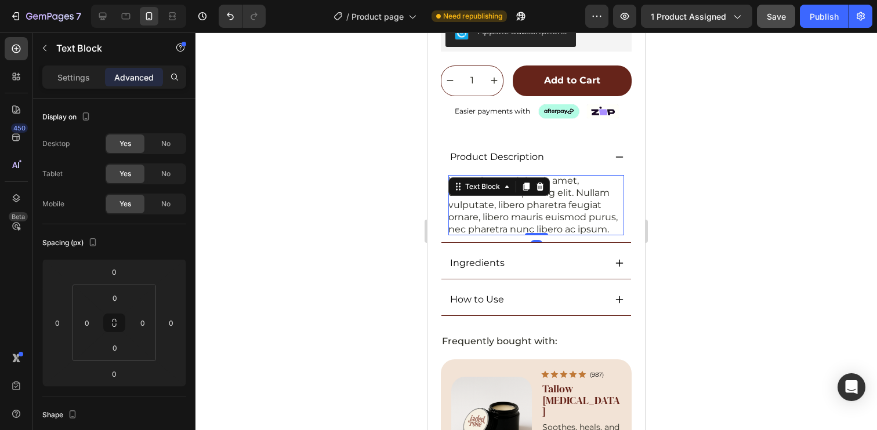
click at [590, 235] on p "Lorem ipsum dolor sit amet, consectetur adipiscing elit. Nullam vulputate, libe…" at bounding box center [536, 205] width 176 height 60
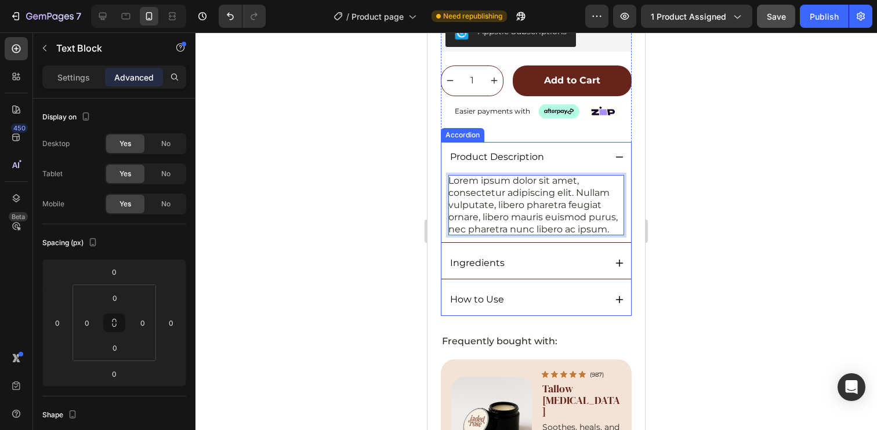
click at [563, 271] on div "Ingredients" at bounding box center [526, 264] width 157 height 16
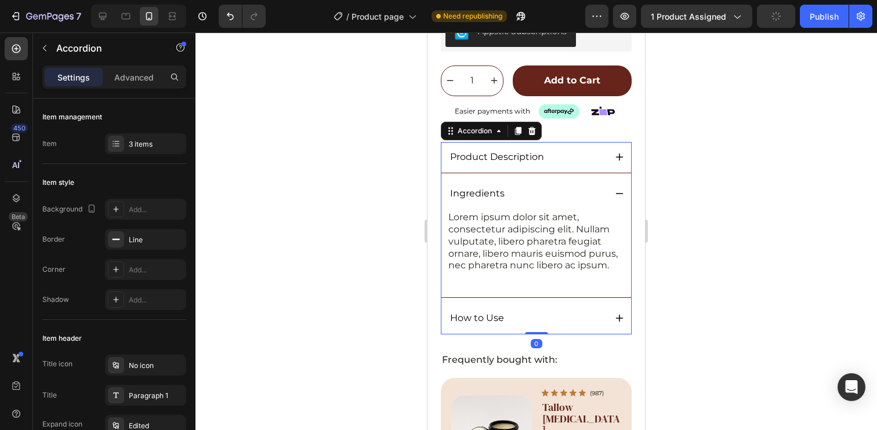
click at [569, 202] on div "Ingredients" at bounding box center [526, 194] width 157 height 16
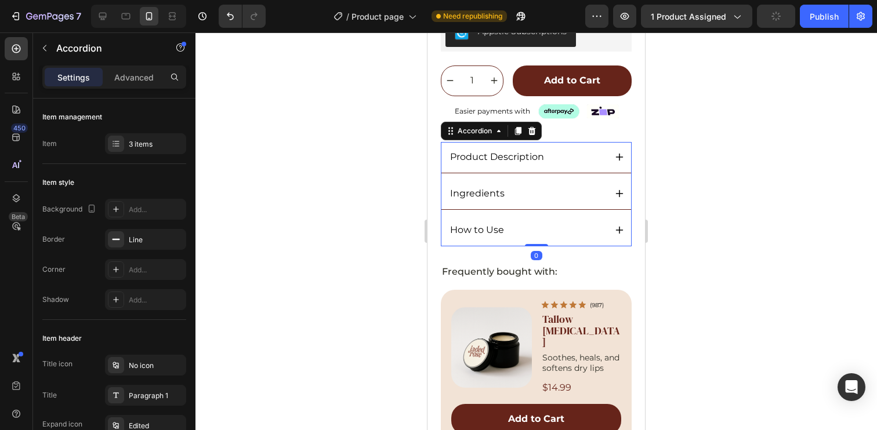
click at [557, 165] on div "Product Description" at bounding box center [526, 158] width 157 height 16
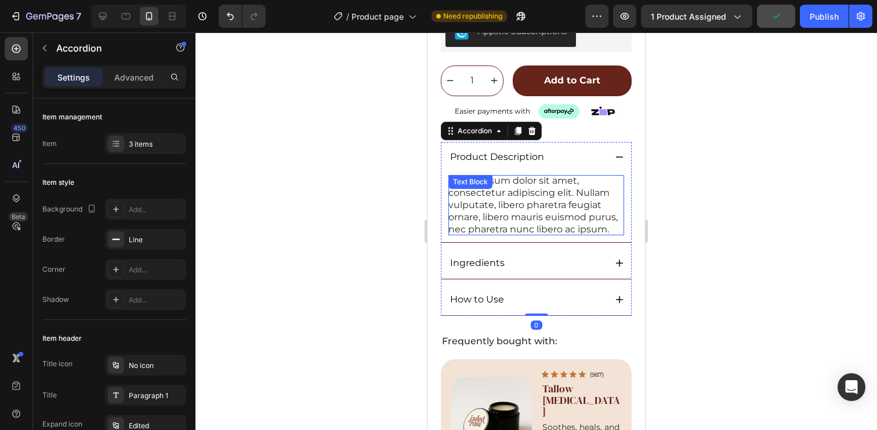
click at [556, 209] on p "Lorem ipsum dolor sit amet, consectetur adipiscing elit. Nullam vulputate, libe…" at bounding box center [536, 205] width 176 height 60
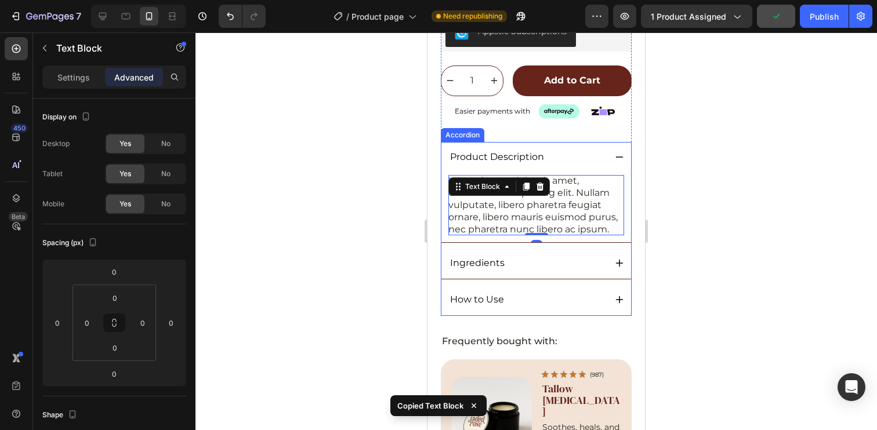
click at [569, 271] on div "Ingredients" at bounding box center [526, 264] width 157 height 16
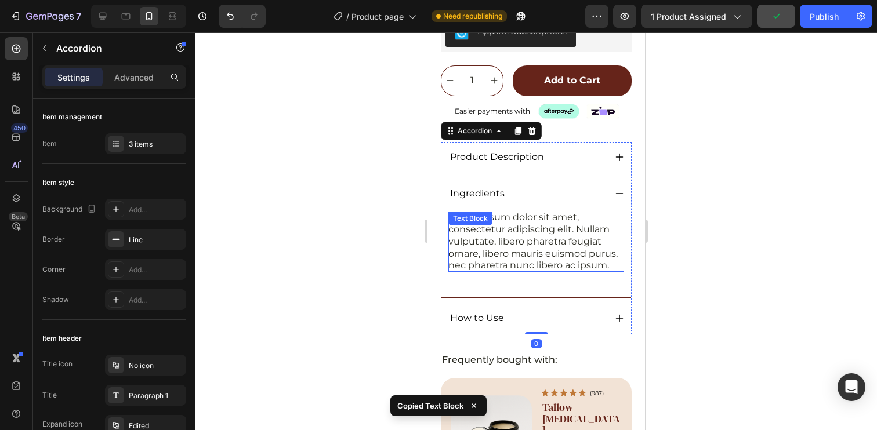
click at [545, 267] on p "Lorem ipsum dolor sit amet, consectetur adipiscing elit. Nullam vulputate, libe…" at bounding box center [536, 242] width 176 height 60
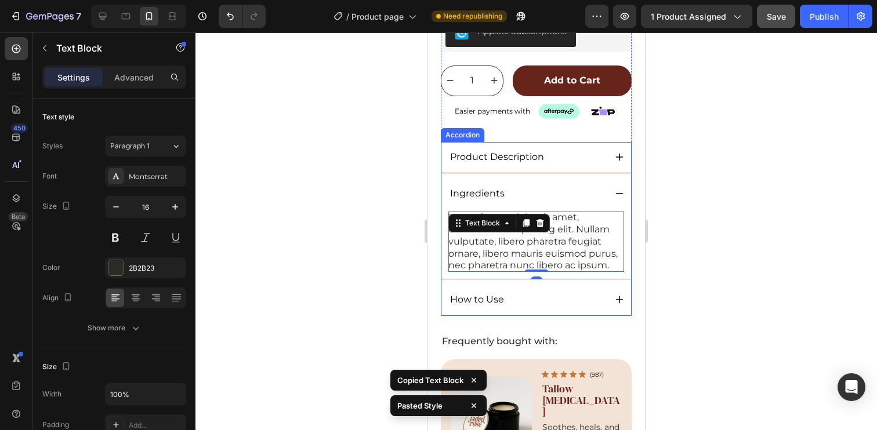
click at [556, 308] on div "How to Use" at bounding box center [526, 300] width 157 height 16
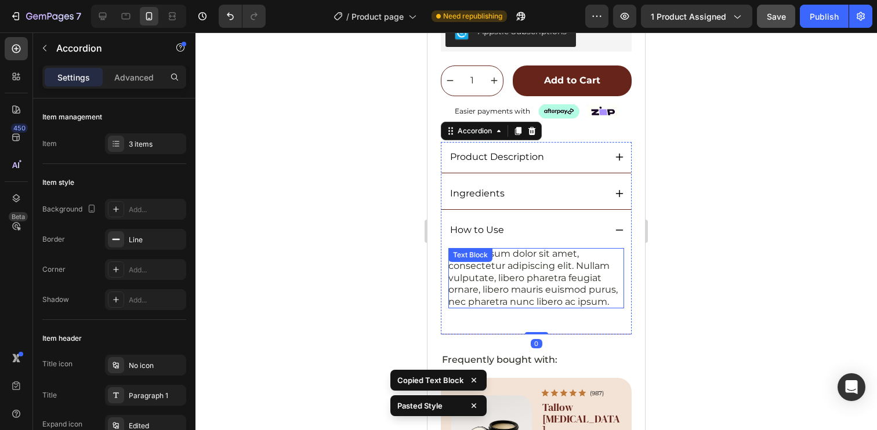
click at [557, 309] on p "Lorem ipsum dolor sit amet, consectetur adipiscing elit. Nullam vulputate, libe…" at bounding box center [536, 278] width 176 height 60
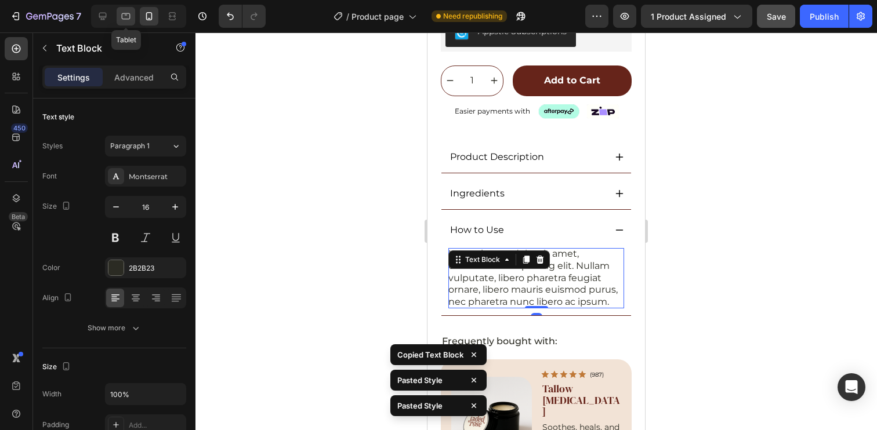
click at [127, 23] on div at bounding box center [126, 16] width 19 height 19
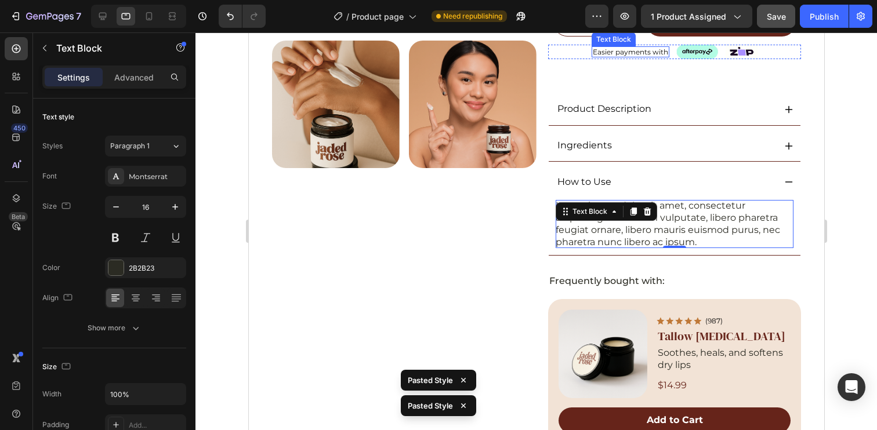
scroll to position [458, 0]
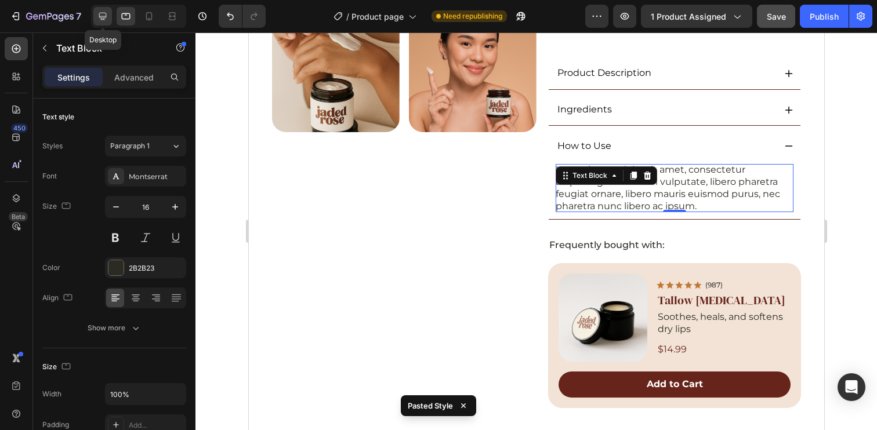
click at [102, 13] on icon at bounding box center [103, 17] width 8 height 8
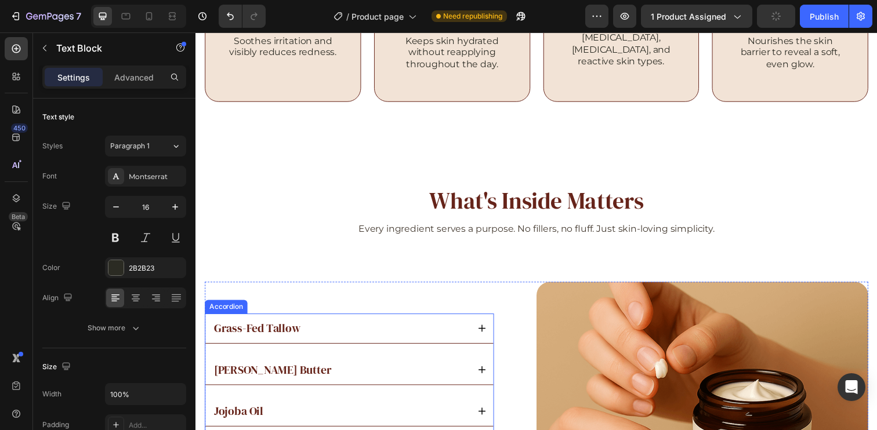
scroll to position [1867, 0]
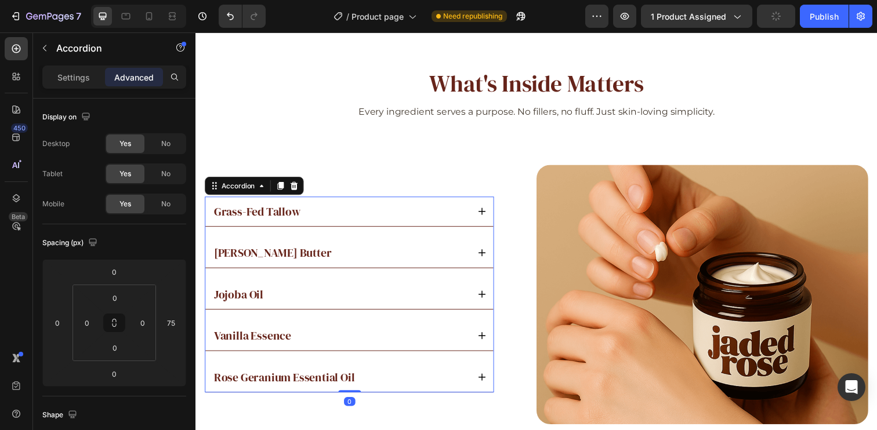
click at [382, 214] on div "Grass-Fed Tallow" at bounding box center [343, 215] width 262 height 16
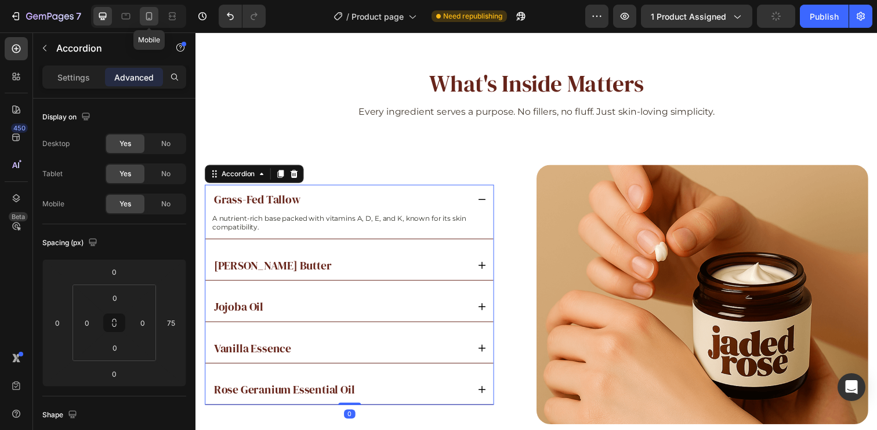
click at [152, 17] on icon at bounding box center [149, 16] width 12 height 12
type input "40"
type input "0"
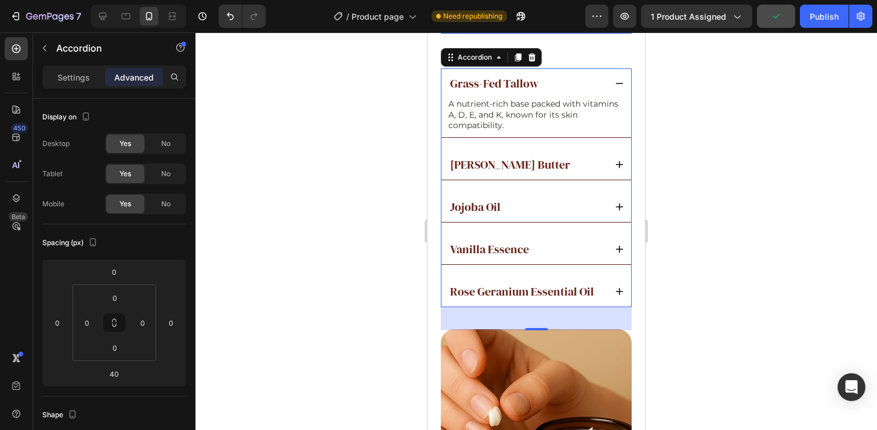
scroll to position [2382, 0]
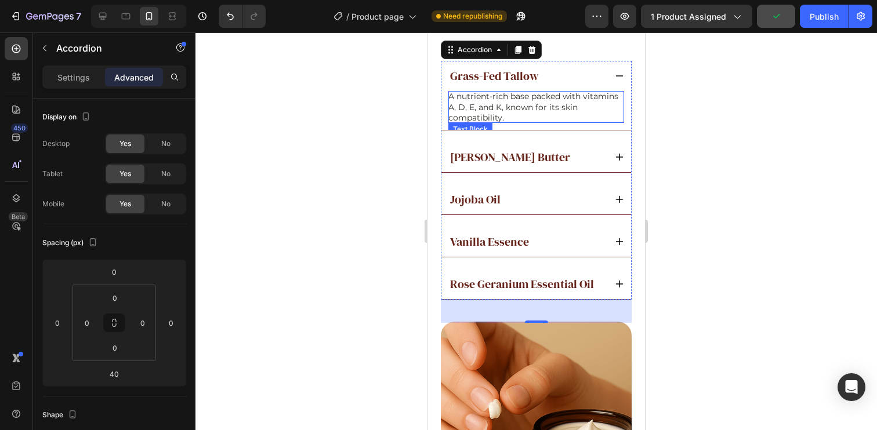
click at [541, 110] on p "A nutrient-rich base packed with vitamins A, D, E, and K, known for its skin co…" at bounding box center [536, 107] width 176 height 32
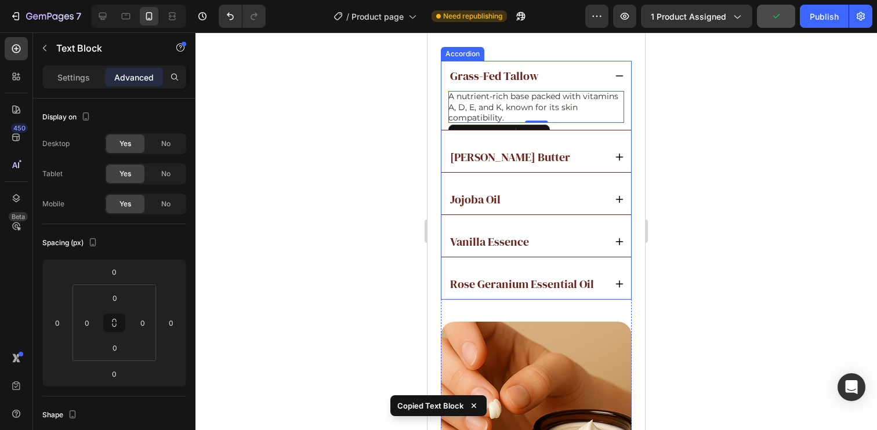
click at [546, 165] on div "[PERSON_NAME] Butter" at bounding box center [526, 157] width 157 height 16
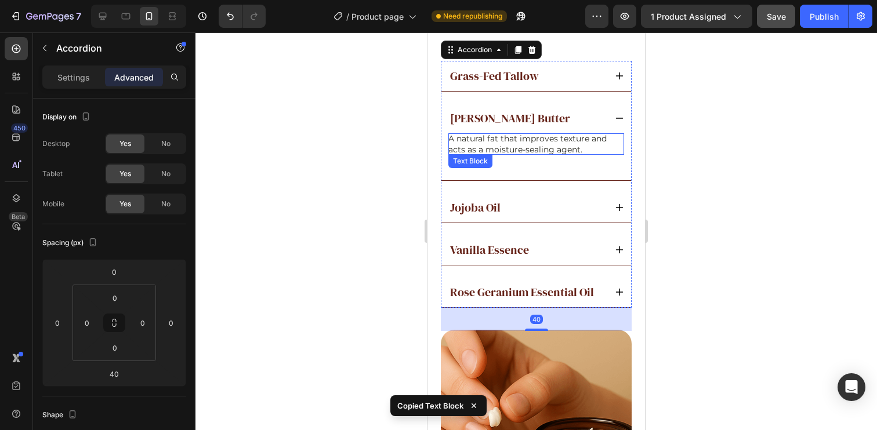
click at [520, 154] on p "A natural fat that improves texture and acts as a moisture-sealing agent." at bounding box center [536, 143] width 176 height 21
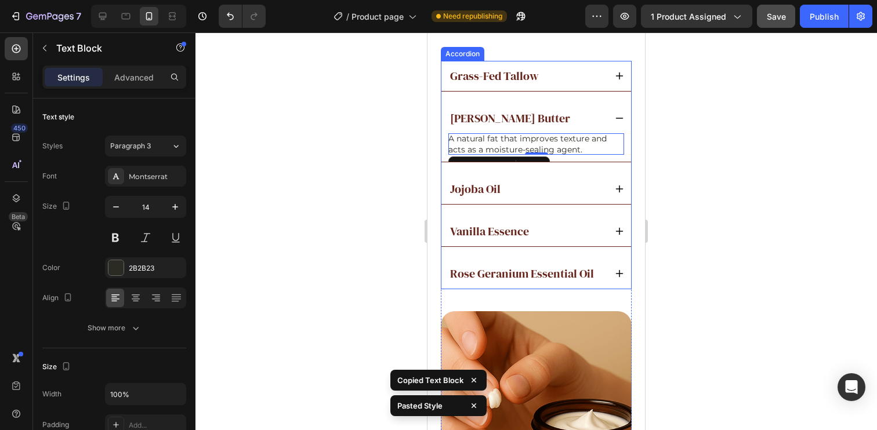
click at [540, 197] on div "Jojoba Oil" at bounding box center [526, 189] width 157 height 16
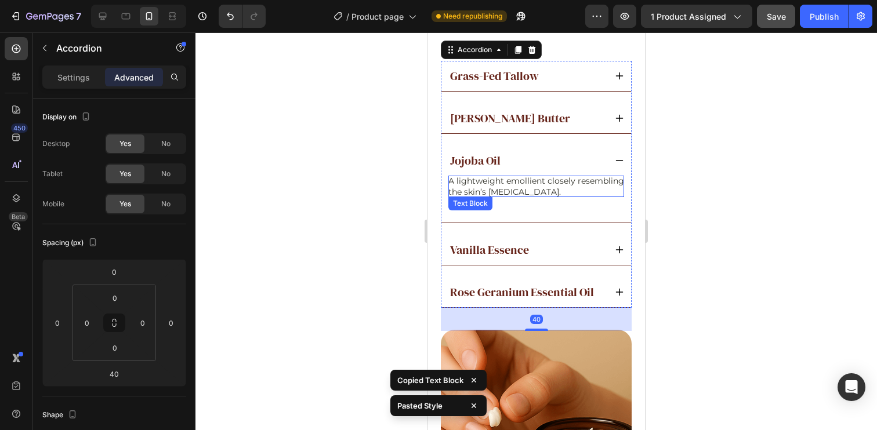
click at [525, 197] on p "A lightweight emollient closely resembling the skin’s [MEDICAL_DATA]." at bounding box center [536, 186] width 176 height 21
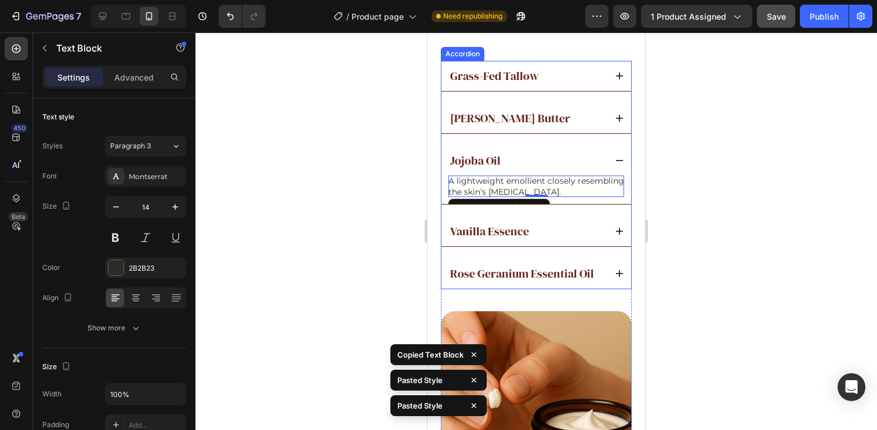
click at [565, 234] on div "Vanilla Essence" at bounding box center [526, 231] width 157 height 16
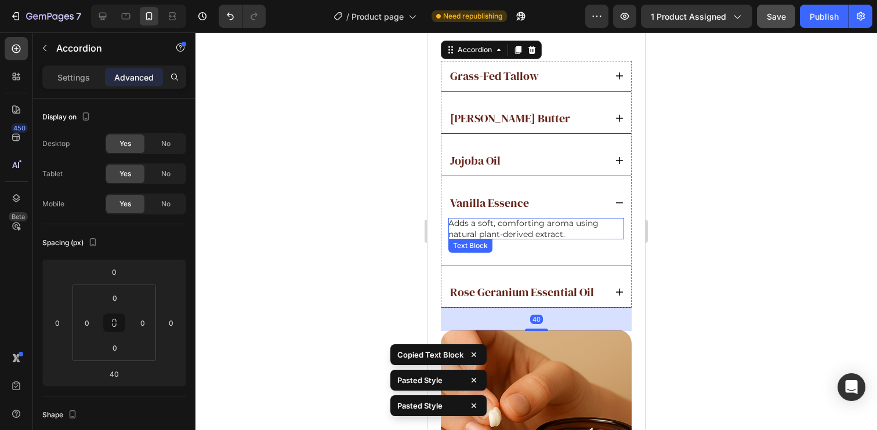
click at [537, 239] on p "Adds a soft, comforting aroma using natural plant-derived extract." at bounding box center [536, 228] width 176 height 21
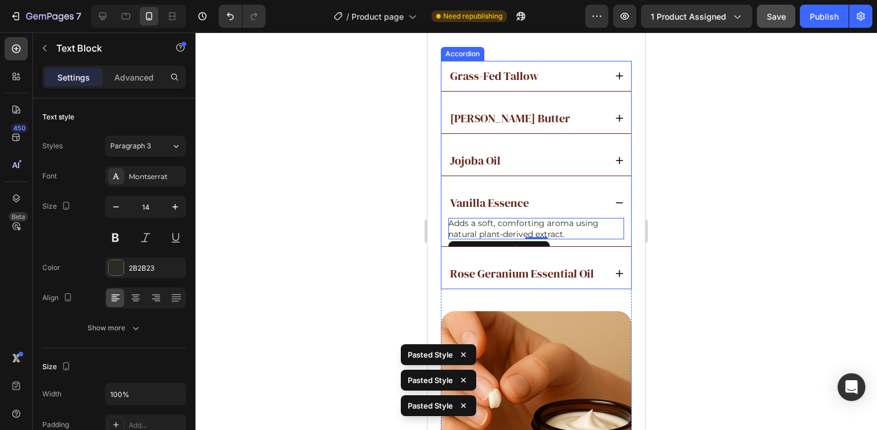
click at [554, 280] on p "Rose Geranium Essential Oil" at bounding box center [522, 273] width 144 height 13
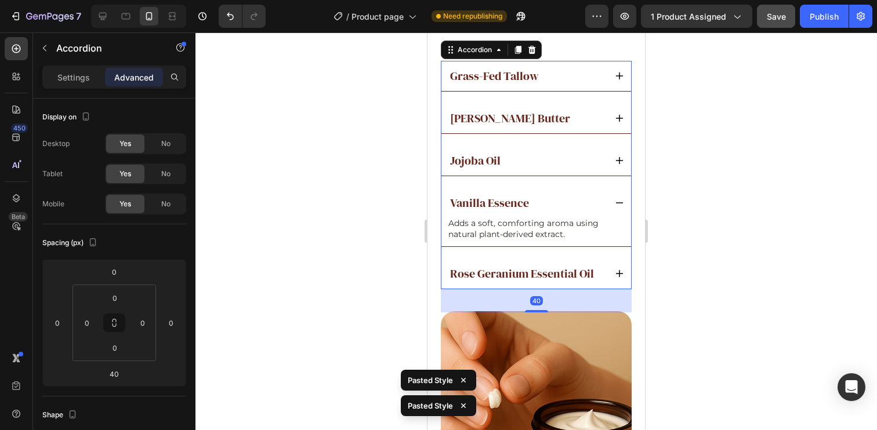
click at [615, 278] on icon at bounding box center [619, 273] width 9 height 9
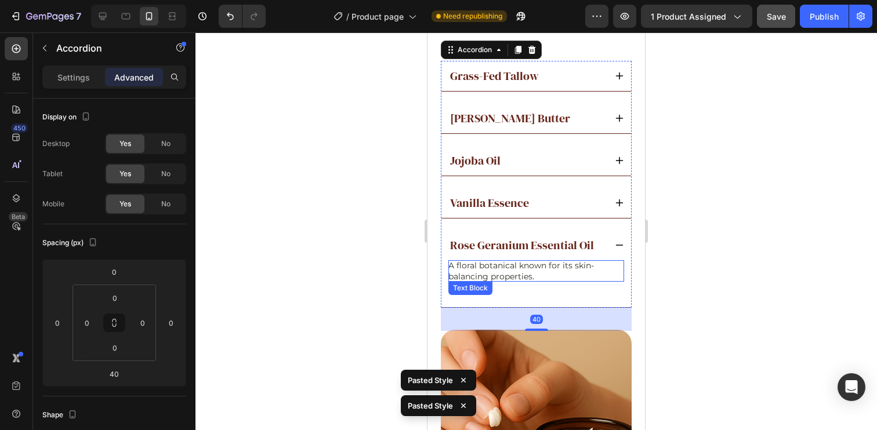
click at [561, 281] on p "A floral botanical known for its skin-balancing properties." at bounding box center [536, 270] width 176 height 21
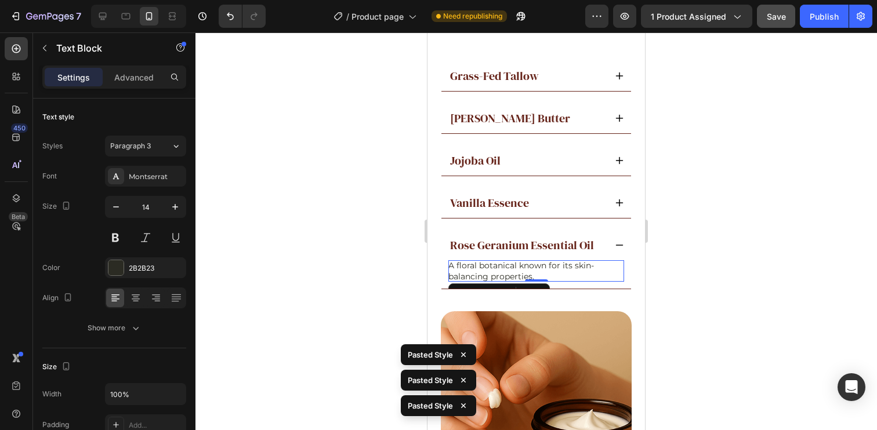
click at [678, 248] on div at bounding box center [535, 231] width 681 height 398
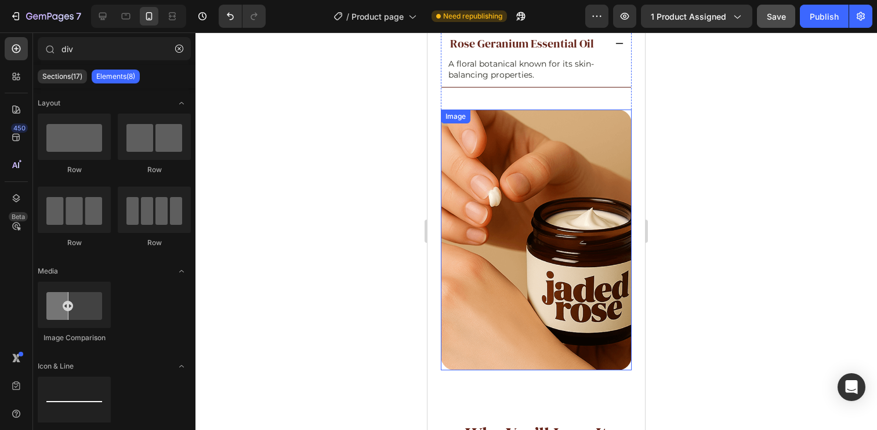
scroll to position [2814, 0]
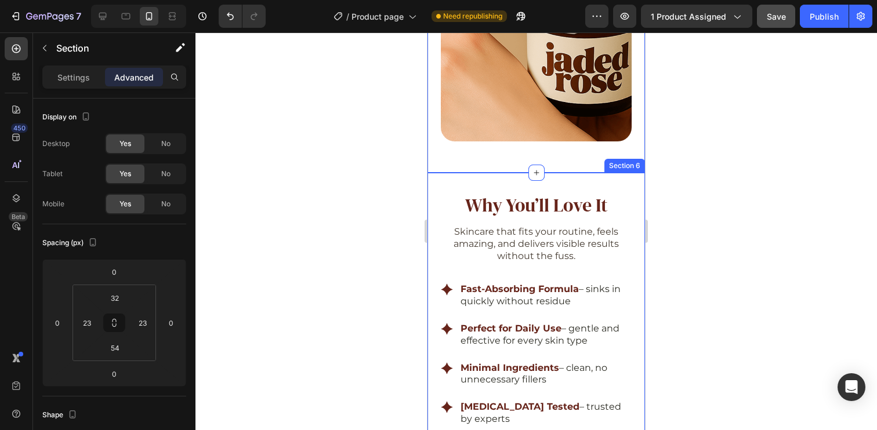
scroll to position [2811, 0]
